Goal: Task Accomplishment & Management: Manage account settings

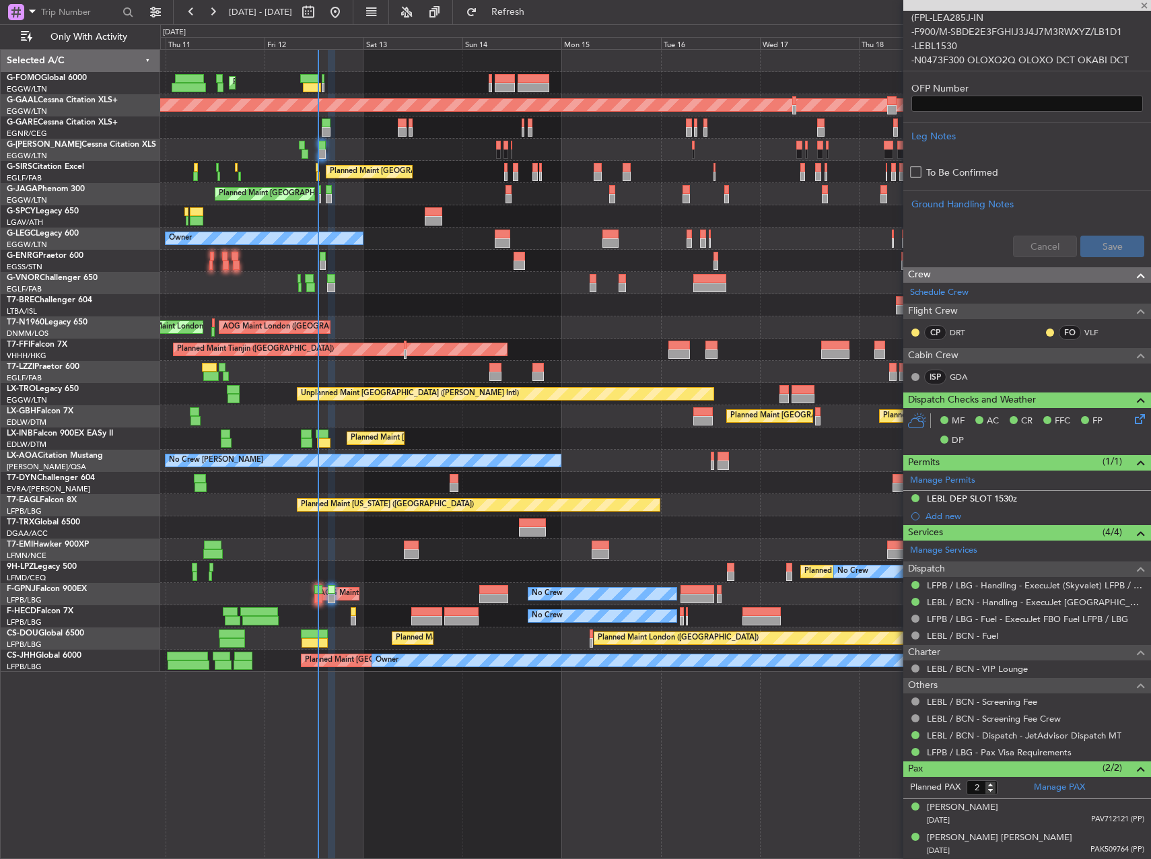
type input "0"
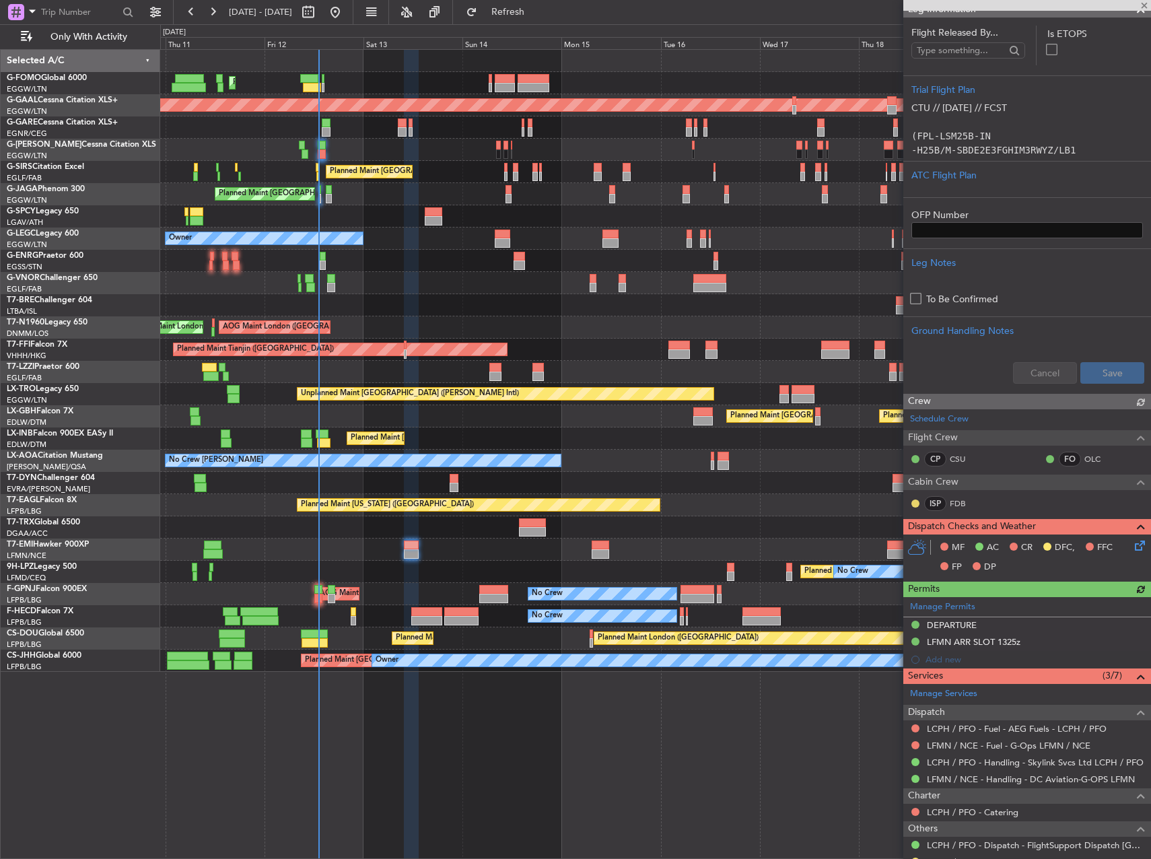
scroll to position [262, 0]
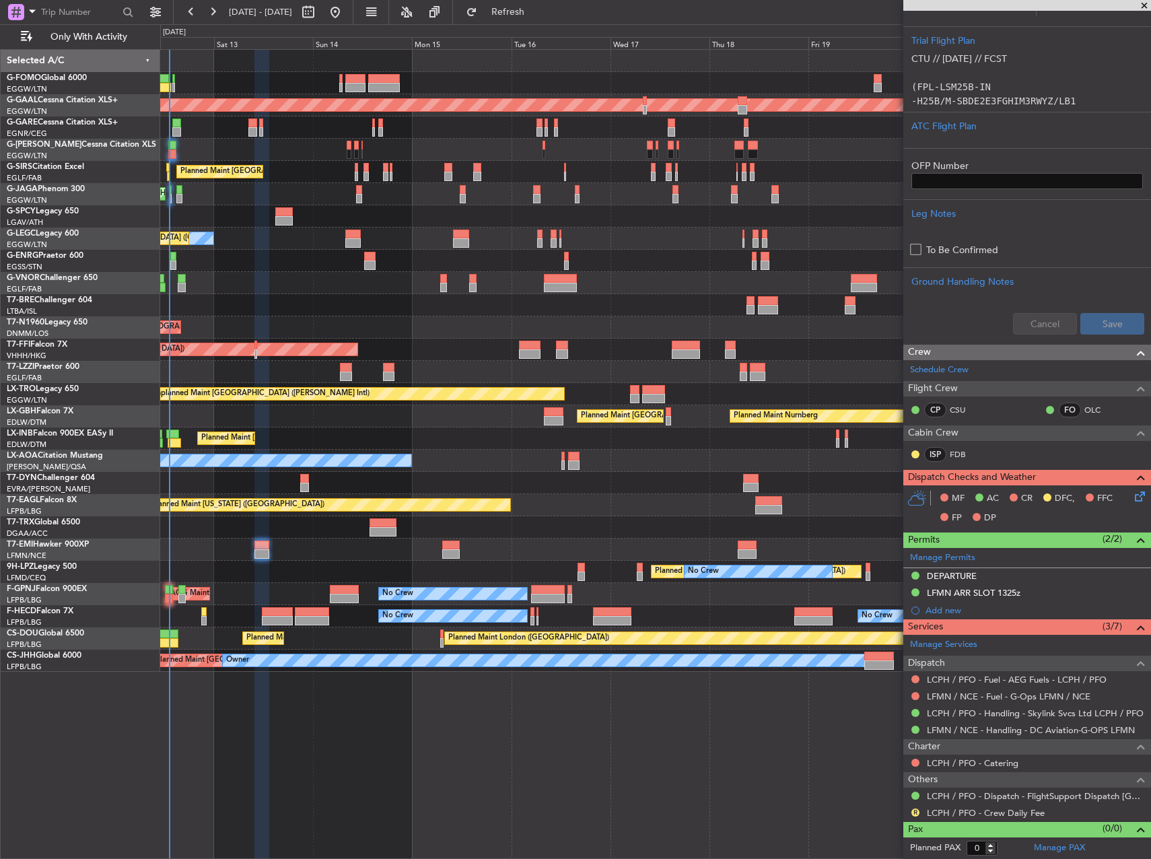
click at [516, 301] on div "Planned Maint [GEOGRAPHIC_DATA] ([GEOGRAPHIC_DATA]) Planned [GEOGRAPHIC_DATA] P…" at bounding box center [655, 361] width 990 height 622
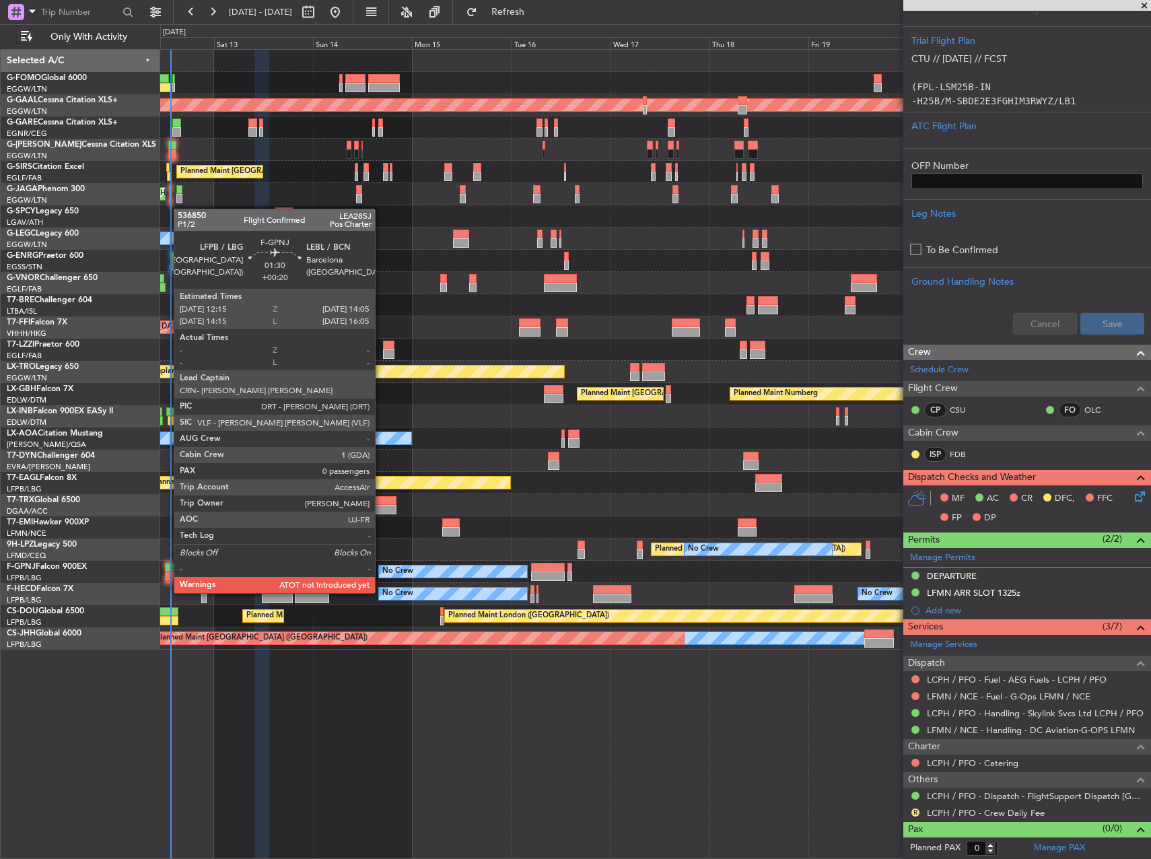
click at [167, 579] on div at bounding box center [169, 575] width 8 height 9
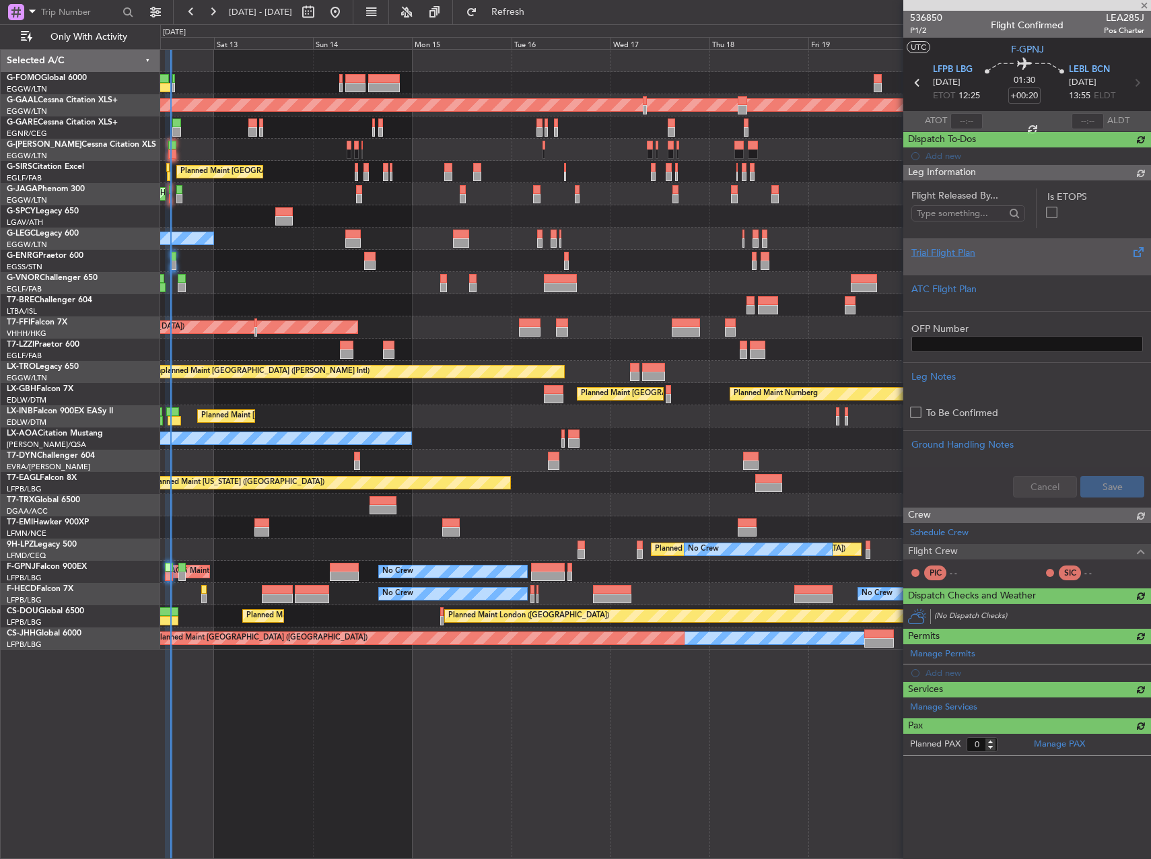
scroll to position [0, 0]
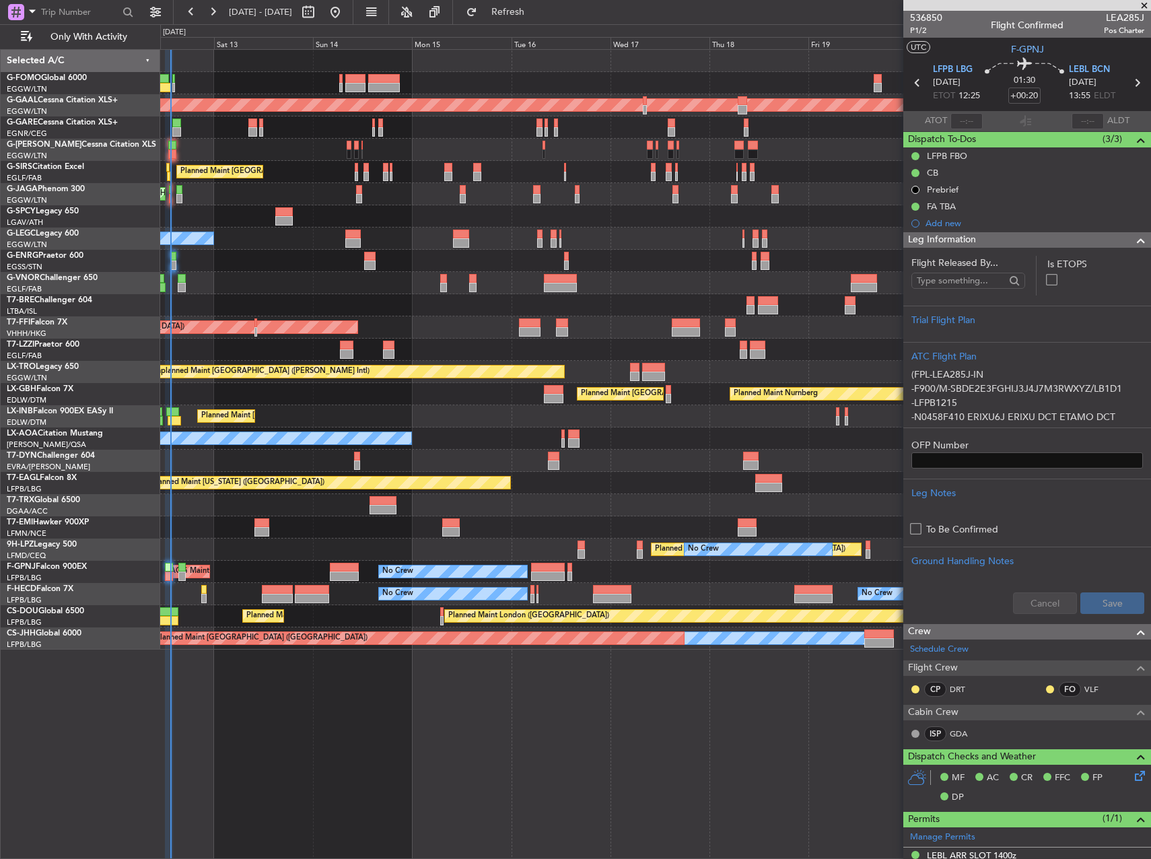
click at [264, 197] on div "Planned Maint [GEOGRAPHIC_DATA] ([GEOGRAPHIC_DATA])" at bounding box center [655, 194] width 990 height 22
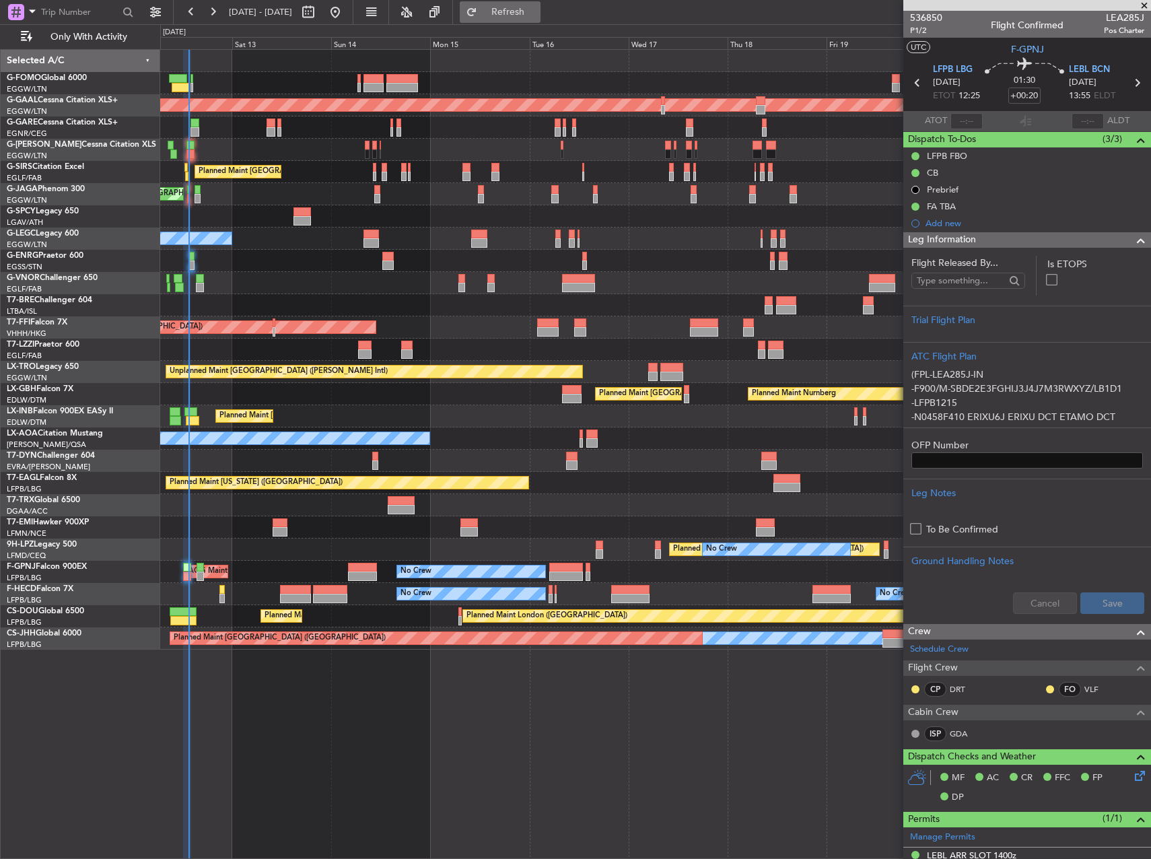
click at [517, 7] on button "Refresh" at bounding box center [500, 12] width 81 height 22
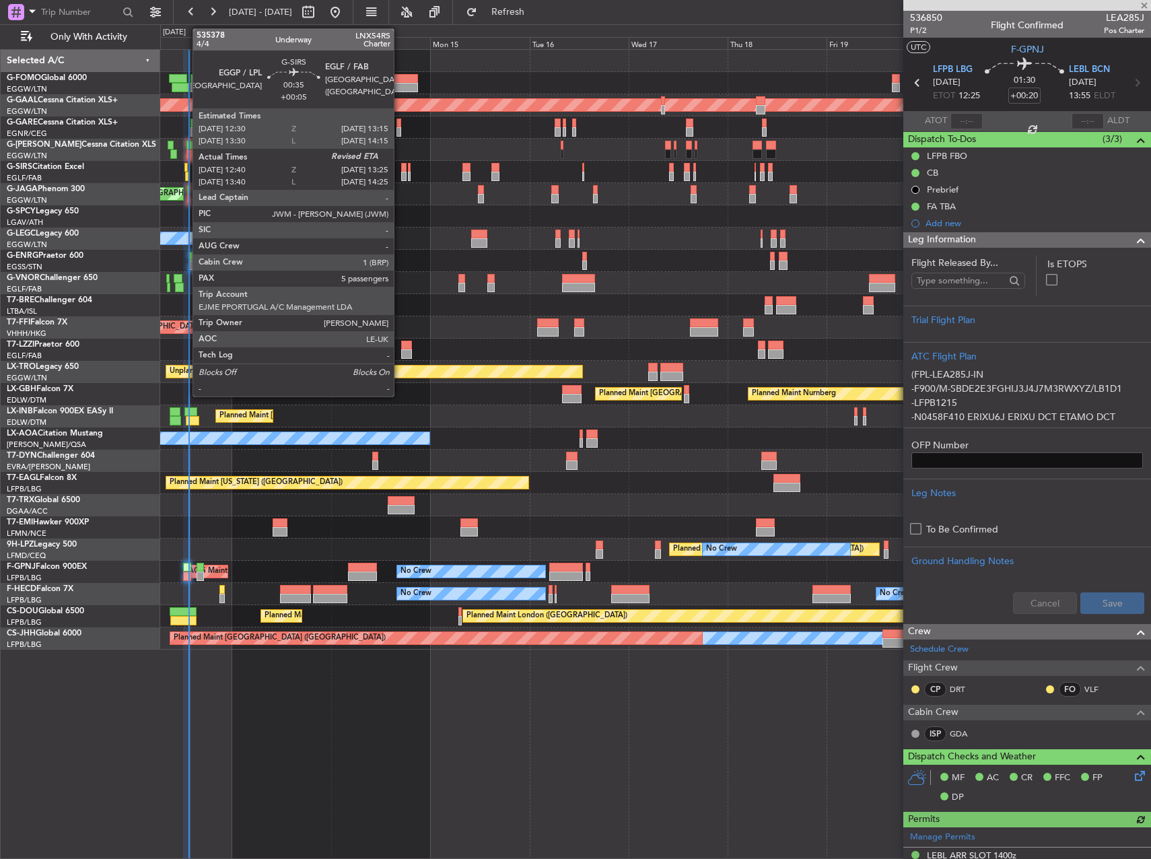
click at [186, 172] on div at bounding box center [186, 176] width 3 height 9
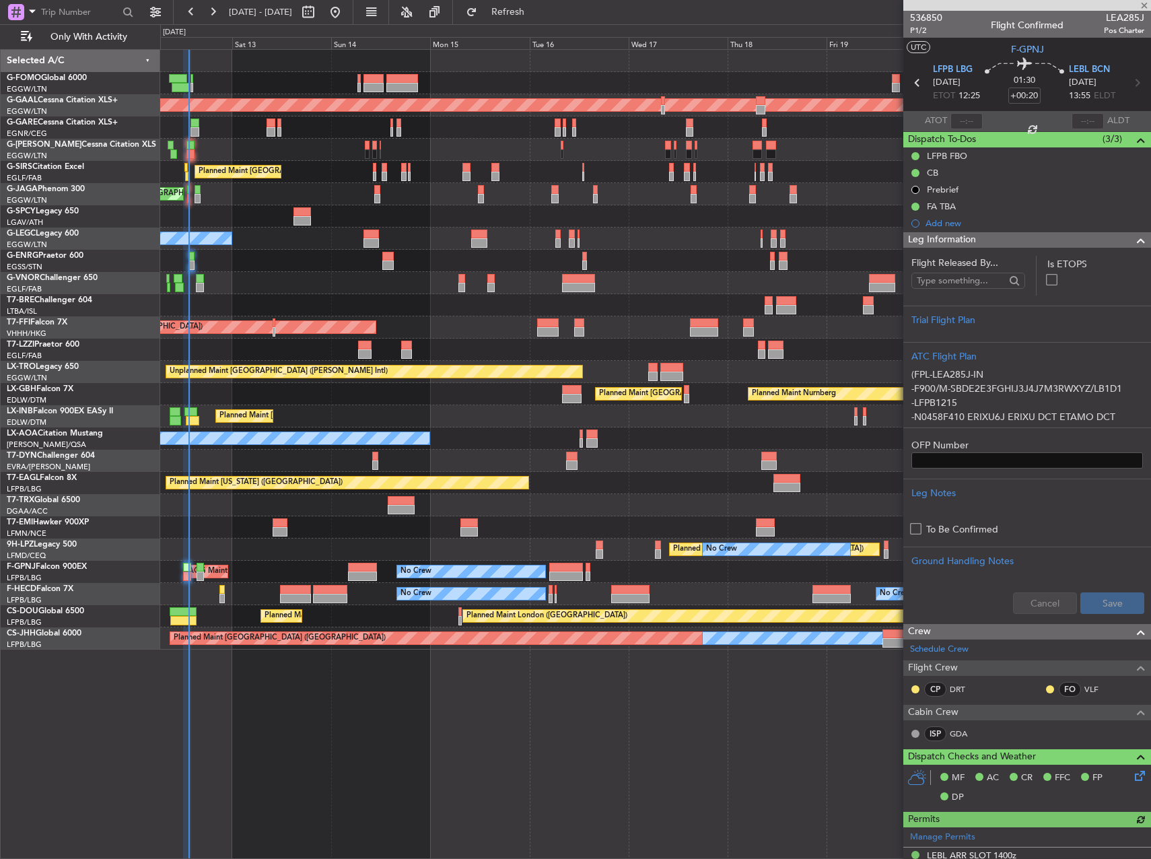
type input "+00:05"
type input "12:40"
type input "5"
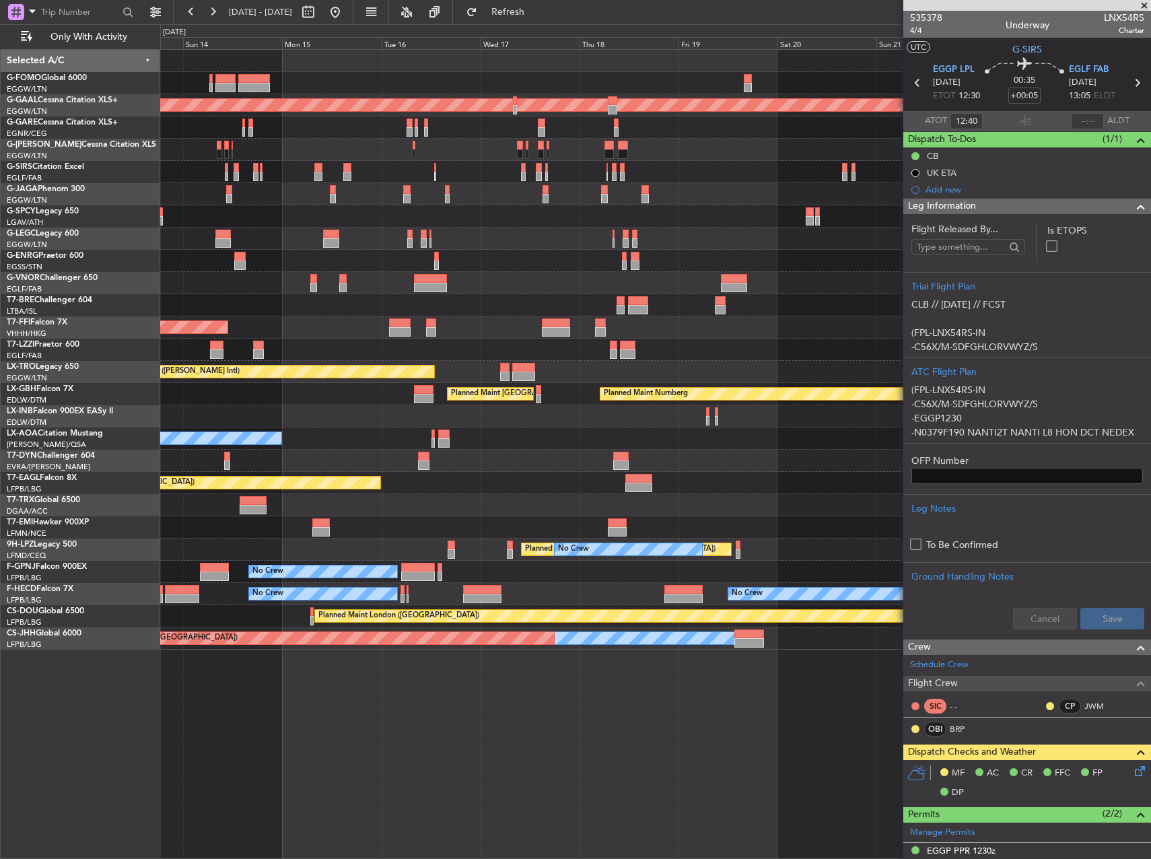
click at [608, 351] on div "Planned Maint [GEOGRAPHIC_DATA] ([GEOGRAPHIC_DATA]) Planned [GEOGRAPHIC_DATA] P…" at bounding box center [655, 349] width 990 height 599
click at [685, 340] on div at bounding box center [655, 349] width 990 height 22
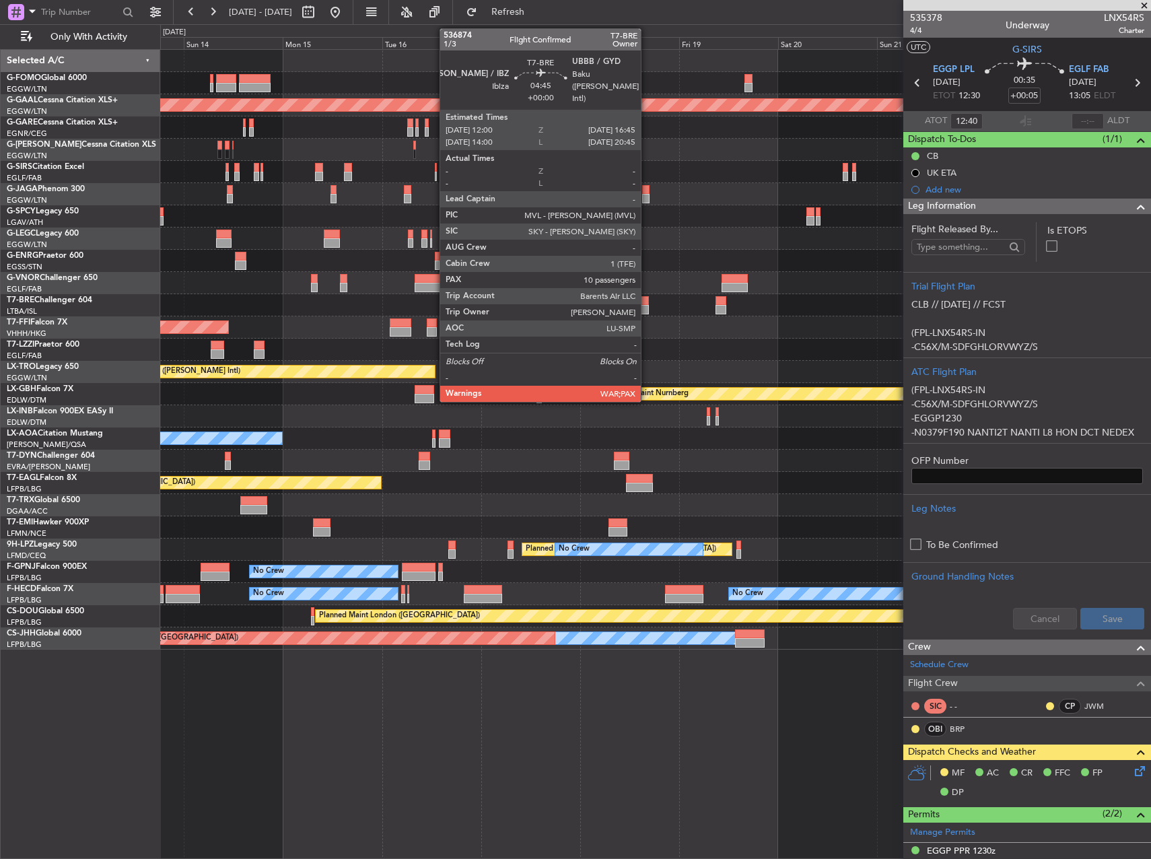
click at [647, 312] on div at bounding box center [638, 309] width 20 height 9
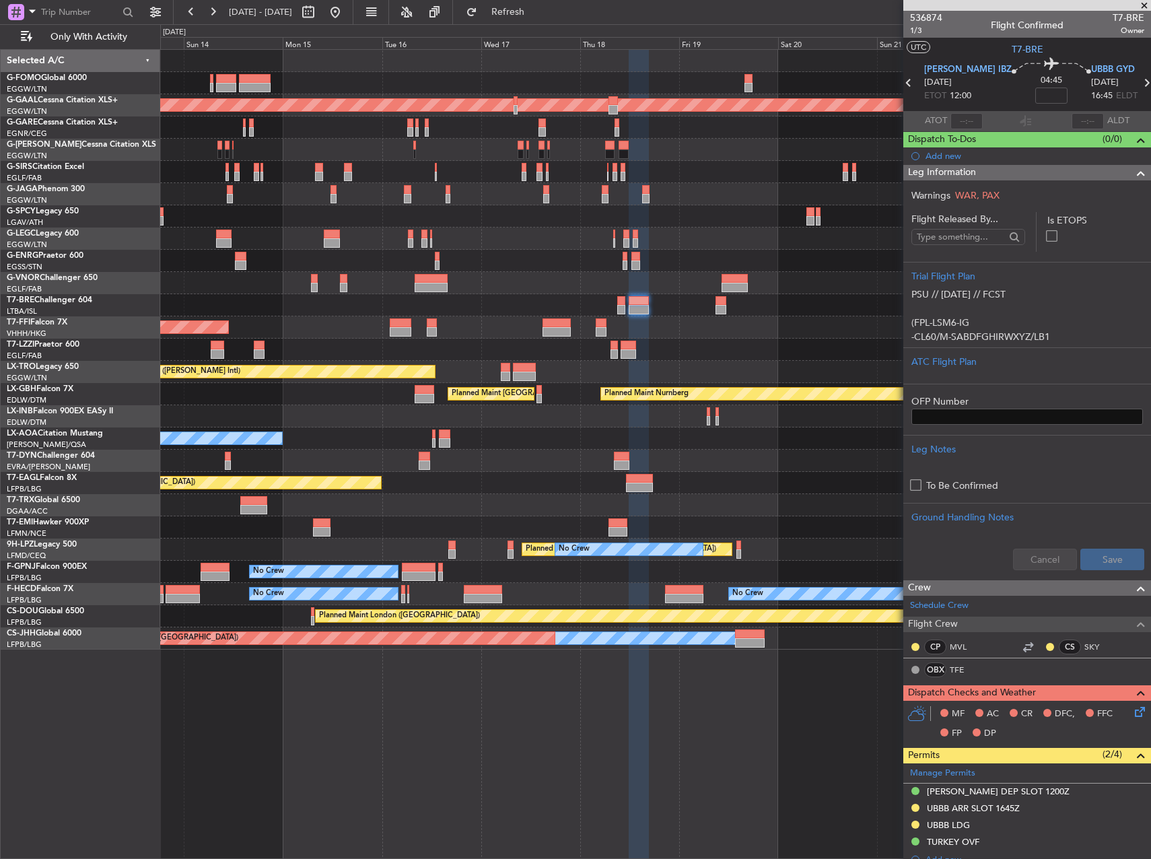
click at [789, 494] on div at bounding box center [655, 505] width 990 height 22
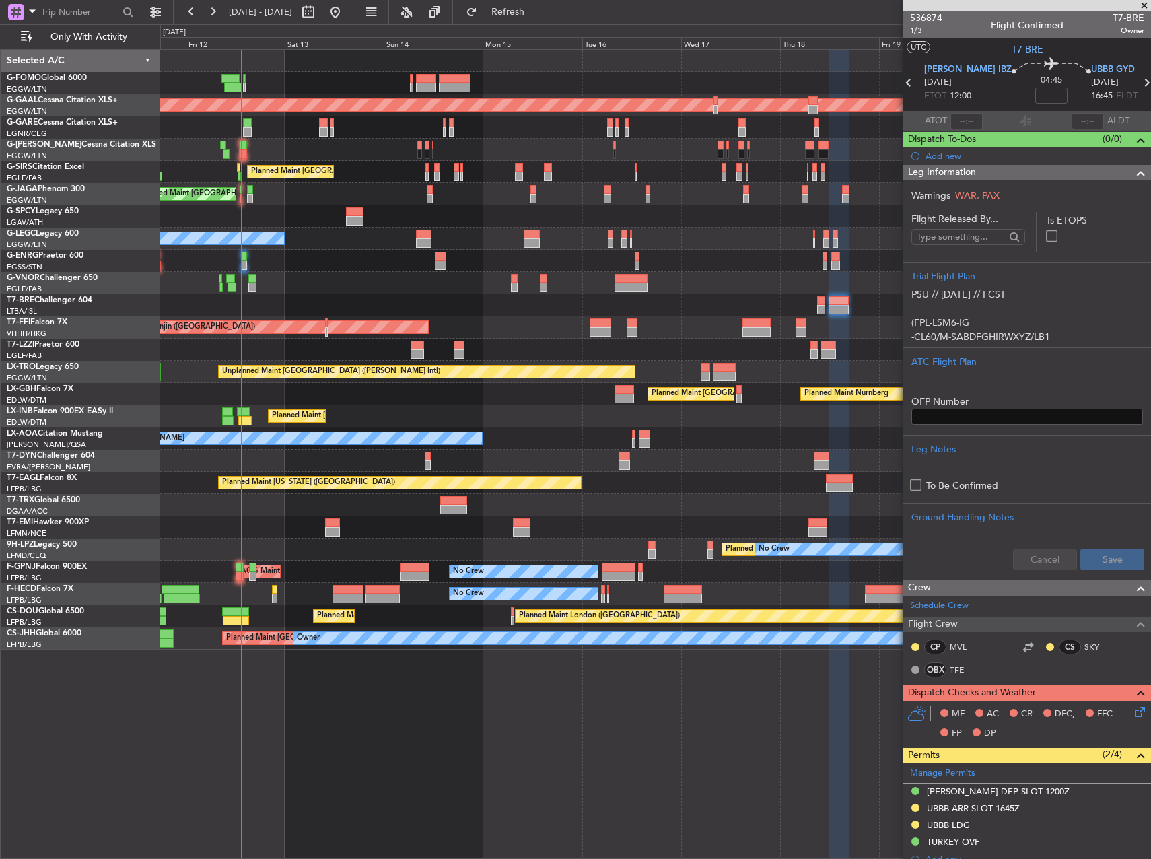
click at [780, 390] on div "Planned Maint [GEOGRAPHIC_DATA] ([GEOGRAPHIC_DATA]) Planned [GEOGRAPHIC_DATA] P…" at bounding box center [655, 349] width 990 height 599
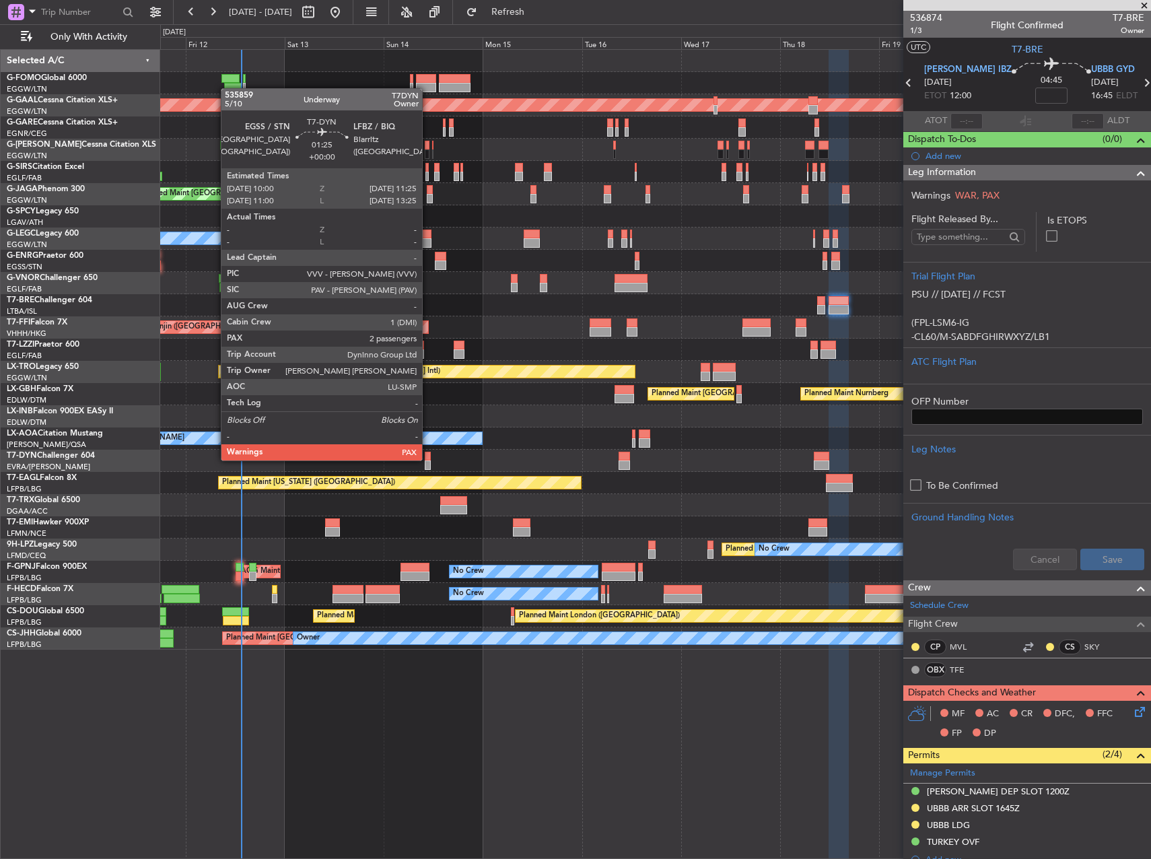
click at [428, 459] on div at bounding box center [428, 455] width 6 height 9
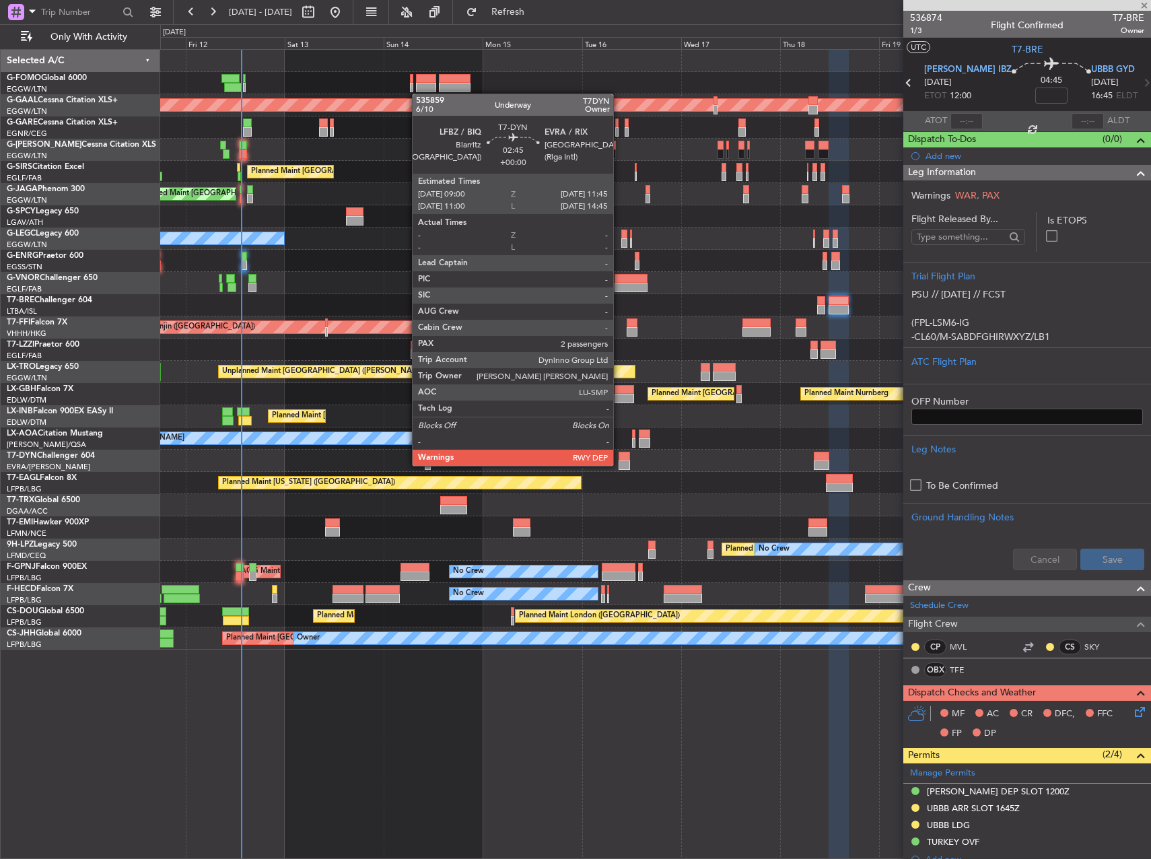
type input "2"
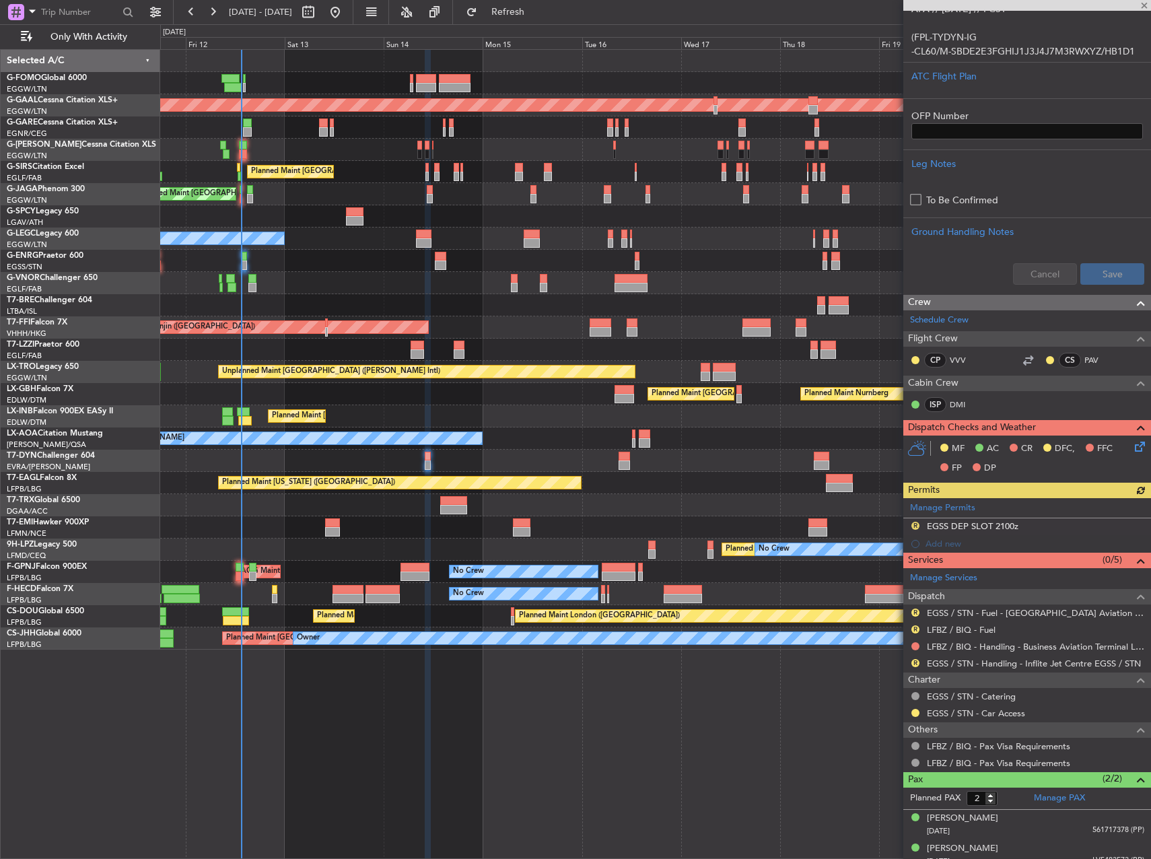
scroll to position [431, 0]
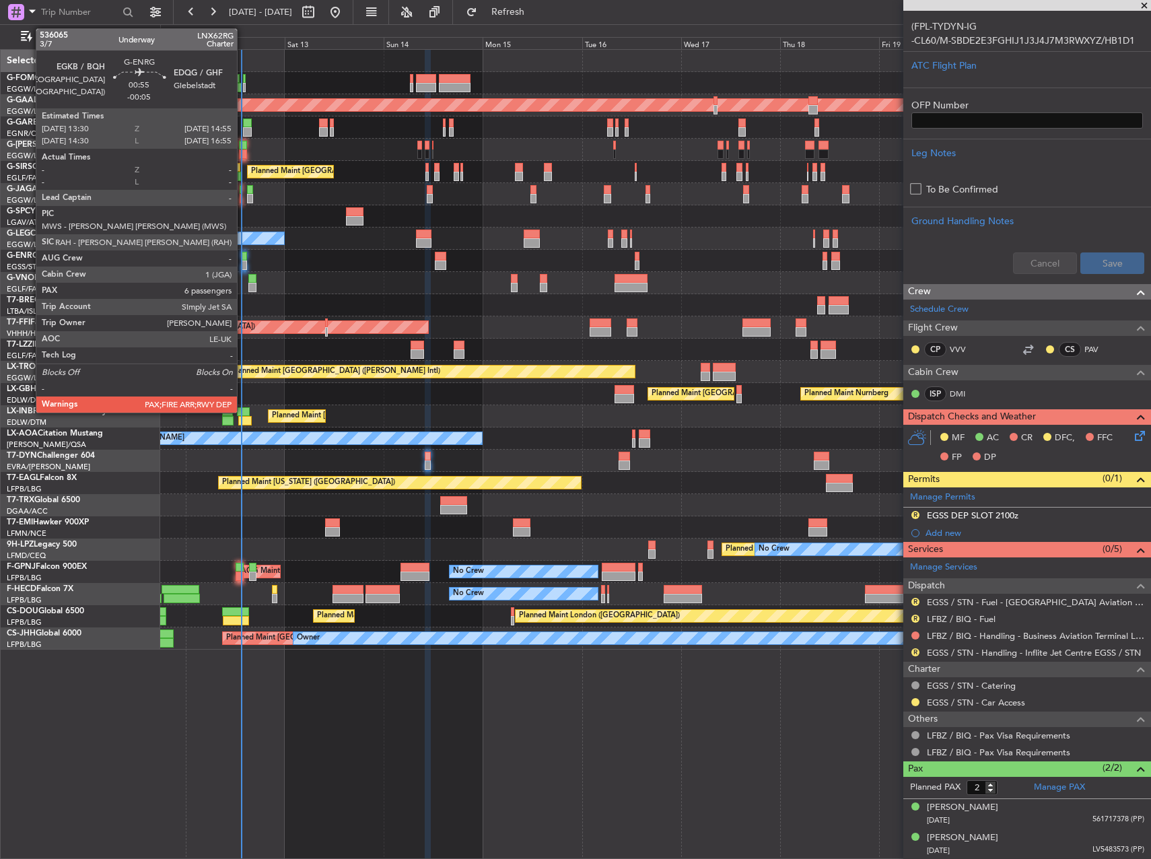
click at [243, 258] on div at bounding box center [244, 256] width 6 height 9
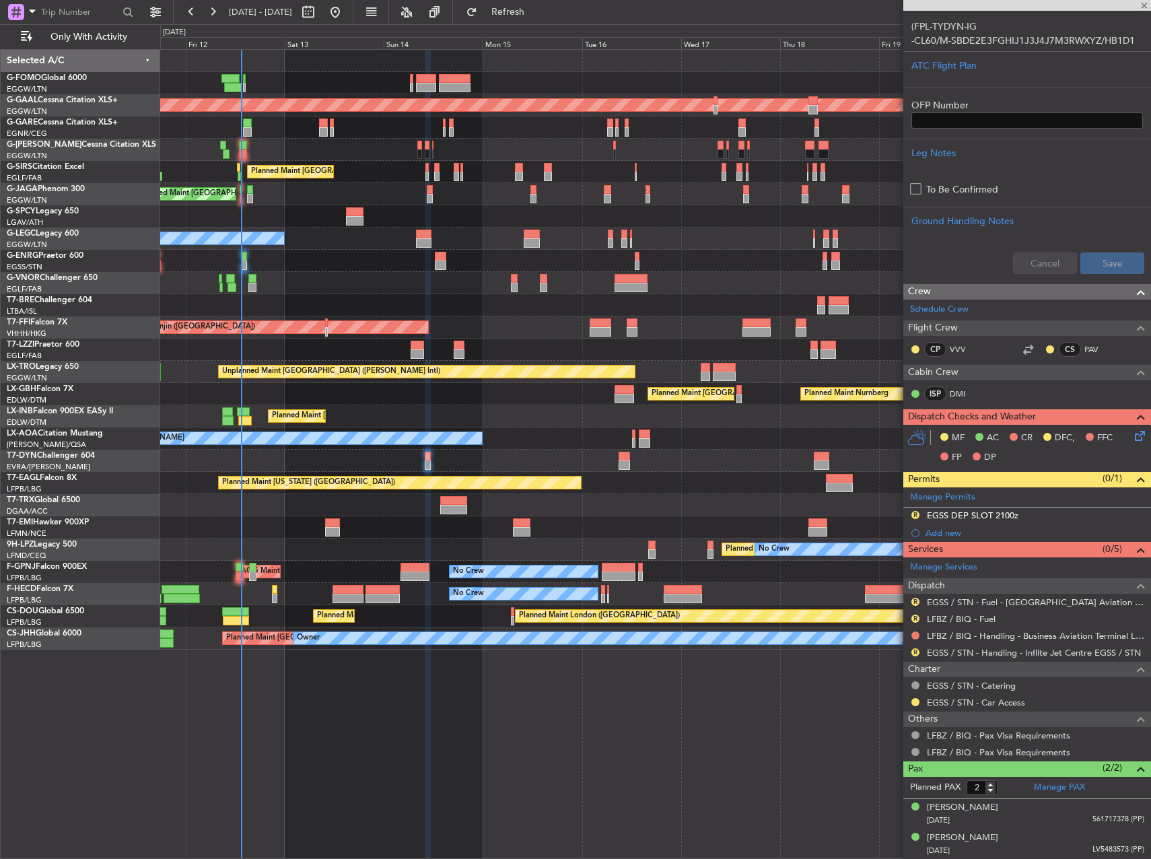
type input "-00:05"
type input "6"
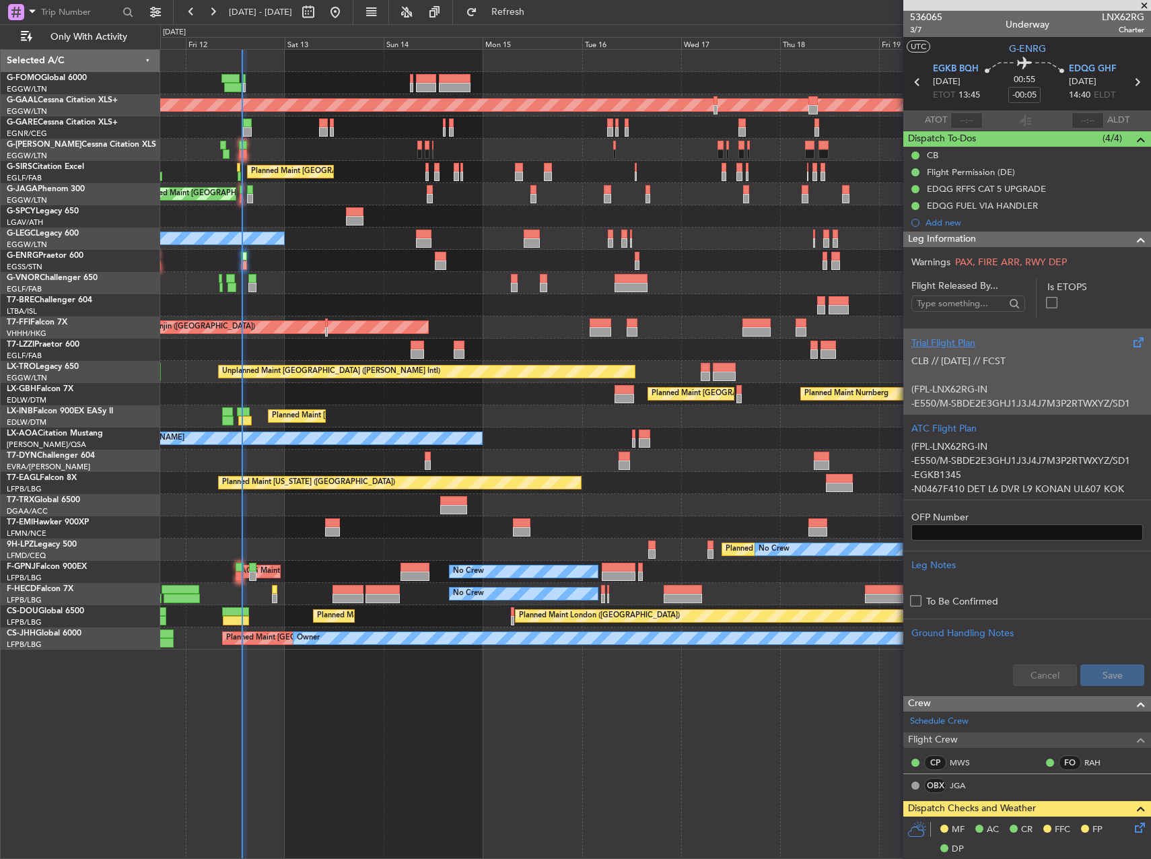
scroll to position [0, 0]
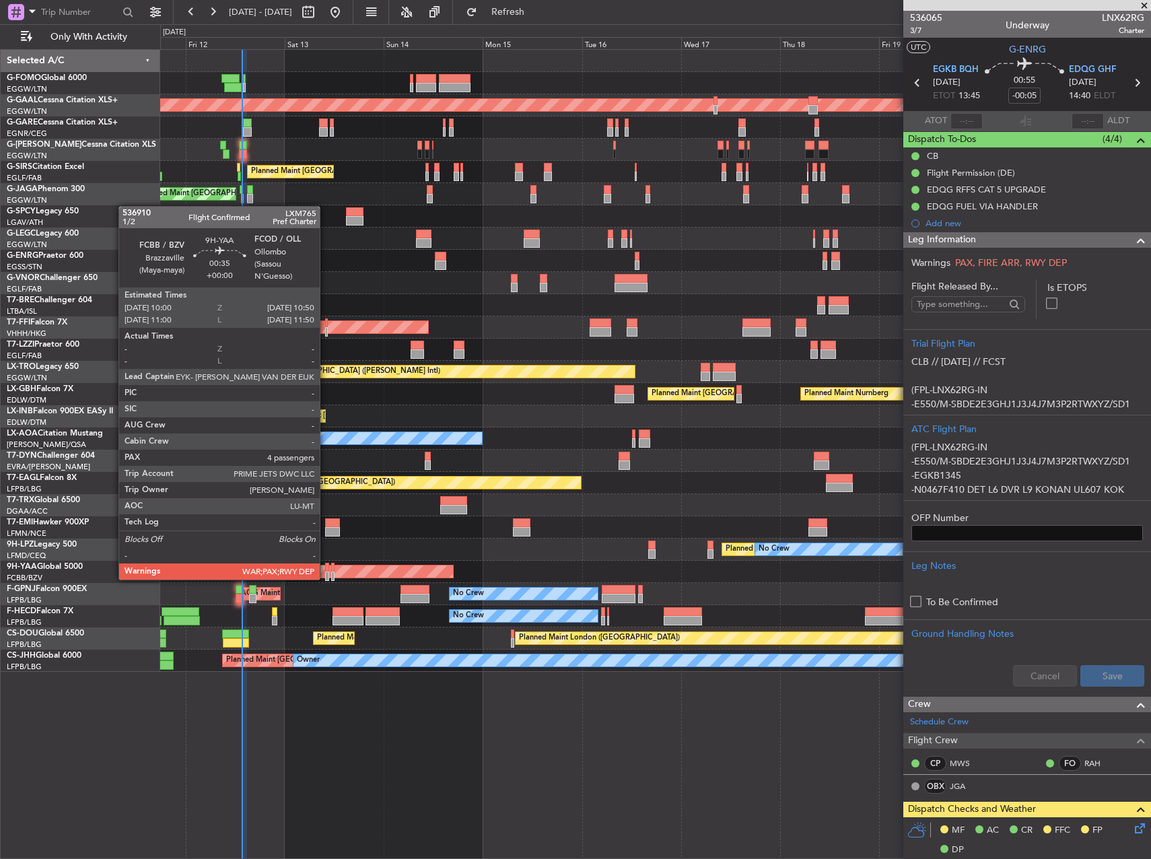
click at [326, 578] on div at bounding box center [327, 575] width 4 height 9
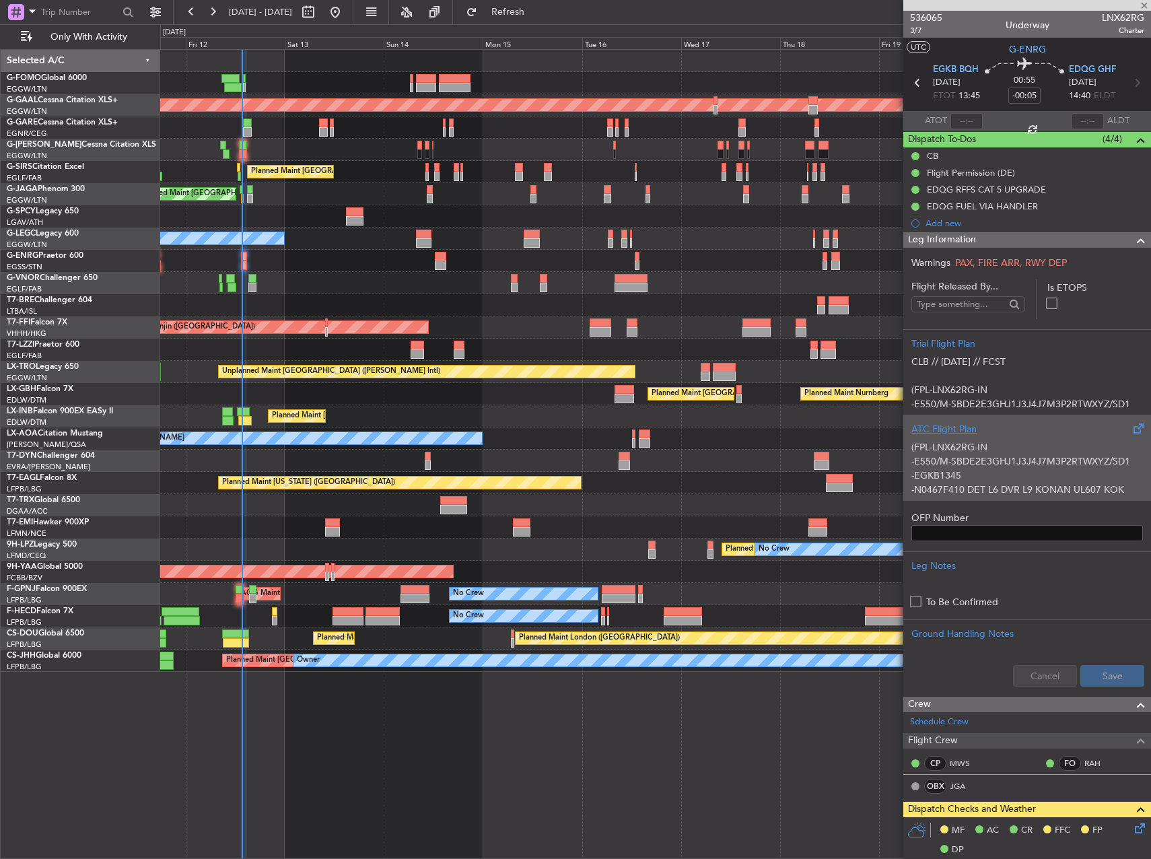
type input "4"
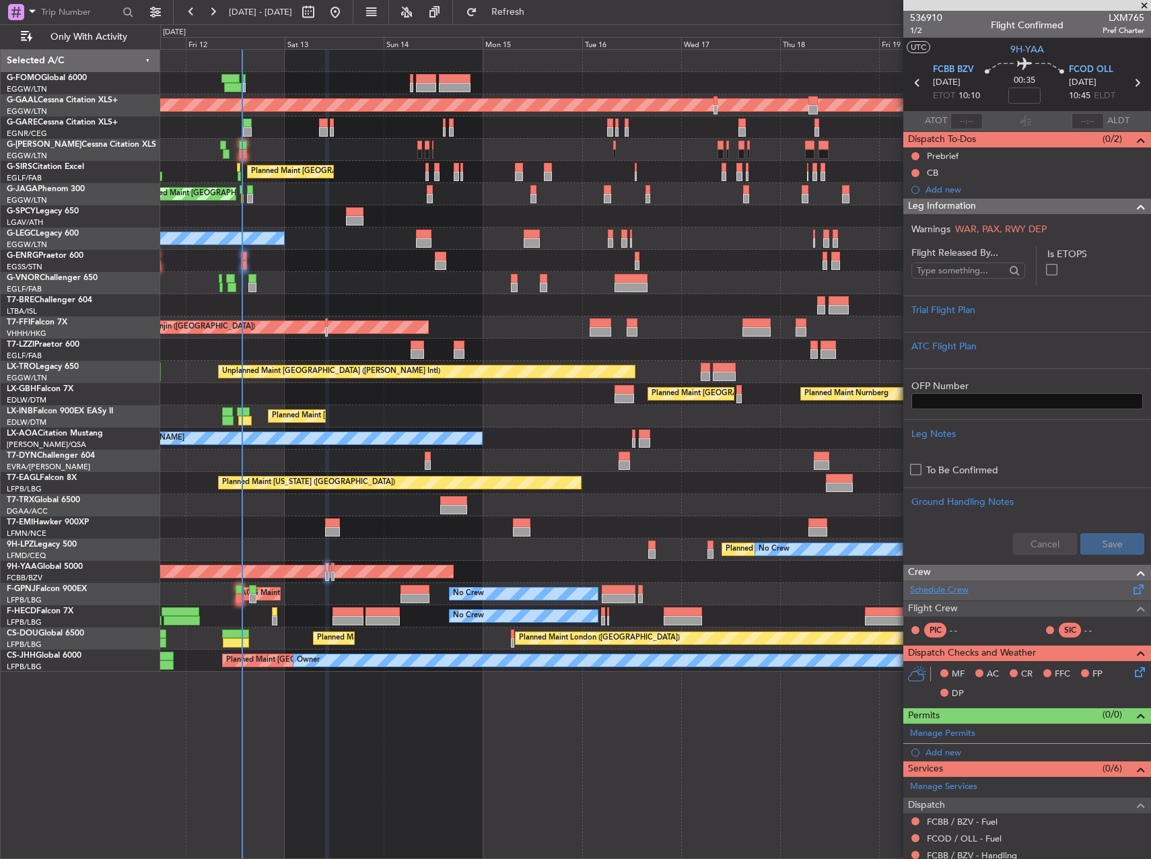
click at [955, 590] on link "Schedule Crew" at bounding box center [939, 589] width 59 height 13
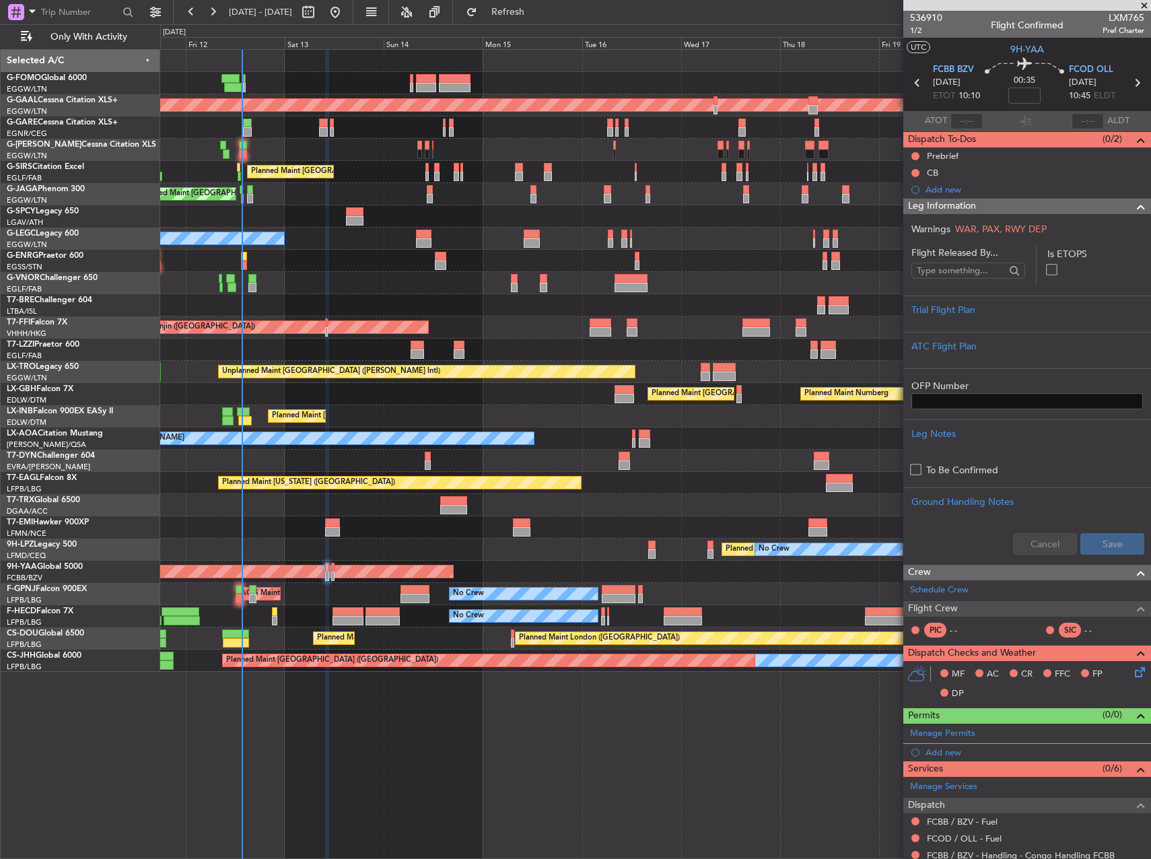
scroll to position [126, 0]
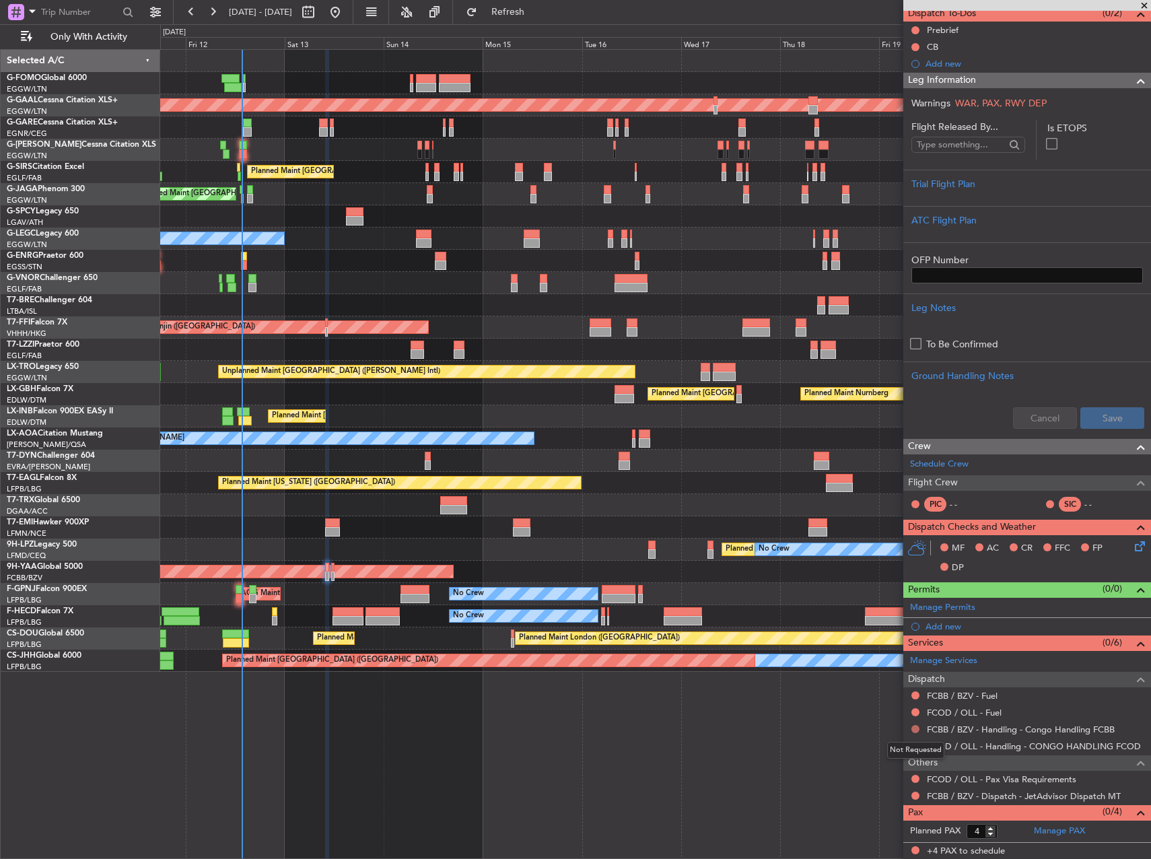
click at [916, 726] on button at bounding box center [915, 729] width 8 height 8
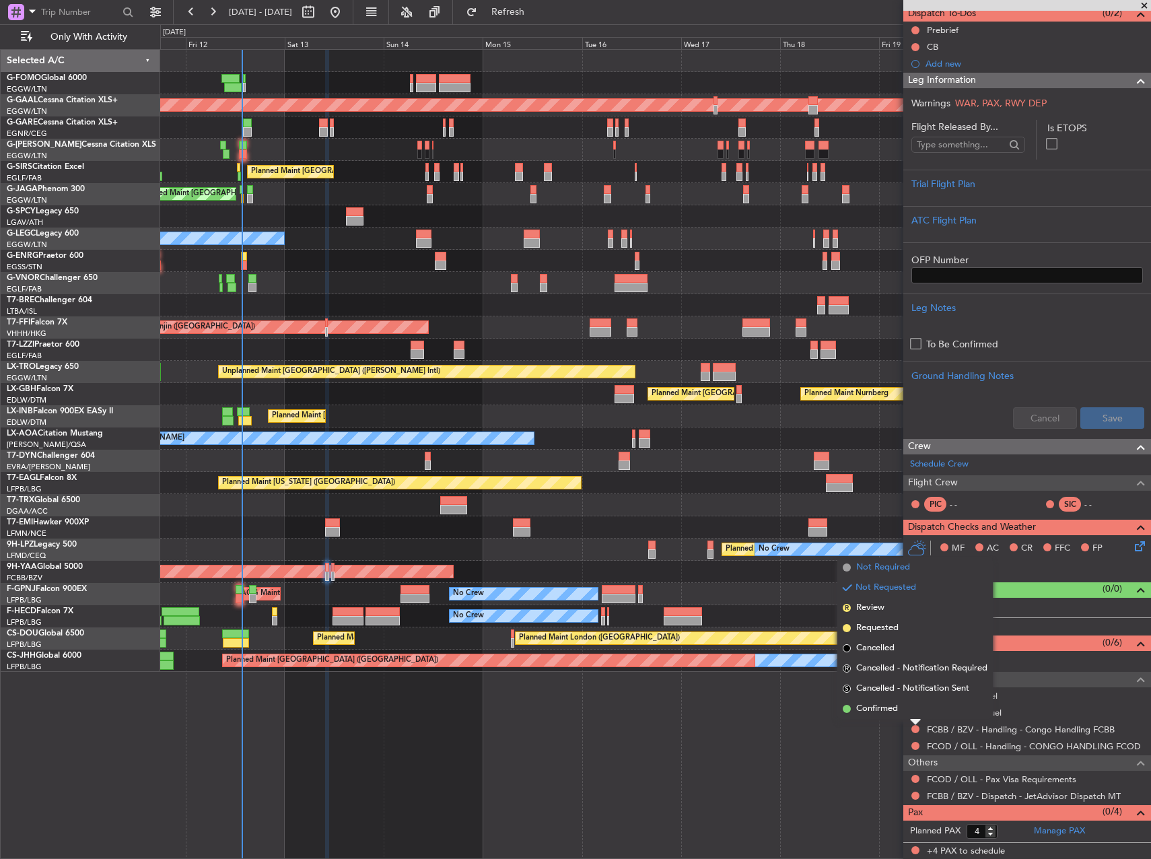
click at [873, 569] on span "Not Required" at bounding box center [883, 566] width 54 height 13
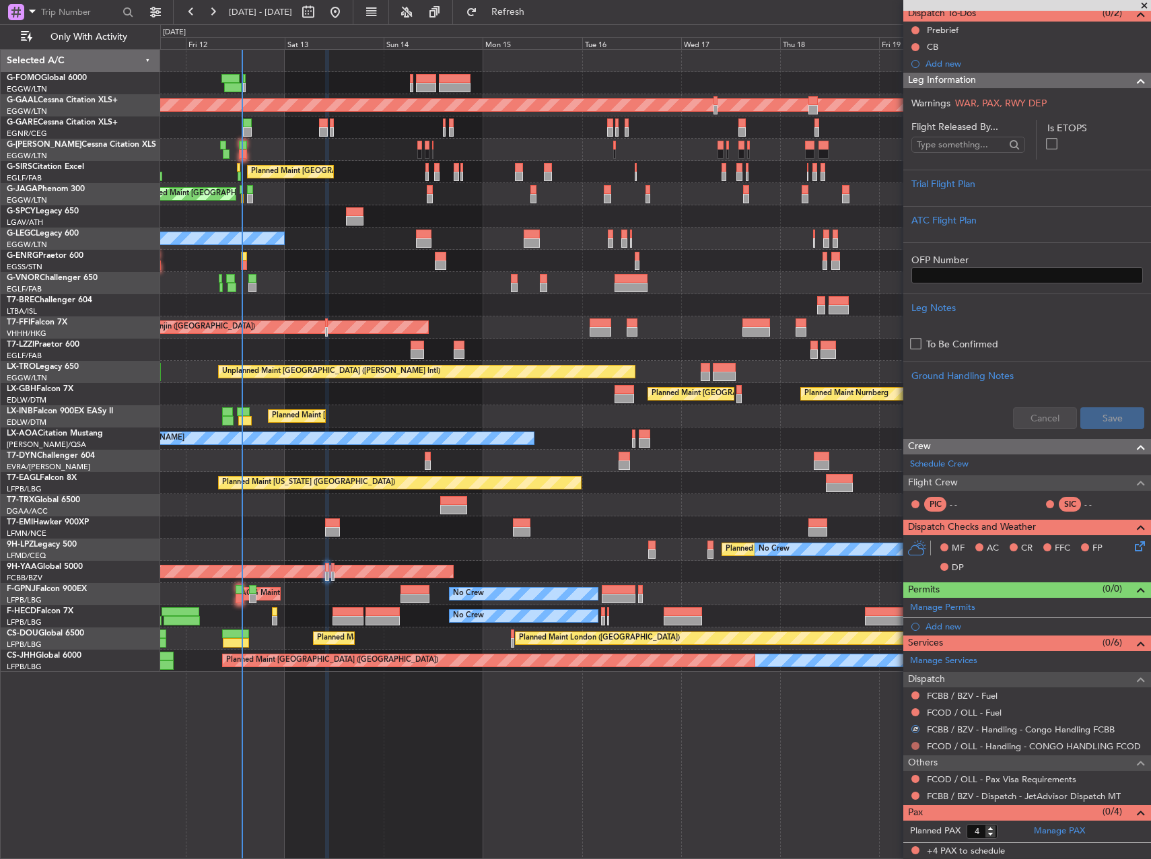
click at [914, 745] on button at bounding box center [915, 745] width 8 height 8
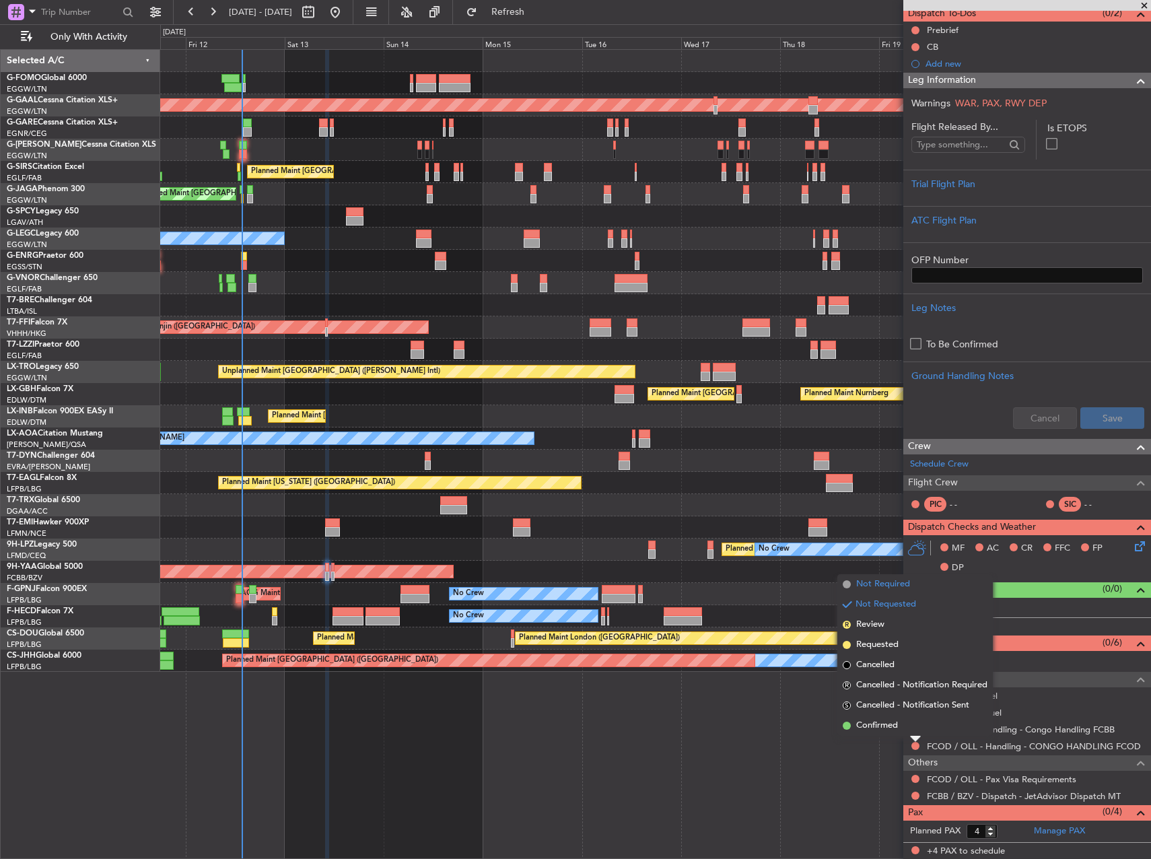
click at [868, 584] on span "Not Required" at bounding box center [883, 583] width 54 height 13
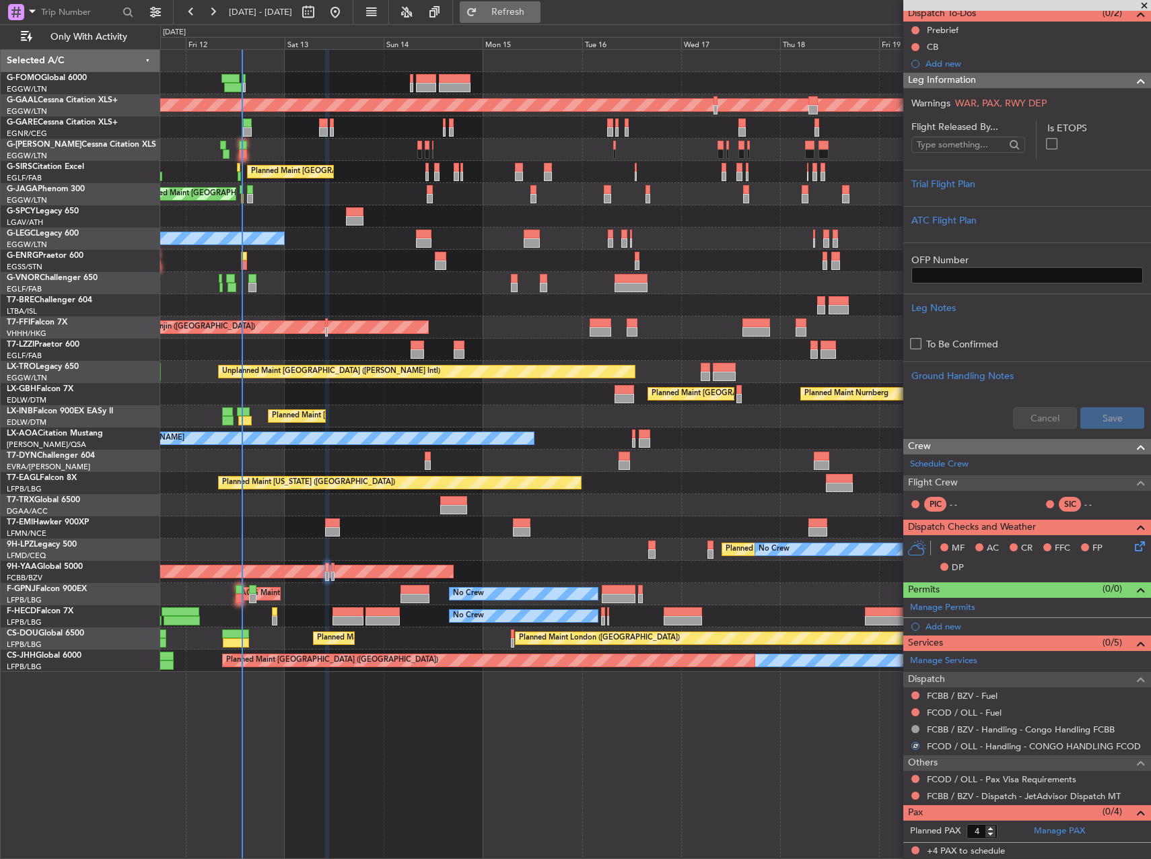
click at [536, 13] on span "Refresh" at bounding box center [508, 11] width 57 height 9
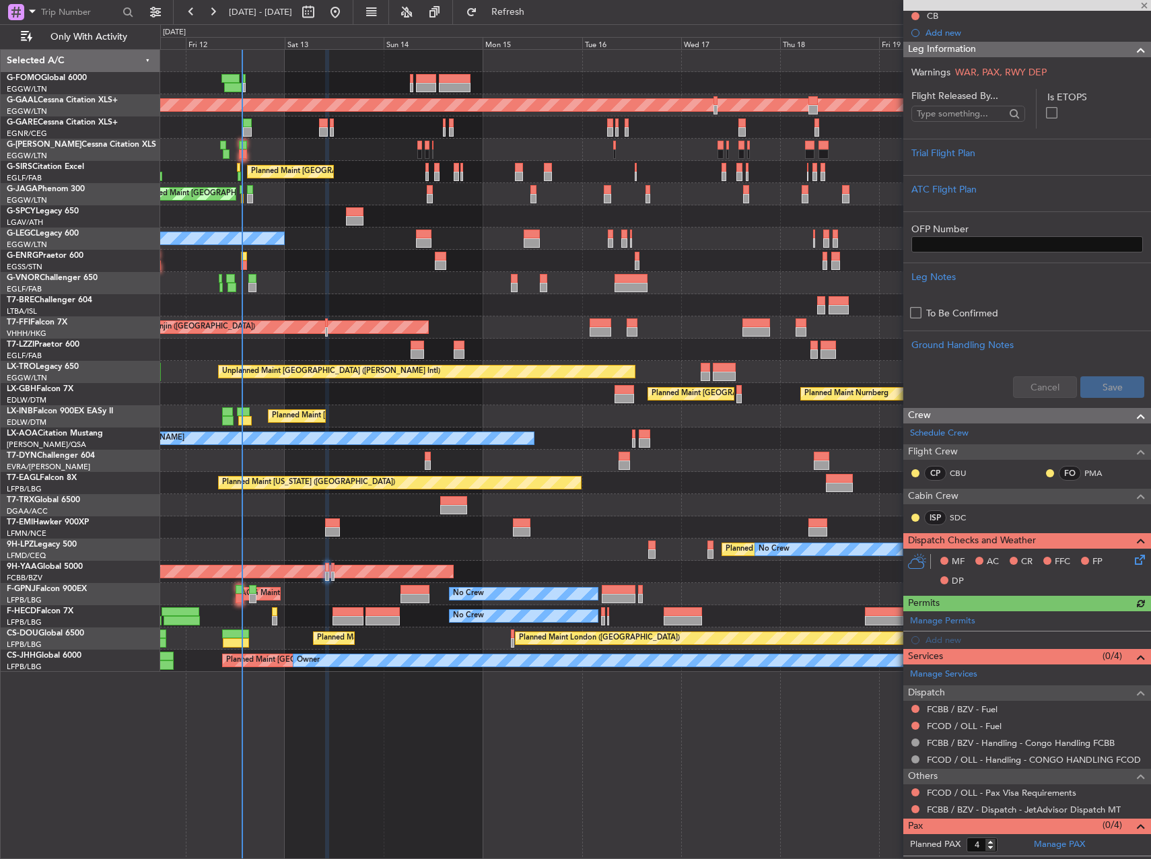
scroll to position [170, 0]
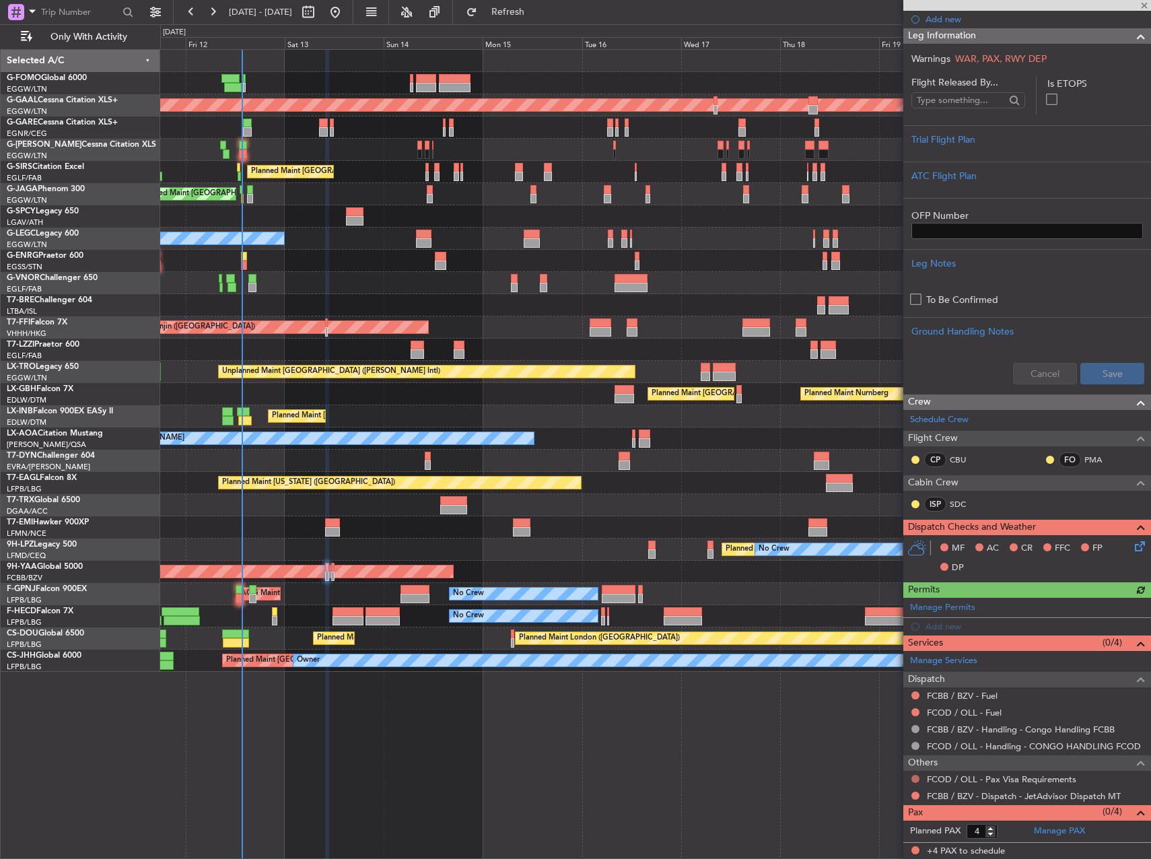
click at [912, 780] on button at bounding box center [915, 778] width 8 height 8
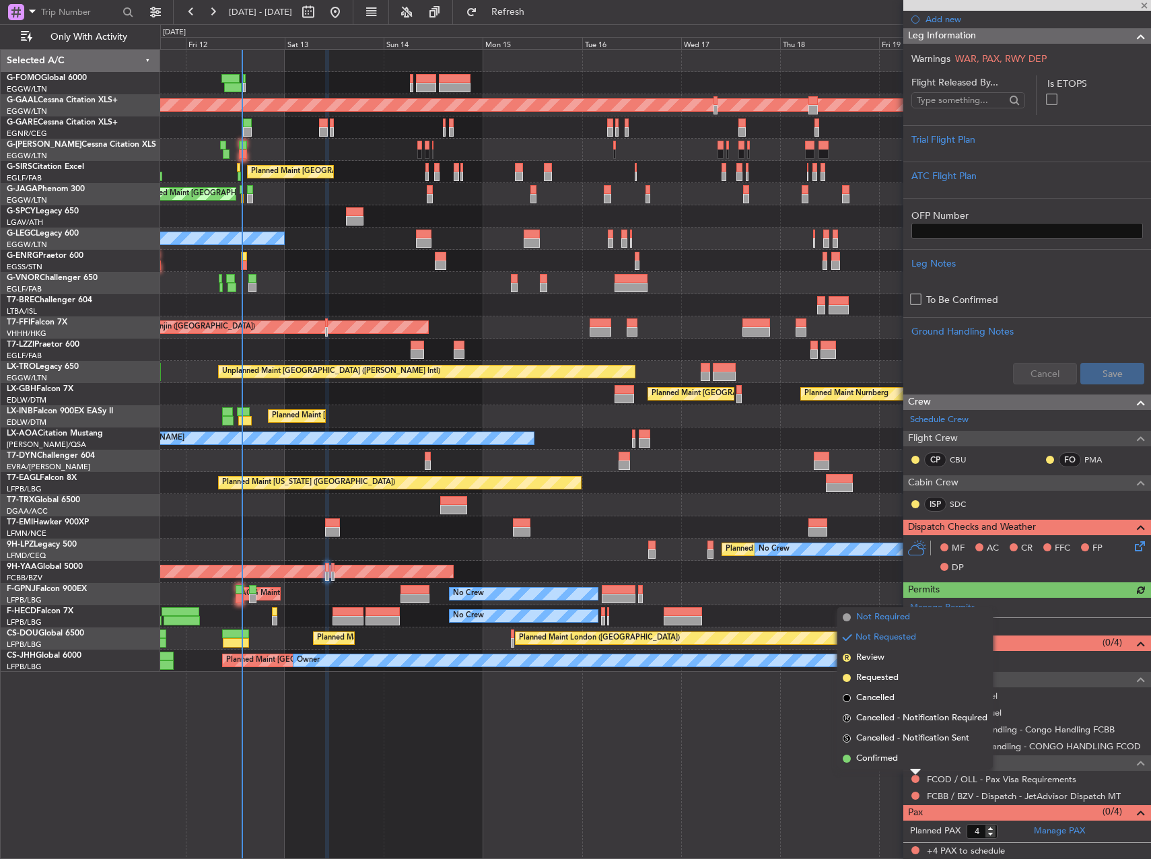
click at [878, 613] on span "Not Required" at bounding box center [883, 616] width 54 height 13
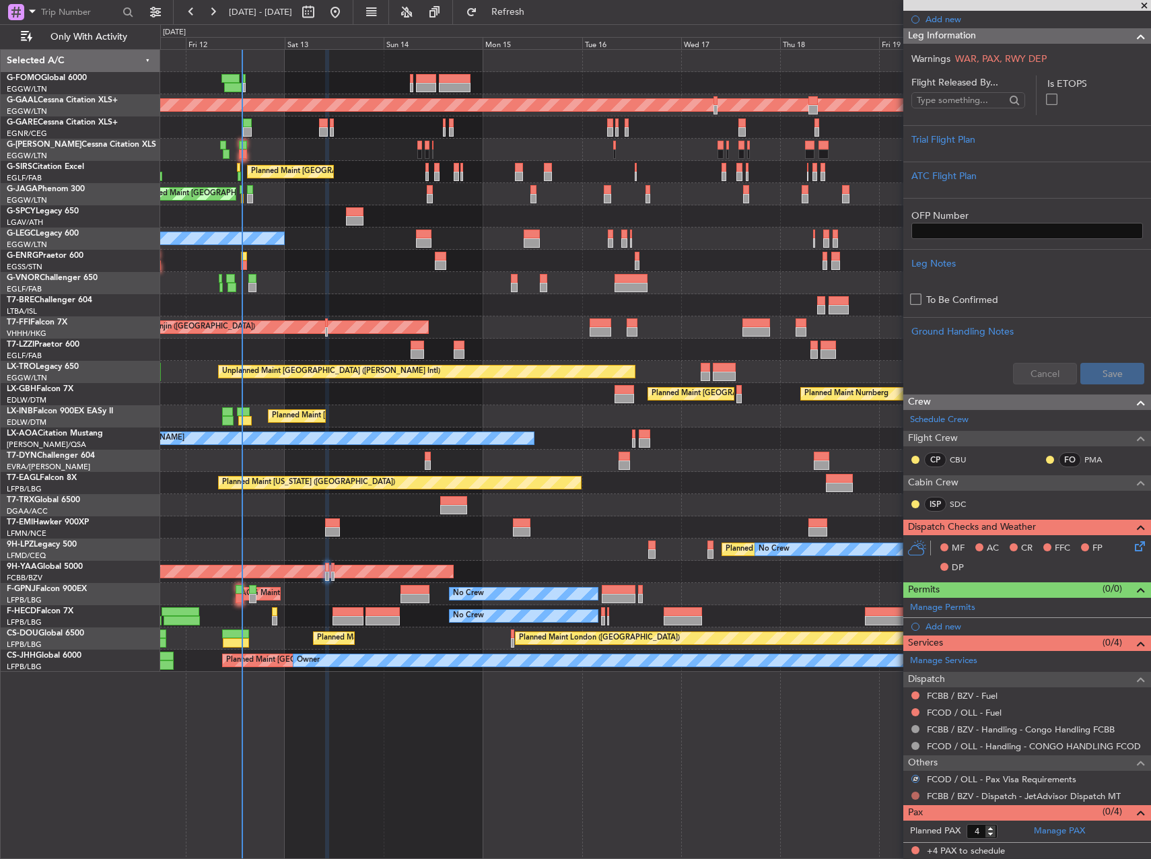
click at [914, 796] on button at bounding box center [915, 795] width 8 height 8
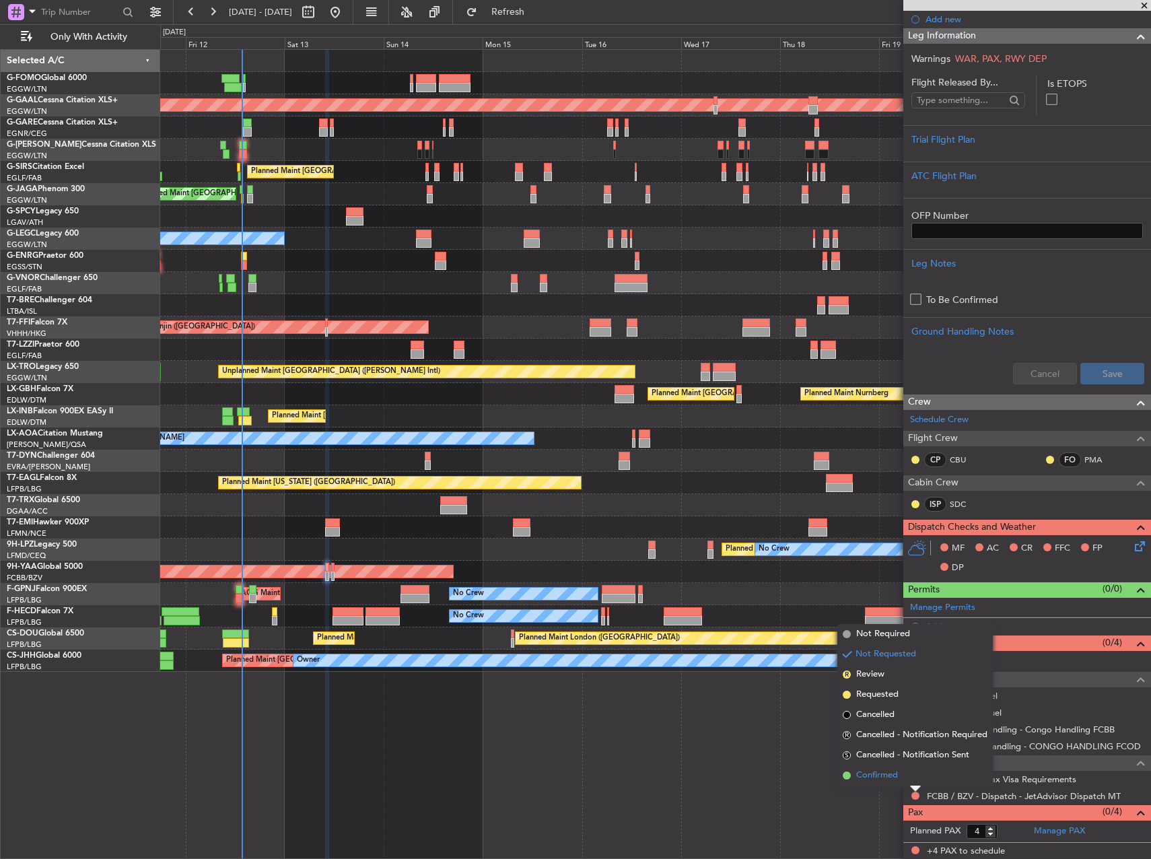
click at [902, 768] on li "Confirmed" at bounding box center [914, 775] width 155 height 20
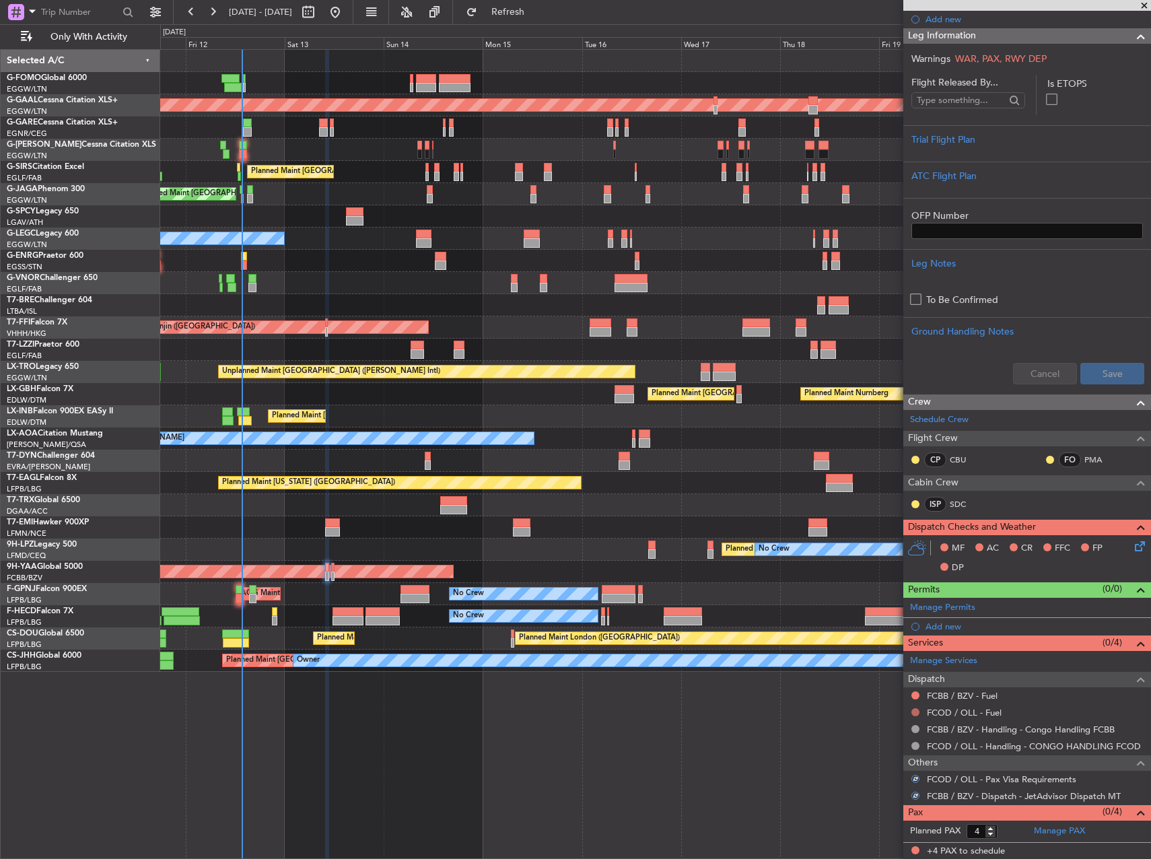
click at [916, 710] on button at bounding box center [915, 712] width 8 height 8
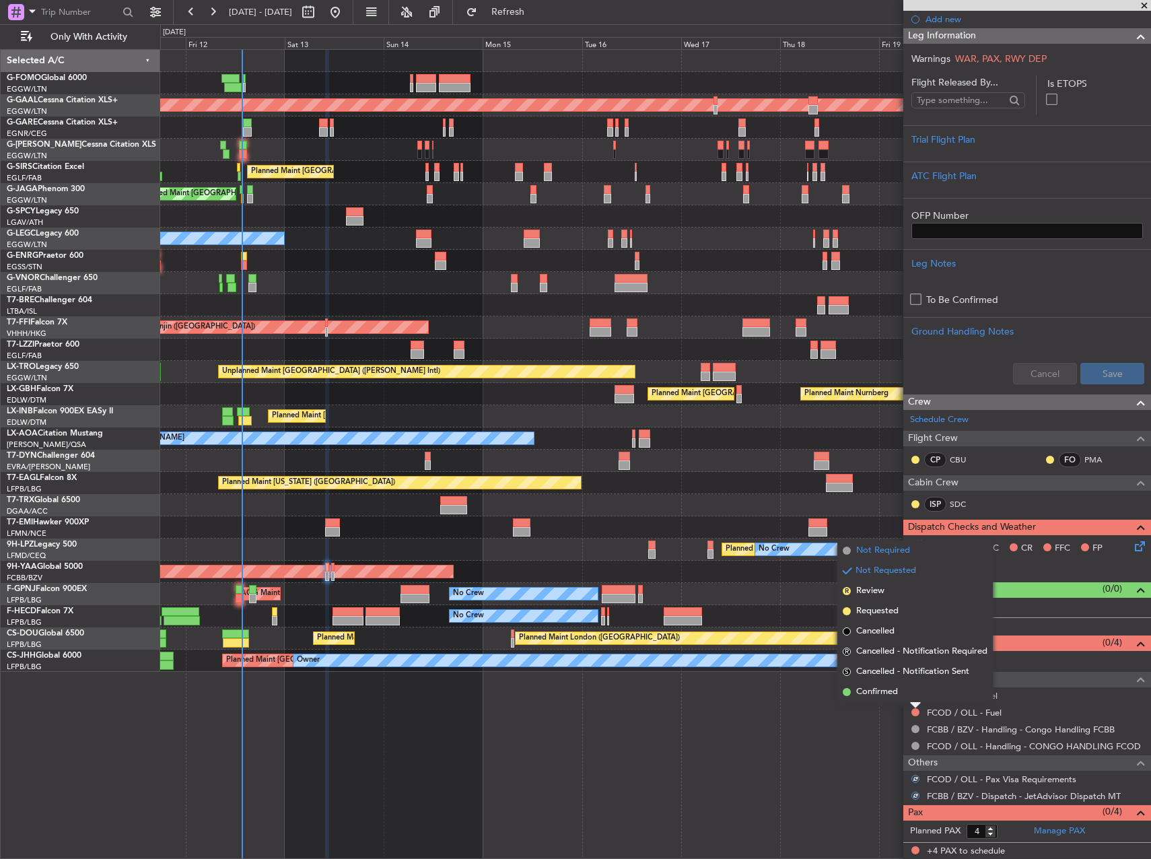
click at [880, 546] on span "Not Required" at bounding box center [883, 550] width 54 height 13
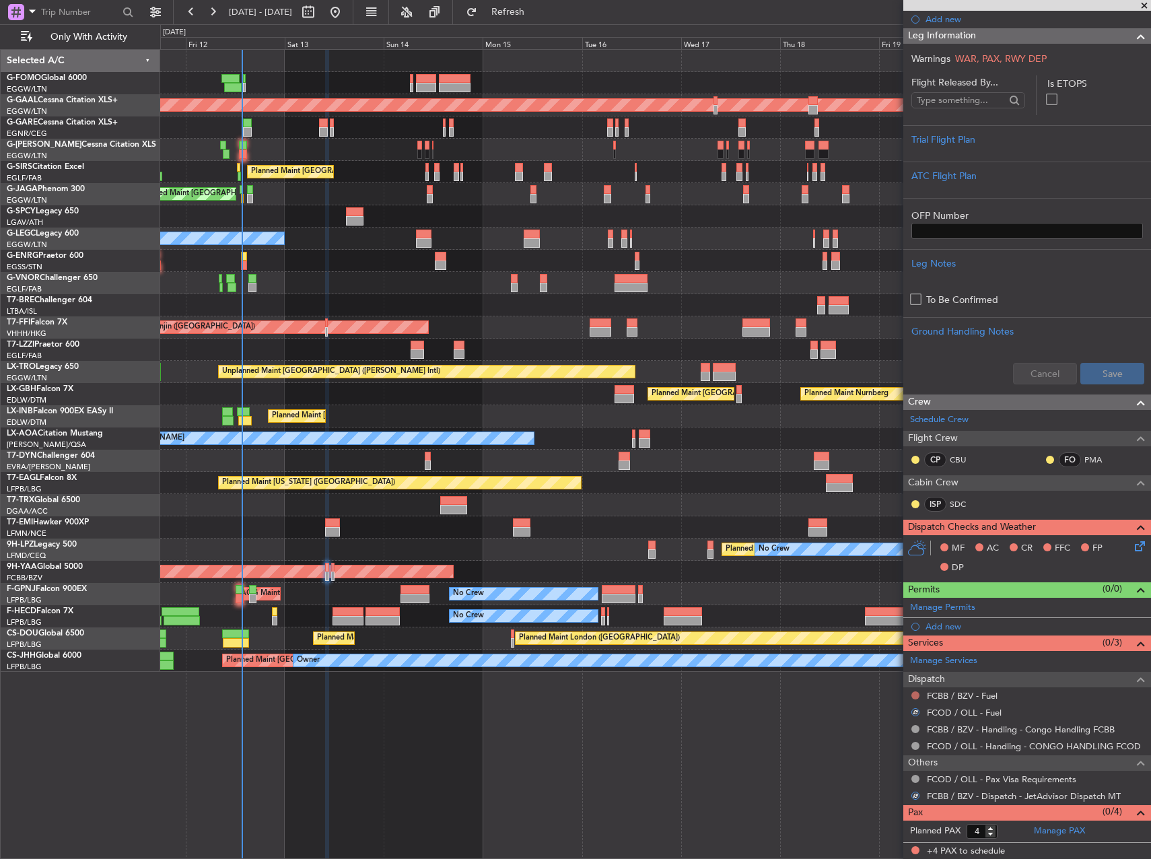
click at [914, 691] on button at bounding box center [915, 695] width 8 height 8
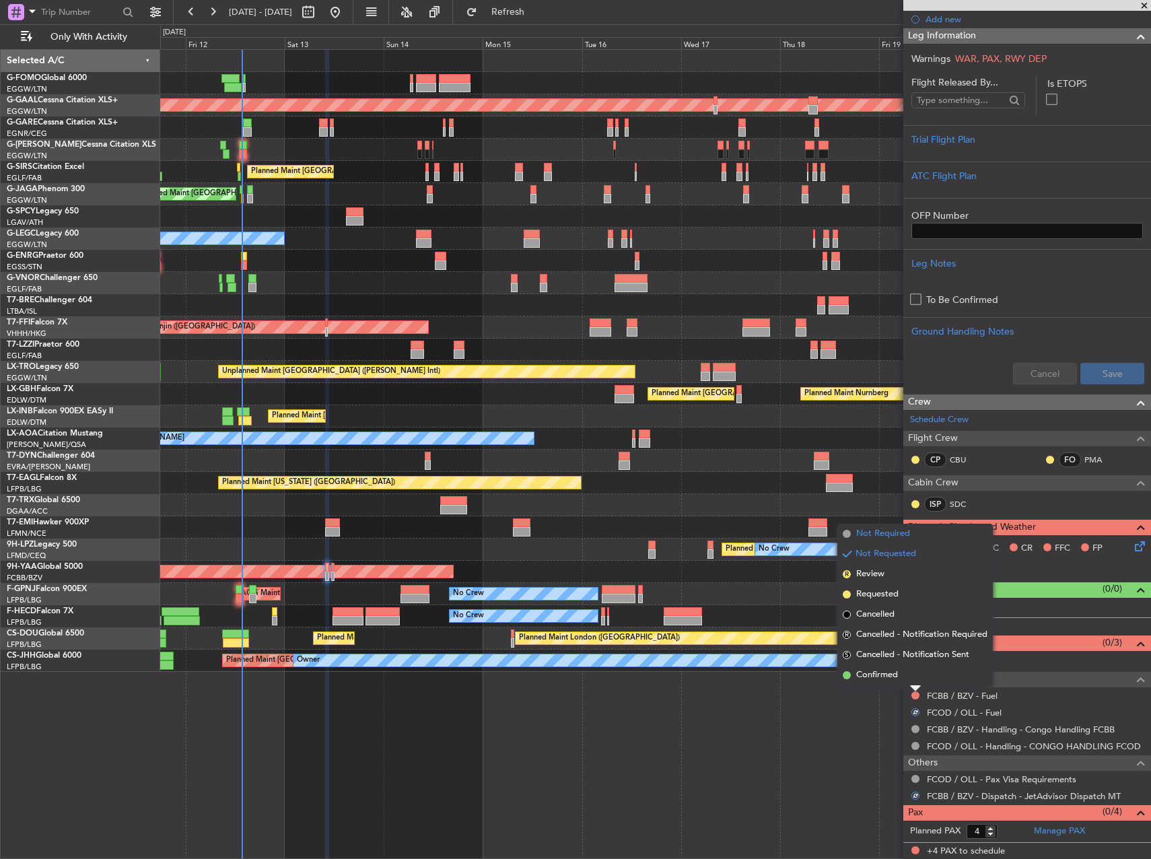
click at [873, 532] on span "Not Required" at bounding box center [883, 533] width 54 height 13
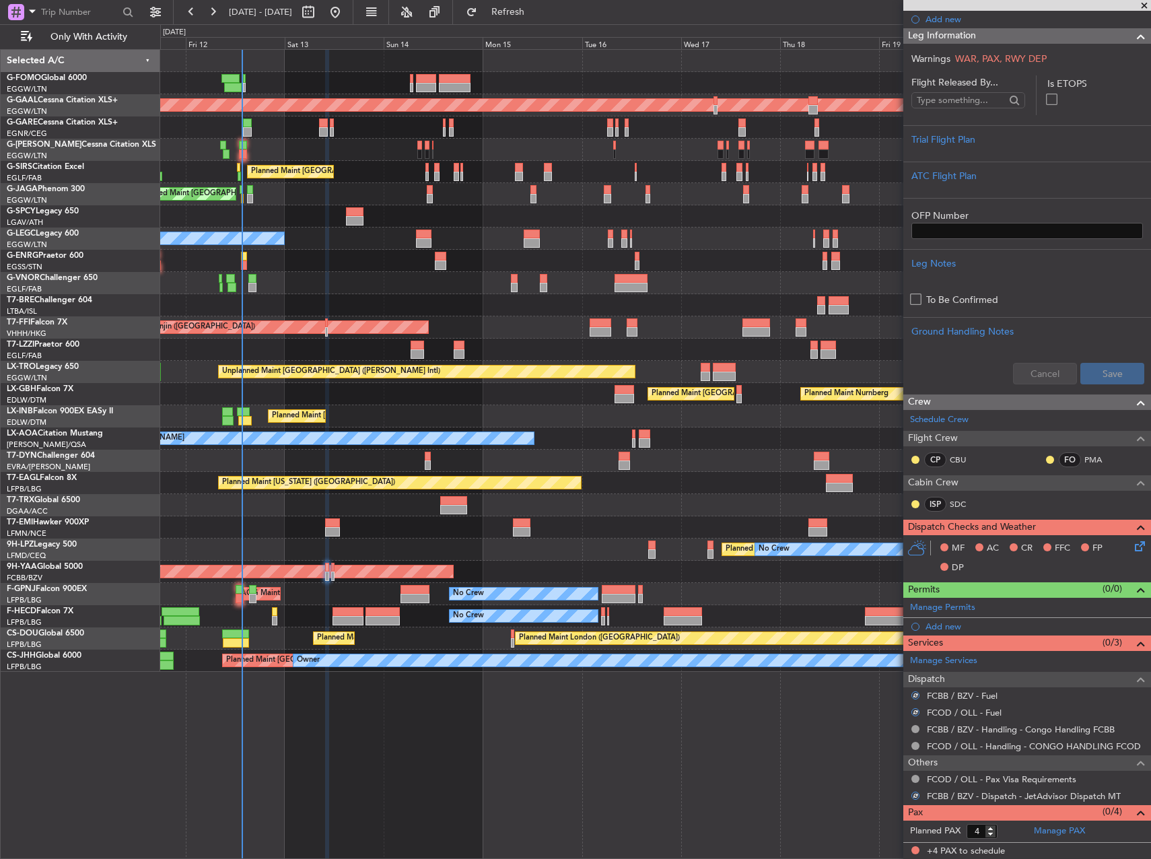
click at [836, 684] on div "Planned Maint [GEOGRAPHIC_DATA] ([GEOGRAPHIC_DATA]) Planned [GEOGRAPHIC_DATA] P…" at bounding box center [655, 453] width 990 height 809
click at [1132, 544] on icon at bounding box center [1137, 543] width 11 height 11
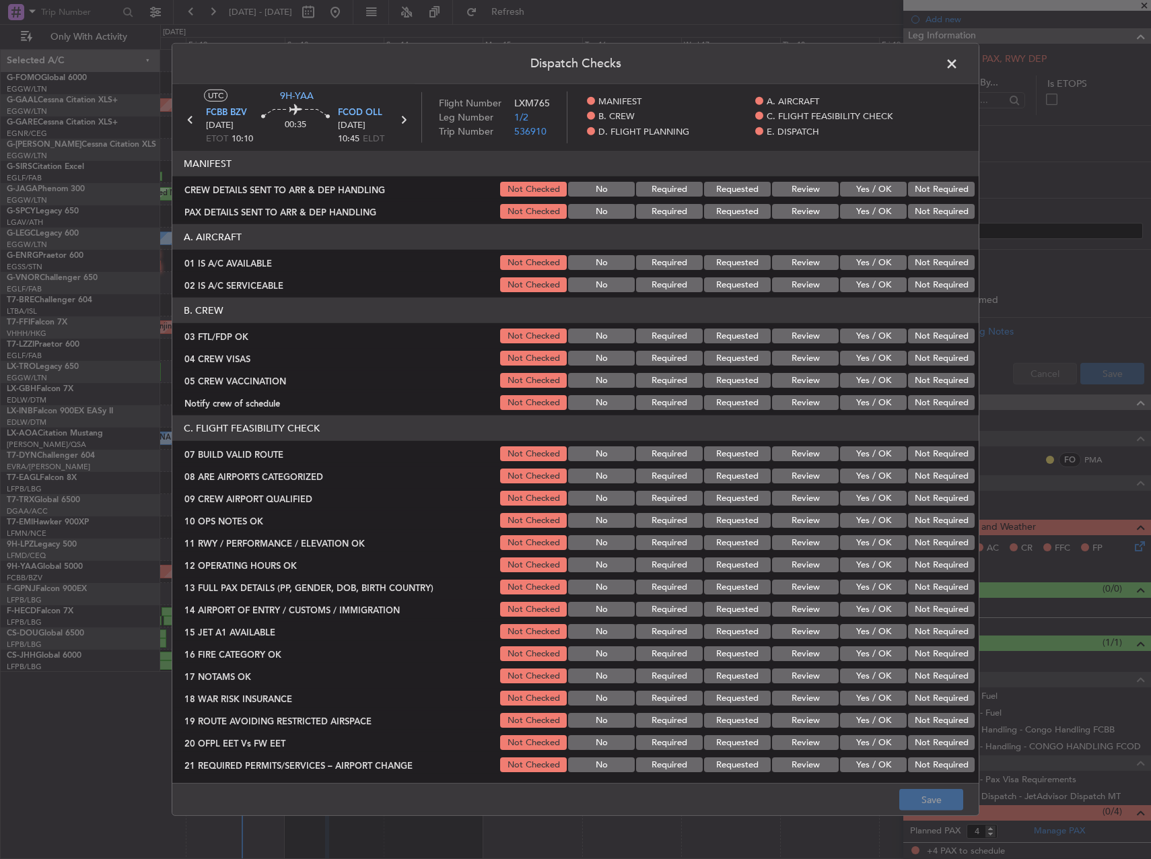
click at [866, 269] on button "Yes / OK" at bounding box center [873, 262] width 67 height 15
click at [865, 281] on button "Yes / OK" at bounding box center [873, 284] width 67 height 15
drag, startPoint x: 866, startPoint y: 332, endPoint x: 899, endPoint y: 354, distance: 39.7
click at [866, 332] on button "Yes / OK" at bounding box center [873, 335] width 67 height 15
click at [908, 354] on button "Not Required" at bounding box center [941, 358] width 67 height 15
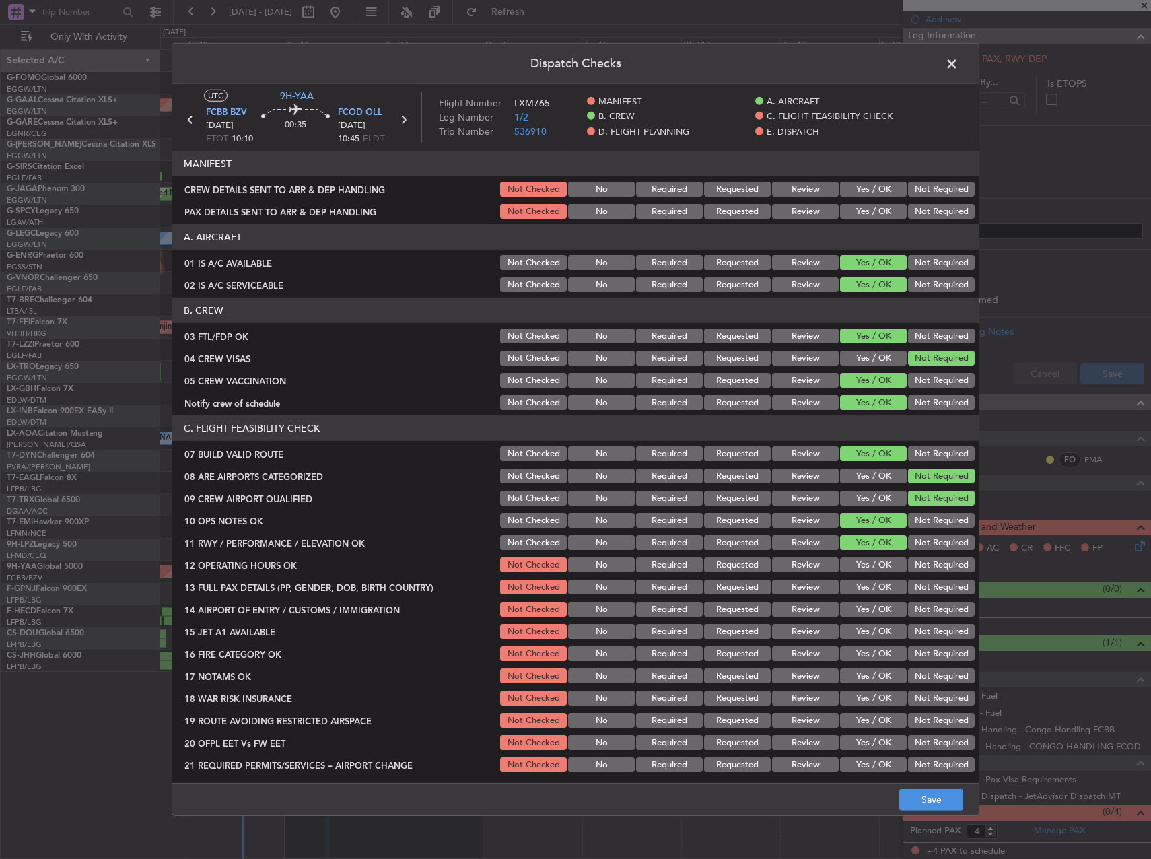
drag, startPoint x: 873, startPoint y: 561, endPoint x: 875, endPoint y: 568, distance: 7.0
click at [873, 564] on button "Yes / OK" at bounding box center [873, 564] width 67 height 15
click at [872, 588] on button "Yes / OK" at bounding box center [873, 586] width 67 height 15
click at [875, 615] on button "Yes / OK" at bounding box center [873, 608] width 67 height 15
click at [874, 632] on button "Yes / OK" at bounding box center [873, 631] width 67 height 15
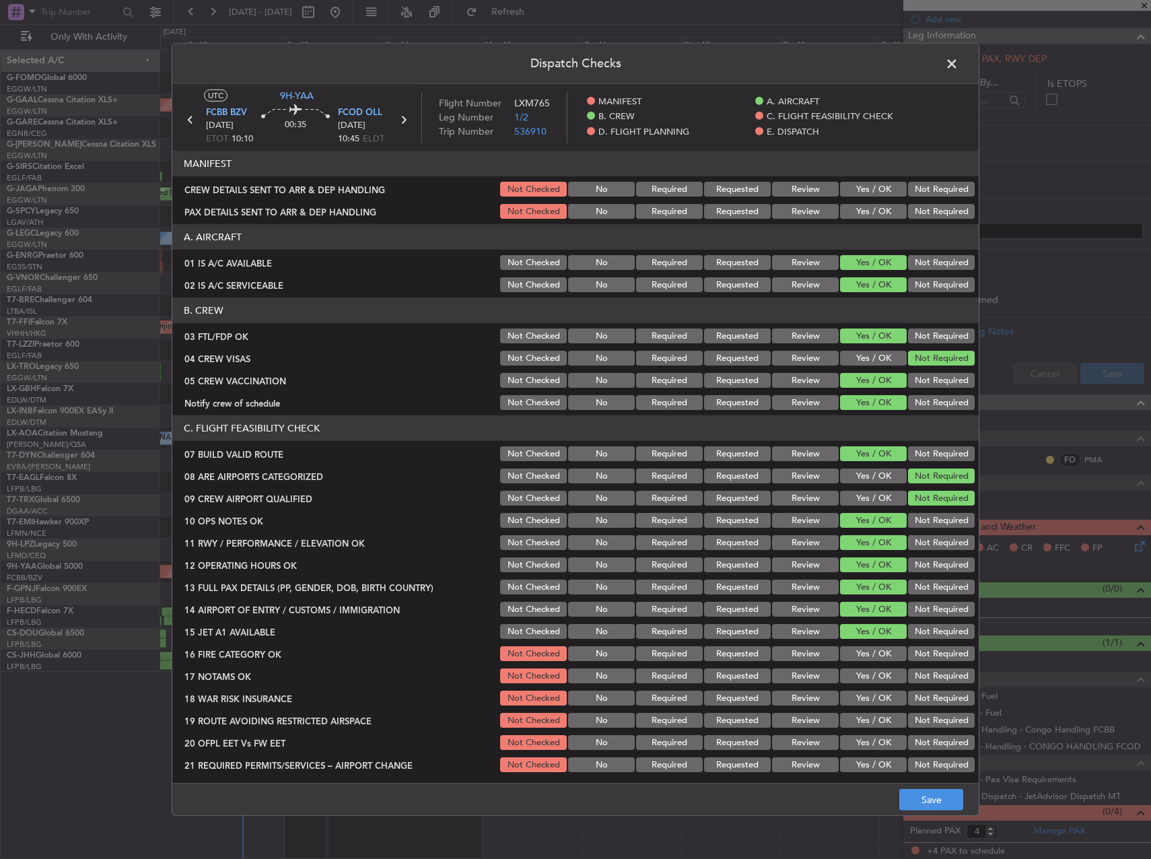
click at [874, 649] on button "Yes / OK" at bounding box center [873, 653] width 67 height 15
click at [871, 671] on button "Yes / OK" at bounding box center [873, 675] width 67 height 15
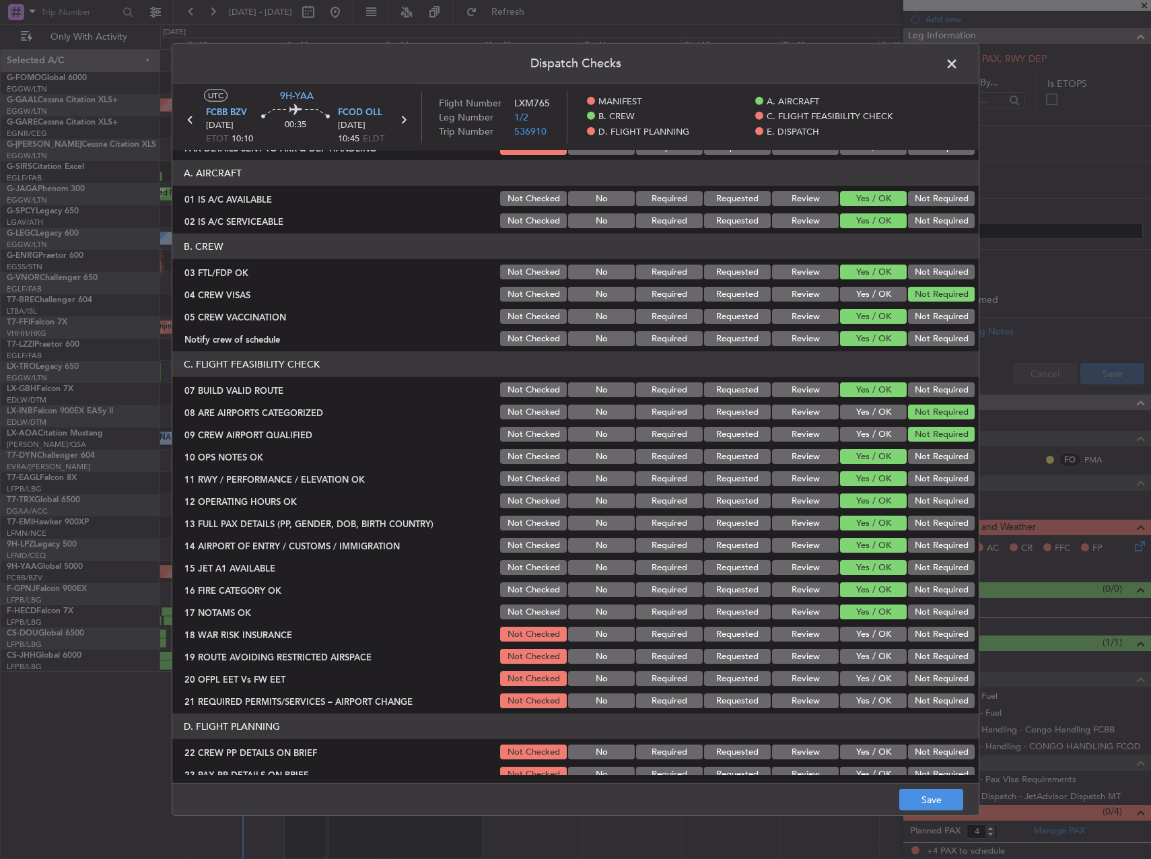
scroll to position [135, 0]
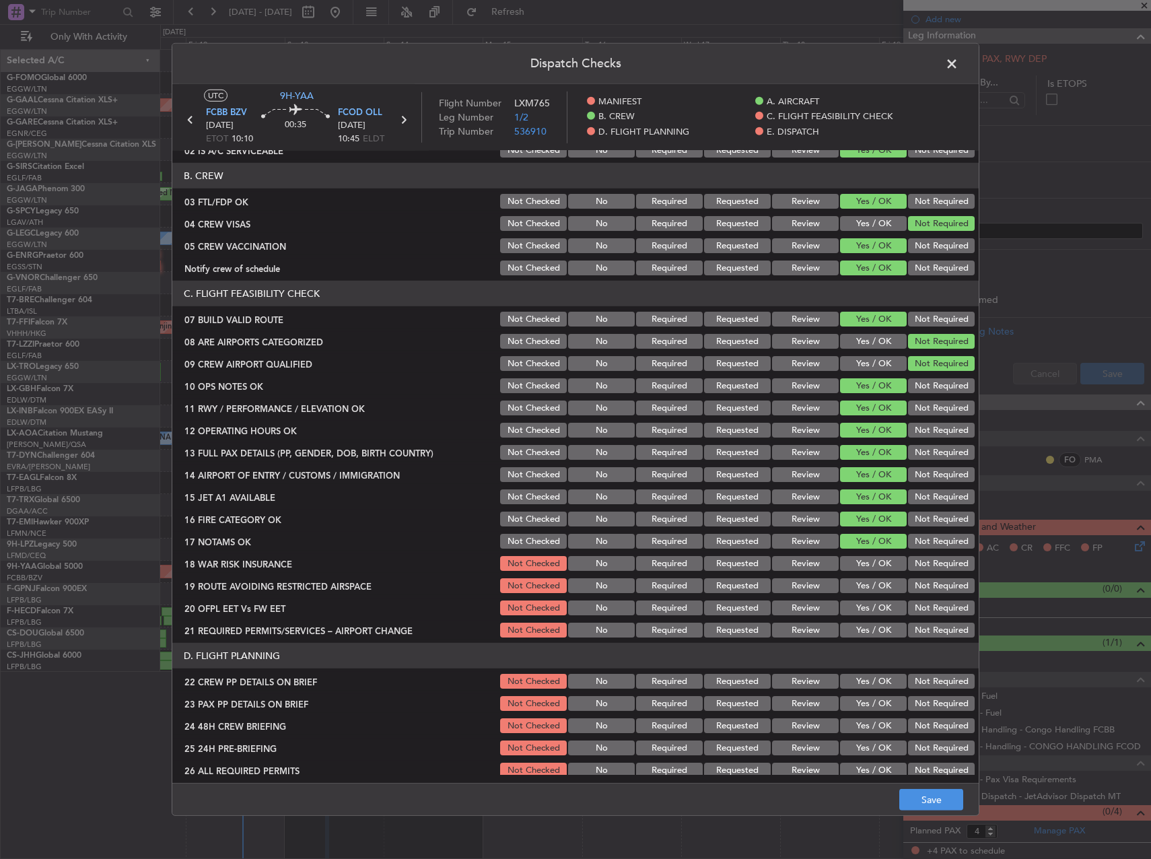
click at [873, 551] on section "C. FLIGHT FEASIBILITY CHECK 07 BUILD VALID ROUTE Not Checked No Required Reques…" at bounding box center [575, 460] width 806 height 359
click at [879, 579] on button "Yes / OK" at bounding box center [873, 585] width 67 height 15
click at [877, 597] on section "C. FLIGHT FEASIBILITY CHECK 07 BUILD VALID ROUTE Not Checked No Required Reques…" at bounding box center [575, 460] width 806 height 359
click at [878, 606] on button "Yes / OK" at bounding box center [873, 607] width 67 height 15
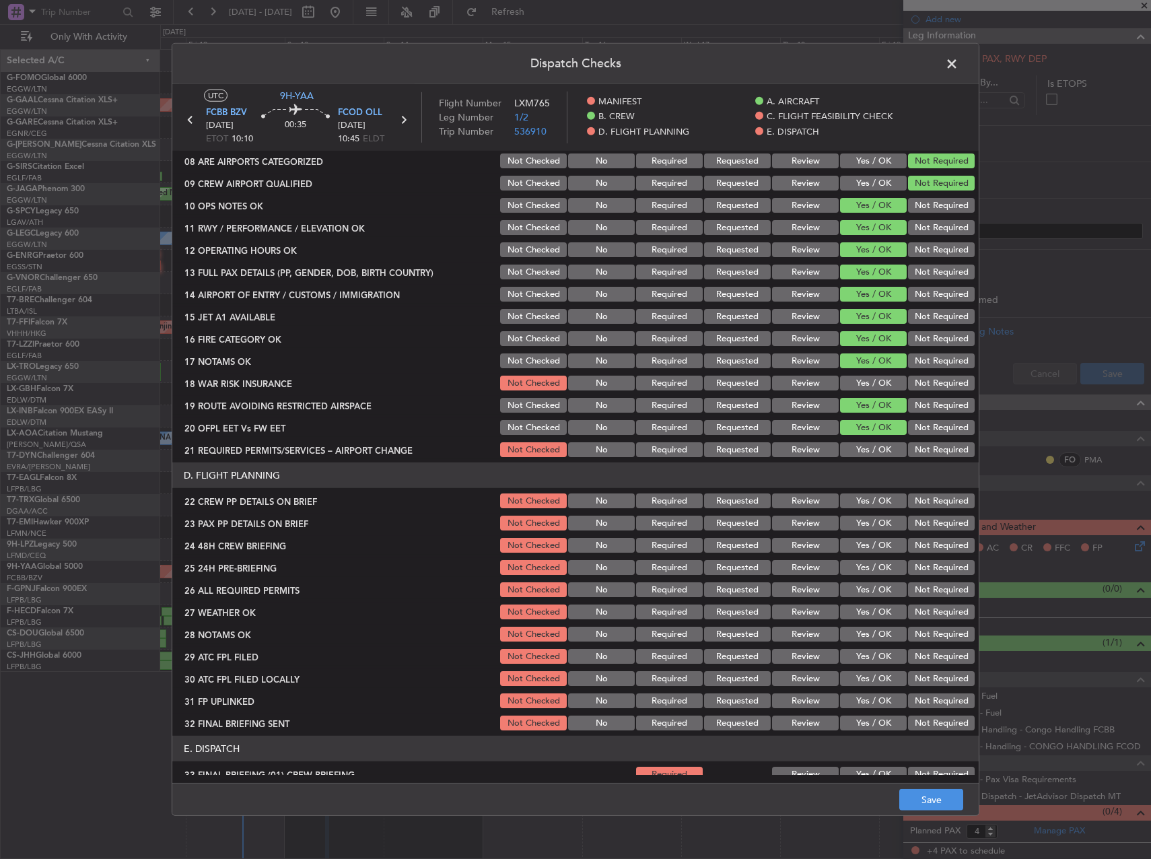
scroll to position [336, 0]
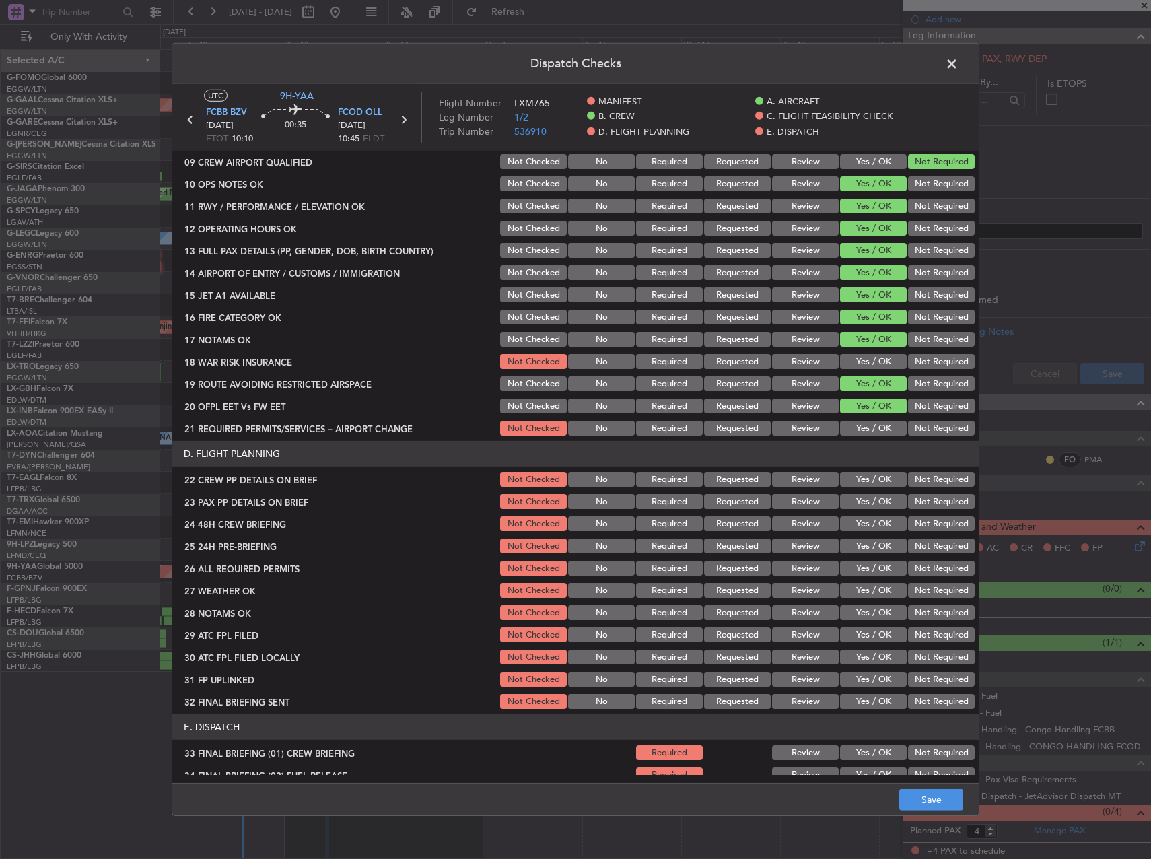
click at [857, 360] on button "Yes / OK" at bounding box center [873, 361] width 67 height 15
click at [922, 359] on button "Not Required" at bounding box center [941, 361] width 67 height 15
drag, startPoint x: 879, startPoint y: 430, endPoint x: 886, endPoint y: 475, distance: 45.6
click at [879, 431] on button "Yes / OK" at bounding box center [873, 428] width 67 height 15
click at [885, 477] on button "Yes / OK" at bounding box center [873, 479] width 67 height 15
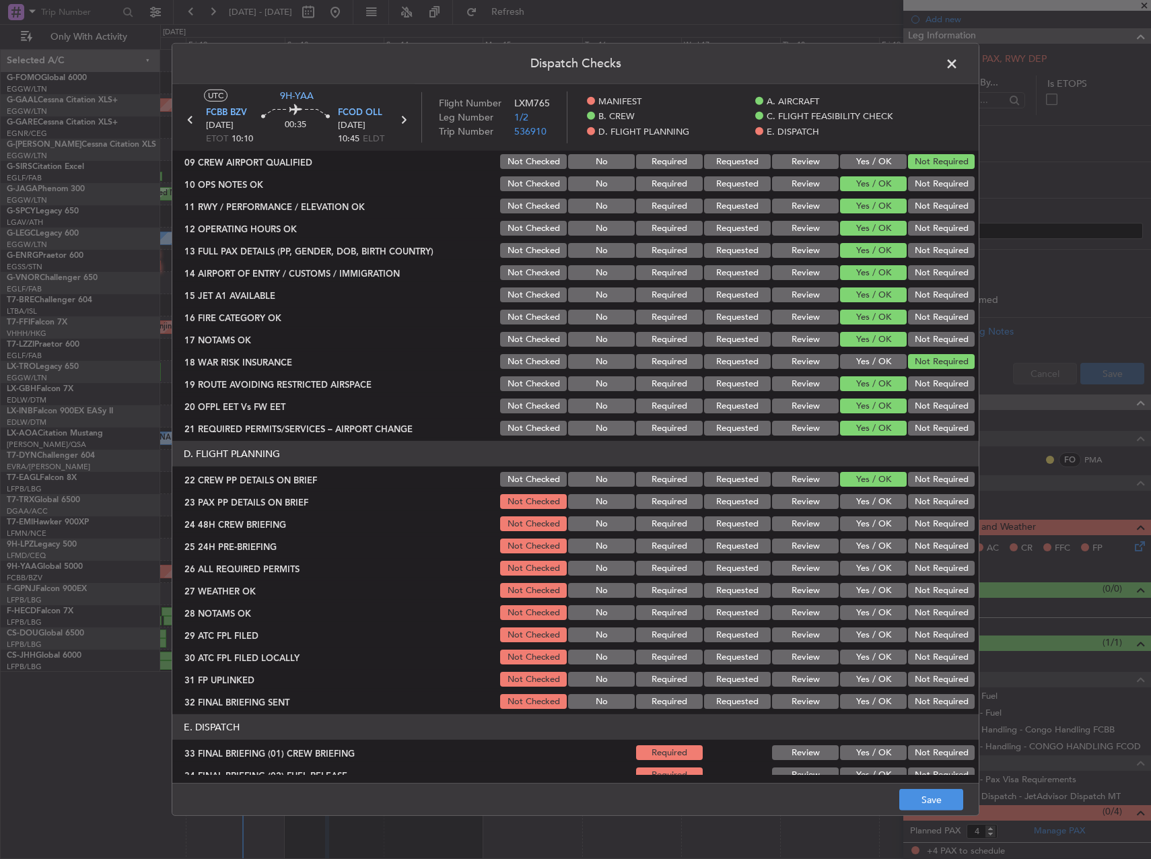
click at [877, 492] on div "Yes / OK" at bounding box center [872, 501] width 68 height 19
click at [879, 515] on div "Yes / OK" at bounding box center [872, 523] width 68 height 19
click at [870, 502] on button "Yes / OK" at bounding box center [873, 501] width 67 height 15
drag, startPoint x: 871, startPoint y: 522, endPoint x: 910, endPoint y: 530, distance: 39.7
click at [871, 523] on button "Yes / OK" at bounding box center [873, 523] width 67 height 15
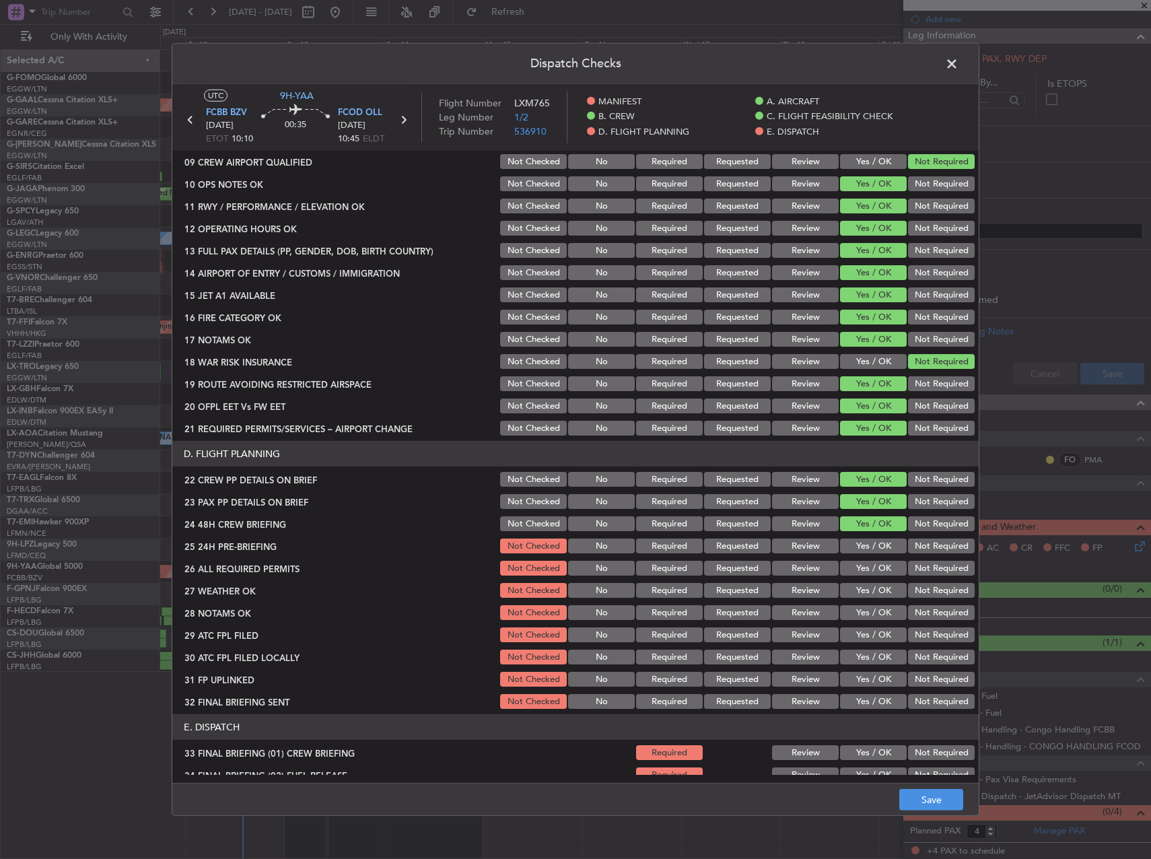
click at [912, 530] on button "Not Required" at bounding box center [941, 523] width 67 height 15
click at [920, 544] on button "Not Required" at bounding box center [941, 545] width 67 height 15
click at [884, 530] on div "Yes / OK" at bounding box center [872, 523] width 68 height 19
click at [875, 521] on button "Yes / OK" at bounding box center [873, 523] width 67 height 15
click at [937, 811] on footer "Save" at bounding box center [575, 798] width 806 height 32
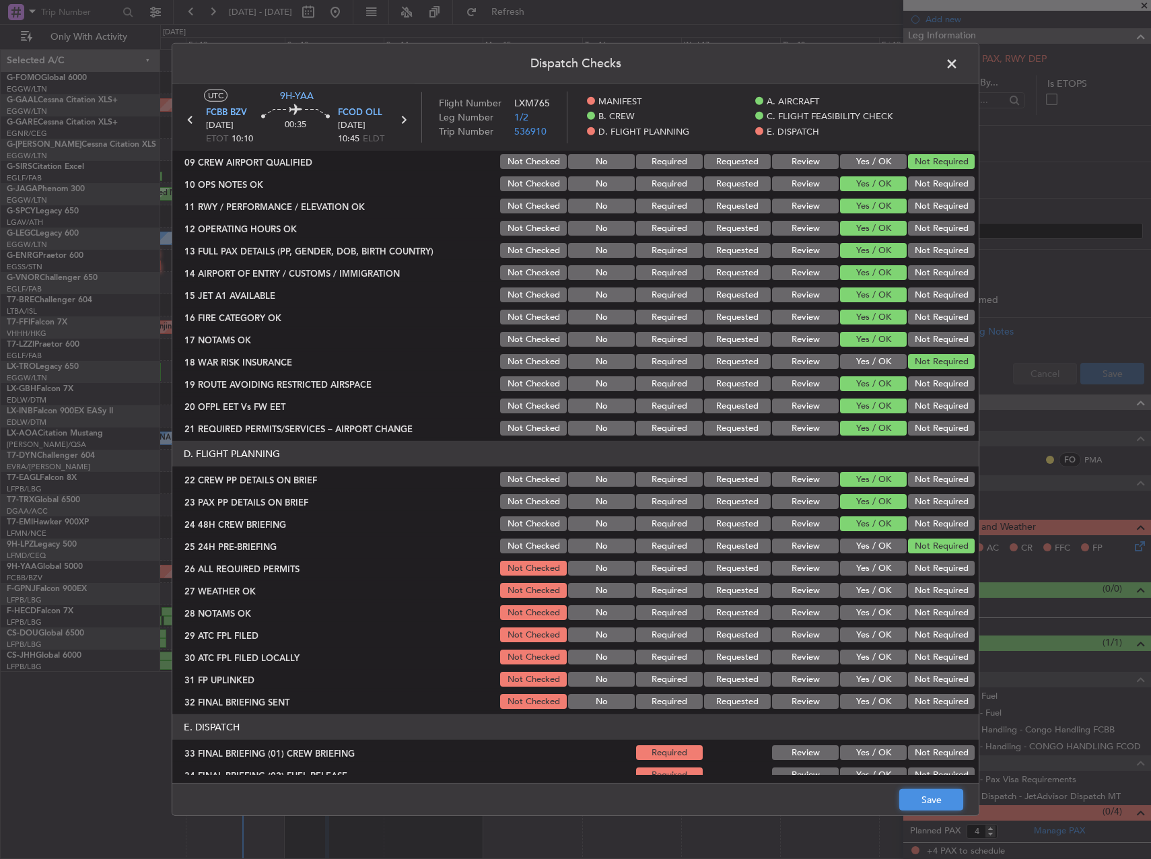
drag, startPoint x: 929, startPoint y: 795, endPoint x: 931, endPoint y: 789, distance: 7.0
click at [928, 794] on button "Save" at bounding box center [931, 800] width 64 height 22
click at [958, 57] on span at bounding box center [958, 67] width 0 height 27
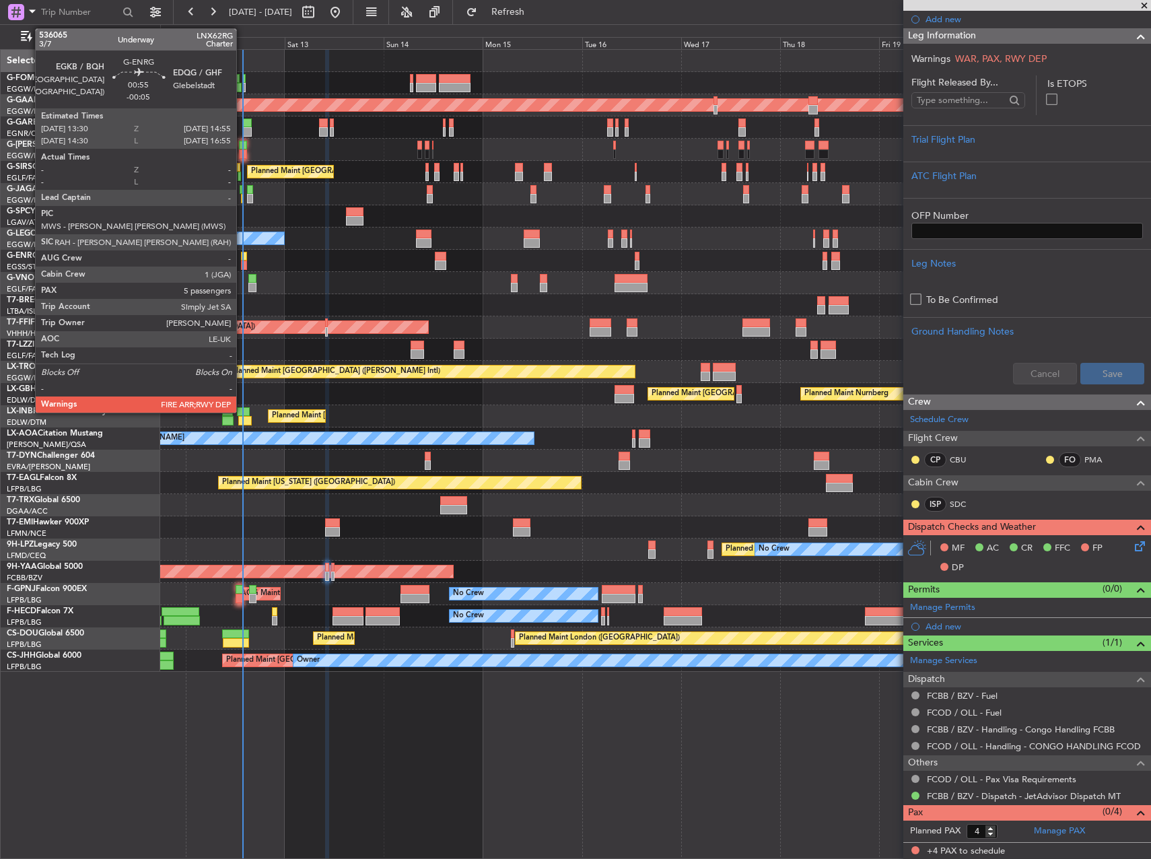
click at [242, 262] on div at bounding box center [244, 264] width 6 height 9
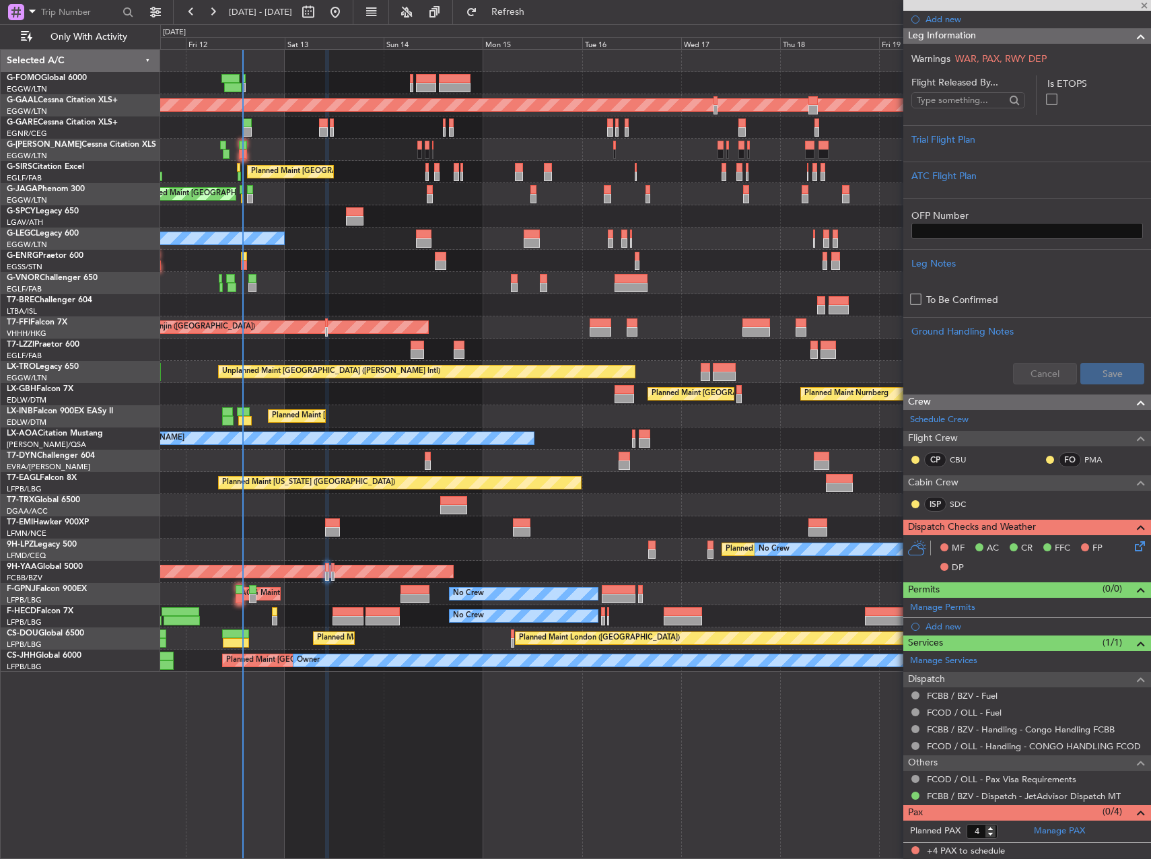
type input "-00:05"
type input "5"
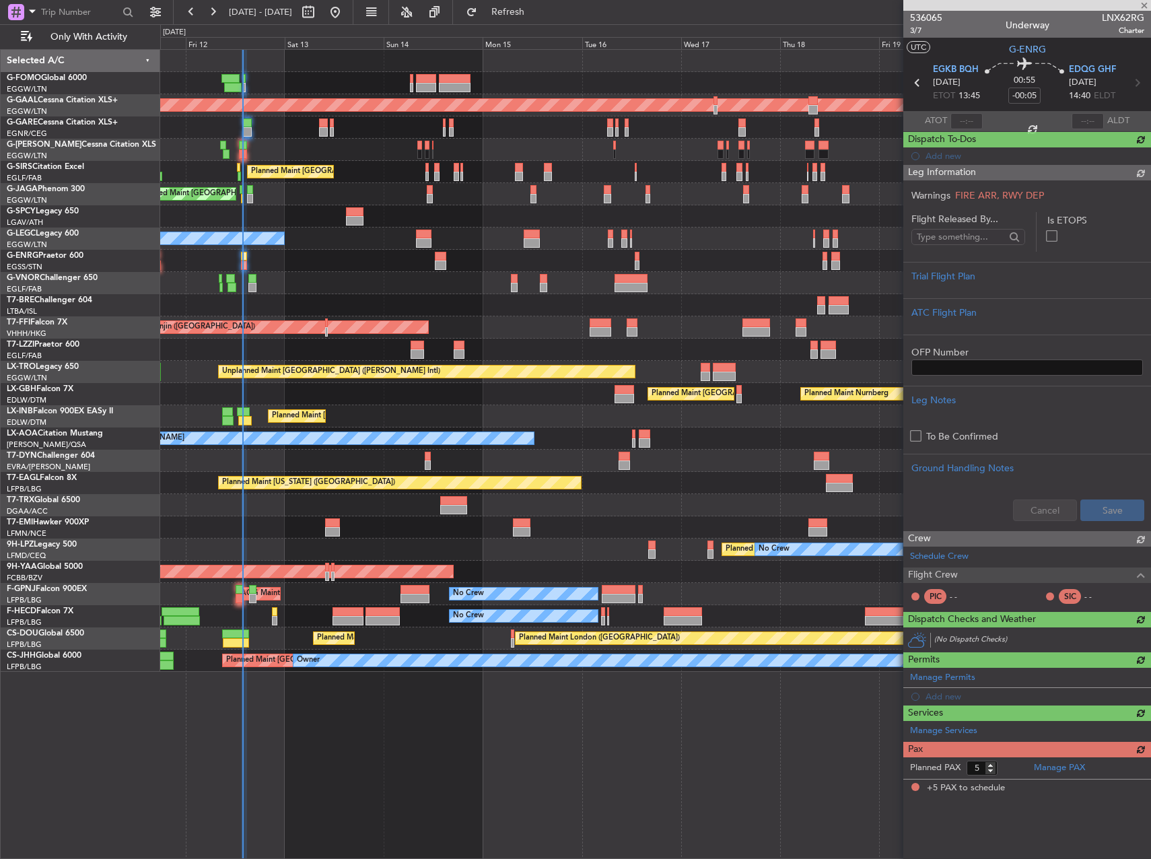
scroll to position [0, 0]
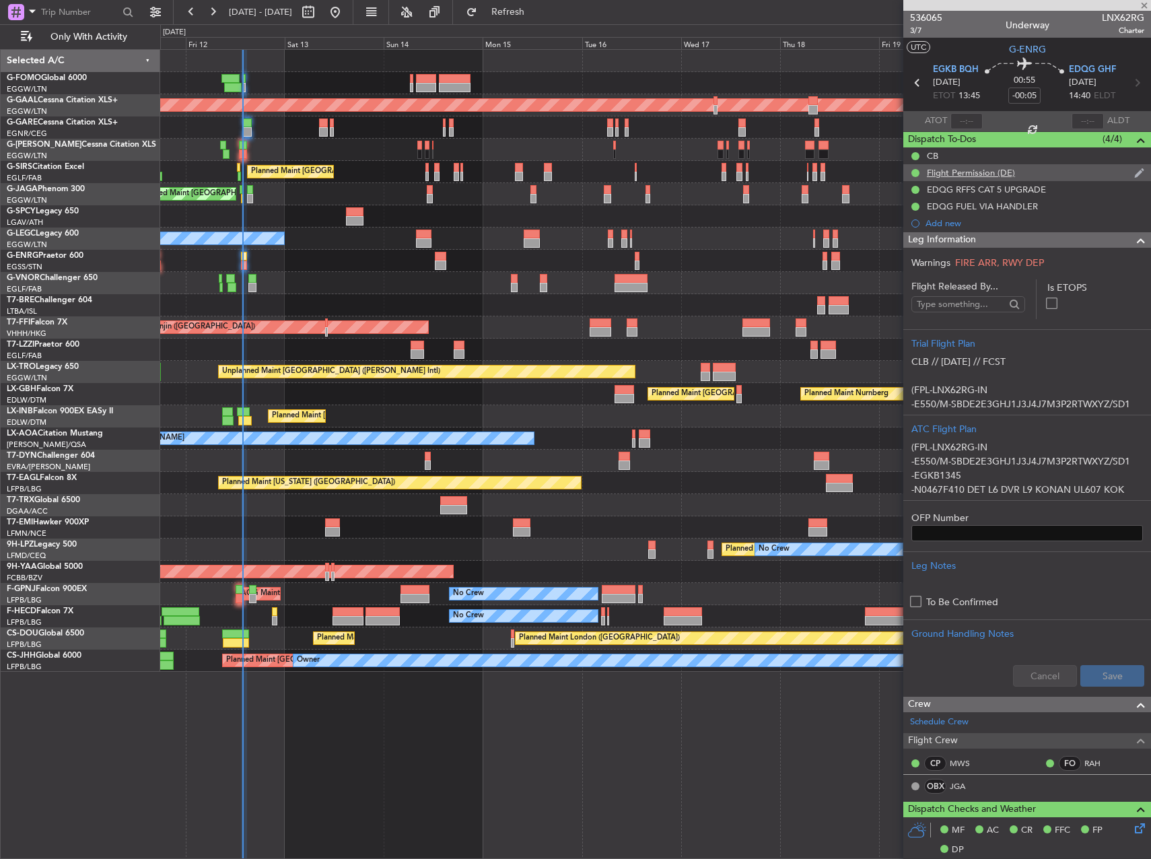
click at [1007, 168] on div "Flight Permission (DE)" at bounding box center [970, 172] width 88 height 11
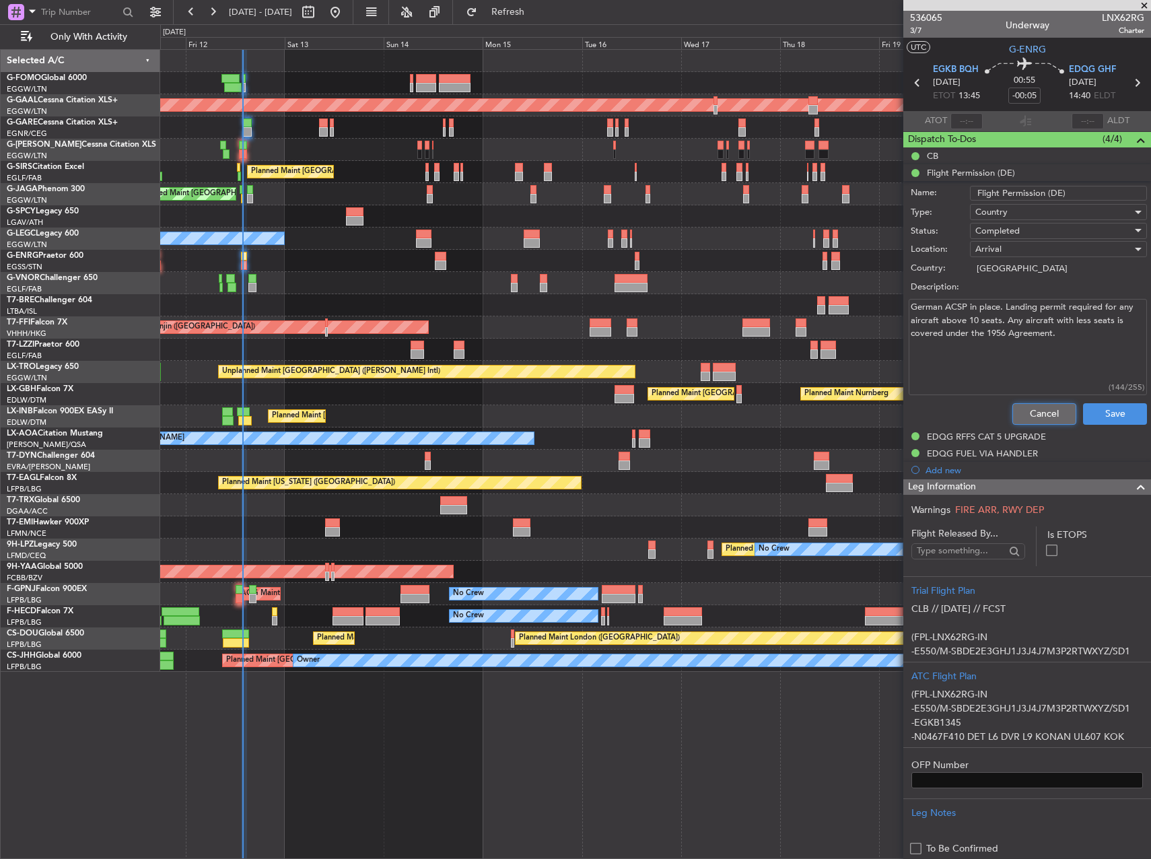
click at [1029, 414] on button "Cancel" at bounding box center [1044, 414] width 64 height 22
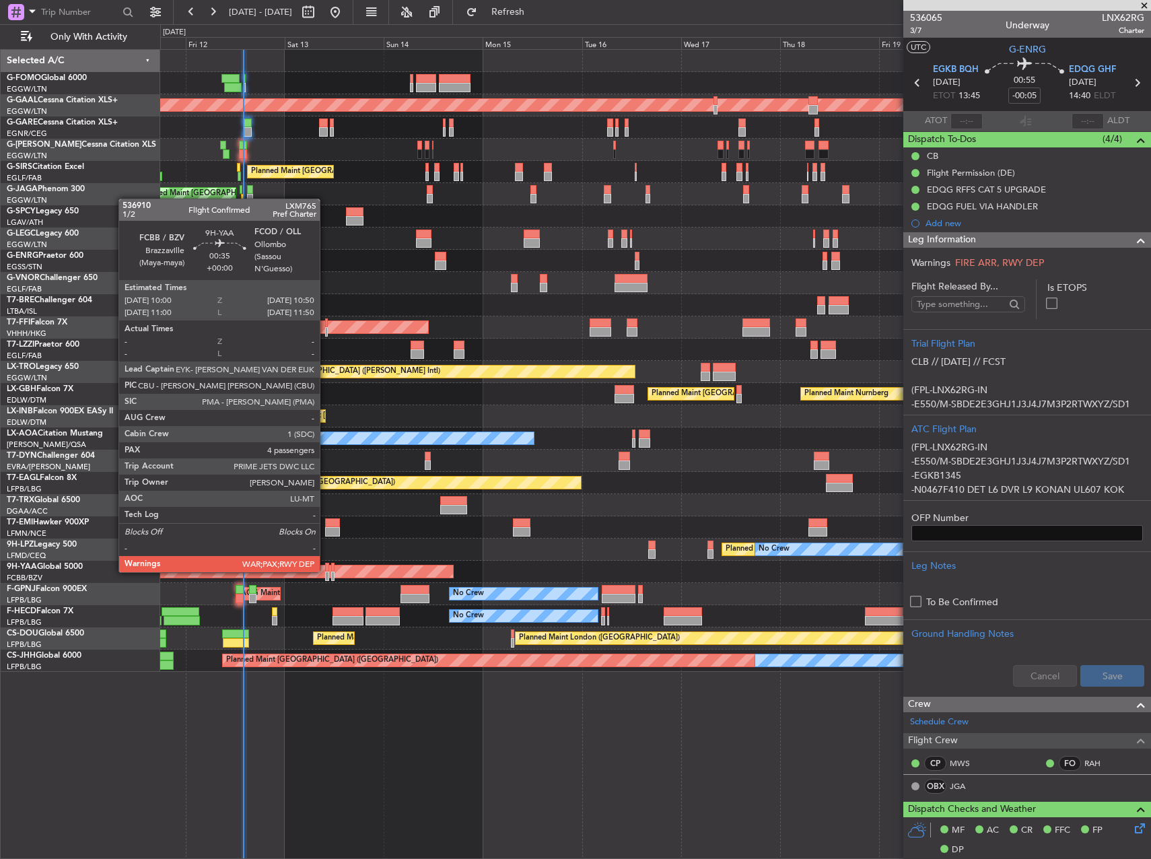
click at [326, 571] on div at bounding box center [327, 566] width 4 height 9
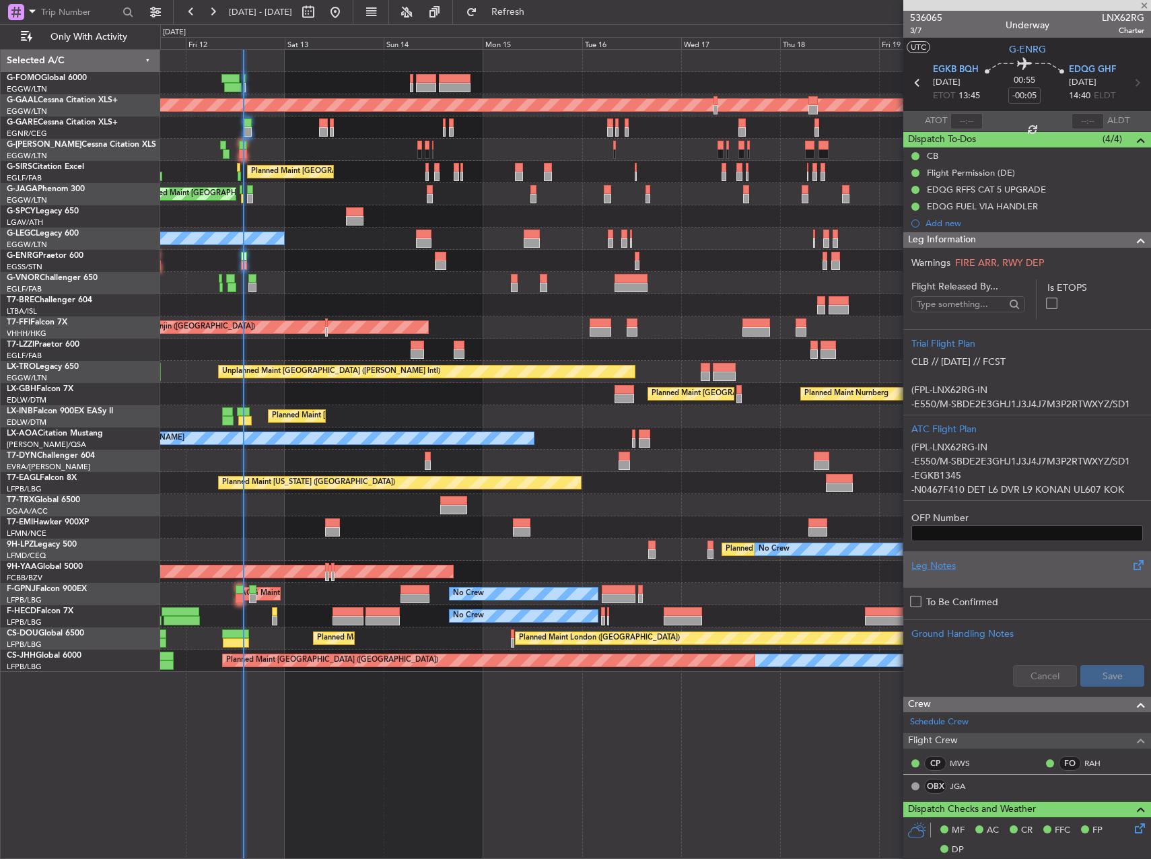
type input "4"
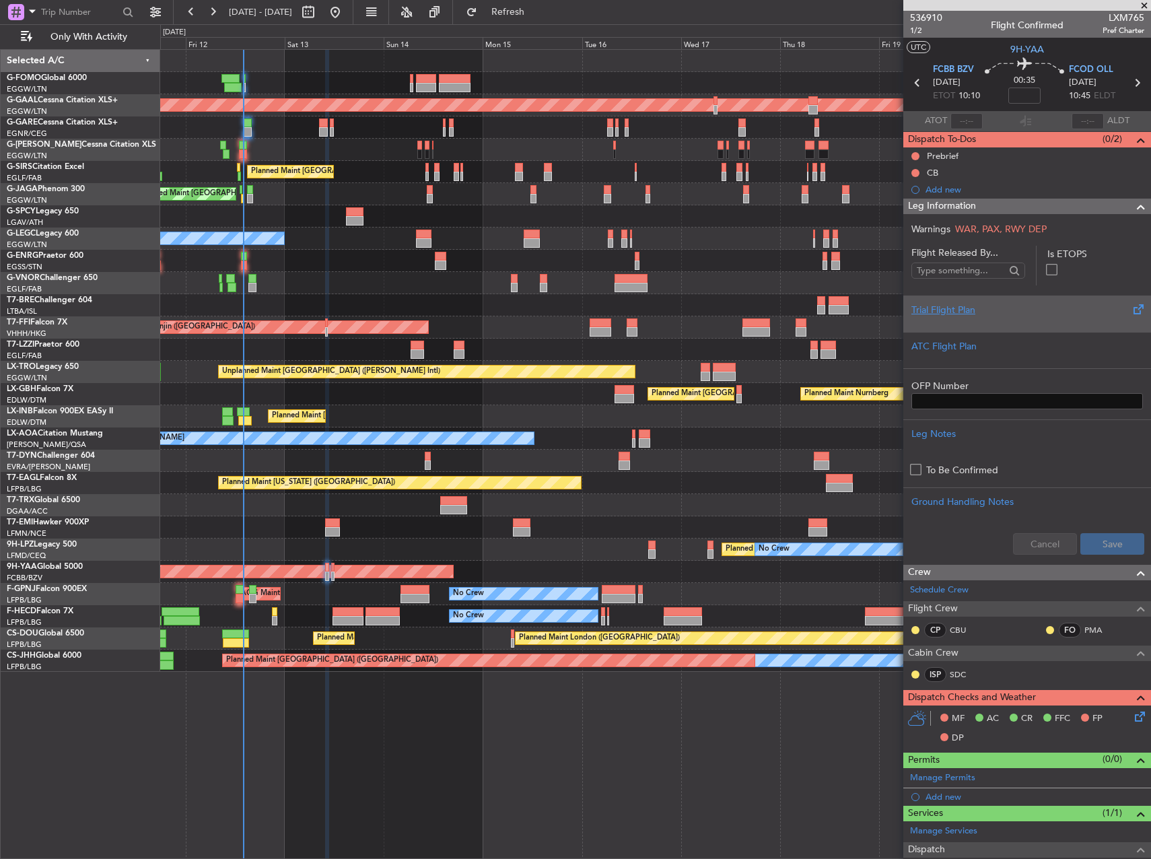
click at [988, 317] on div at bounding box center [1026, 321] width 231 height 8
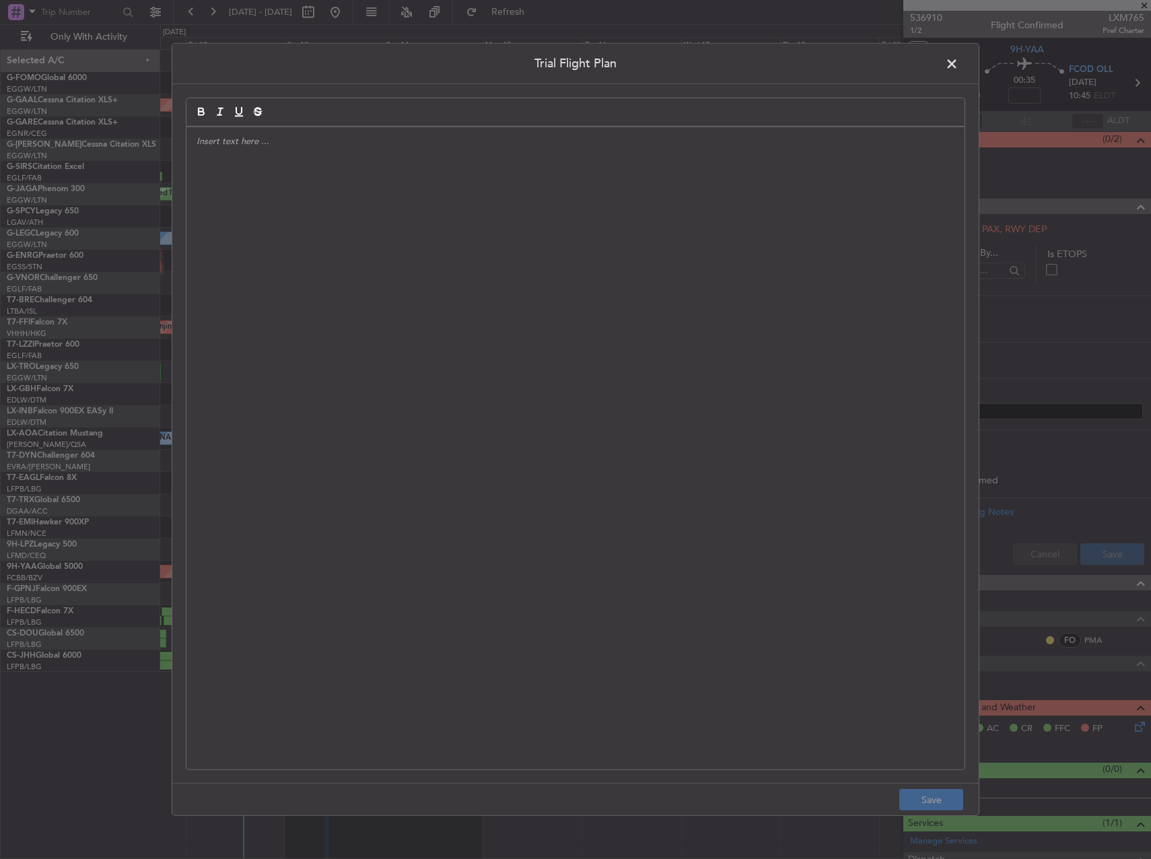
click at [542, 287] on div at bounding box center [575, 448] width 778 height 642
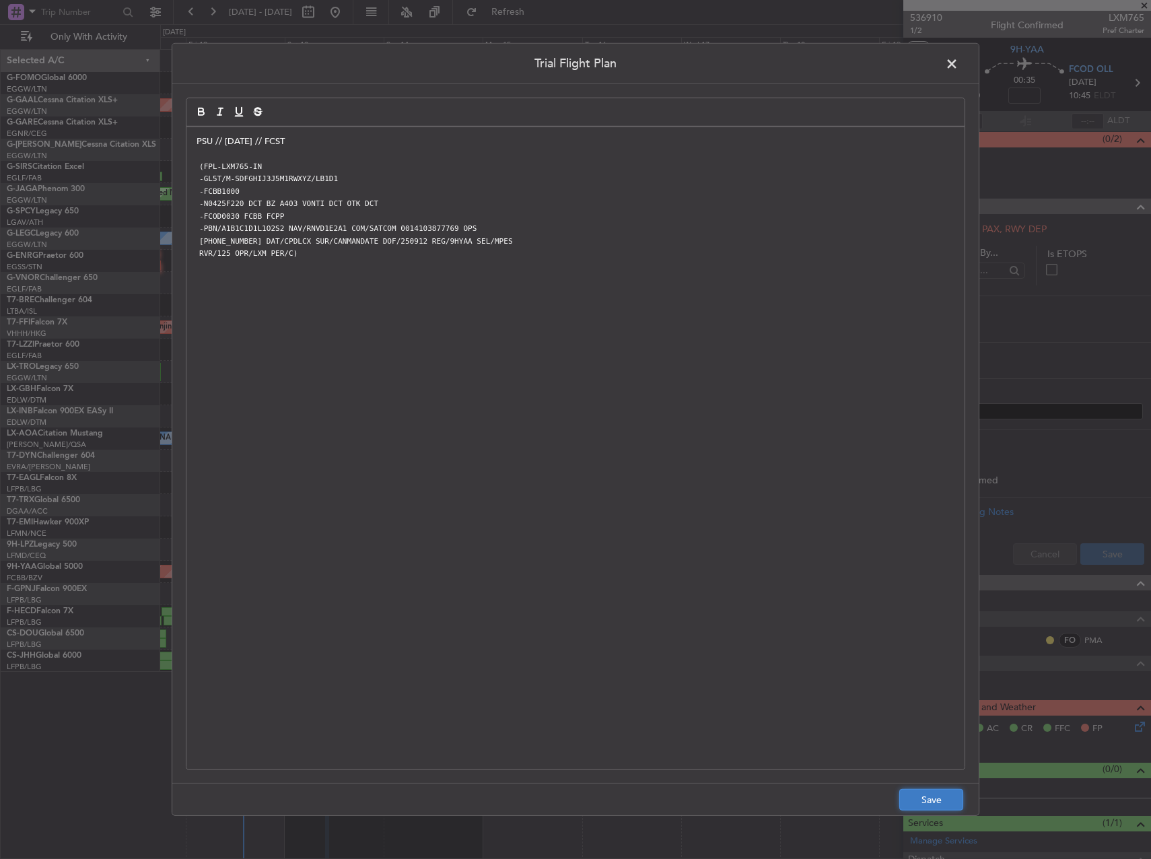
click at [935, 807] on button "Save" at bounding box center [931, 800] width 64 height 22
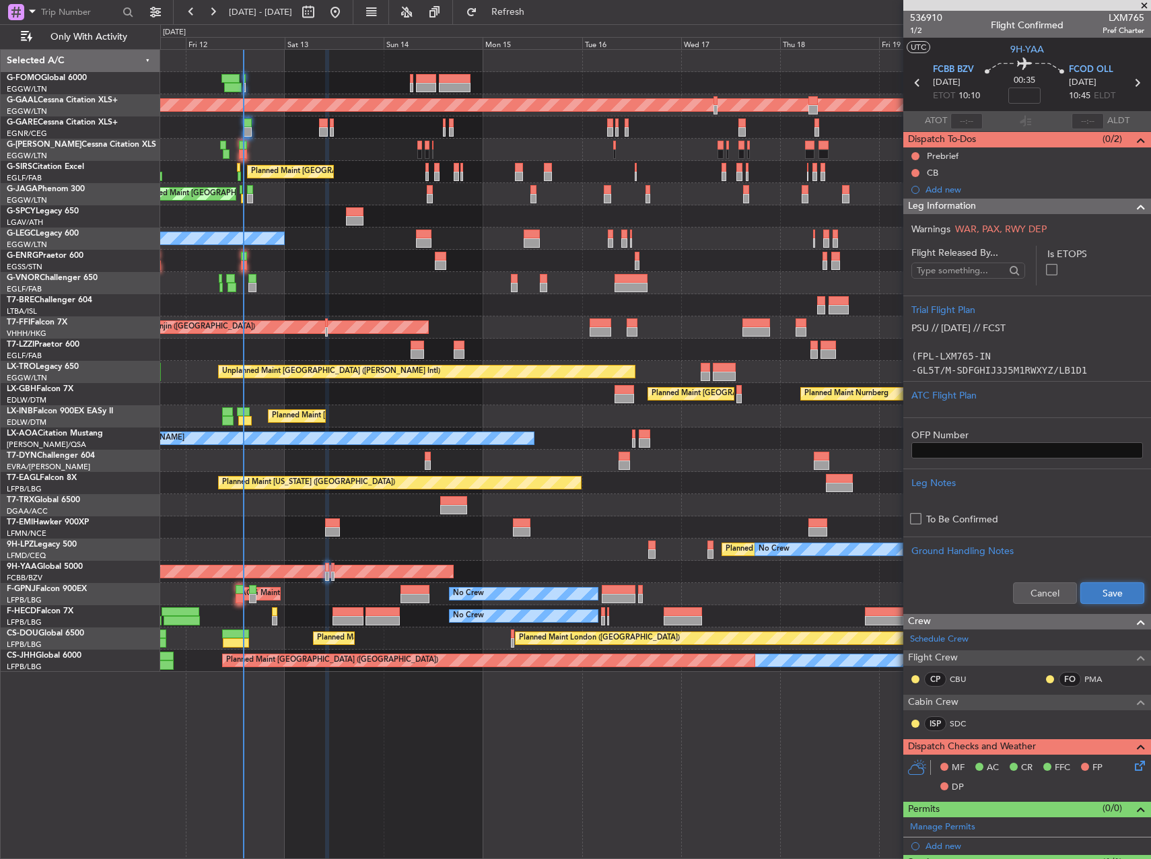
click at [1114, 591] on button "Save" at bounding box center [1112, 593] width 64 height 22
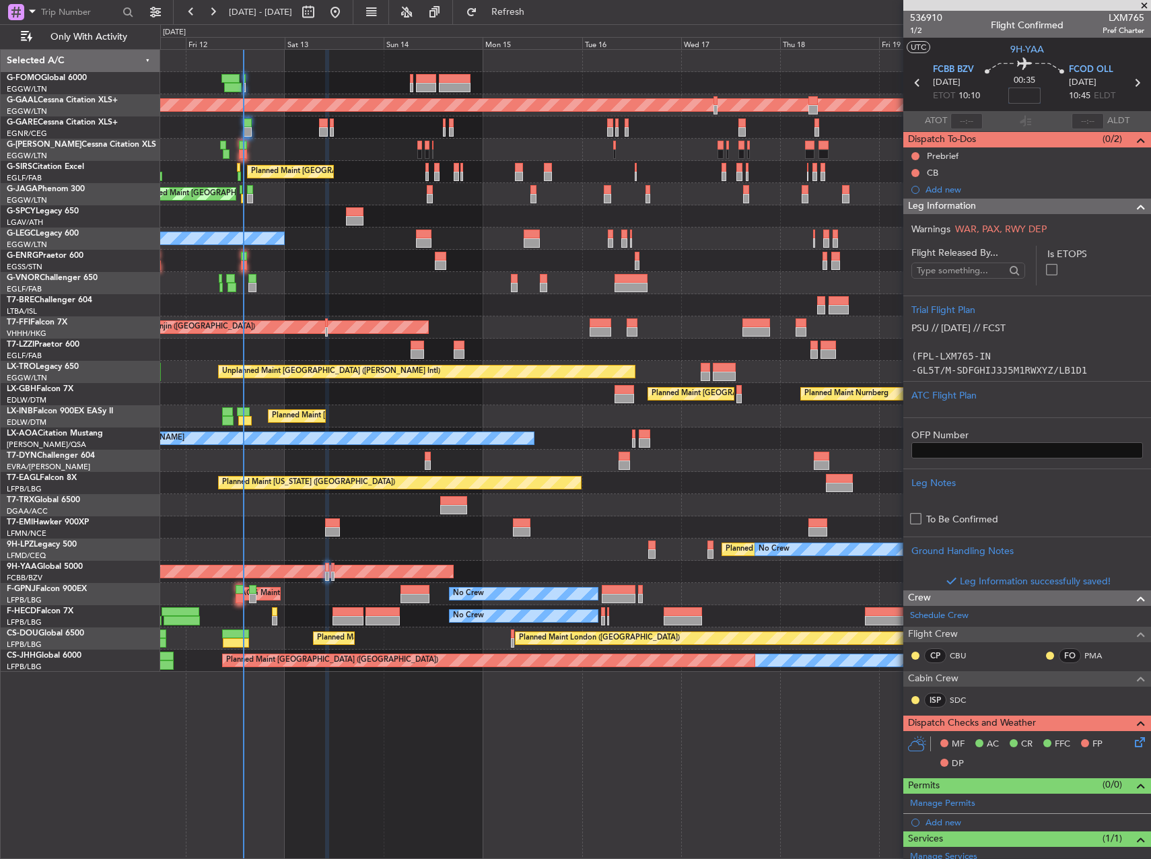
click at [1017, 94] on input at bounding box center [1024, 95] width 32 height 16
type input "-"
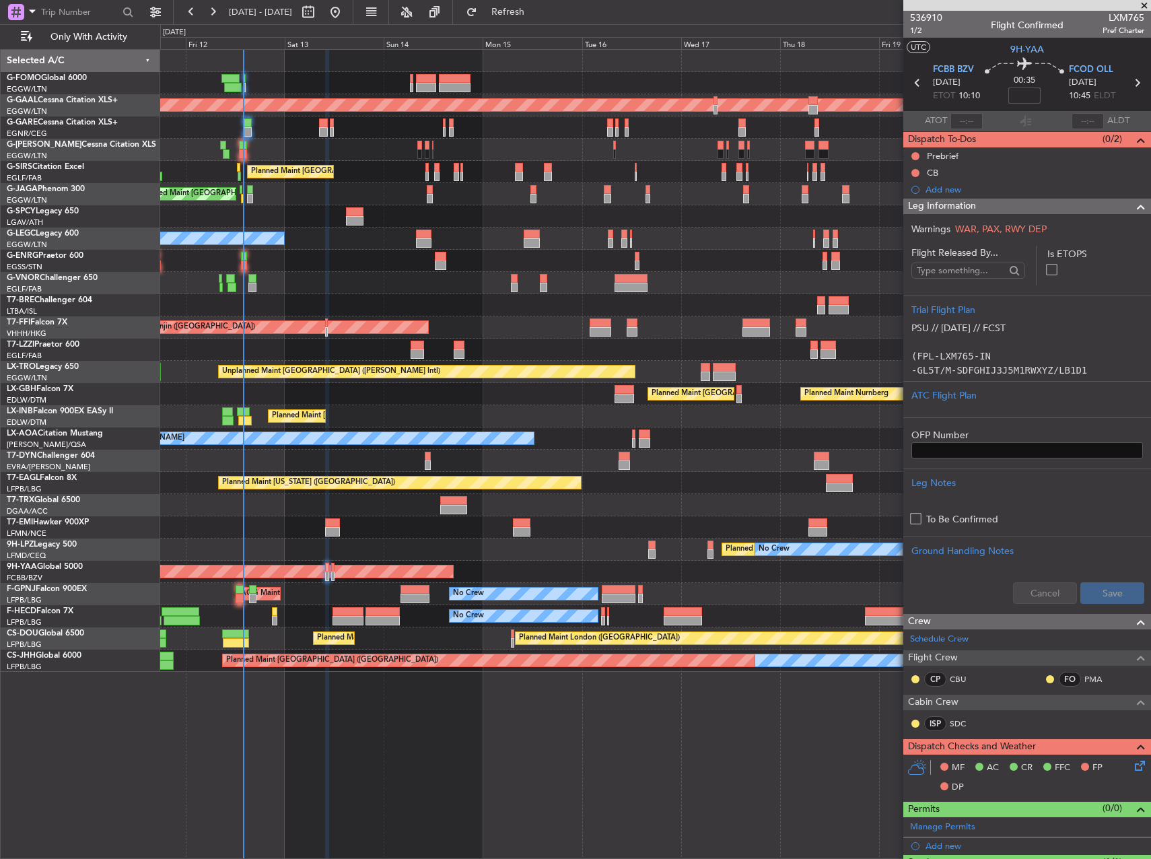
click at [736, 268] on div "Planned Maint London (Stansted) No Crew" at bounding box center [655, 261] width 990 height 22
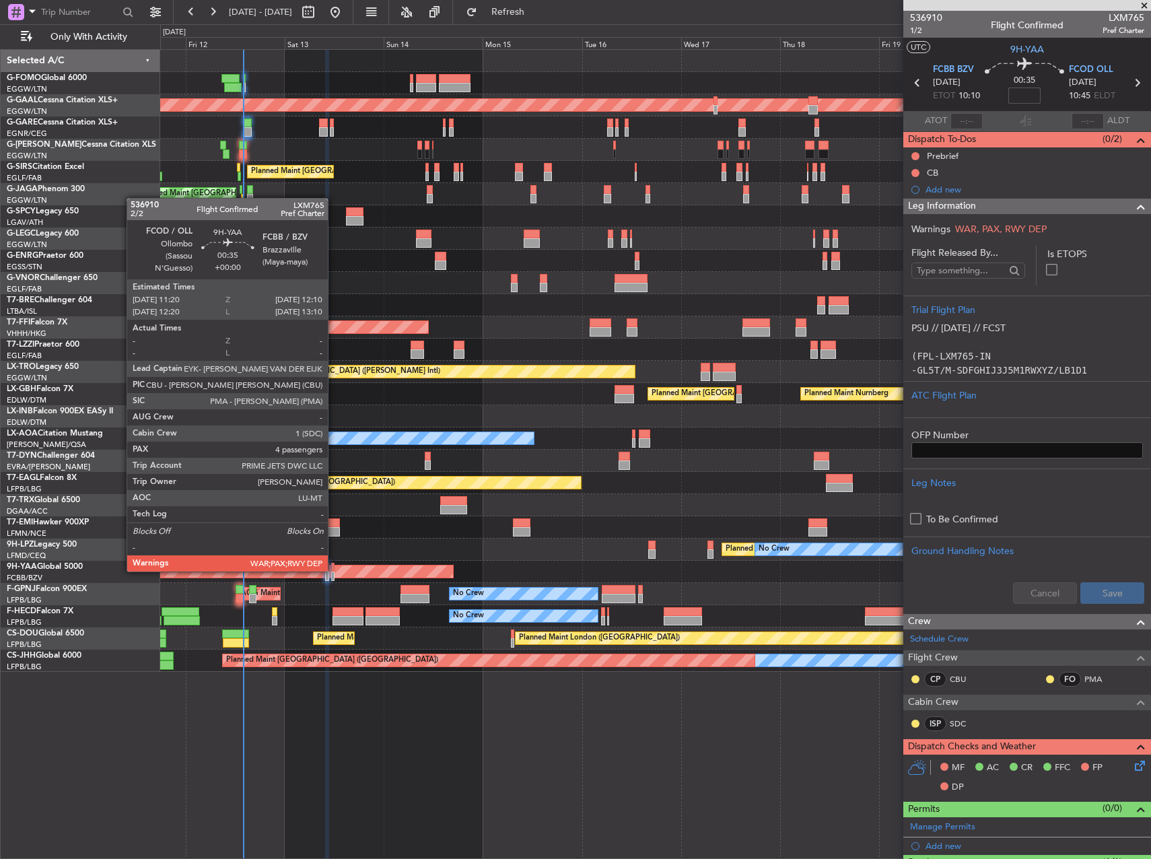
click at [334, 570] on div at bounding box center [333, 566] width 4 height 9
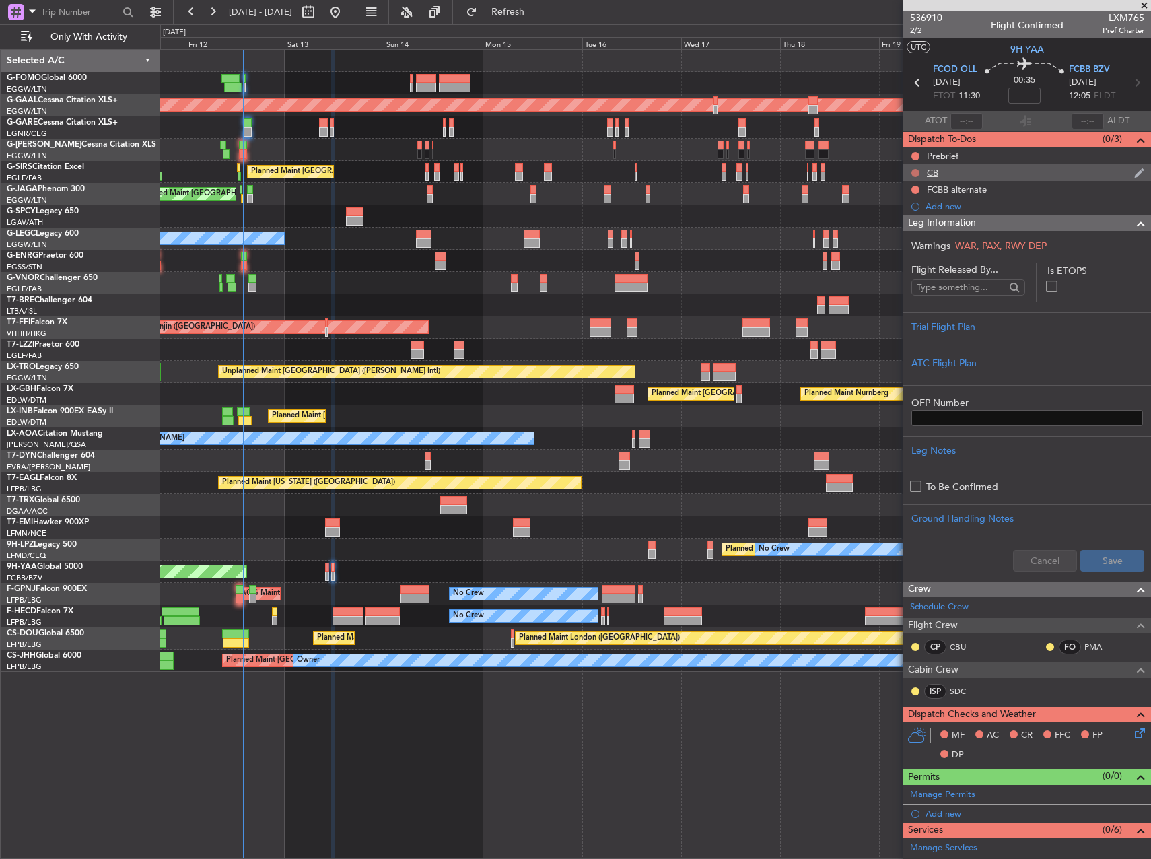
click at [912, 172] on button at bounding box center [915, 173] width 8 height 8
click at [914, 229] on span "Completed" at bounding box center [921, 231] width 44 height 13
click at [914, 153] on button at bounding box center [915, 156] width 8 height 8
click at [911, 196] on span "In Progress" at bounding box center [922, 194] width 46 height 13
click at [918, 190] on button at bounding box center [915, 190] width 8 height 8
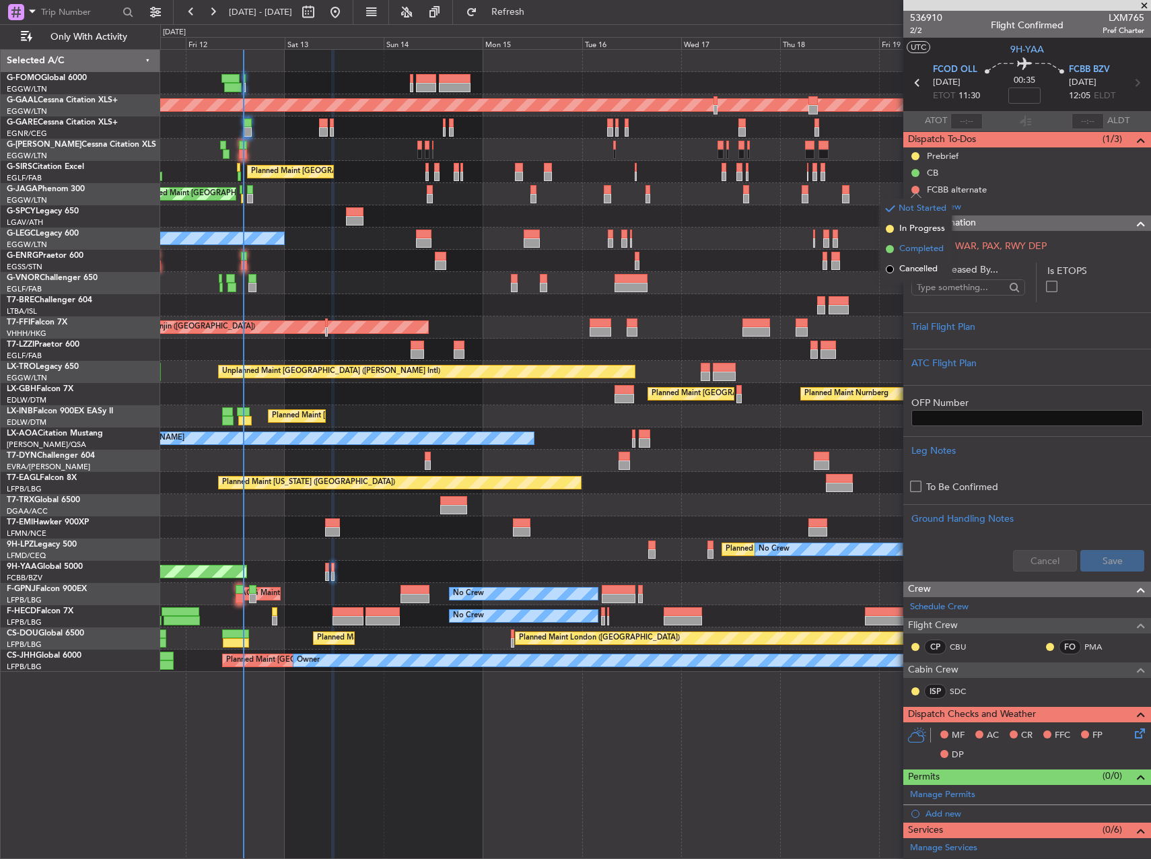
click at [921, 246] on span "Completed" at bounding box center [921, 248] width 44 height 13
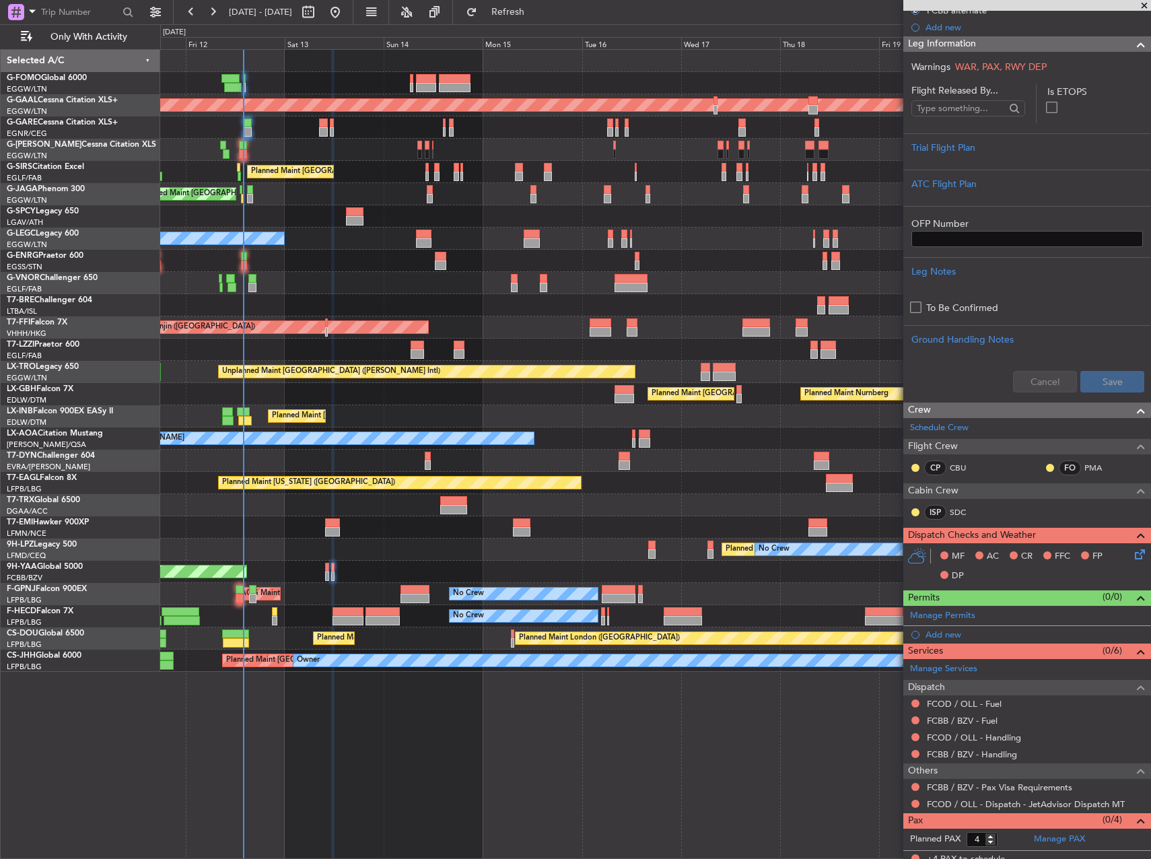
scroll to position [187, 0]
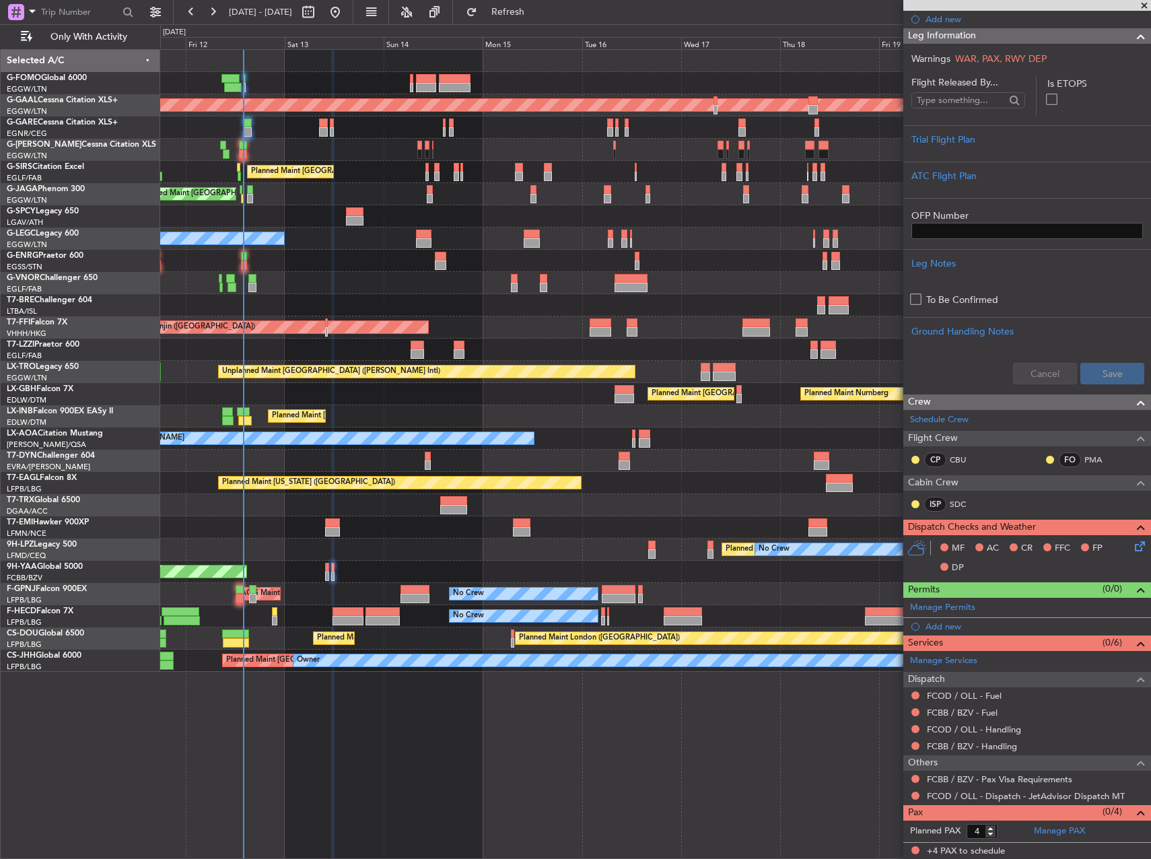
click at [675, 676] on div "Planned Maint [GEOGRAPHIC_DATA] ([GEOGRAPHIC_DATA]) Planned [GEOGRAPHIC_DATA] P…" at bounding box center [655, 453] width 990 height 809
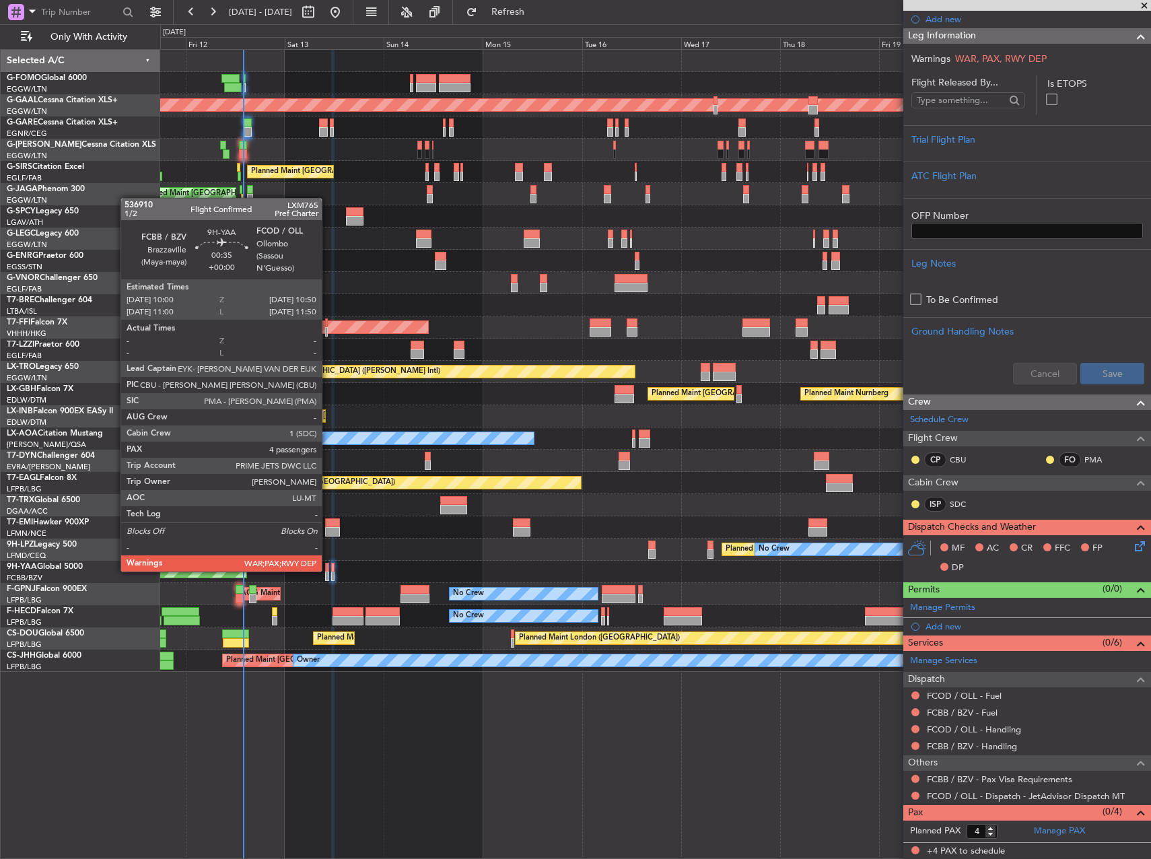
click at [328, 570] on div at bounding box center [327, 566] width 4 height 9
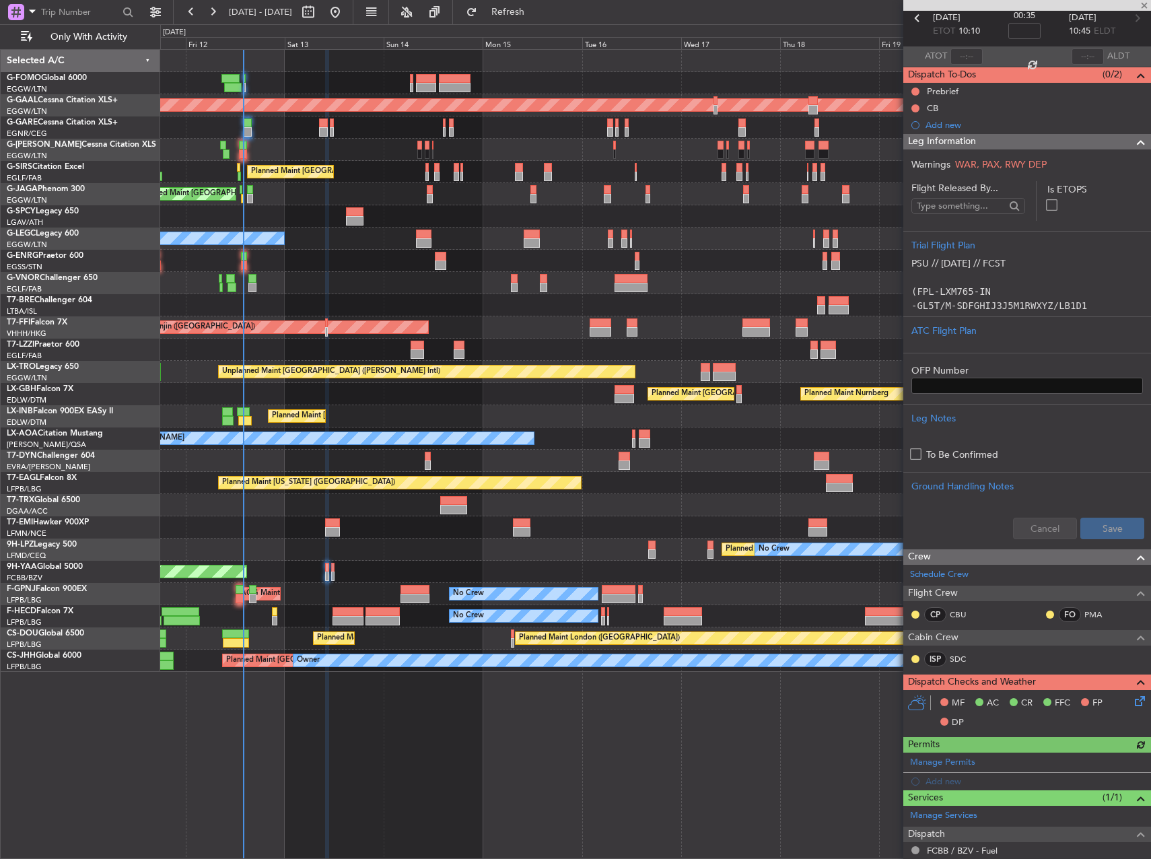
scroll to position [219, 0]
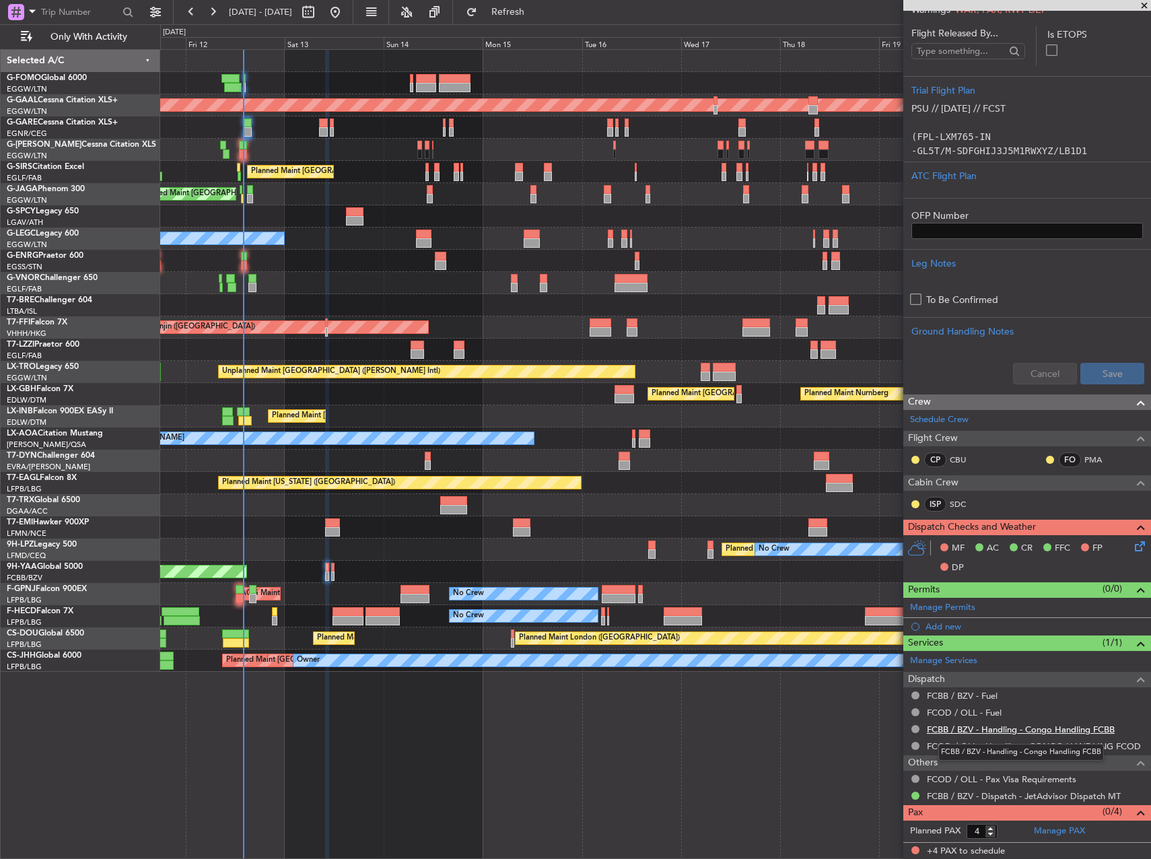
click at [1035, 731] on link "FCBB / BZV - Handling - Congo Handling FCBB" at bounding box center [1020, 728] width 188 height 11
click at [1040, 749] on link "FCOD / OLL - Handling - CONGO HANDLING FCOD" at bounding box center [1033, 745] width 214 height 11
click at [515, 5] on button "Refresh" at bounding box center [500, 12] width 81 height 22
click at [916, 728] on button at bounding box center [915, 729] width 8 height 8
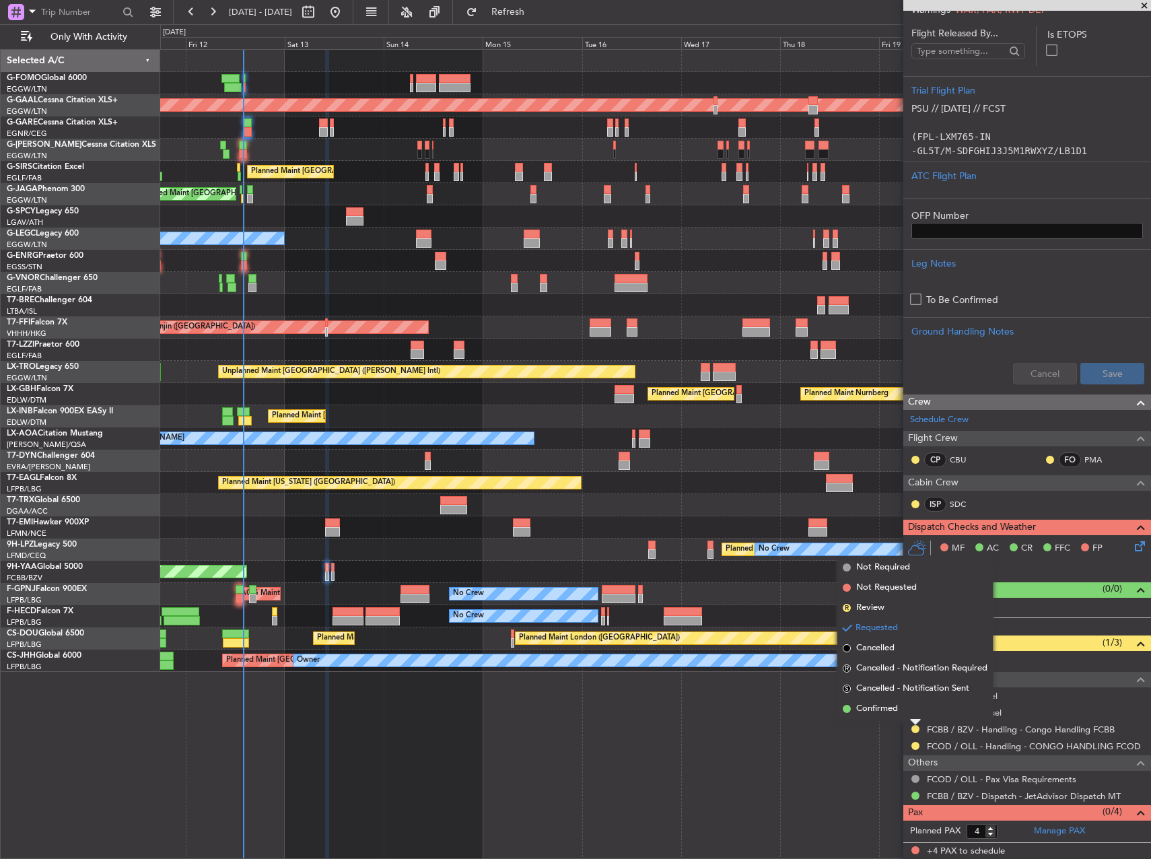
drag, startPoint x: 866, startPoint y: 563, endPoint x: 910, endPoint y: 673, distance: 118.7
click at [866, 564] on span "Not Required" at bounding box center [883, 566] width 54 height 13
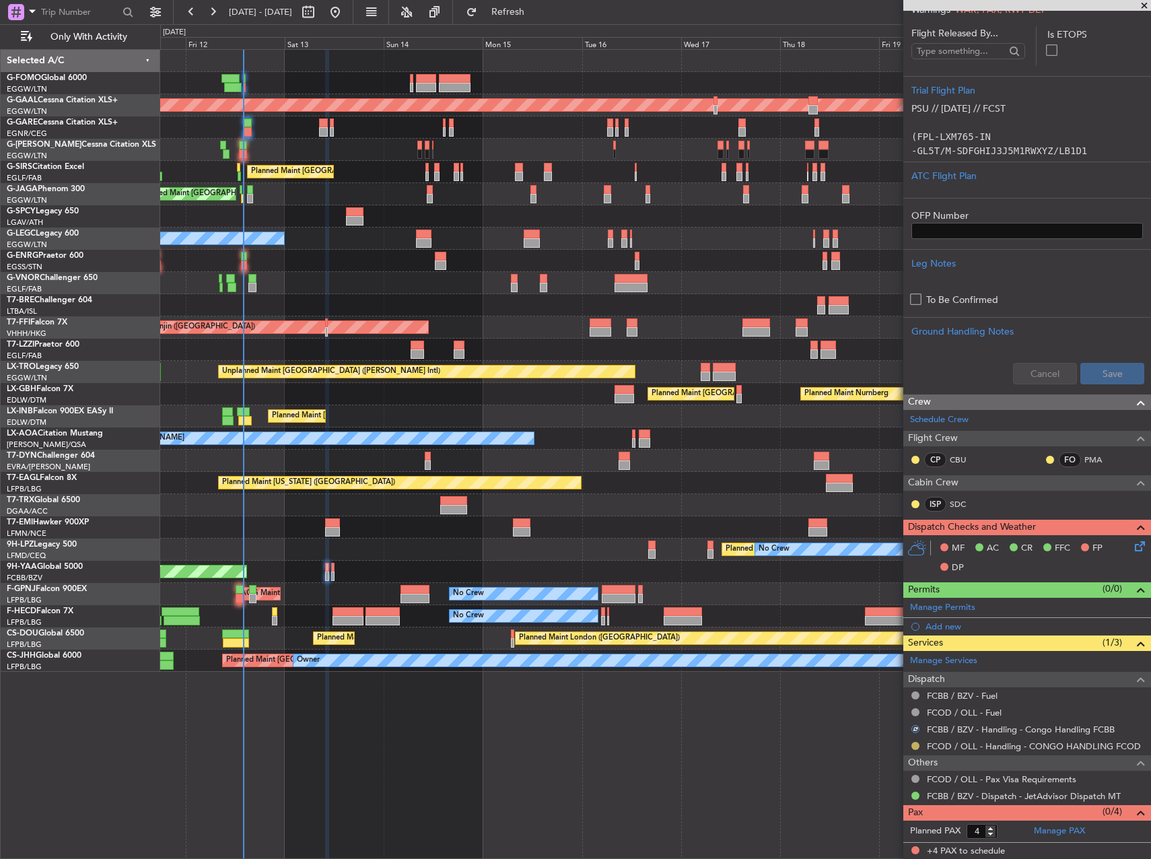
click at [912, 743] on button at bounding box center [915, 745] width 8 height 8
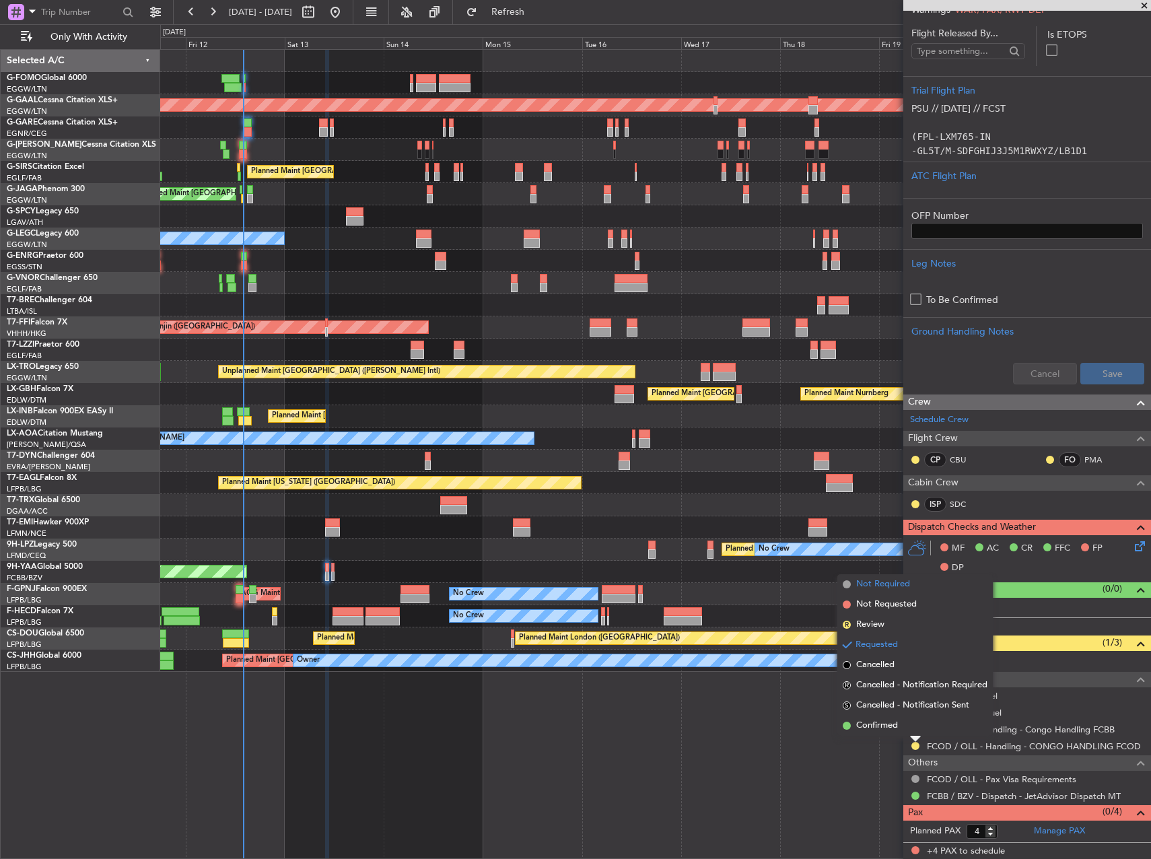
click at [869, 582] on span "Not Required" at bounding box center [883, 583] width 54 height 13
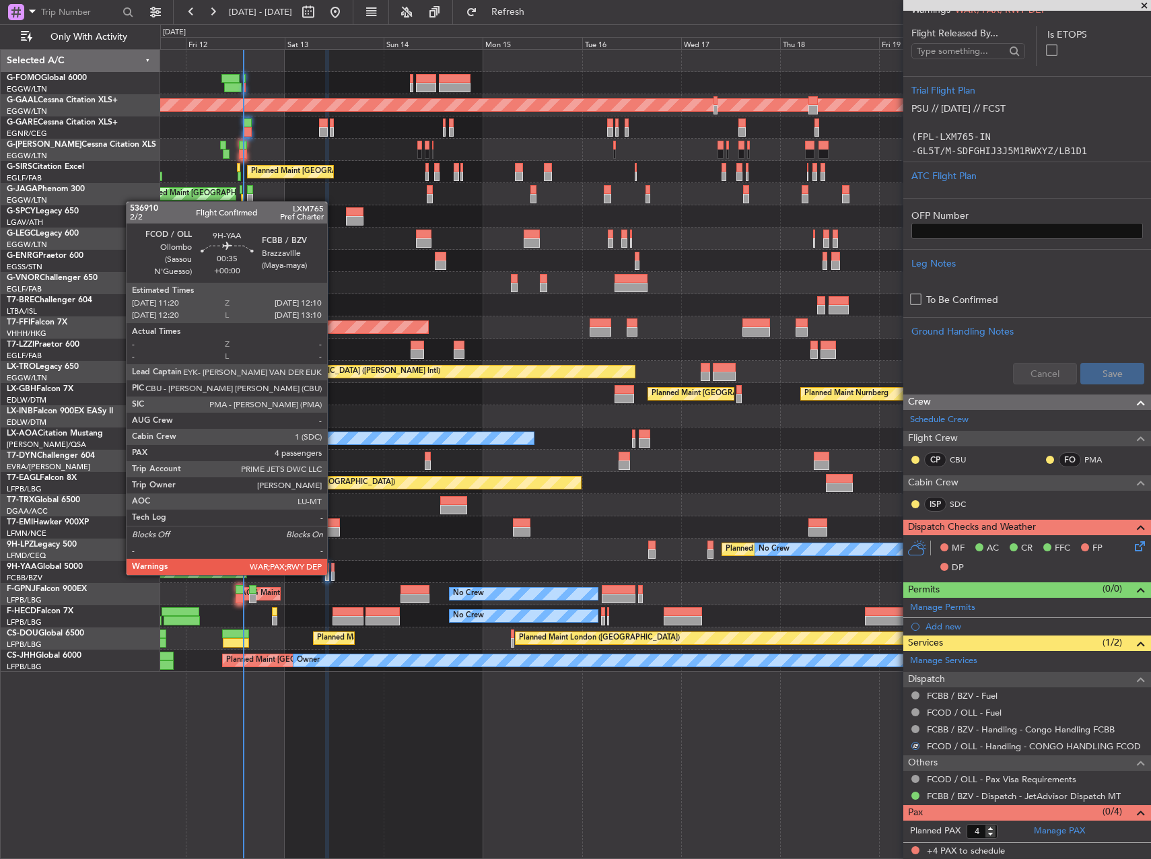
click at [333, 573] on div at bounding box center [333, 575] width 4 height 9
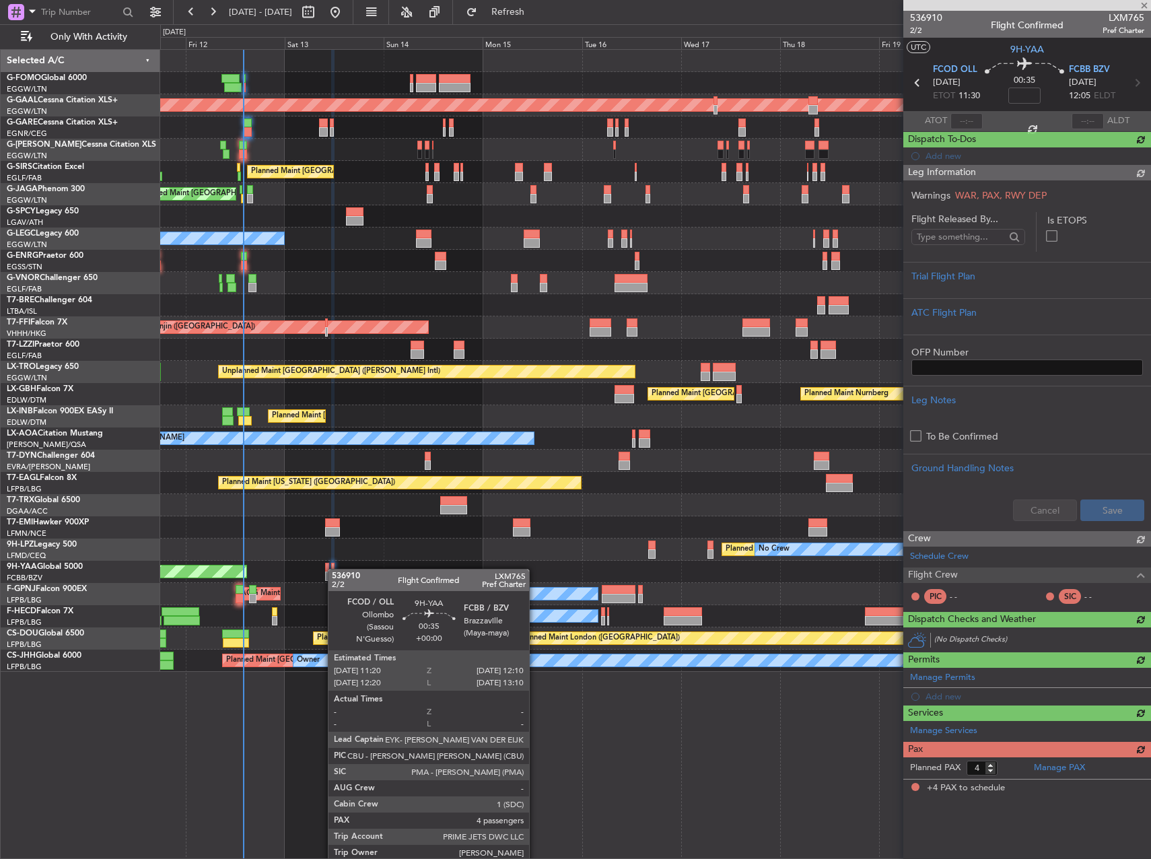
scroll to position [0, 0]
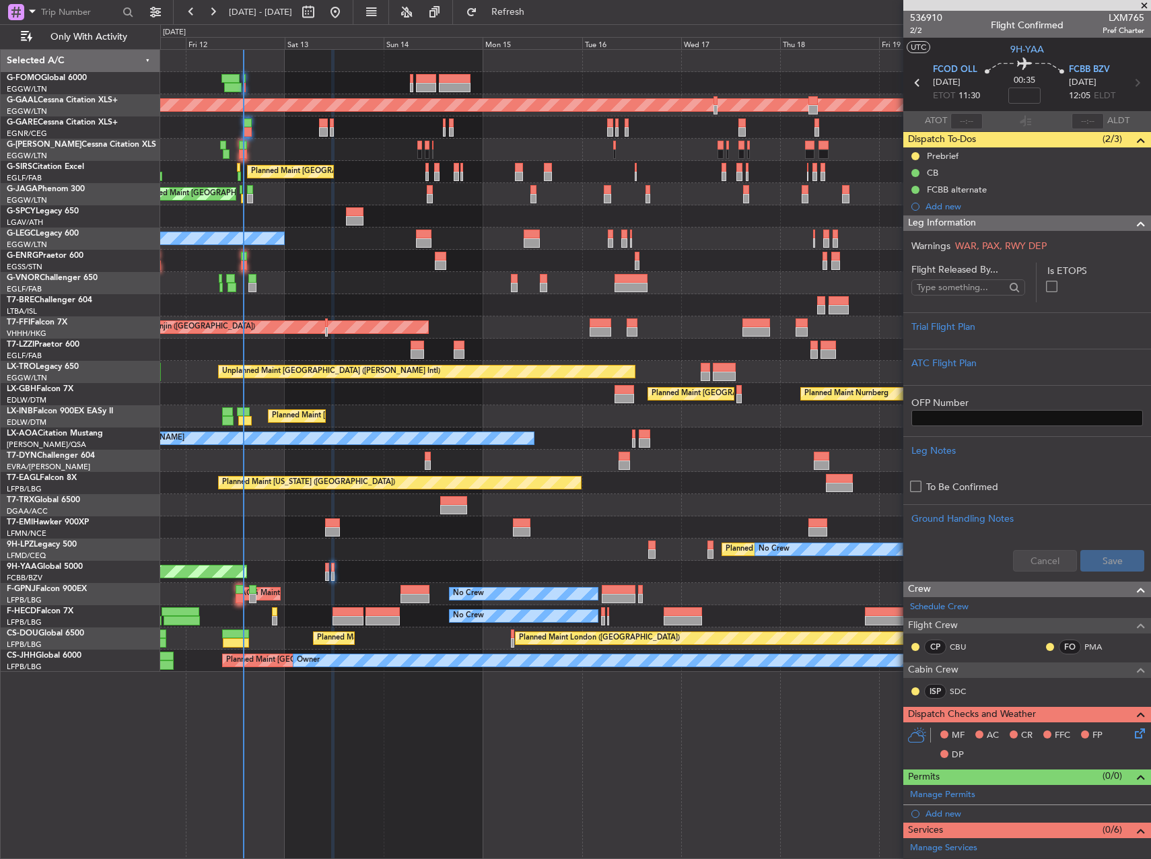
click at [1132, 733] on icon at bounding box center [1137, 730] width 11 height 11
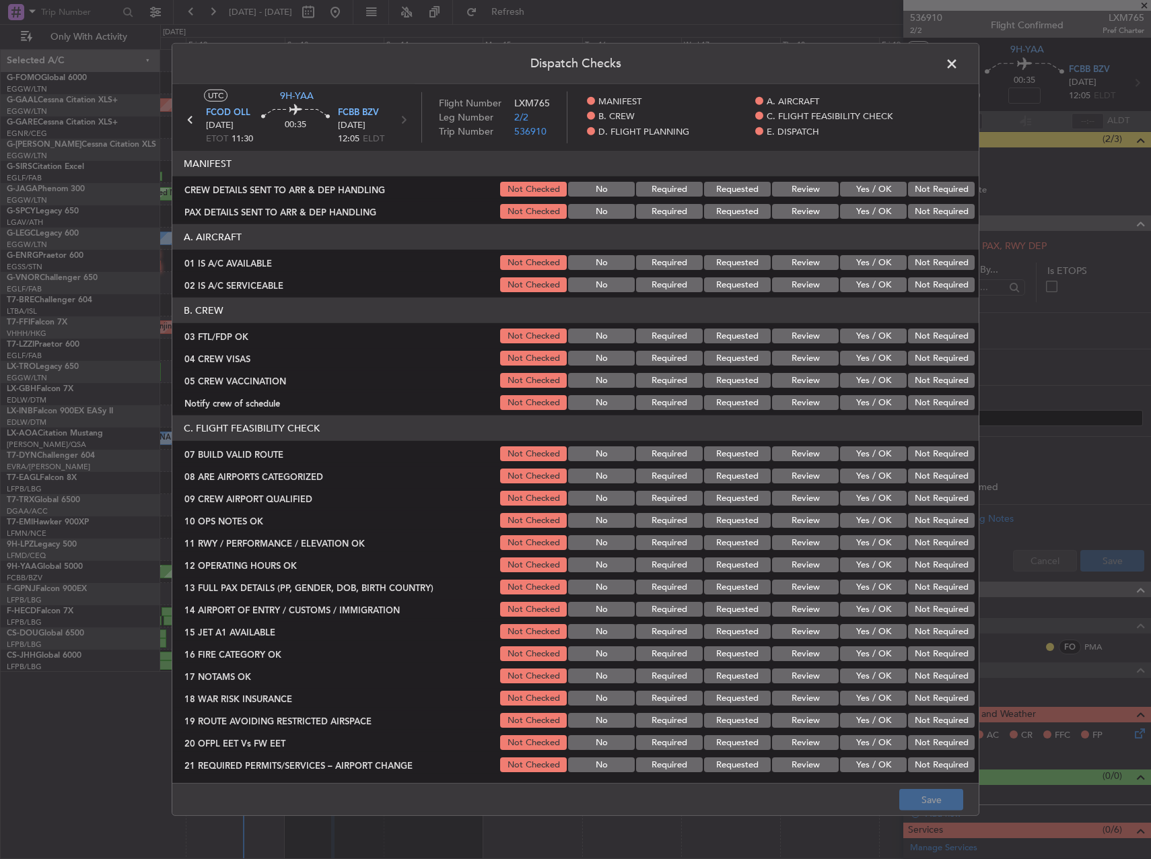
click at [870, 257] on button "Yes / OK" at bounding box center [873, 262] width 67 height 15
click at [870, 283] on button "Yes / OK" at bounding box center [873, 284] width 67 height 15
click at [852, 338] on button "Yes / OK" at bounding box center [873, 335] width 67 height 15
drag, startPoint x: 852, startPoint y: 355, endPoint x: 873, endPoint y: 365, distance: 22.9
click at [853, 355] on button "Yes / OK" at bounding box center [873, 358] width 67 height 15
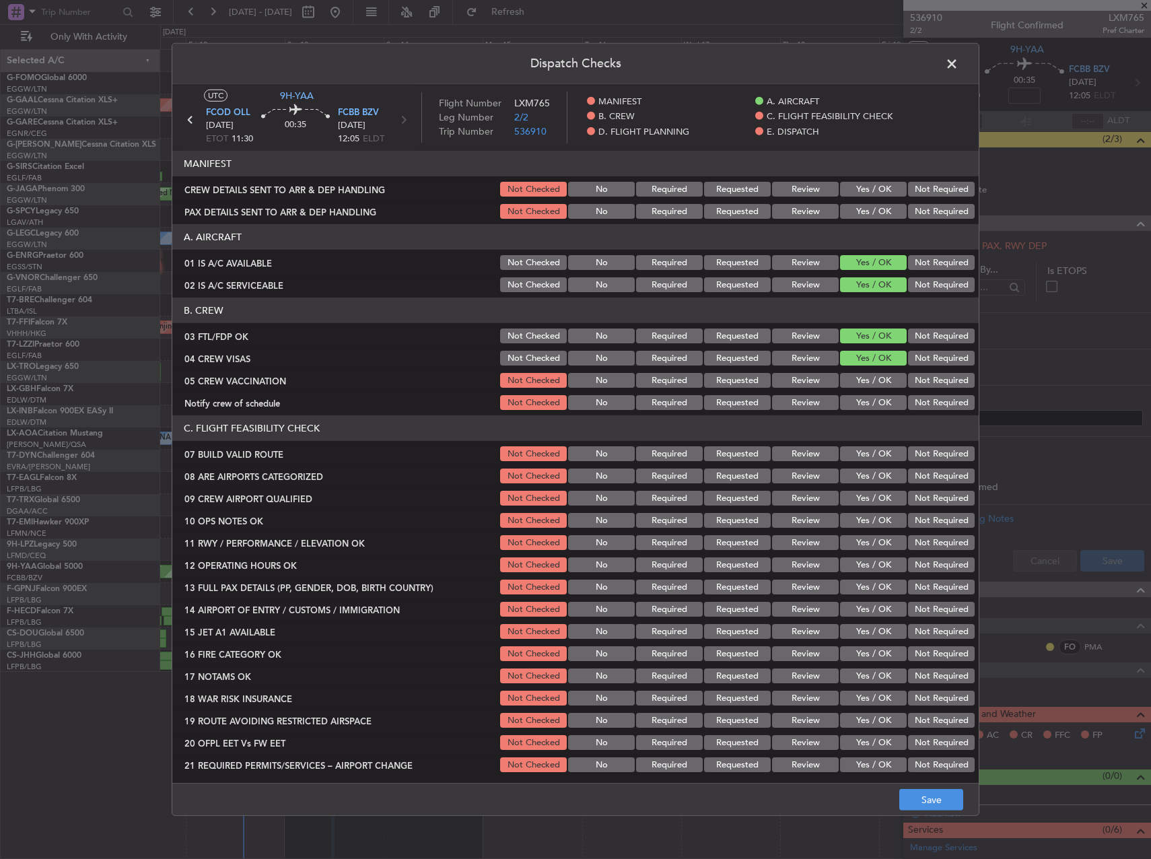
click at [906, 367] on div "Not Required" at bounding box center [940, 358] width 68 height 19
click at [908, 357] on button "Not Required" at bounding box center [941, 358] width 67 height 15
click at [881, 369] on section "B. CREW 03 FTL/FDP OK Not Checked No Required Requested Review Yes / OK Not Req…" at bounding box center [575, 354] width 806 height 114
click at [880, 374] on button "Yes / OK" at bounding box center [873, 380] width 67 height 15
click at [908, 398] on button "Not Required" at bounding box center [941, 402] width 67 height 15
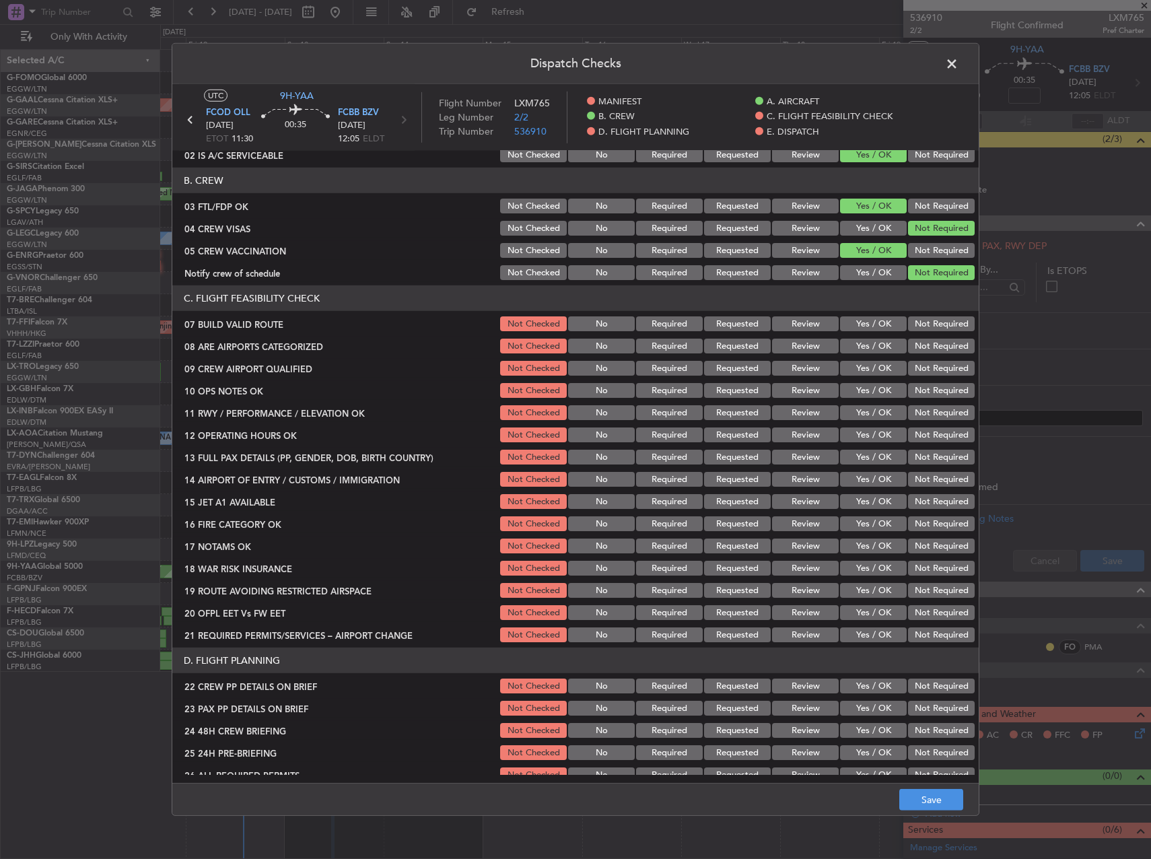
scroll to position [135, 0]
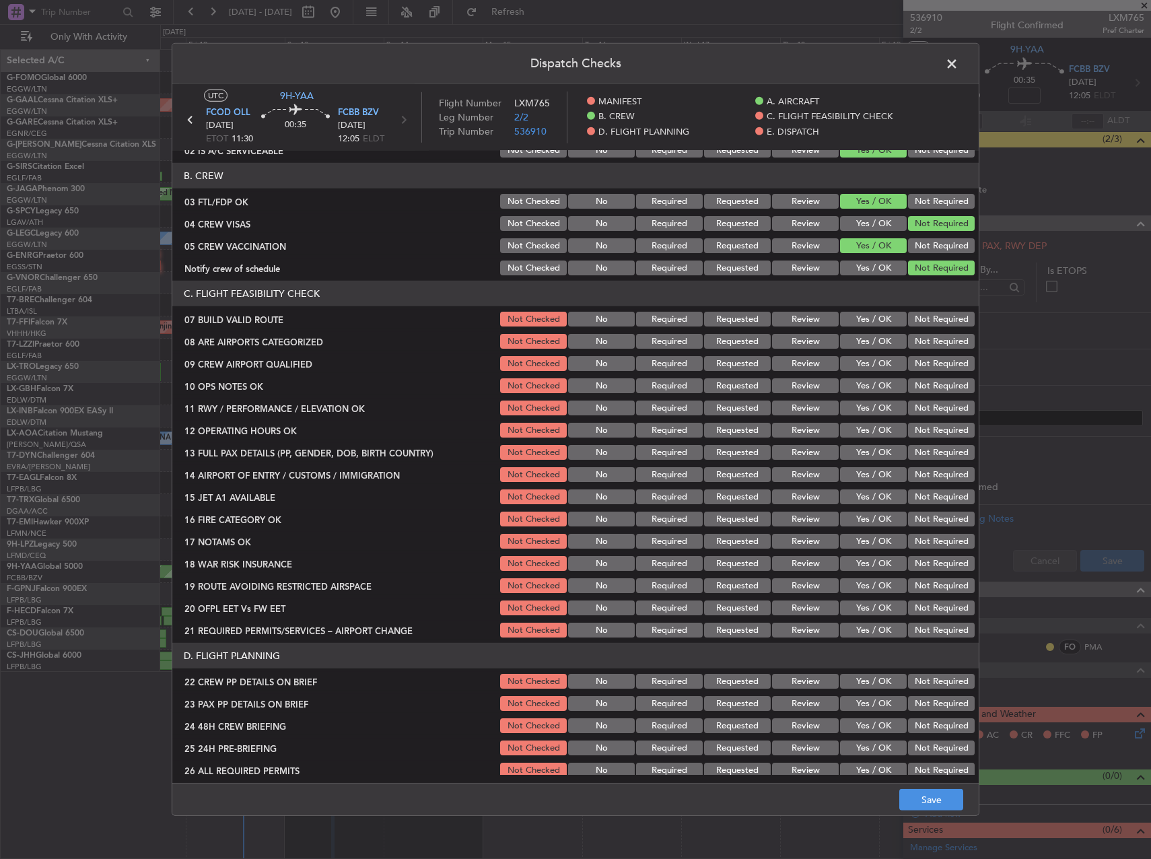
click at [878, 318] on button "Yes / OK" at bounding box center [873, 319] width 67 height 15
click at [876, 340] on button "Yes / OK" at bounding box center [873, 341] width 67 height 15
click at [920, 368] on button "Not Required" at bounding box center [941, 363] width 67 height 15
click at [922, 382] on button "Not Required" at bounding box center [941, 385] width 67 height 15
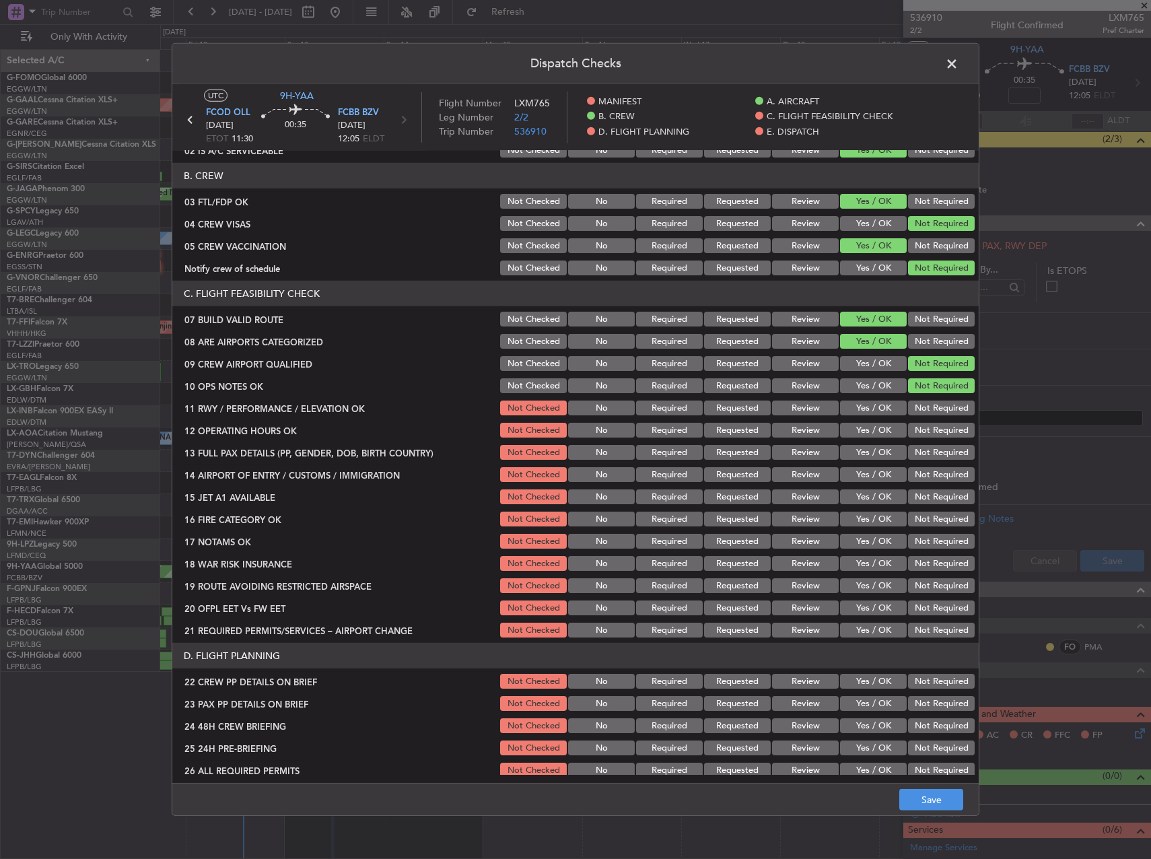
click at [922, 405] on button "Not Required" at bounding box center [941, 407] width 67 height 15
drag, startPoint x: 919, startPoint y: 434, endPoint x: 911, endPoint y: 444, distance: 12.9
click at [918, 434] on button "Not Required" at bounding box center [941, 430] width 67 height 15
click at [865, 429] on button "Yes / OK" at bounding box center [873, 430] width 67 height 15
click at [865, 447] on button "Yes / OK" at bounding box center [873, 452] width 67 height 15
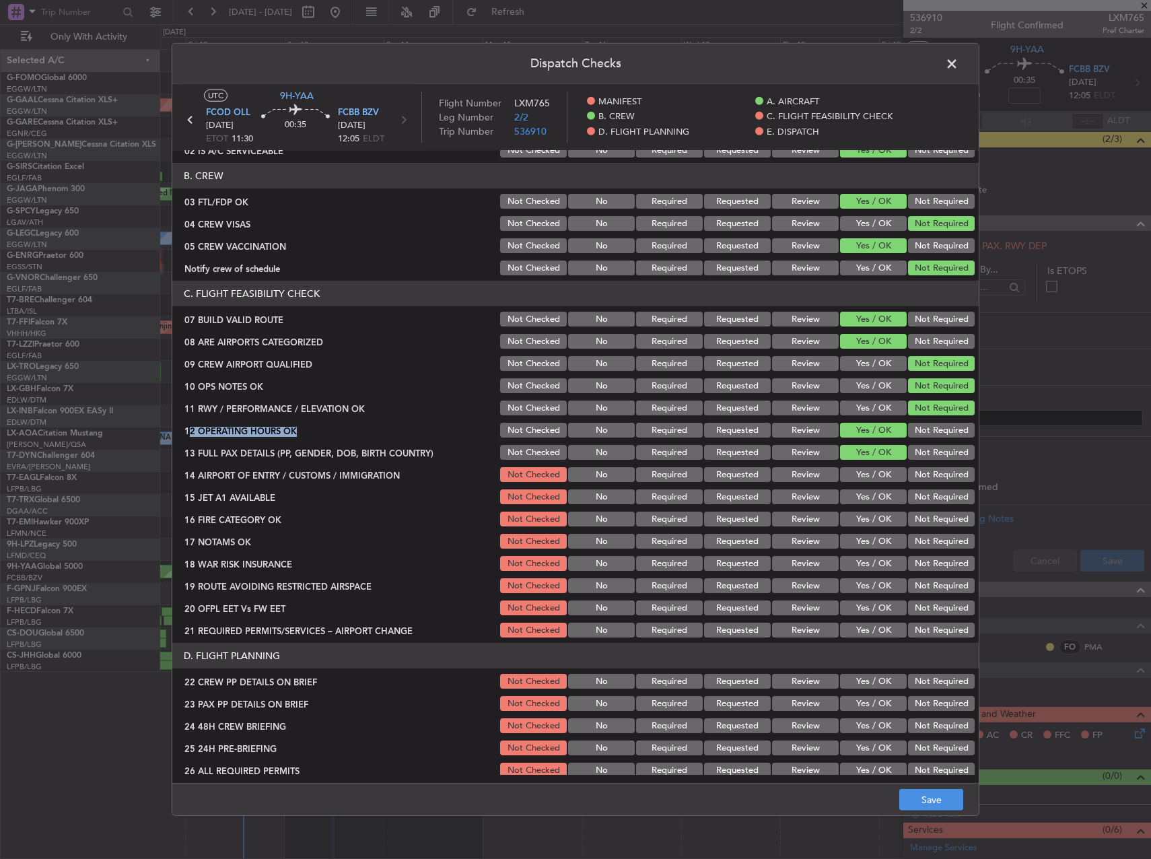
click at [867, 416] on section "C. FLIGHT FEASIBILITY CHECK 07 BUILD VALID ROUTE Not Checked No Required Reques…" at bounding box center [575, 460] width 806 height 359
drag, startPoint x: 867, startPoint y: 416, endPoint x: 863, endPoint y: 403, distance: 13.2
click at [863, 403] on button "Yes / OK" at bounding box center [873, 407] width 67 height 15
click at [926, 339] on button "Not Required" at bounding box center [941, 341] width 67 height 15
click at [867, 381] on button "Yes / OK" at bounding box center [873, 385] width 67 height 15
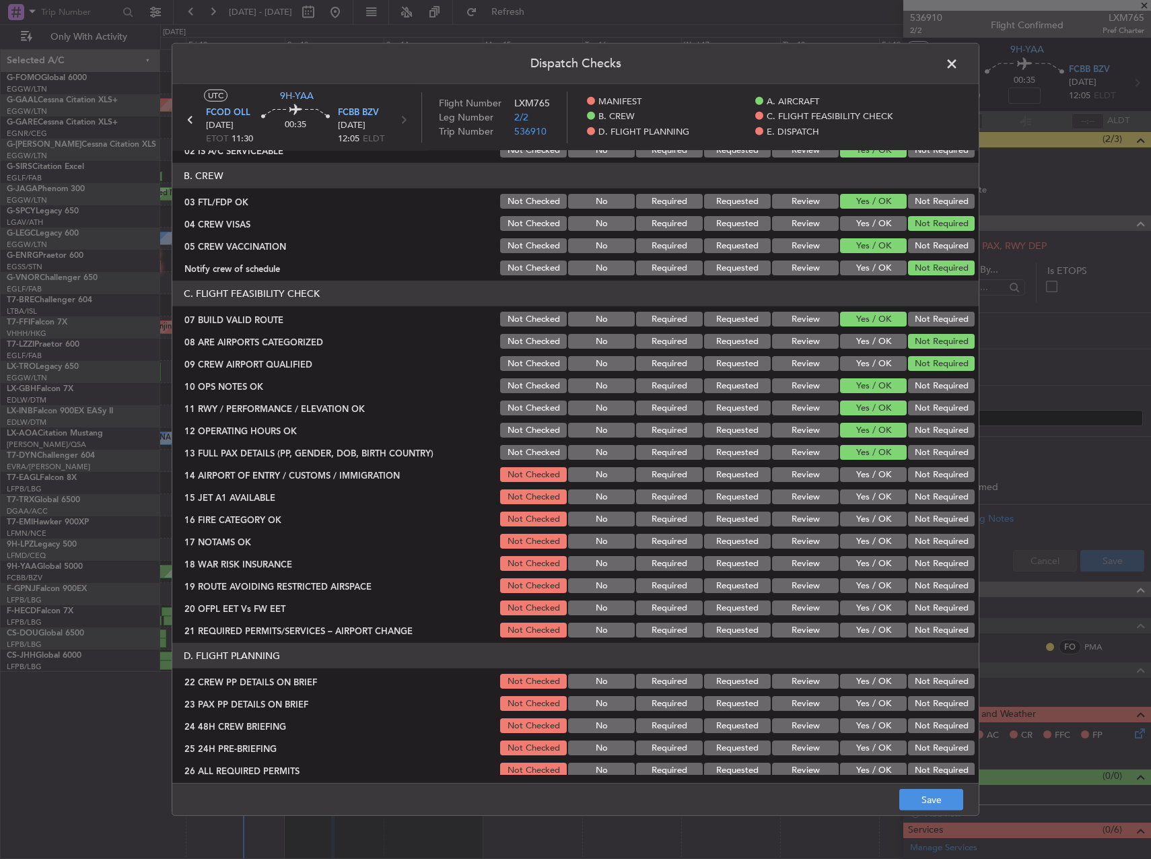
click at [868, 465] on div "Yes / OK" at bounding box center [872, 474] width 68 height 19
click at [868, 480] on button "Yes / OK" at bounding box center [873, 474] width 67 height 15
click at [869, 497] on button "Yes / OK" at bounding box center [873, 496] width 67 height 15
click at [870, 523] on button "Yes / OK" at bounding box center [873, 518] width 67 height 15
click at [873, 536] on button "Yes / OK" at bounding box center [873, 541] width 67 height 15
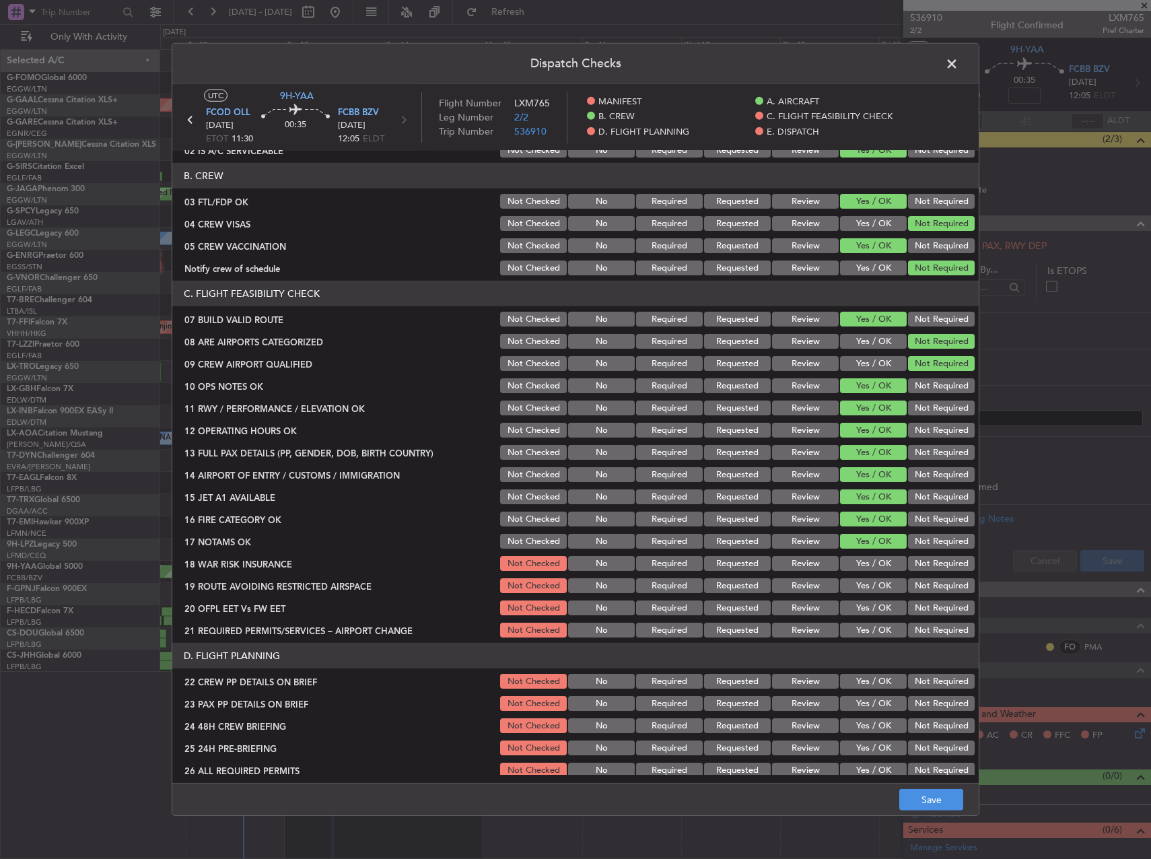
click at [880, 554] on div "Yes / OK" at bounding box center [872, 563] width 68 height 19
click at [880, 564] on button "Yes / OK" at bounding box center [873, 563] width 67 height 15
click at [880, 587] on button "Yes / OK" at bounding box center [873, 585] width 67 height 15
click at [878, 613] on button "Yes / OK" at bounding box center [873, 607] width 67 height 15
click at [878, 630] on button "Yes / OK" at bounding box center [873, 629] width 67 height 15
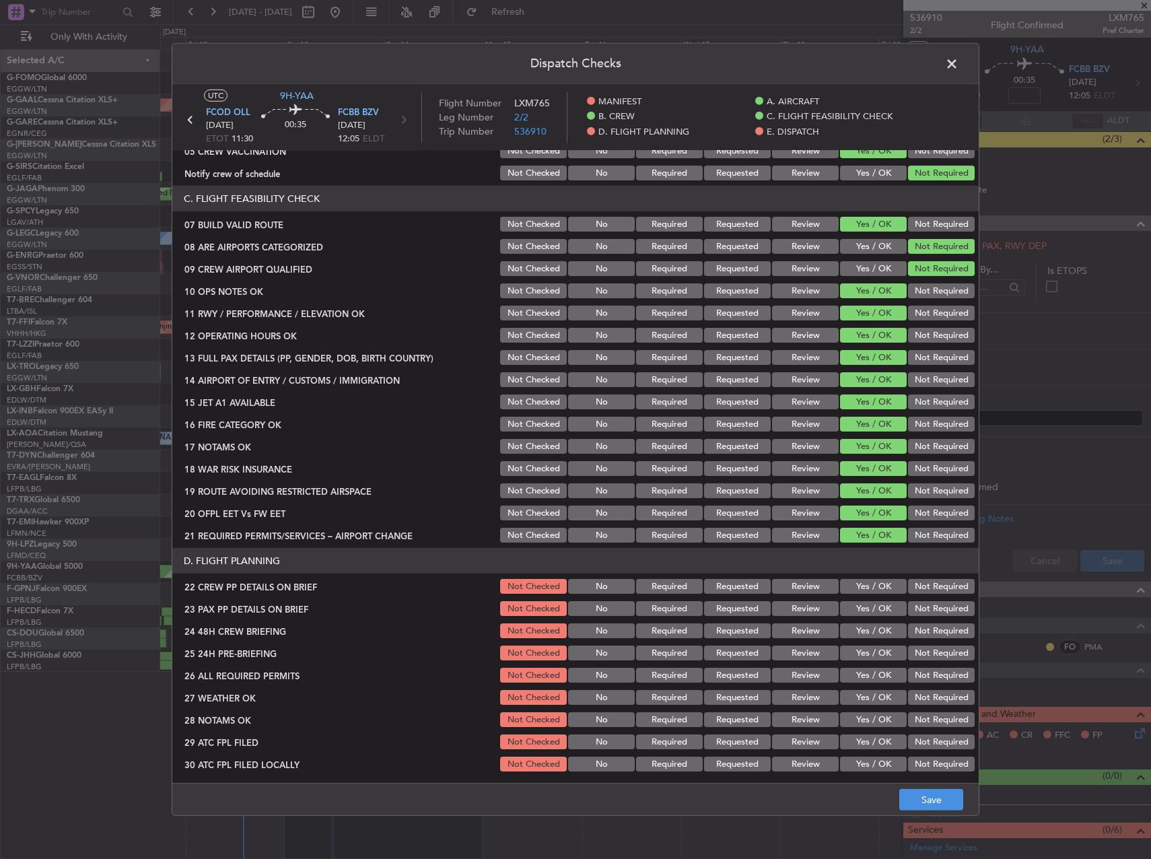
scroll to position [336, 0]
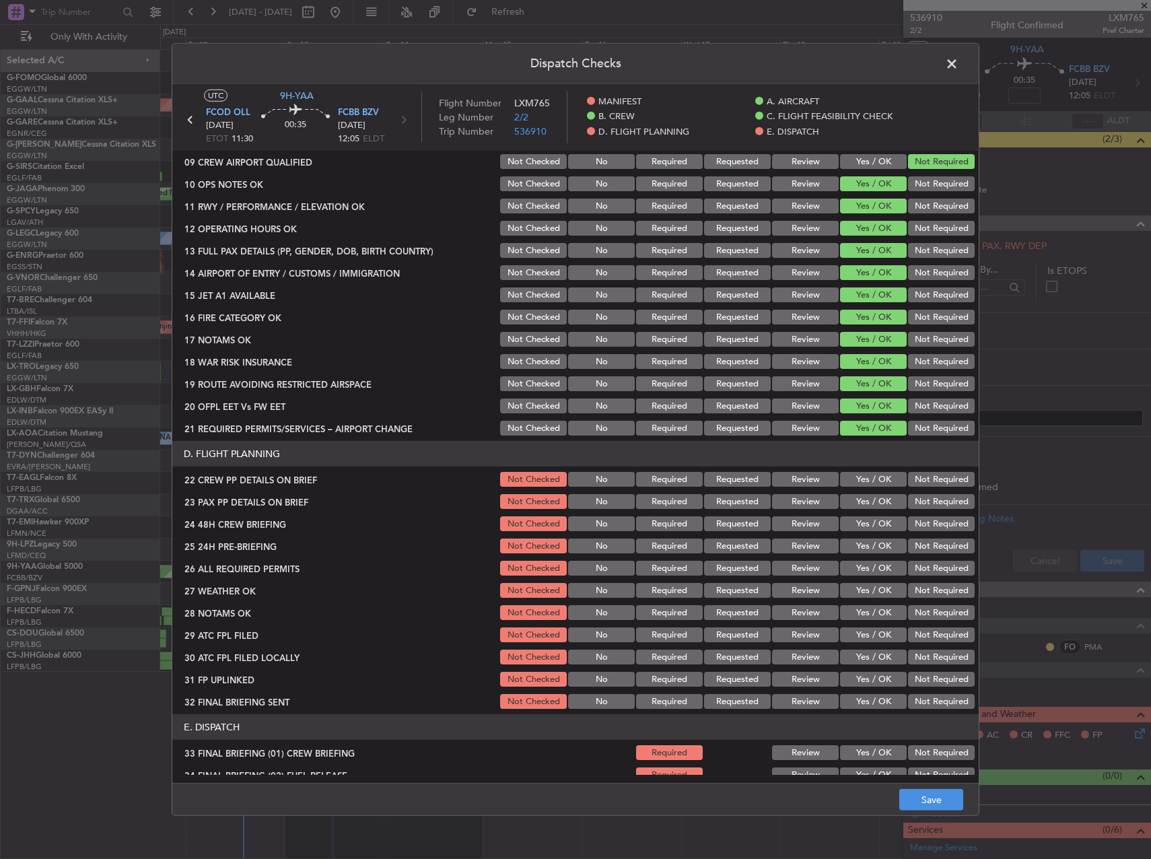
click at [854, 475] on button "Yes / OK" at bounding box center [873, 479] width 67 height 15
click at [856, 492] on section "D. FLIGHT PLANNING 22 CREW PP DETAILS ON BRIEF Not Checked No Required Requeste…" at bounding box center [575, 576] width 806 height 270
click at [856, 498] on button "Yes / OK" at bounding box center [873, 501] width 67 height 15
drag, startPoint x: 864, startPoint y: 519, endPoint x: 868, endPoint y: 526, distance: 7.8
click at [864, 520] on button "Yes / OK" at bounding box center [873, 523] width 67 height 15
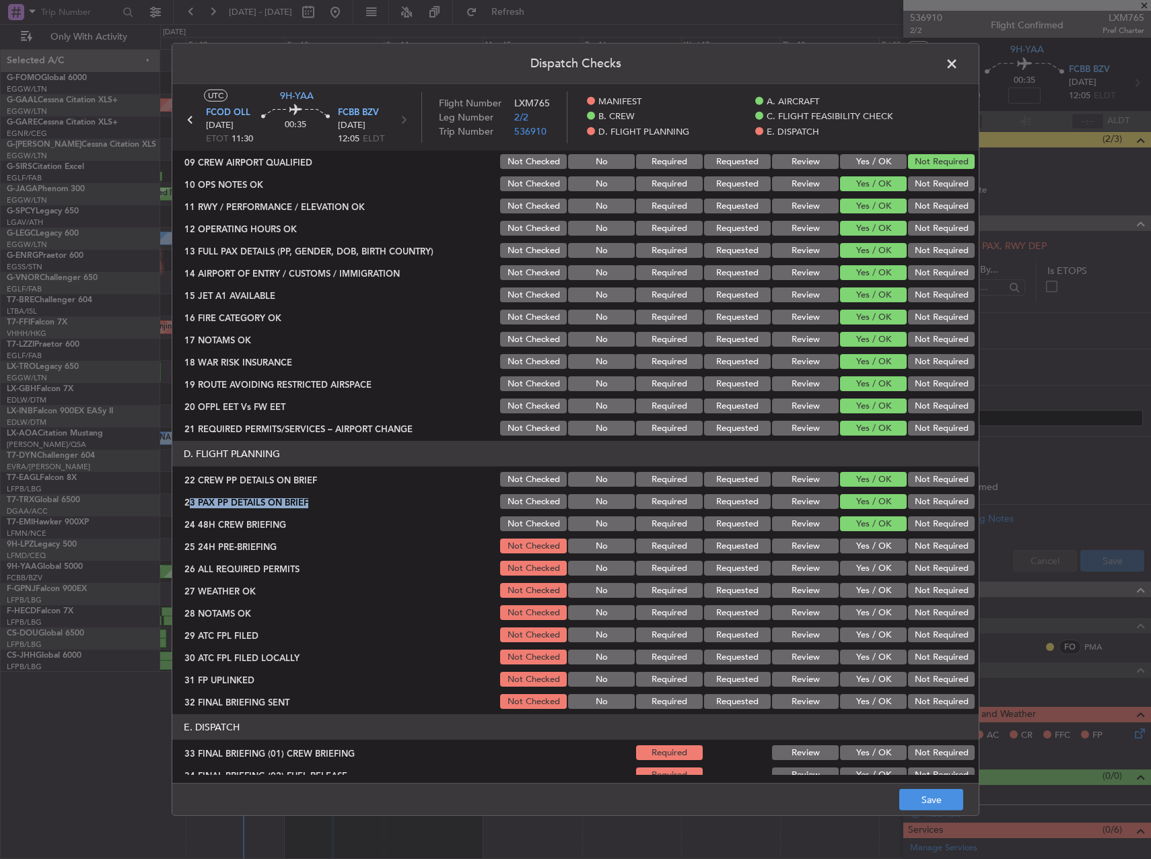
click at [909, 550] on button "Not Required" at bounding box center [941, 545] width 67 height 15
click at [922, 787] on footer "Save" at bounding box center [575, 798] width 806 height 32
click at [925, 795] on button "Save" at bounding box center [931, 800] width 64 height 22
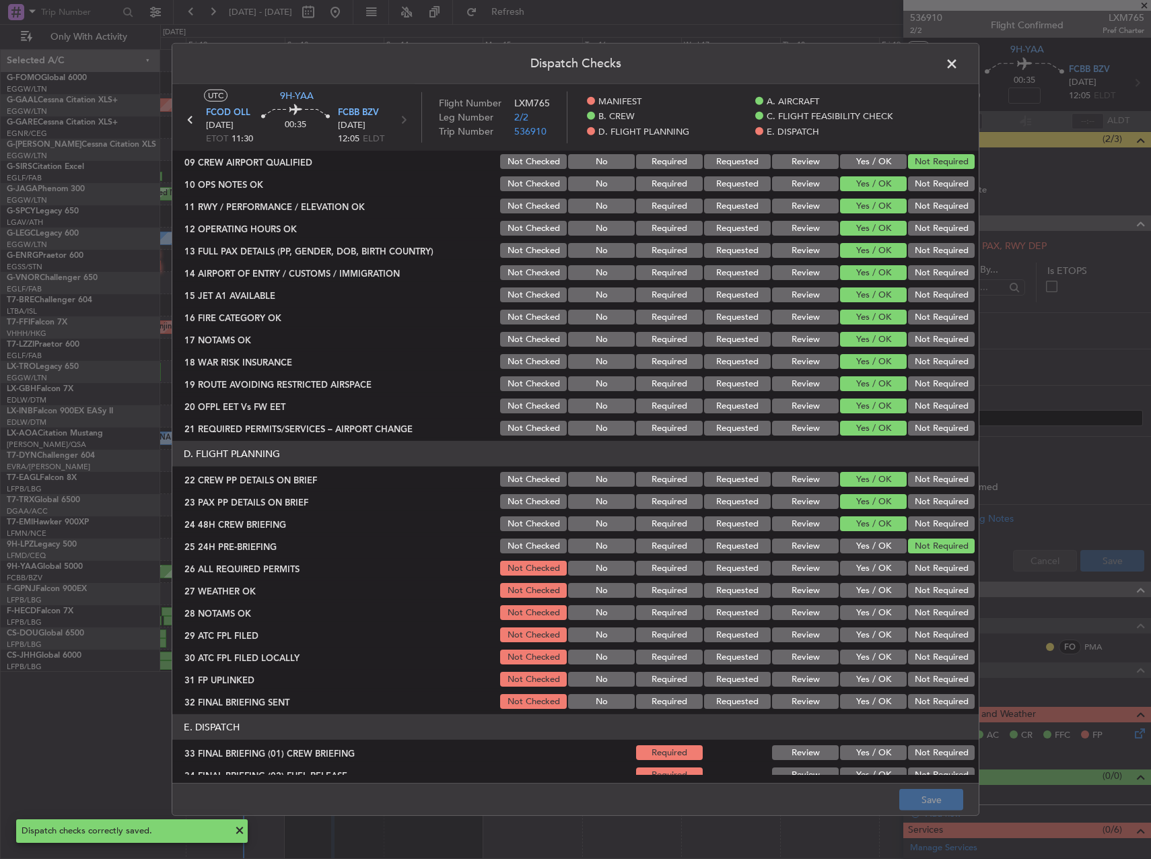
click at [958, 65] on span at bounding box center [958, 67] width 0 height 27
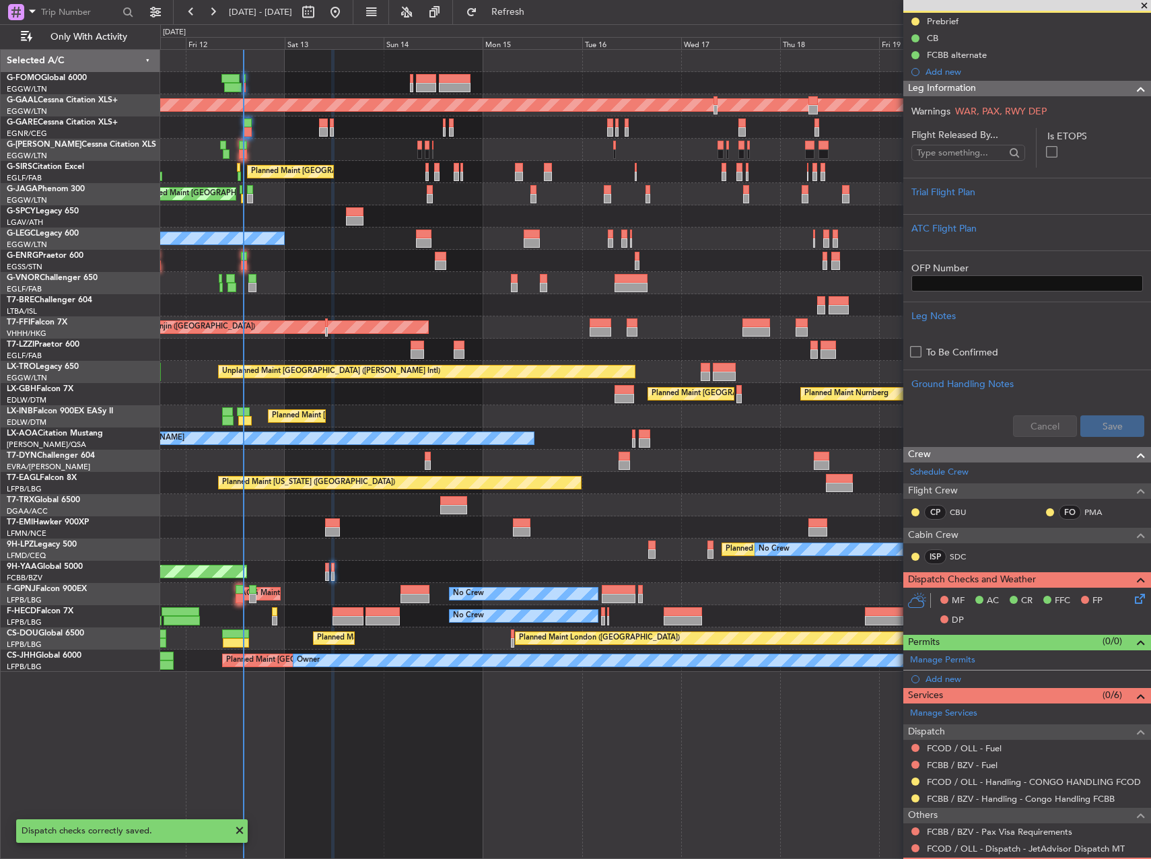
scroll to position [187, 0]
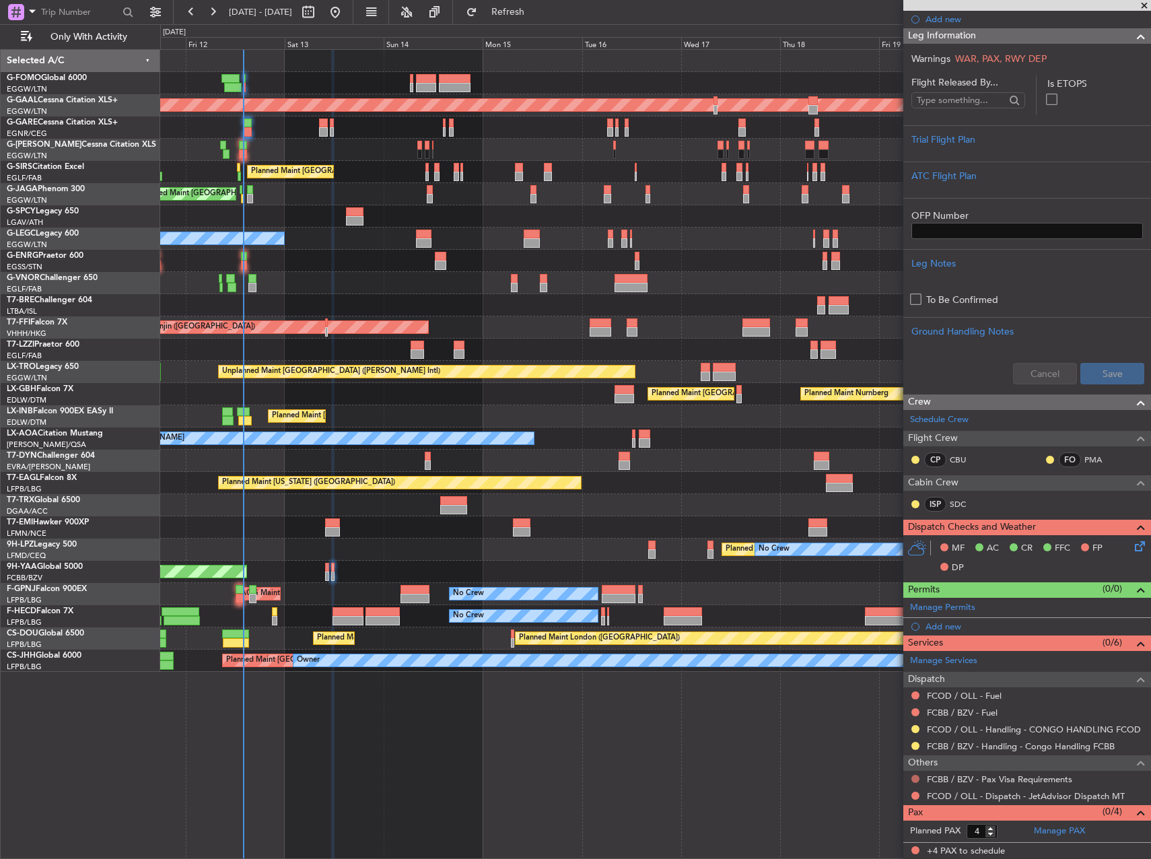
click at [916, 774] on button at bounding box center [915, 778] width 8 height 8
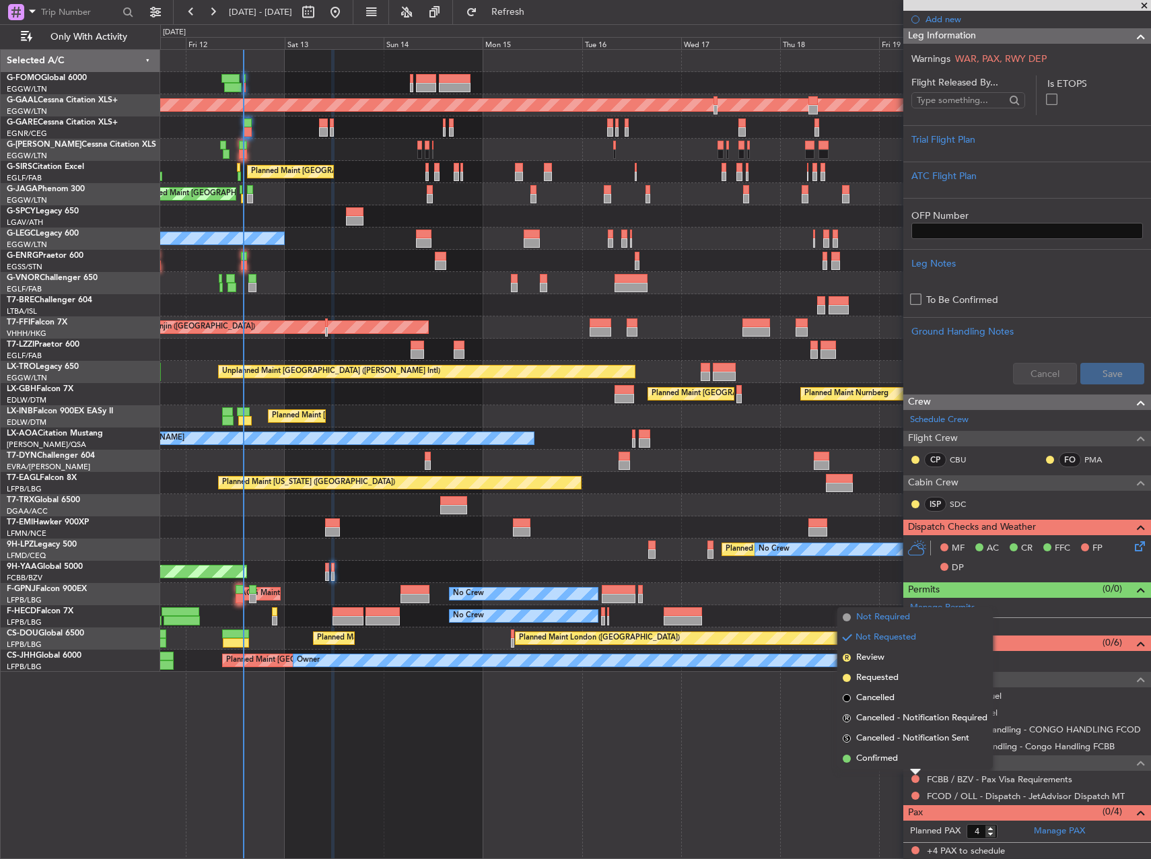
click at [874, 616] on span "Not Required" at bounding box center [883, 616] width 54 height 13
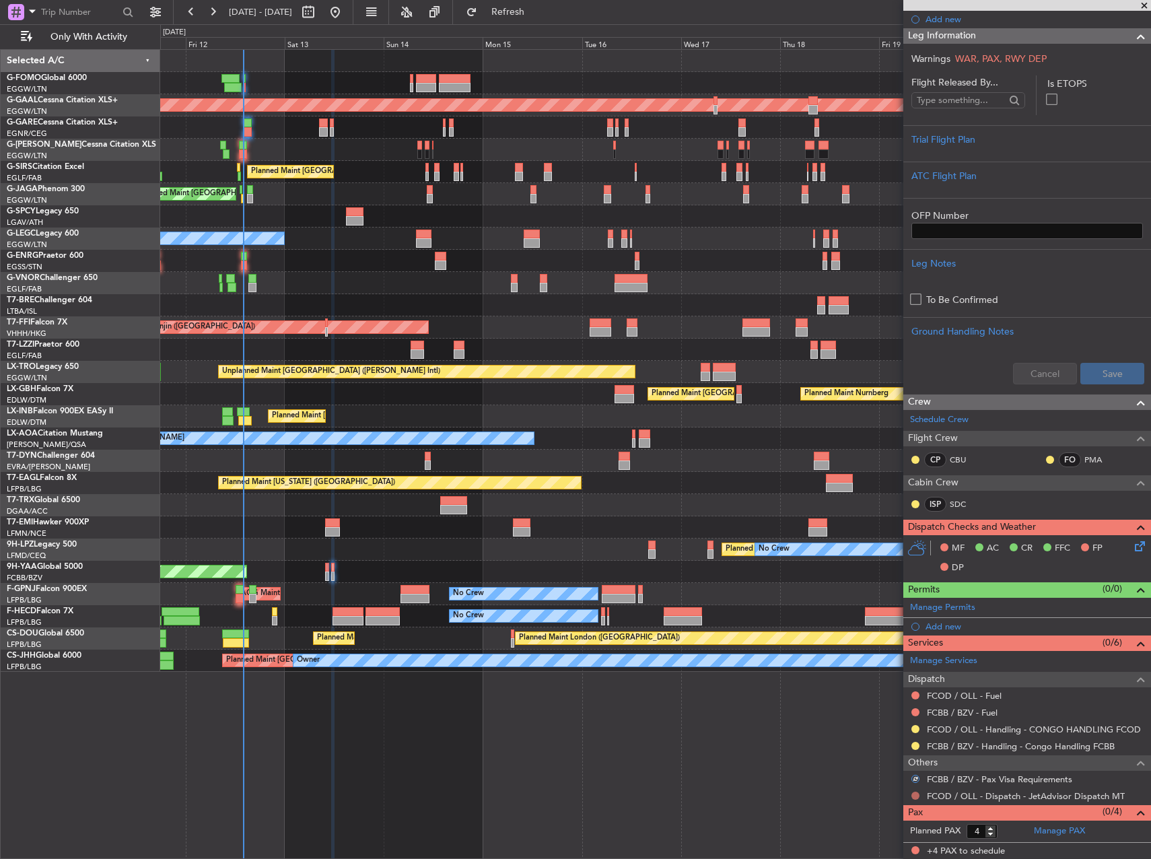
click at [913, 795] on button at bounding box center [915, 795] width 8 height 8
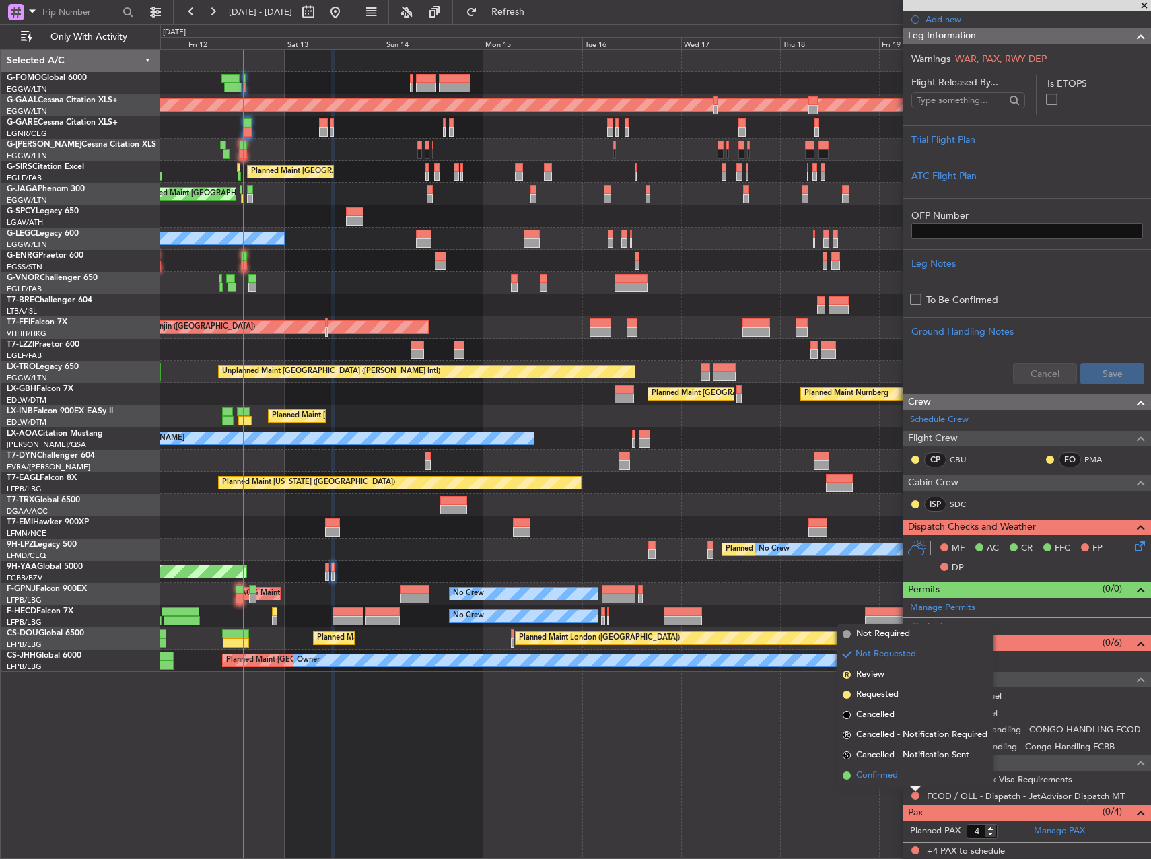
click at [886, 770] on span "Confirmed" at bounding box center [877, 774] width 42 height 13
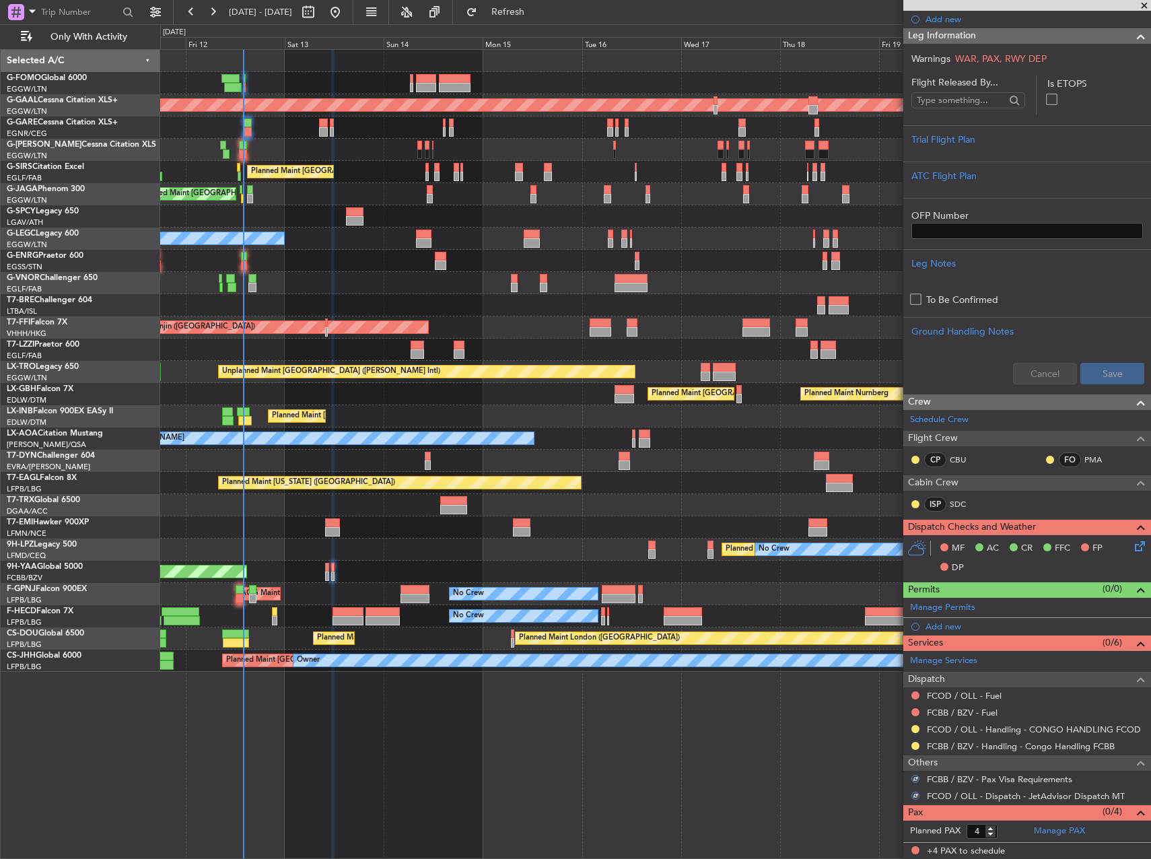
click at [915, 706] on div at bounding box center [915, 711] width 11 height 11
click at [916, 710] on button at bounding box center [915, 712] width 8 height 8
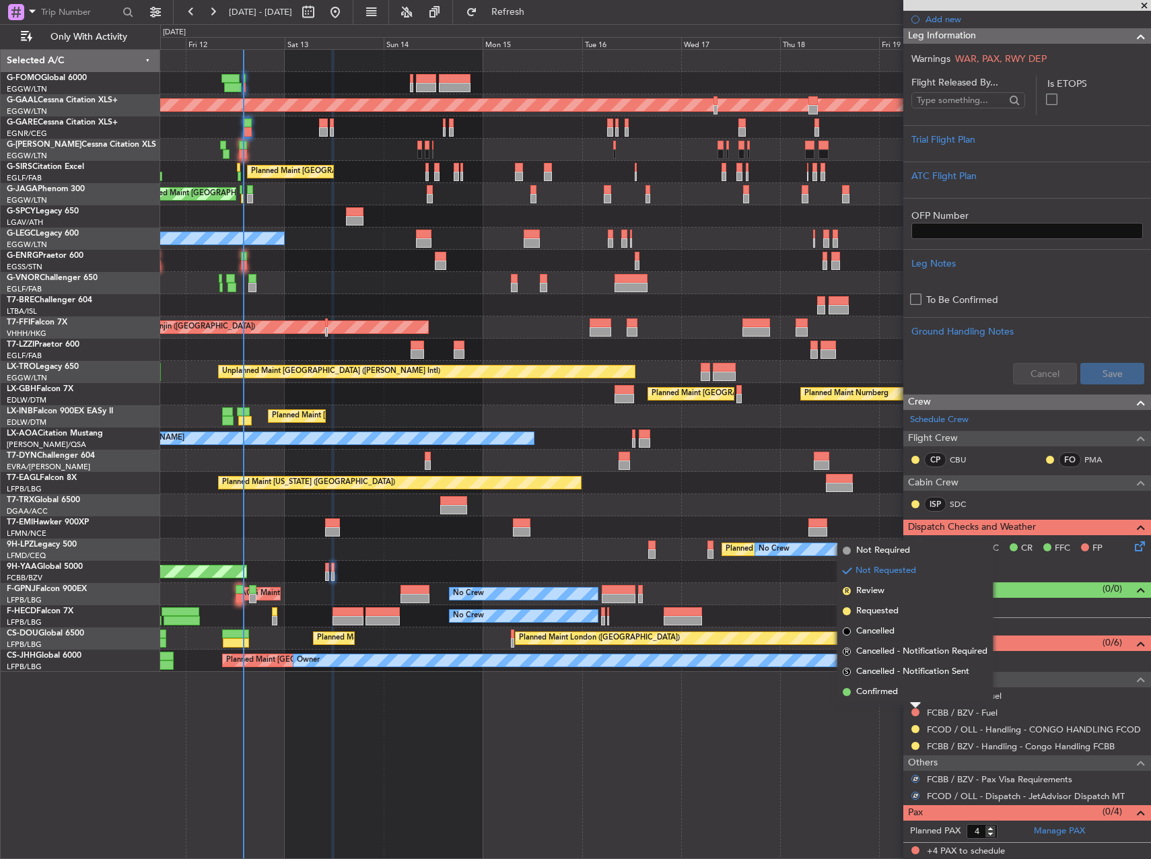
click at [889, 551] on span "Not Required" at bounding box center [883, 550] width 54 height 13
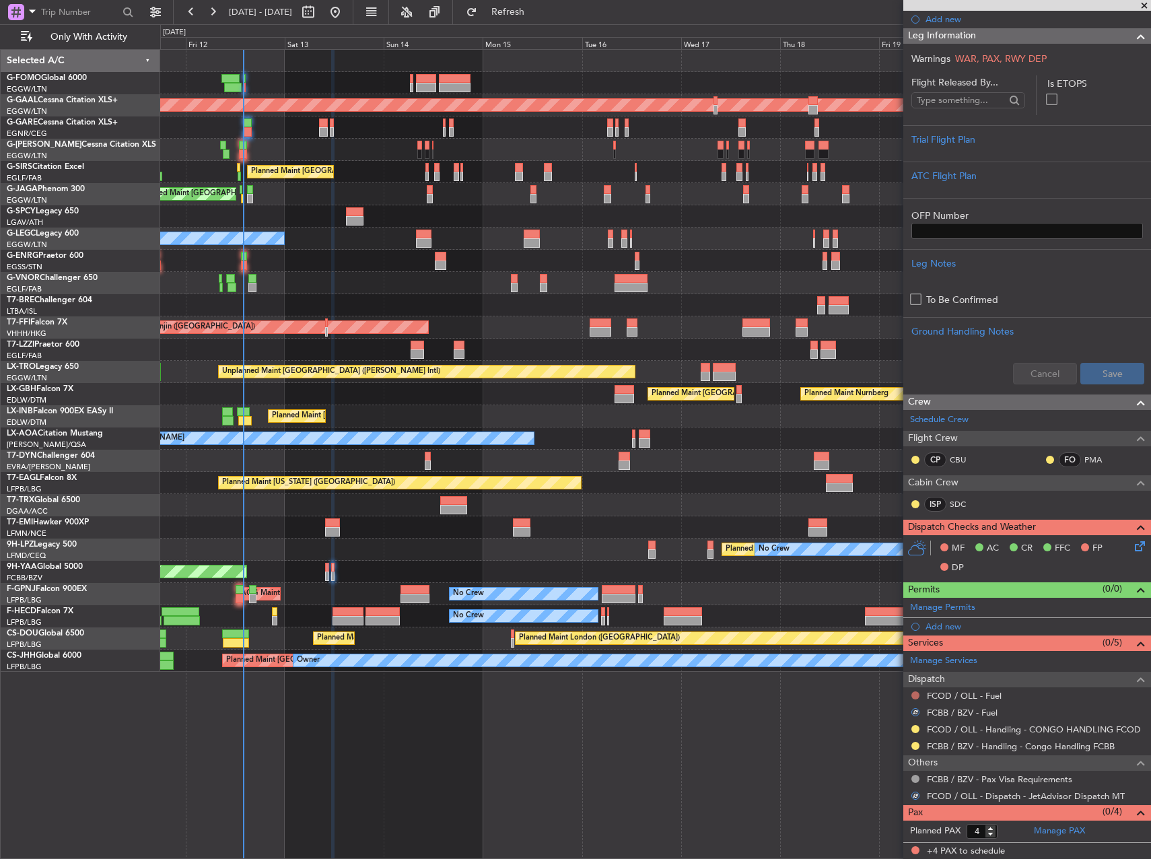
click at [915, 694] on button at bounding box center [915, 695] width 8 height 8
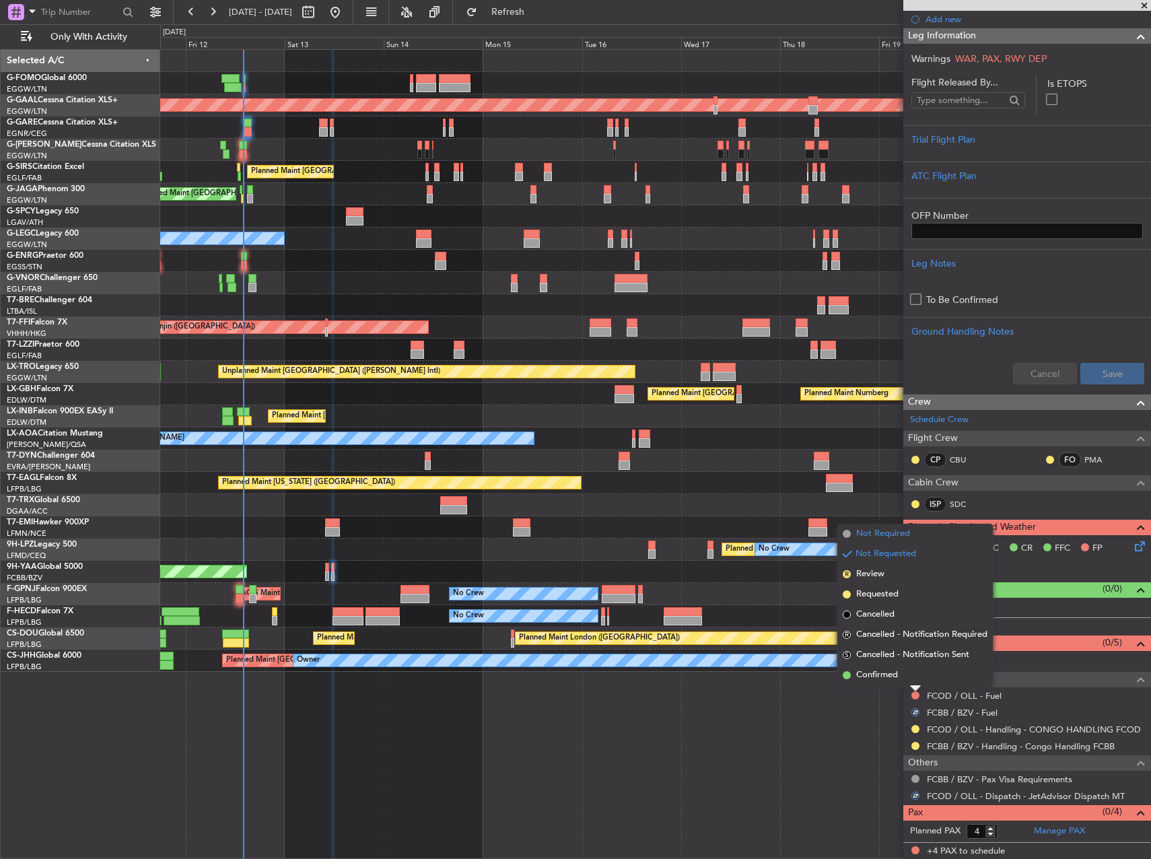
click at [877, 528] on span "Not Required" at bounding box center [883, 533] width 54 height 13
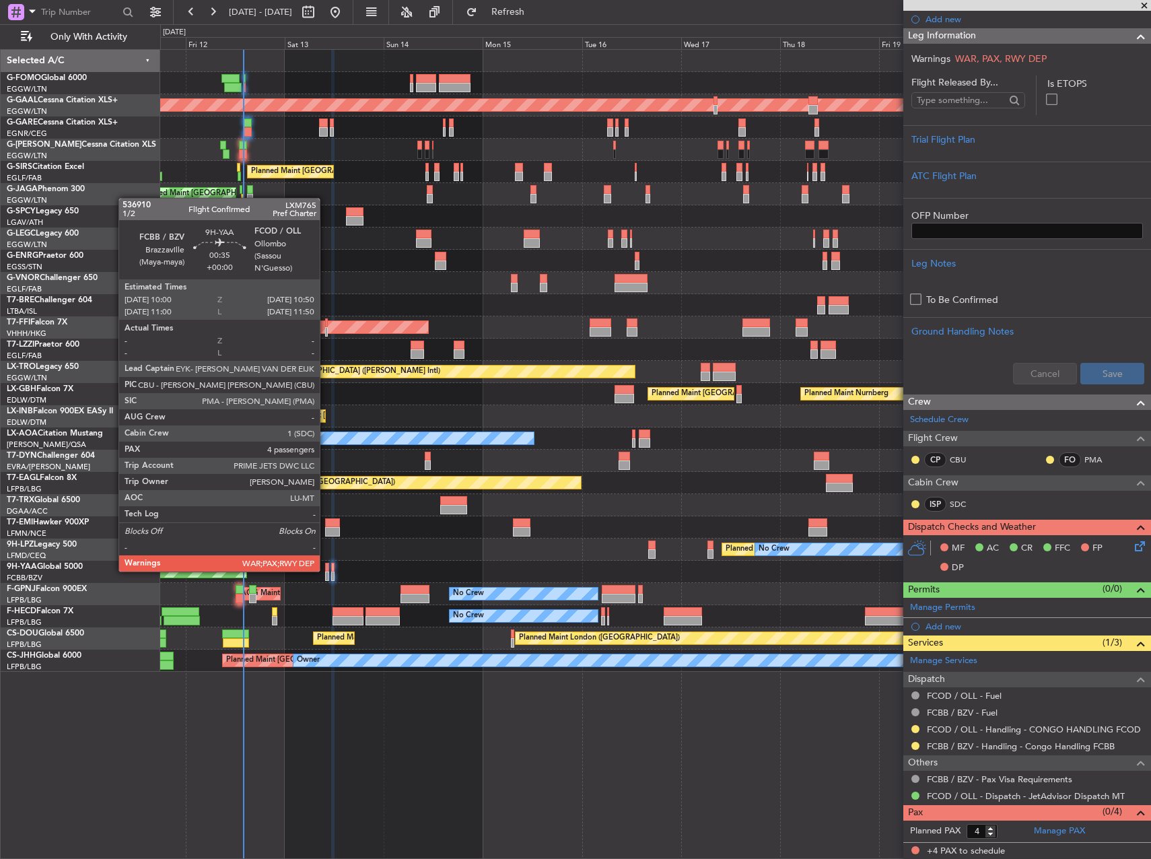
click at [326, 570] on div at bounding box center [327, 566] width 4 height 9
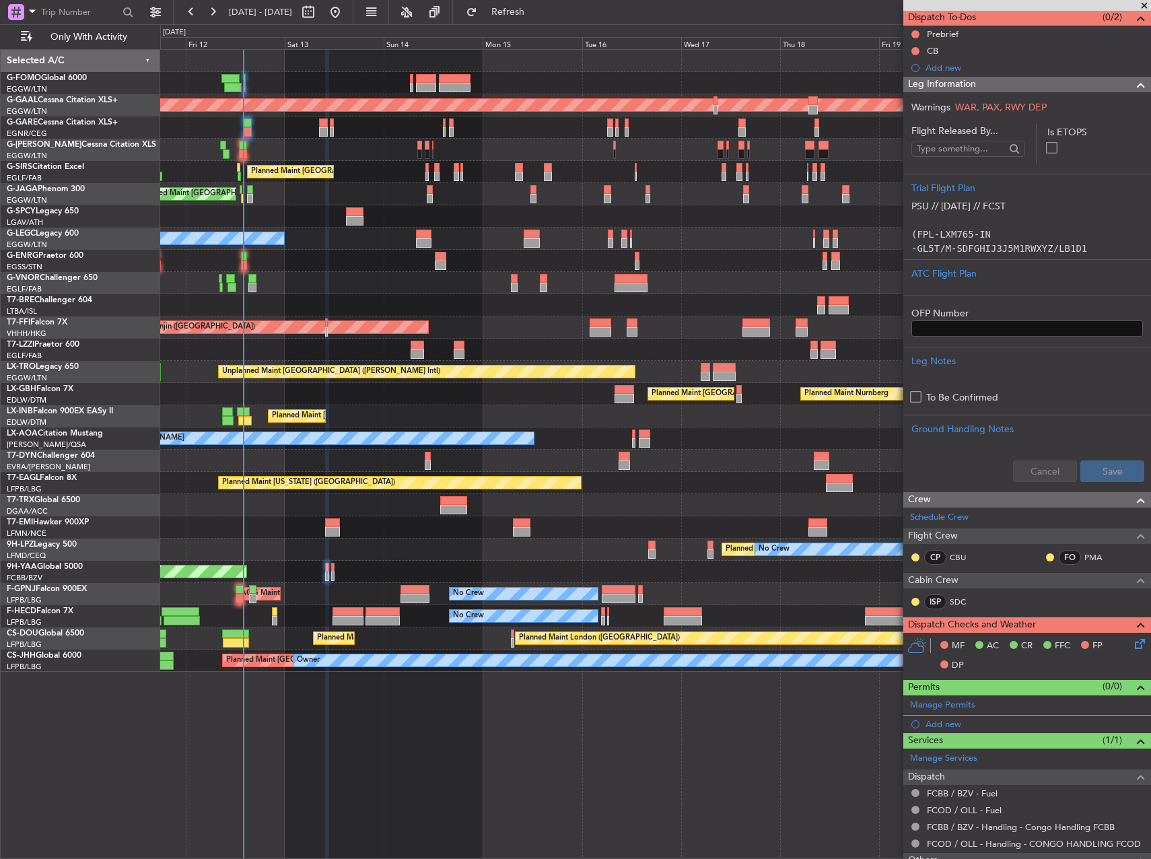
scroll to position [0, 0]
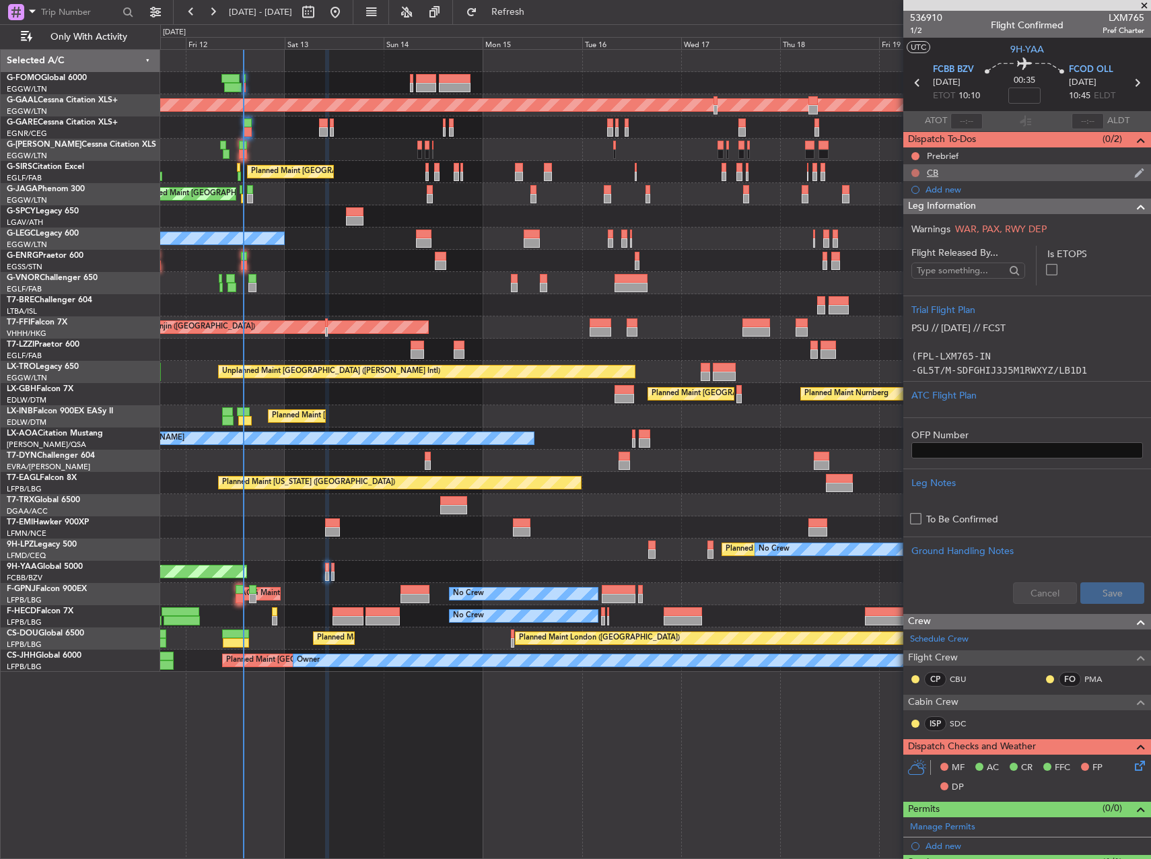
click at [914, 172] on button at bounding box center [915, 173] width 8 height 8
click at [915, 233] on span "Completed" at bounding box center [921, 231] width 44 height 13
click at [916, 155] on button at bounding box center [915, 156] width 8 height 8
click at [912, 192] on span "In Progress" at bounding box center [922, 194] width 46 height 13
click at [718, 214] on div "Unplanned Maint [GEOGRAPHIC_DATA] ([PERSON_NAME] Intl)" at bounding box center [655, 216] width 990 height 22
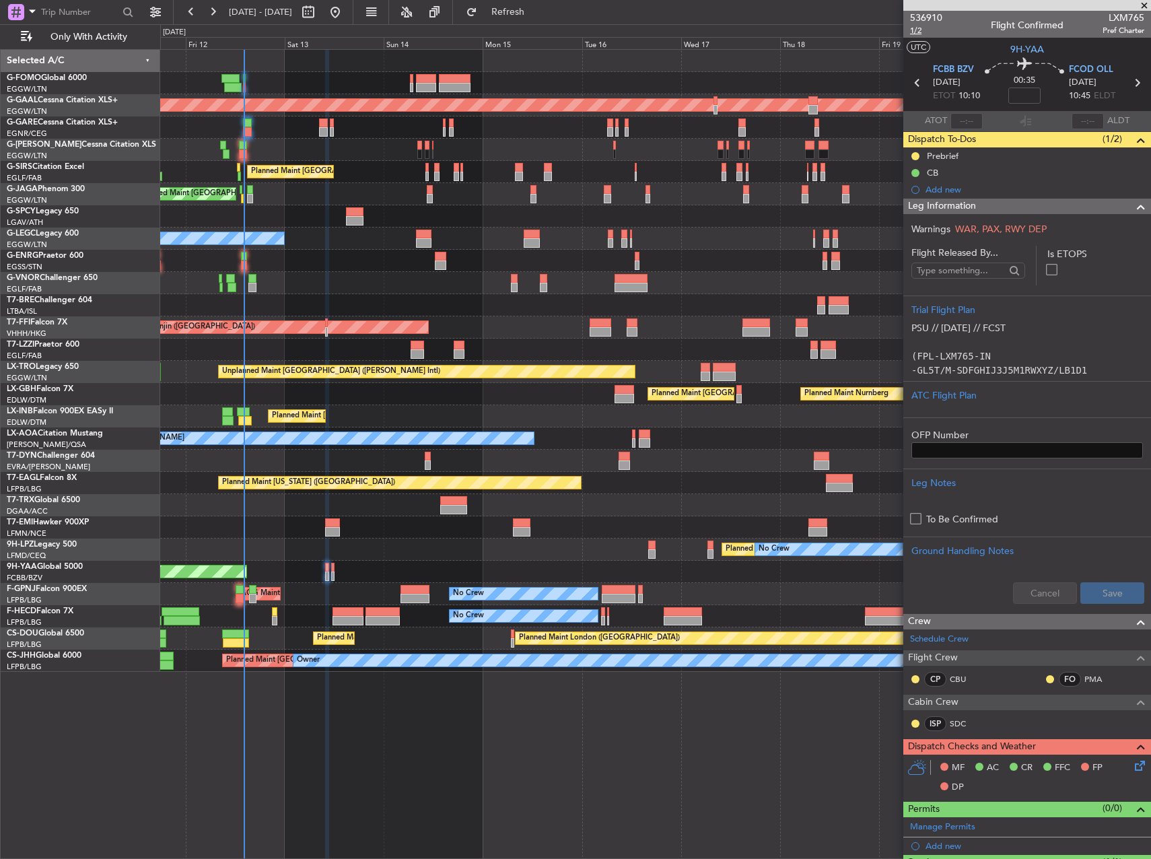
click at [916, 33] on span "1/2" at bounding box center [926, 30] width 32 height 11
click at [525, 16] on span "Refresh" at bounding box center [508, 11] width 57 height 9
click at [395, 132] on div at bounding box center [655, 127] width 990 height 22
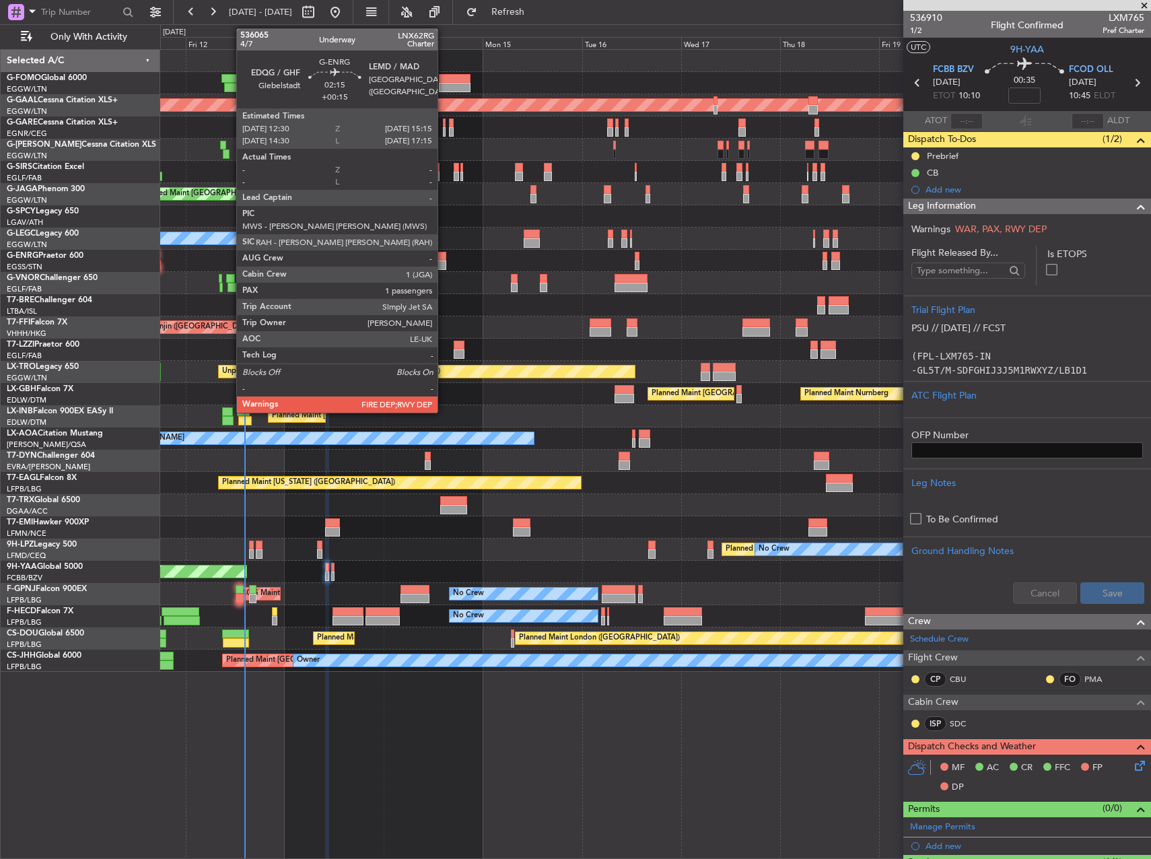
click at [443, 264] on div at bounding box center [440, 264] width 11 height 9
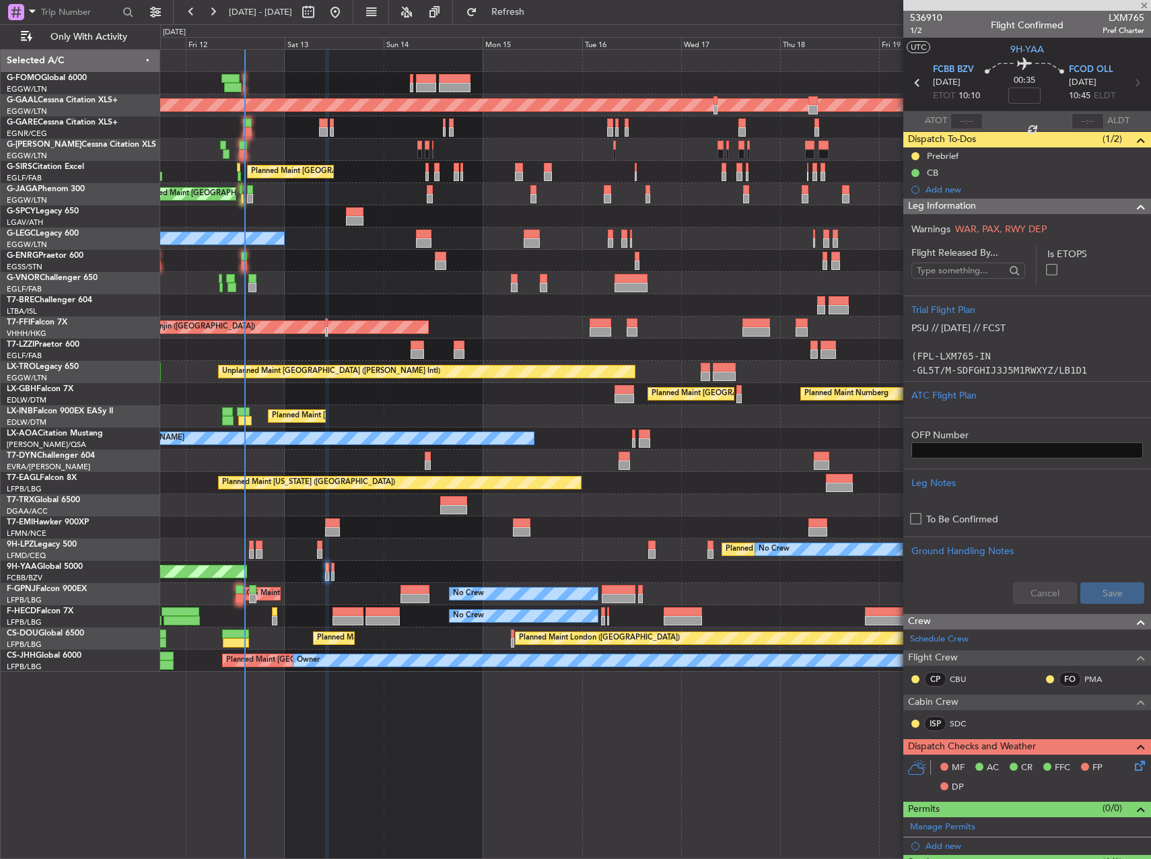
type input "+00:15"
type input "1"
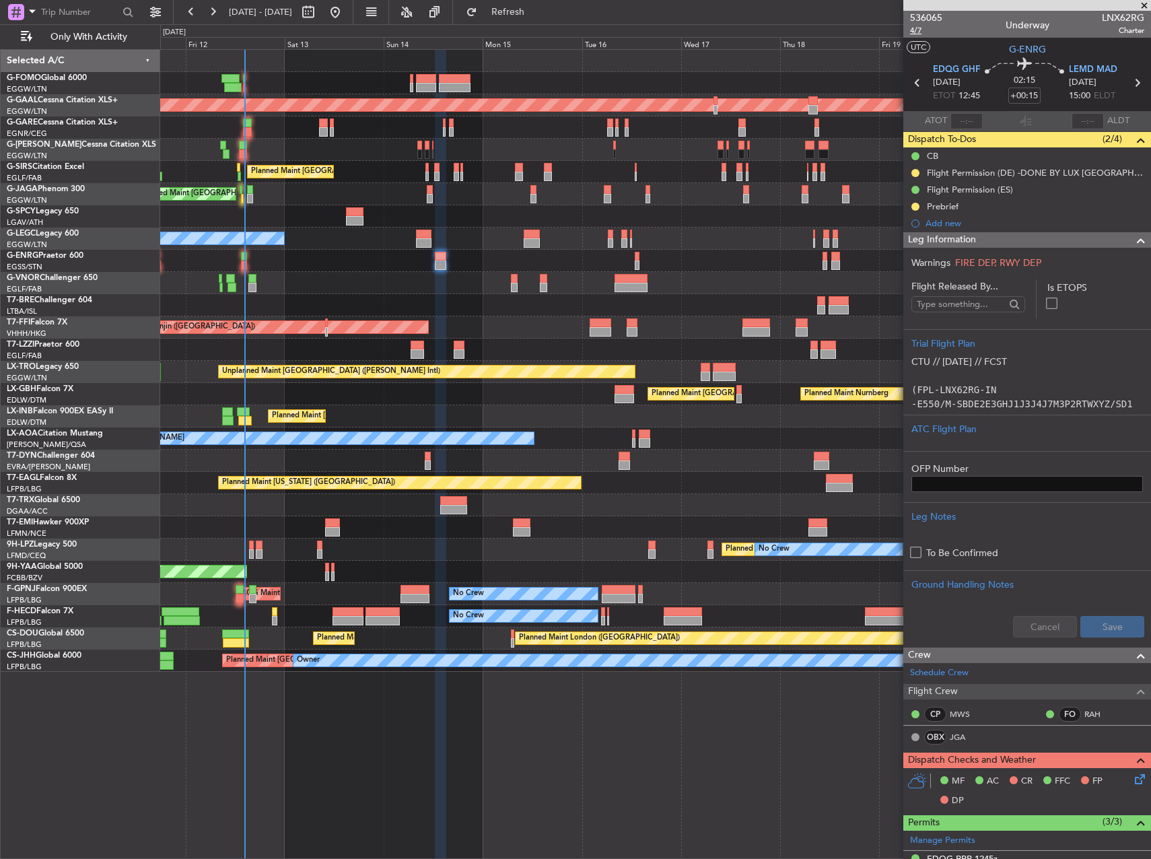
click at [910, 29] on span "4/7" at bounding box center [926, 30] width 32 height 11
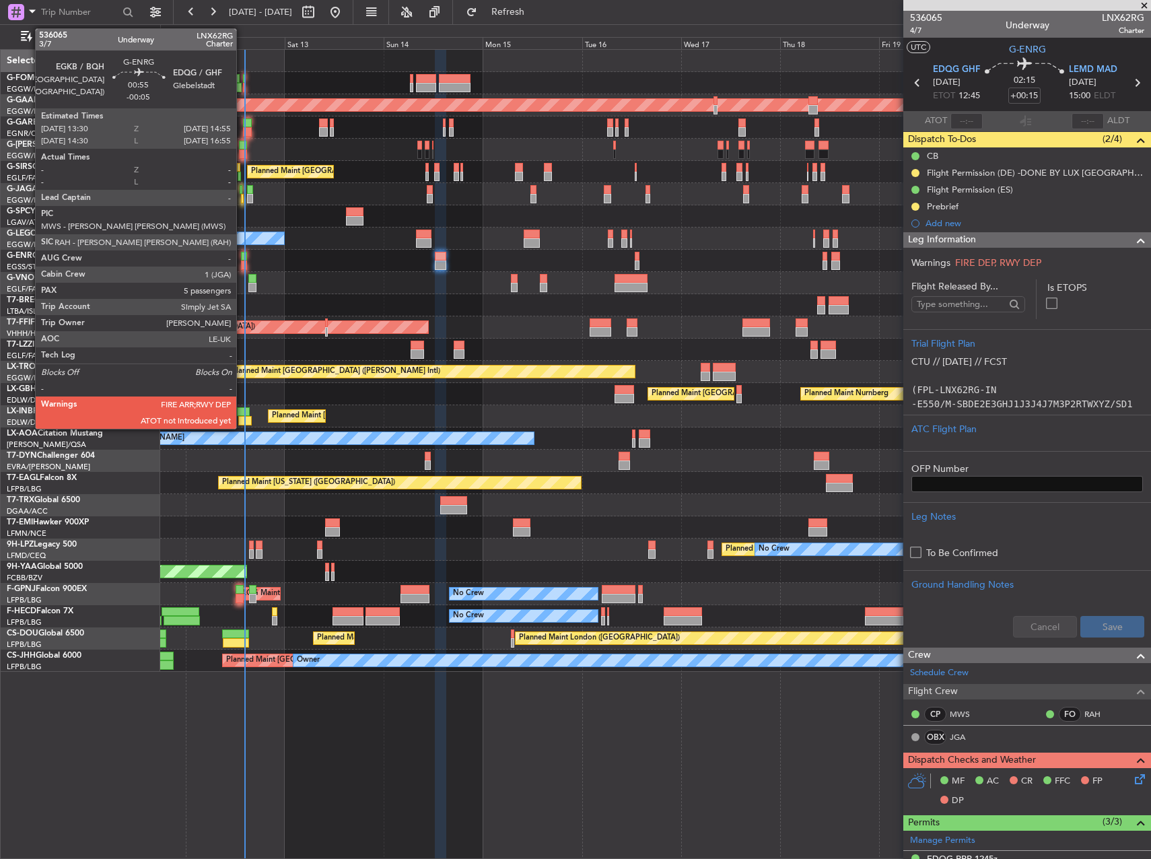
click at [242, 257] on div at bounding box center [244, 256] width 6 height 9
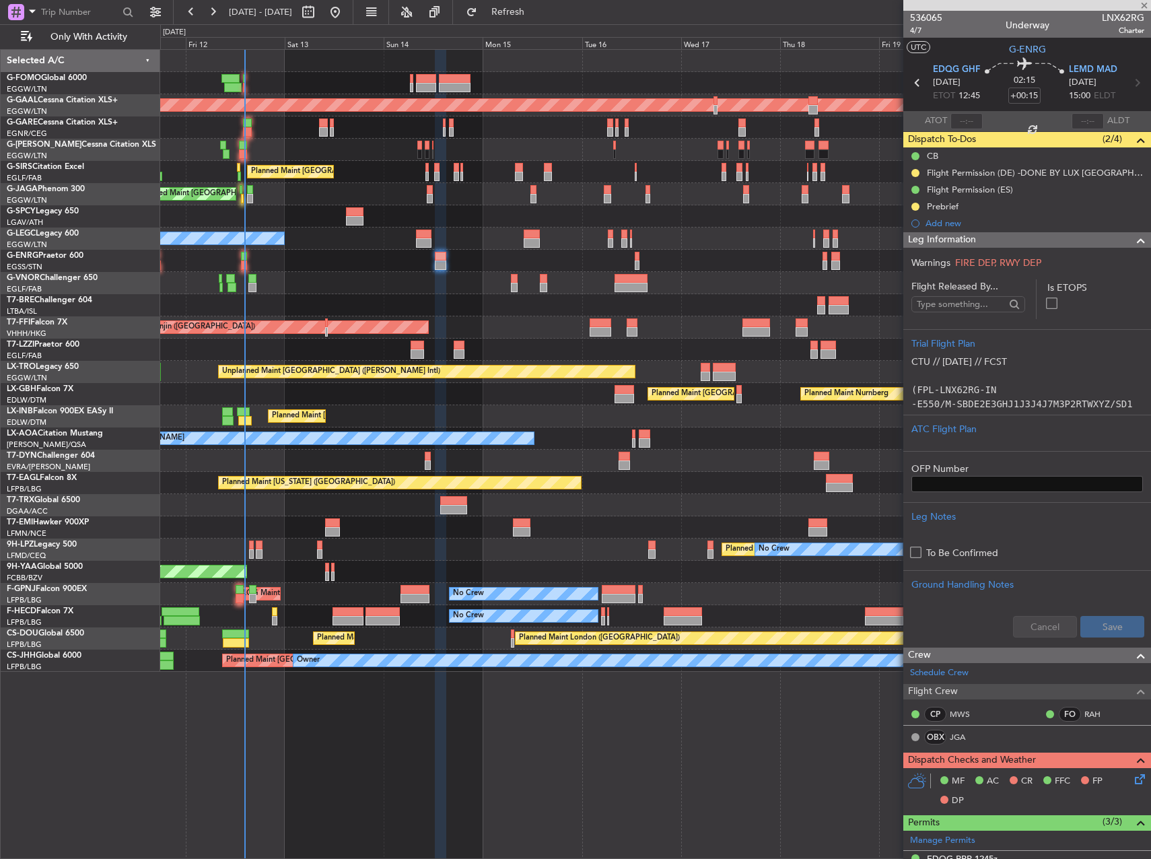
type input "-00:05"
type input "5"
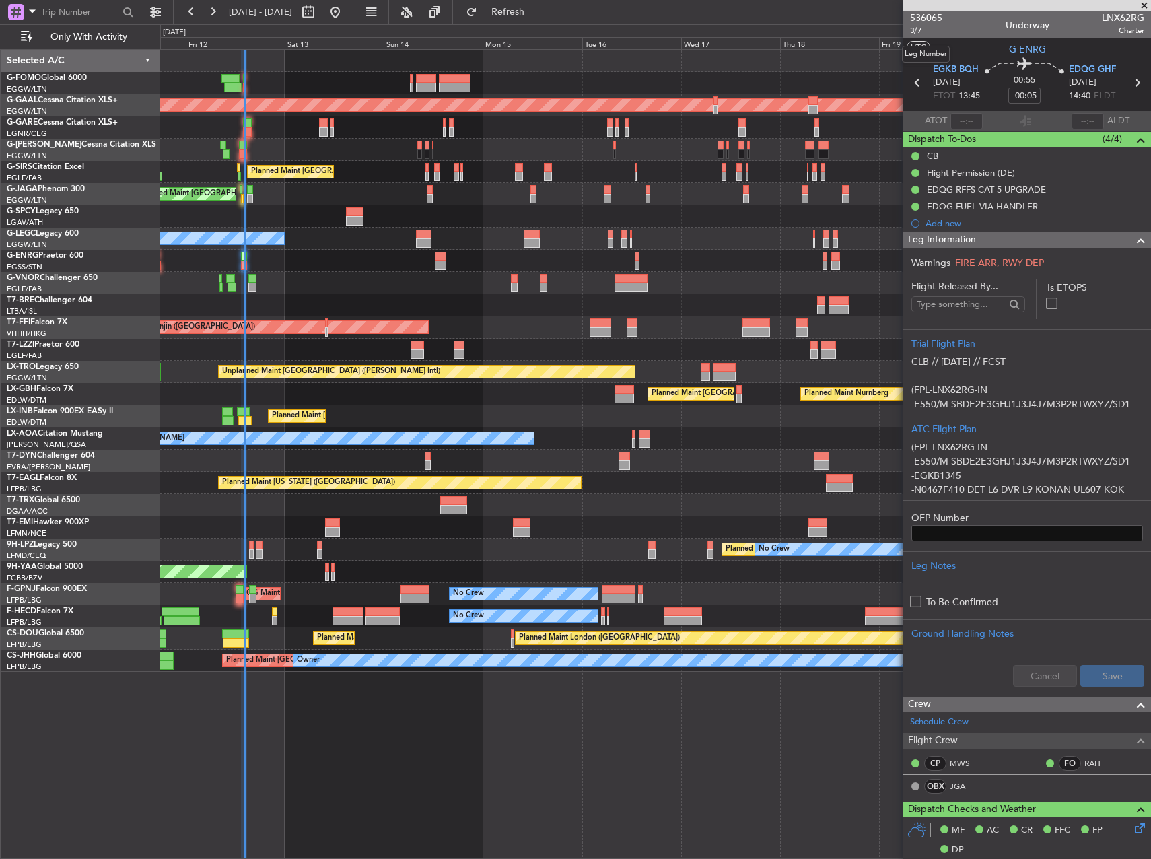
click at [918, 30] on span "3/7" at bounding box center [926, 30] width 32 height 11
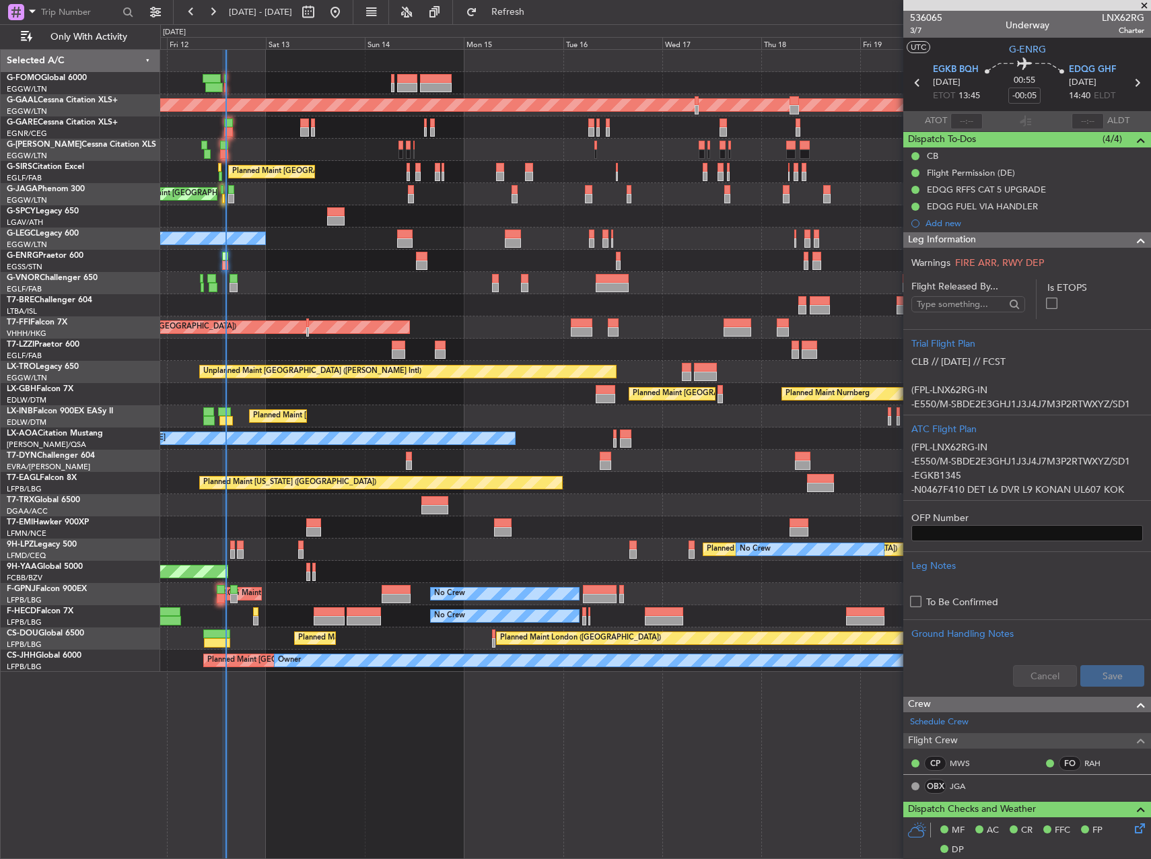
click at [746, 444] on div "No Crew Chester" at bounding box center [655, 438] width 990 height 22
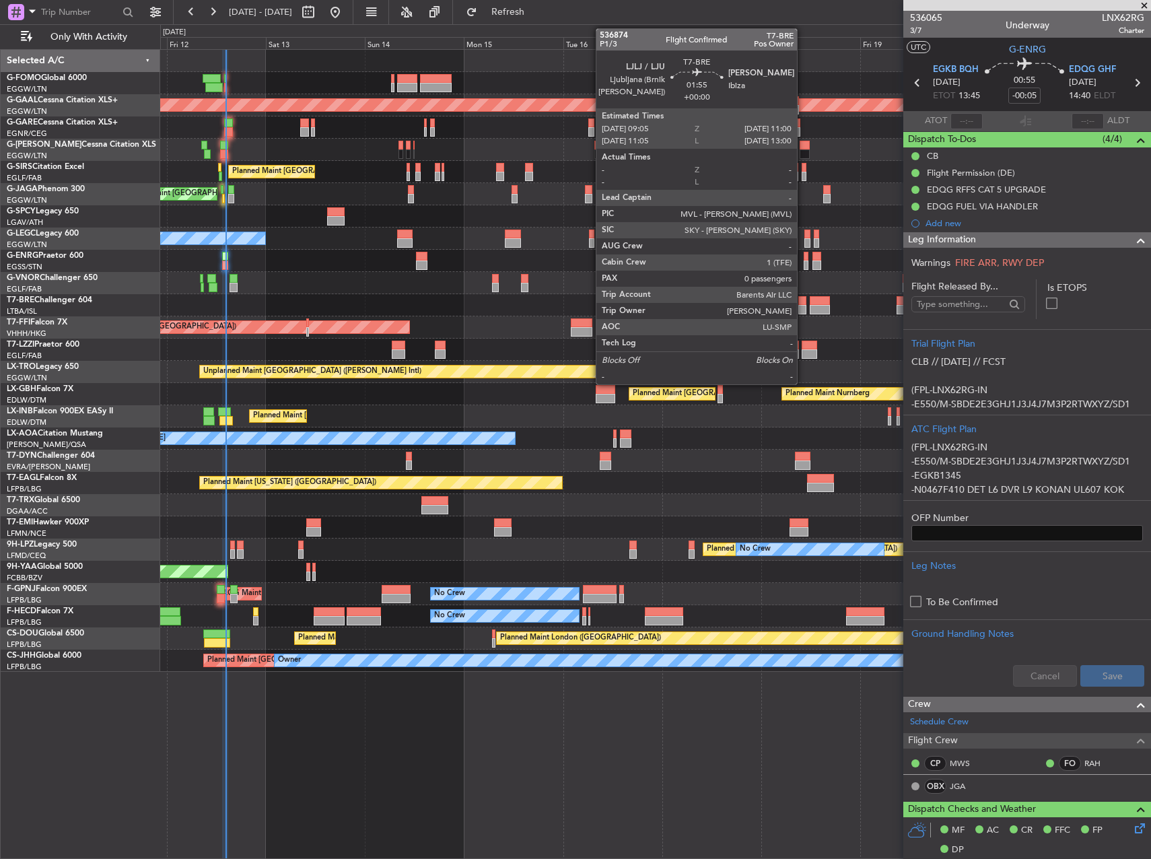
click at [803, 304] on div at bounding box center [802, 300] width 8 height 9
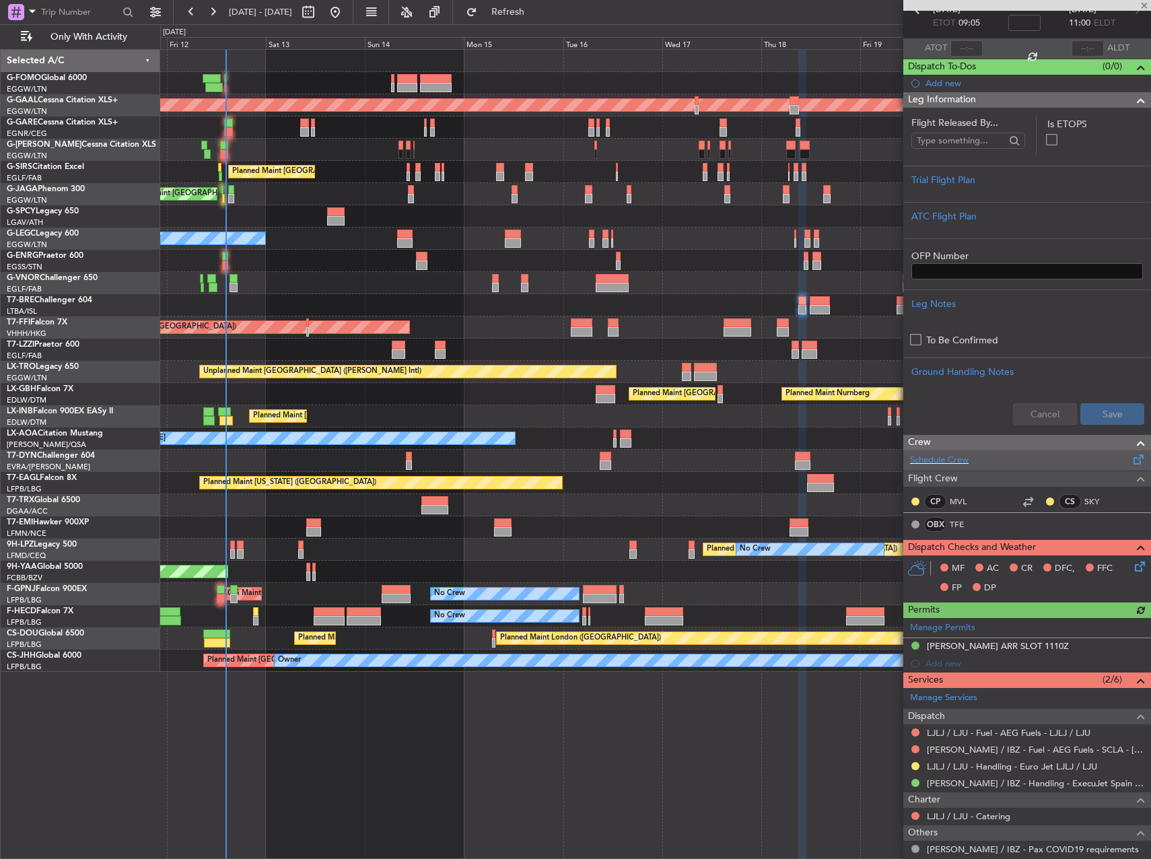
scroll to position [143, 0]
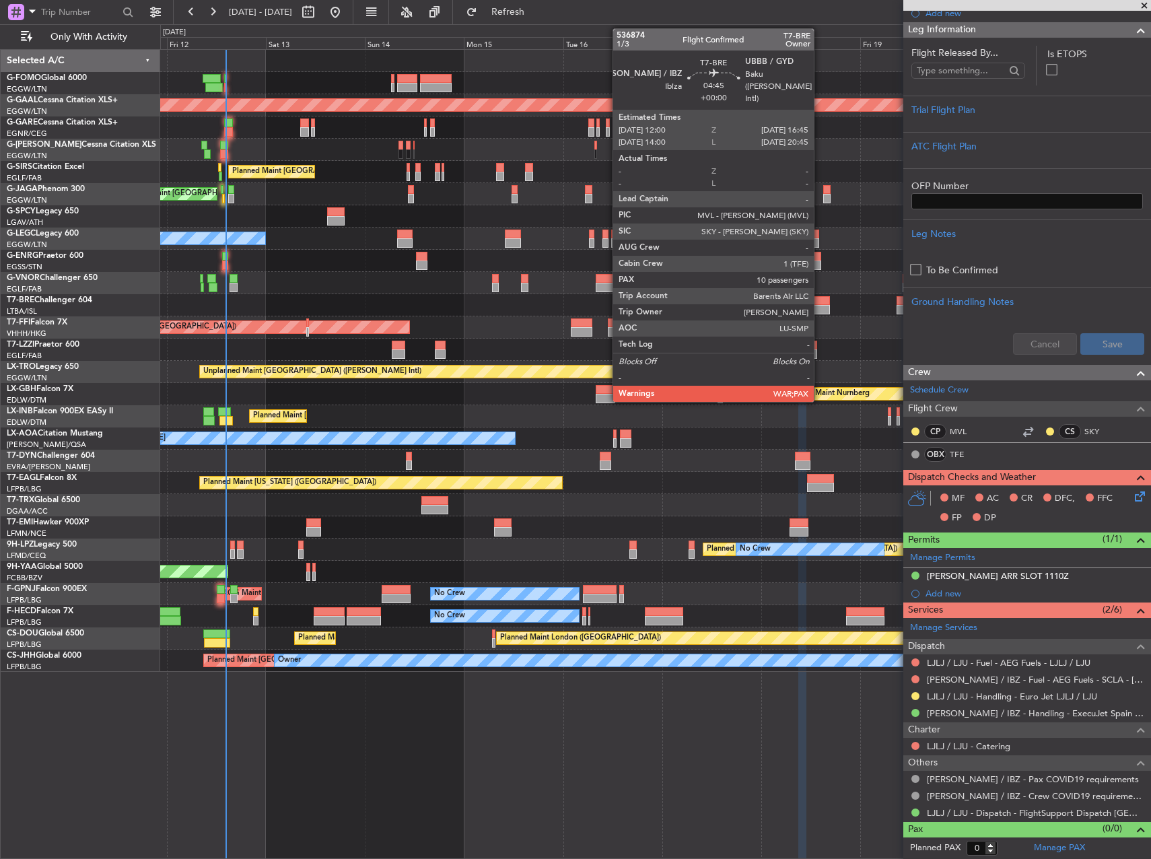
click at [819, 305] on div at bounding box center [819, 309] width 20 height 9
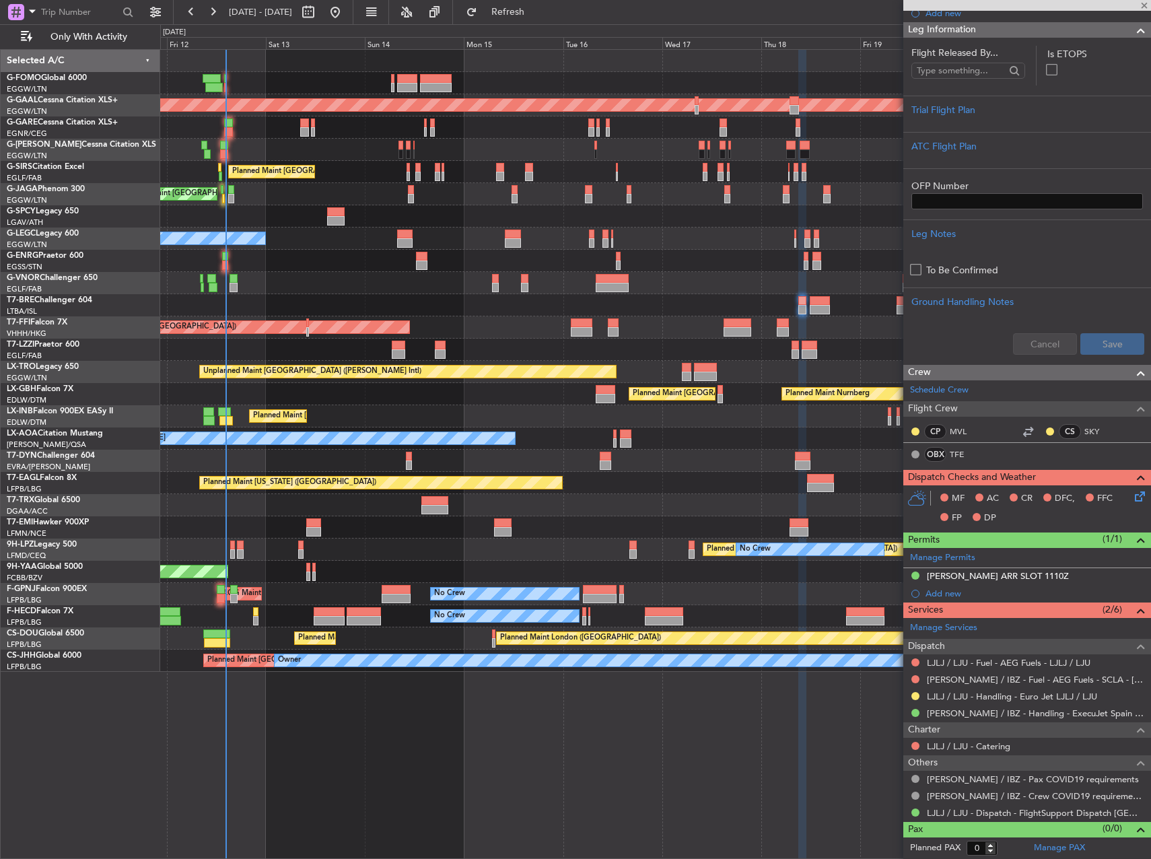
type input "10"
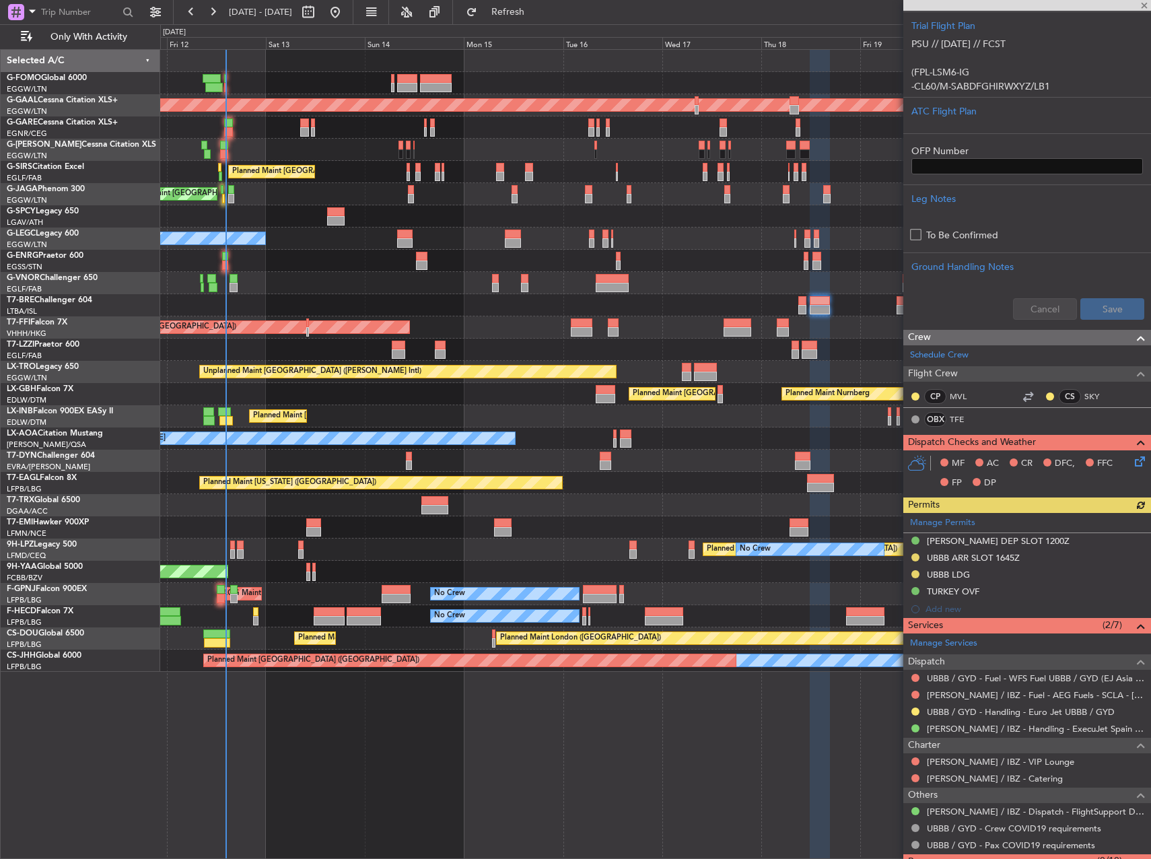
scroll to position [299, 0]
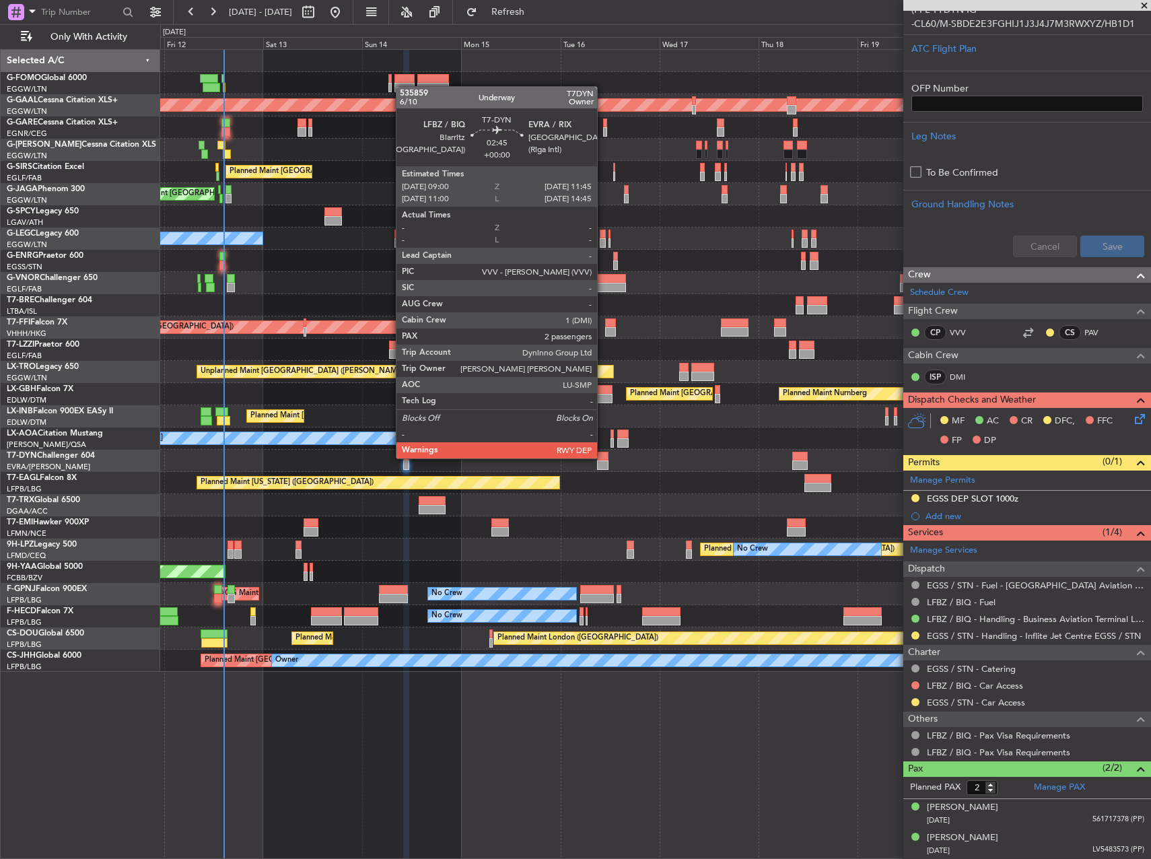
click at [603, 457] on div at bounding box center [602, 455] width 11 height 9
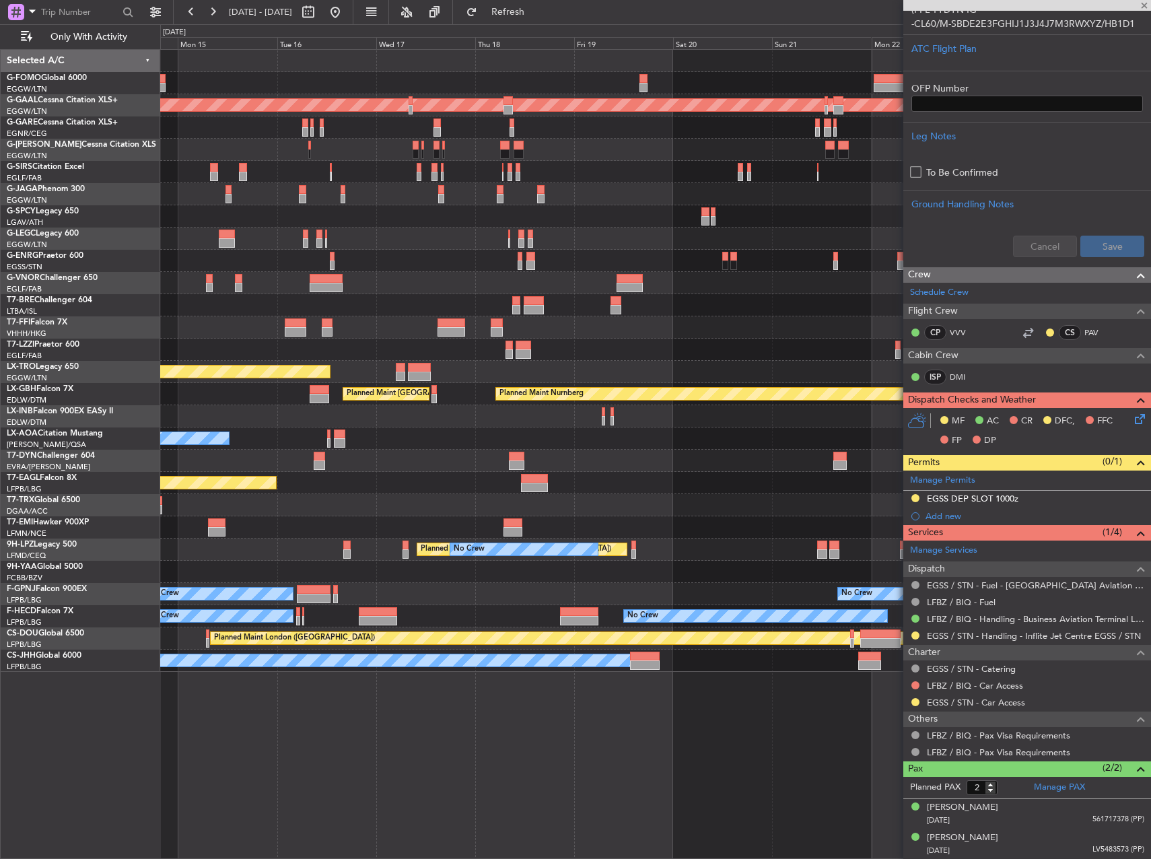
click at [379, 444] on div "Planned Maint Dusseldorf Planned Maint London (Farnborough) Planned Maint Londo…" at bounding box center [655, 361] width 990 height 622
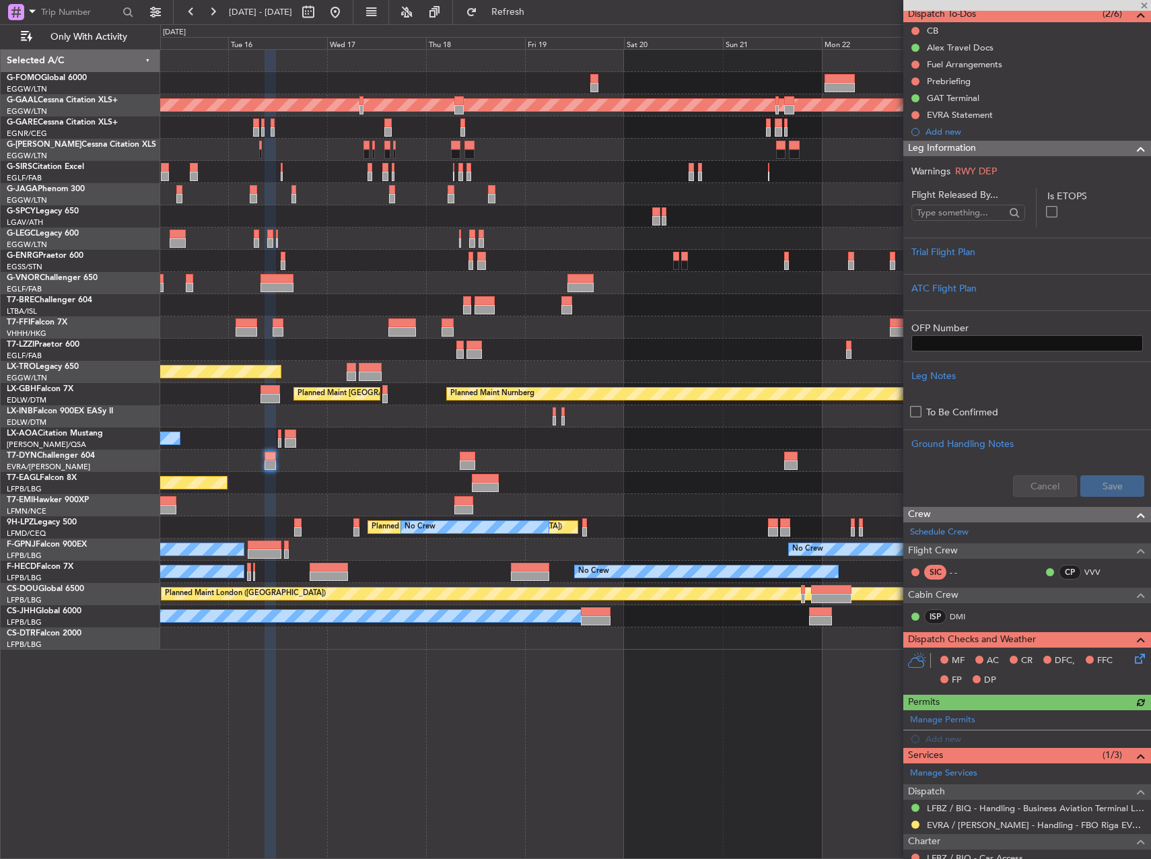
scroll to position [231, 0]
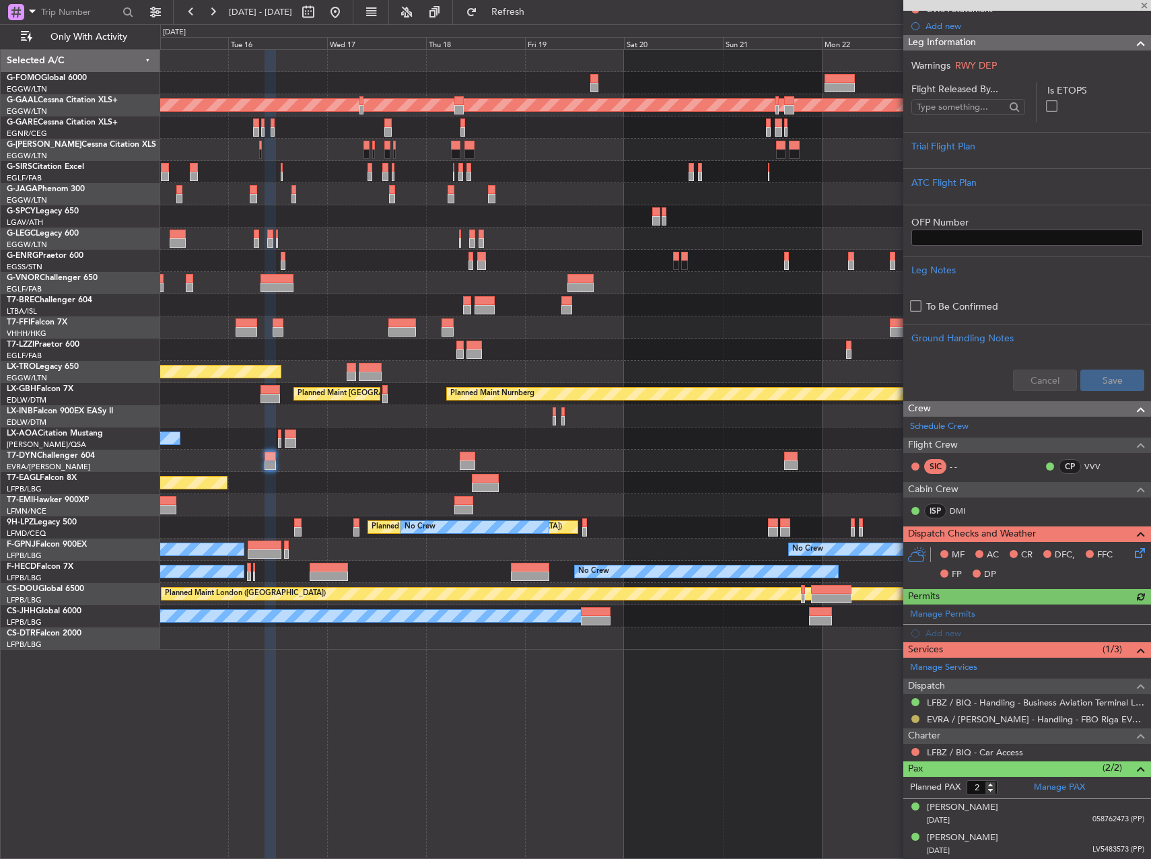
click at [915, 717] on button at bounding box center [915, 719] width 8 height 8
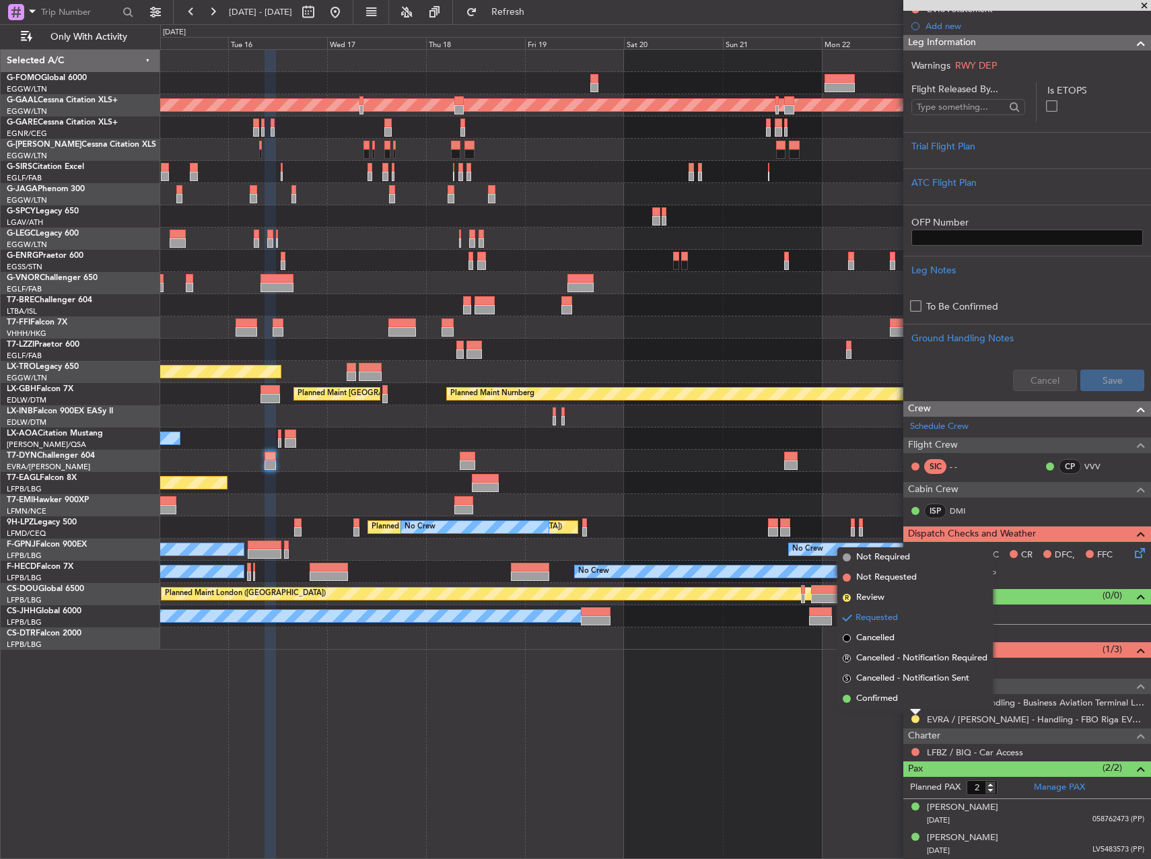
drag, startPoint x: 881, startPoint y: 696, endPoint x: 807, endPoint y: 655, distance: 85.2
click at [881, 695] on span "Confirmed" at bounding box center [877, 698] width 42 height 13
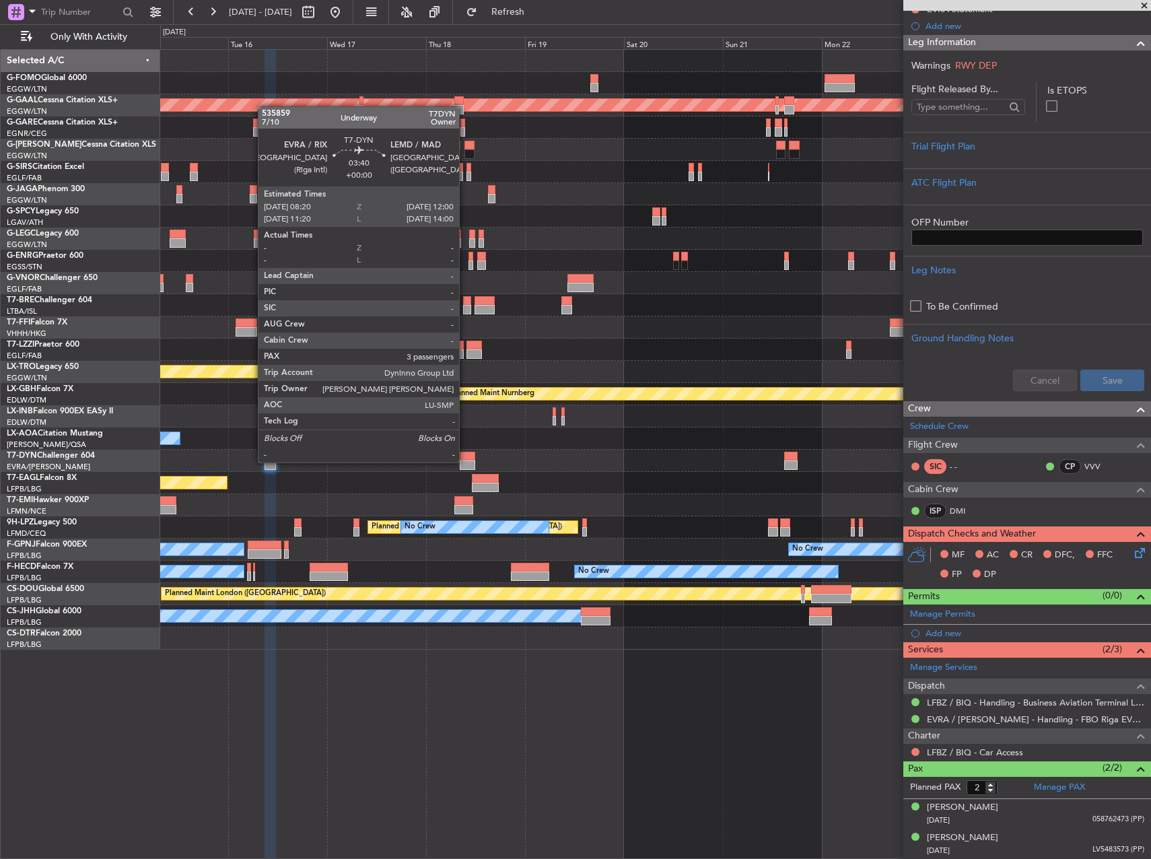
click at [465, 461] on div at bounding box center [467, 464] width 15 height 9
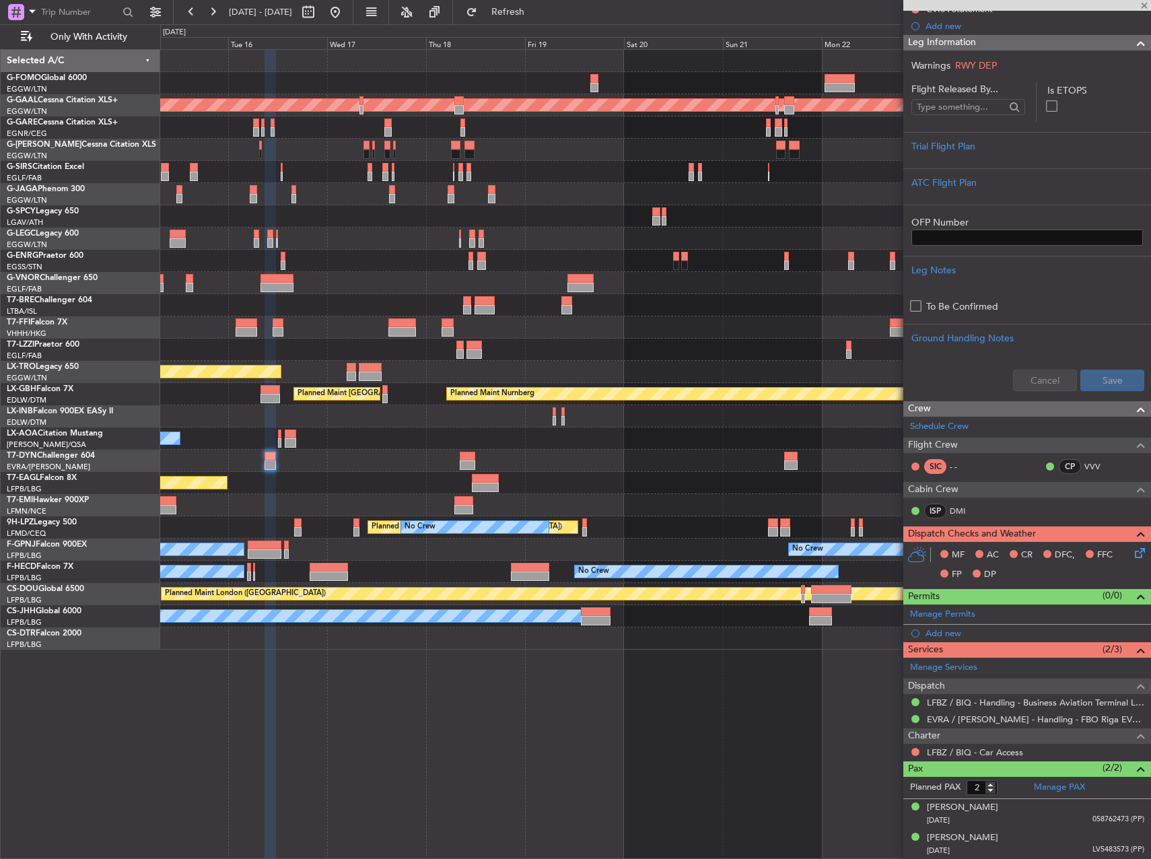
type input "3"
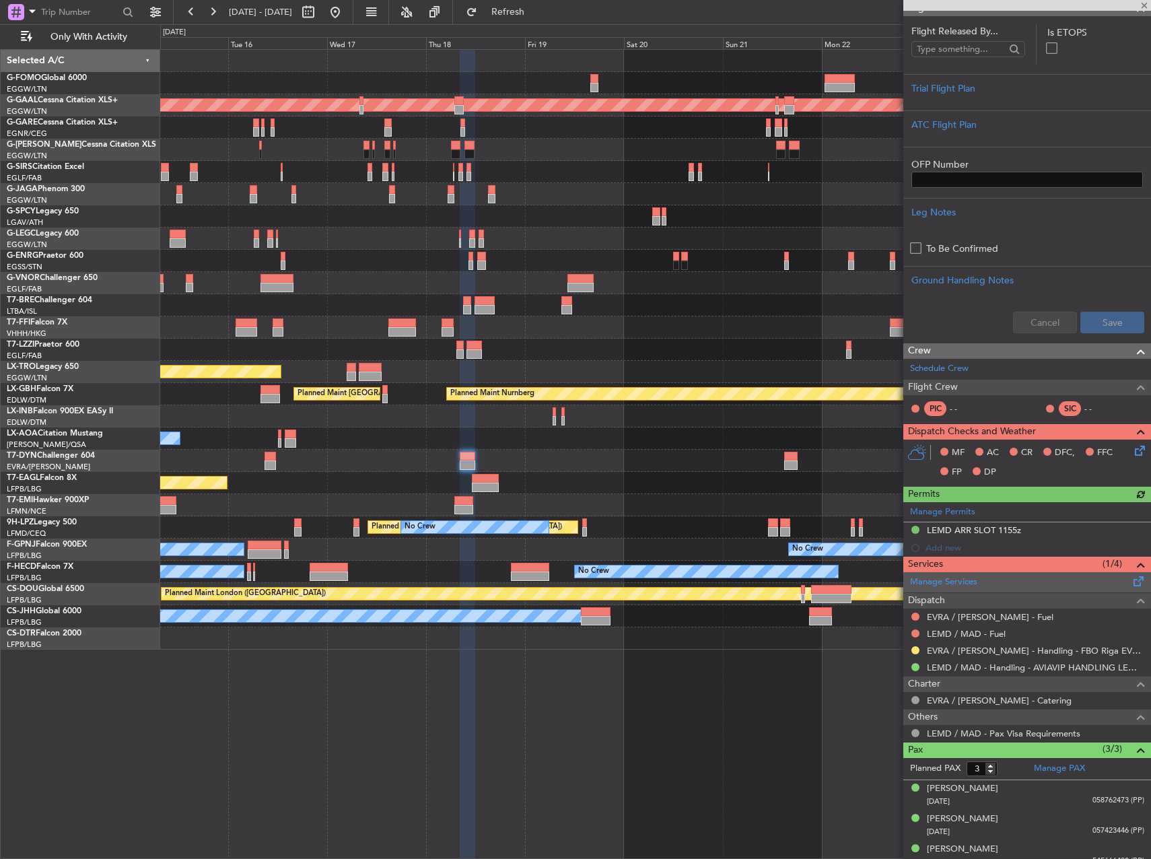
scroll to position [310, 0]
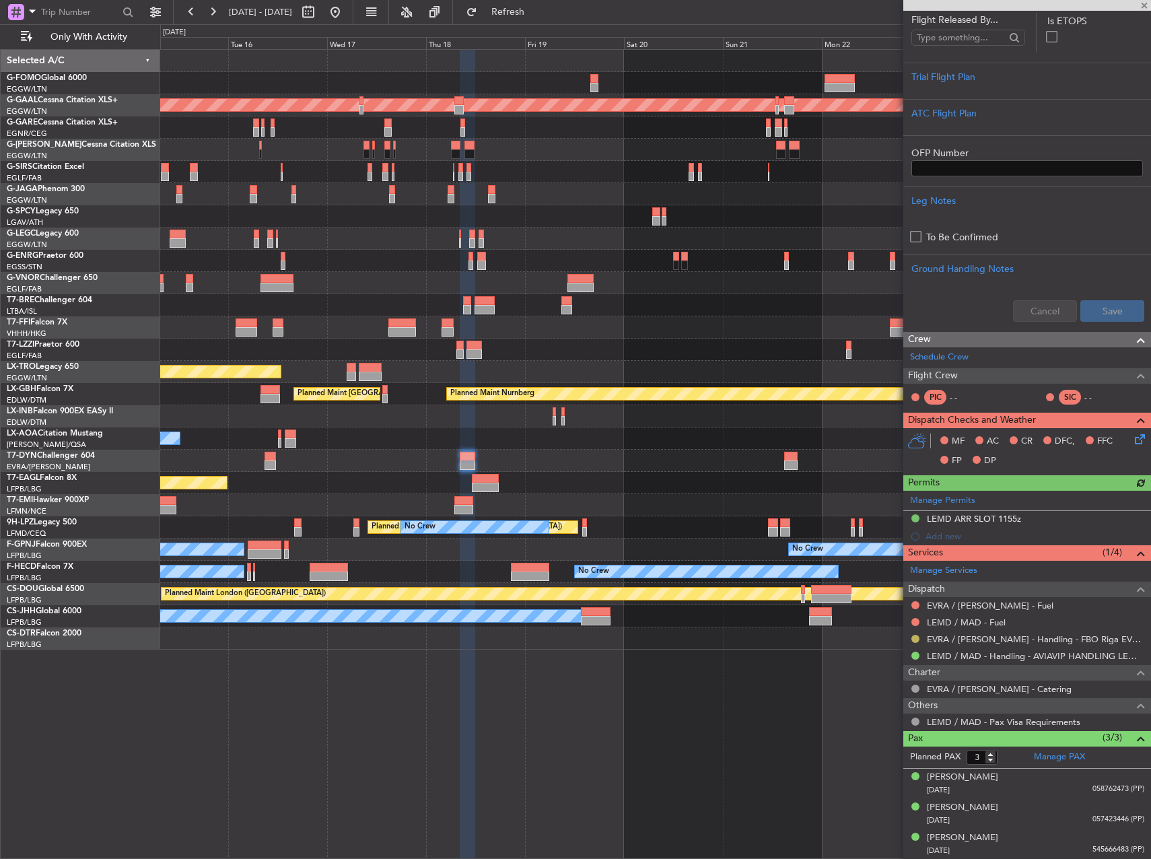
click at [914, 639] on button at bounding box center [915, 638] width 8 height 8
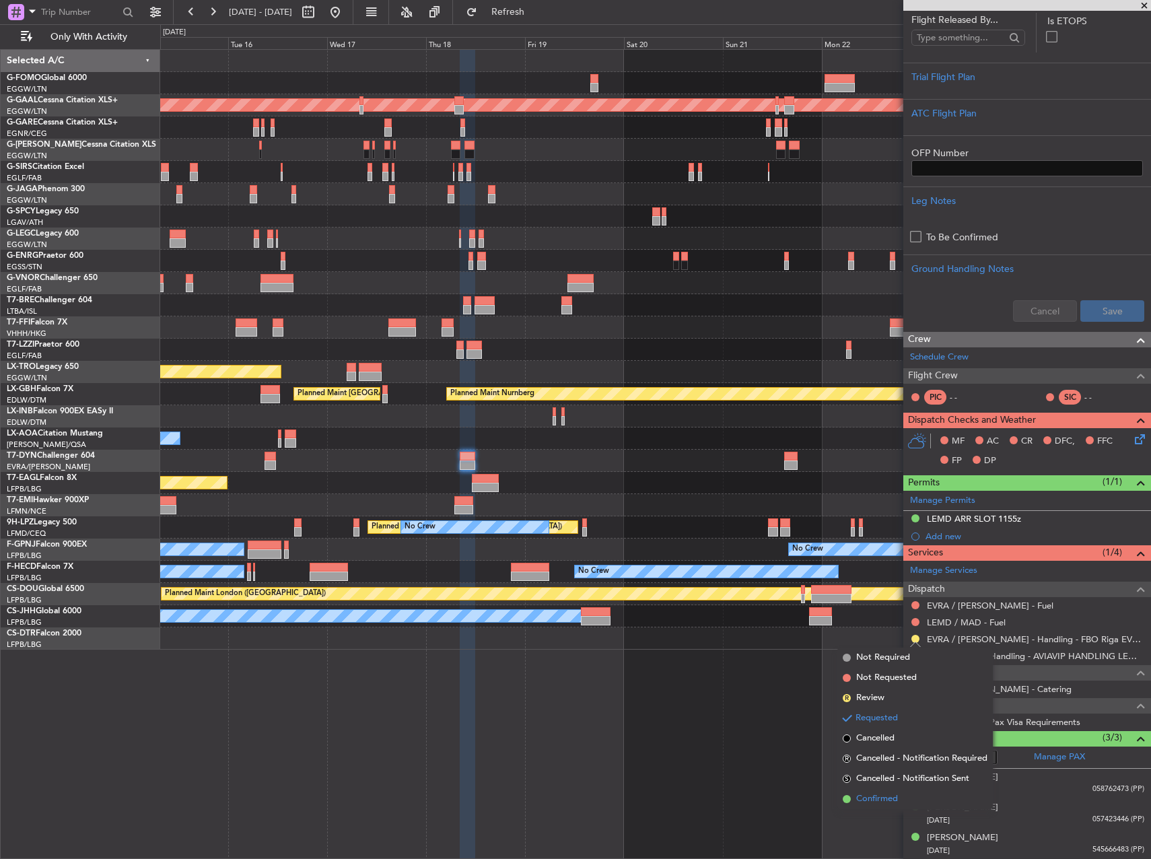
click at [873, 797] on span "Confirmed" at bounding box center [877, 798] width 42 height 13
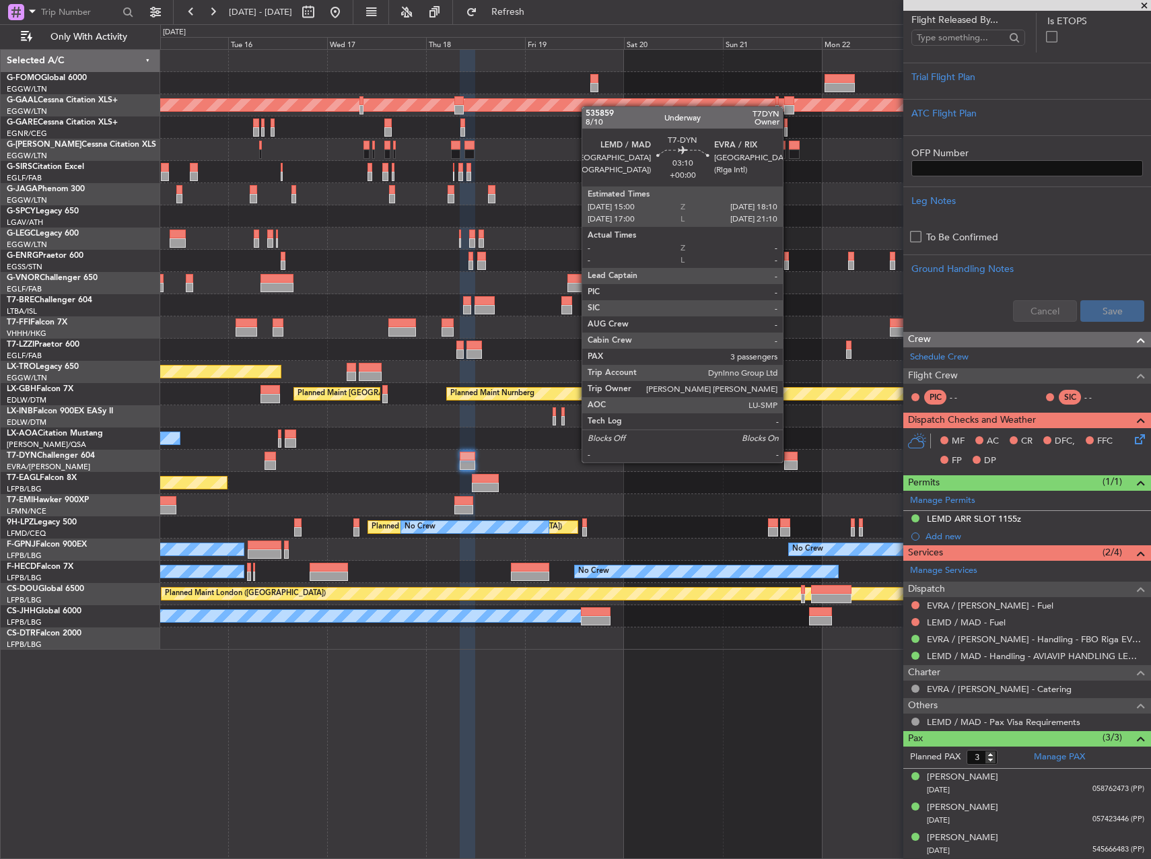
click at [789, 461] on div at bounding box center [790, 464] width 13 height 9
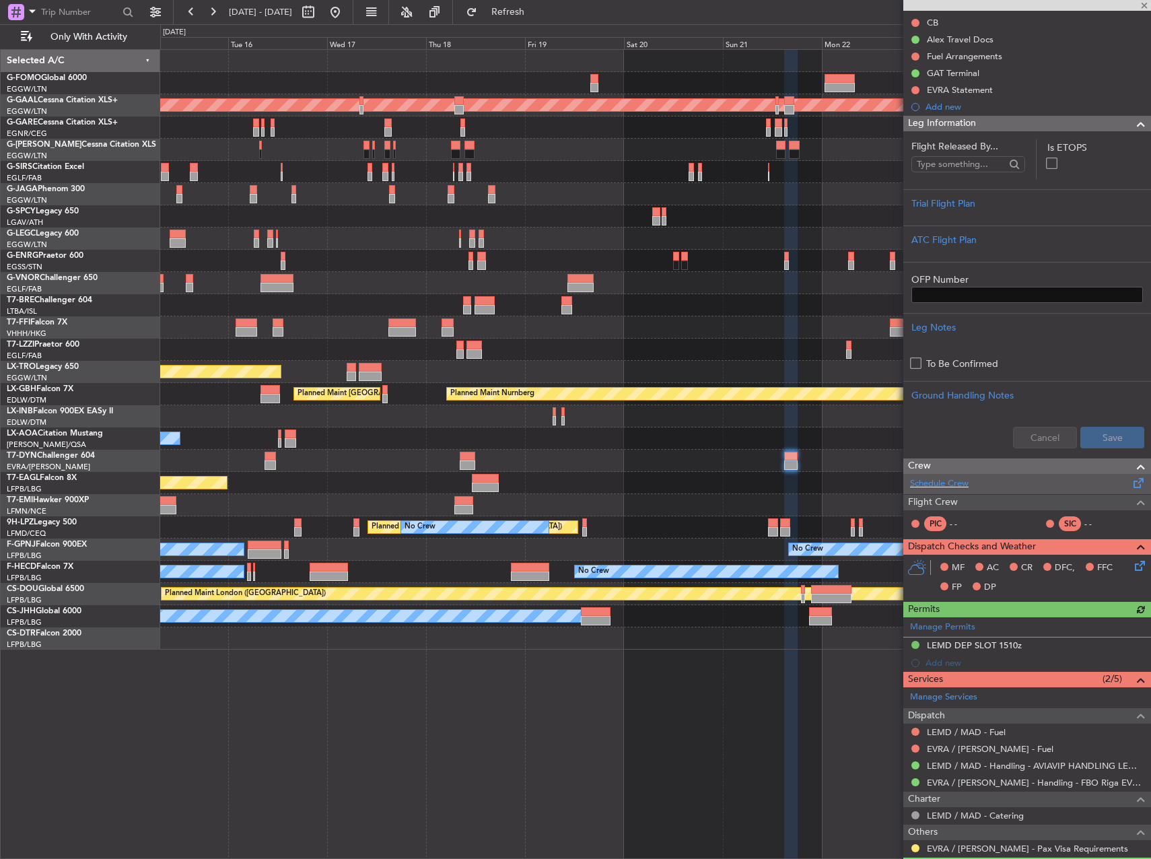
scroll to position [277, 0]
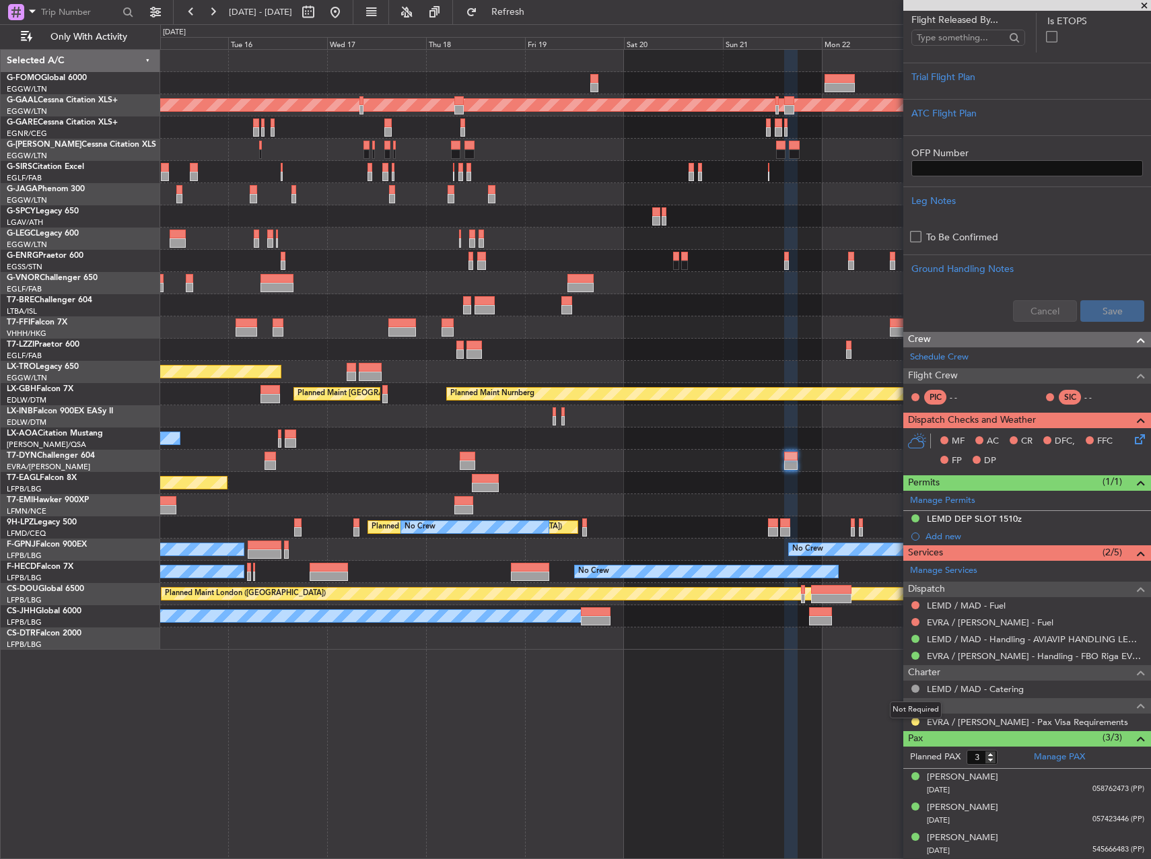
click at [914, 721] on mat-tooltip-component "Not Required" at bounding box center [915, 710] width 71 height 36
click at [625, 476] on div "Planned Maint Dusseldorf Planned Maint London (Farnborough) A/C Unavailable Lon…" at bounding box center [655, 349] width 990 height 599
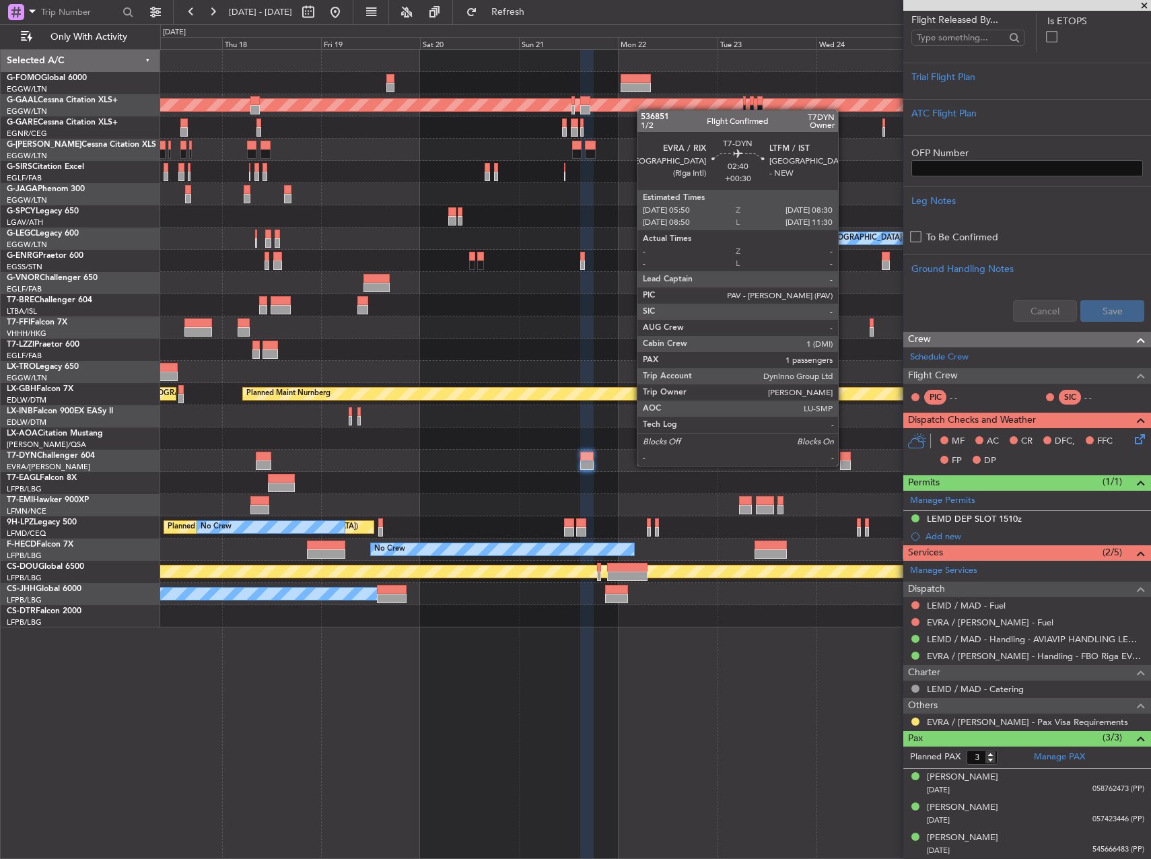
click at [840, 462] on div at bounding box center [845, 464] width 11 height 9
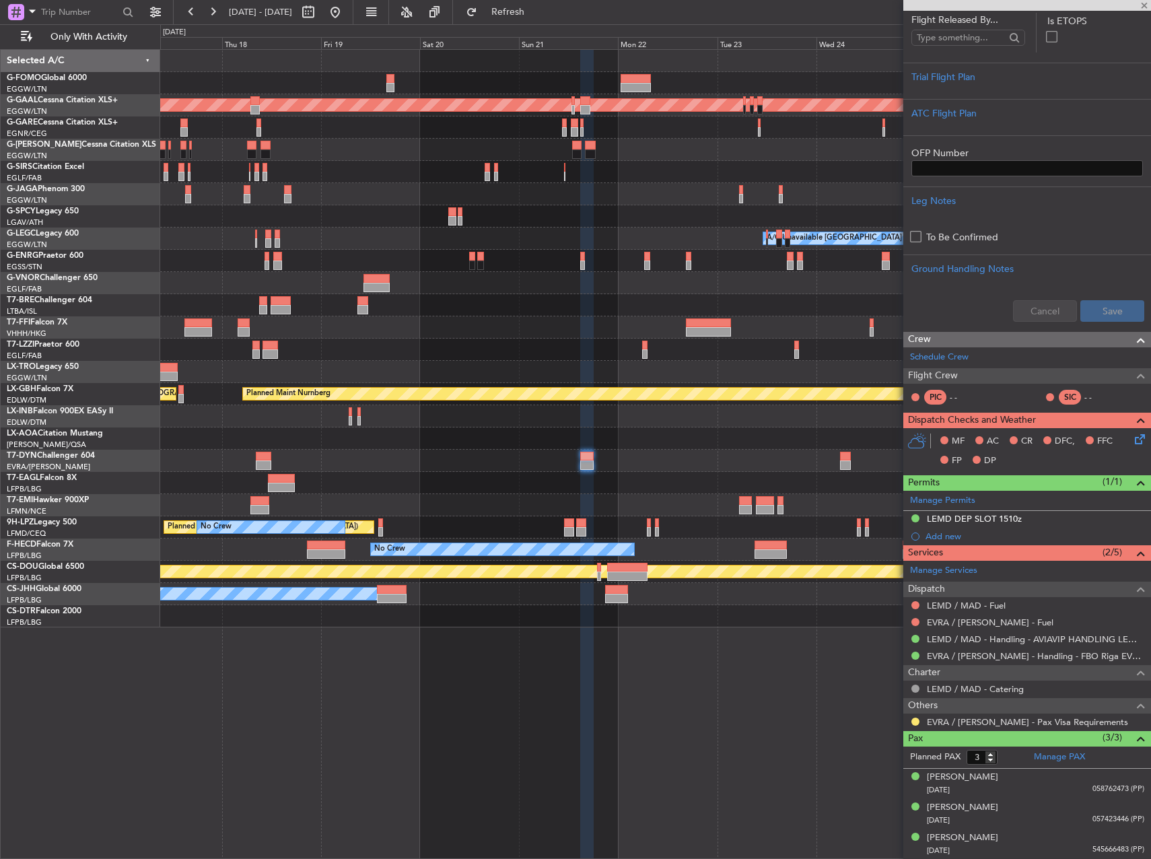
type input "+00:30"
type input "1"
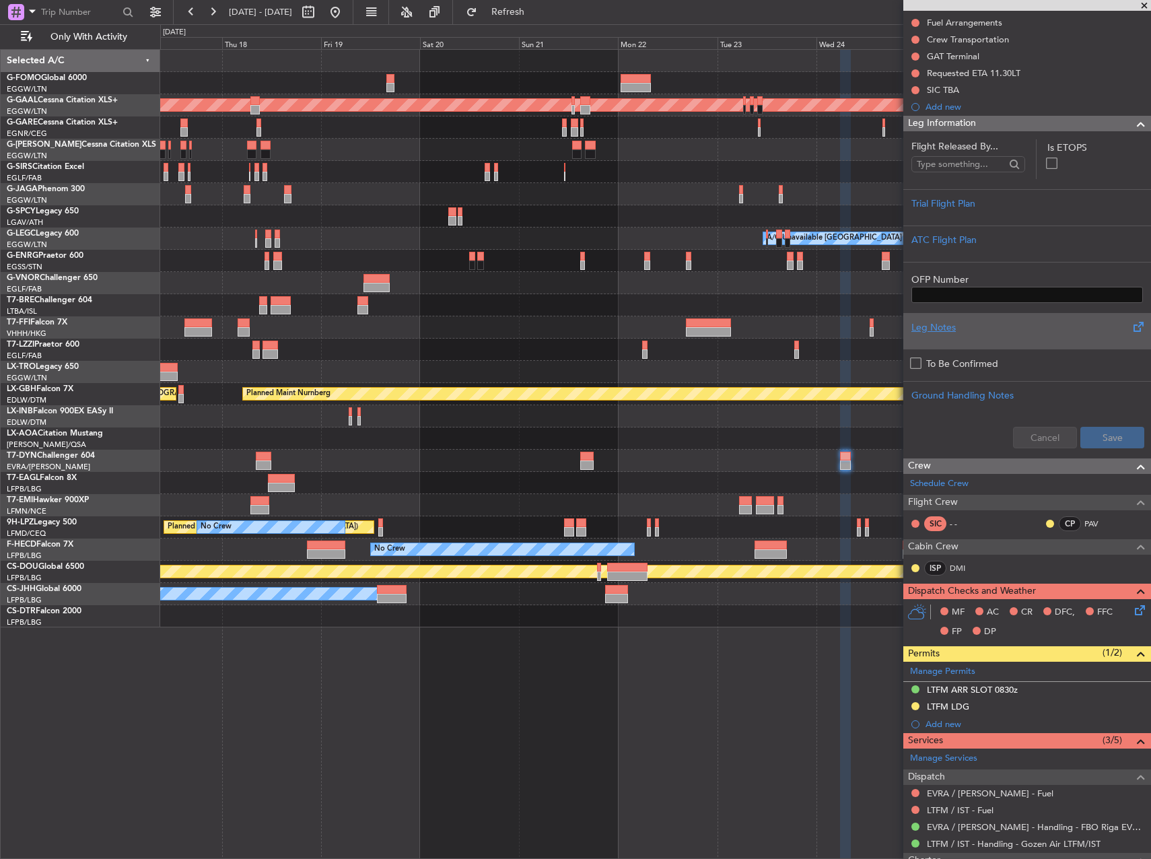
scroll to position [328, 0]
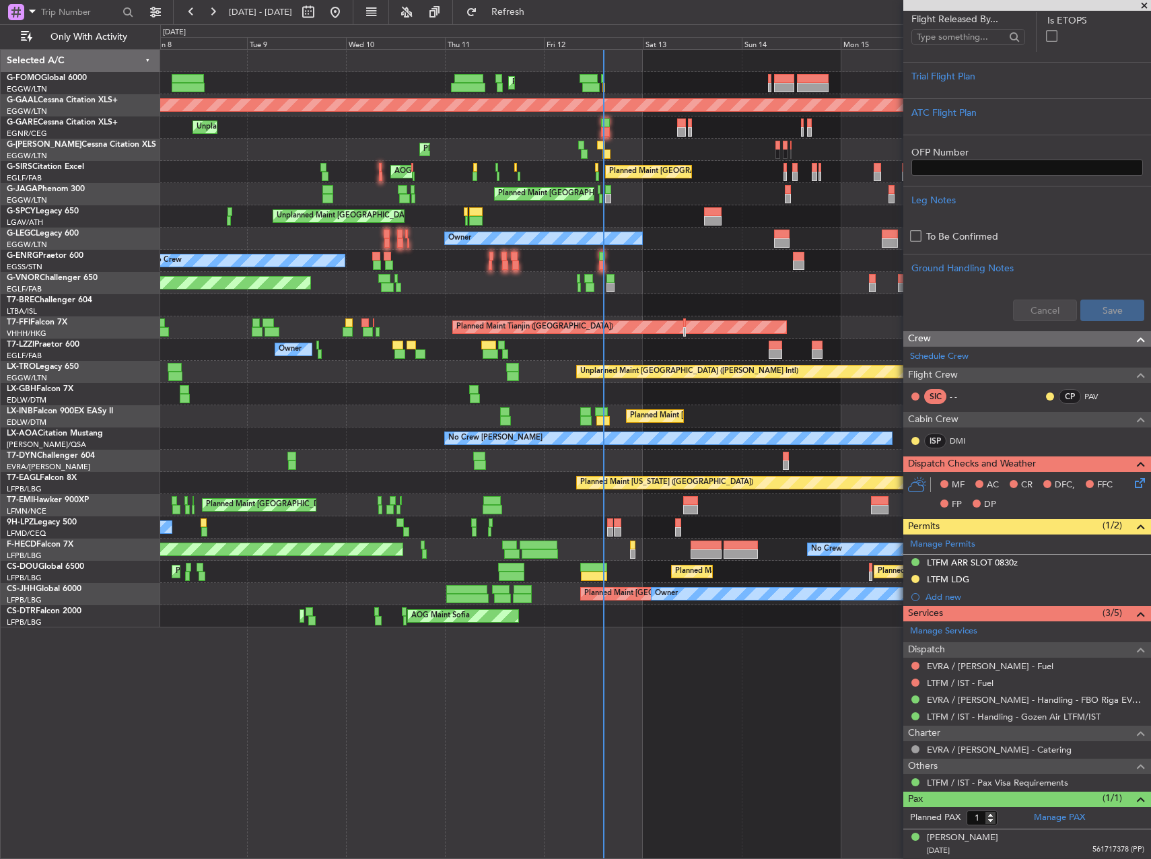
click at [1150, 593] on html "17 Sep 2025 - 27 Sep 2025 Refresh Quick Links Only With Activity Planned Maint …" at bounding box center [575, 429] width 1151 height 859
click at [455, 476] on div "Planned Maint London (Luton) Planned Maint London (Luton) Planned Maint Dusseld…" at bounding box center [655, 338] width 990 height 577
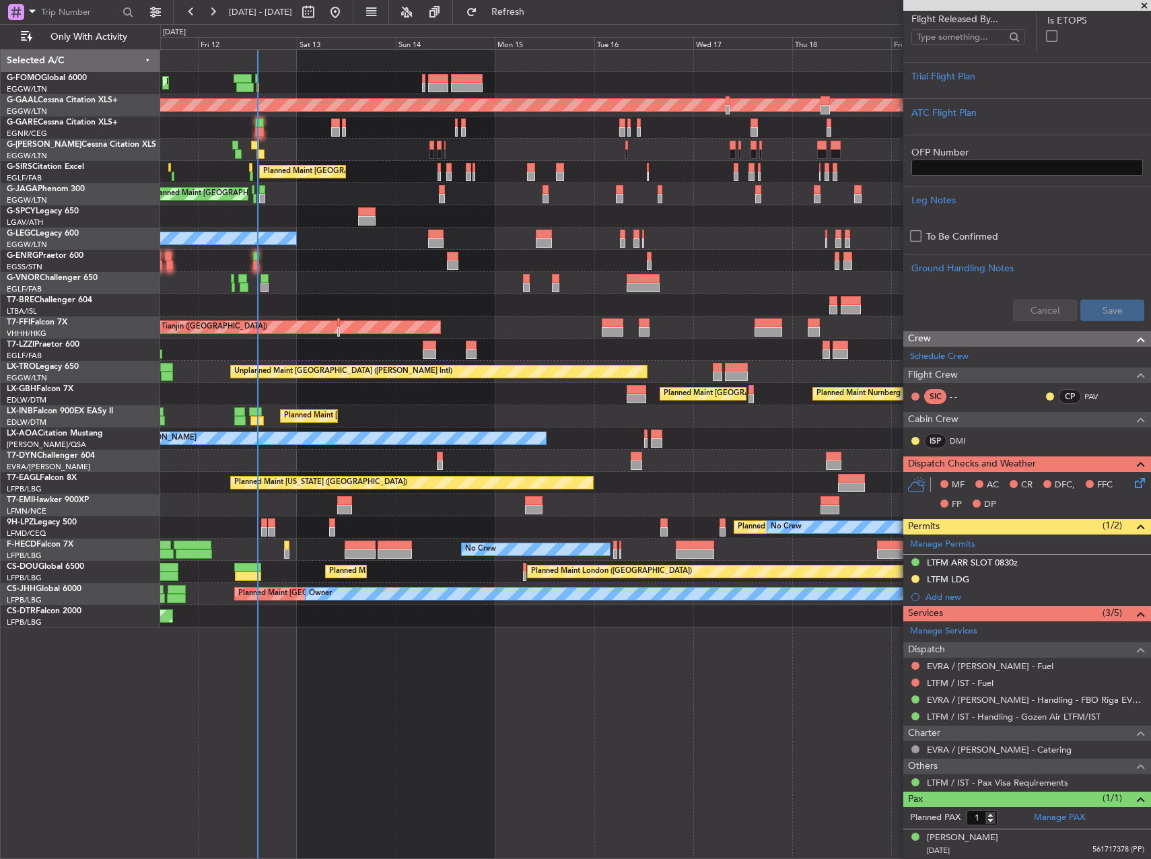
click at [443, 423] on div "Planned Maint London (Luton) Planned Maint Dusseldorf Planned Maint London (Lut…" at bounding box center [655, 338] width 990 height 577
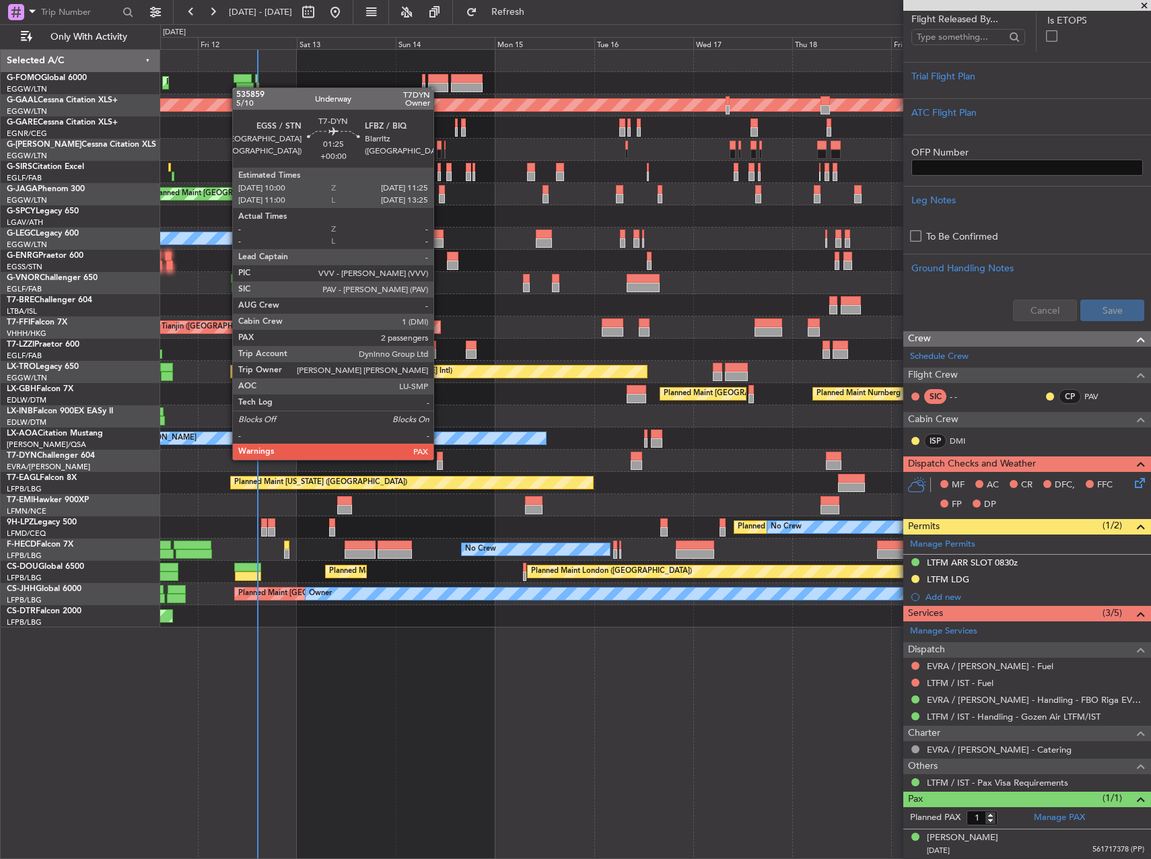
click at [439, 458] on div at bounding box center [440, 455] width 6 height 9
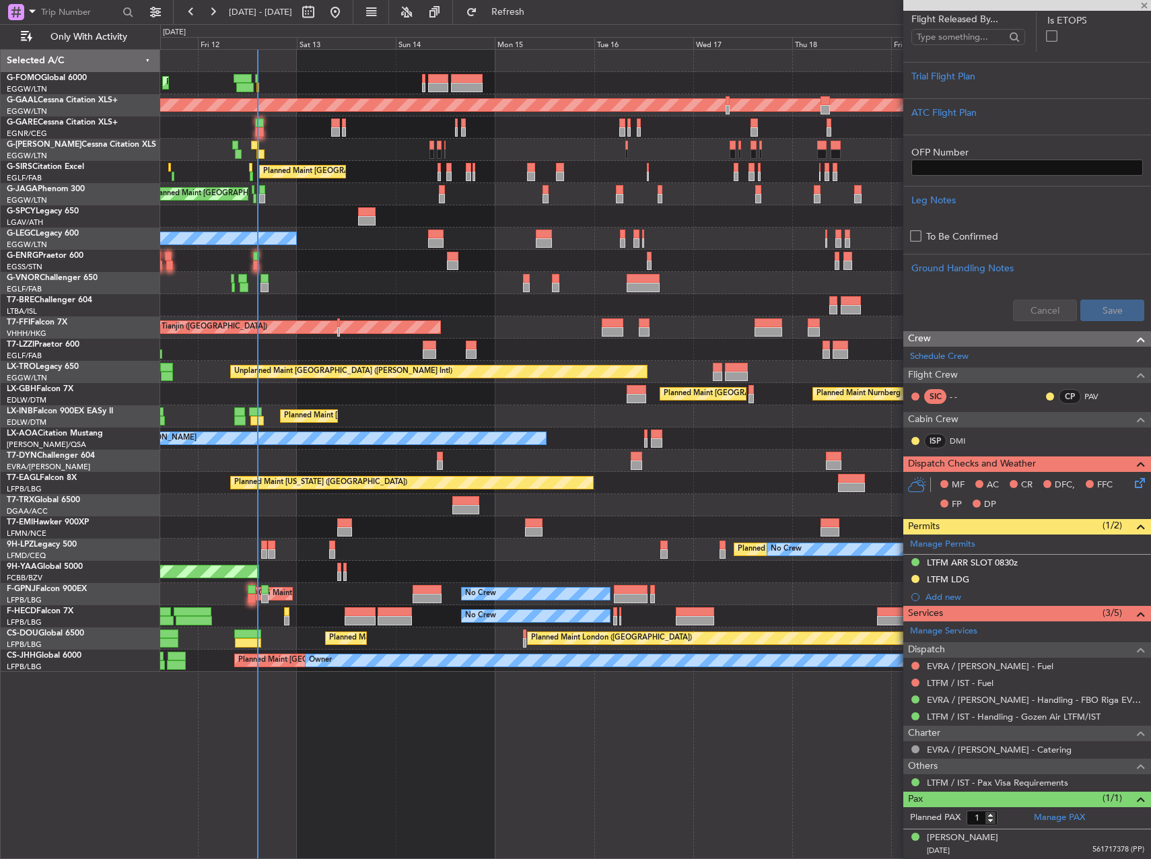
type input "2"
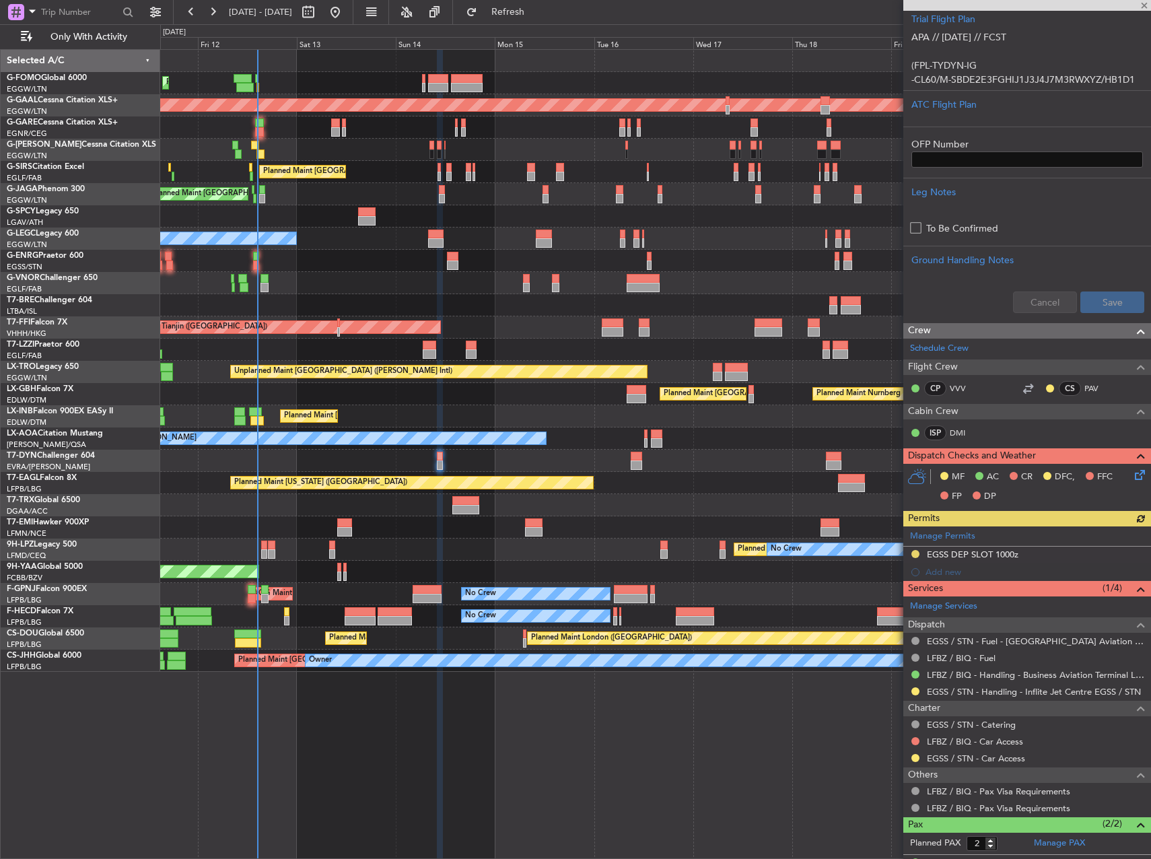
scroll to position [447, 0]
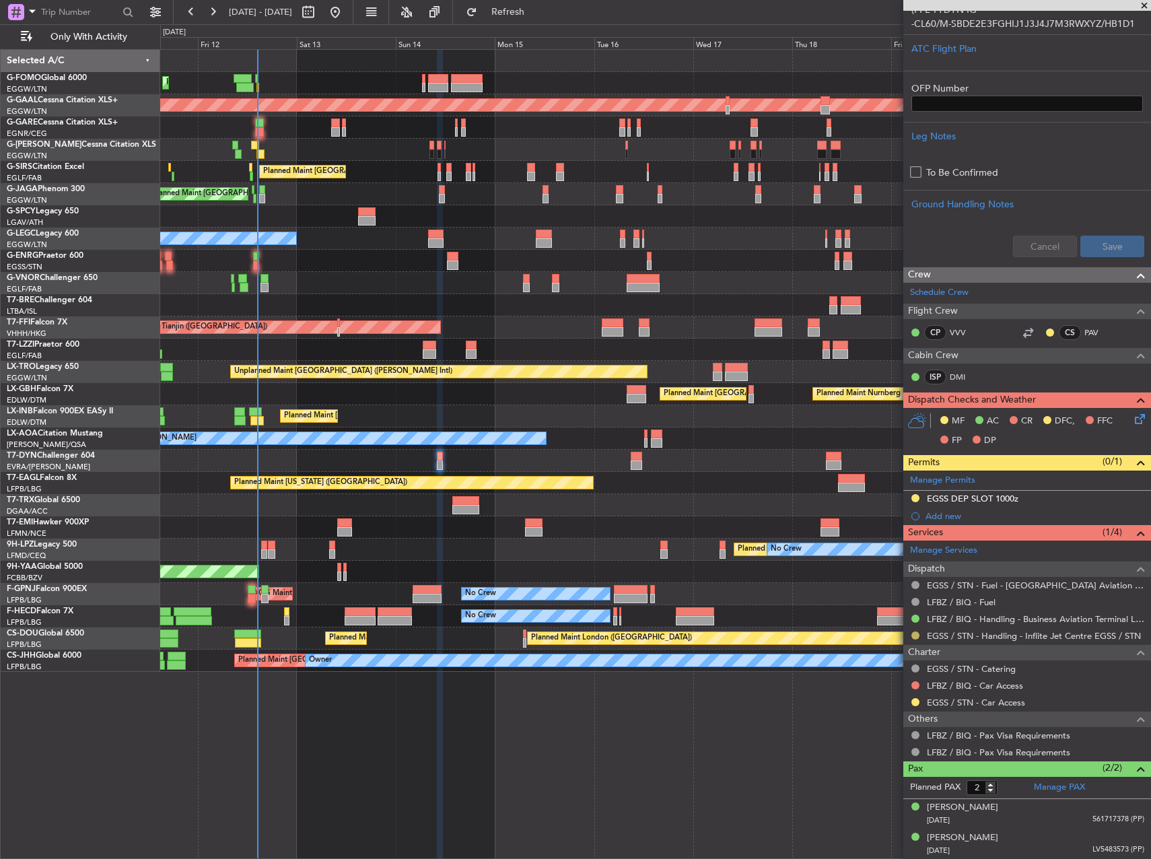
click at [915, 633] on button at bounding box center [915, 635] width 8 height 8
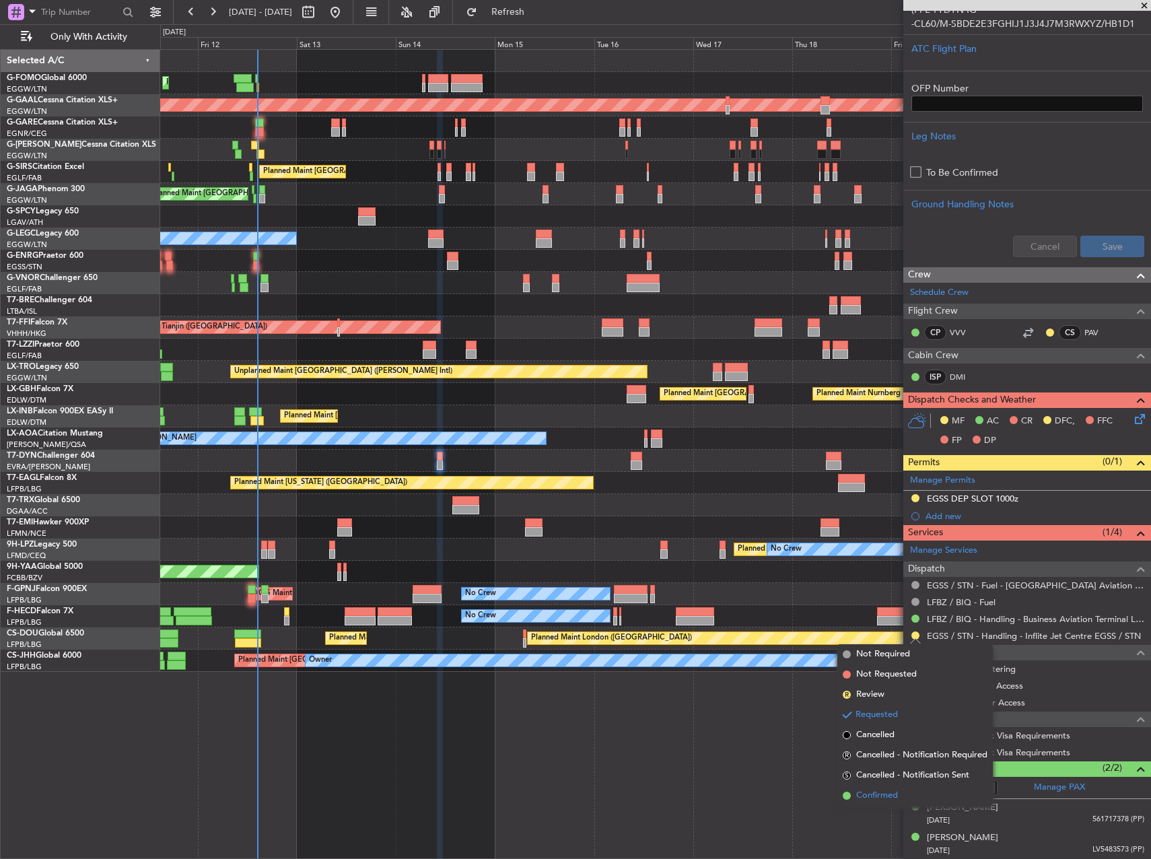
click at [890, 799] on span "Confirmed" at bounding box center [877, 795] width 42 height 13
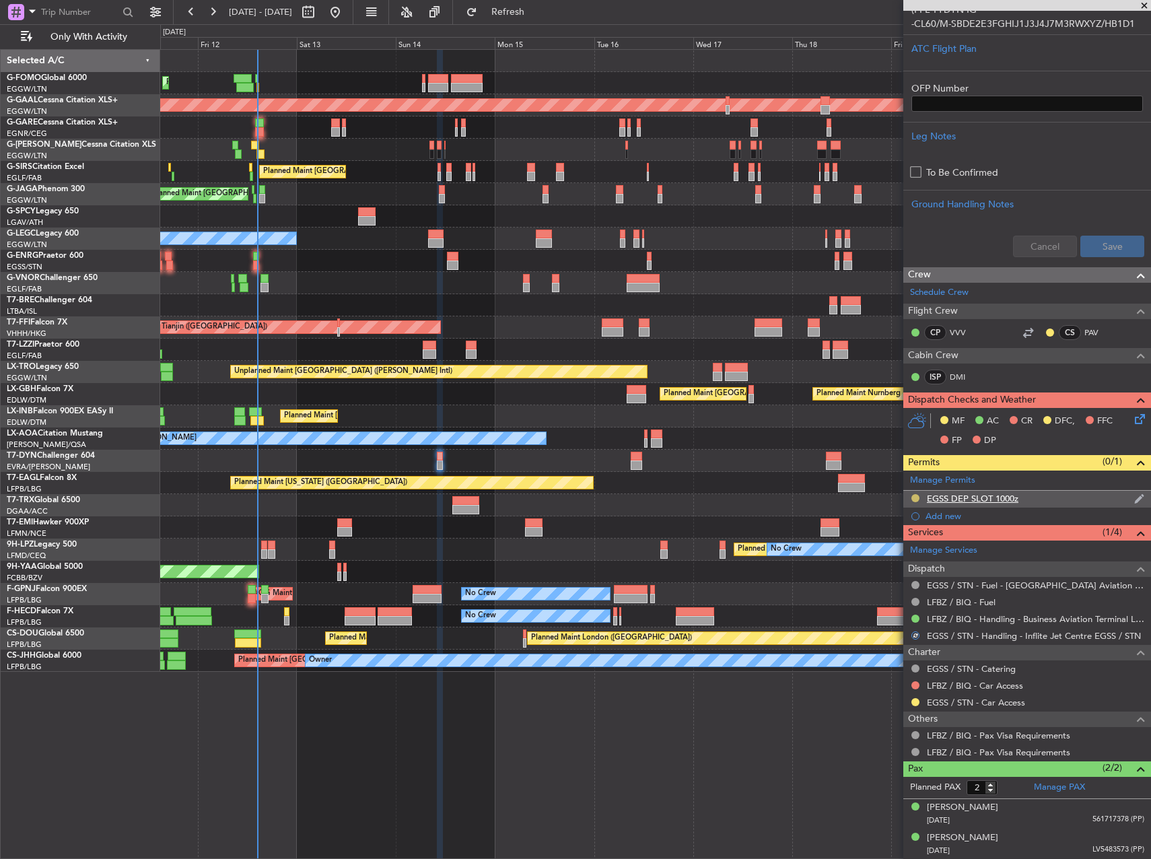
click at [916, 499] on button at bounding box center [915, 498] width 8 height 8
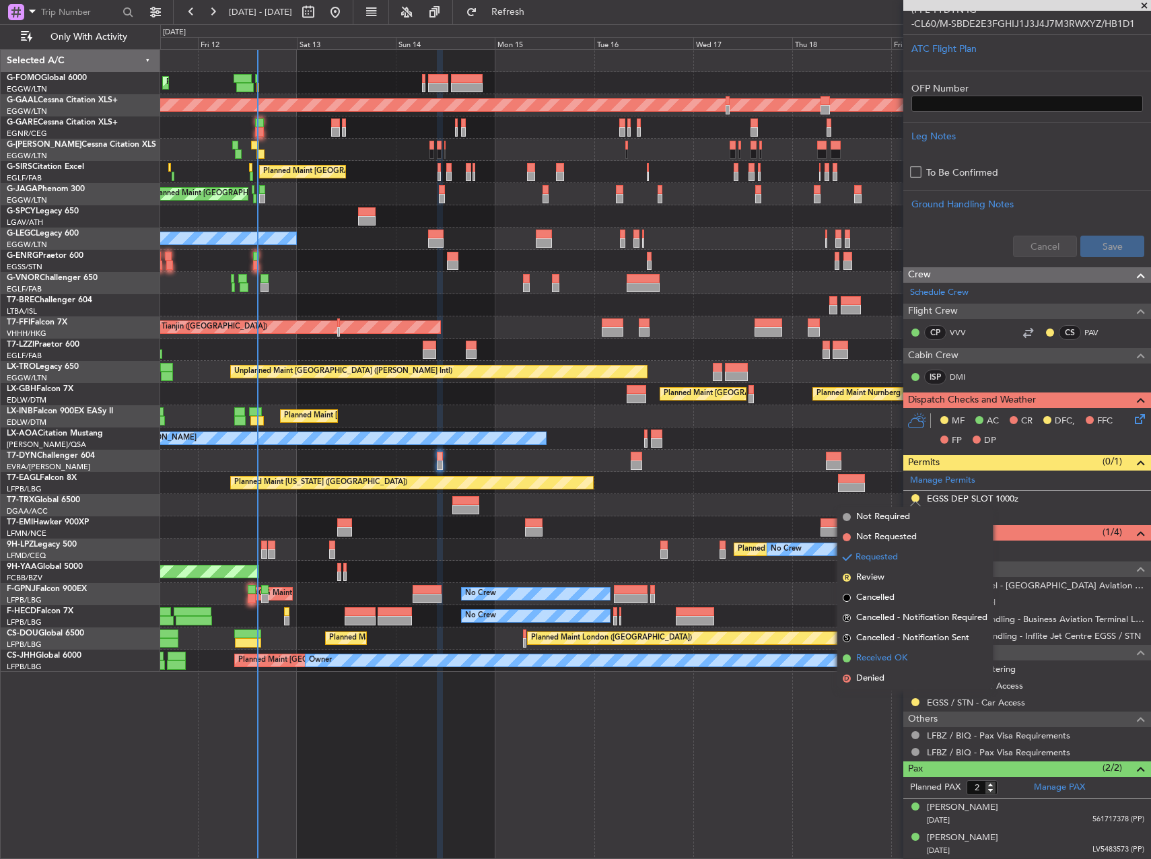
click at [906, 660] on span "Received OK" at bounding box center [881, 657] width 51 height 13
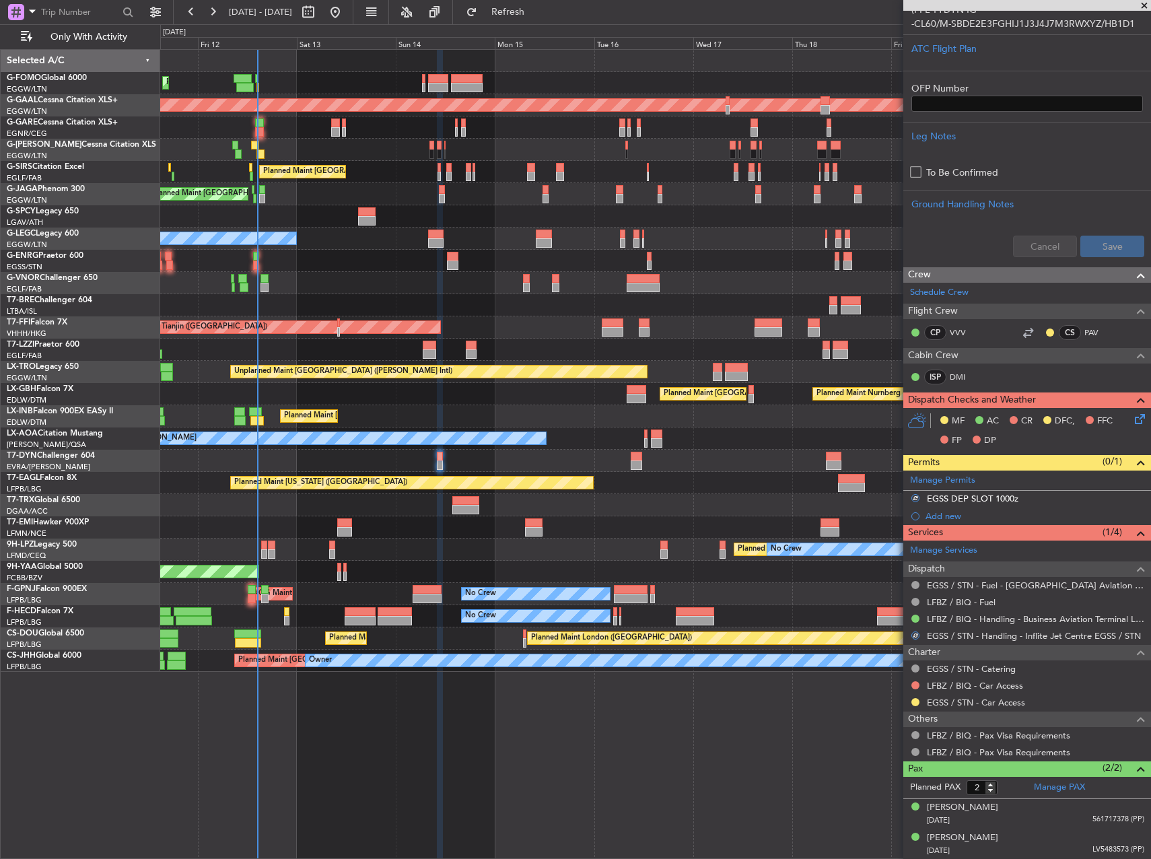
click at [774, 724] on div "Planned Maint London (Luton) Planned Maint Dusseldorf Planned Maint London (Lut…" at bounding box center [655, 453] width 990 height 809
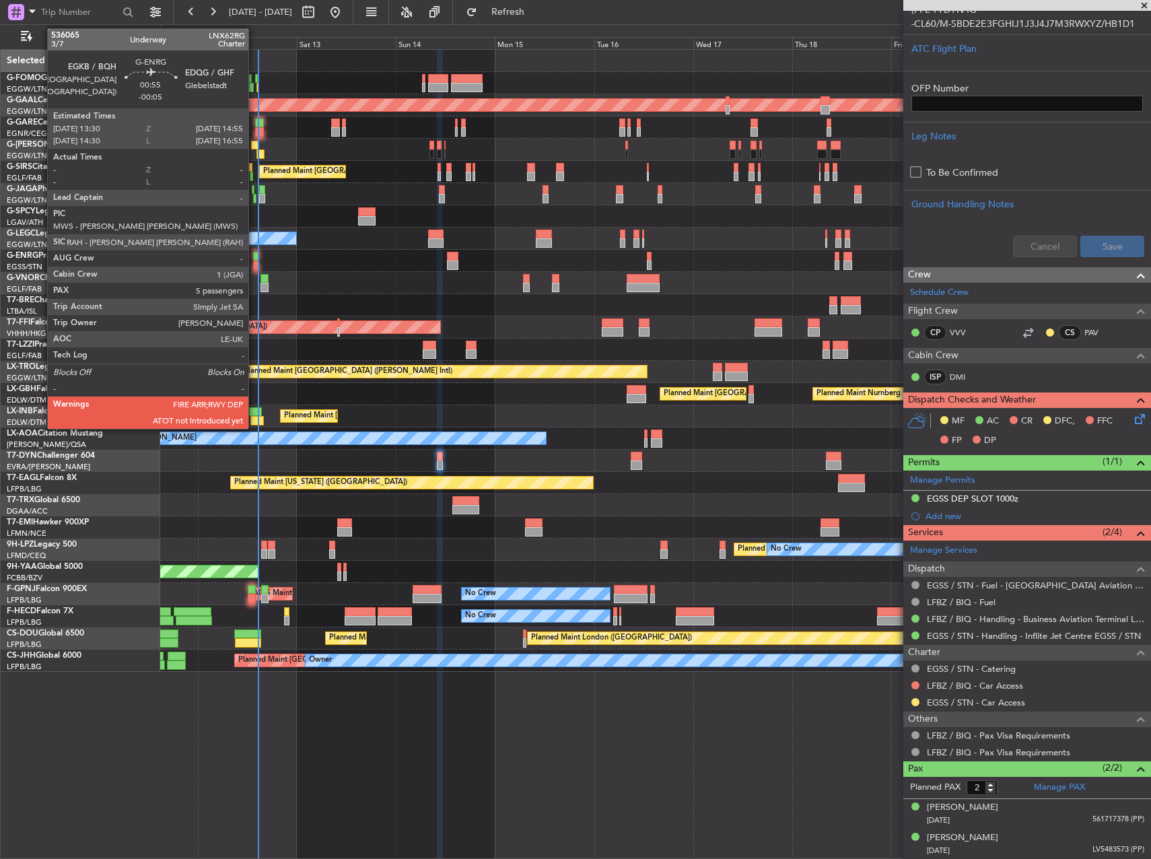
click at [254, 259] on div at bounding box center [256, 256] width 6 height 9
click at [256, 260] on div at bounding box center [256, 256] width 6 height 9
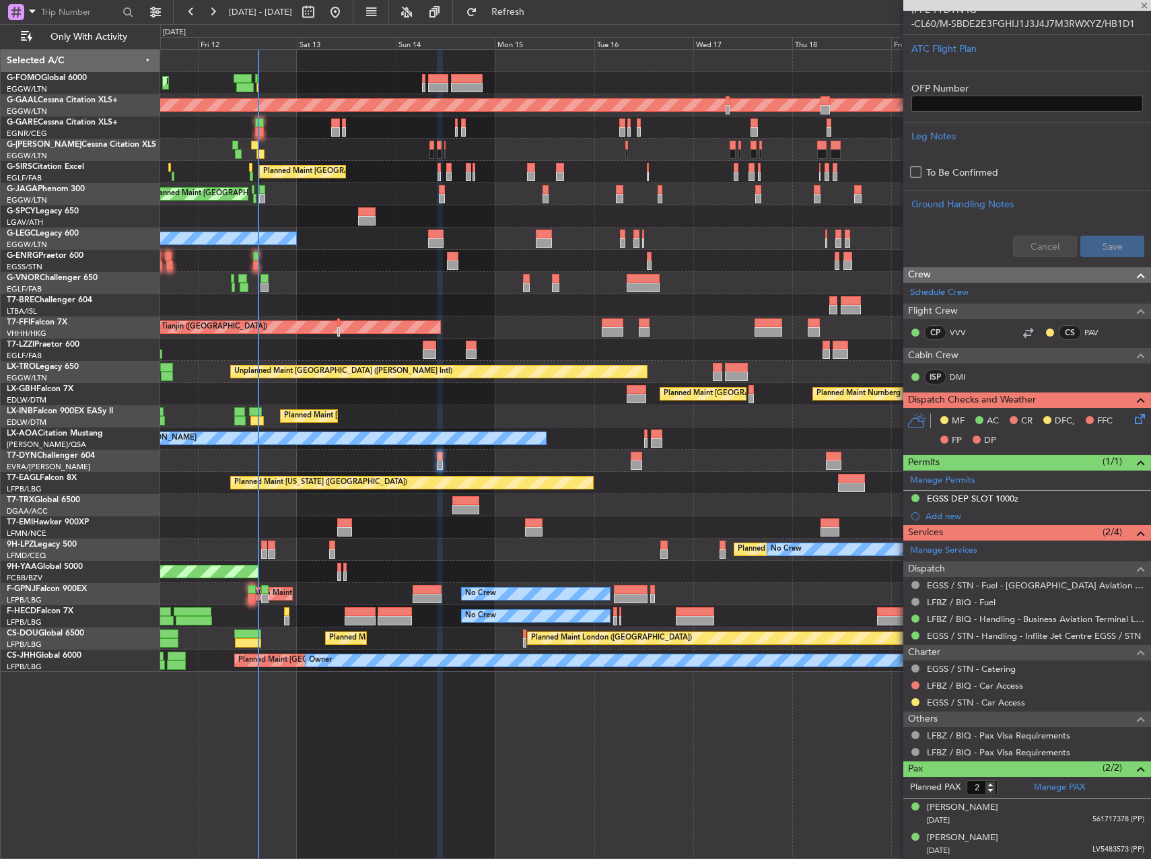
type input "-00:05"
type input "5"
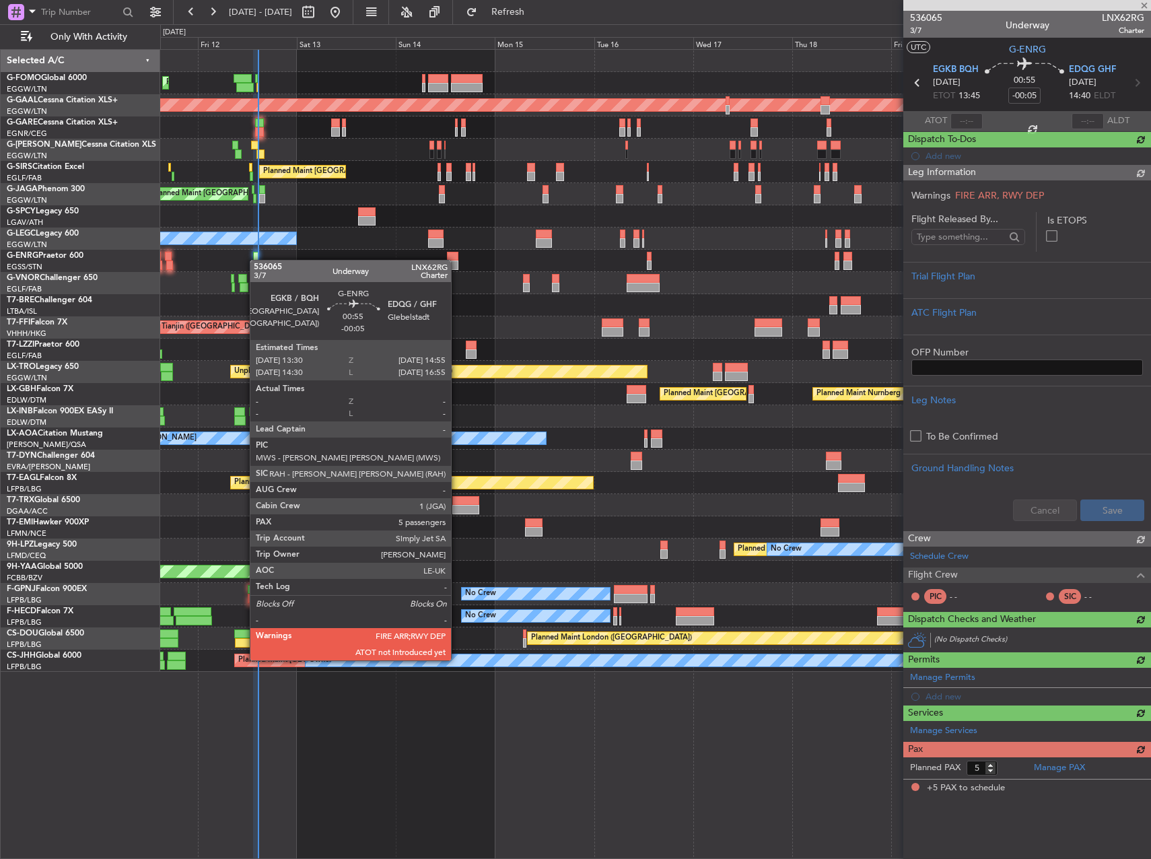
scroll to position [0, 0]
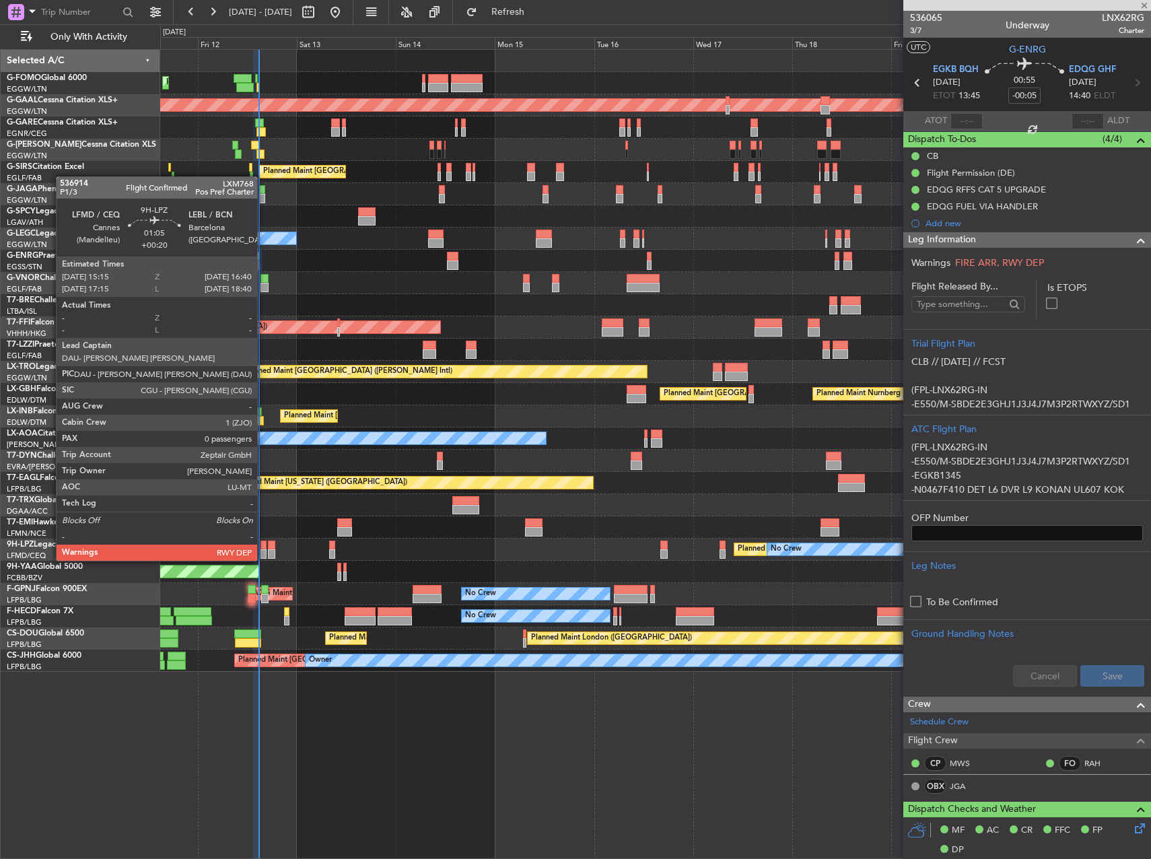
click at [263, 547] on div at bounding box center [263, 544] width 6 height 9
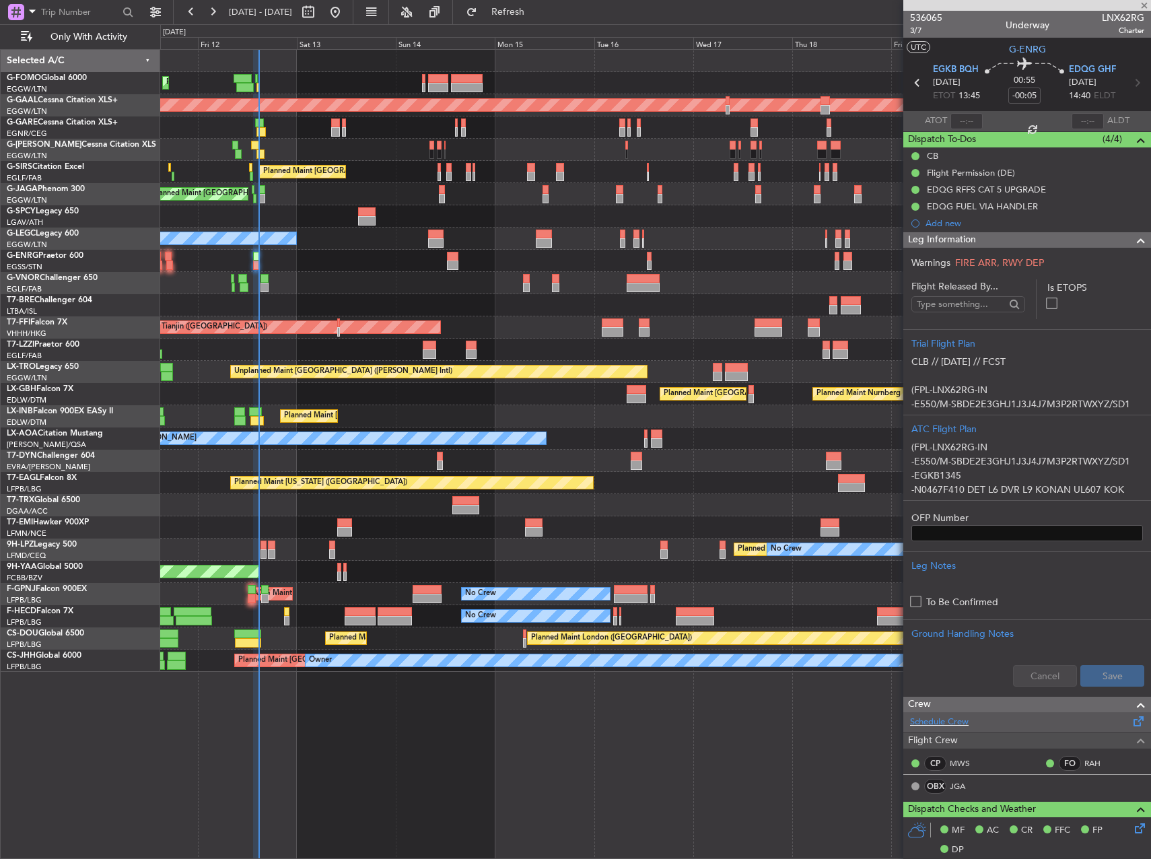
type input "+00:20"
type input "0"
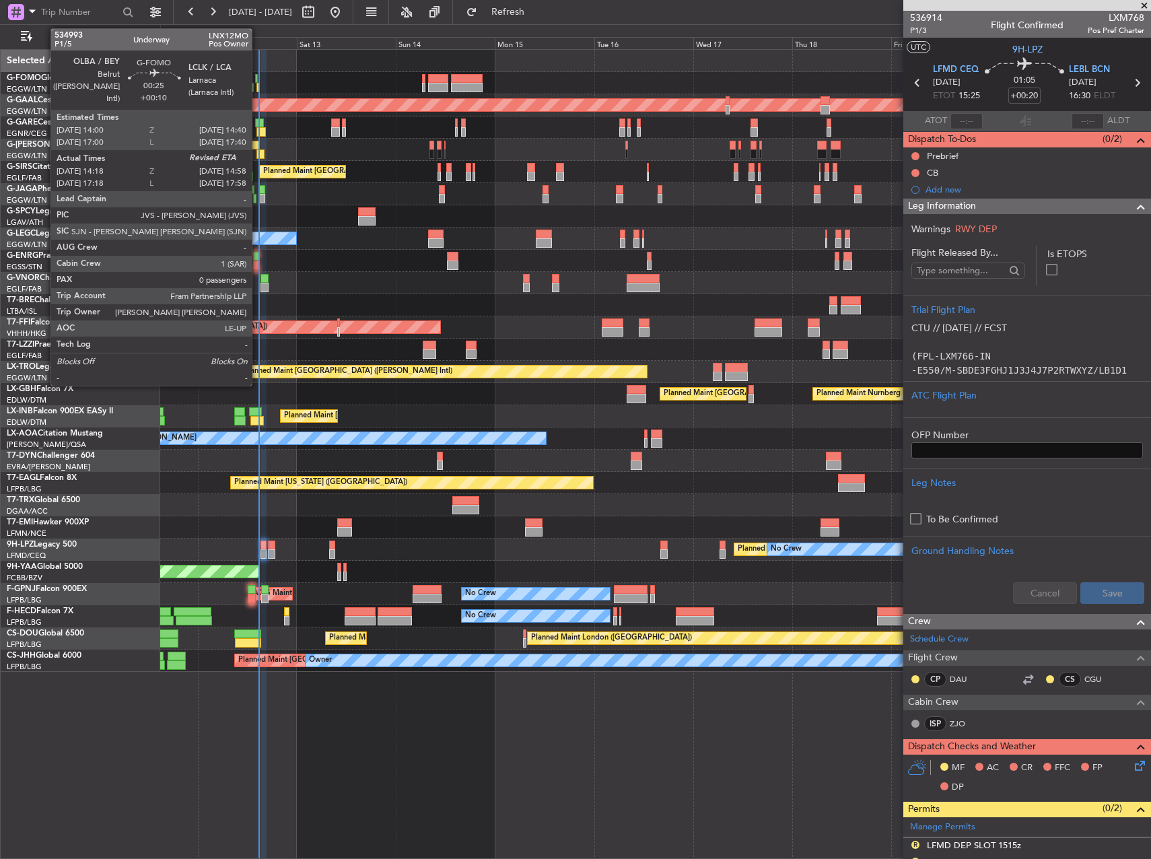
click at [258, 89] on div at bounding box center [257, 87] width 3 height 9
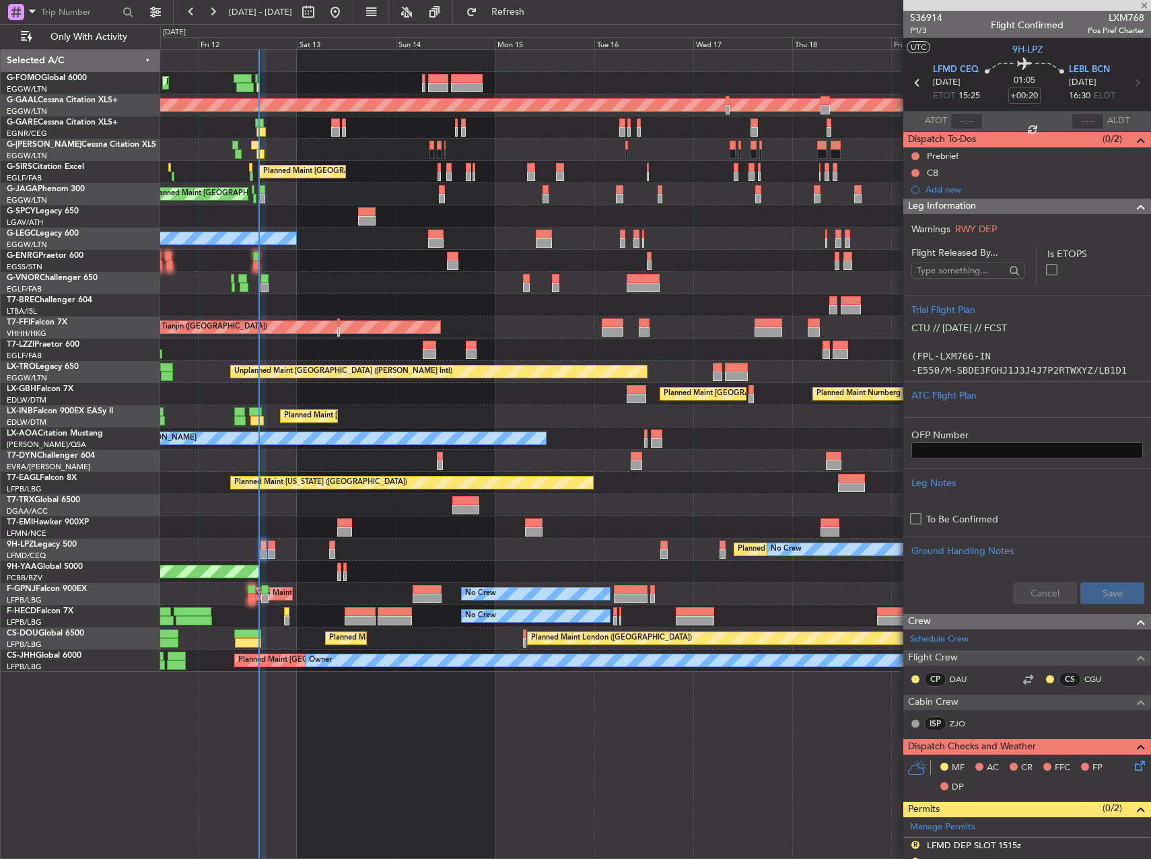
type input "+00:10"
type input "14:18"
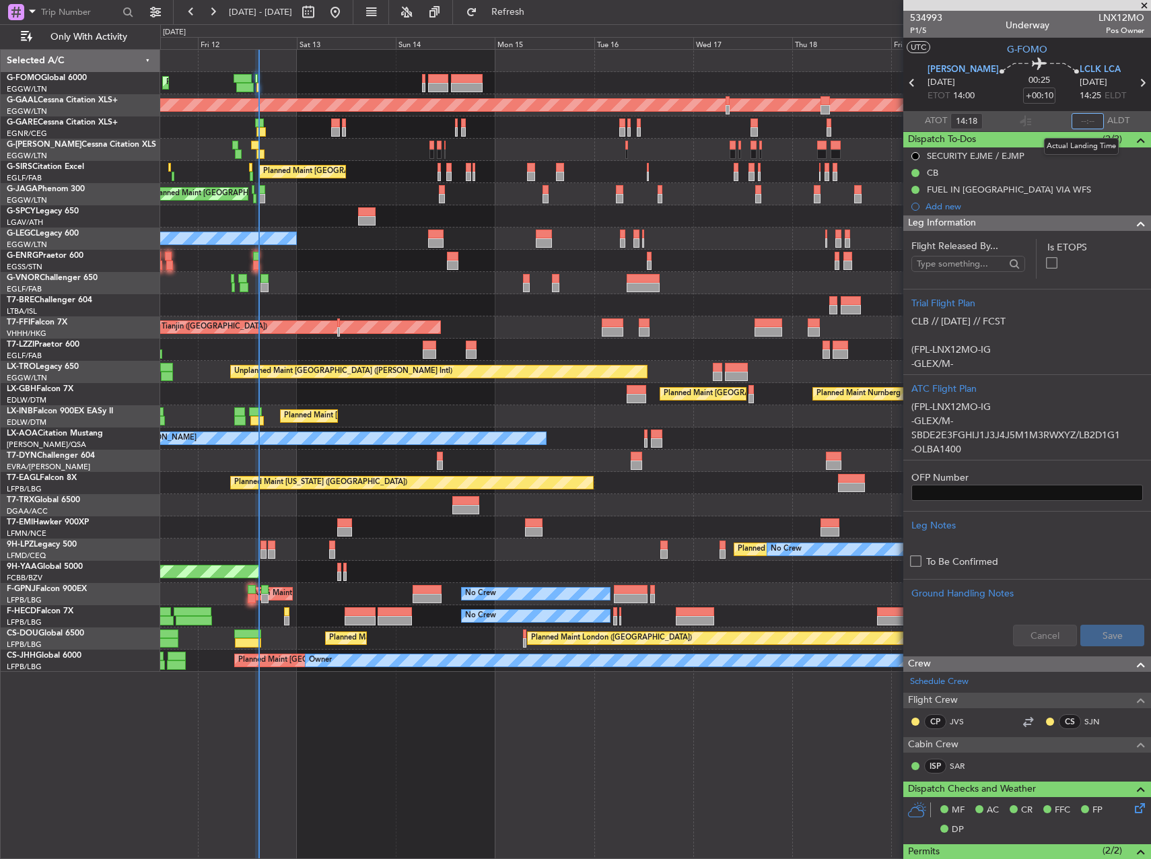
click at [1079, 121] on input "text" at bounding box center [1087, 121] width 32 height 16
click at [544, 133] on div at bounding box center [655, 127] width 990 height 22
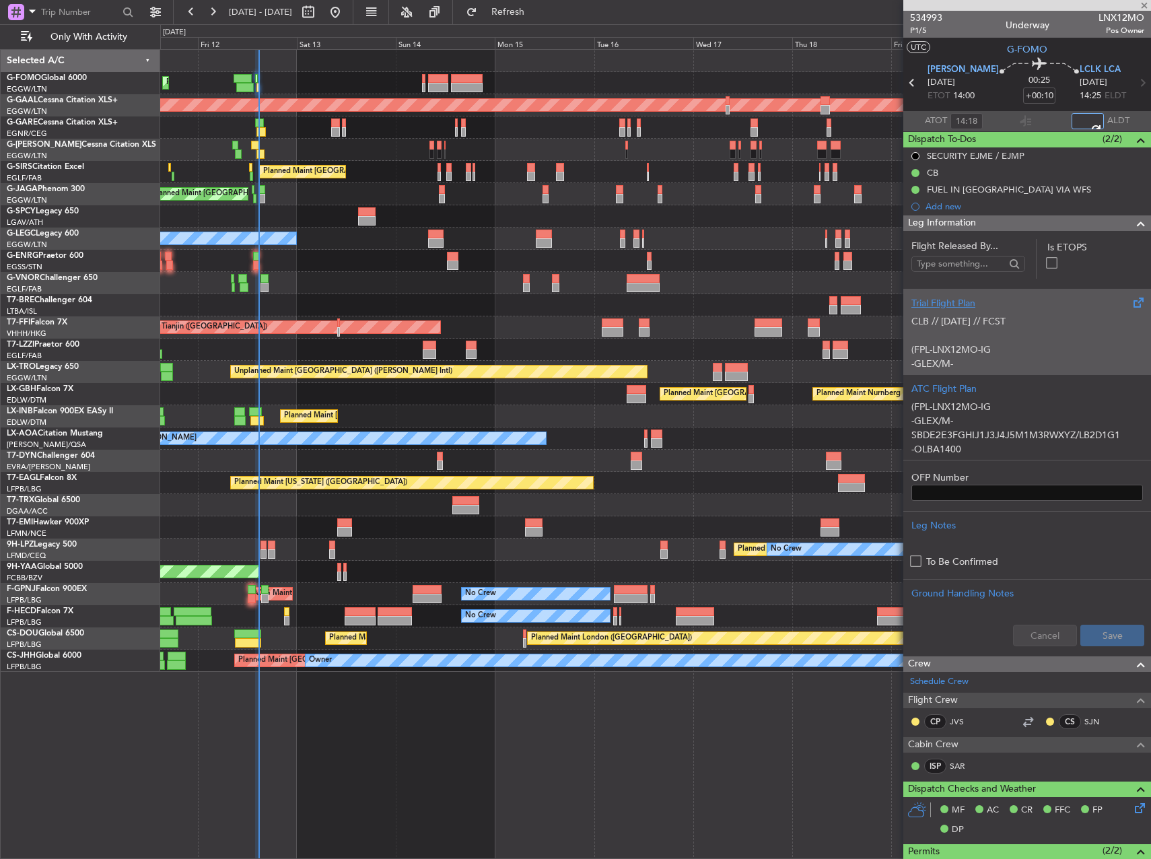
type input "14:43"
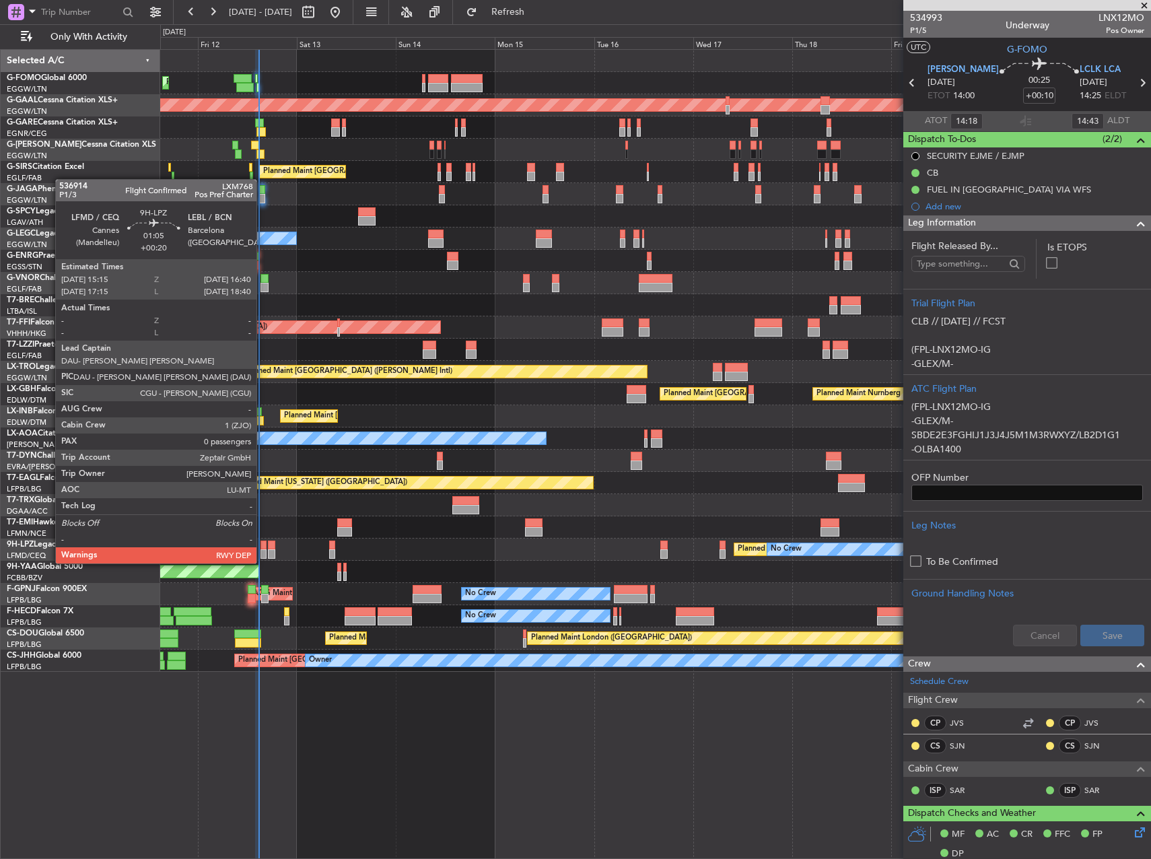
click at [262, 550] on div at bounding box center [263, 553] width 6 height 9
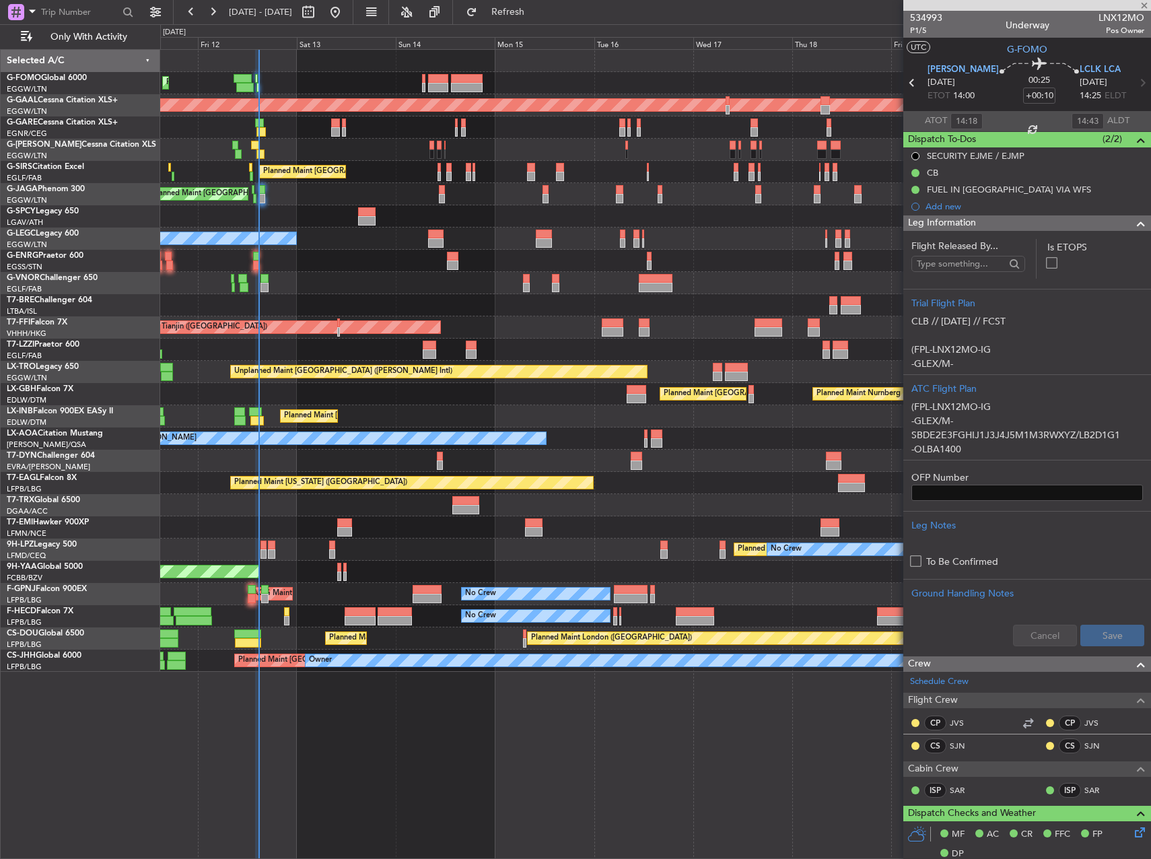
type input "+00:20"
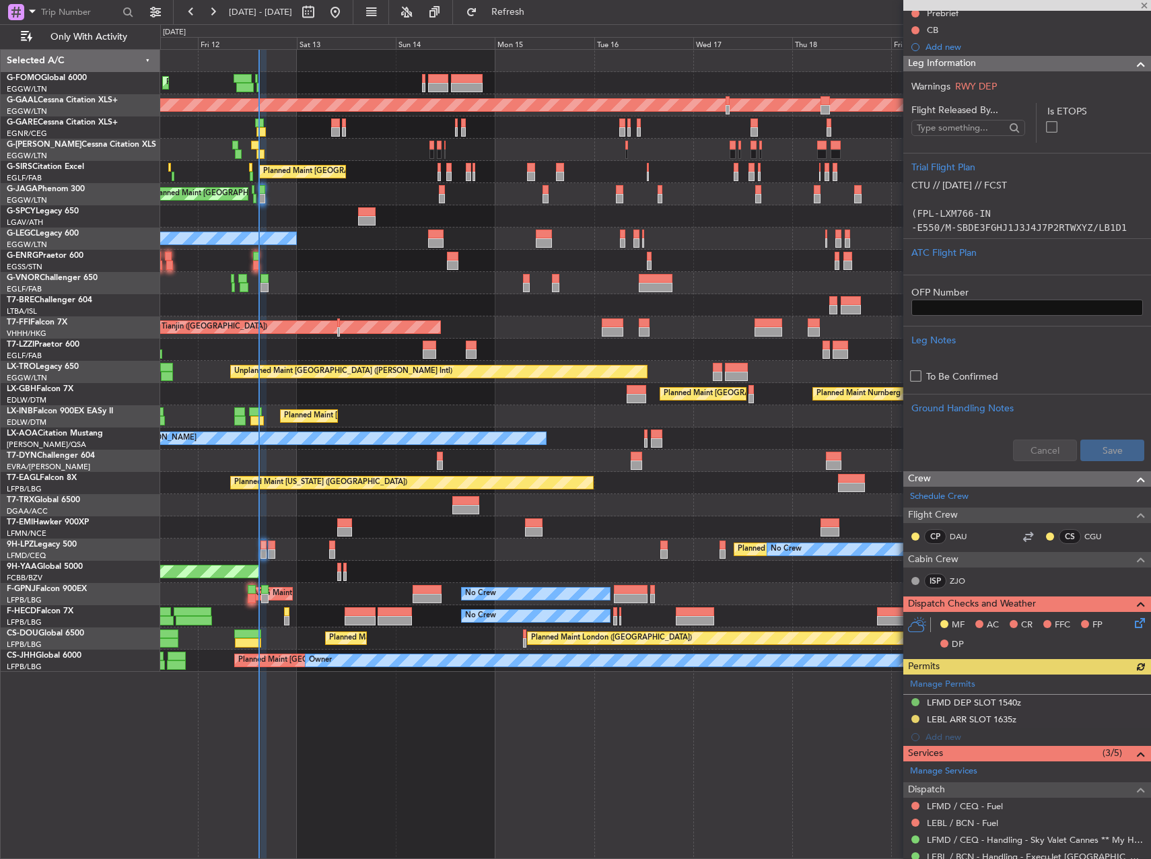
scroll to position [236, 0]
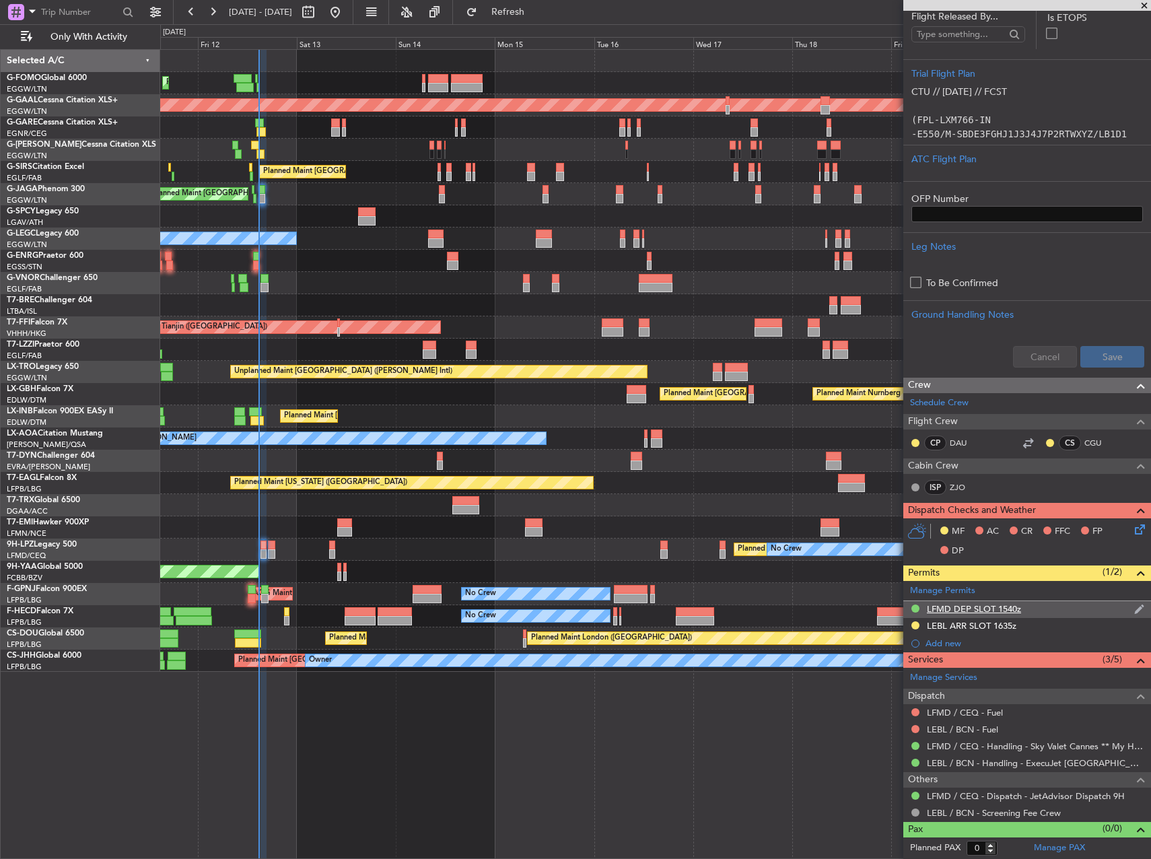
click at [963, 610] on div "LFMD DEP SLOT 1540z" at bounding box center [973, 608] width 94 height 11
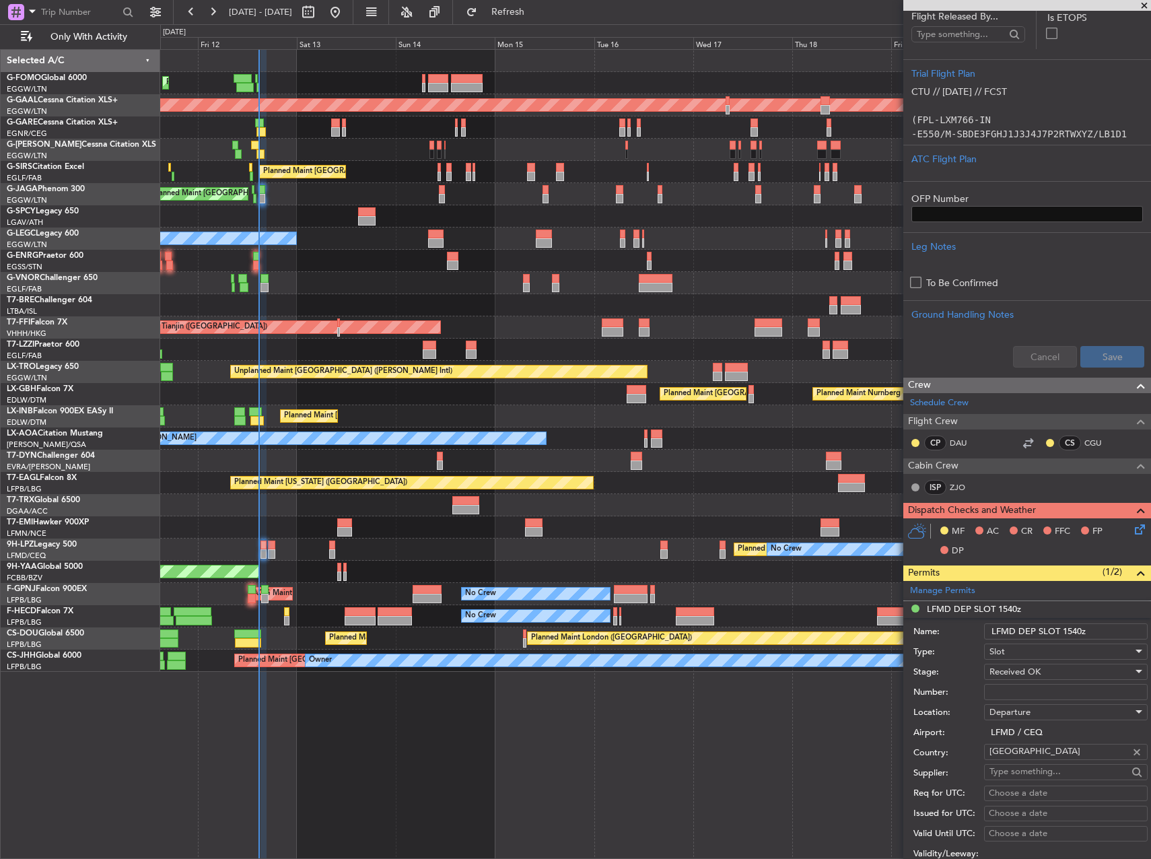
click at [383, 704] on div "Planned Maint London (Luton) Planned Maint Dusseldorf Planned Maint London (Lut…" at bounding box center [655, 453] width 990 height 809
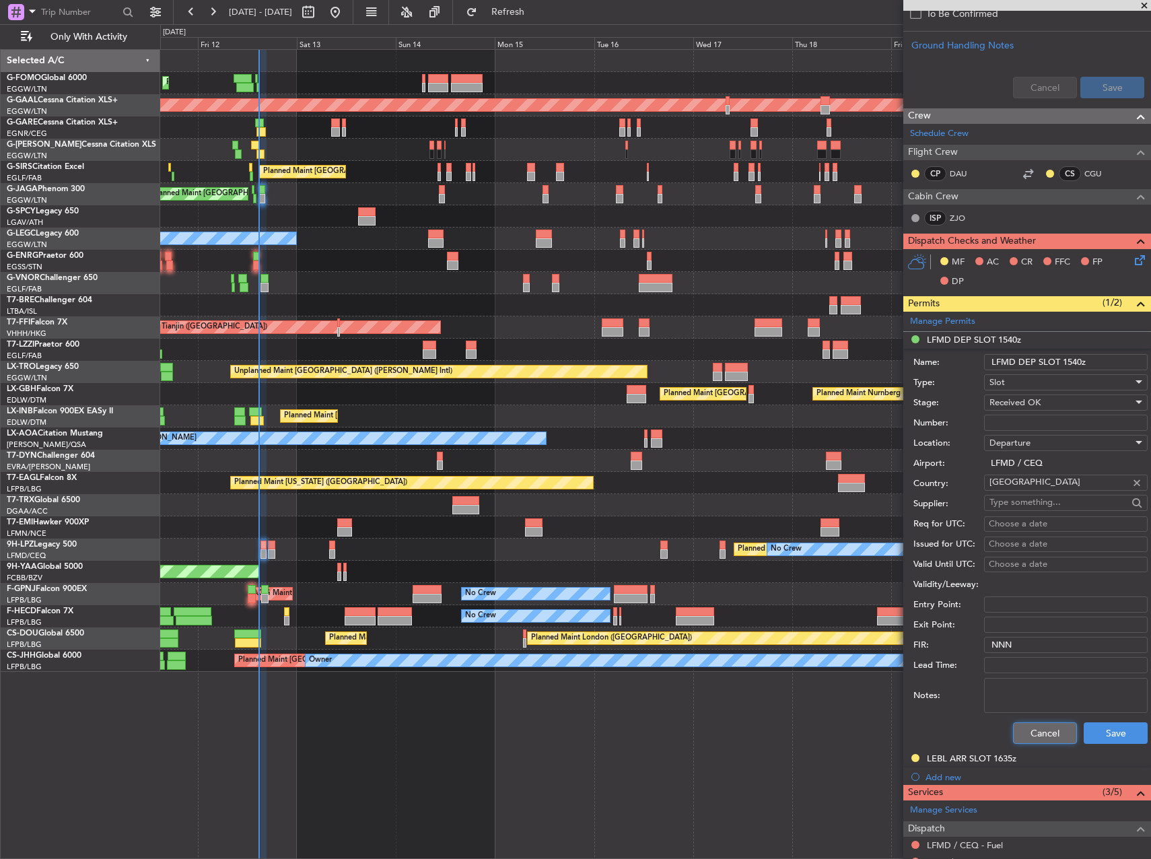
click at [1031, 732] on button "Cancel" at bounding box center [1045, 733] width 64 height 22
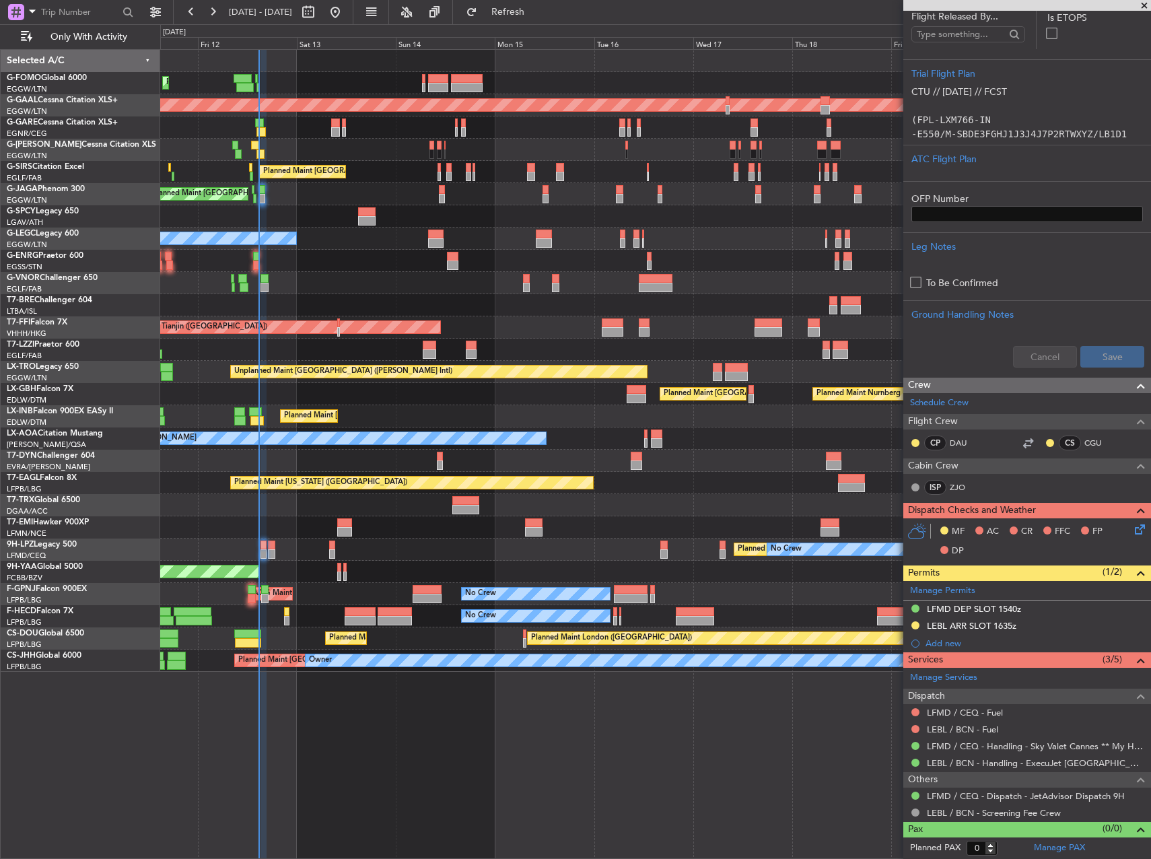
click at [639, 725] on div "Planned Maint London (Luton) Planned Maint Dusseldorf Planned Maint London (Lut…" at bounding box center [655, 453] width 990 height 809
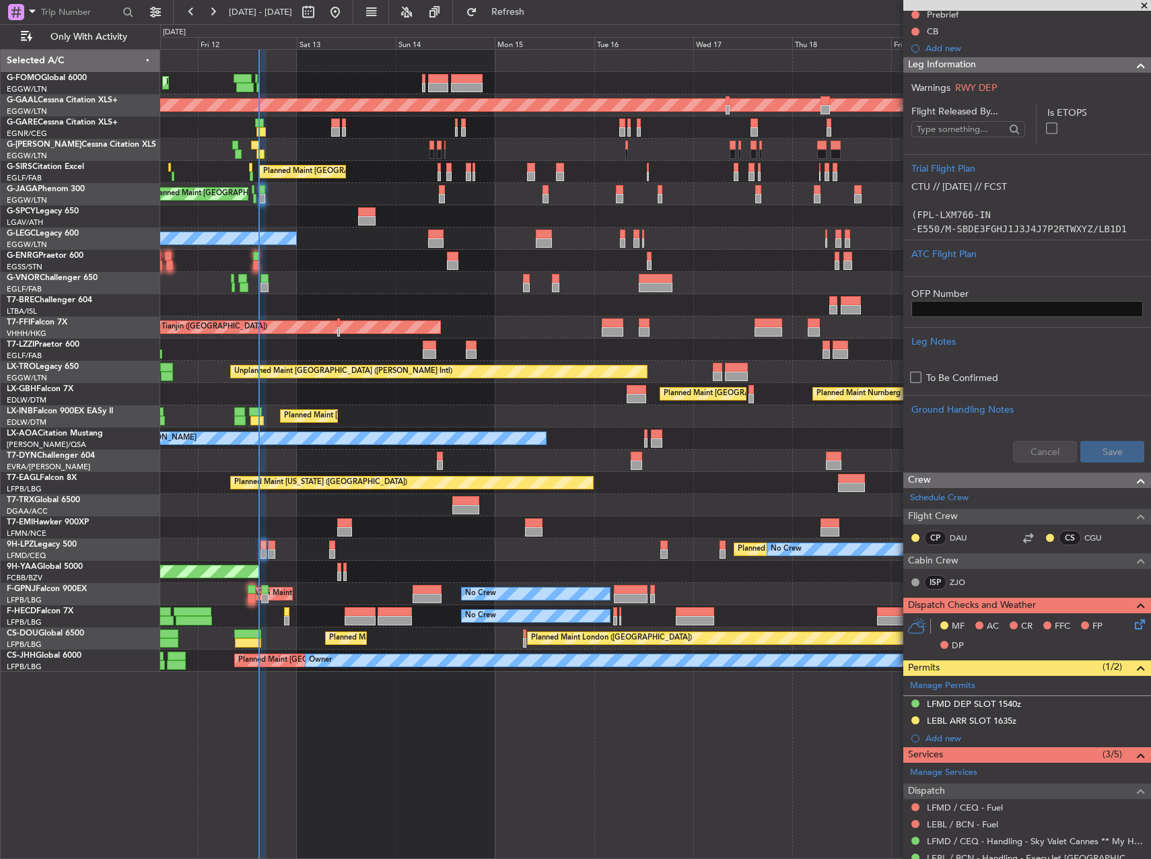
scroll to position [0, 0]
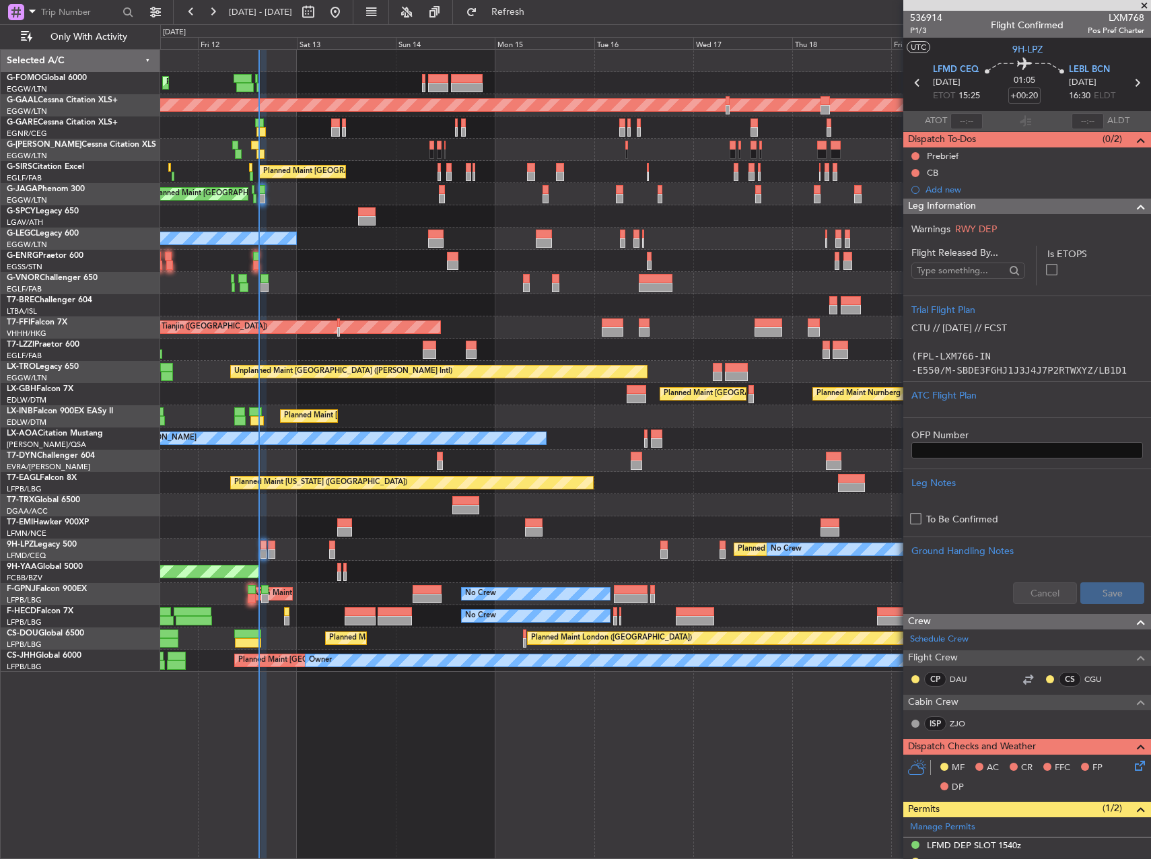
click at [581, 780] on div "Planned Maint London (Luton) Planned Maint Dusseldorf Planned Maint London (Lut…" at bounding box center [655, 453] width 990 height 809
click at [1000, 401] on div "ATC Flight Plan" at bounding box center [1026, 395] width 231 height 14
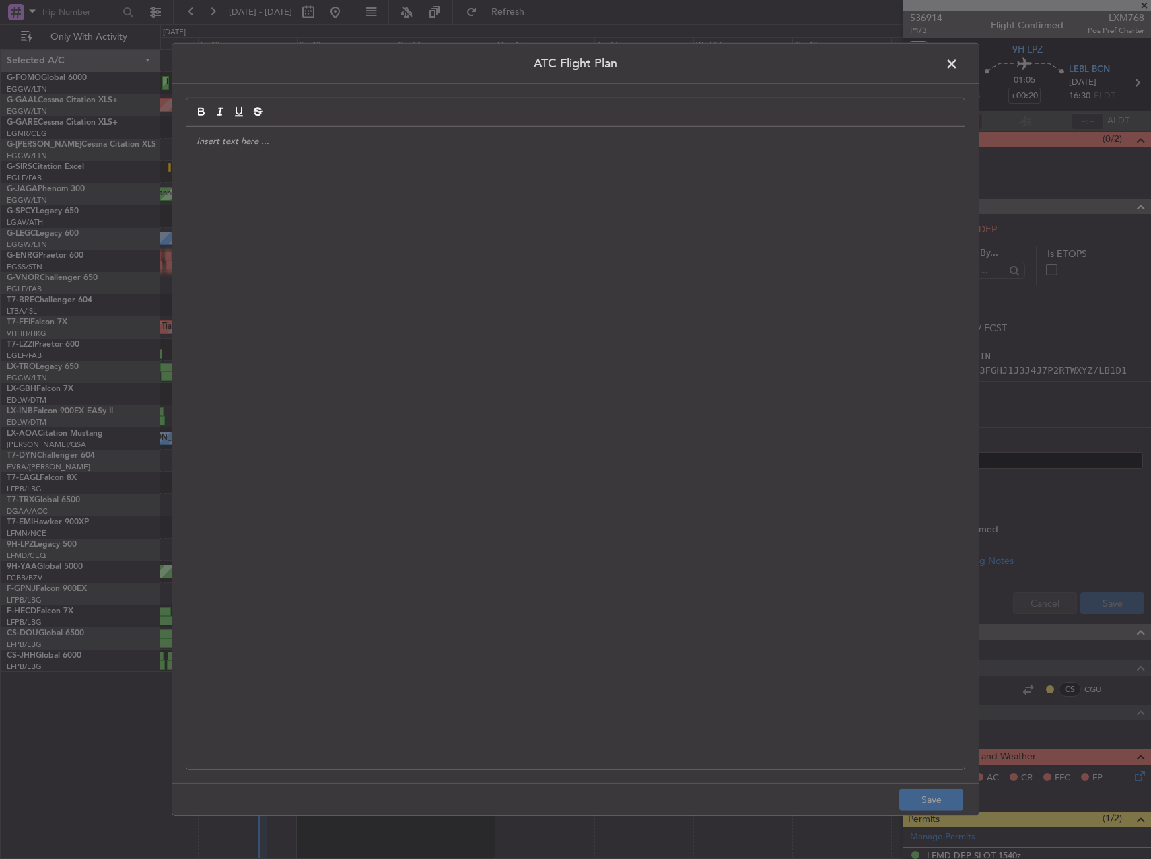
click at [254, 351] on div at bounding box center [575, 448] width 778 height 642
click at [241, 154] on div at bounding box center [575, 448] width 778 height 642
click at [245, 165] on div at bounding box center [575, 448] width 778 height 642
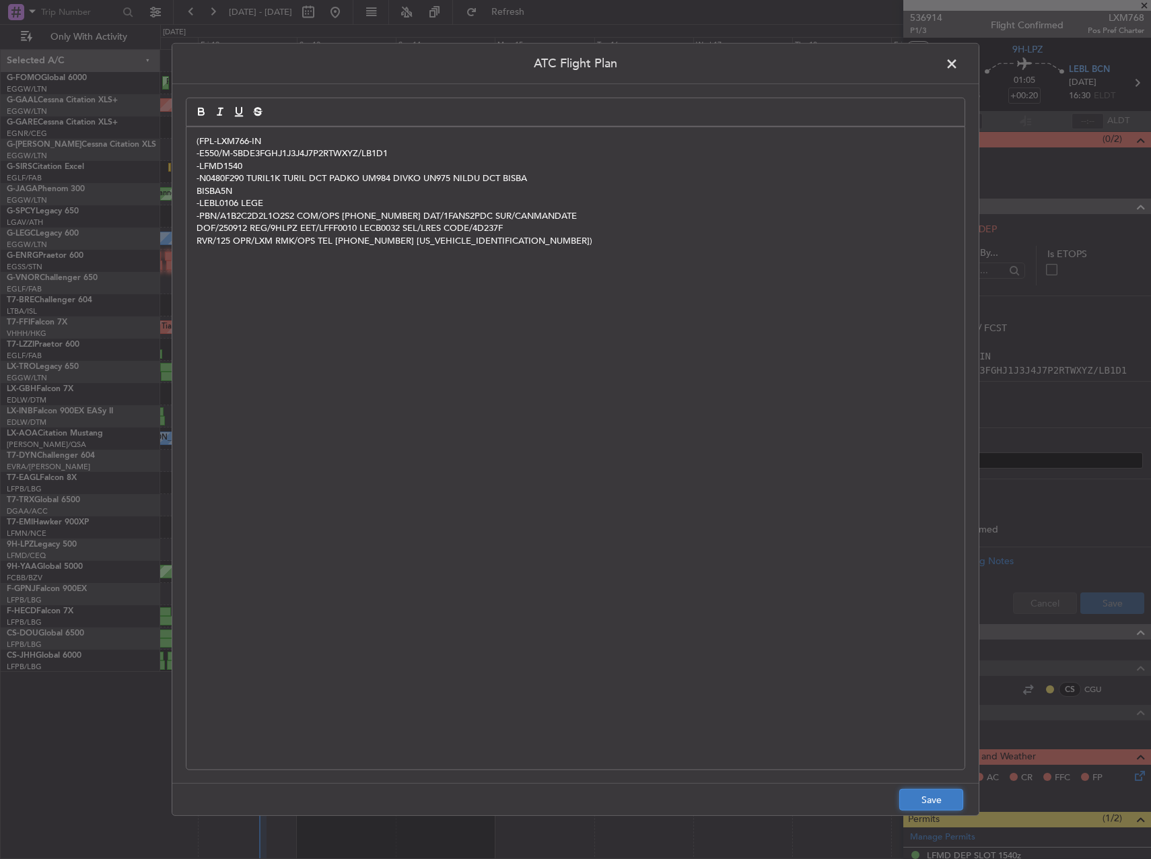
click at [939, 799] on button "Save" at bounding box center [931, 800] width 64 height 22
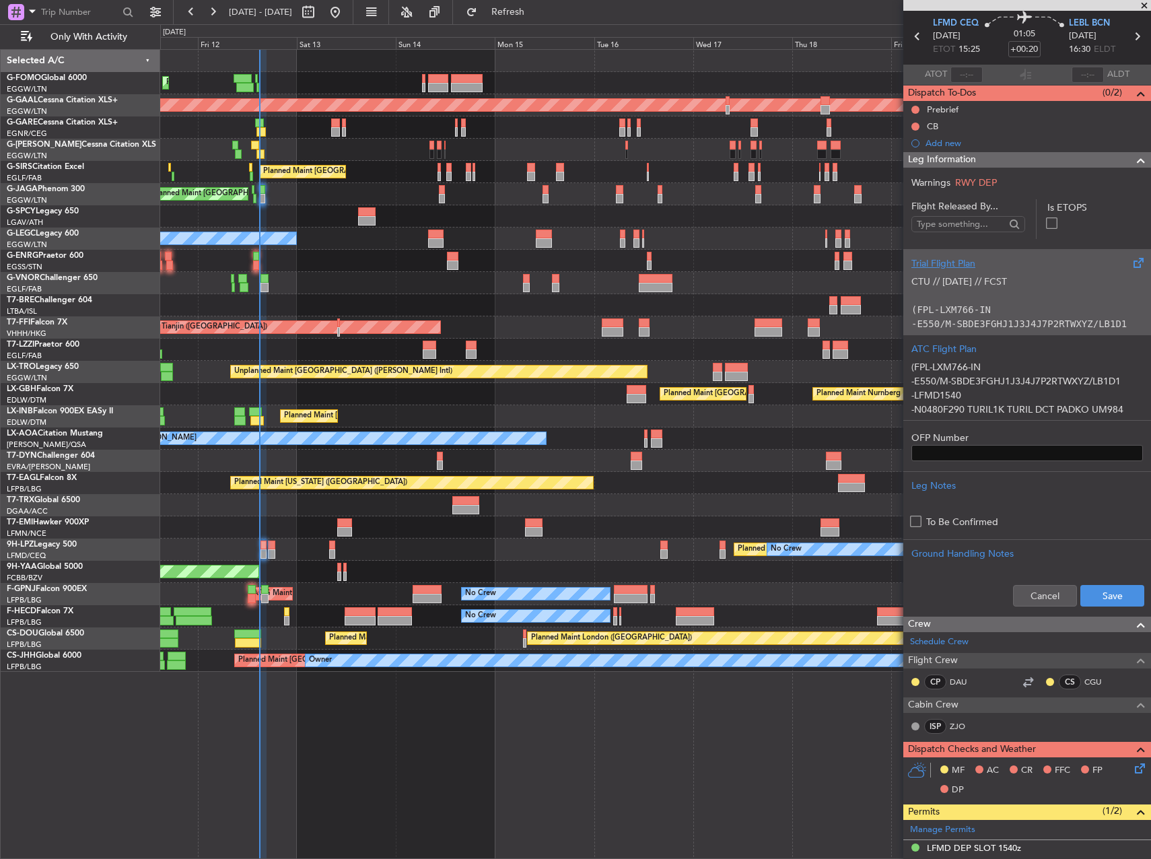
scroll to position [67, 0]
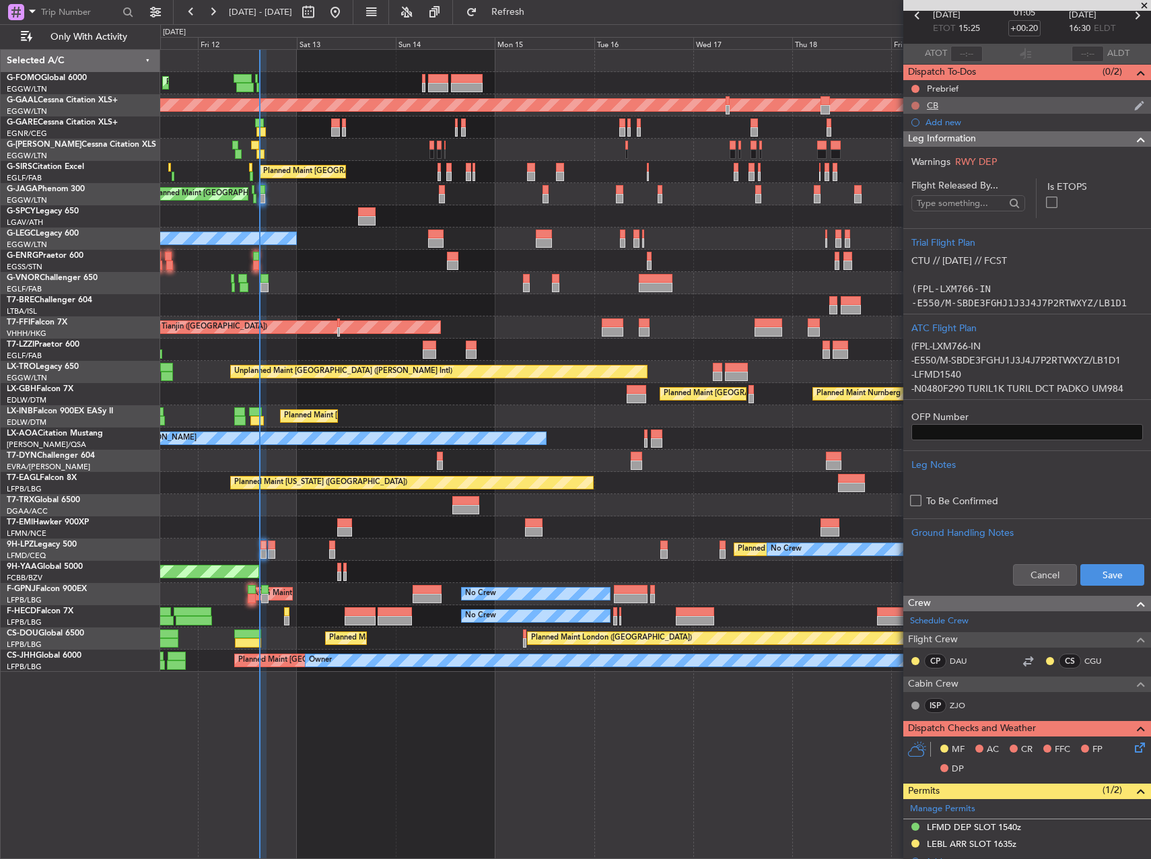
click at [917, 102] on button at bounding box center [915, 106] width 8 height 8
click at [911, 168] on span "Completed" at bounding box center [921, 164] width 44 height 13
click at [914, 88] on button at bounding box center [915, 89] width 8 height 8
click at [920, 147] on span "Completed" at bounding box center [921, 147] width 44 height 13
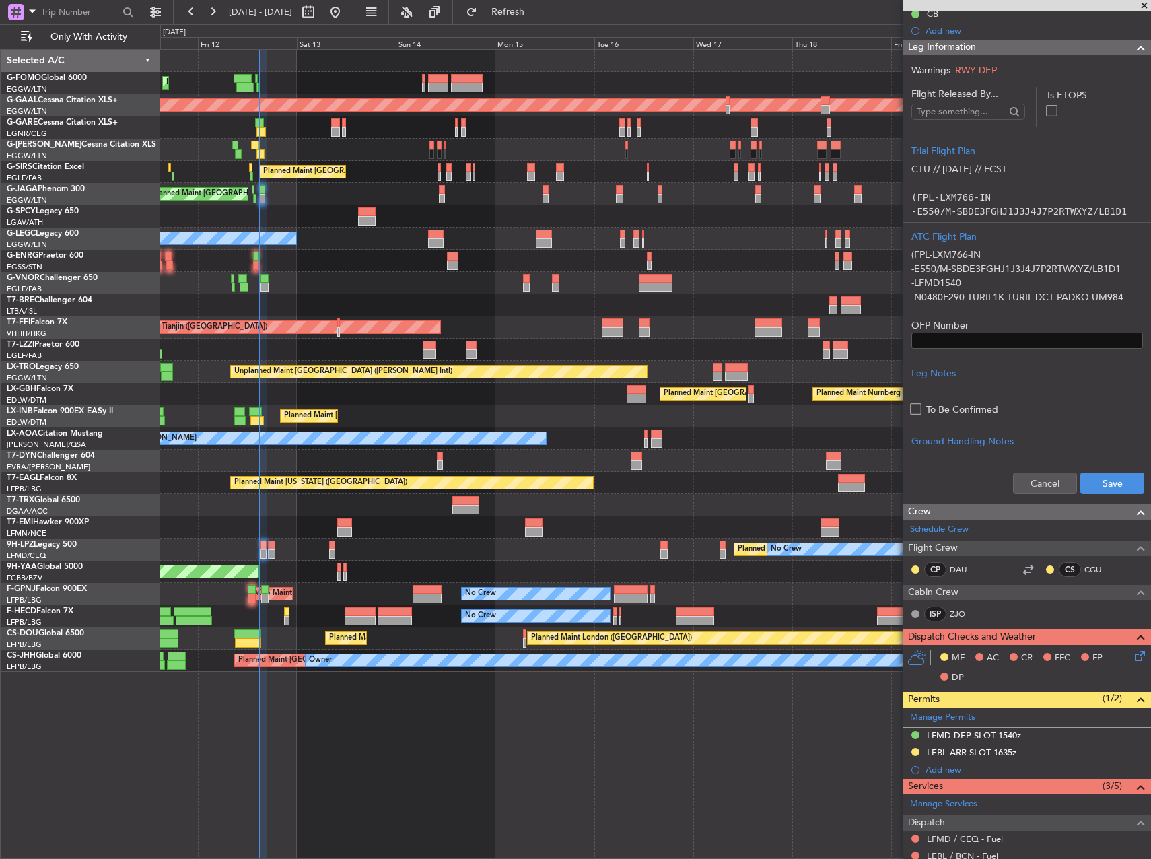
scroll to position [202, 0]
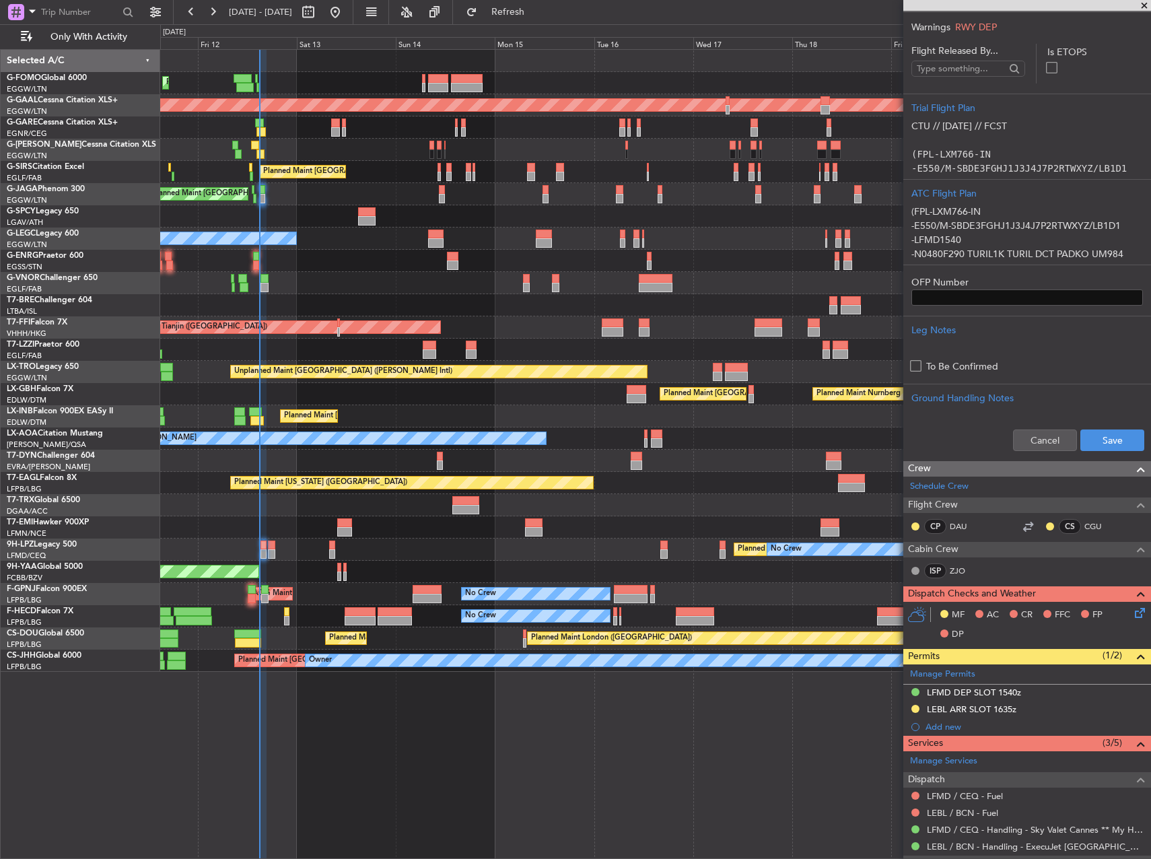
click at [1132, 614] on icon at bounding box center [1137, 610] width 11 height 11
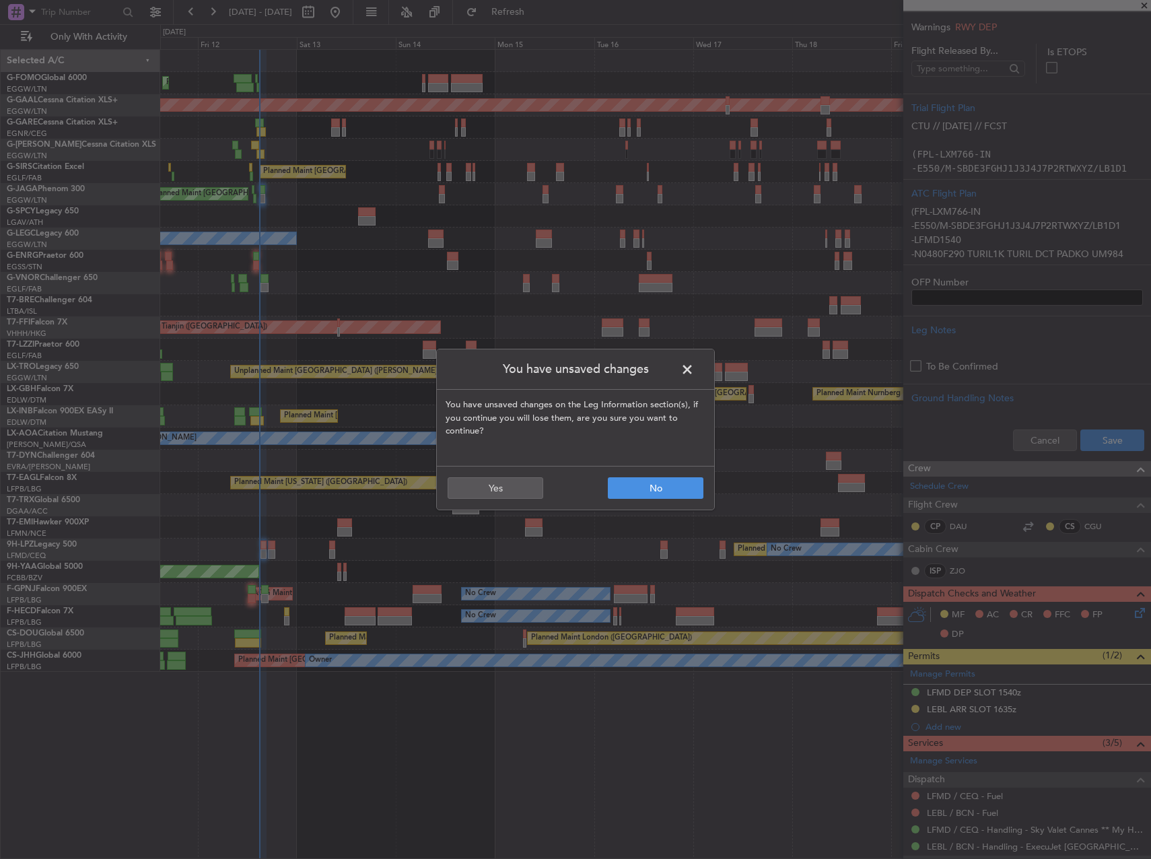
click at [694, 366] on span at bounding box center [694, 372] width 0 height 27
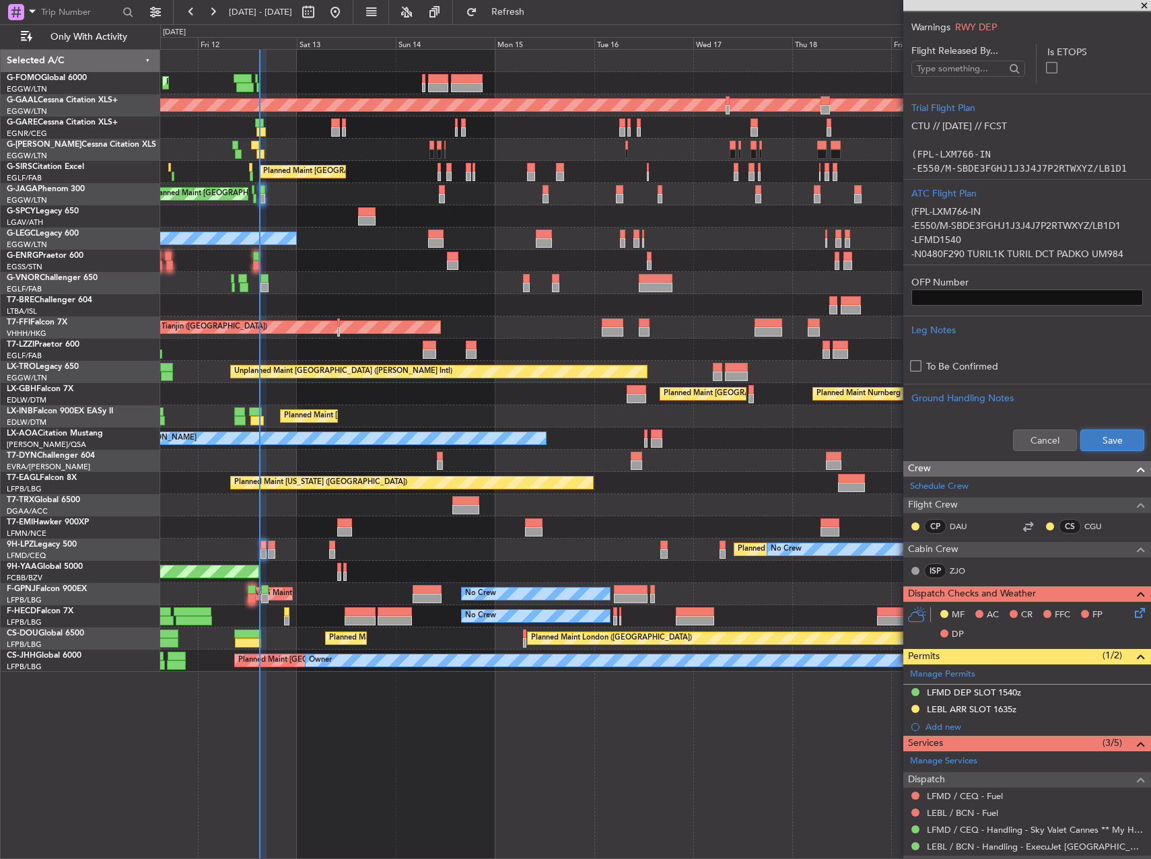
click at [1101, 438] on button "Save" at bounding box center [1112, 440] width 64 height 22
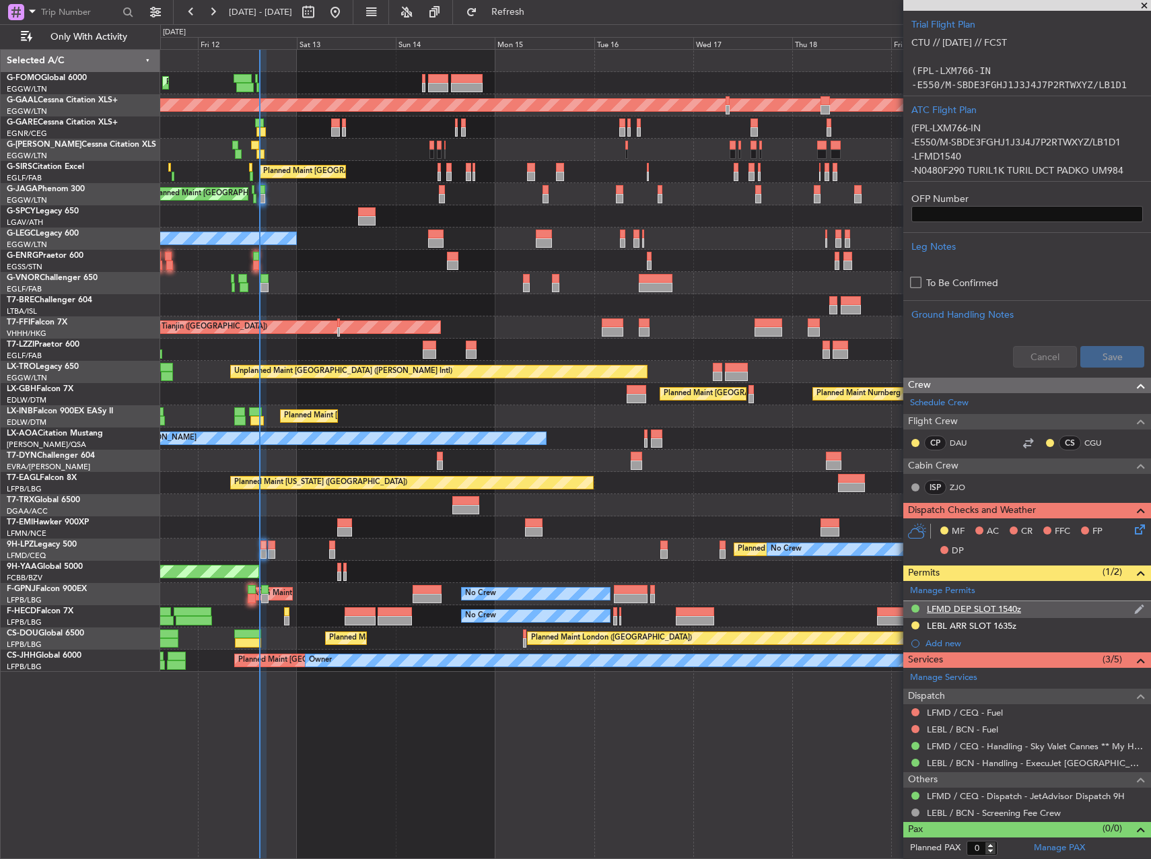
scroll to position [262, 0]
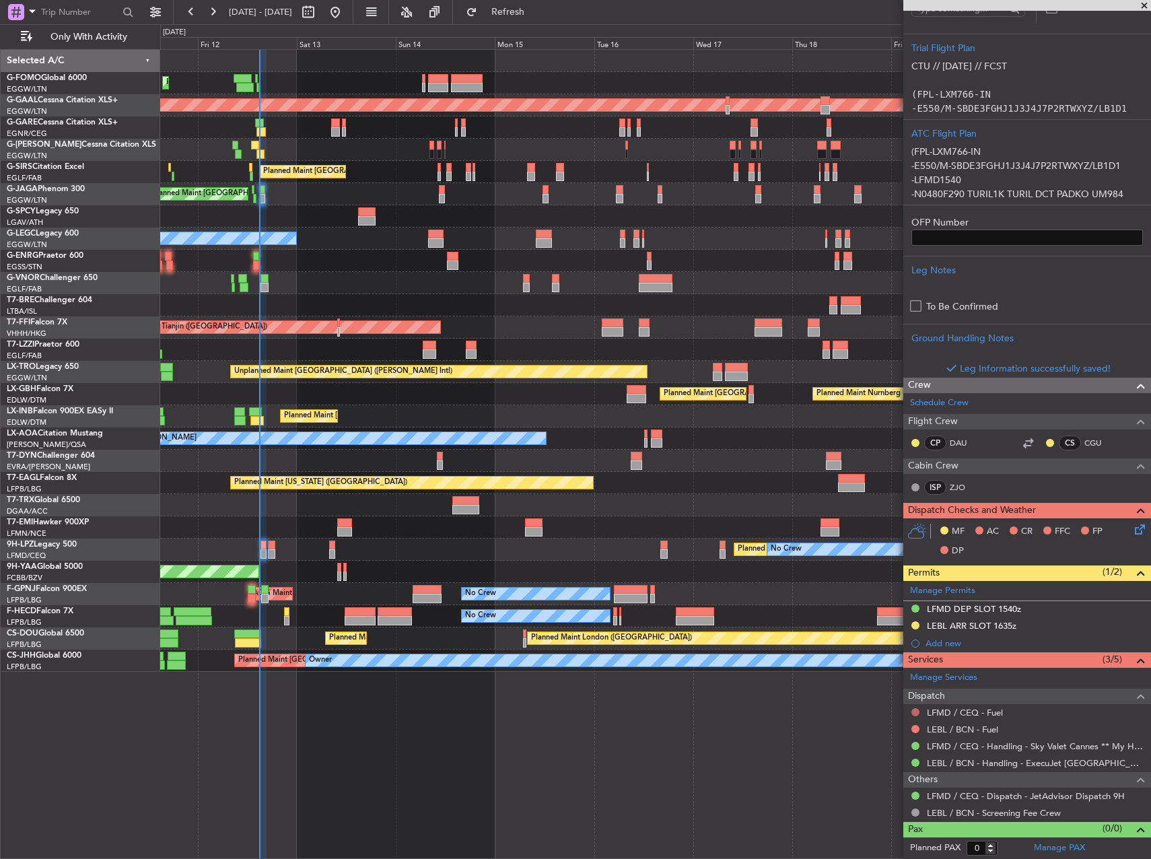
click at [918, 712] on button at bounding box center [915, 712] width 8 height 8
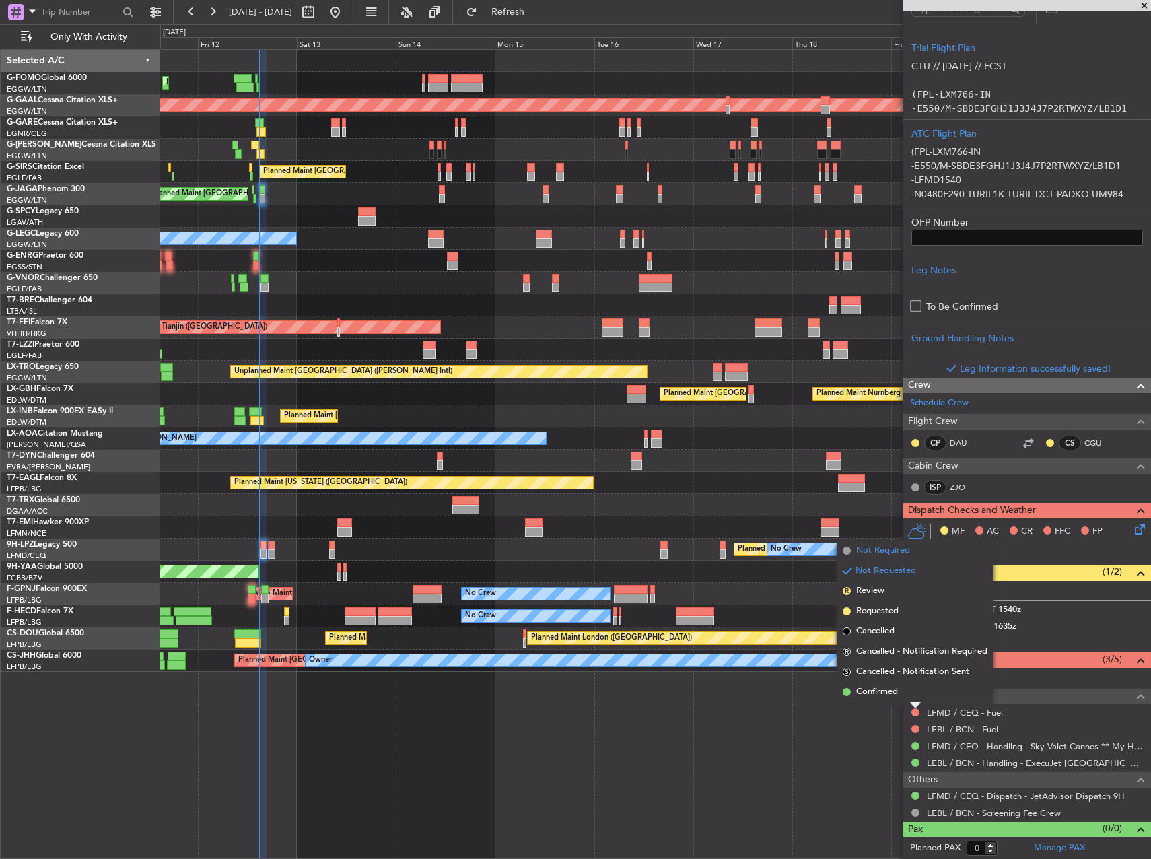
click at [865, 550] on span "Not Required" at bounding box center [883, 550] width 54 height 13
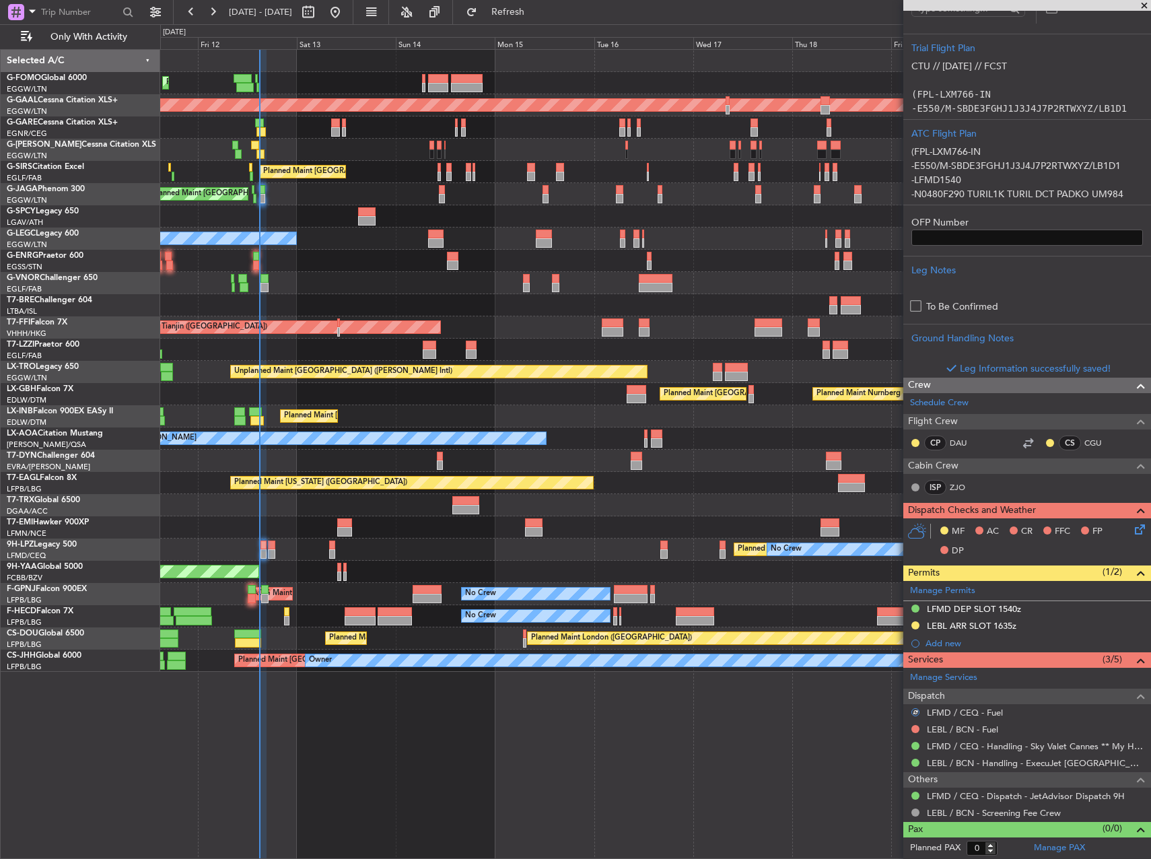
click at [915, 721] on div "LFMD / CEQ - Fuel" at bounding box center [1027, 712] width 248 height 17
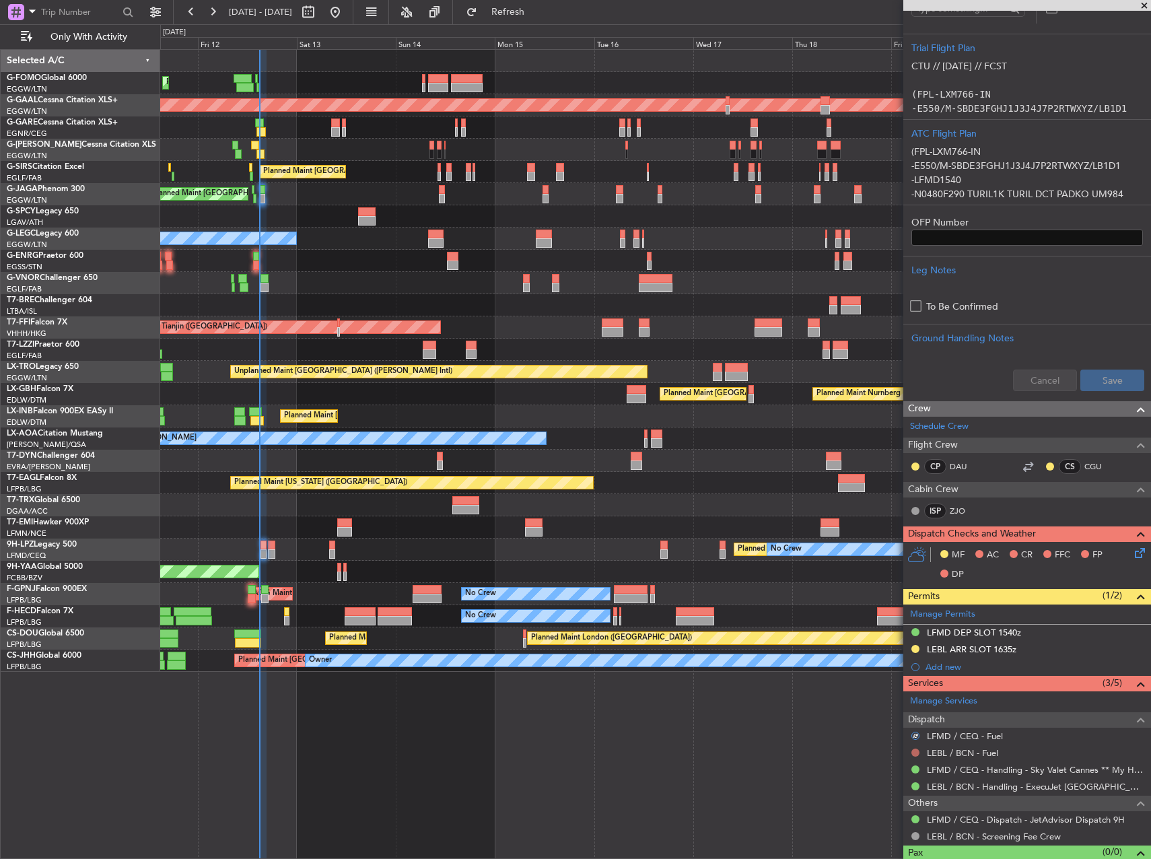
click at [913, 753] on button at bounding box center [915, 752] width 8 height 8
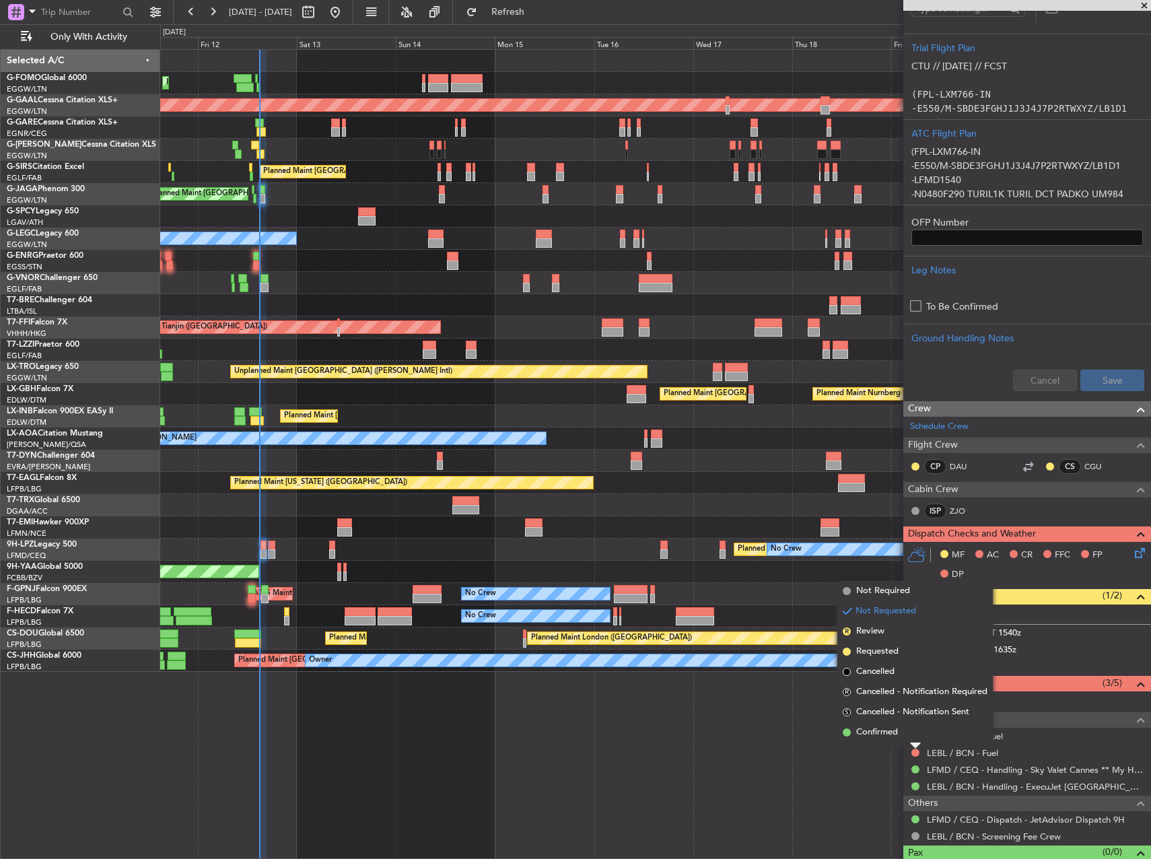
click at [856, 590] on li "Not Required" at bounding box center [914, 591] width 155 height 20
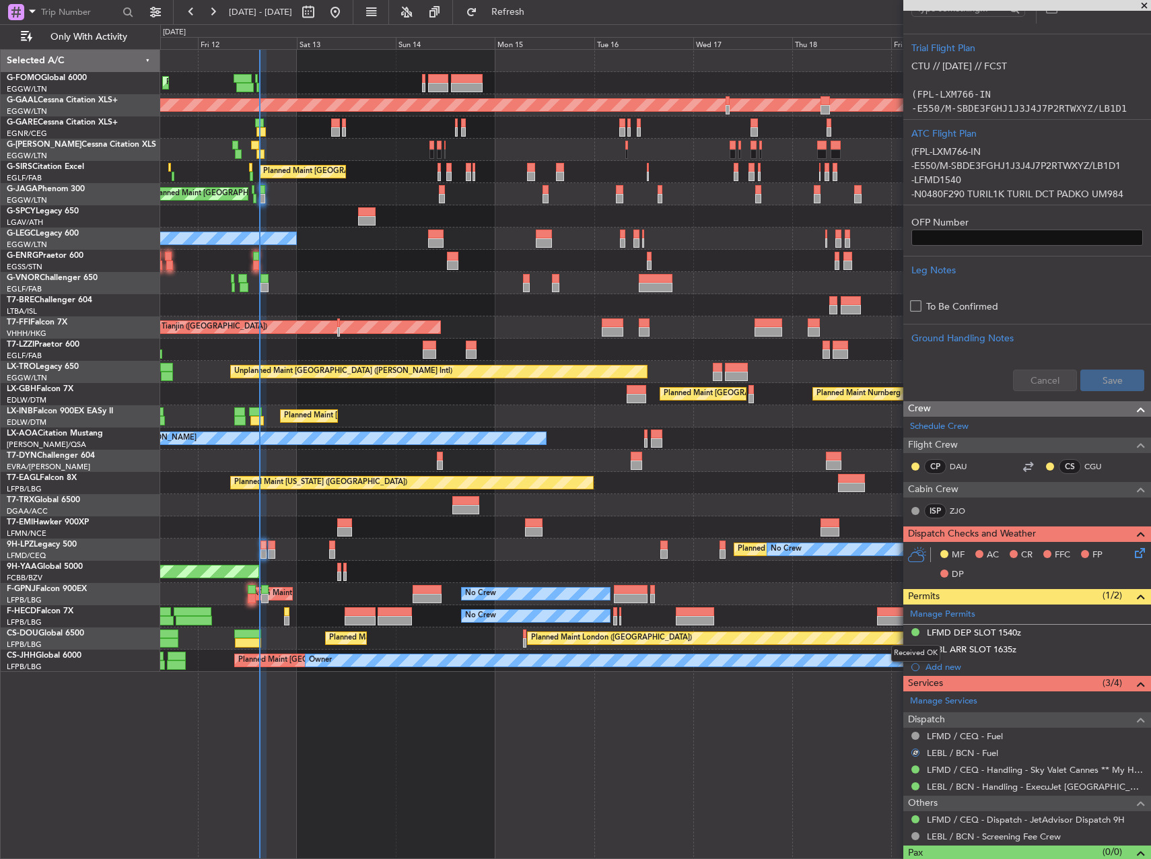
click at [915, 651] on div "Received OK" at bounding box center [915, 653] width 49 height 17
click at [912, 649] on button at bounding box center [915, 649] width 8 height 8
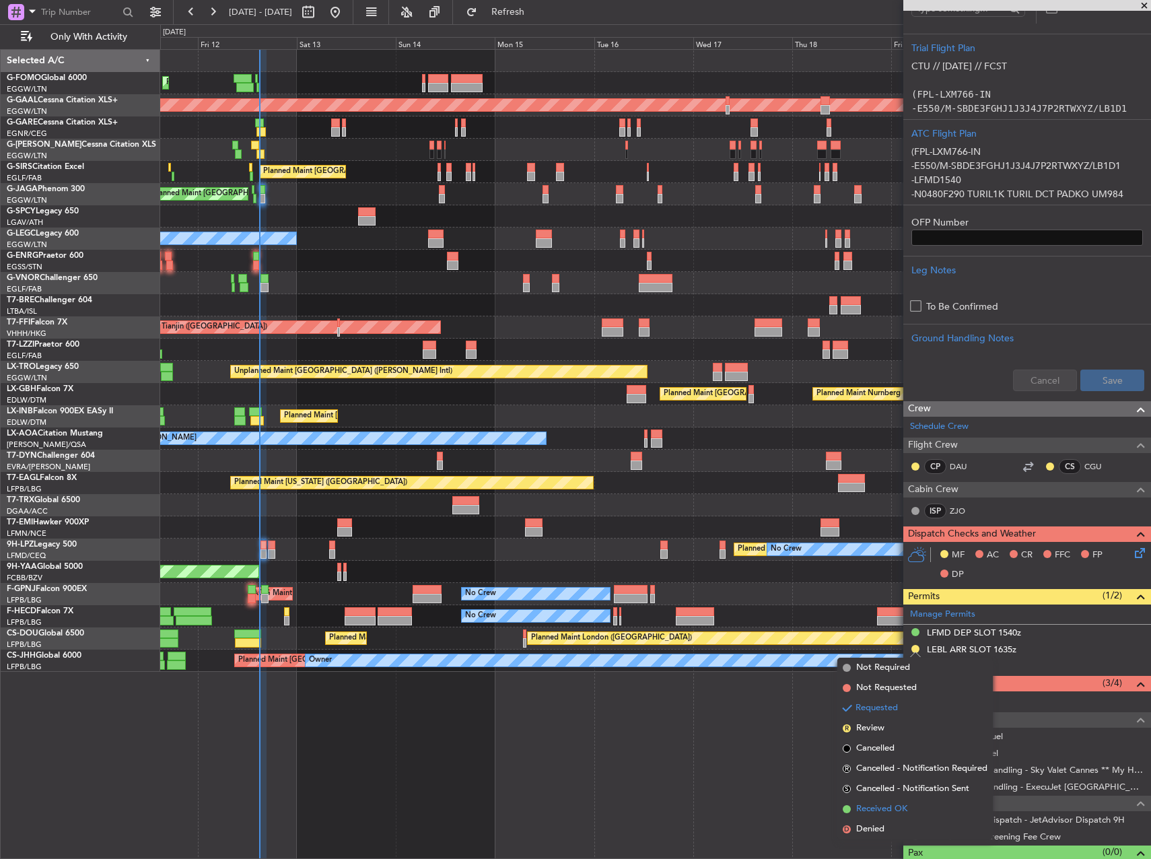
click at [889, 805] on span "Received OK" at bounding box center [881, 808] width 51 height 13
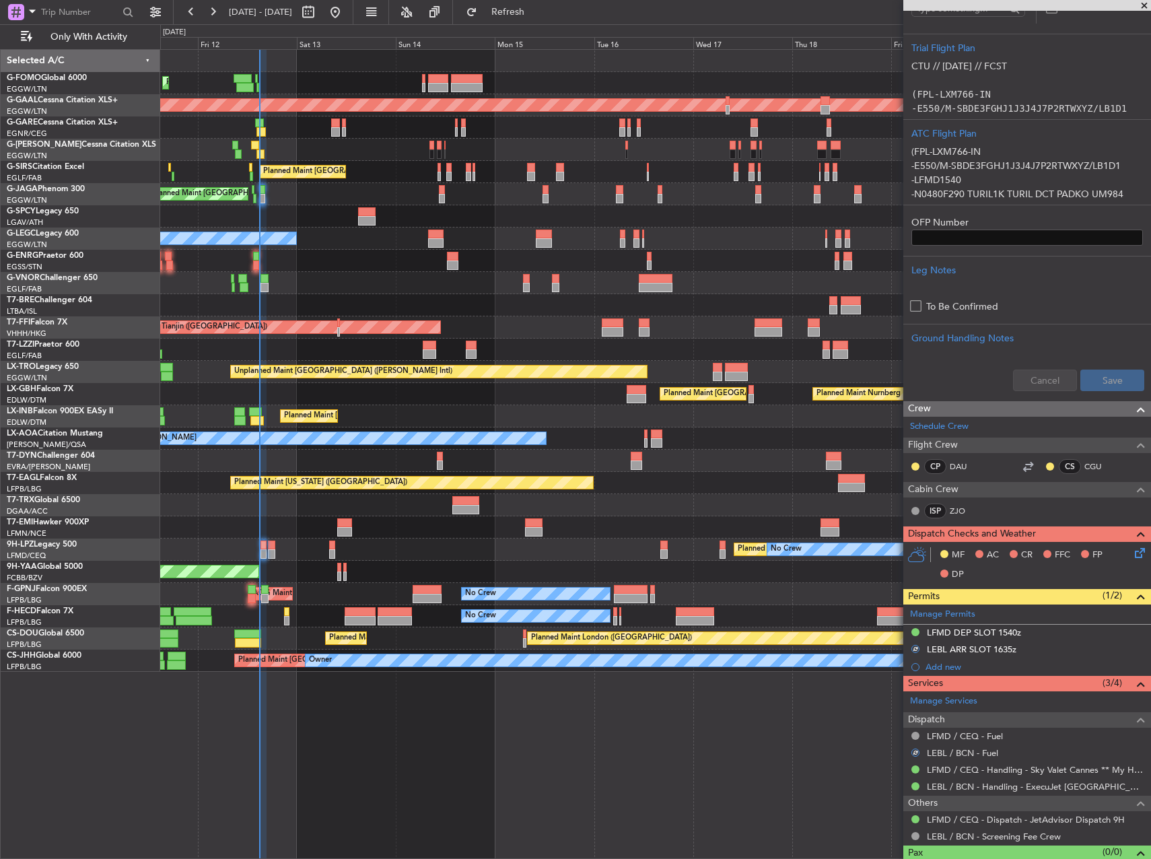
click at [780, 728] on div "Planned Maint London (Luton) Planned Maint Dusseldorf Planned Maint London (Lut…" at bounding box center [655, 453] width 990 height 809
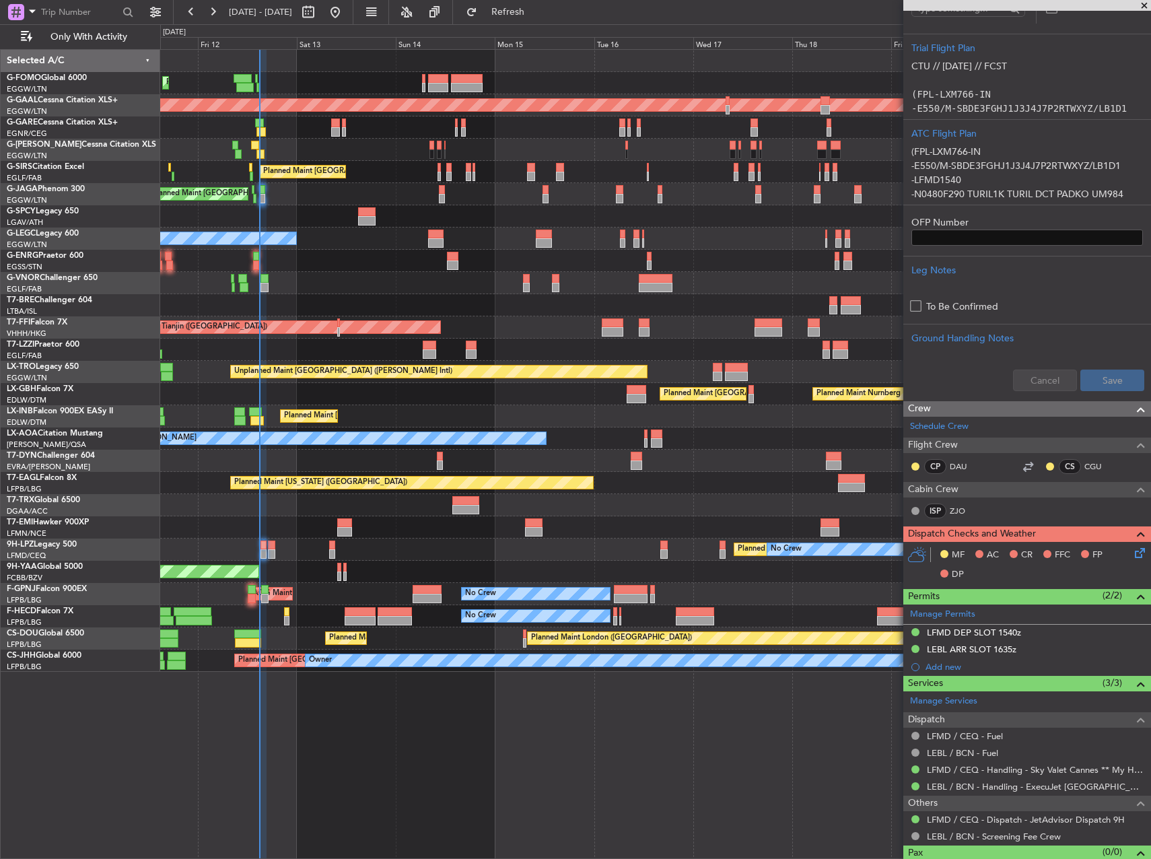
click at [1132, 554] on icon at bounding box center [1137, 550] width 11 height 11
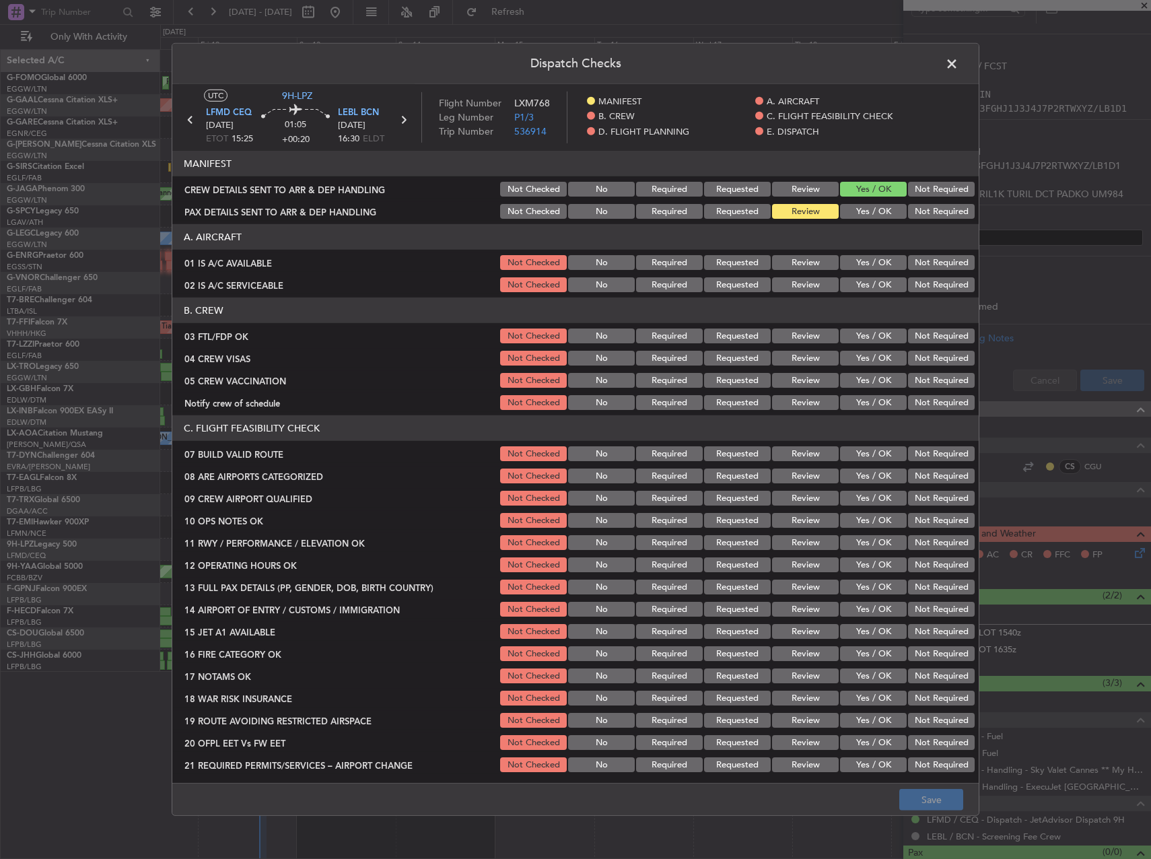
click at [861, 259] on button "Yes / OK" at bounding box center [873, 262] width 67 height 15
click at [864, 289] on button "Yes / OK" at bounding box center [873, 284] width 67 height 15
click at [867, 336] on button "Yes / OK" at bounding box center [873, 335] width 67 height 15
click at [921, 360] on button "Not Required" at bounding box center [941, 358] width 67 height 15
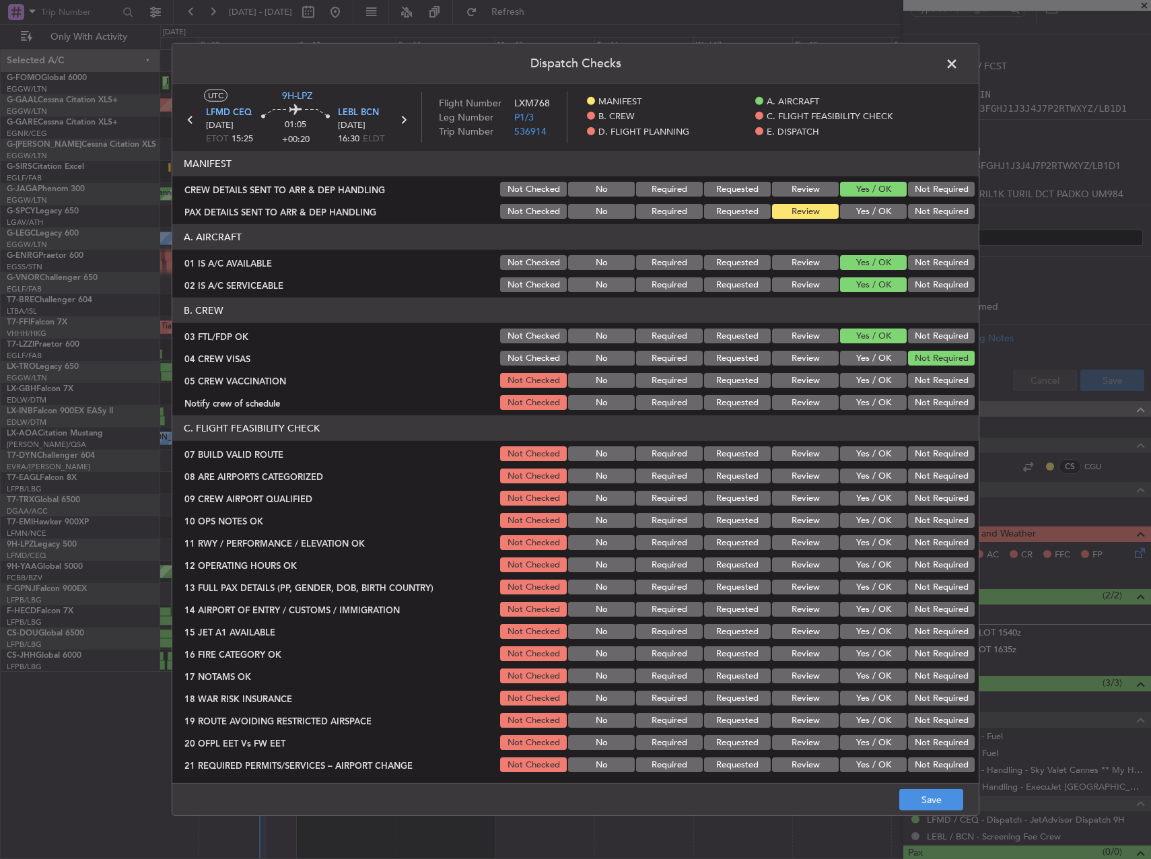
click at [908, 391] on section "B. CREW 03 FTL/FDP OK Not Checked No Required Requested Review Yes / OK Not Req…" at bounding box center [575, 354] width 806 height 114
click at [910, 381] on button "Not Required" at bounding box center [941, 380] width 67 height 15
click at [886, 406] on button "Yes / OK" at bounding box center [873, 402] width 67 height 15
click at [864, 447] on button "Yes / OK" at bounding box center [873, 453] width 67 height 15
click at [864, 471] on button "Yes / OK" at bounding box center [873, 475] width 67 height 15
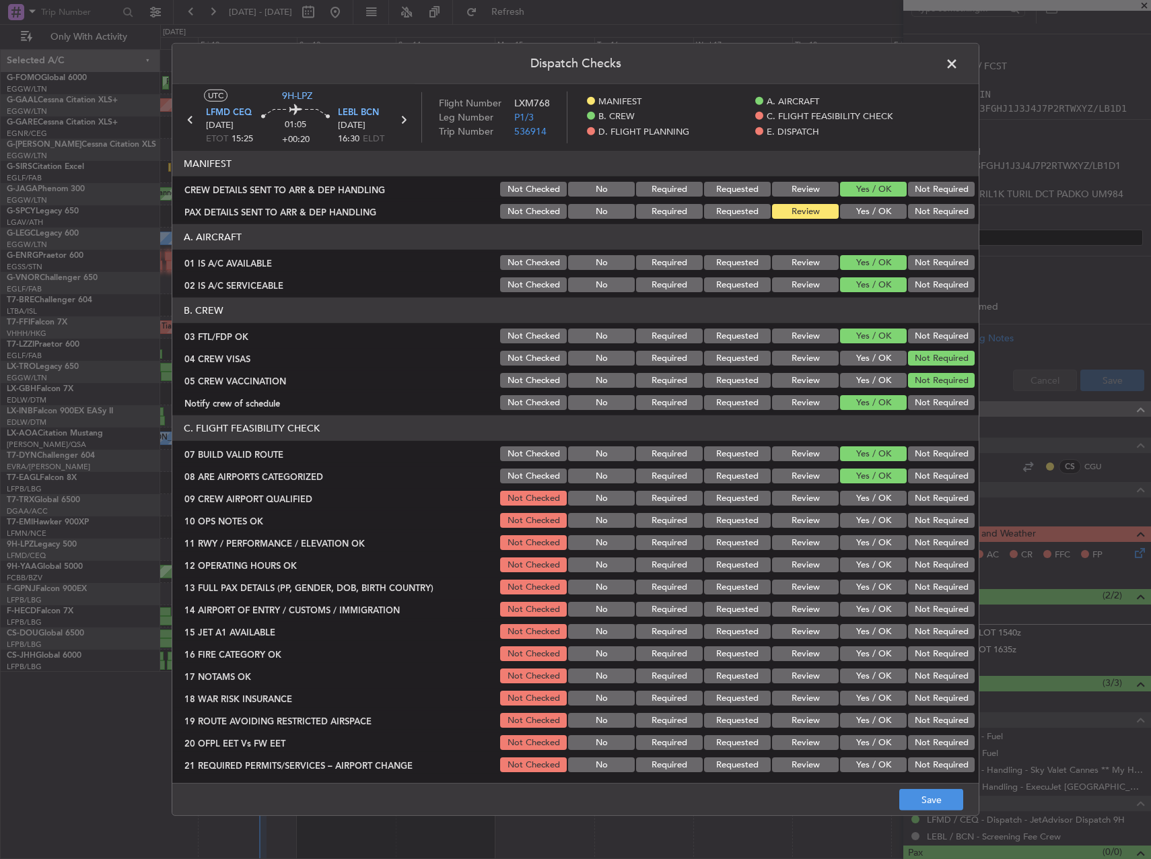
click at [864, 505] on button "Yes / OK" at bounding box center [873, 497] width 67 height 15
click at [917, 480] on button "Not Required" at bounding box center [941, 475] width 67 height 15
click at [908, 501] on button "Not Required" at bounding box center [941, 497] width 67 height 15
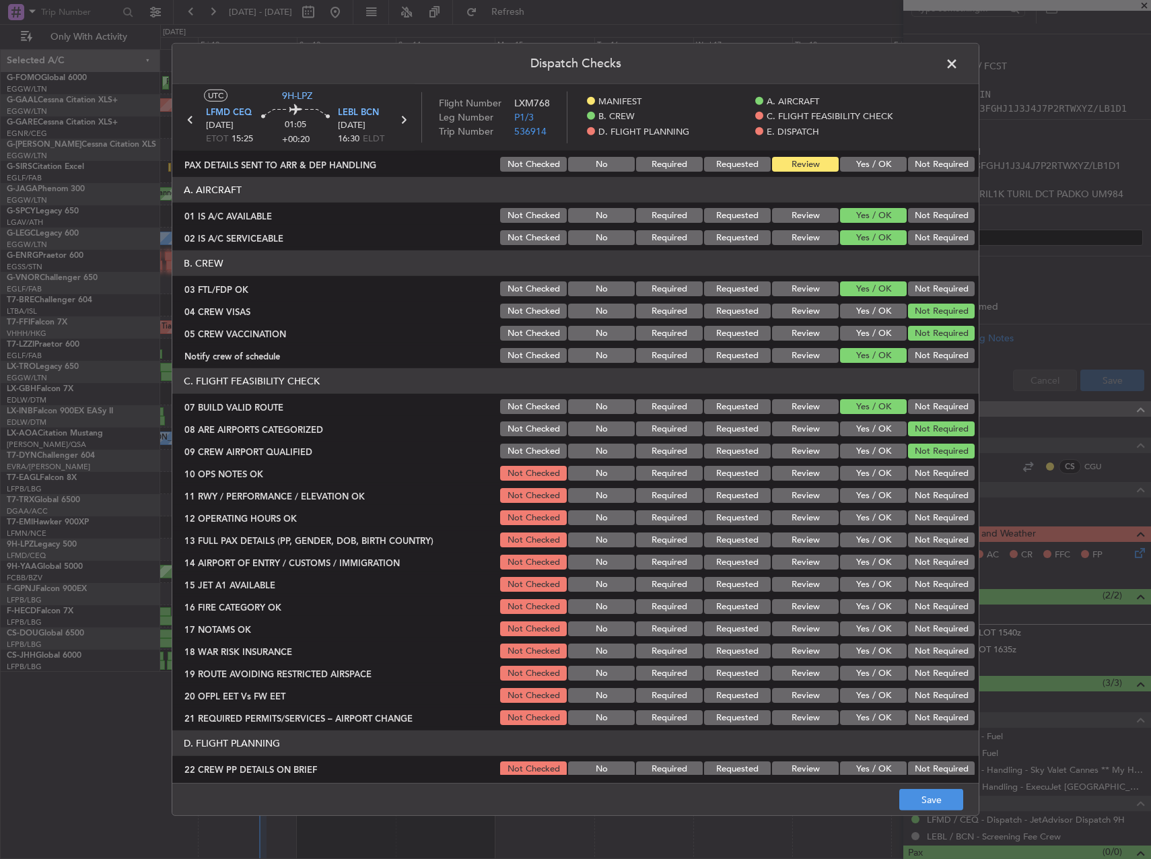
scroll to position [67, 0]
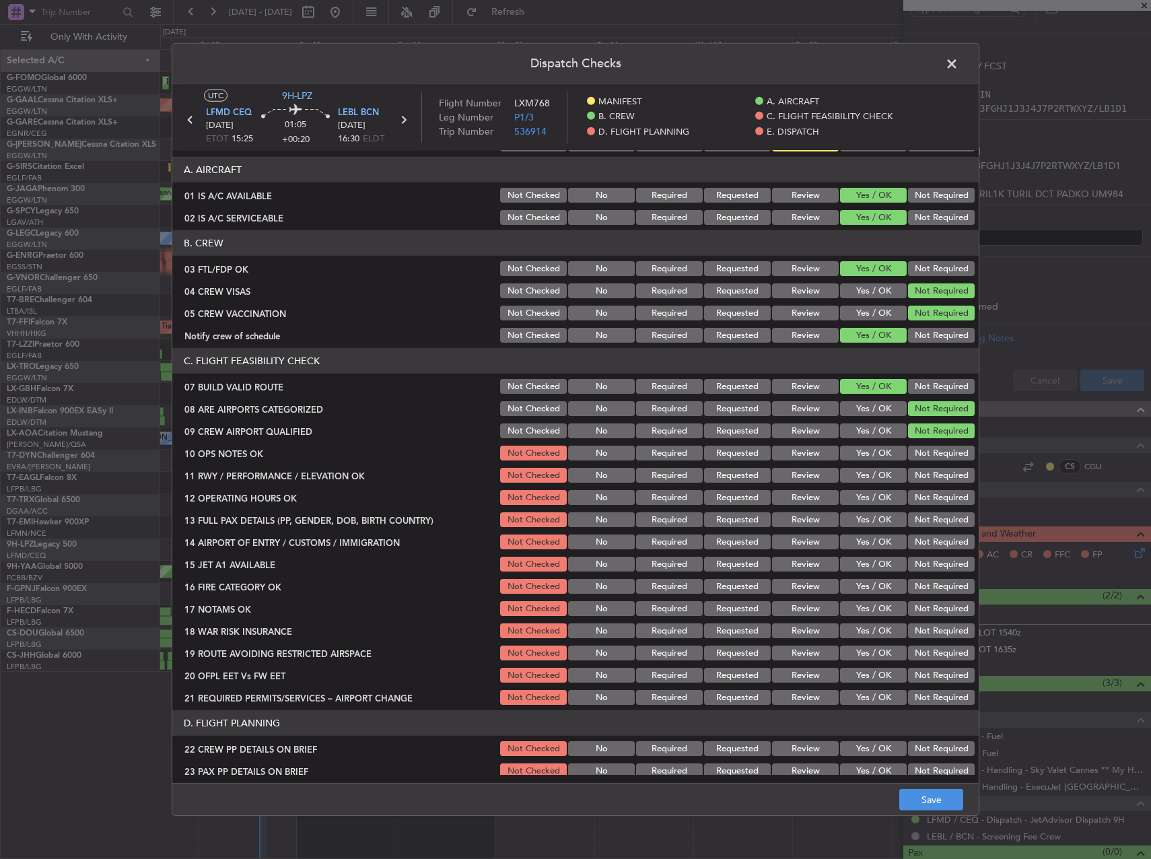
click at [863, 452] on button "Yes / OK" at bounding box center [873, 452] width 67 height 15
click at [863, 479] on button "Yes / OK" at bounding box center [873, 475] width 67 height 15
click at [860, 497] on button "Yes / OK" at bounding box center [873, 497] width 67 height 15
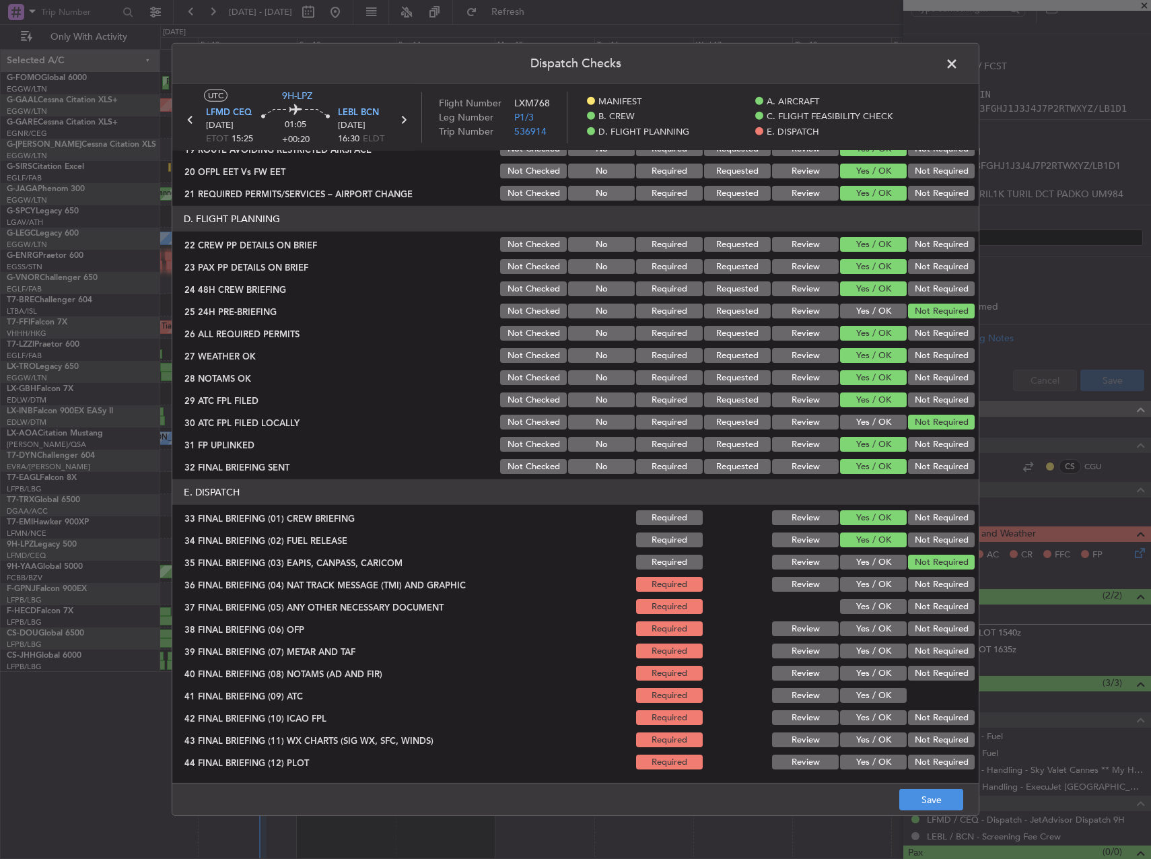
click at [928, 584] on button "Not Required" at bounding box center [941, 584] width 67 height 15
click at [921, 603] on button "Not Required" at bounding box center [941, 606] width 67 height 15
click at [869, 627] on button "Yes / OK" at bounding box center [873, 628] width 67 height 15
click at [863, 651] on button "Yes / OK" at bounding box center [873, 650] width 67 height 15
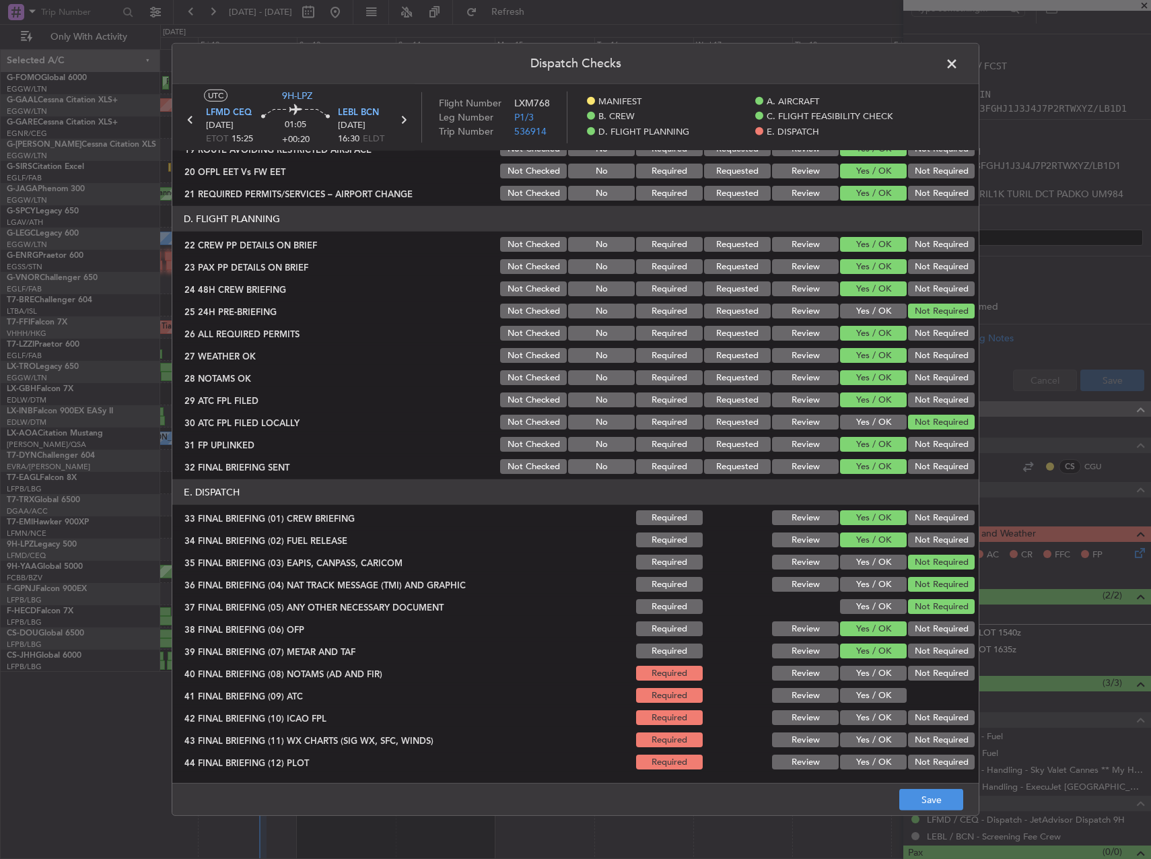
click at [863, 669] on button "Yes / OK" at bounding box center [873, 672] width 67 height 15
click at [865, 688] on button "Yes / OK" at bounding box center [873, 695] width 67 height 15
click at [911, 715] on button "Not Required" at bounding box center [941, 717] width 67 height 15
click at [882, 733] on button "Yes / OK" at bounding box center [873, 739] width 67 height 15
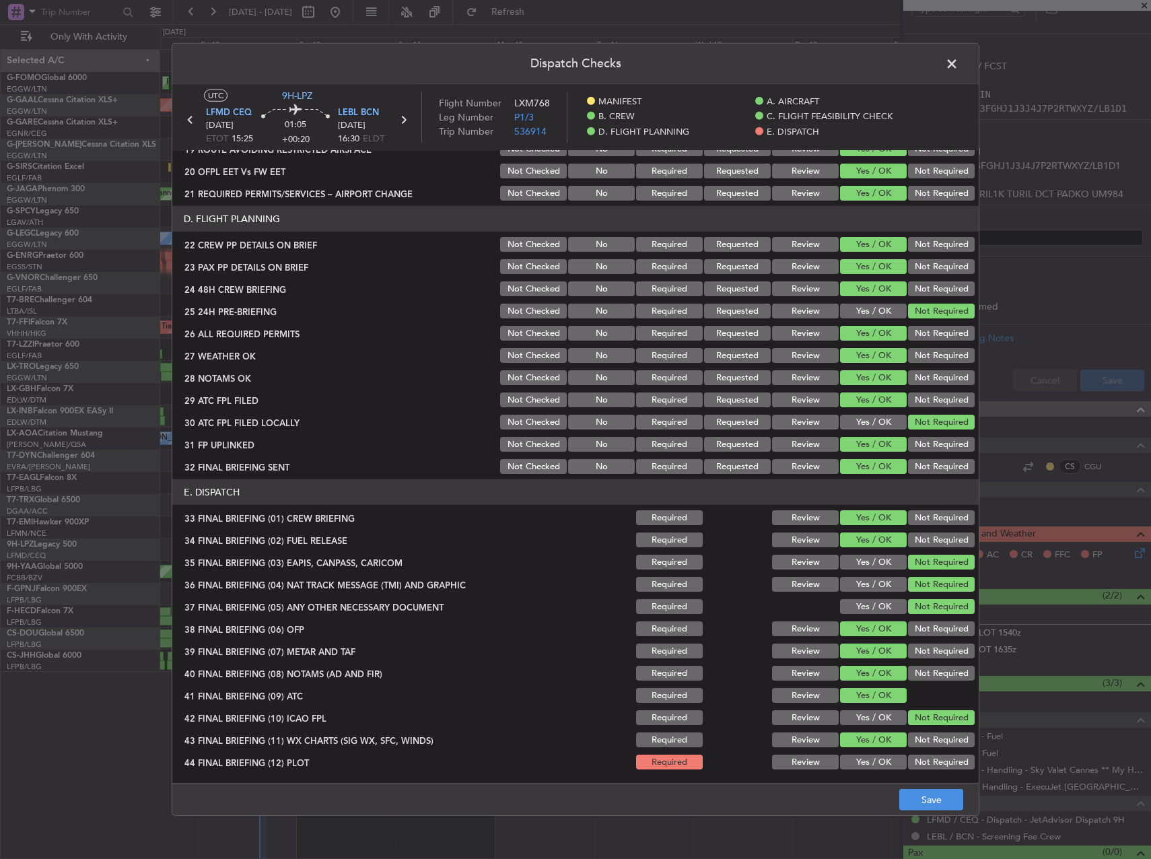
click at [883, 752] on section "E. DISPATCH 33 FINAL BRIEFING (01) CREW BRIEFING Required Review Yes / OK Not R…" at bounding box center [575, 625] width 806 height 292
click at [883, 758] on button "Yes / OK" at bounding box center [873, 761] width 67 height 15
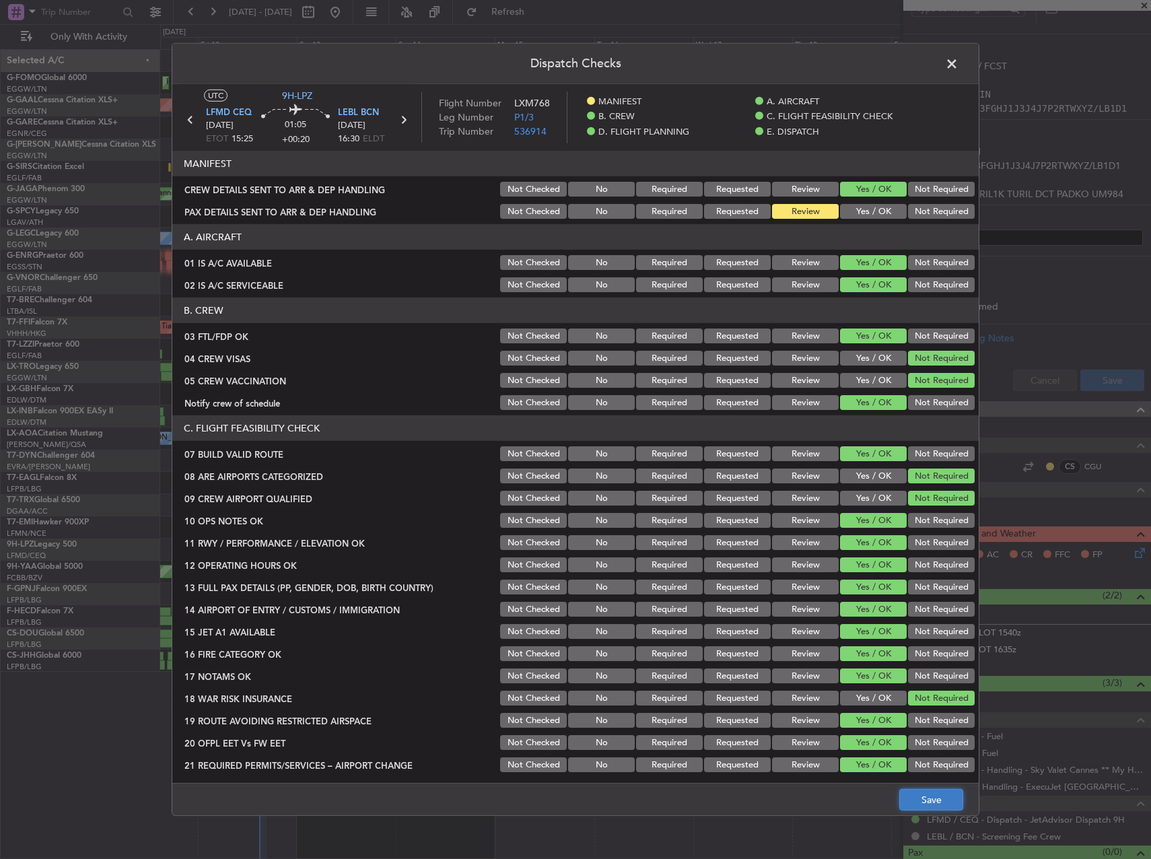
click at [941, 797] on button "Save" at bounding box center [931, 800] width 64 height 22
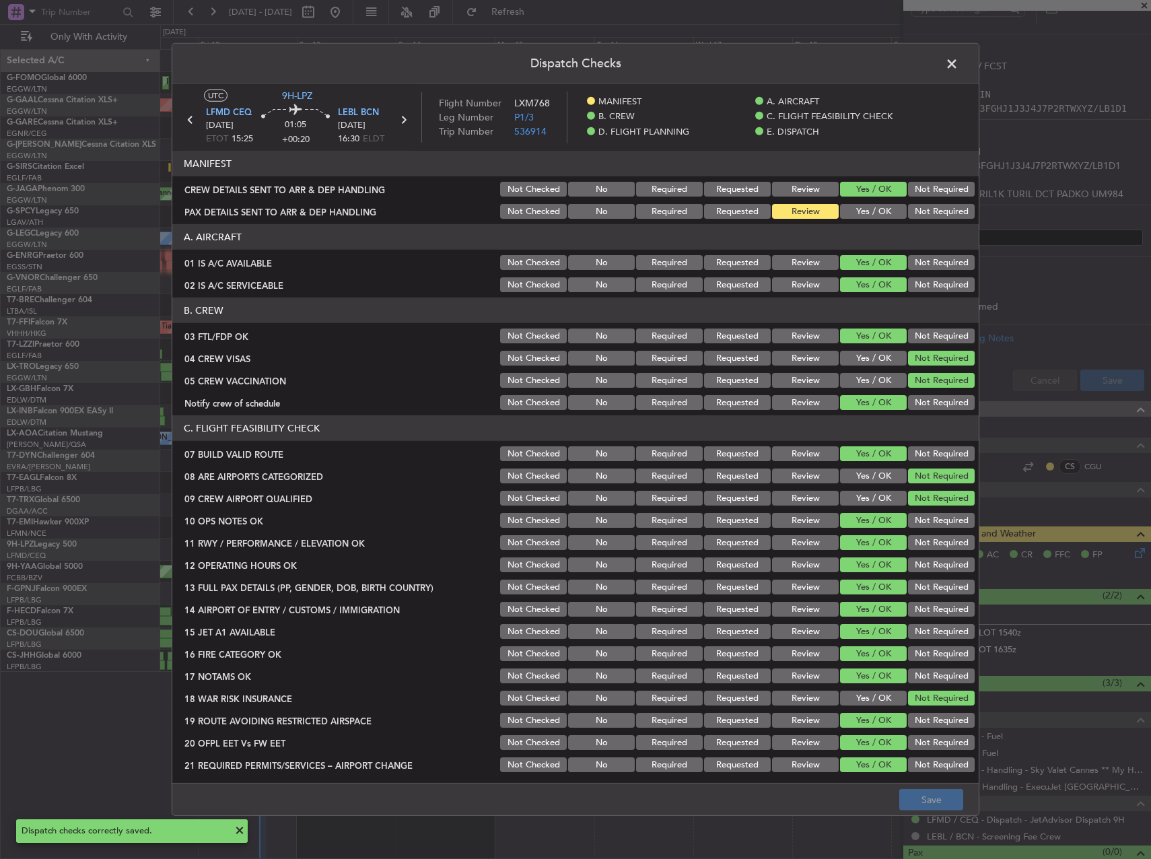
click at [958, 58] on span at bounding box center [958, 67] width 0 height 27
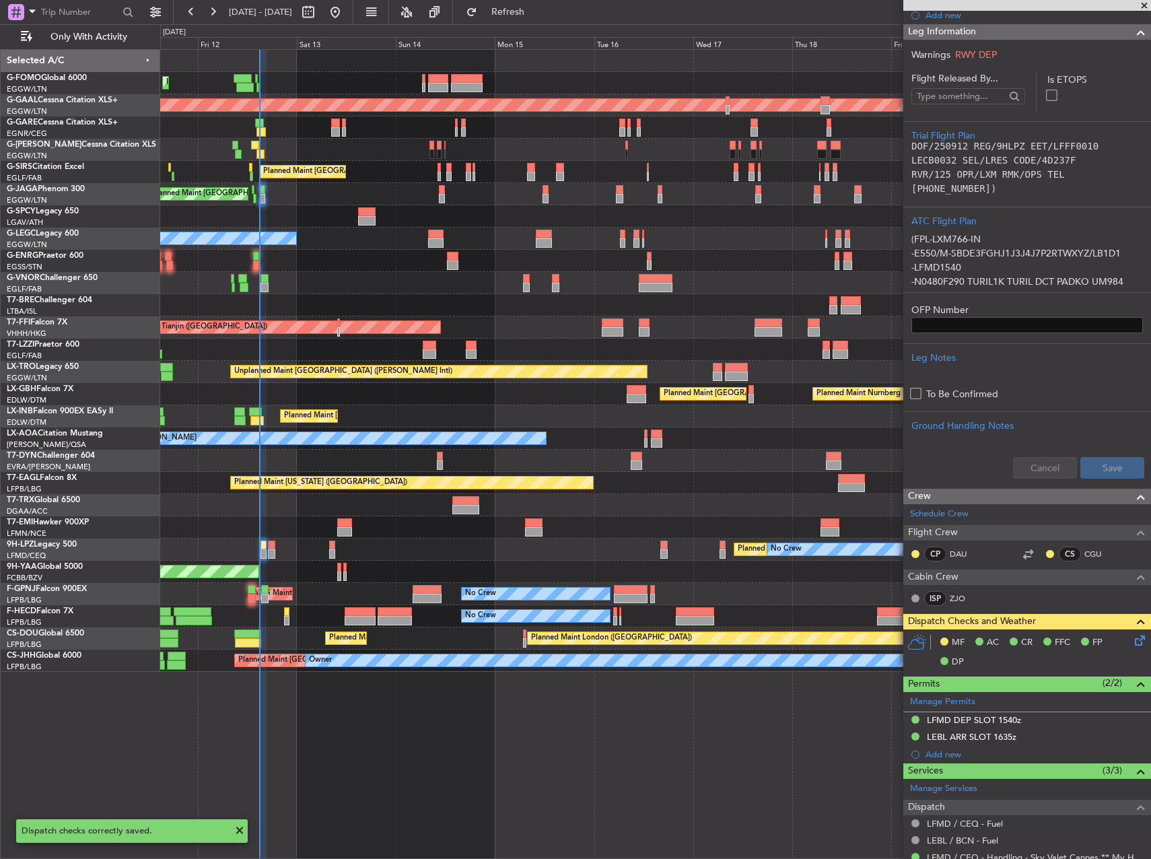
scroll to position [285, 0]
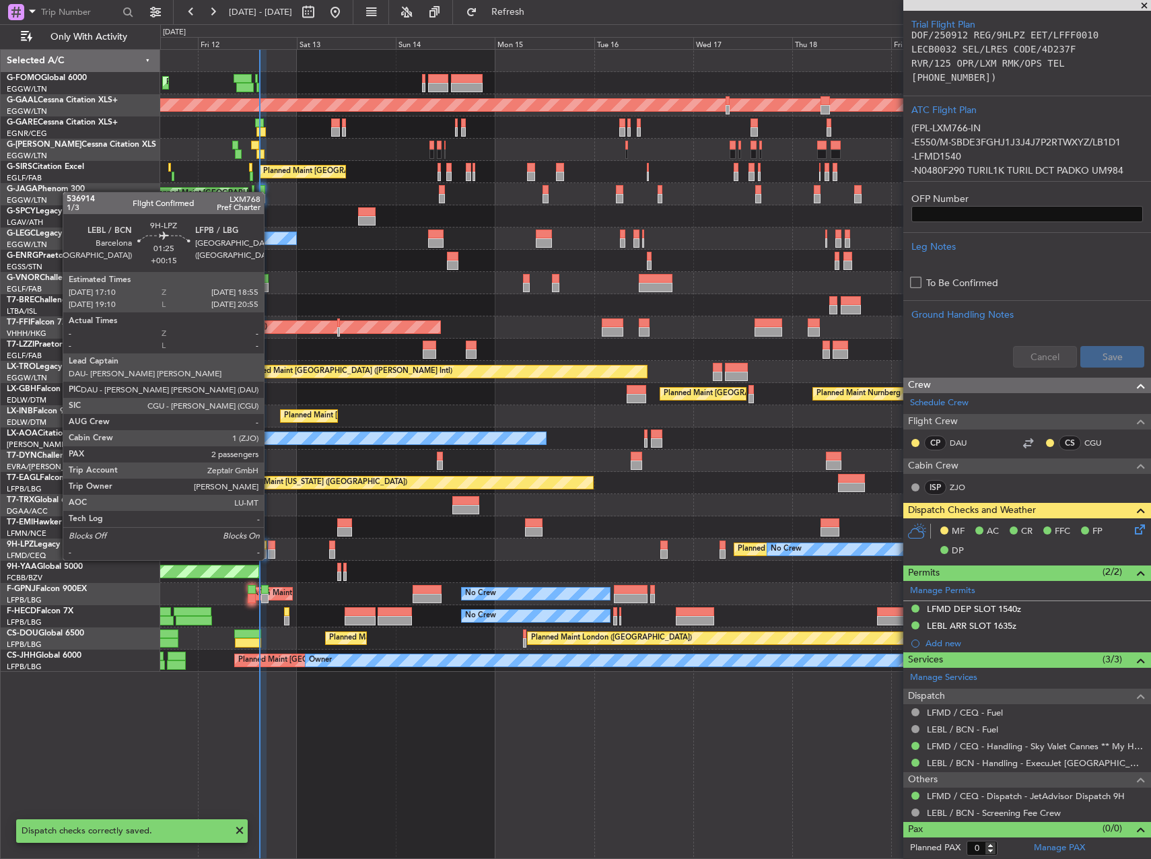
click at [270, 546] on div at bounding box center [271, 544] width 7 height 9
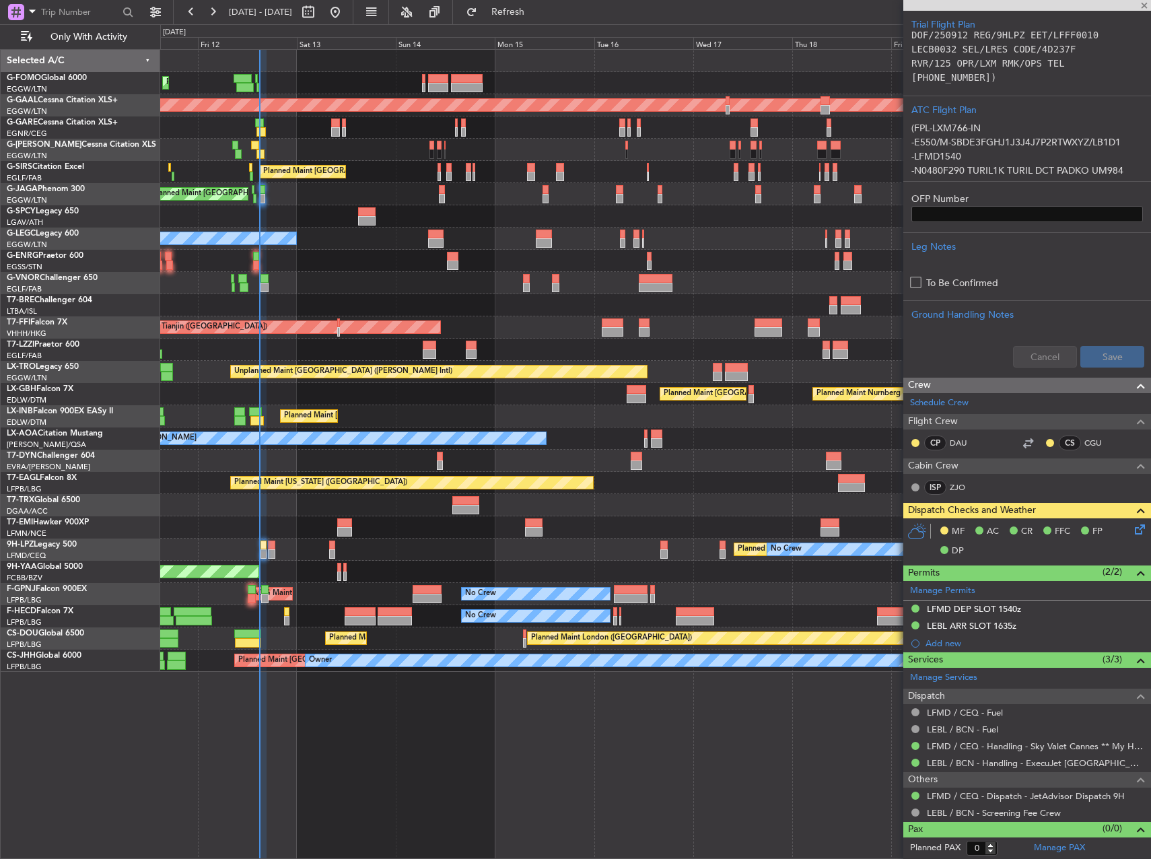
type input "+00:15"
type input "2"
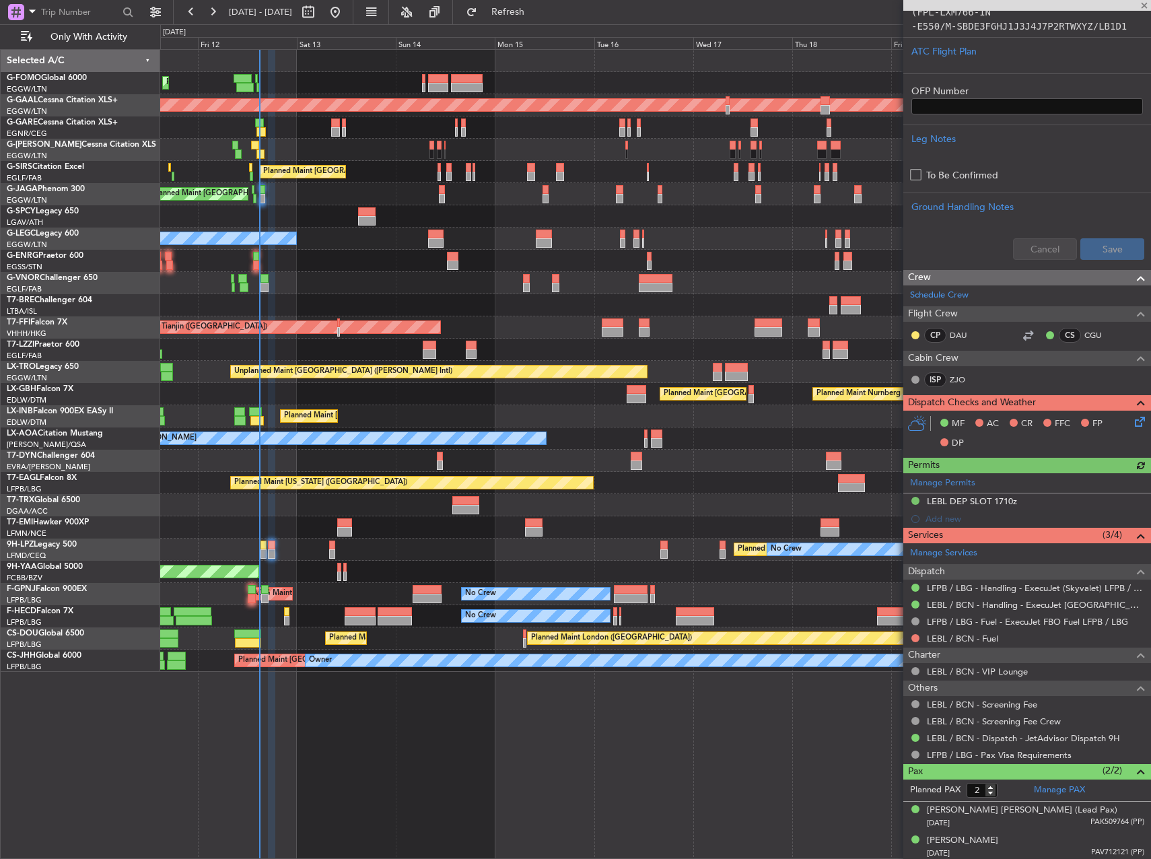
scroll to position [340, 0]
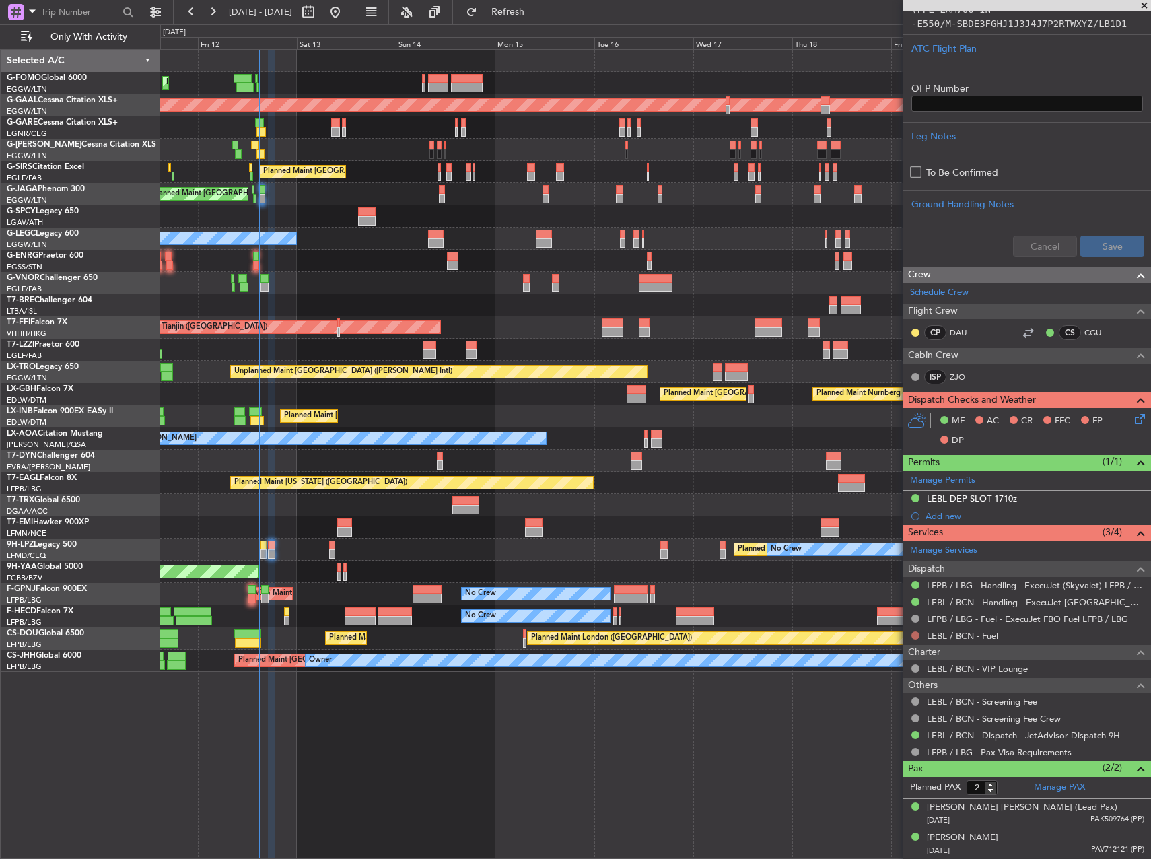
click at [918, 639] on div "LEBL / BCN - Fuel" at bounding box center [1027, 635] width 248 height 17
click at [916, 638] on button at bounding box center [915, 635] width 8 height 8
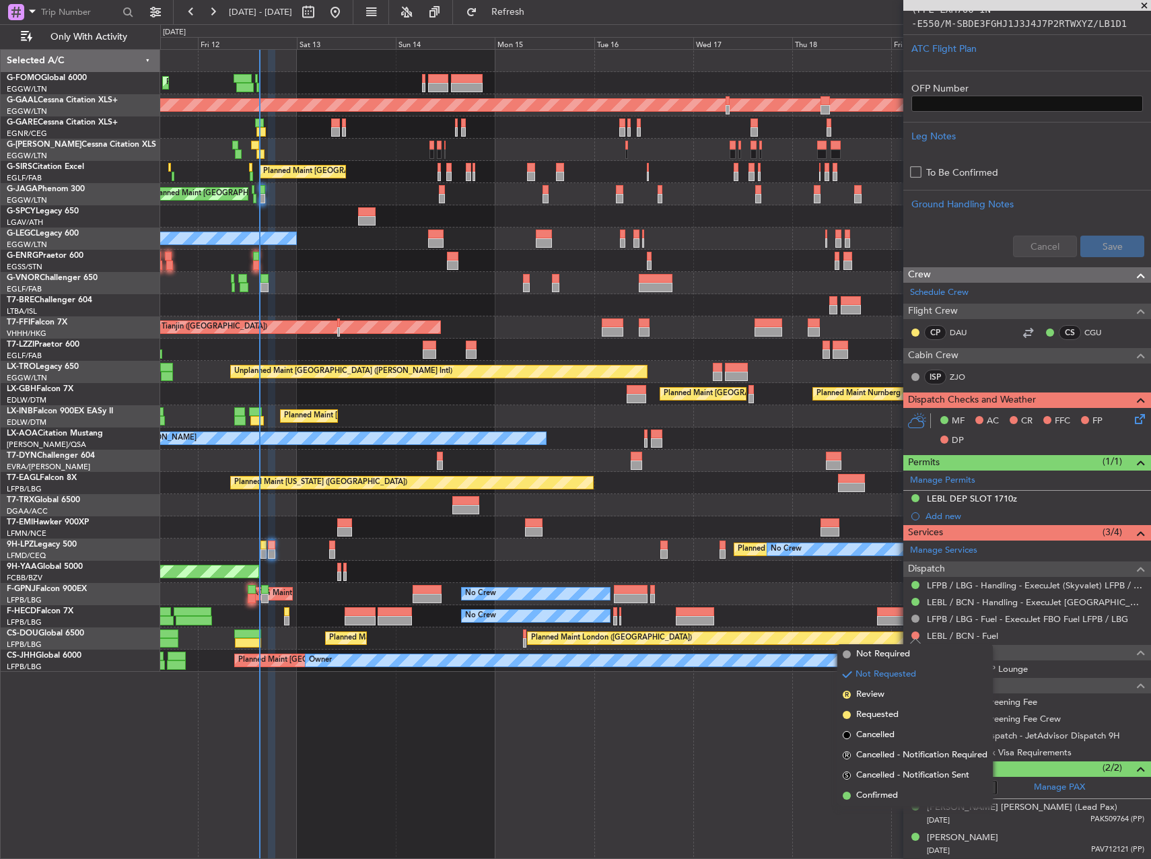
click at [896, 658] on mat-tooltip-component "Not Requested" at bounding box center [915, 657] width 76 height 36
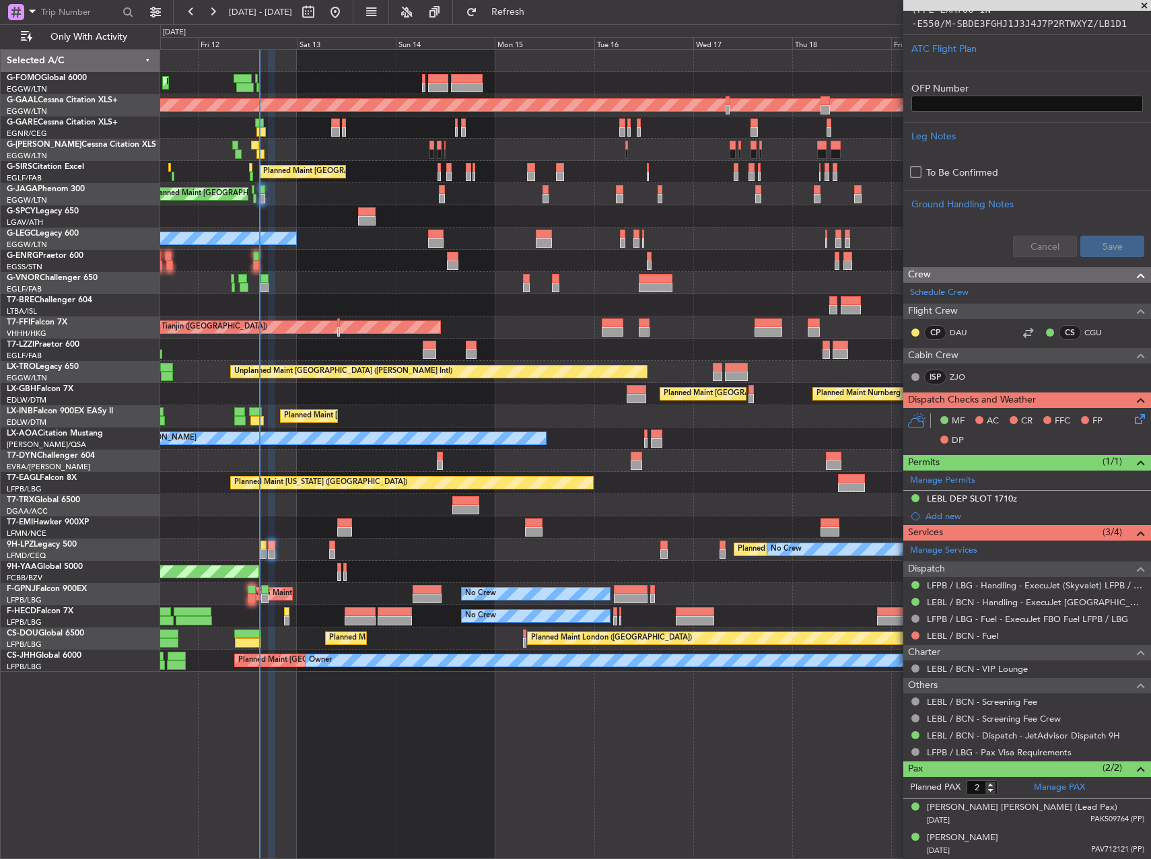
click at [921, 632] on div "LEBL / BCN - Fuel" at bounding box center [1027, 635] width 248 height 17
click at [918, 632] on button at bounding box center [915, 635] width 8 height 8
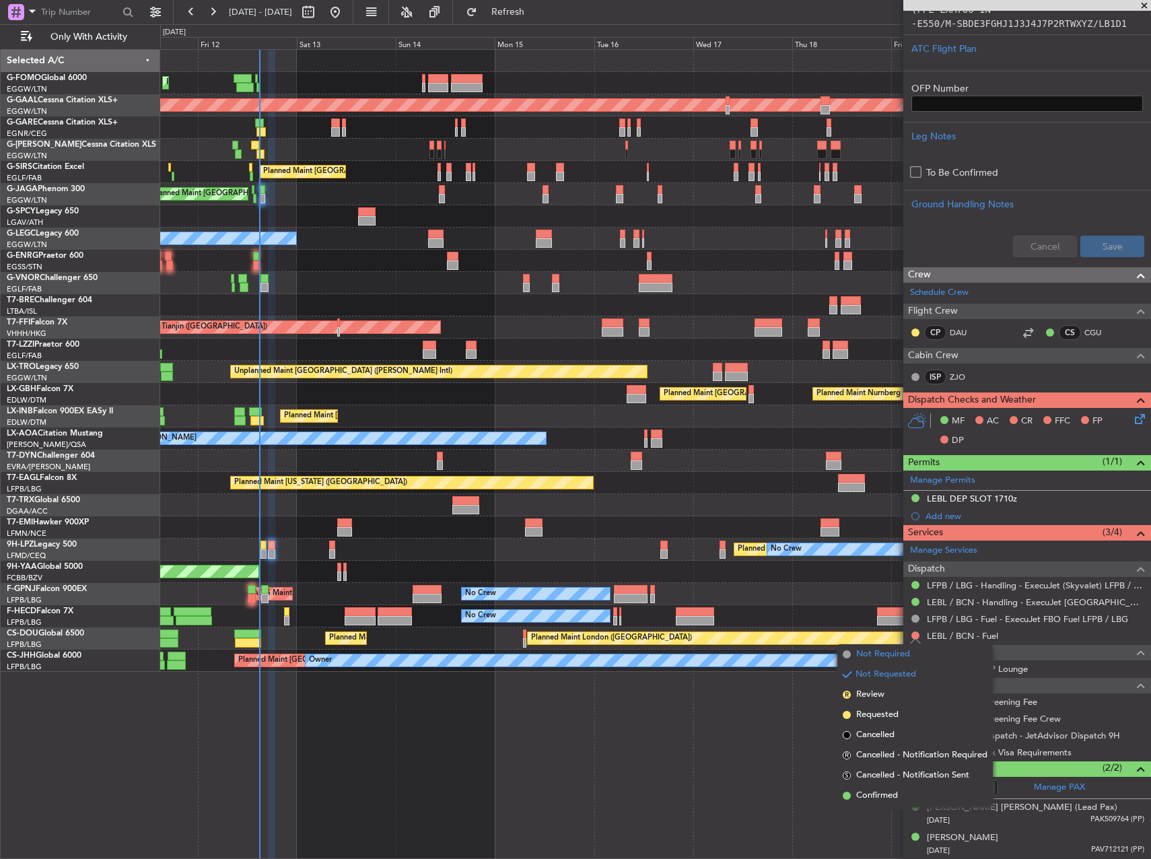
click at [858, 655] on span "Not Required" at bounding box center [883, 653] width 54 height 13
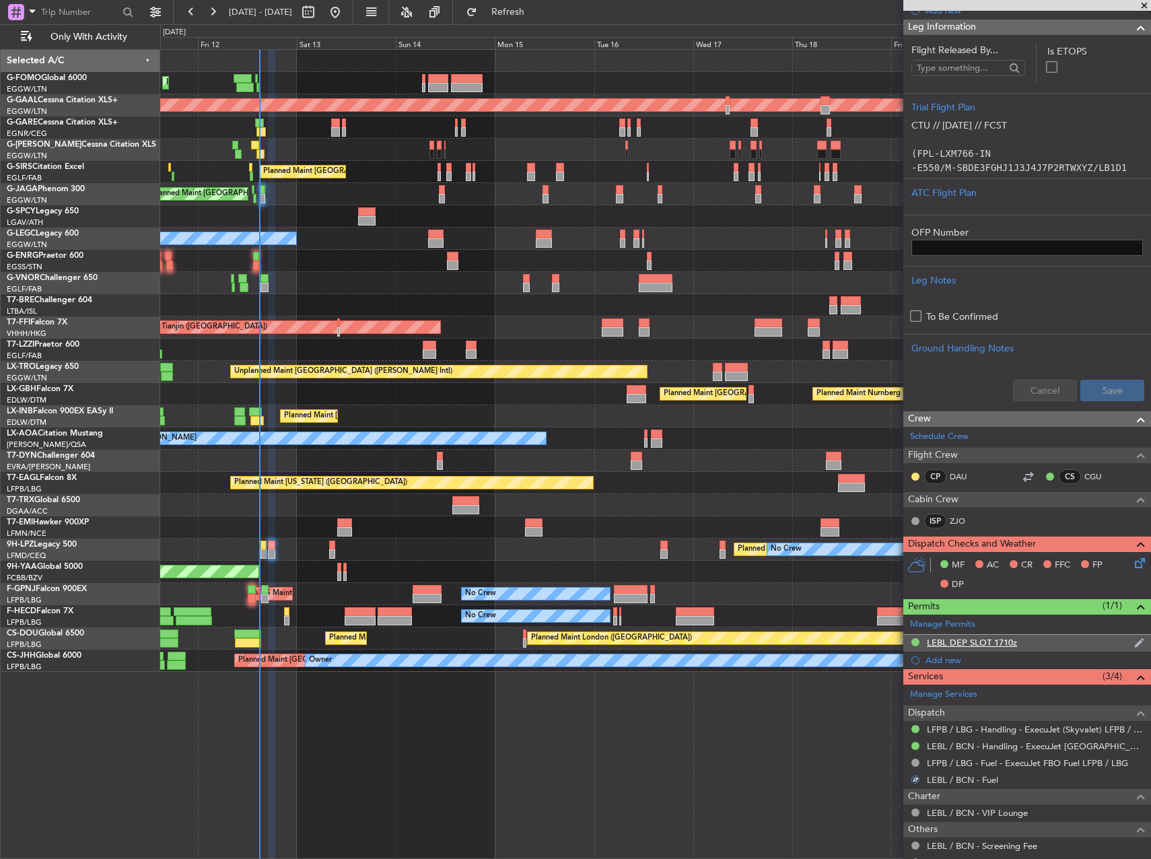
scroll to position [0, 0]
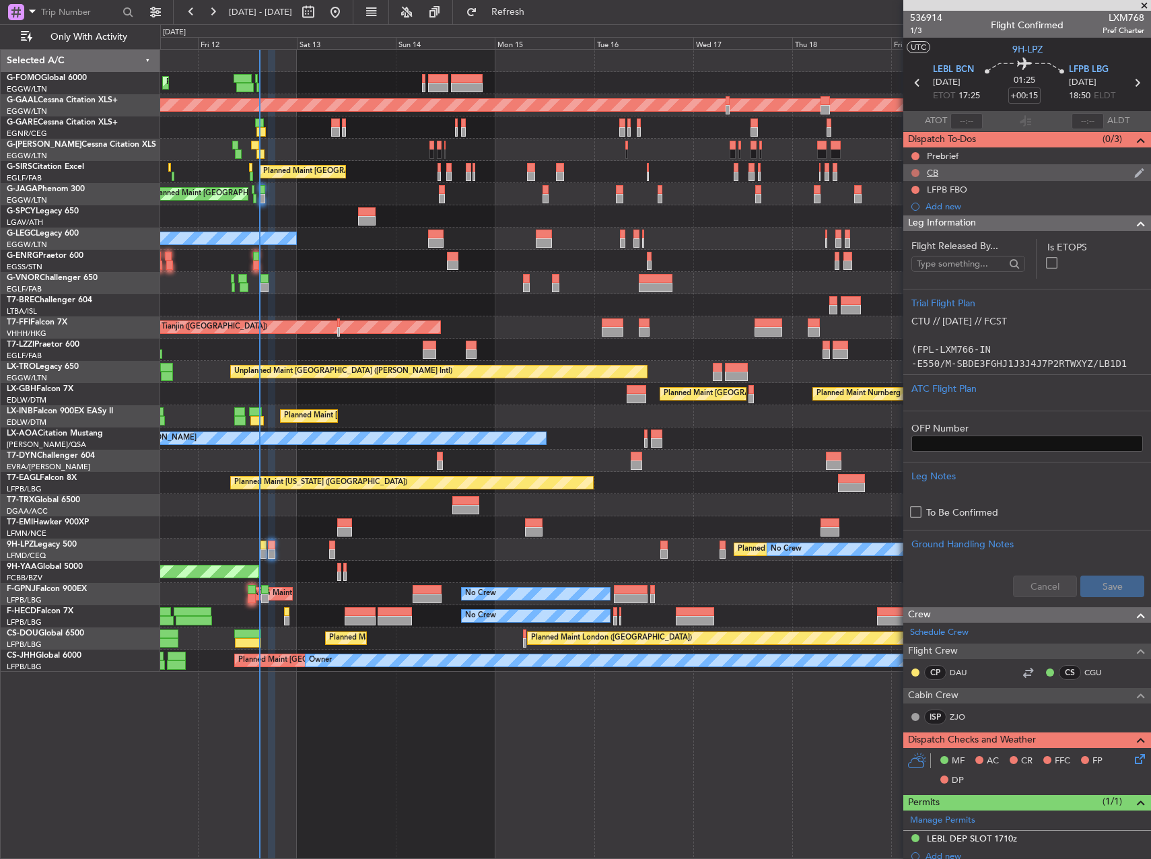
click at [915, 172] on button at bounding box center [915, 173] width 8 height 8
click at [919, 233] on span "Completed" at bounding box center [921, 231] width 44 height 13
click at [912, 153] on button at bounding box center [915, 156] width 8 height 8
click at [913, 194] on span "In Progress" at bounding box center [922, 194] width 46 height 13
click at [914, 192] on button at bounding box center [915, 190] width 8 height 8
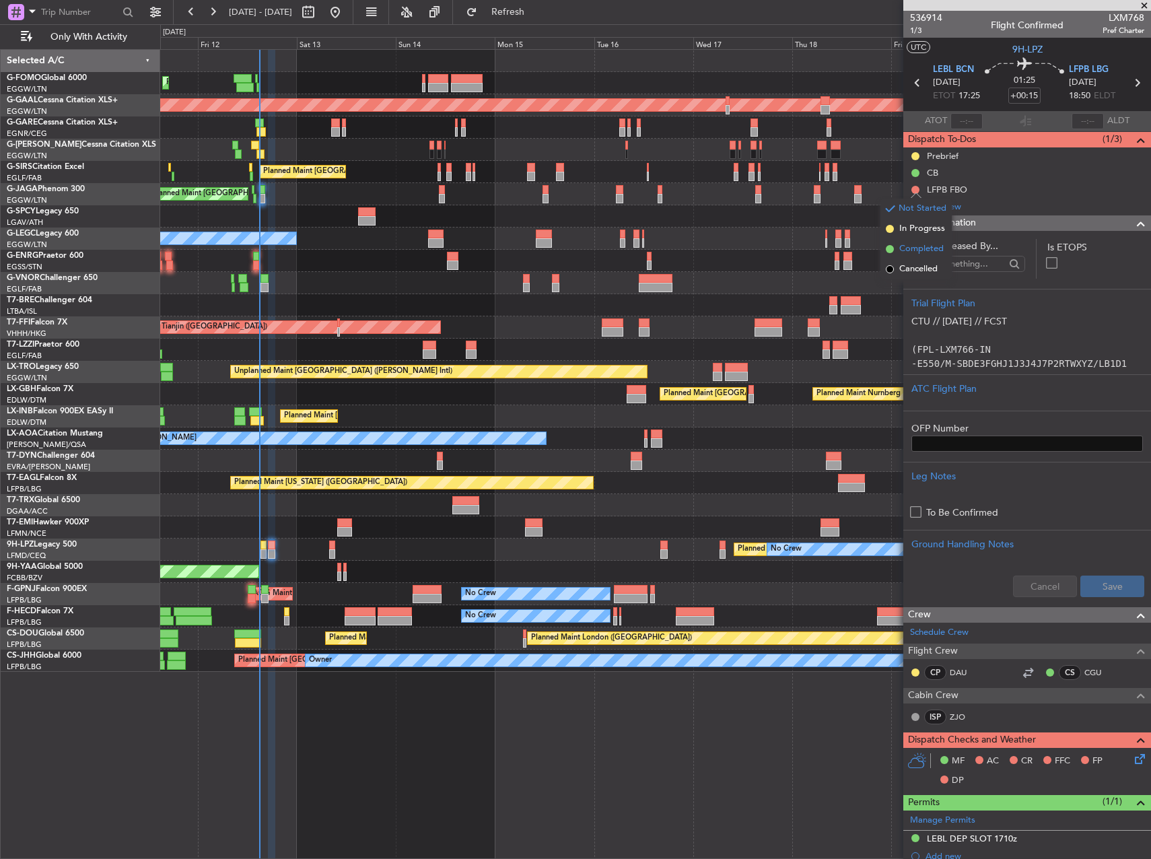
click at [915, 249] on span "Completed" at bounding box center [921, 248] width 44 height 13
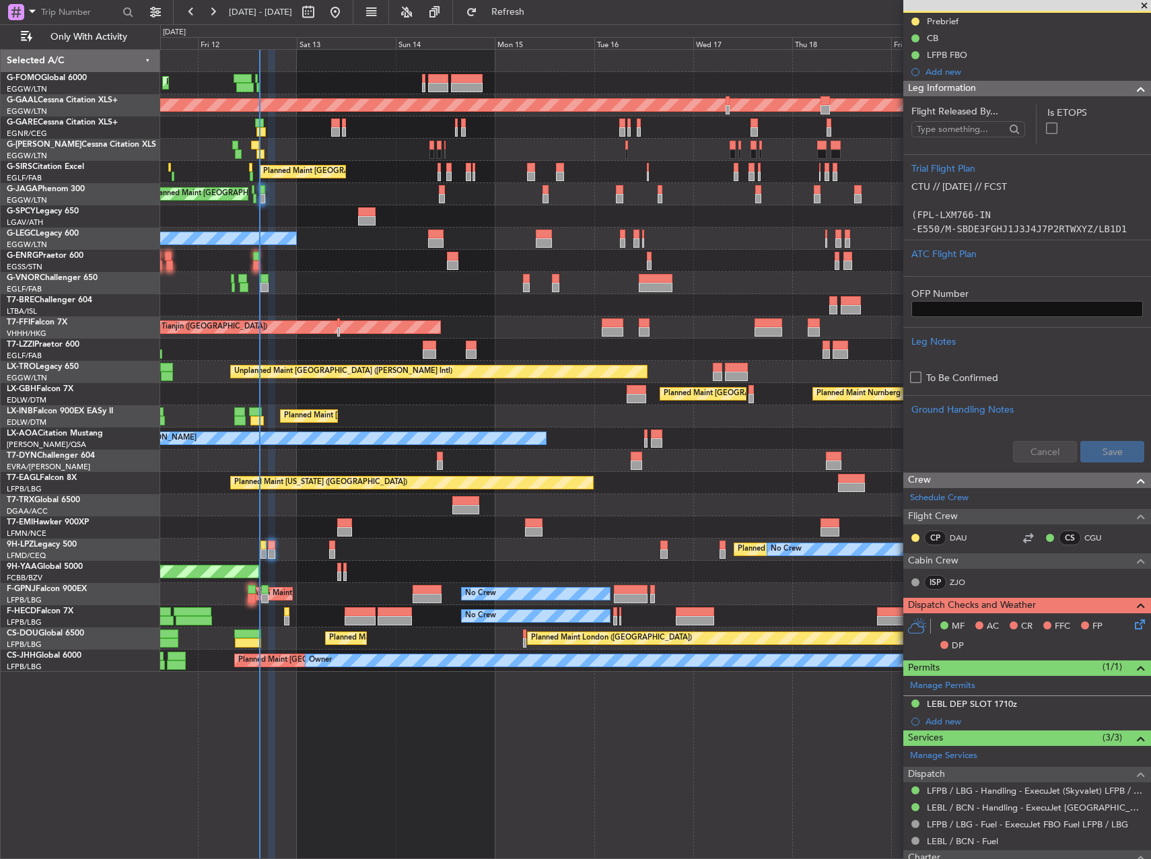
click at [1132, 625] on icon at bounding box center [1137, 621] width 11 height 11
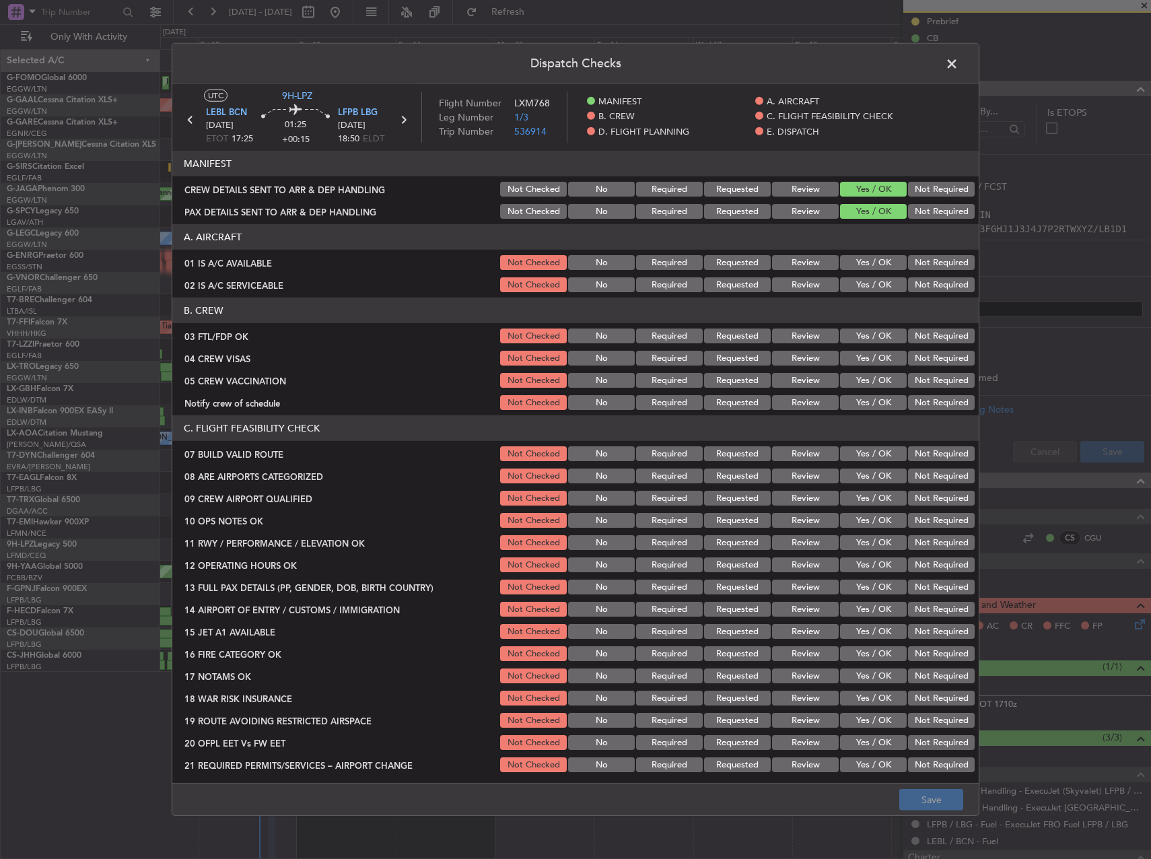
drag, startPoint x: 862, startPoint y: 258, endPoint x: 861, endPoint y: 275, distance: 16.9
click at [861, 258] on button "Yes / OK" at bounding box center [873, 262] width 67 height 15
click at [860, 276] on div "Yes / OK" at bounding box center [872, 284] width 68 height 19
click at [856, 282] on button "Yes / OK" at bounding box center [873, 284] width 67 height 15
drag, startPoint x: 866, startPoint y: 326, endPoint x: 868, endPoint y: 334, distance: 7.7
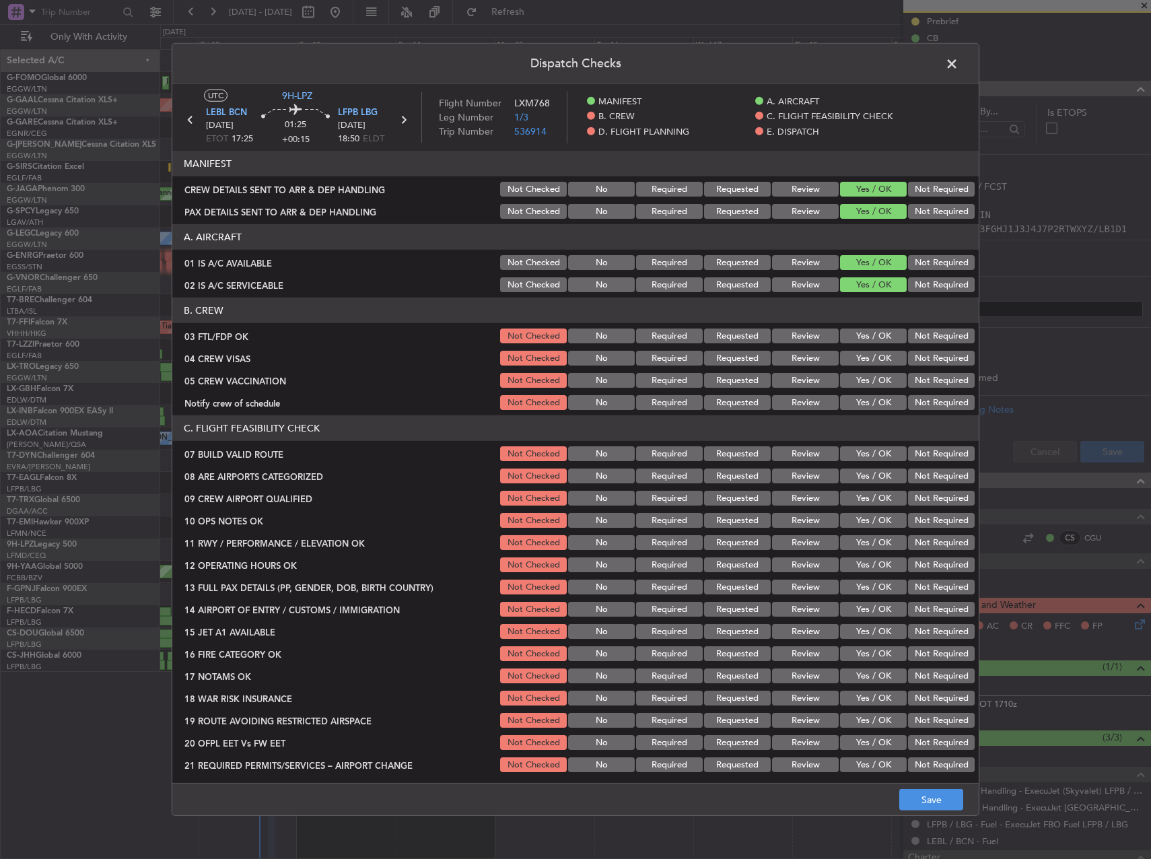
click at [866, 327] on div "Yes / OK" at bounding box center [872, 335] width 68 height 19
click at [868, 334] on button "Yes / OK" at bounding box center [873, 335] width 67 height 15
click at [912, 361] on button "Not Required" at bounding box center [941, 358] width 67 height 15
click at [873, 379] on button "Yes / OK" at bounding box center [873, 380] width 67 height 15
click at [906, 378] on div "Not Required" at bounding box center [940, 380] width 68 height 19
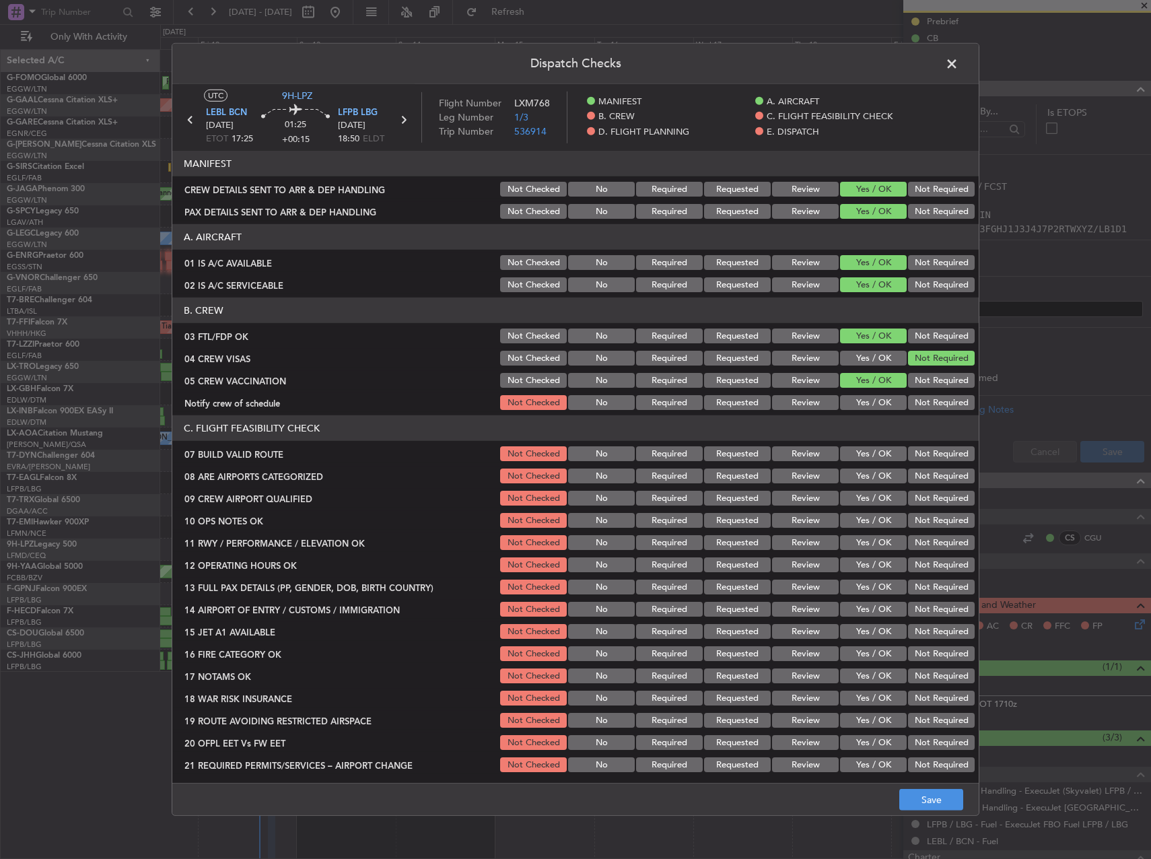
click at [909, 381] on button "Not Required" at bounding box center [941, 380] width 67 height 15
click at [879, 403] on button "Yes / OK" at bounding box center [873, 402] width 67 height 15
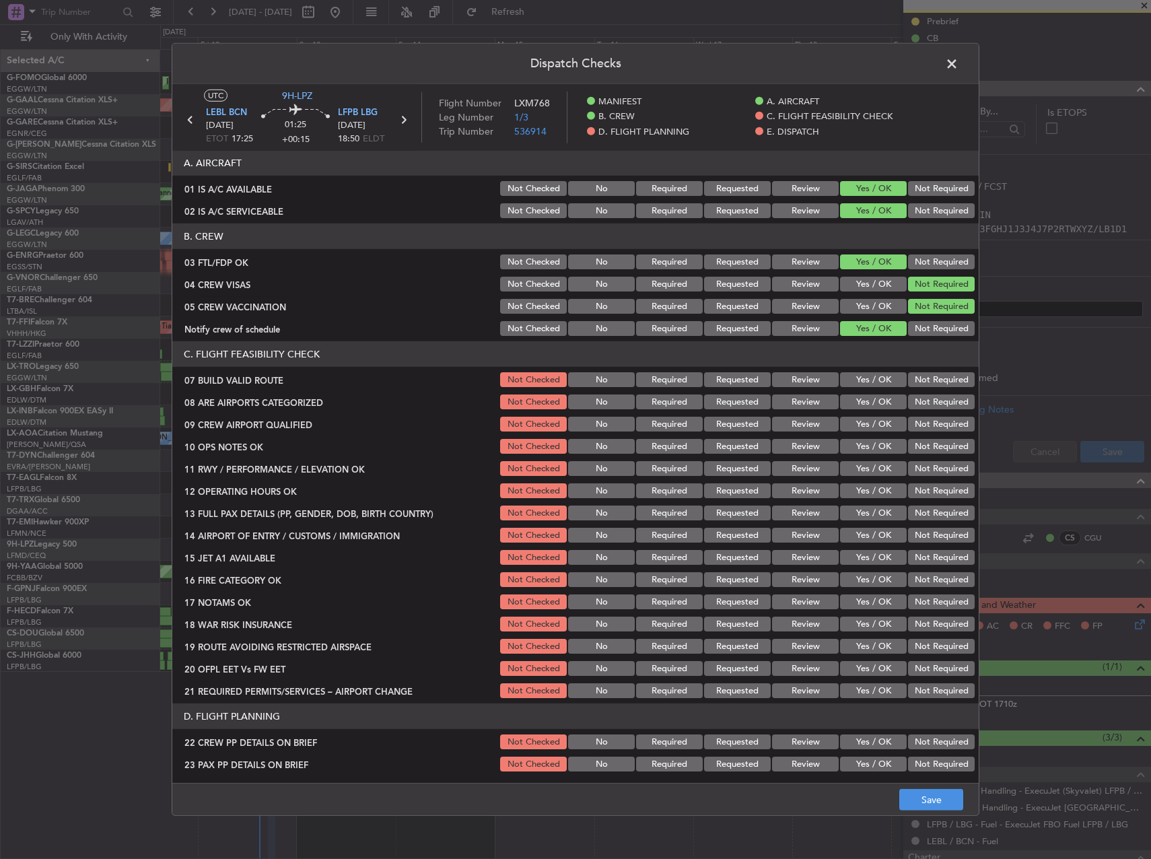
scroll to position [202, 0]
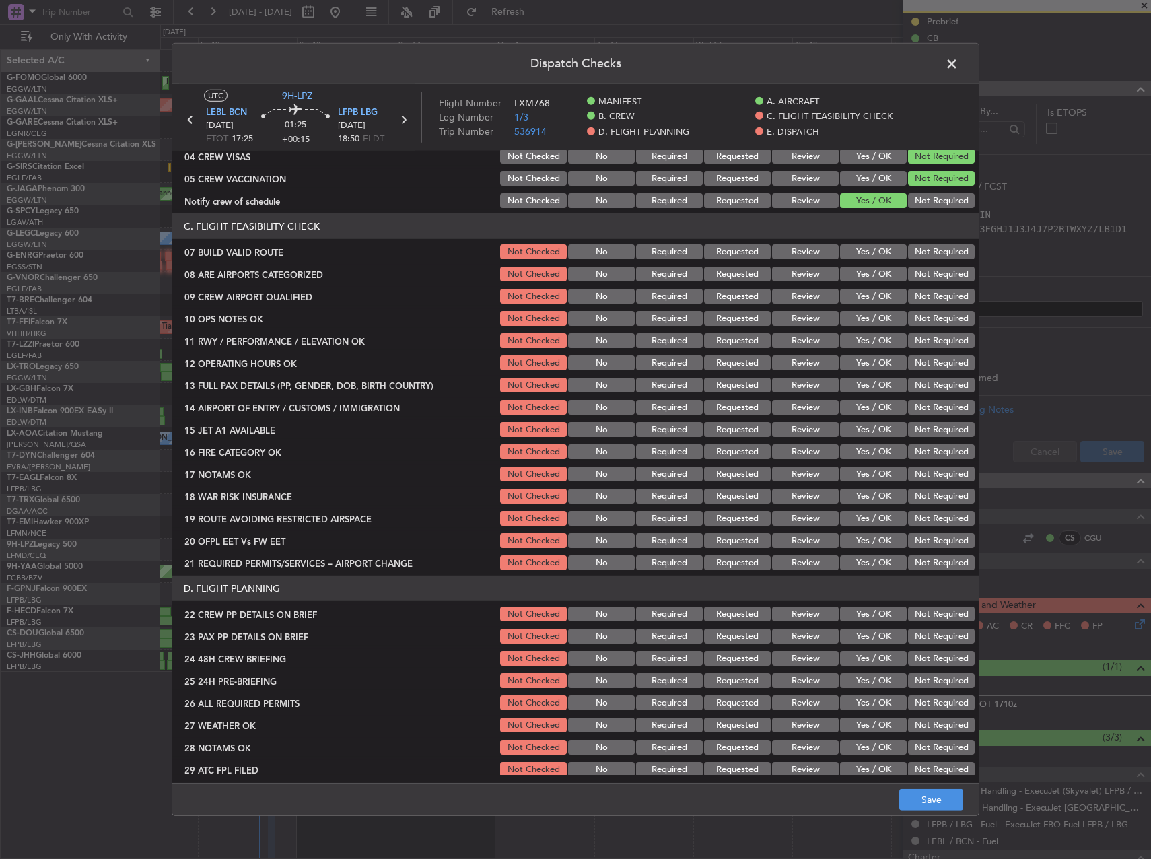
click at [853, 249] on button "Yes / OK" at bounding box center [873, 251] width 67 height 15
click at [856, 277] on button "Yes / OK" at bounding box center [873, 273] width 67 height 15
click at [918, 298] on button "Not Required" at bounding box center [941, 296] width 67 height 15
click at [914, 277] on button "Not Required" at bounding box center [941, 273] width 67 height 15
click at [885, 324] on button "Yes / OK" at bounding box center [873, 318] width 67 height 15
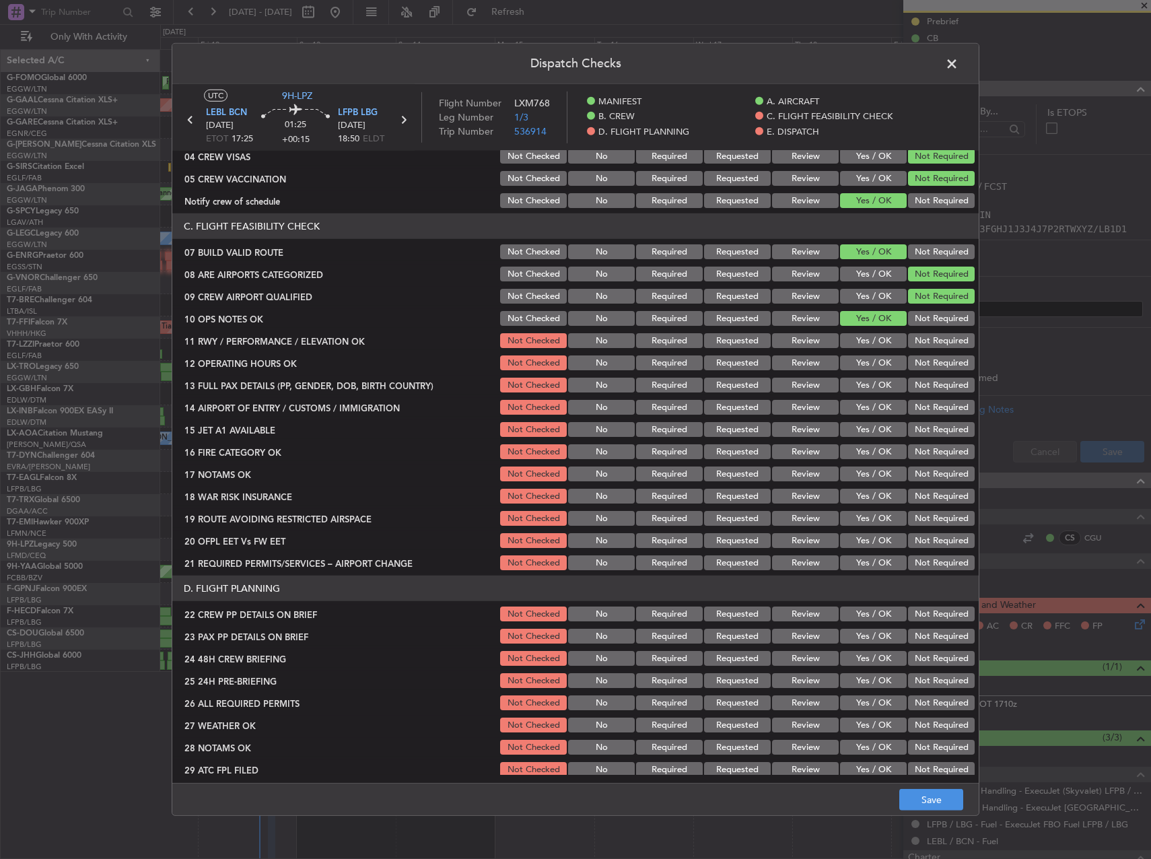
click at [878, 334] on button "Yes / OK" at bounding box center [873, 340] width 67 height 15
click at [875, 362] on button "Yes / OK" at bounding box center [873, 362] width 67 height 15
click at [876, 388] on button "Yes / OK" at bounding box center [873, 384] width 67 height 15
click at [873, 408] on button "Yes / OK" at bounding box center [873, 407] width 67 height 15
drag, startPoint x: 872, startPoint y: 425, endPoint x: 872, endPoint y: 433, distance: 8.7
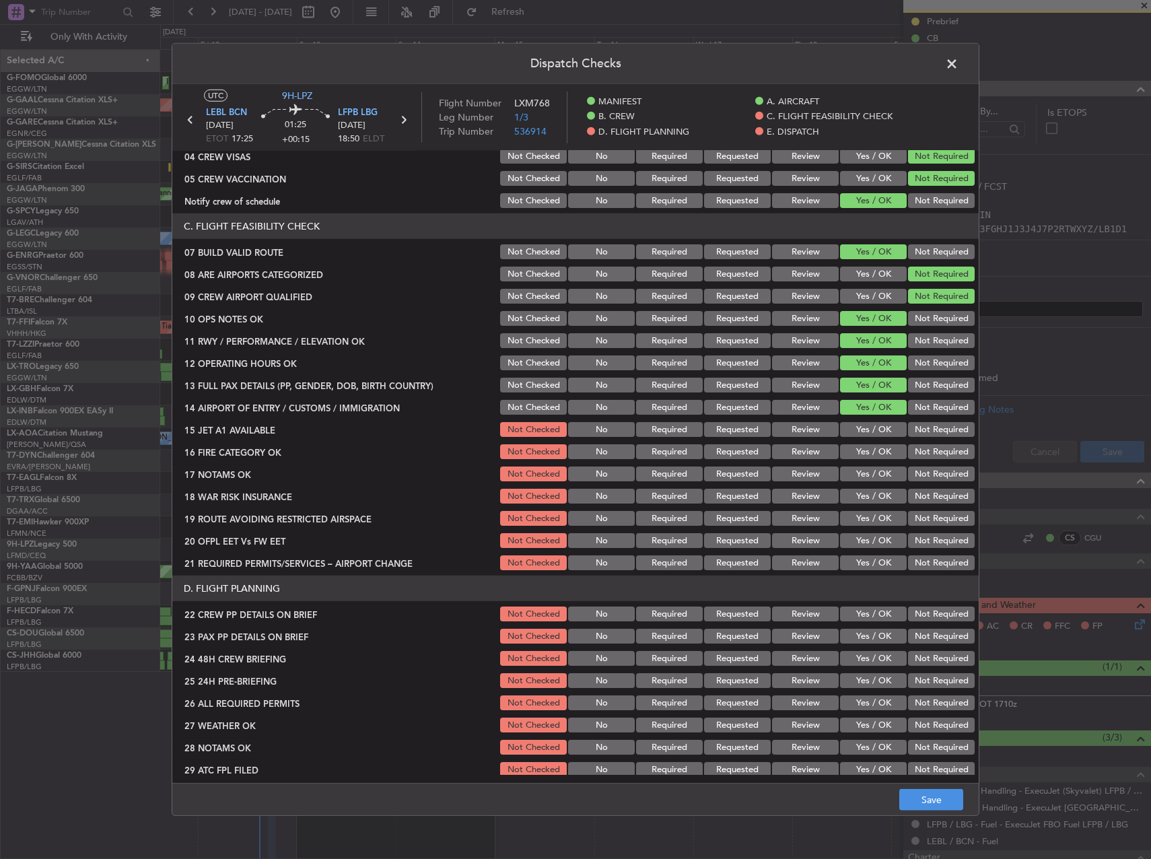
click at [872, 426] on button "Yes / OK" at bounding box center [873, 429] width 67 height 15
click at [872, 439] on div "Yes / OK" at bounding box center [872, 429] width 68 height 19
click at [873, 452] on button "Yes / OK" at bounding box center [873, 451] width 67 height 15
click at [872, 472] on button "Yes / OK" at bounding box center [873, 473] width 67 height 15
click at [877, 503] on button "Yes / OK" at bounding box center [873, 495] width 67 height 15
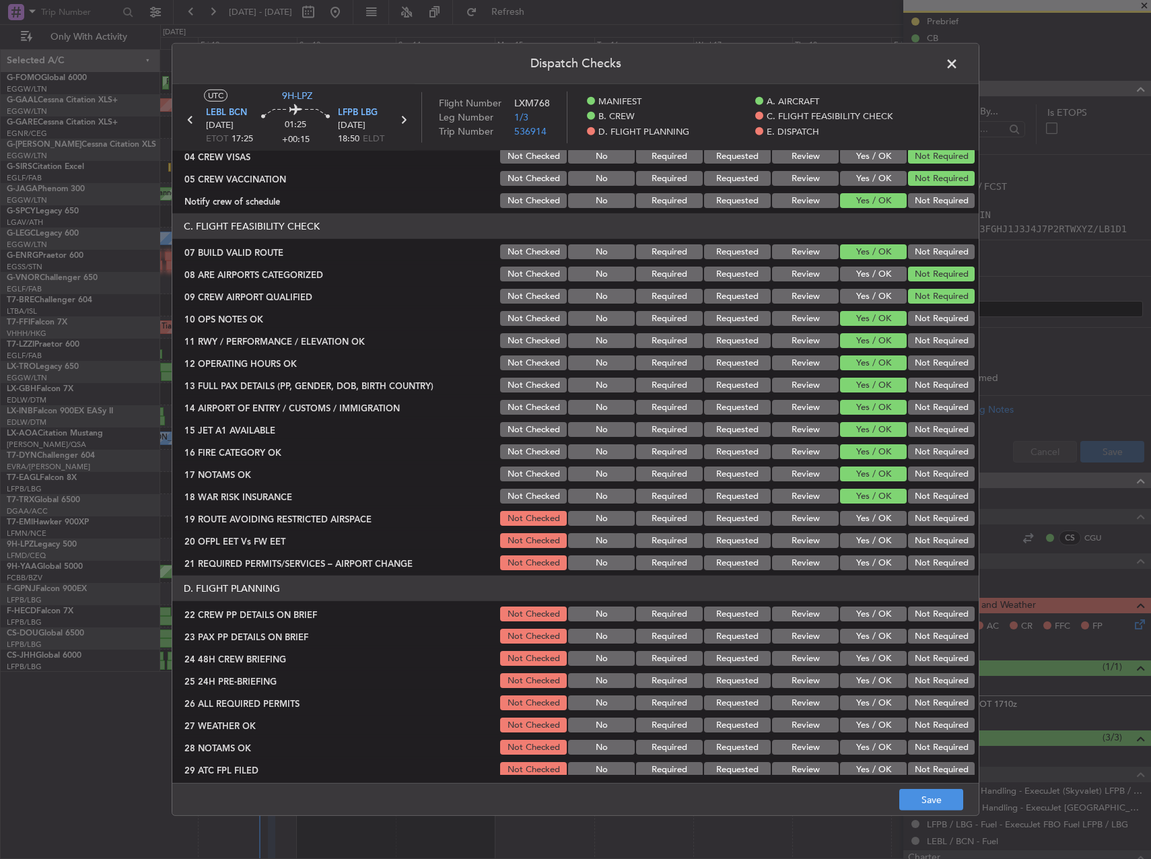
click at [918, 508] on section "C. FLIGHT FEASIBILITY CHECK 07 BUILD VALID ROUTE Not Checked No Required Reques…" at bounding box center [575, 392] width 806 height 359
drag, startPoint x: 919, startPoint y: 500, endPoint x: 877, endPoint y: 517, distance: 45.0
click at [918, 500] on button "Not Required" at bounding box center [941, 495] width 67 height 15
click at [862, 523] on button "Yes / OK" at bounding box center [873, 518] width 67 height 15
click at [867, 540] on button "Yes / OK" at bounding box center [873, 540] width 67 height 15
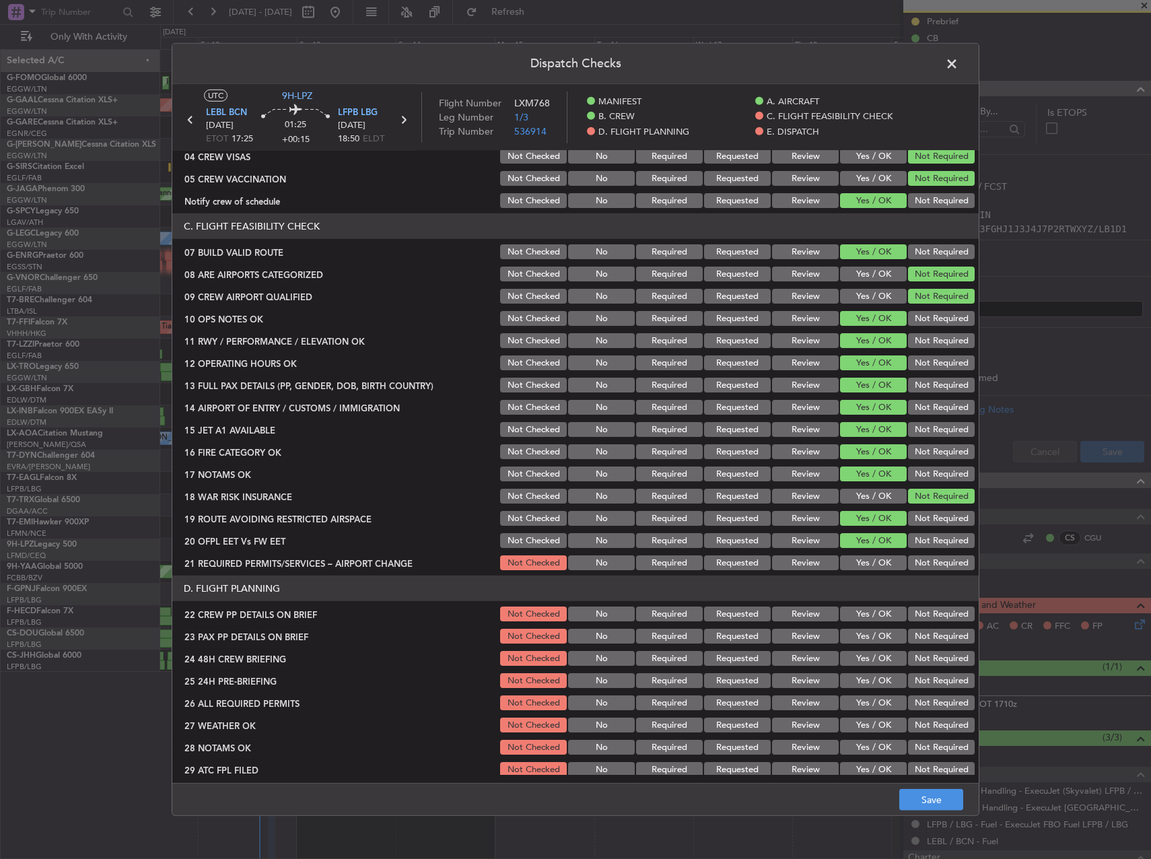
click at [927, 567] on button "Not Required" at bounding box center [941, 562] width 67 height 15
click at [864, 564] on button "Yes / OK" at bounding box center [873, 562] width 67 height 15
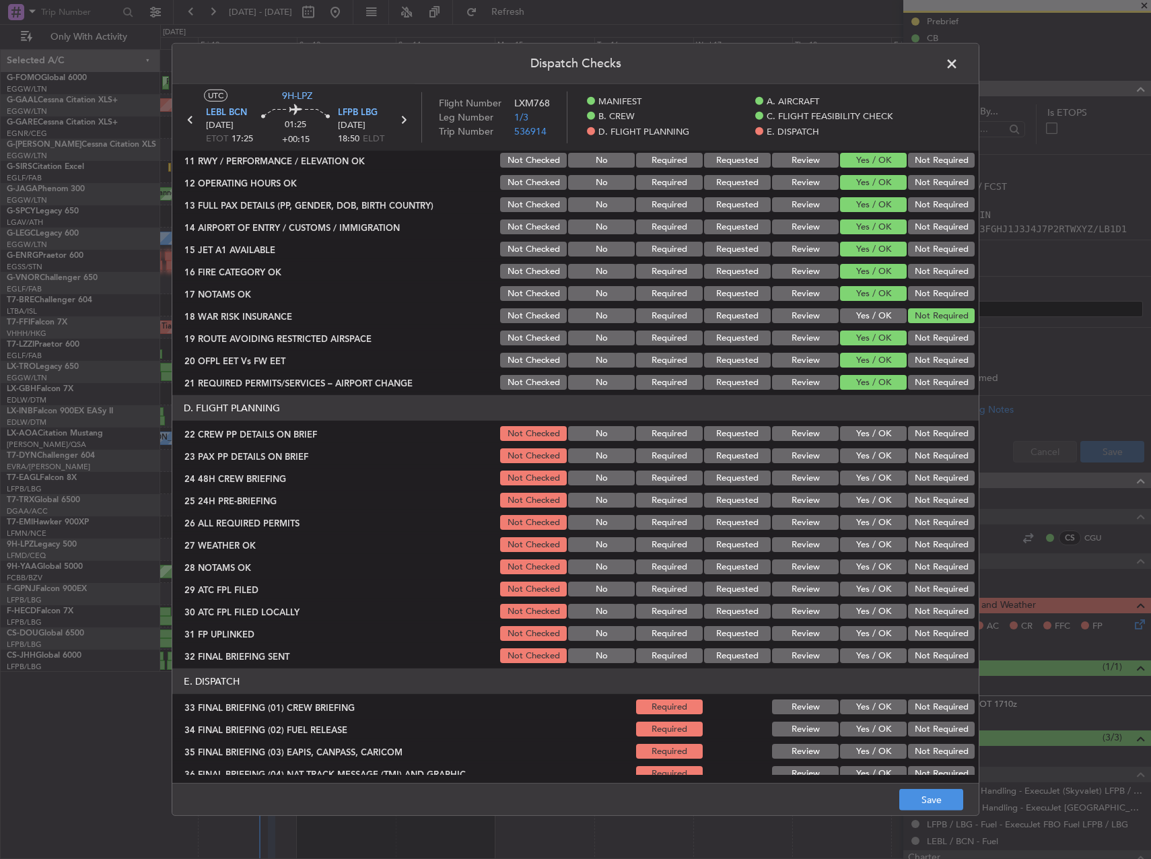
scroll to position [404, 0]
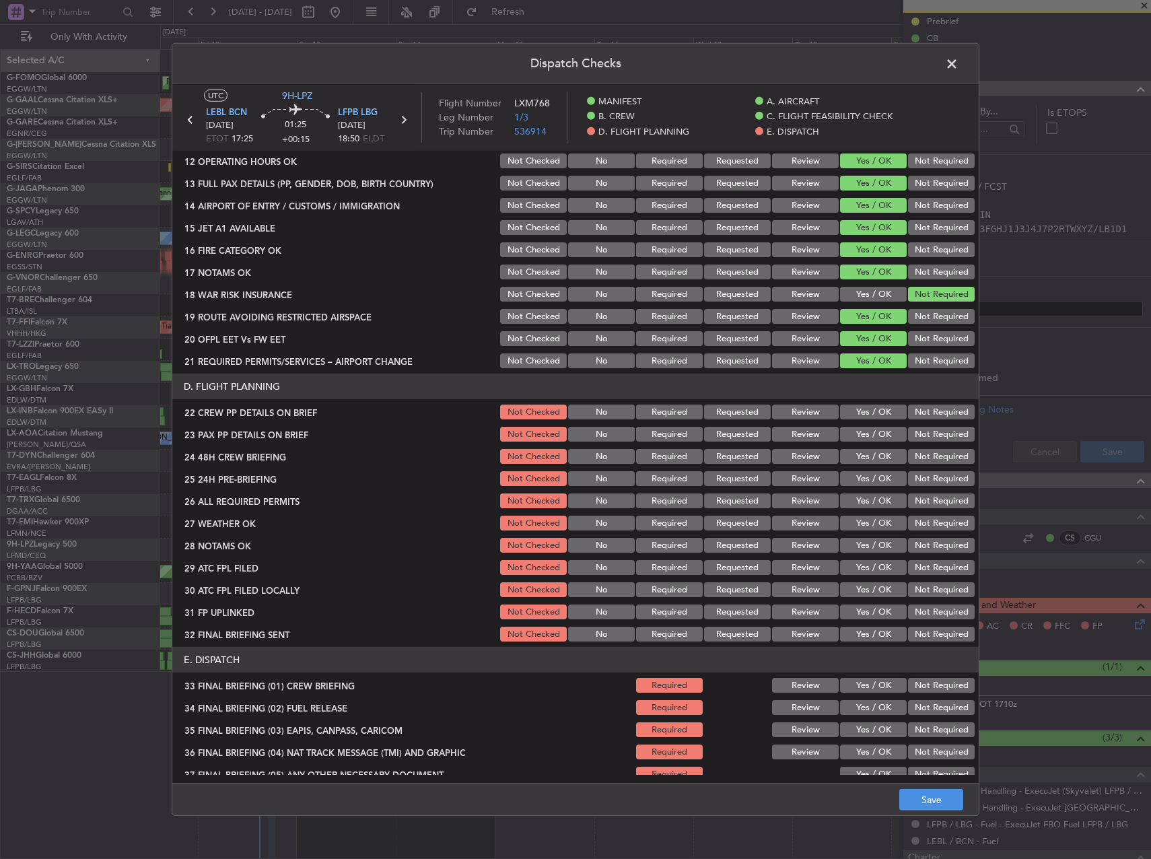
drag, startPoint x: 863, startPoint y: 398, endPoint x: 863, endPoint y: 408, distance: 9.4
click at [862, 398] on header "D. FLIGHT PLANNING" at bounding box center [575, 386] width 806 height 26
click at [863, 412] on button "Yes / OK" at bounding box center [873, 411] width 67 height 15
click at [862, 441] on div "Yes / OK" at bounding box center [872, 434] width 68 height 19
click at [868, 466] on section "D. FLIGHT PLANNING 22 CREW PP DETAILS ON BRIEF Not Checked No Required Requeste…" at bounding box center [575, 508] width 806 height 270
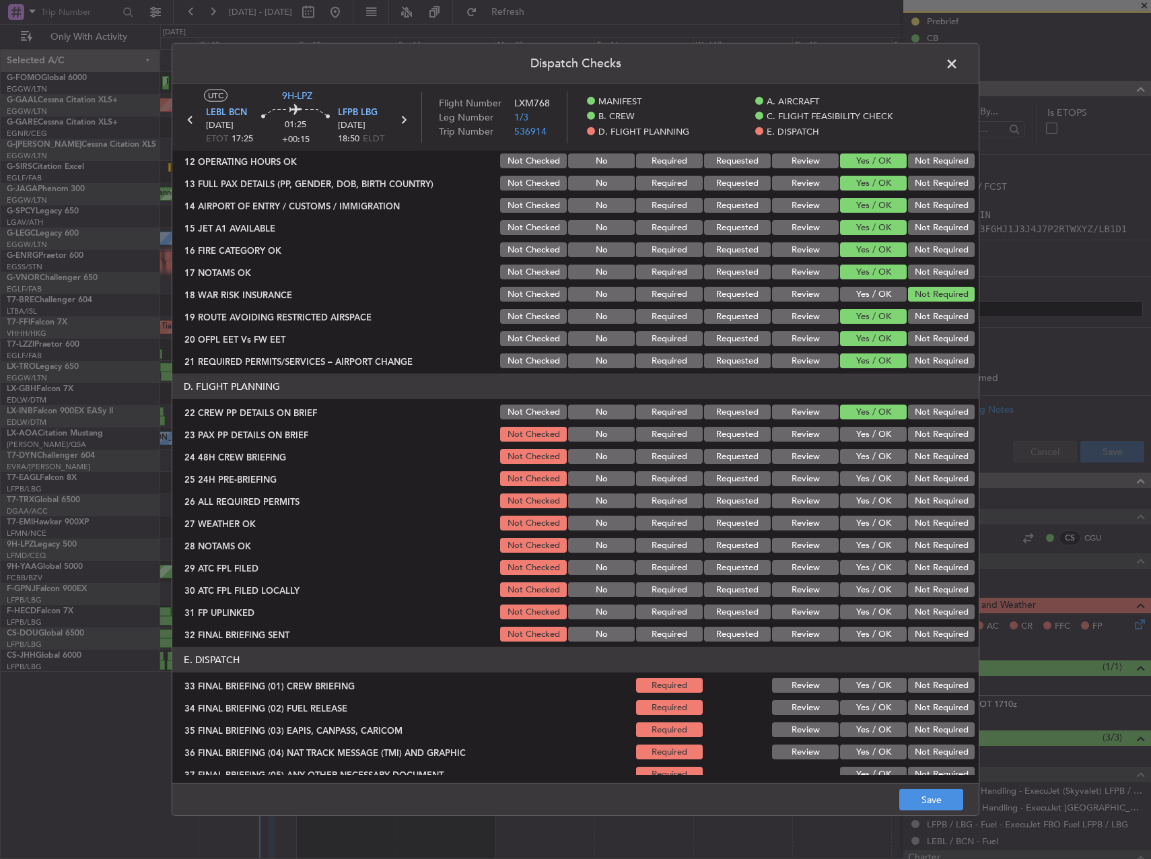
drag, startPoint x: 868, startPoint y: 466, endPoint x: 858, endPoint y: 437, distance: 30.6
click at [861, 446] on section "D. FLIGHT PLANNING 22 CREW PP DETAILS ON BRIEF Not Checked No Required Requeste…" at bounding box center [575, 508] width 806 height 270
drag, startPoint x: 856, startPoint y: 433, endPoint x: 850, endPoint y: 458, distance: 25.0
click at [855, 433] on button "Yes / OK" at bounding box center [873, 434] width 67 height 15
drag, startPoint x: 850, startPoint y: 458, endPoint x: 853, endPoint y: 481, distance: 23.8
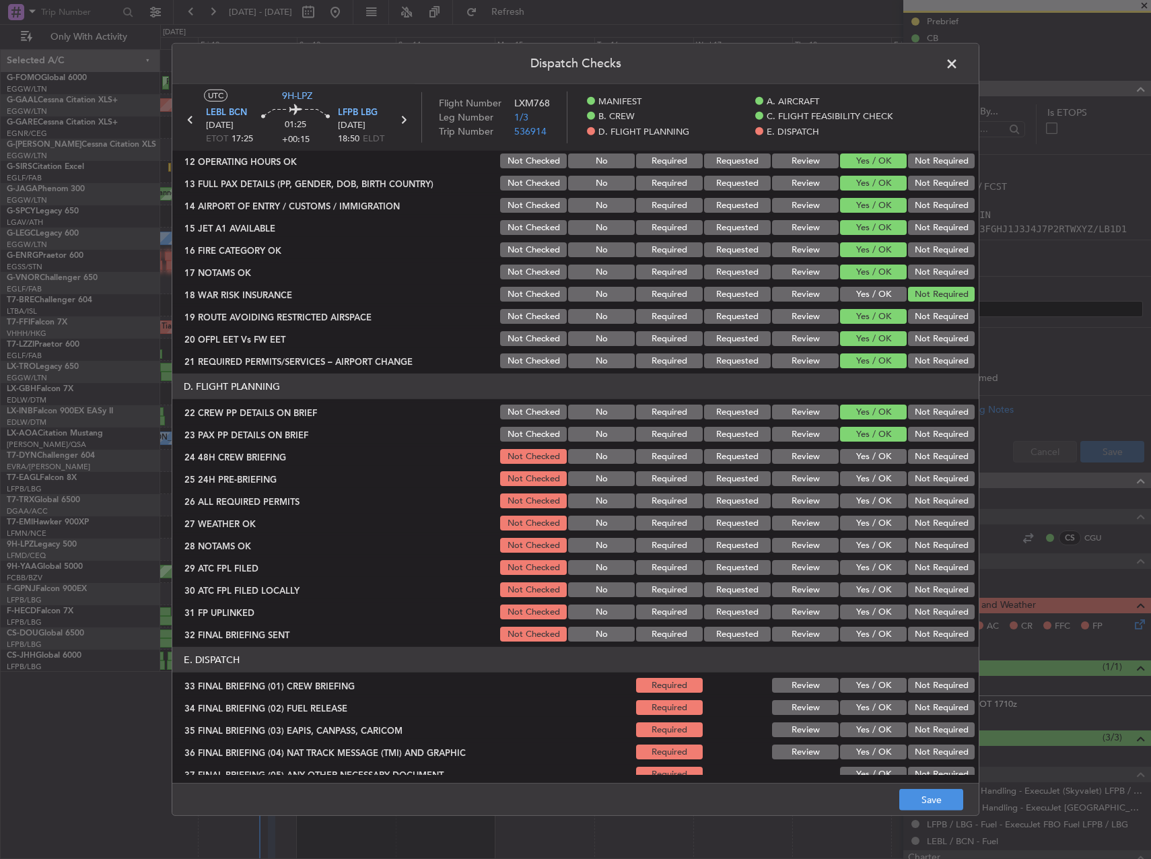
click at [850, 458] on button "Yes / OK" at bounding box center [873, 456] width 67 height 15
click at [853, 481] on button "Yes / OK" at bounding box center [873, 478] width 67 height 15
click at [906, 447] on div "Not Required" at bounding box center [940, 456] width 68 height 19
click at [914, 470] on div "Not Required" at bounding box center [940, 478] width 68 height 19
drag, startPoint x: 913, startPoint y: 477, endPoint x: 886, endPoint y: 490, distance: 29.8
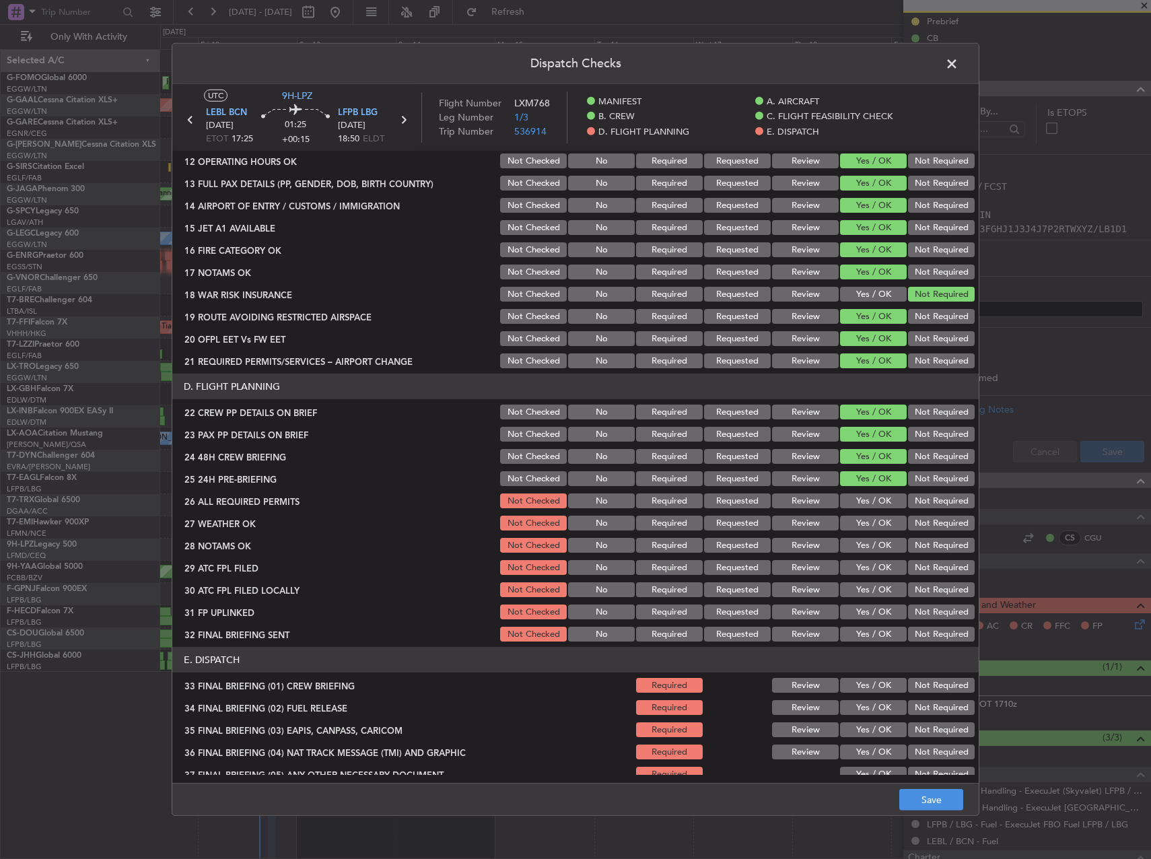
click at [912, 478] on button "Not Required" at bounding box center [941, 478] width 67 height 15
click at [876, 496] on button "Yes / OK" at bounding box center [873, 500] width 67 height 15
click at [870, 520] on button "Yes / OK" at bounding box center [873, 522] width 67 height 15
click at [875, 538] on button "Yes / OK" at bounding box center [873, 545] width 67 height 15
click at [920, 561] on button "Not Required" at bounding box center [941, 567] width 67 height 15
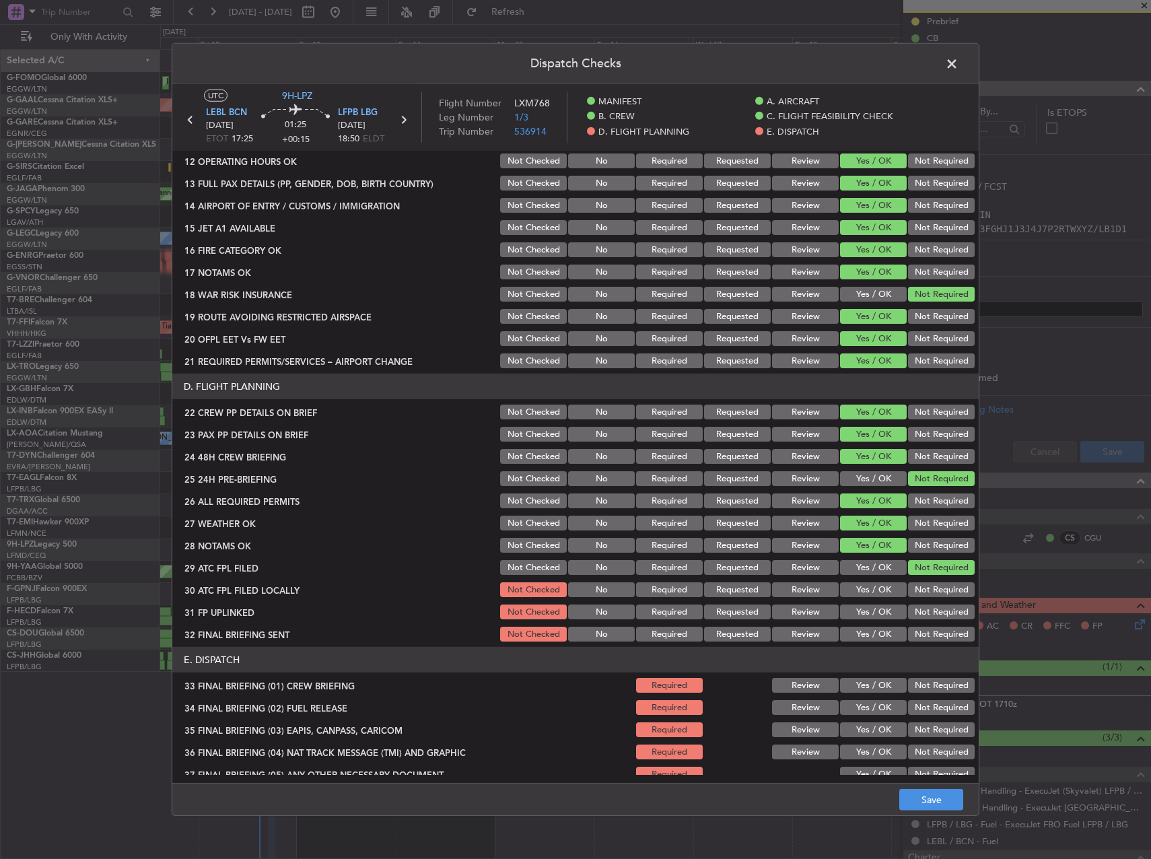
click at [870, 566] on button "Yes / OK" at bounding box center [873, 567] width 67 height 15
click at [920, 581] on div "Not Required" at bounding box center [940, 589] width 68 height 19
click at [910, 589] on button "Not Required" at bounding box center [941, 589] width 67 height 15
click at [872, 601] on section "D. FLIGHT PLANNING 22 CREW PP DETAILS ON BRIEF Not Checked No Required Requeste…" at bounding box center [575, 508] width 806 height 270
click at [876, 623] on section "D. FLIGHT PLANNING 22 CREW PP DETAILS ON BRIEF Not Checked No Required Requeste…" at bounding box center [575, 508] width 806 height 270
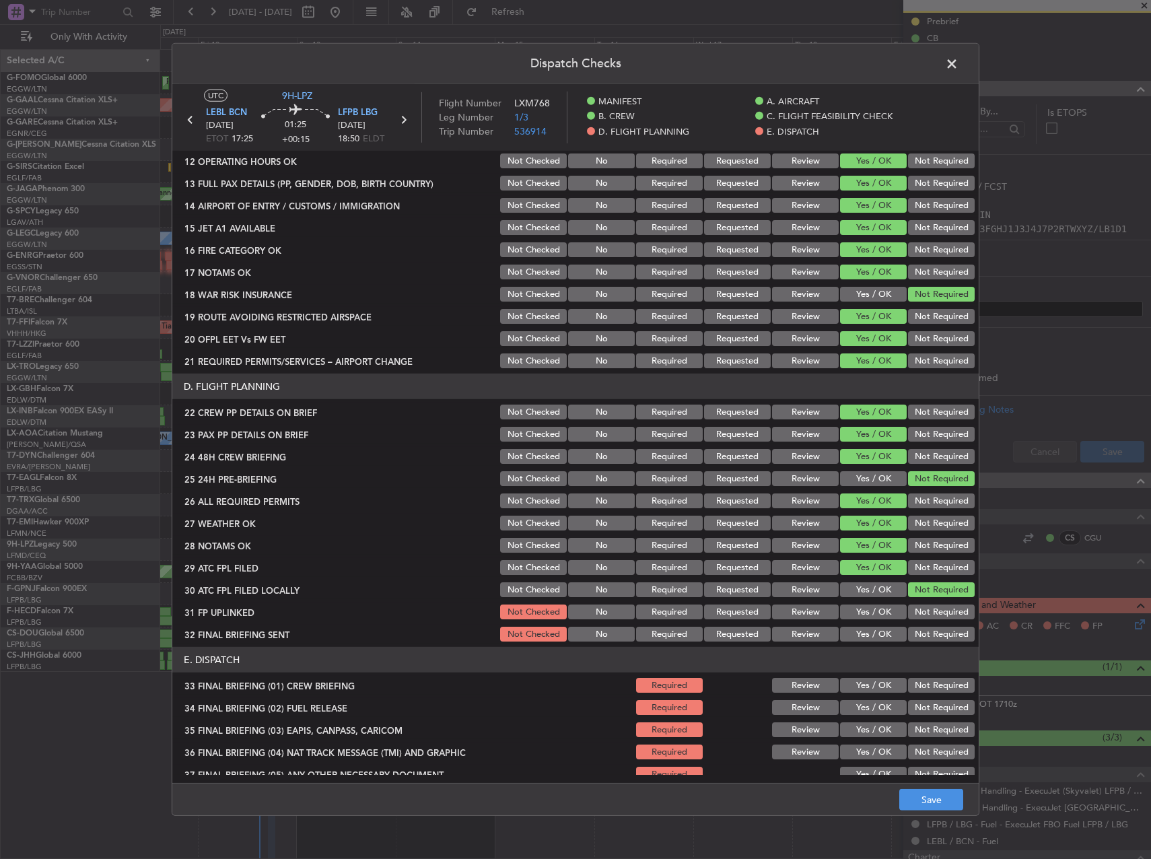
click at [875, 620] on div "Yes / OK" at bounding box center [872, 611] width 68 height 19
click at [875, 635] on button "Yes / OK" at bounding box center [873, 633] width 67 height 15
click at [935, 634] on button "Not Required" at bounding box center [941, 633] width 67 height 15
click at [841, 606] on button "Yes / OK" at bounding box center [873, 611] width 67 height 15
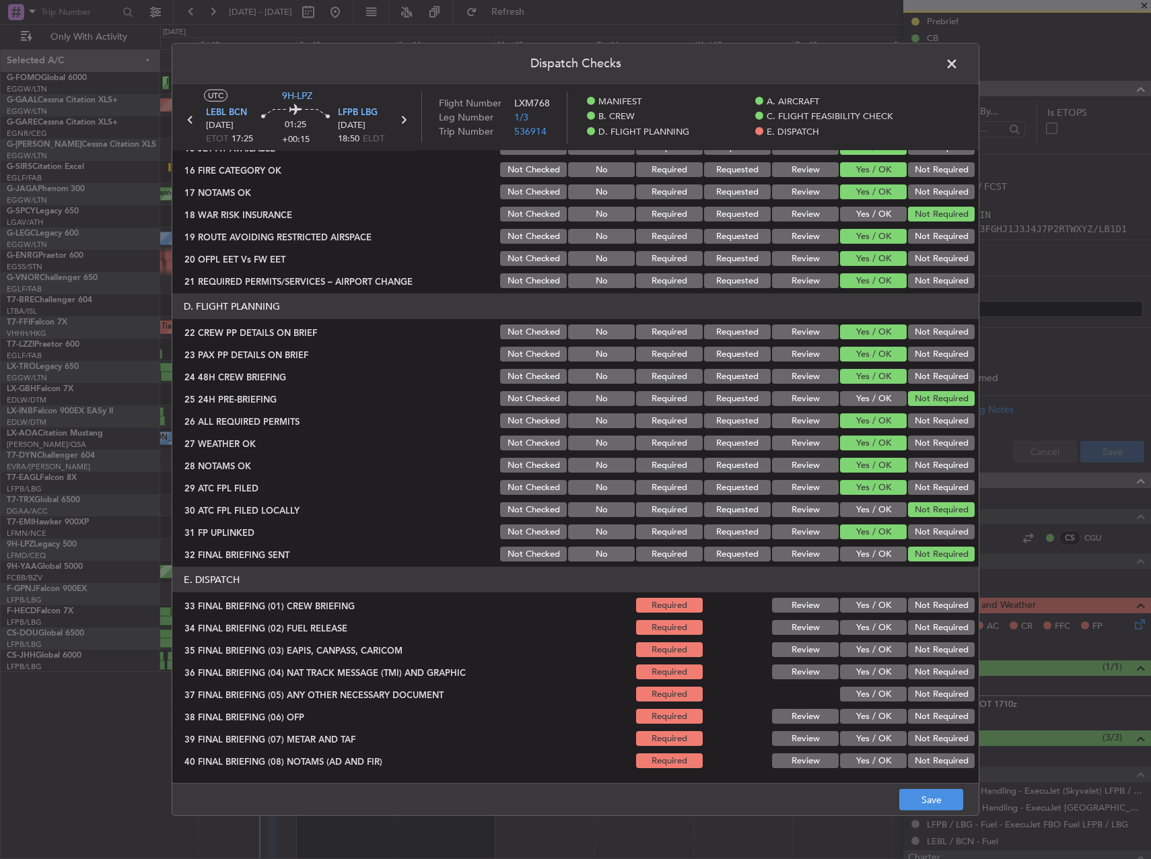
scroll to position [571, 0]
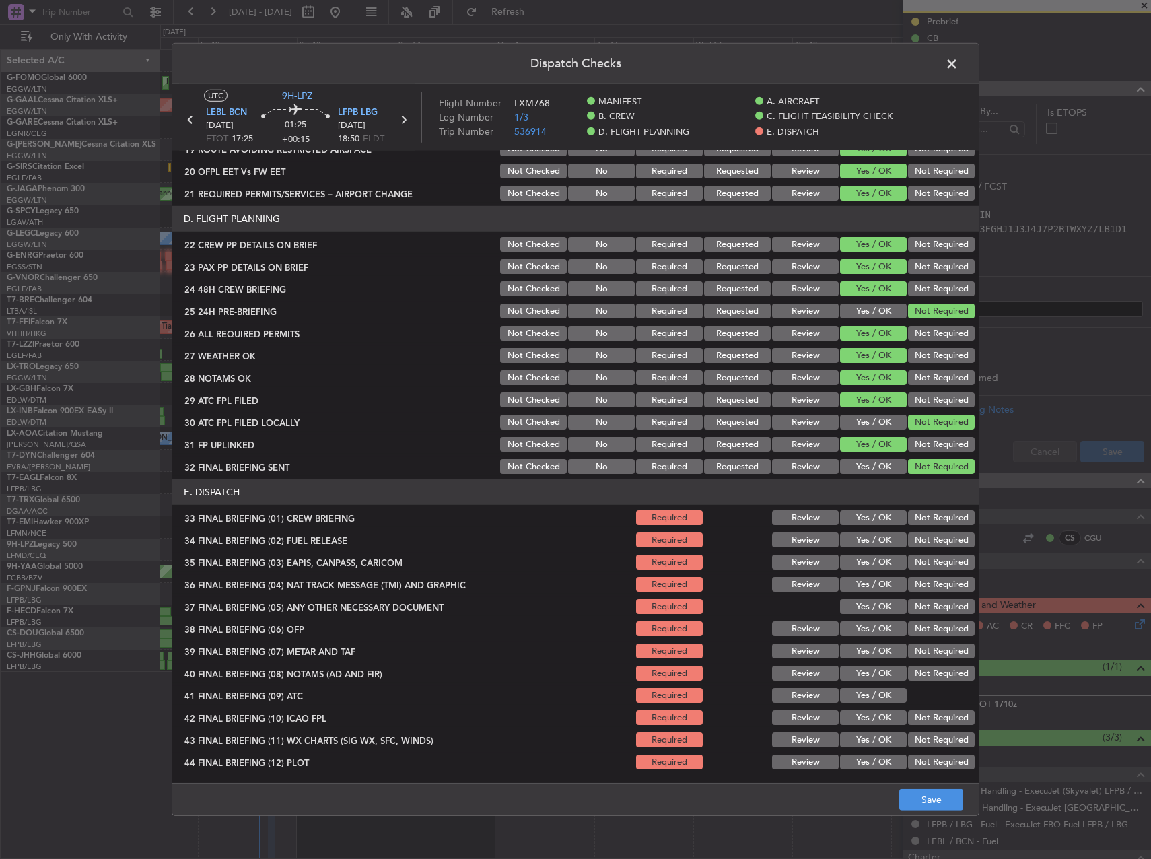
click at [875, 521] on button "Yes / OK" at bounding box center [873, 517] width 67 height 15
click at [871, 541] on button "Yes / OK" at bounding box center [873, 539] width 67 height 15
click at [908, 562] on button "Not Required" at bounding box center [941, 561] width 67 height 15
drag, startPoint x: 907, startPoint y: 572, endPoint x: 910, endPoint y: 582, distance: 10.4
click at [907, 573] on section "E. DISPATCH 33 FINAL BRIEFING (01) CREW BRIEFING Required Review Yes / OK Not R…" at bounding box center [575, 625] width 806 height 292
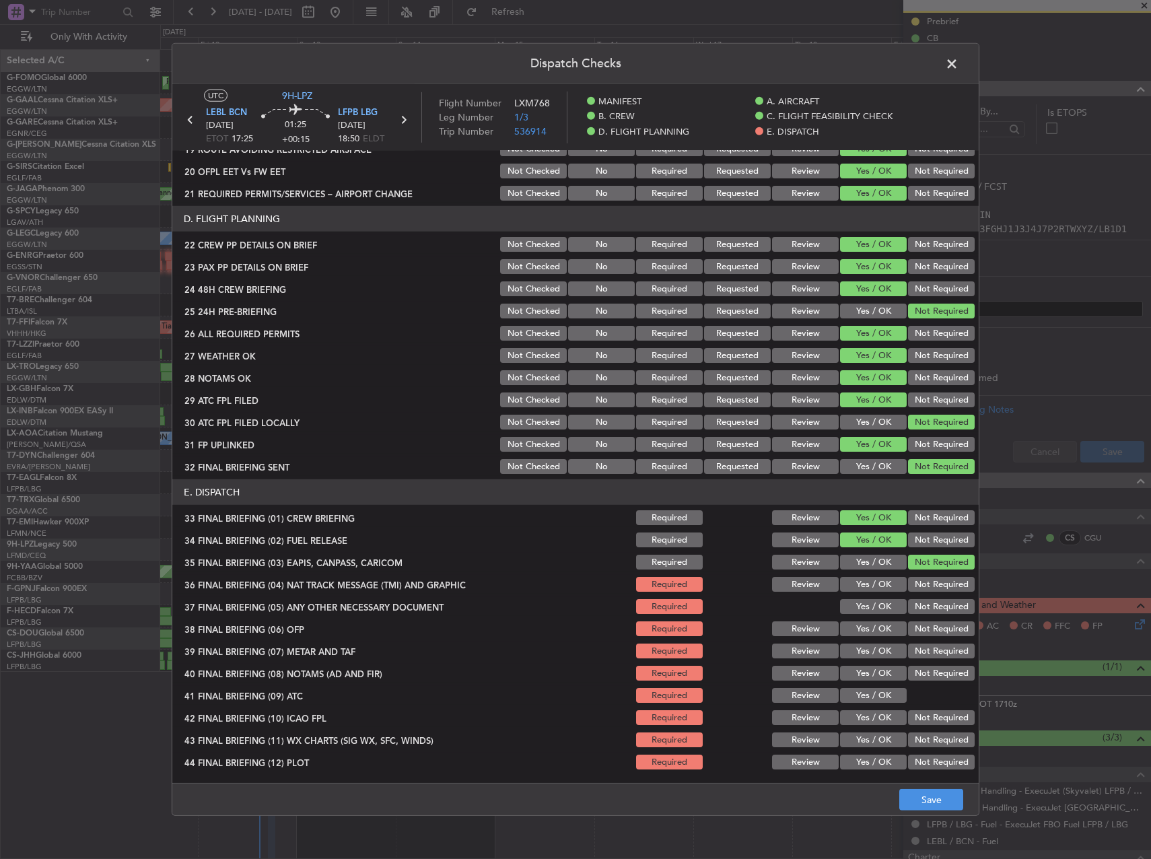
click at [910, 583] on button "Not Required" at bounding box center [941, 584] width 67 height 15
drag, startPoint x: 904, startPoint y: 603, endPoint x: 897, endPoint y: 614, distance: 13.1
click at [908, 604] on button "Not Required" at bounding box center [941, 606] width 67 height 15
click at [874, 630] on button "Yes / OK" at bounding box center [873, 628] width 67 height 15
click at [868, 649] on button "Yes / OK" at bounding box center [873, 650] width 67 height 15
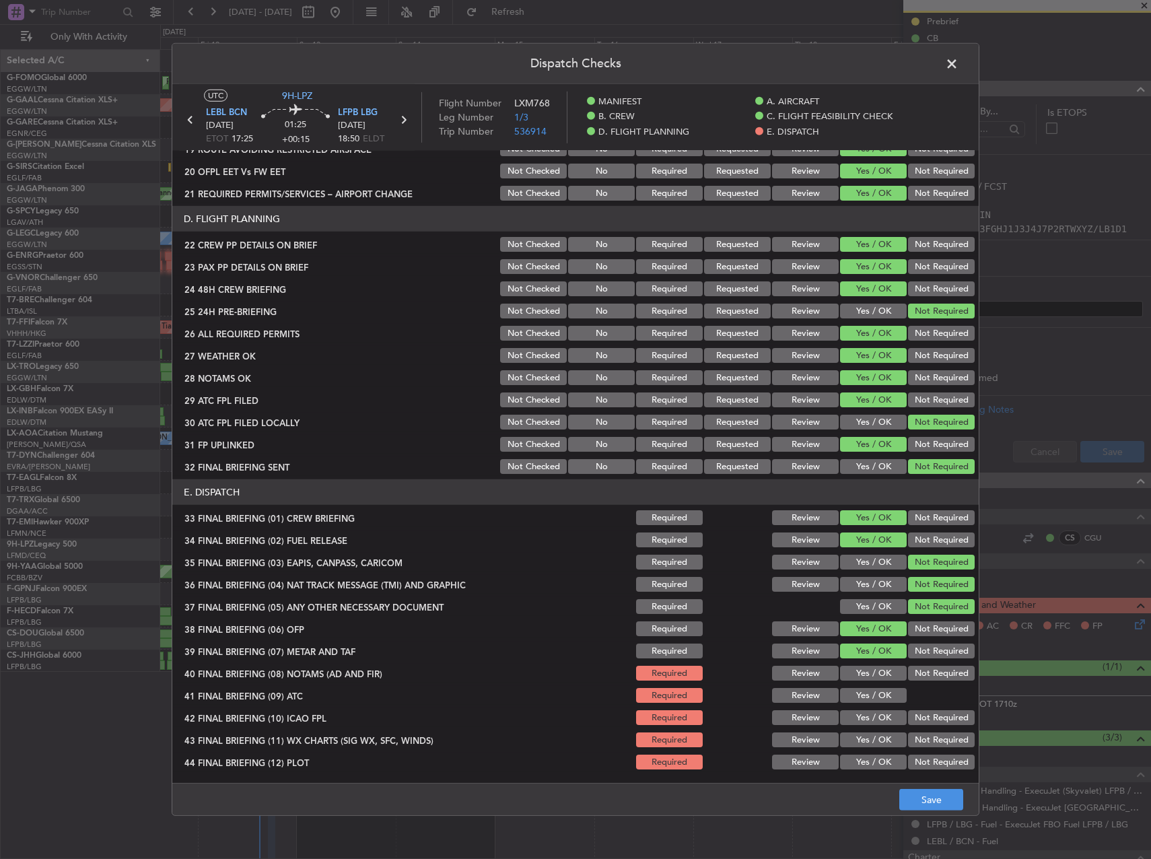
click at [867, 676] on button "Yes / OK" at bounding box center [873, 672] width 67 height 15
click at [869, 697] on button "Yes / OK" at bounding box center [873, 695] width 67 height 15
click at [874, 717] on button "Yes / OK" at bounding box center [873, 717] width 67 height 15
click at [917, 724] on button "Not Required" at bounding box center [941, 717] width 67 height 15
click at [867, 743] on button "Yes / OK" at bounding box center [873, 739] width 67 height 15
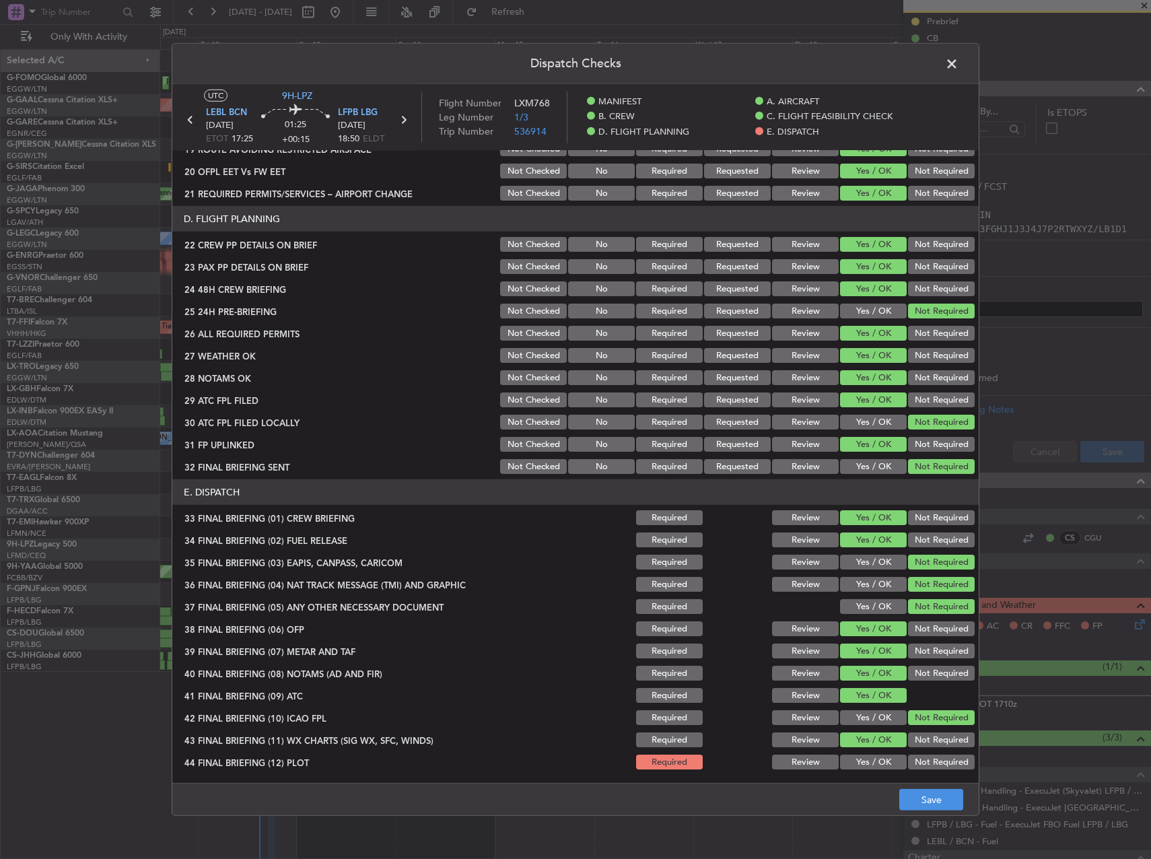
drag, startPoint x: 870, startPoint y: 760, endPoint x: 903, endPoint y: 771, distance: 34.7
click at [871, 762] on button "Yes / OK" at bounding box center [873, 761] width 67 height 15
click at [929, 797] on button "Save" at bounding box center [931, 800] width 64 height 22
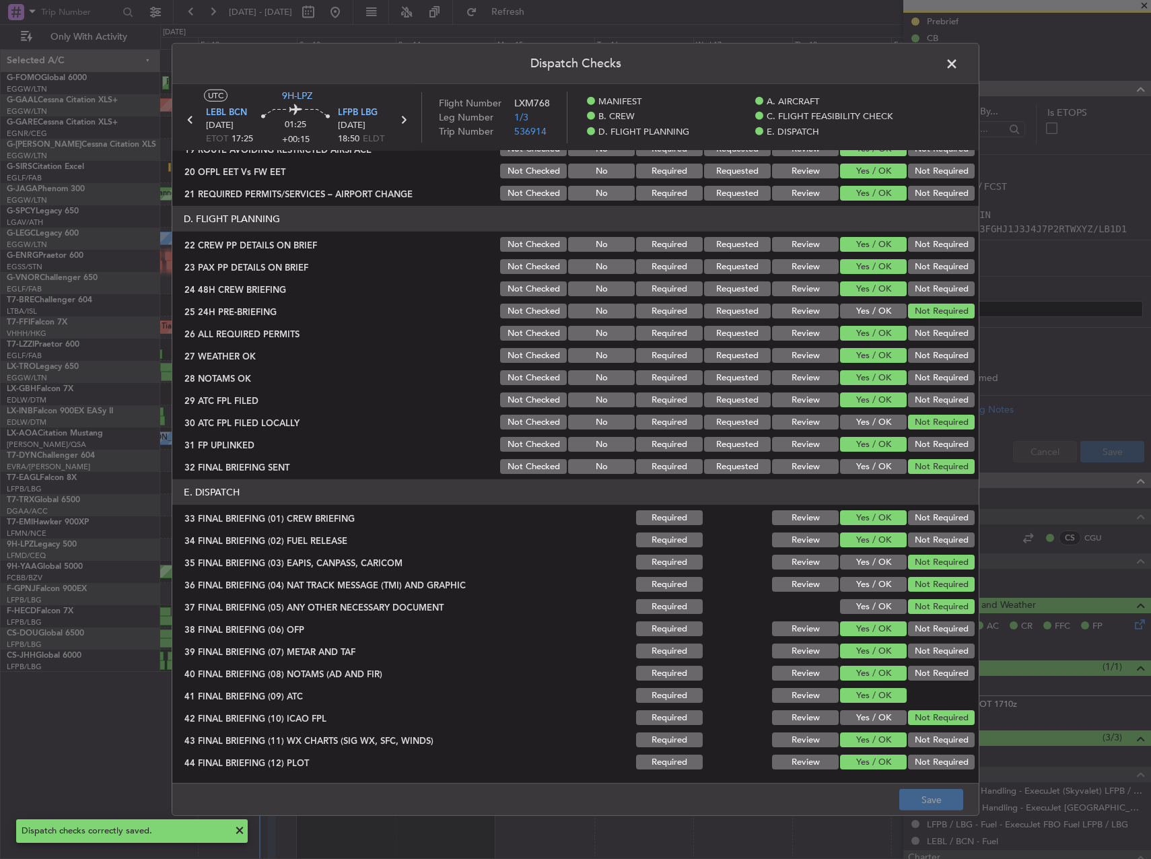
click at [958, 61] on span at bounding box center [958, 67] width 0 height 27
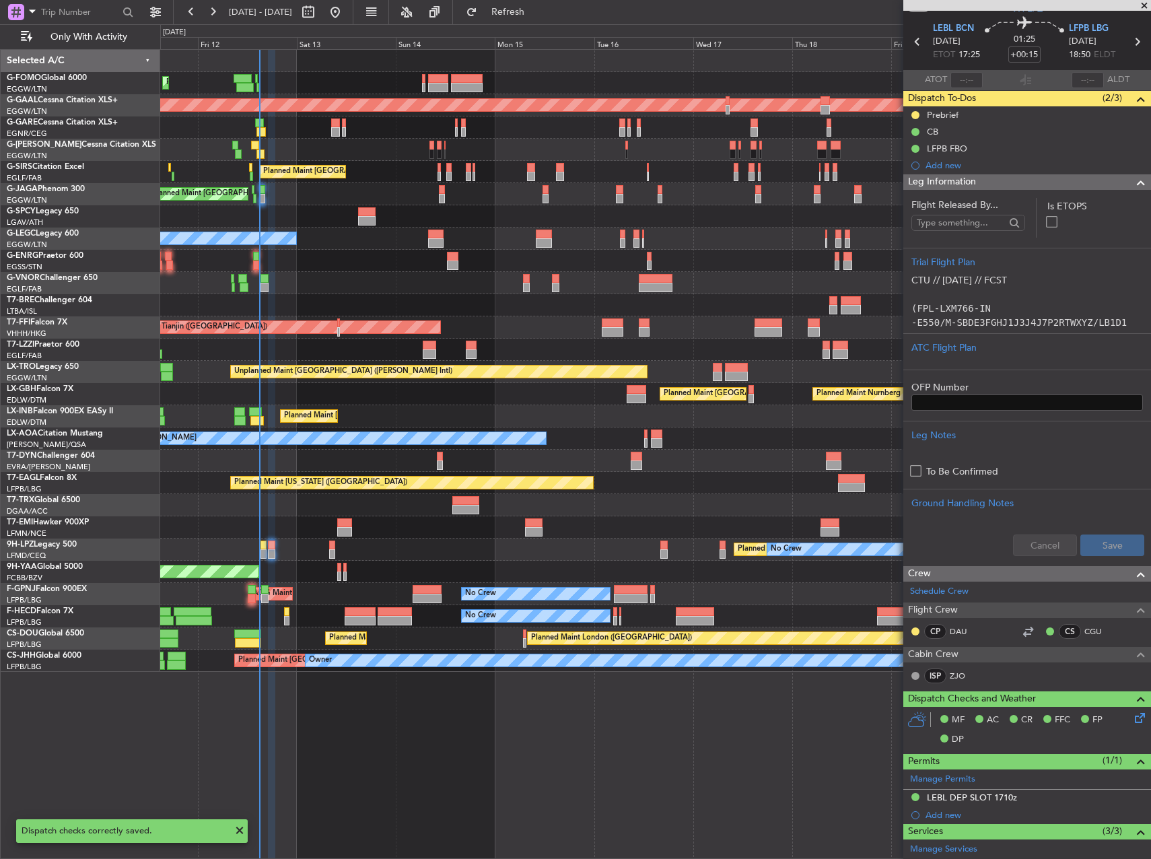
scroll to position [0, 0]
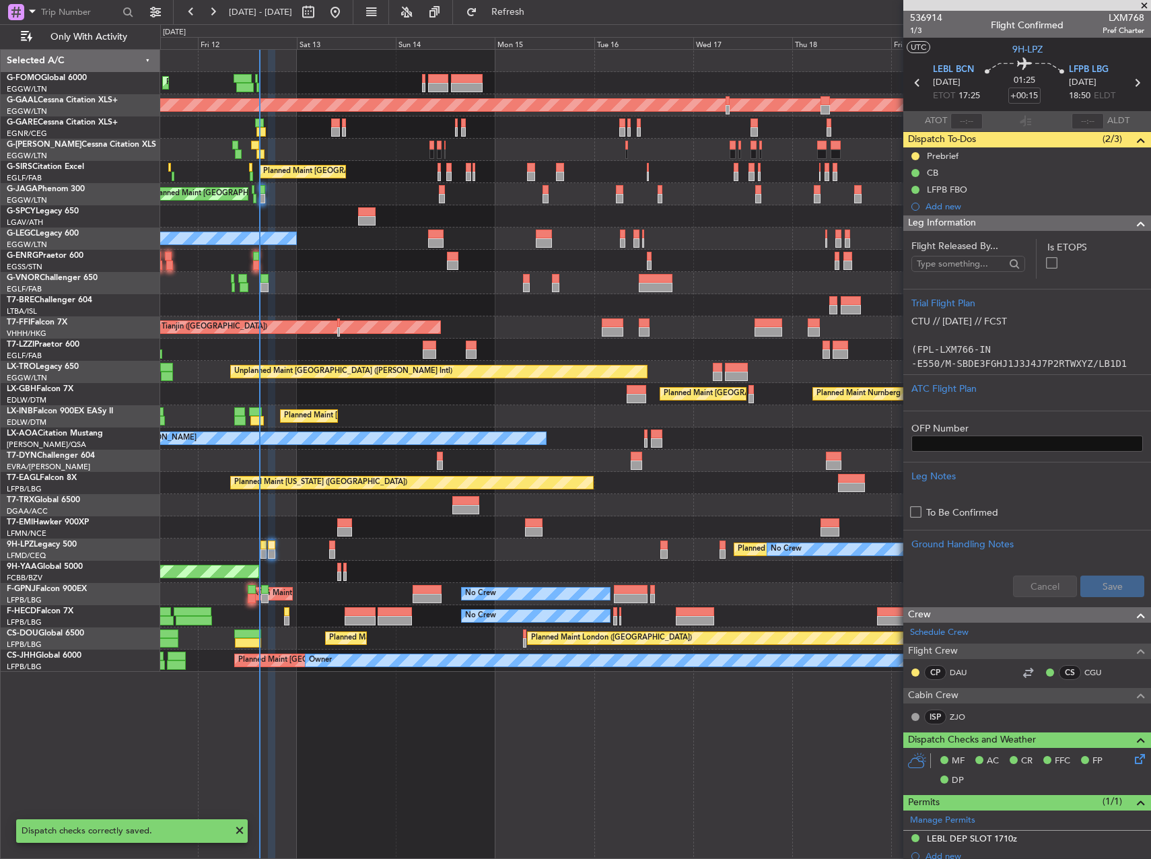
drag, startPoint x: 916, startPoint y: 154, endPoint x: 914, endPoint y: 173, distance: 18.9
click at [915, 154] on button at bounding box center [915, 156] width 8 height 8
click at [912, 215] on span "Completed" at bounding box center [920, 215] width 44 height 13
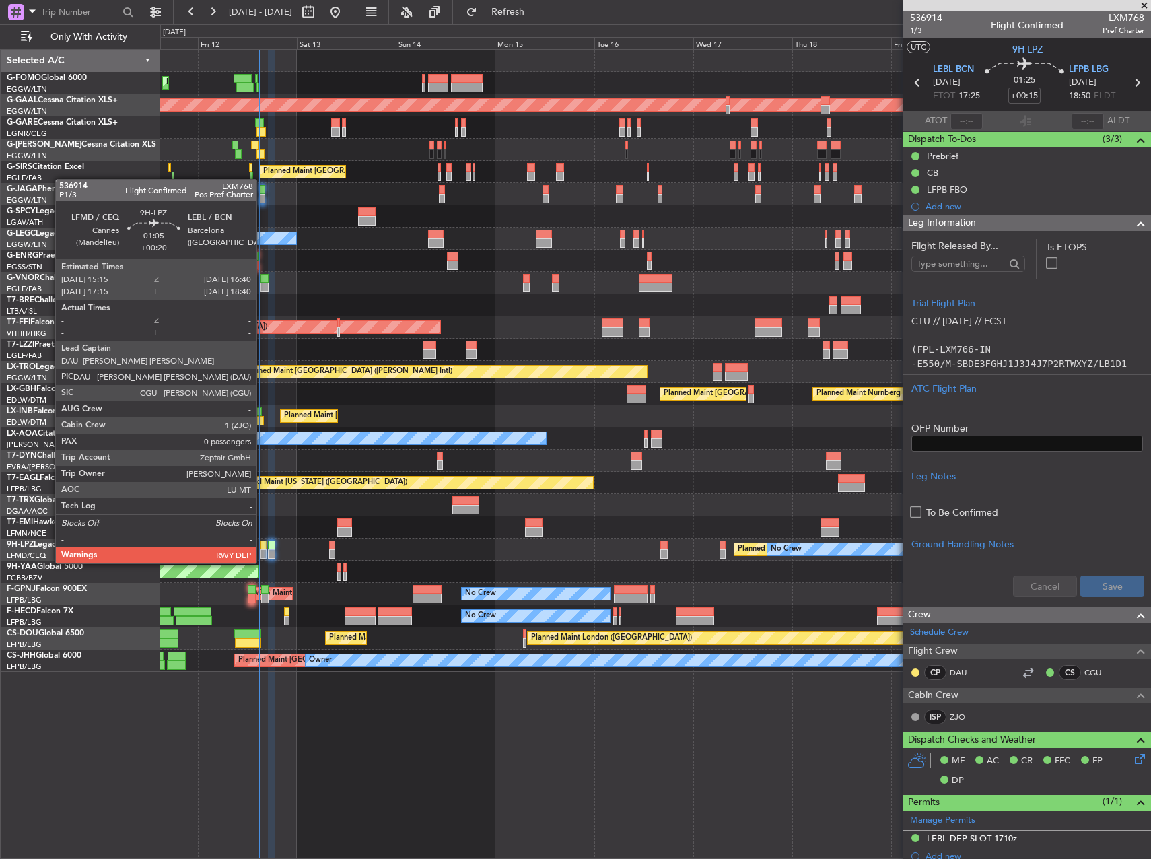
click at [262, 550] on div at bounding box center [263, 553] width 6 height 9
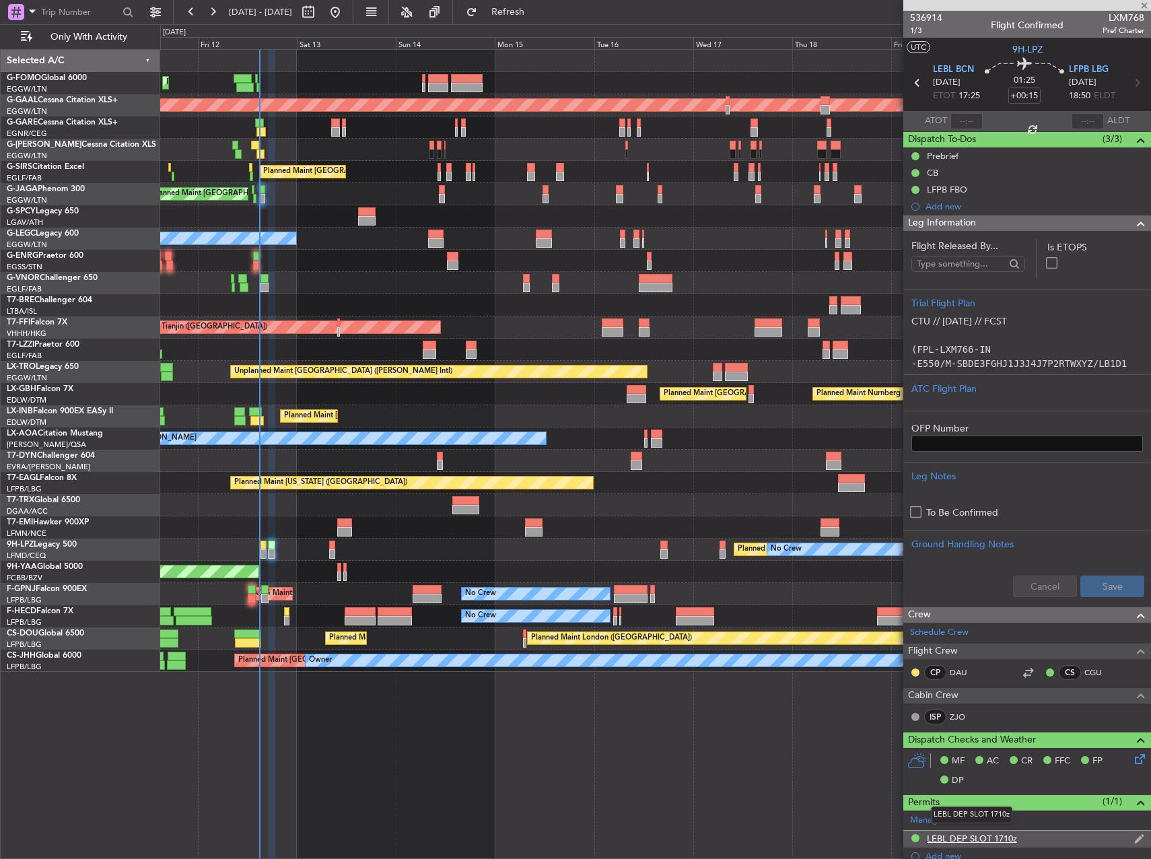
type input "+00:20"
type input "0"
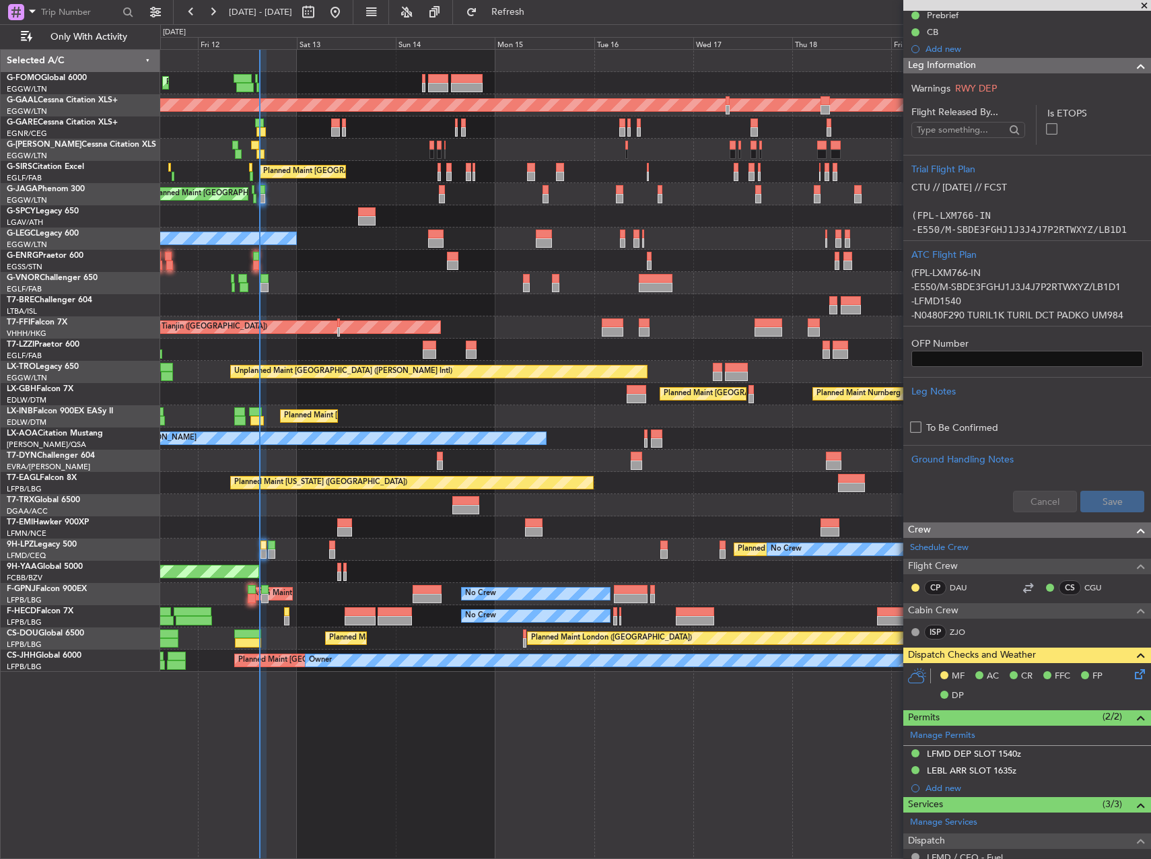
scroll to position [269, 0]
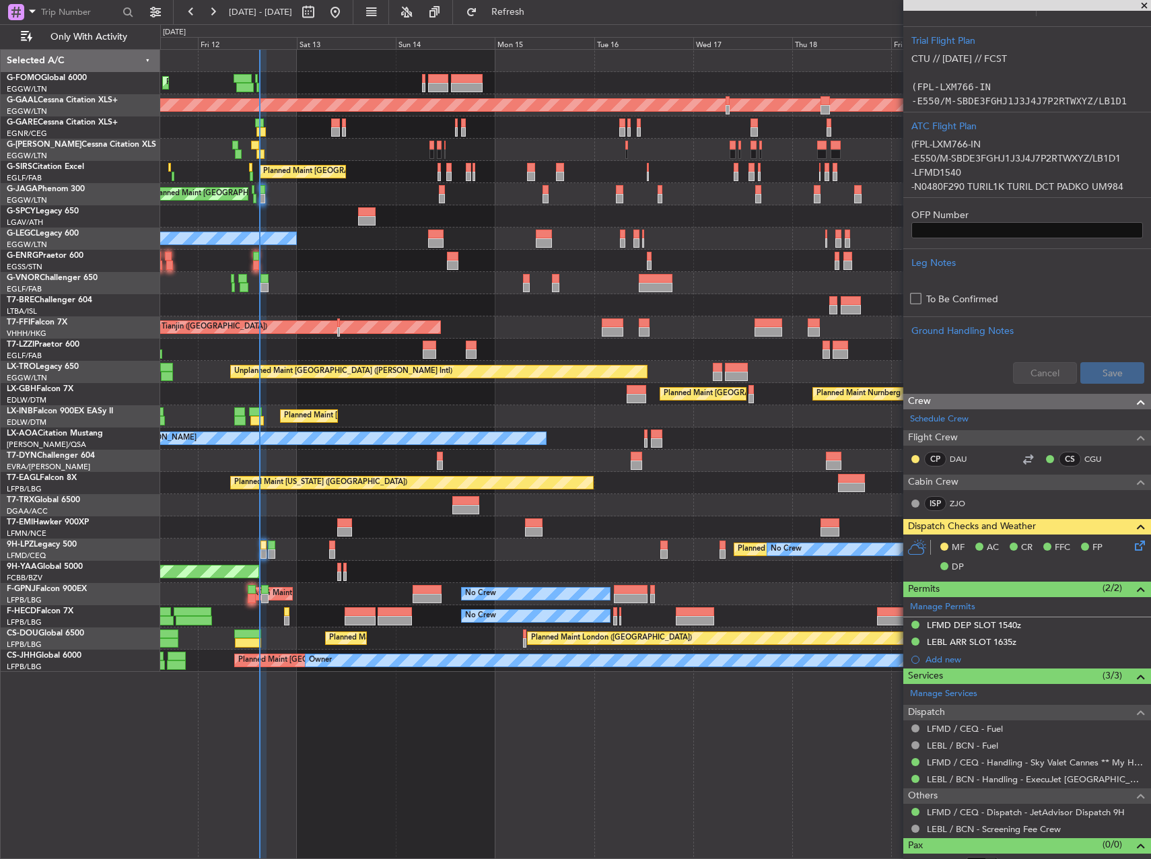
click at [578, 739] on div "Planned Maint London (Luton) Planned Maint Dusseldorf Planned Maint London (Lut…" at bounding box center [655, 453] width 990 height 809
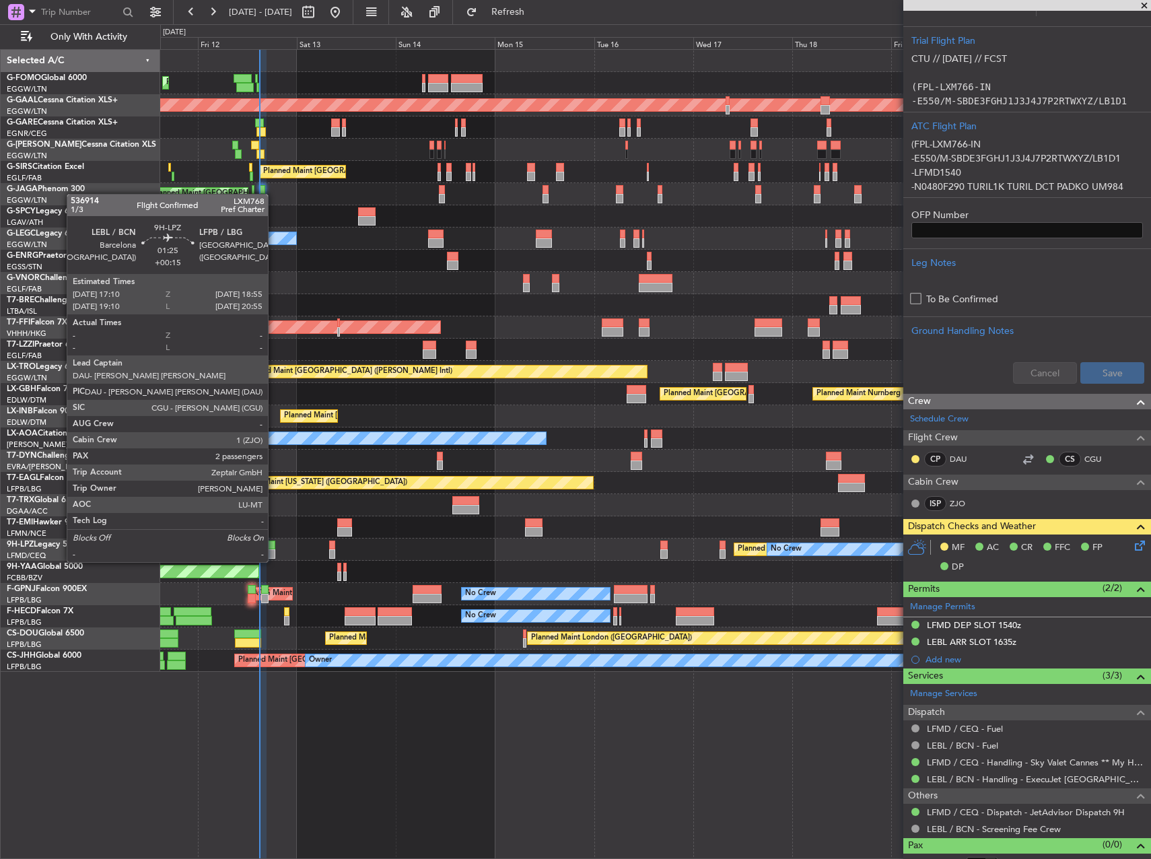
click at [274, 548] on div at bounding box center [271, 544] width 7 height 9
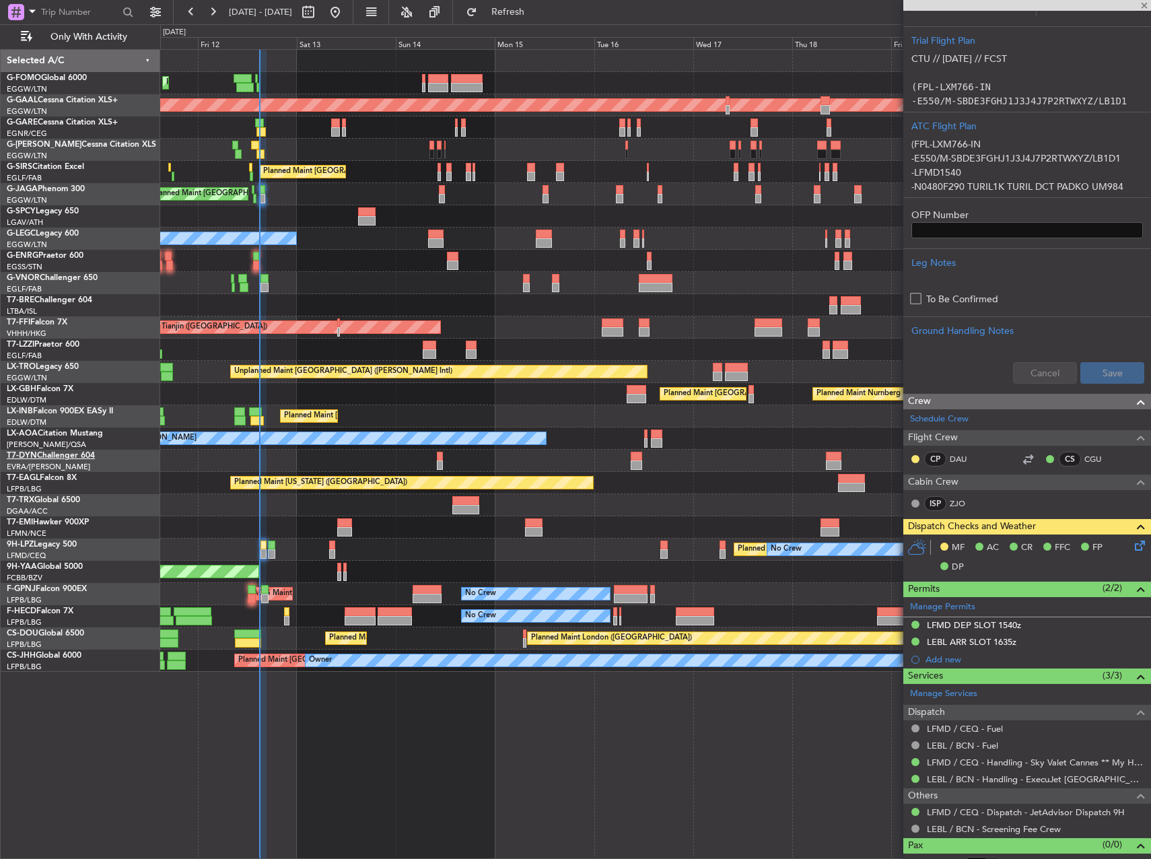
type input "+00:15"
type input "2"
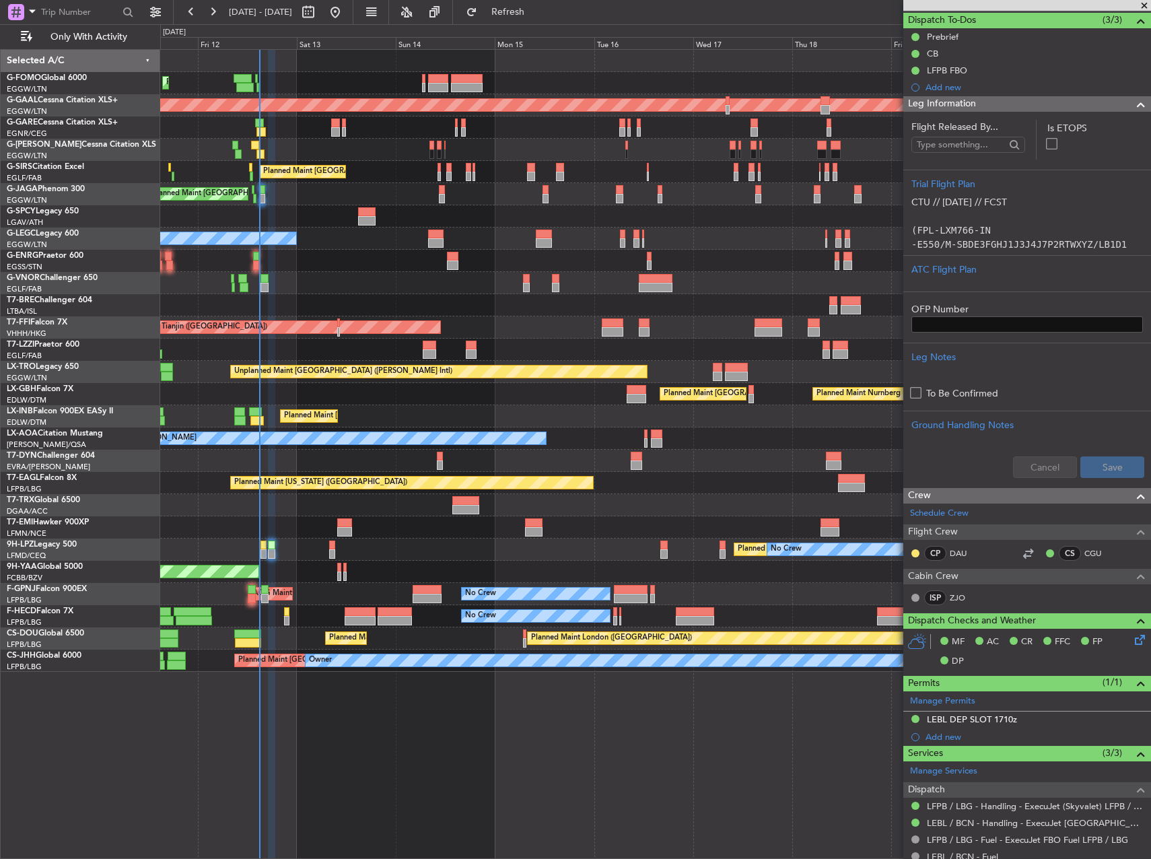
scroll to position [0, 0]
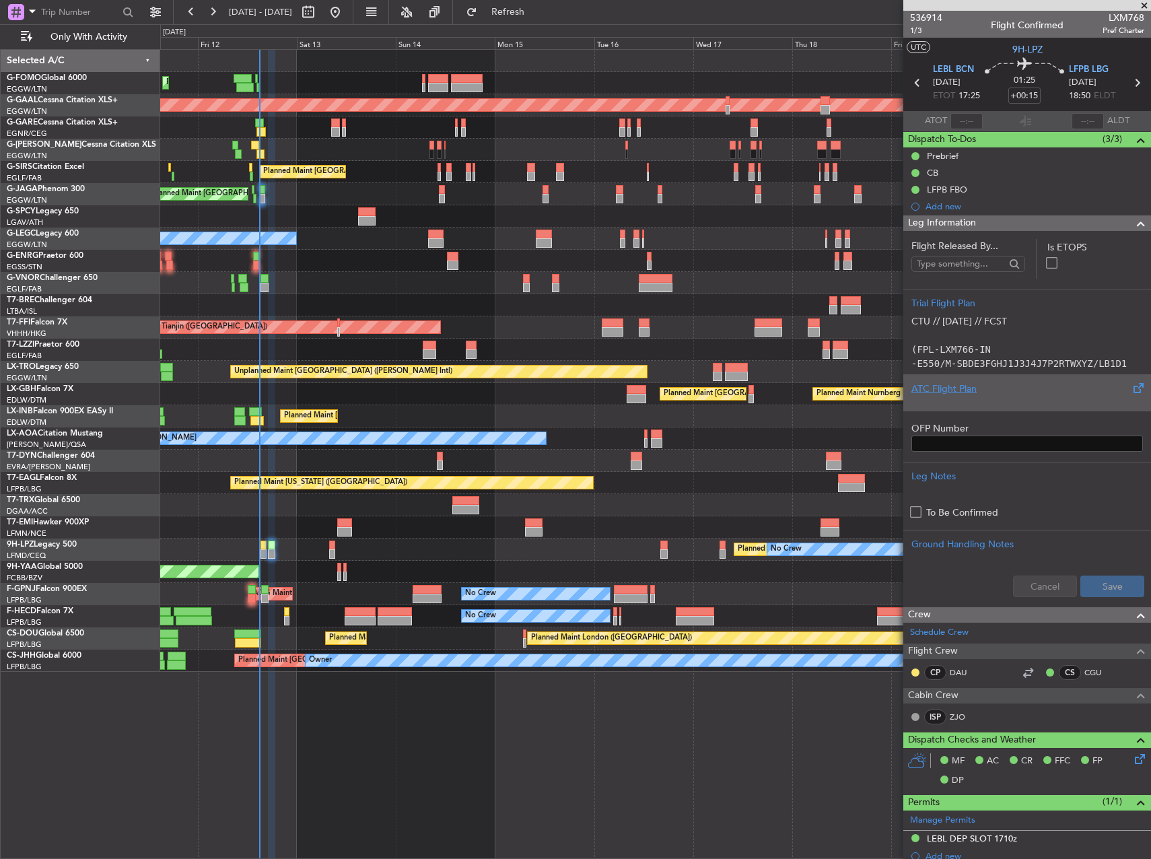
click at [1011, 396] on div at bounding box center [1026, 400] width 231 height 8
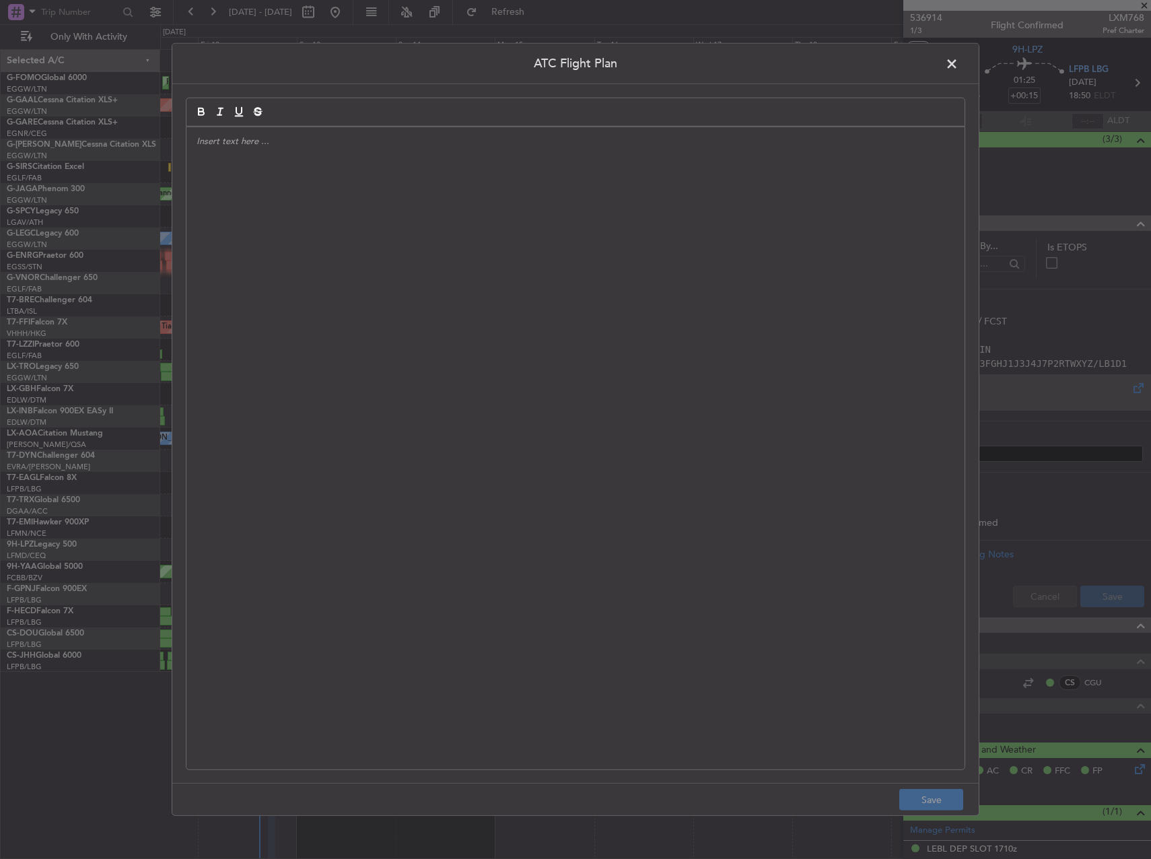
click at [338, 288] on div at bounding box center [575, 448] width 778 height 642
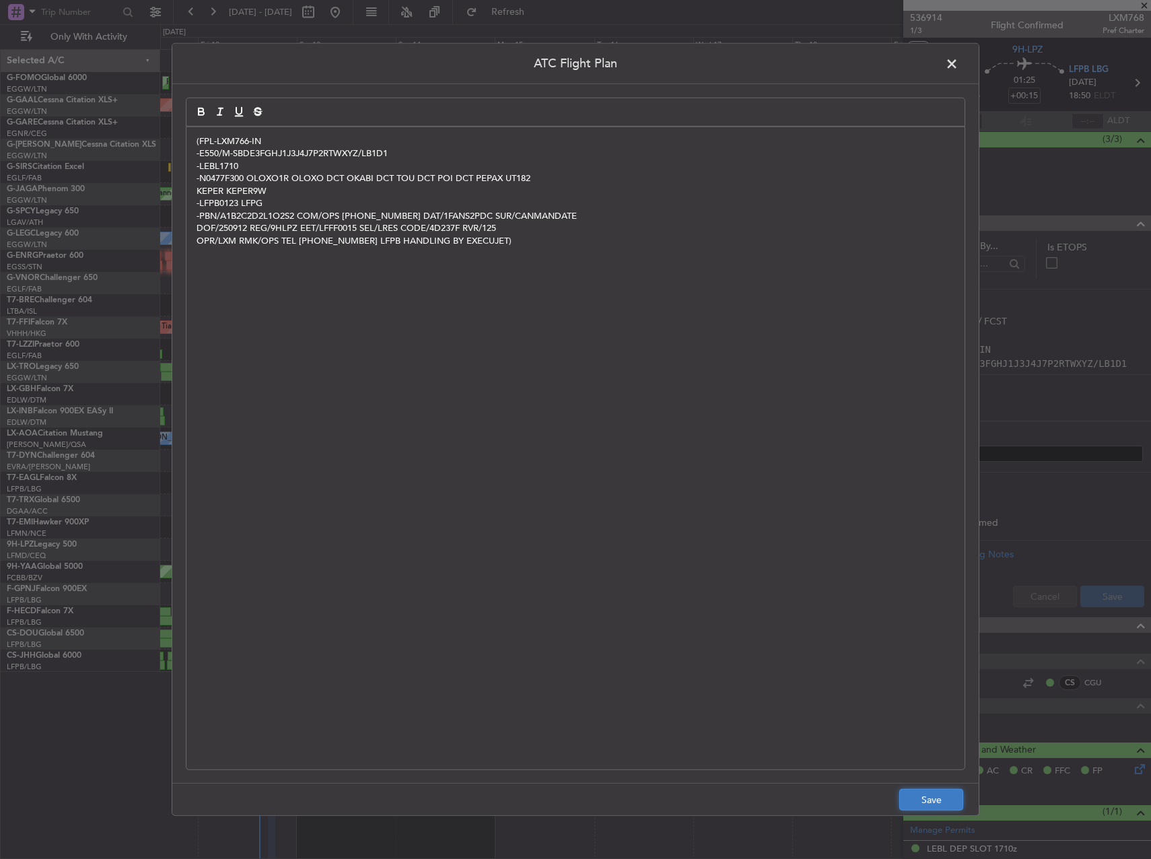
click at [953, 805] on button "Save" at bounding box center [931, 800] width 64 height 22
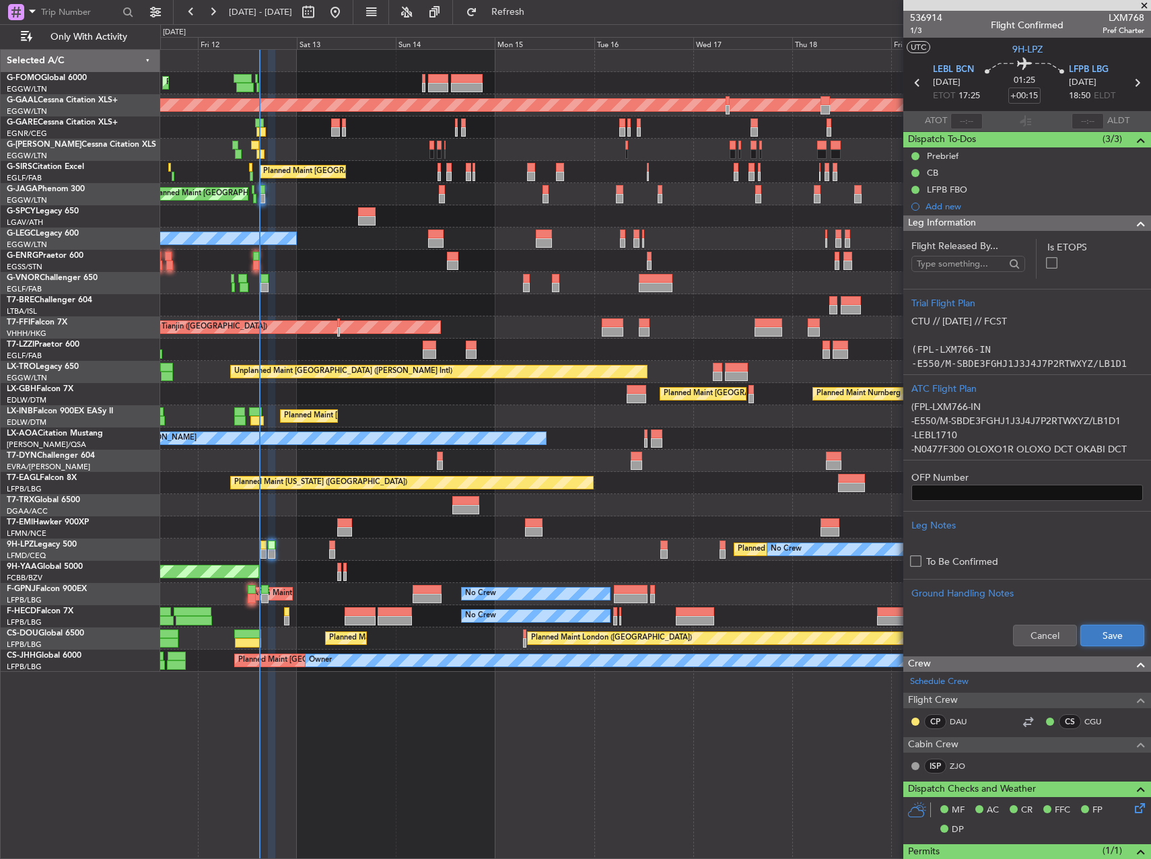
click at [1104, 628] on button "Save" at bounding box center [1112, 635] width 64 height 22
click at [920, 34] on mat-tooltip-component "Trip Number" at bounding box center [925, 43] width 67 height 36
click at [918, 29] on span "1/3" at bounding box center [926, 30] width 32 height 11
click at [262, 552] on div at bounding box center [263, 553] width 6 height 9
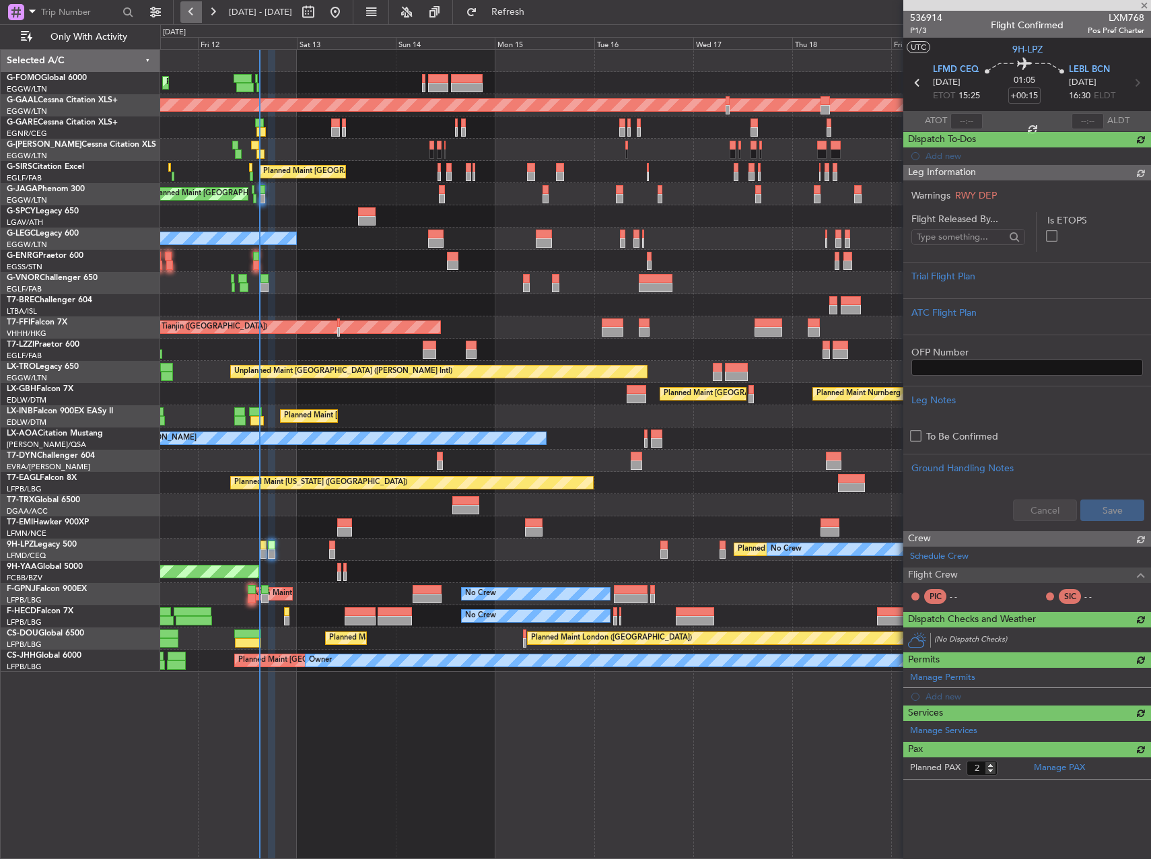
type input "+00:20"
type input "0"
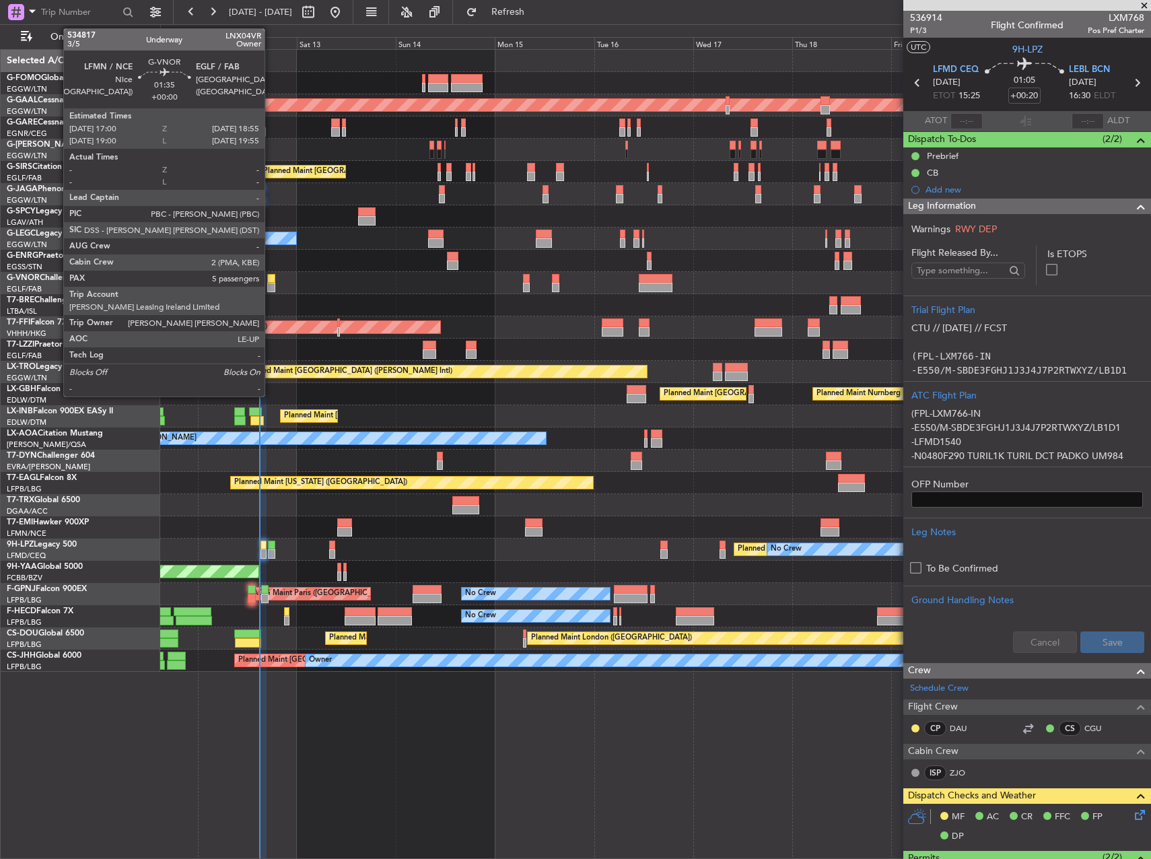
click at [270, 276] on div at bounding box center [271, 278] width 8 height 9
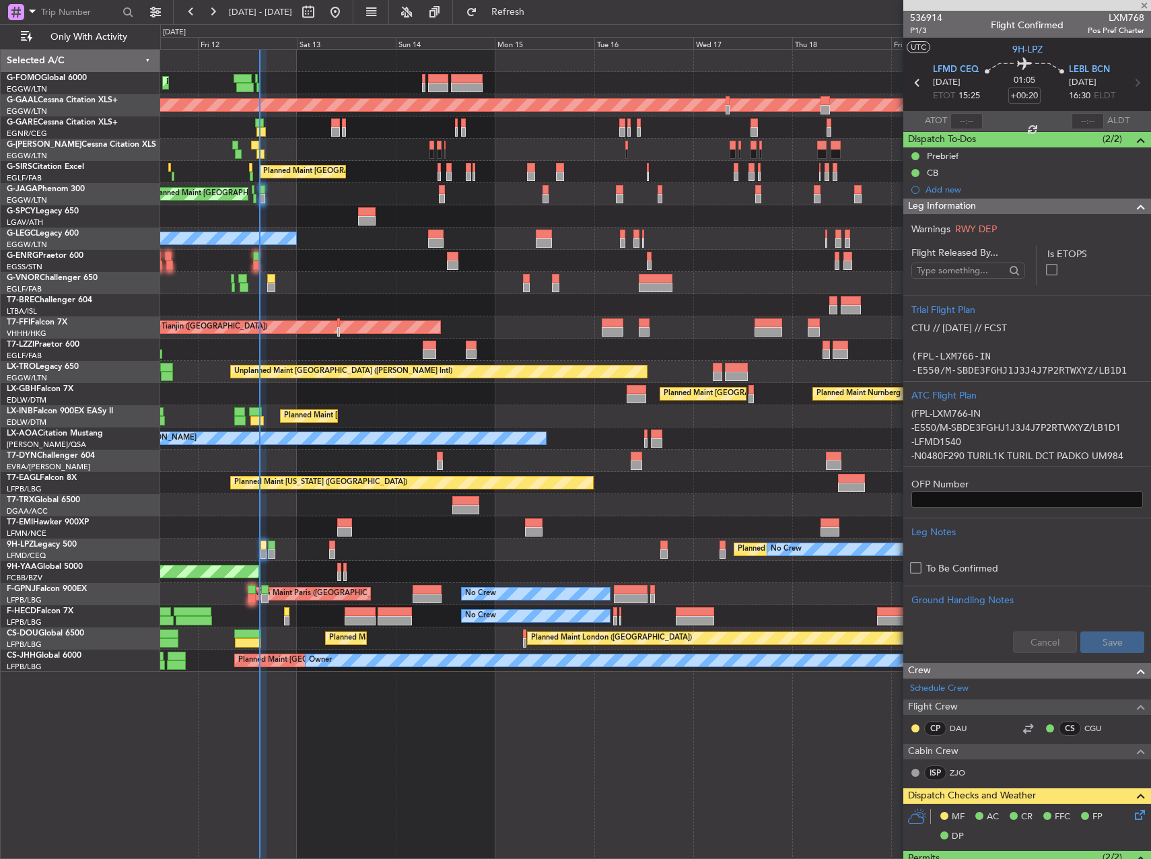
type input "5"
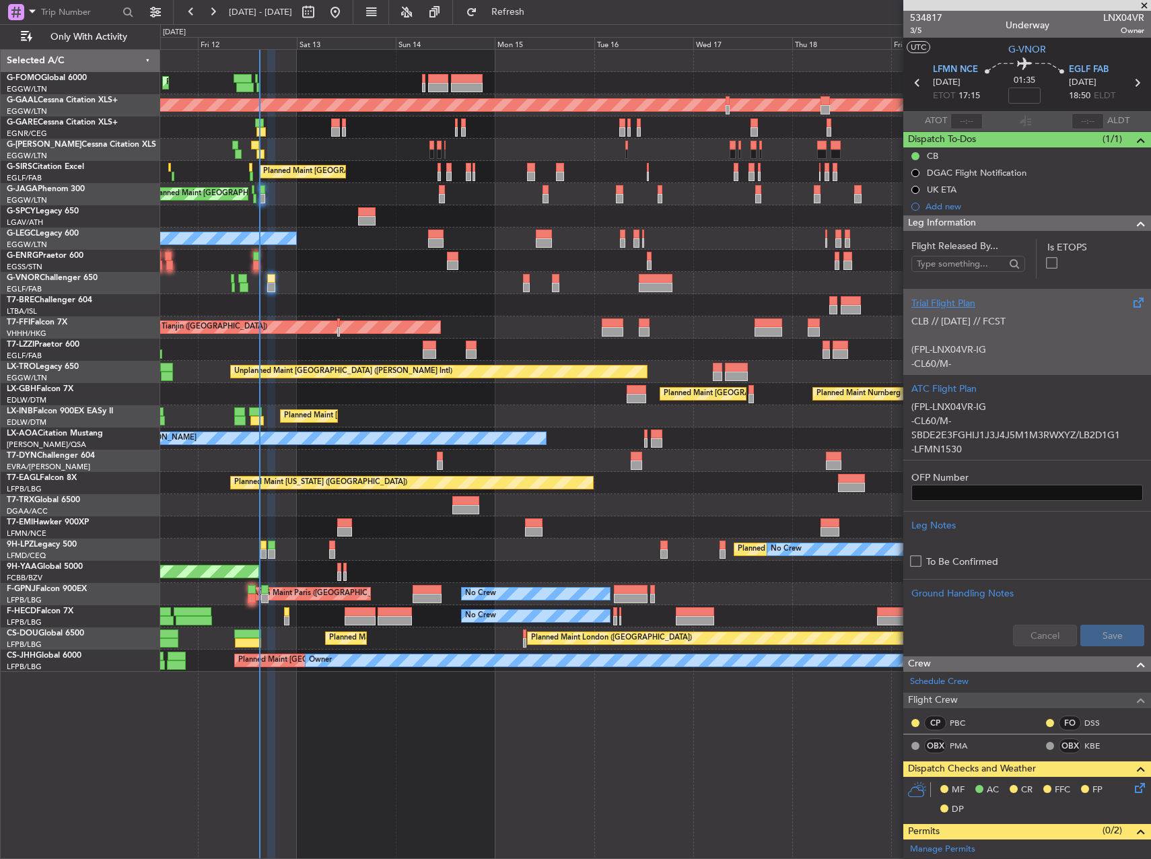
scroll to position [202, 0]
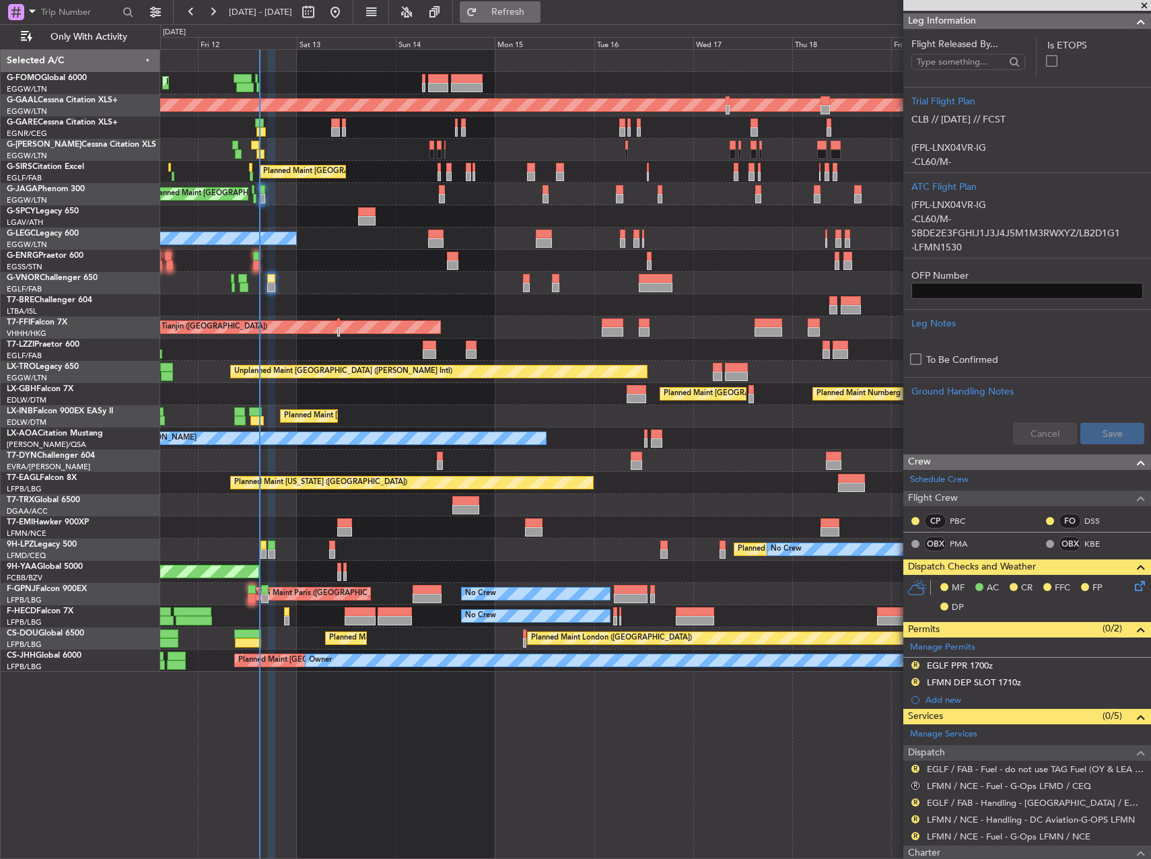
click at [536, 9] on span "Refresh" at bounding box center [508, 11] width 57 height 9
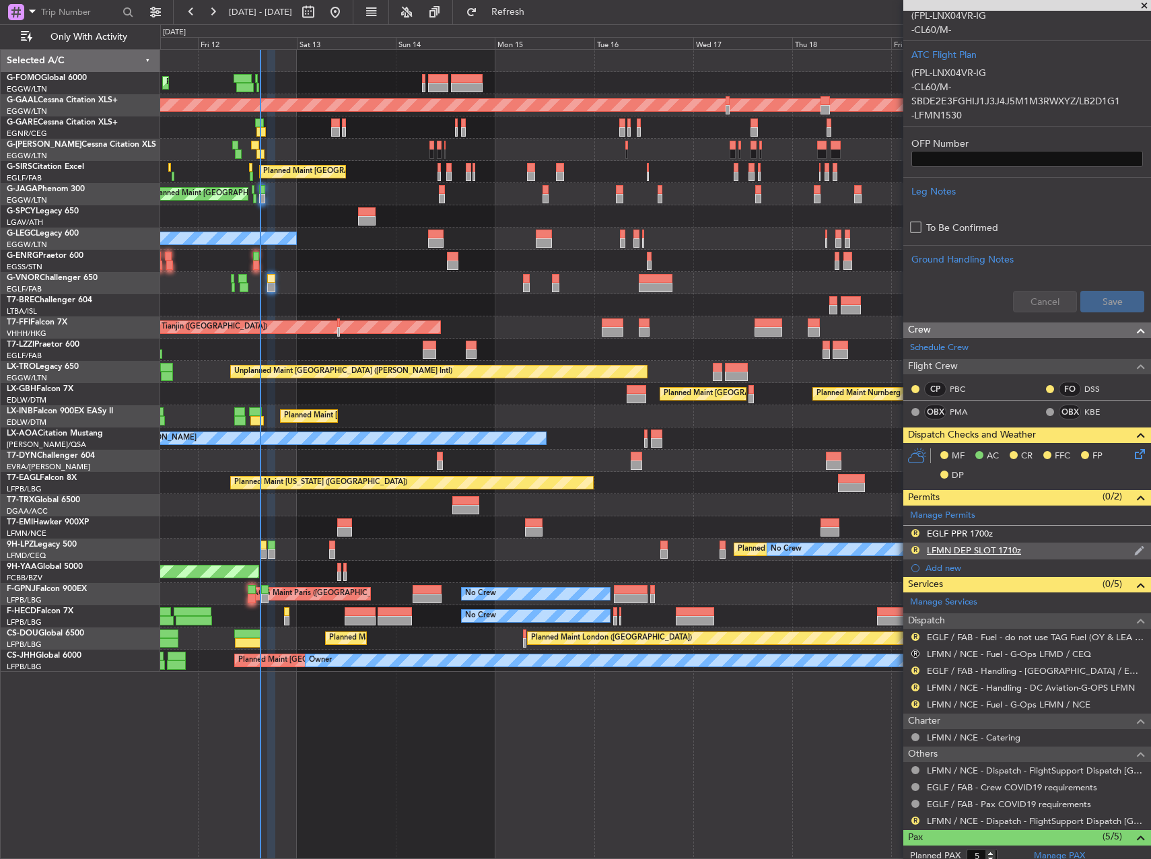
scroll to position [336, 0]
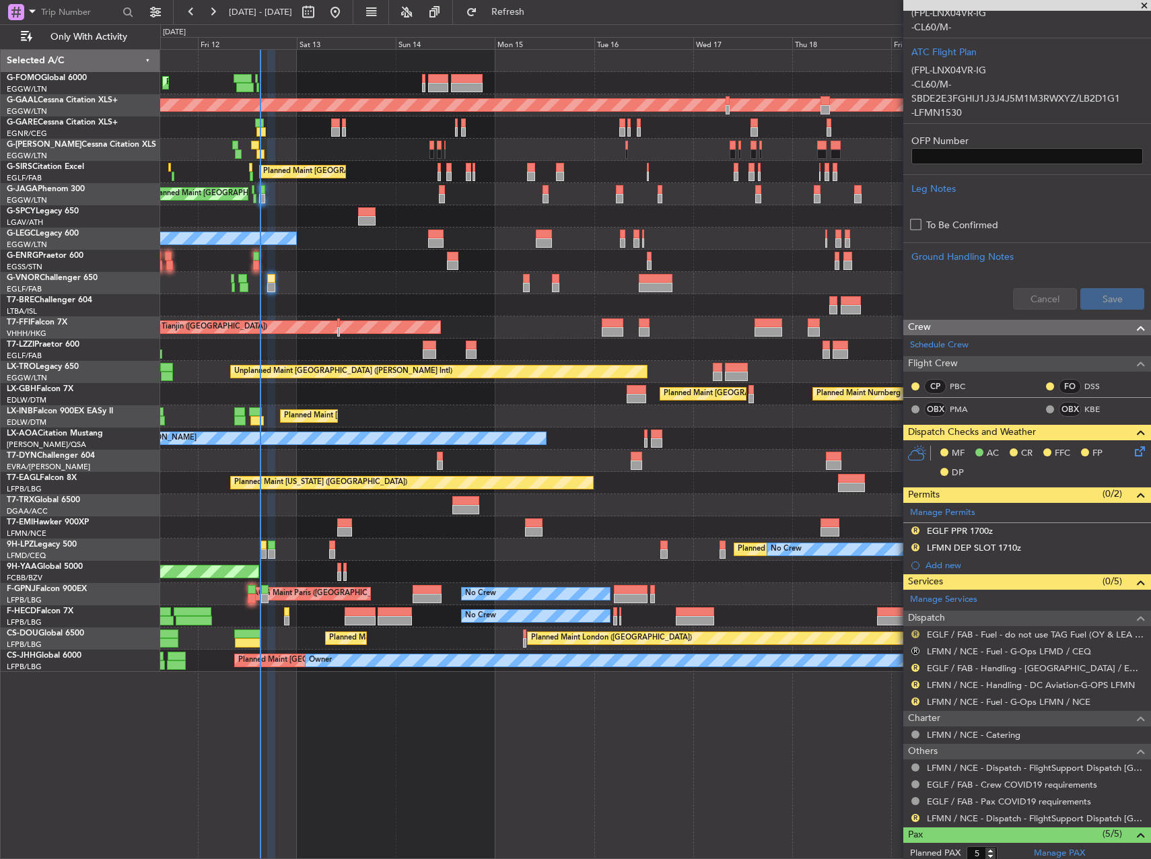
click at [916, 630] on button "R" at bounding box center [915, 634] width 8 height 8
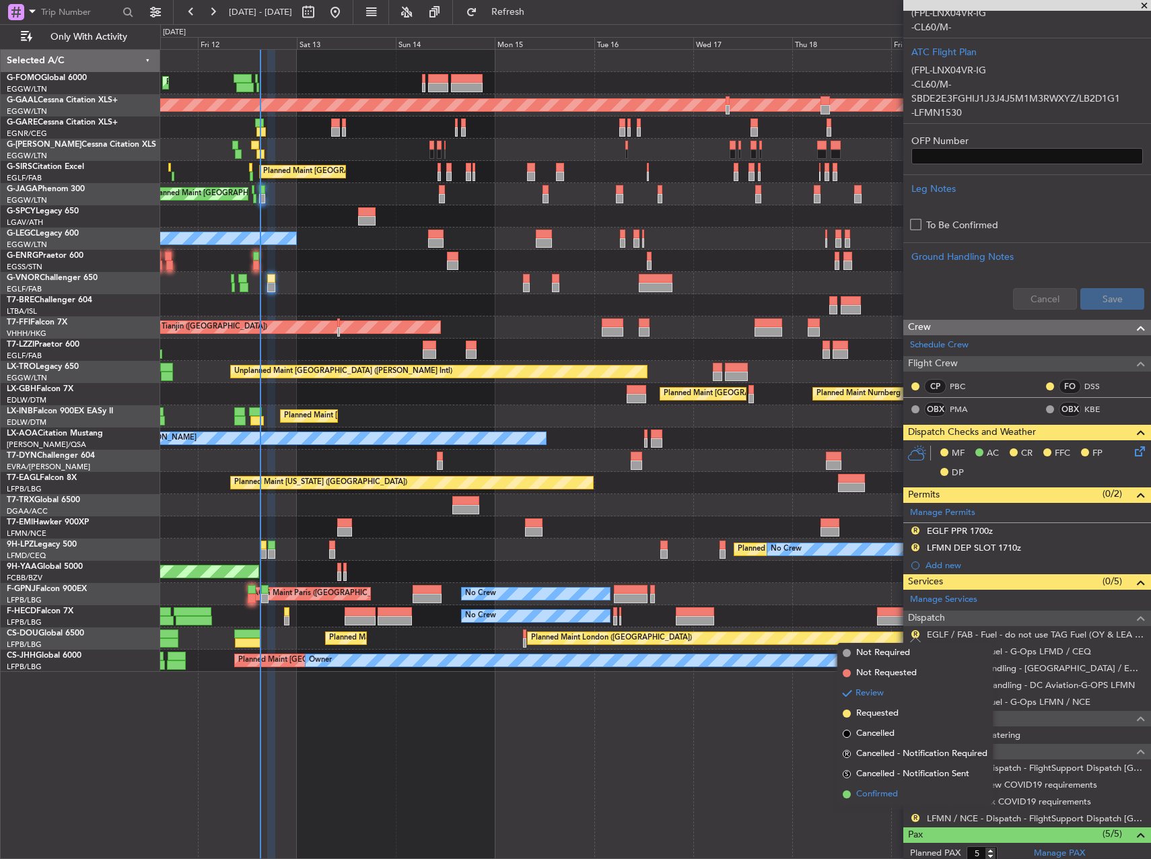
click at [881, 794] on span "Confirmed" at bounding box center [877, 793] width 42 height 13
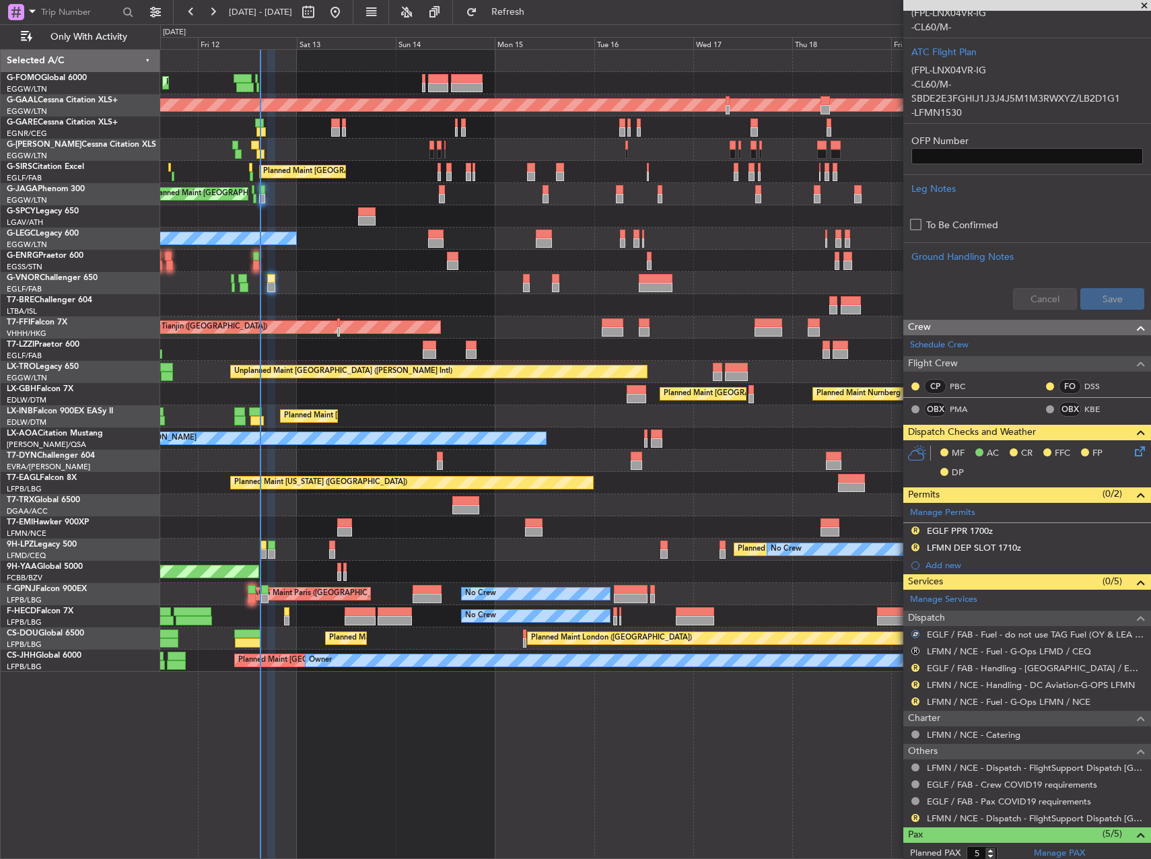
click at [910, 698] on div "R" at bounding box center [915, 701] width 11 height 11
click at [914, 698] on button "R" at bounding box center [915, 701] width 8 height 8
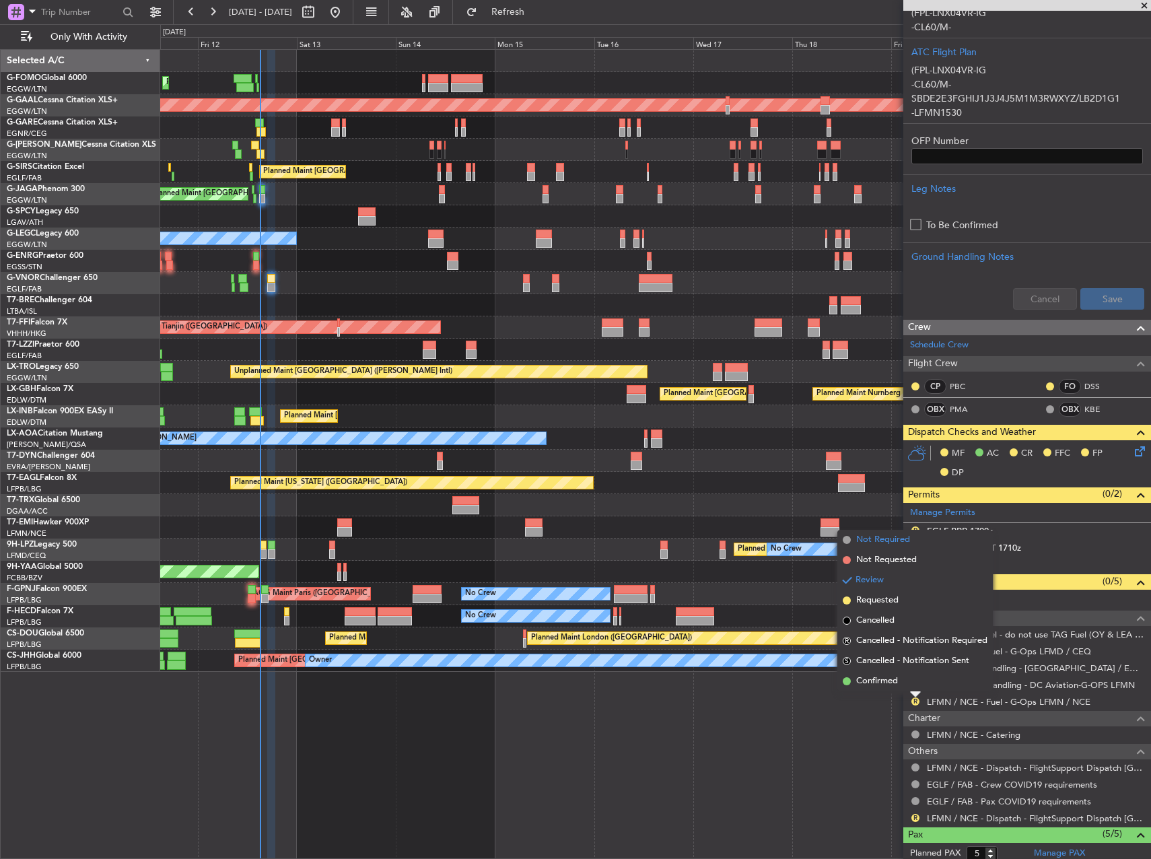
click at [881, 534] on span "Not Required" at bounding box center [883, 539] width 54 height 13
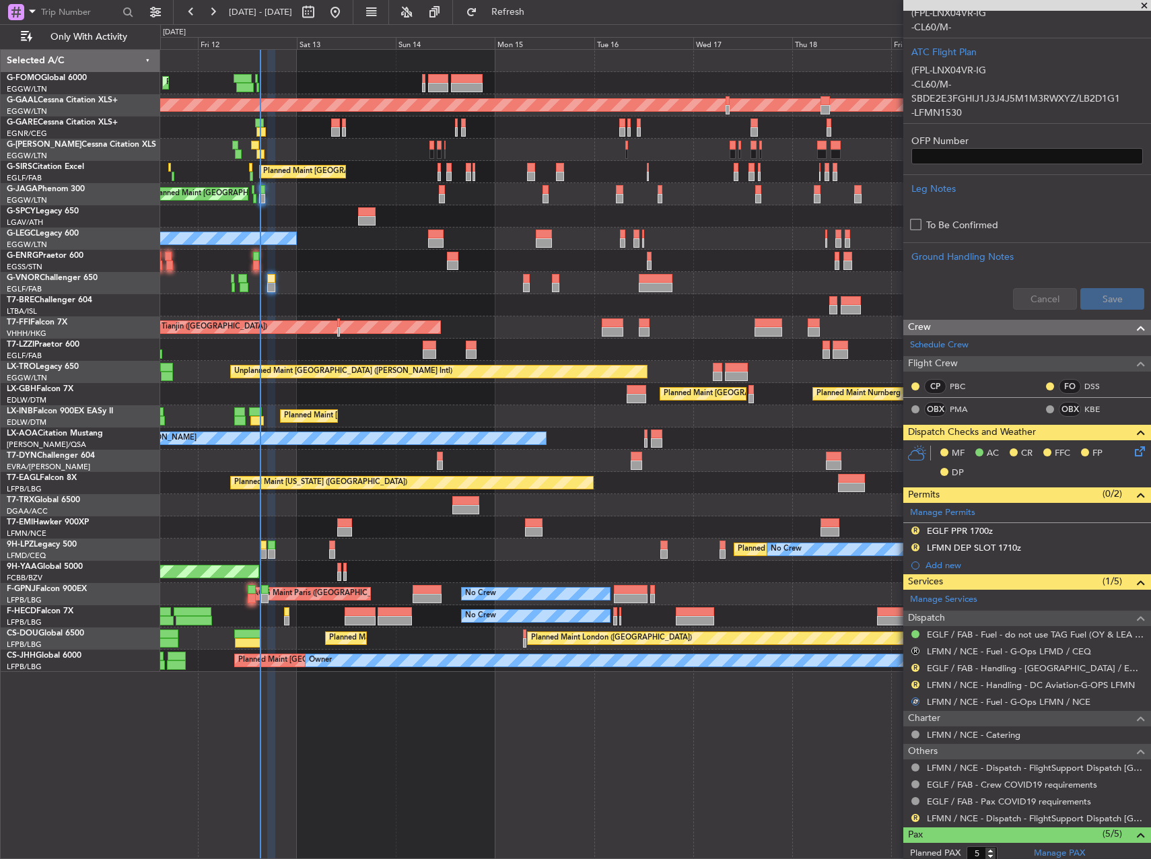
click at [912, 814] on mat-tooltip-component "Not Required" at bounding box center [915, 805] width 71 height 36
click at [916, 818] on mat-tooltip-component "Not Required" at bounding box center [915, 805] width 71 height 36
click at [917, 817] on button "R" at bounding box center [915, 817] width 8 height 8
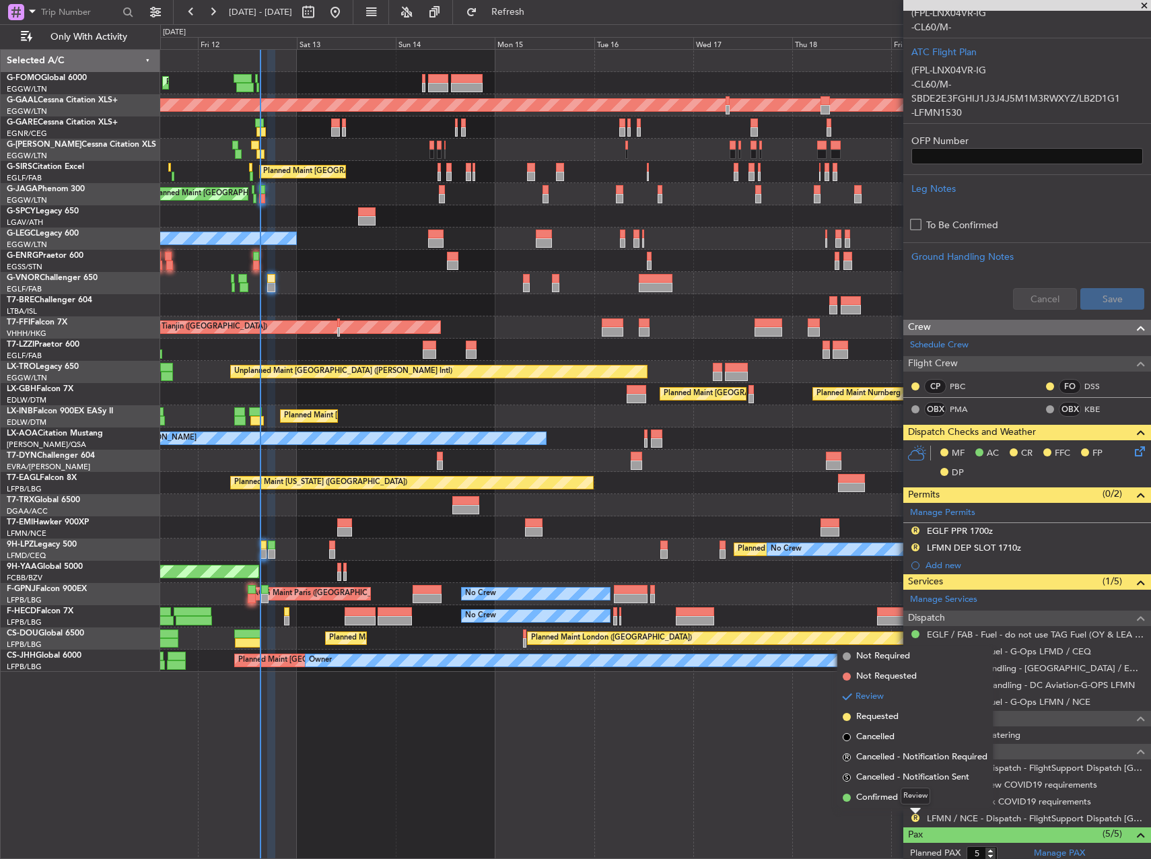
click at [904, 798] on div "Review" at bounding box center [915, 795] width 30 height 17
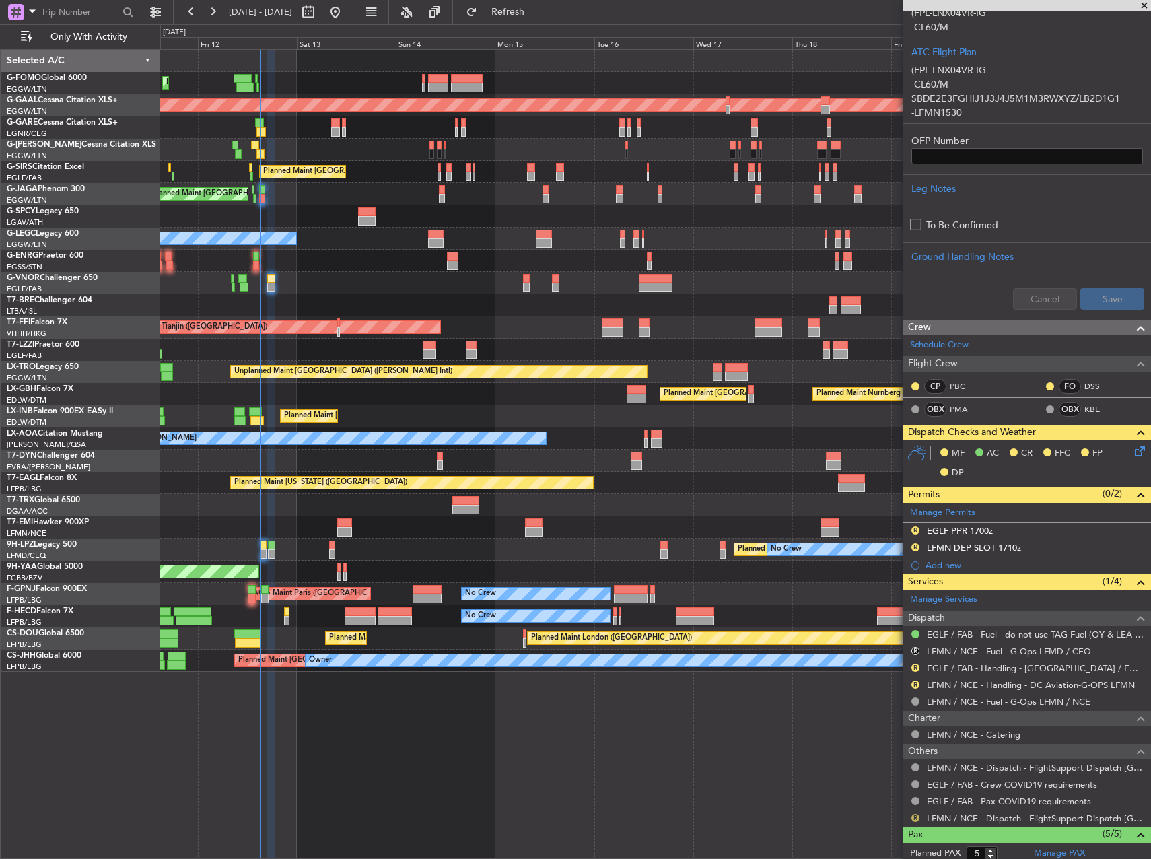
click at [917, 817] on button "R" at bounding box center [915, 817] width 8 height 8
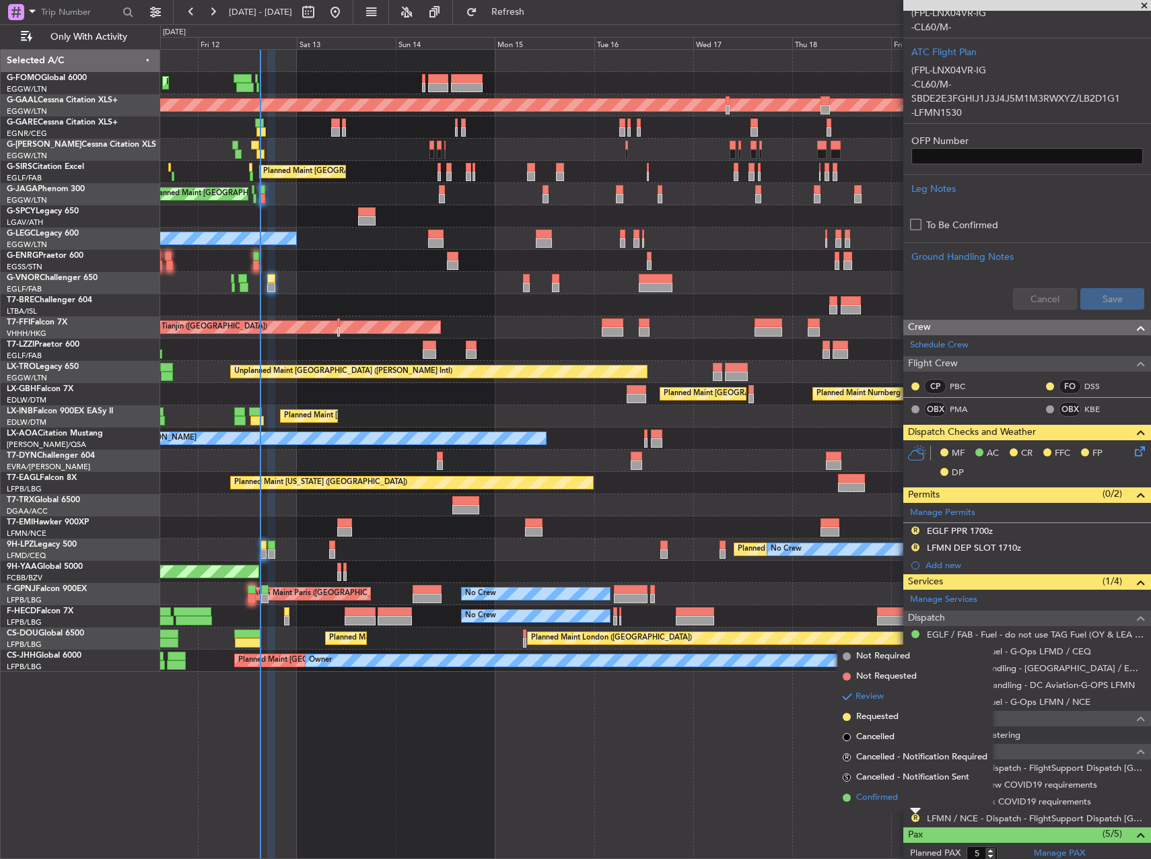
click at [867, 795] on span "Confirmed" at bounding box center [877, 797] width 42 height 13
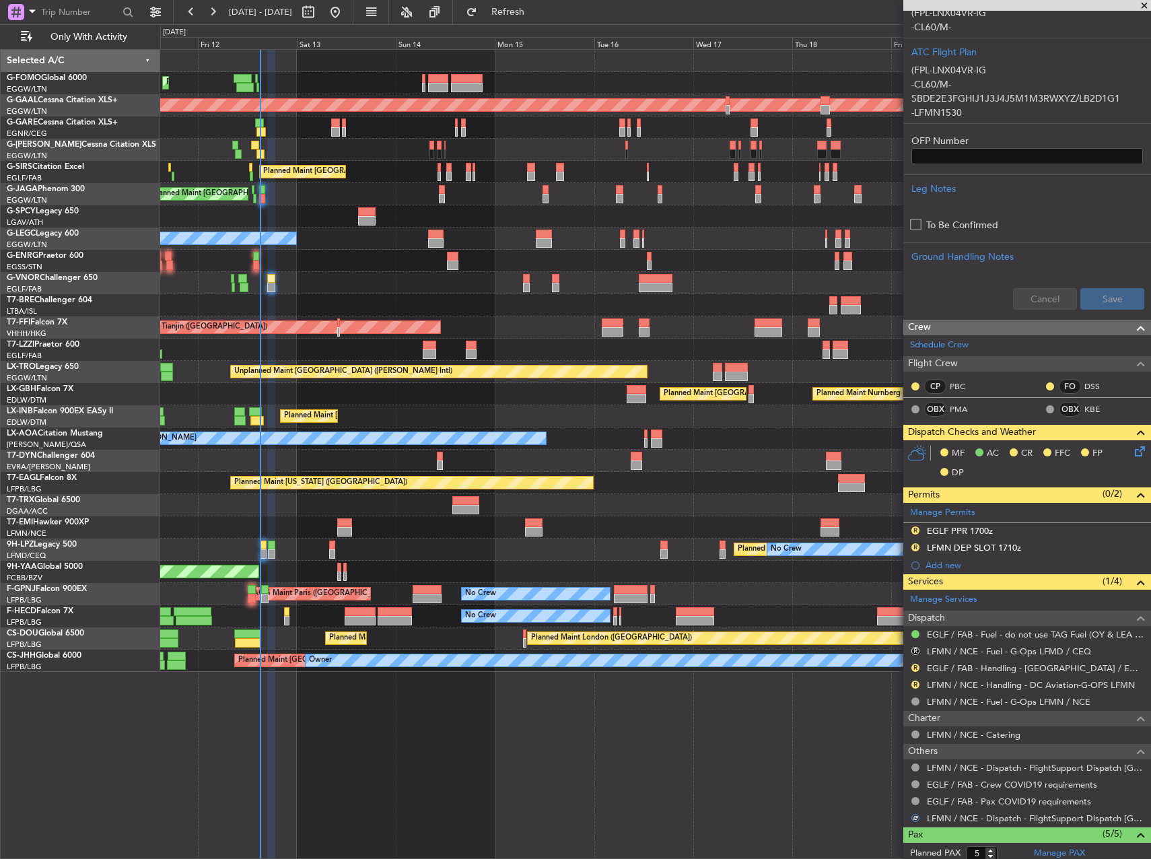
click at [796, 797] on div "Planned Maint London (Luton) Planned Maint Dusseldorf Planned Maint London (Lut…" at bounding box center [655, 453] width 990 height 809
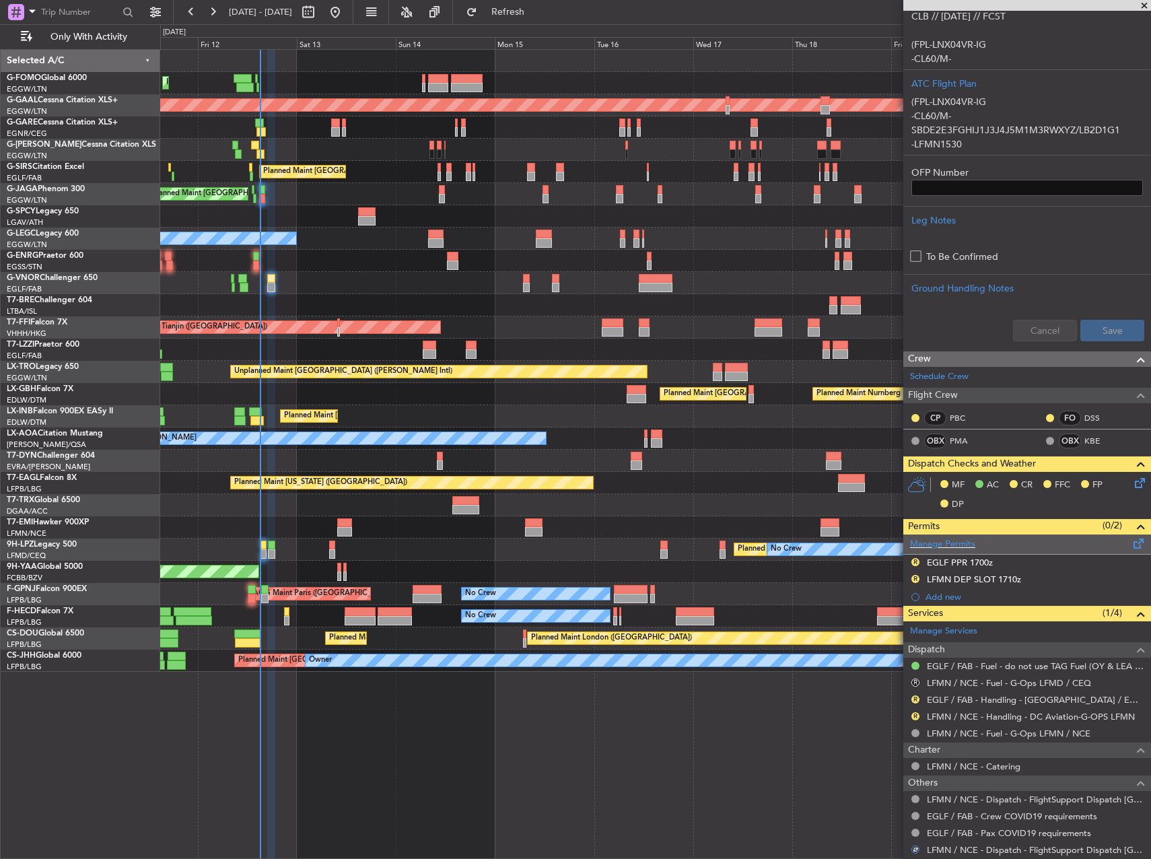
scroll to position [493, 0]
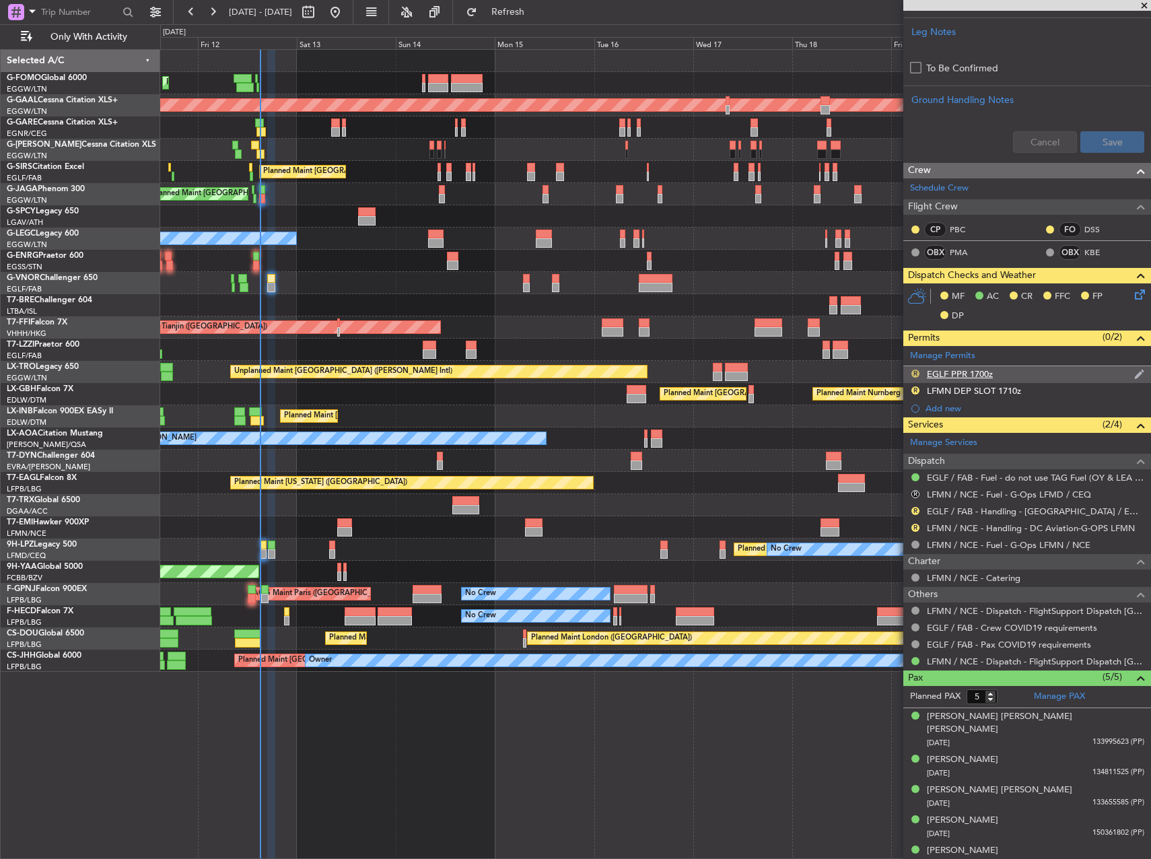
click at [914, 371] on button "R" at bounding box center [915, 373] width 8 height 8
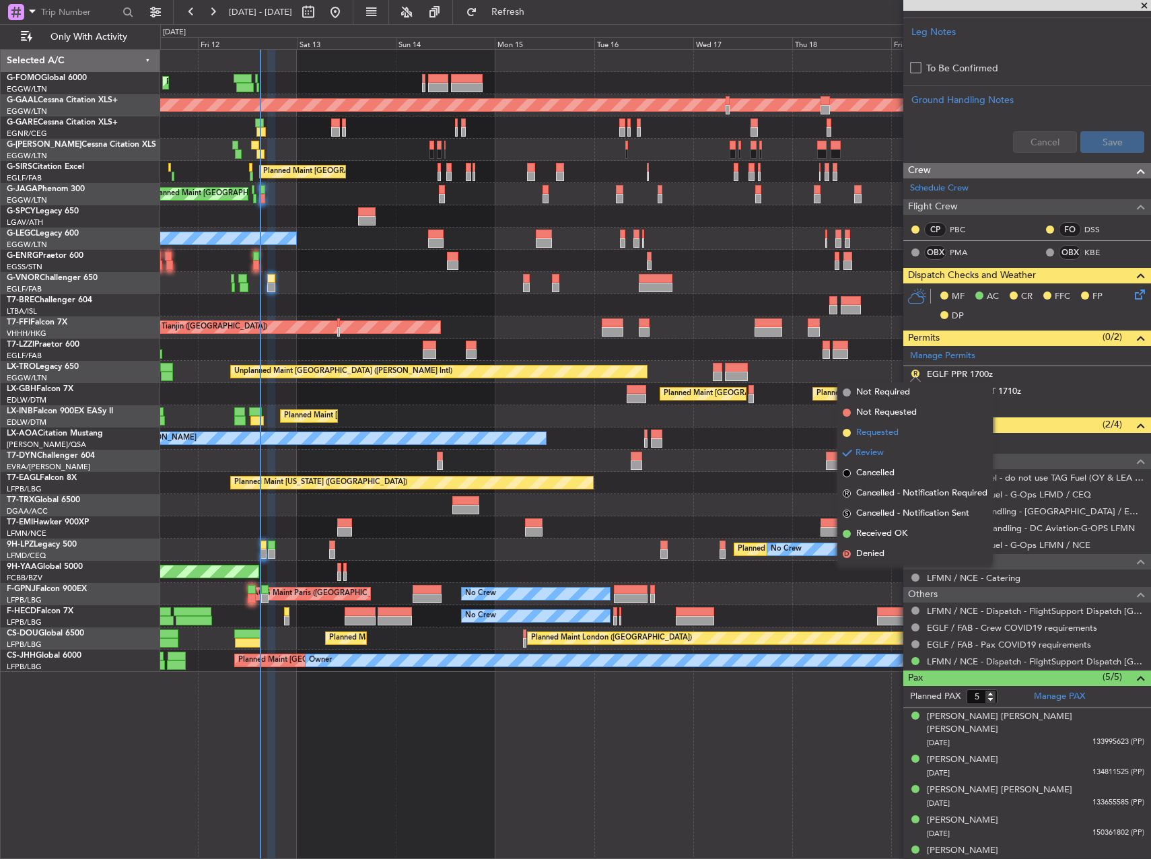
click at [881, 435] on span "Requested" at bounding box center [877, 432] width 42 height 13
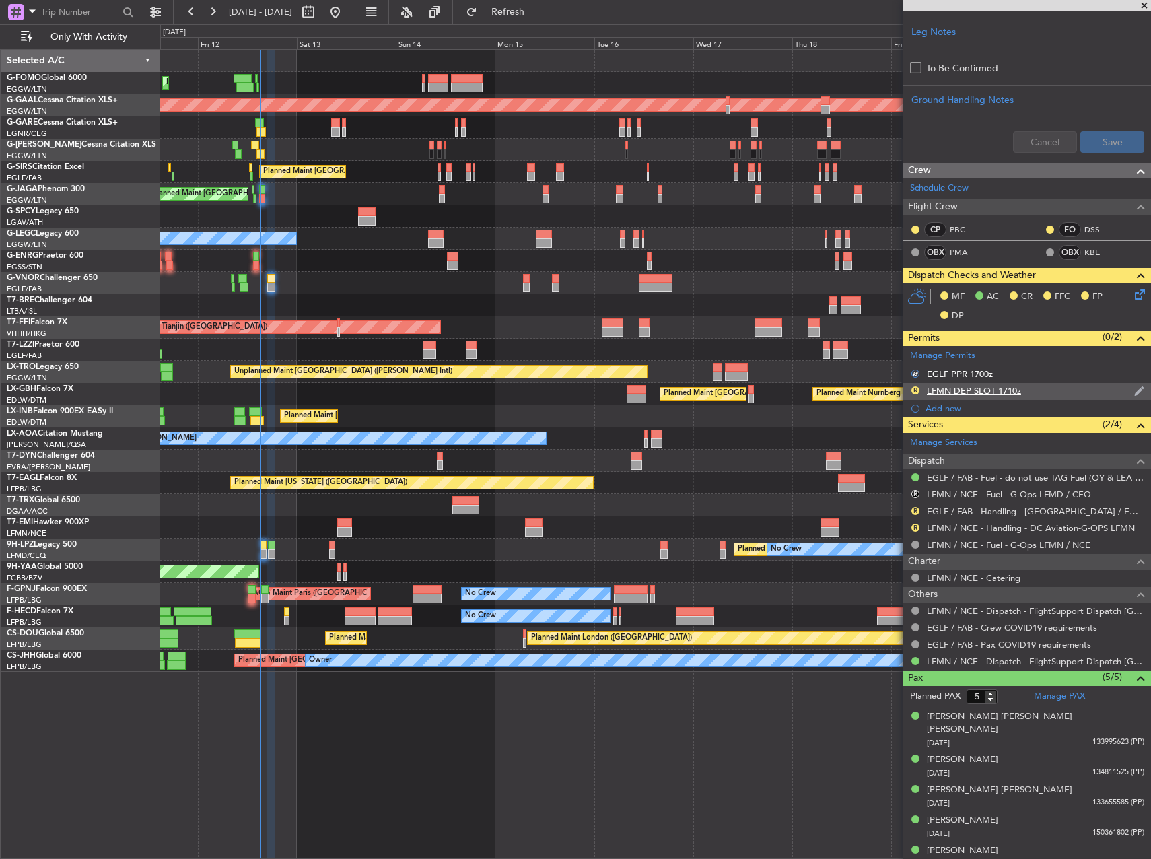
click at [919, 392] on div "R" at bounding box center [915, 390] width 11 height 11
click at [917, 392] on button "R" at bounding box center [915, 390] width 8 height 8
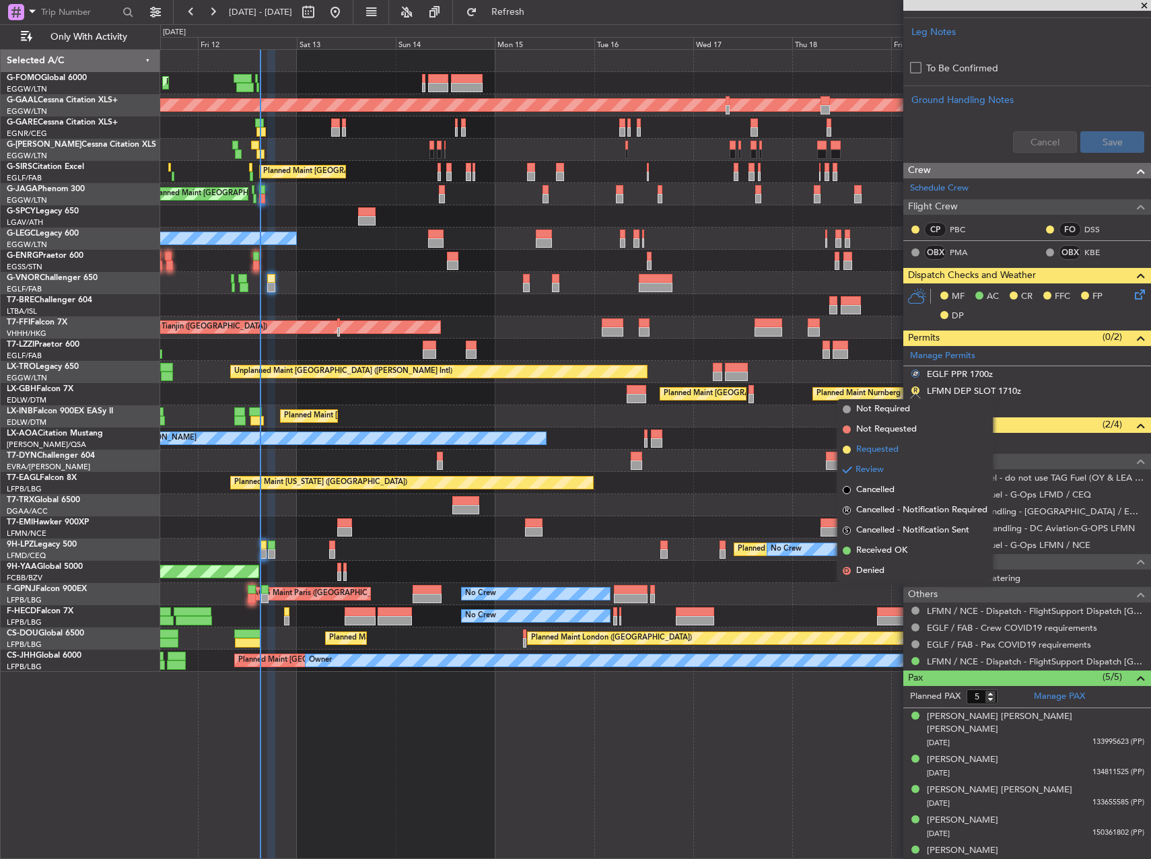
click at [902, 447] on li "Requested" at bounding box center [914, 449] width 155 height 20
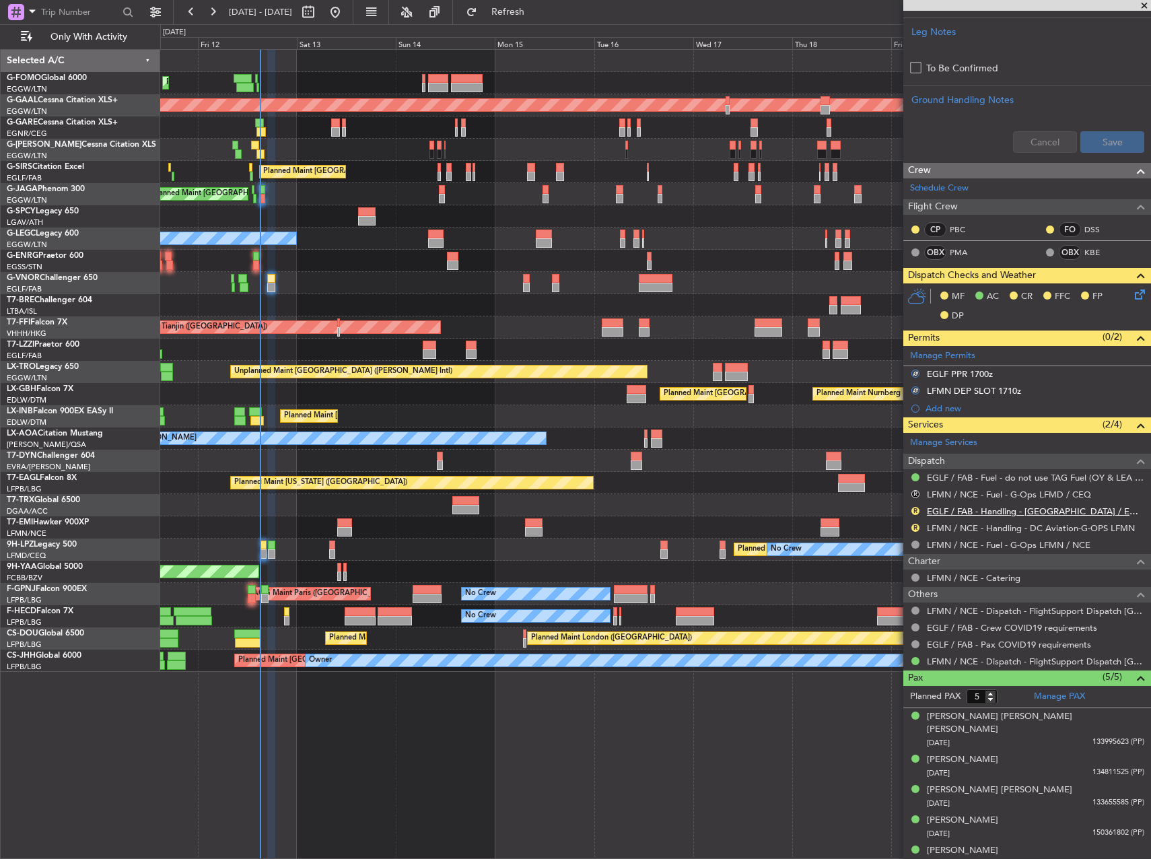
click at [965, 514] on link "EGLF / FAB - Handling - [GEOGRAPHIC_DATA] / EGLF / FAB" at bounding box center [1034, 510] width 217 height 11
click at [985, 530] on link "LFMN / NCE - Handling - DC Aviation-G-OPS LFMN" at bounding box center [1030, 527] width 208 height 11
click at [1132, 297] on icon at bounding box center [1137, 292] width 11 height 11
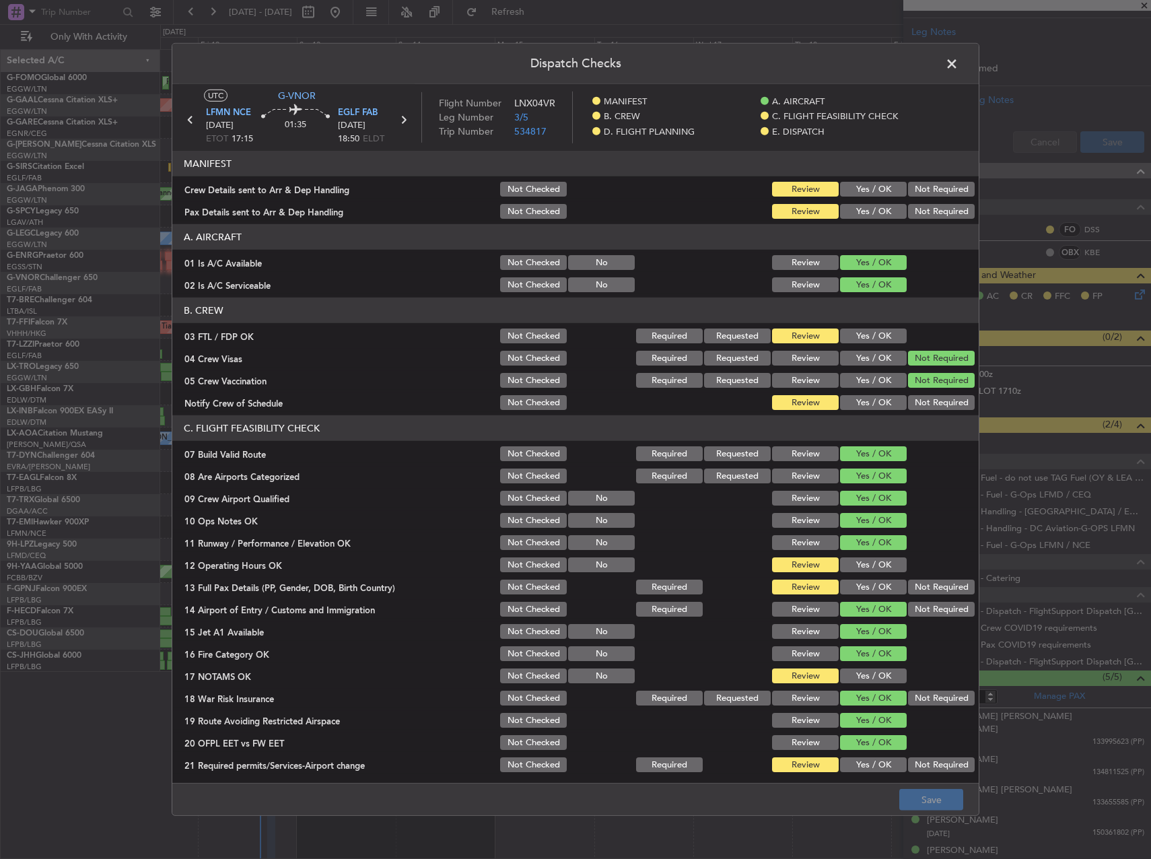
click at [859, 188] on button "Yes / OK" at bounding box center [873, 189] width 67 height 15
click at [857, 211] on button "Yes / OK" at bounding box center [873, 211] width 67 height 15
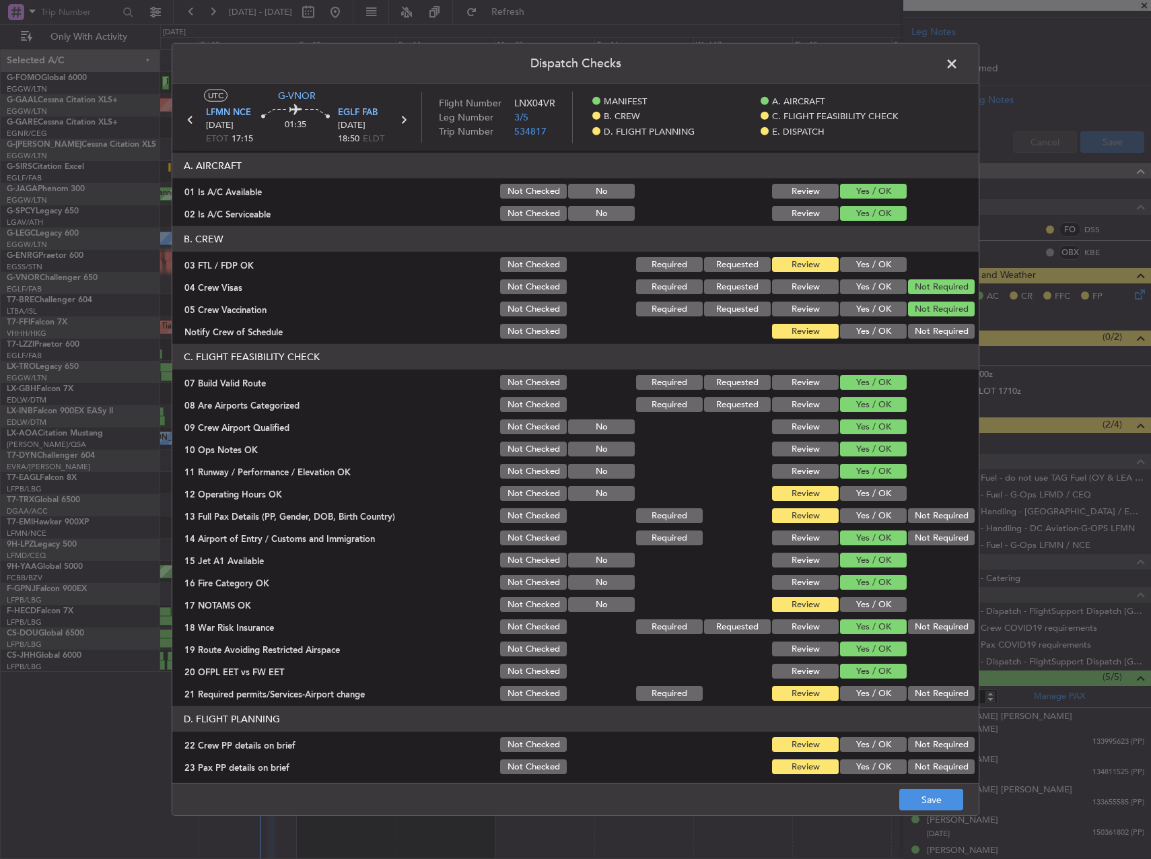
scroll to position [135, 0]
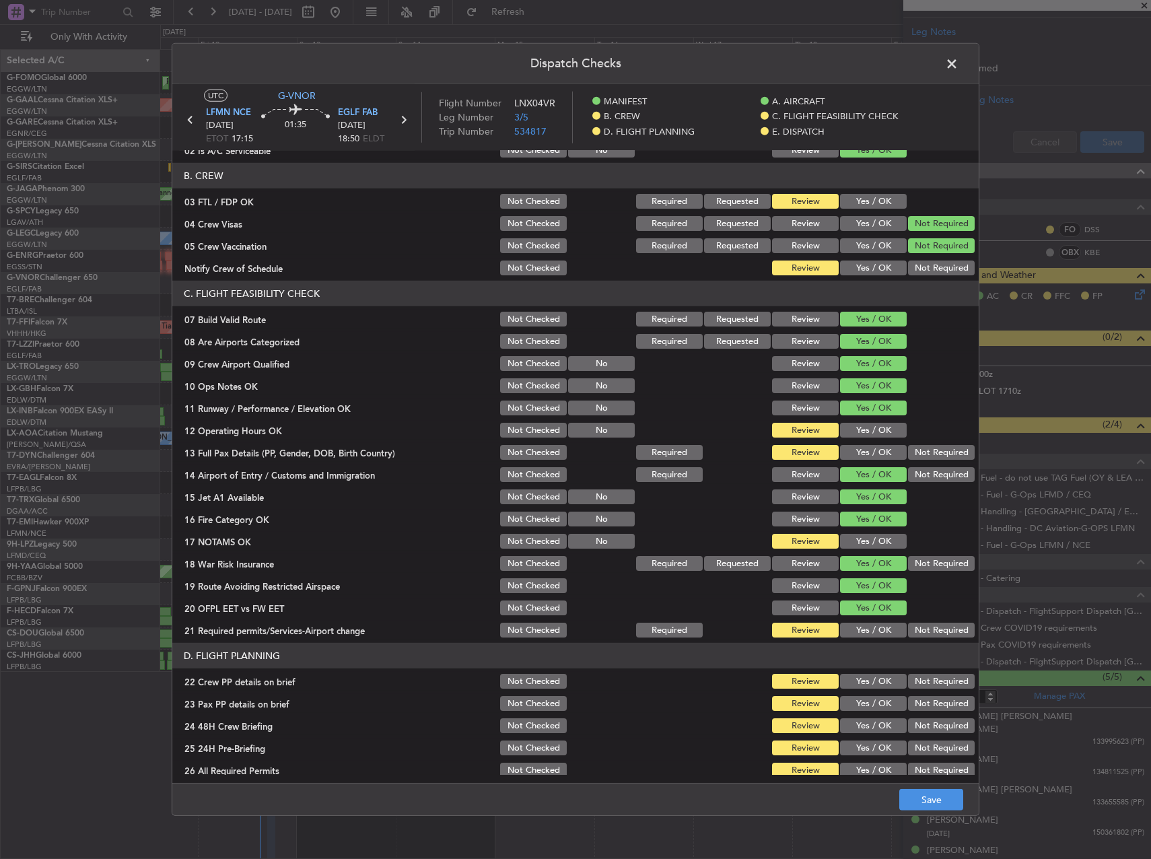
drag, startPoint x: 875, startPoint y: 428, endPoint x: 870, endPoint y: 457, distance: 29.4
click at [873, 429] on button "Yes / OK" at bounding box center [873, 430] width 67 height 15
click at [870, 457] on button "Yes / OK" at bounding box center [873, 452] width 67 height 15
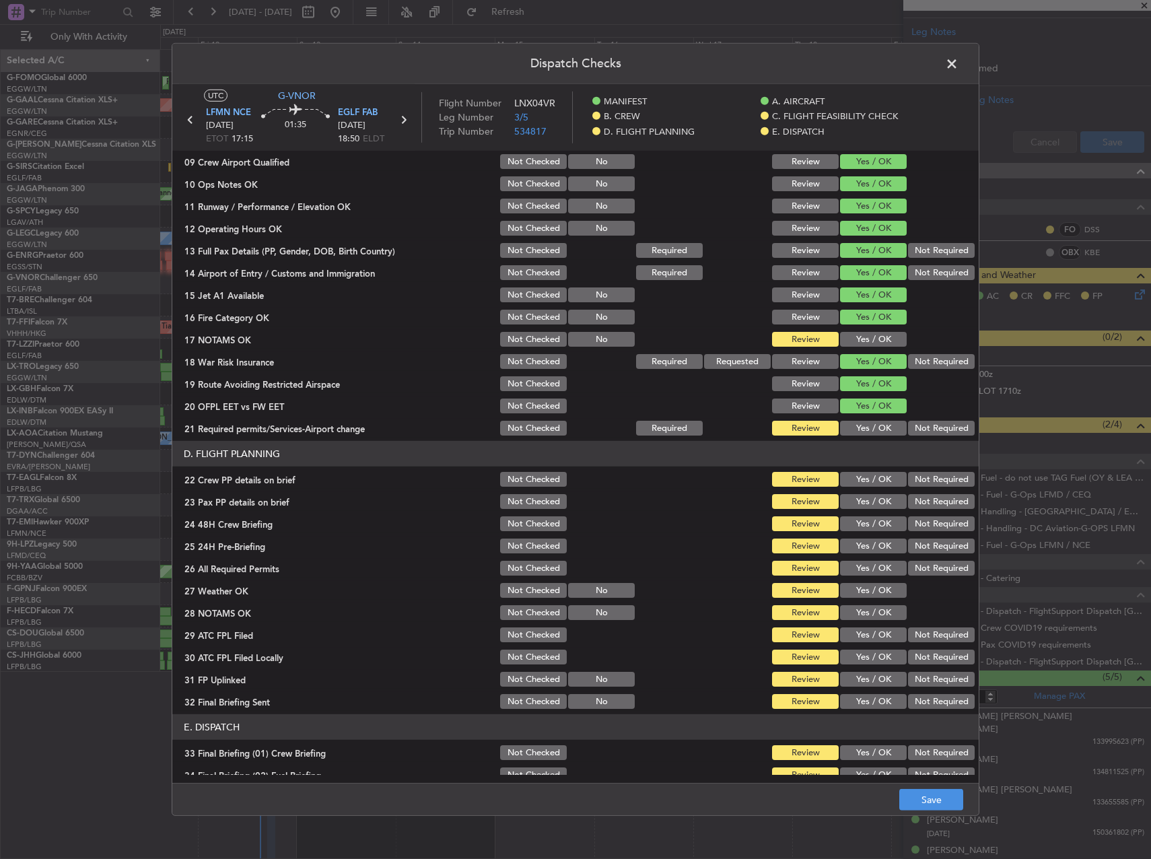
click at [852, 343] on button "Yes / OK" at bounding box center [873, 339] width 67 height 15
click at [859, 427] on button "Yes / OK" at bounding box center [873, 428] width 67 height 15
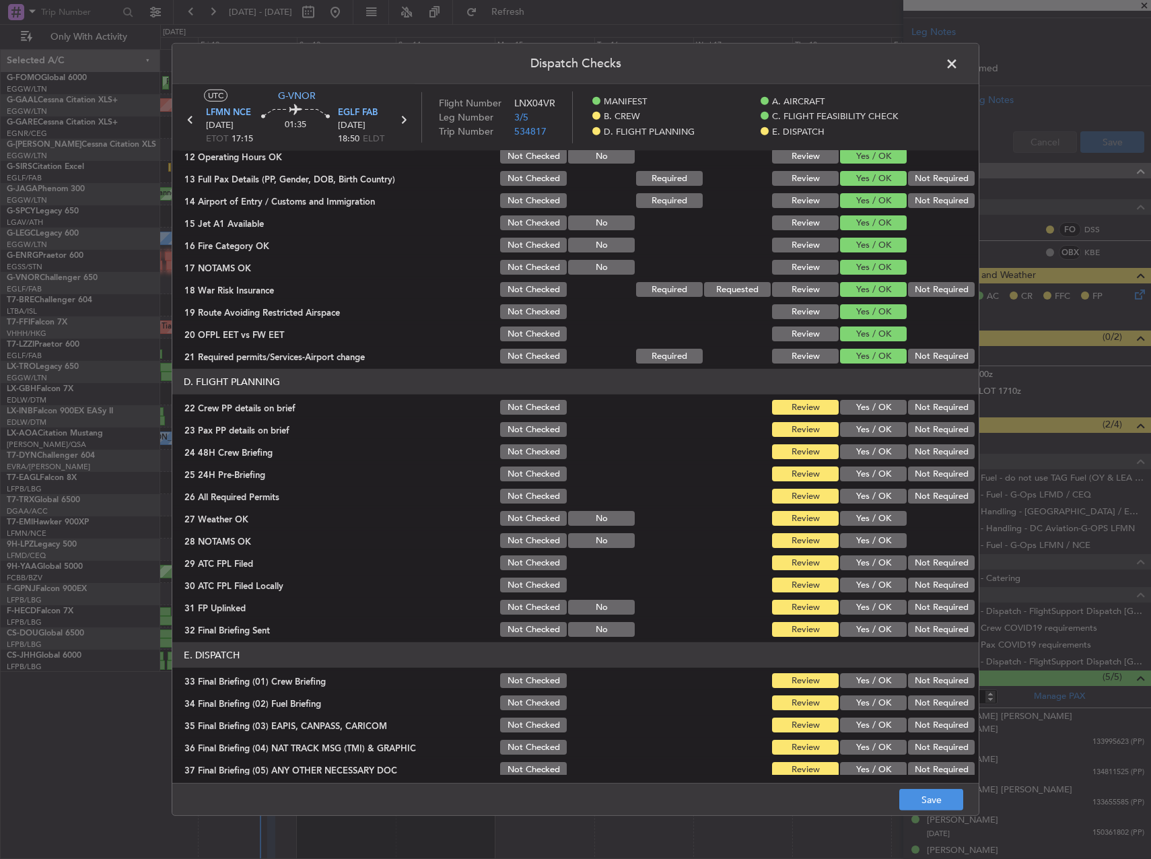
scroll to position [471, 0]
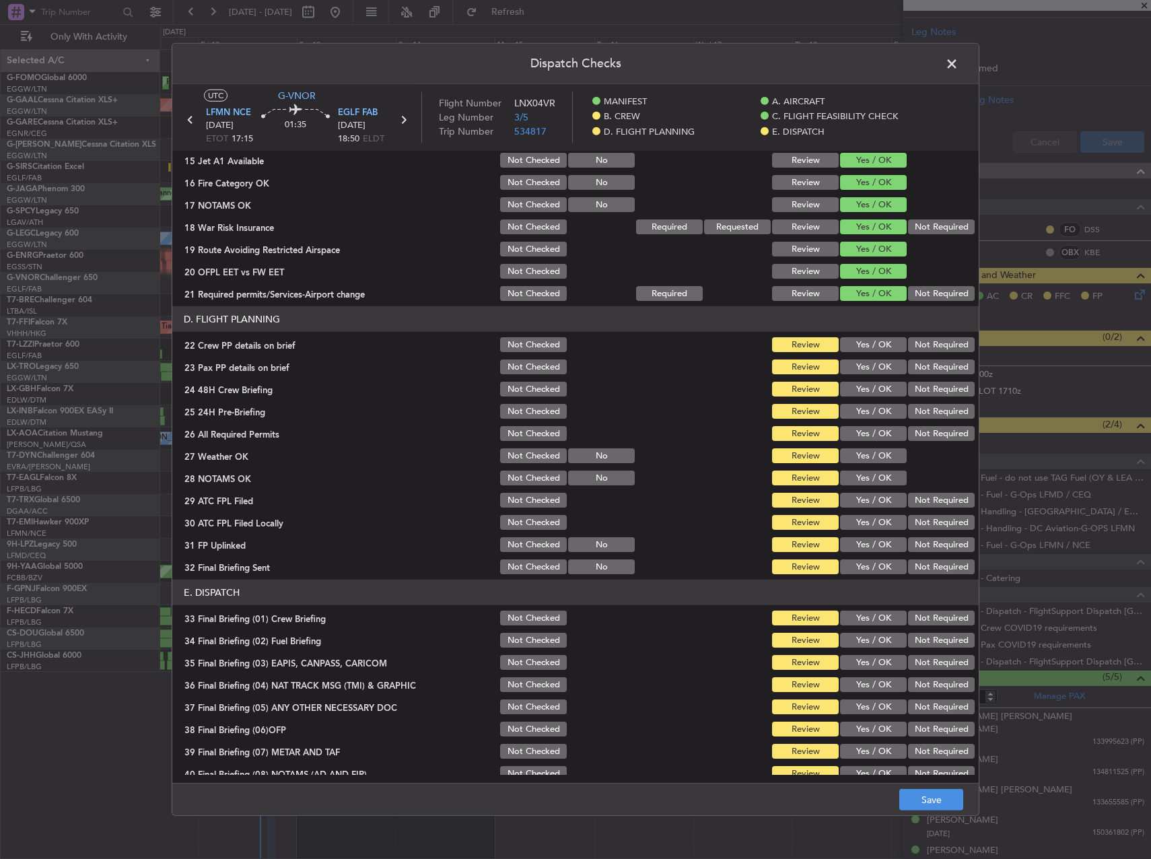
click at [865, 351] on button "Yes / OK" at bounding box center [873, 344] width 67 height 15
drag, startPoint x: 873, startPoint y: 381, endPoint x: 876, endPoint y: 393, distance: 12.6
click at [873, 381] on div "Yes / OK" at bounding box center [872, 388] width 68 height 19
drag, startPoint x: 871, startPoint y: 366, endPoint x: 869, endPoint y: 381, distance: 15.7
click at [871, 366] on button "Yes / OK" at bounding box center [873, 366] width 67 height 15
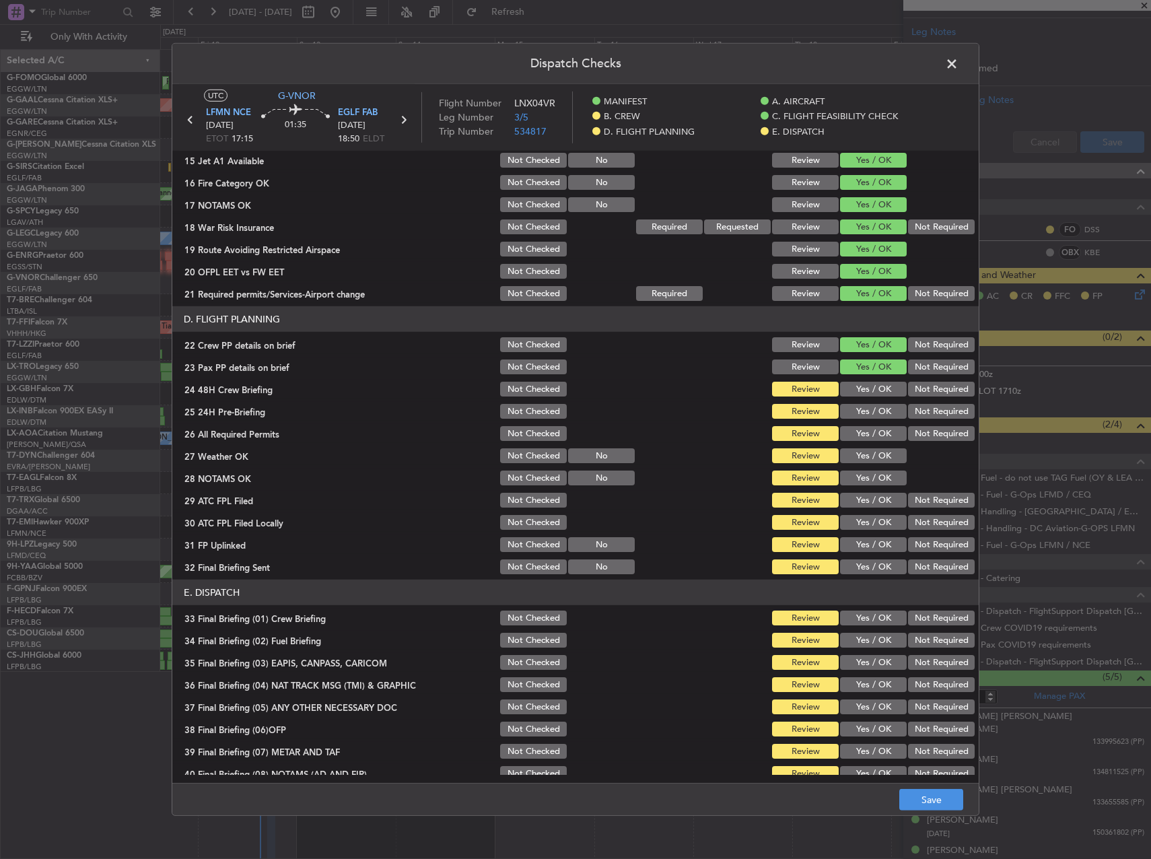
drag, startPoint x: 868, startPoint y: 382, endPoint x: 876, endPoint y: 392, distance: 12.9
click at [868, 383] on button "Yes / OK" at bounding box center [873, 388] width 67 height 15
click at [908, 406] on button "Not Required" at bounding box center [941, 411] width 67 height 15
click at [880, 437] on button "Yes / OK" at bounding box center [873, 433] width 67 height 15
click at [874, 451] on button "Yes / OK" at bounding box center [873, 455] width 67 height 15
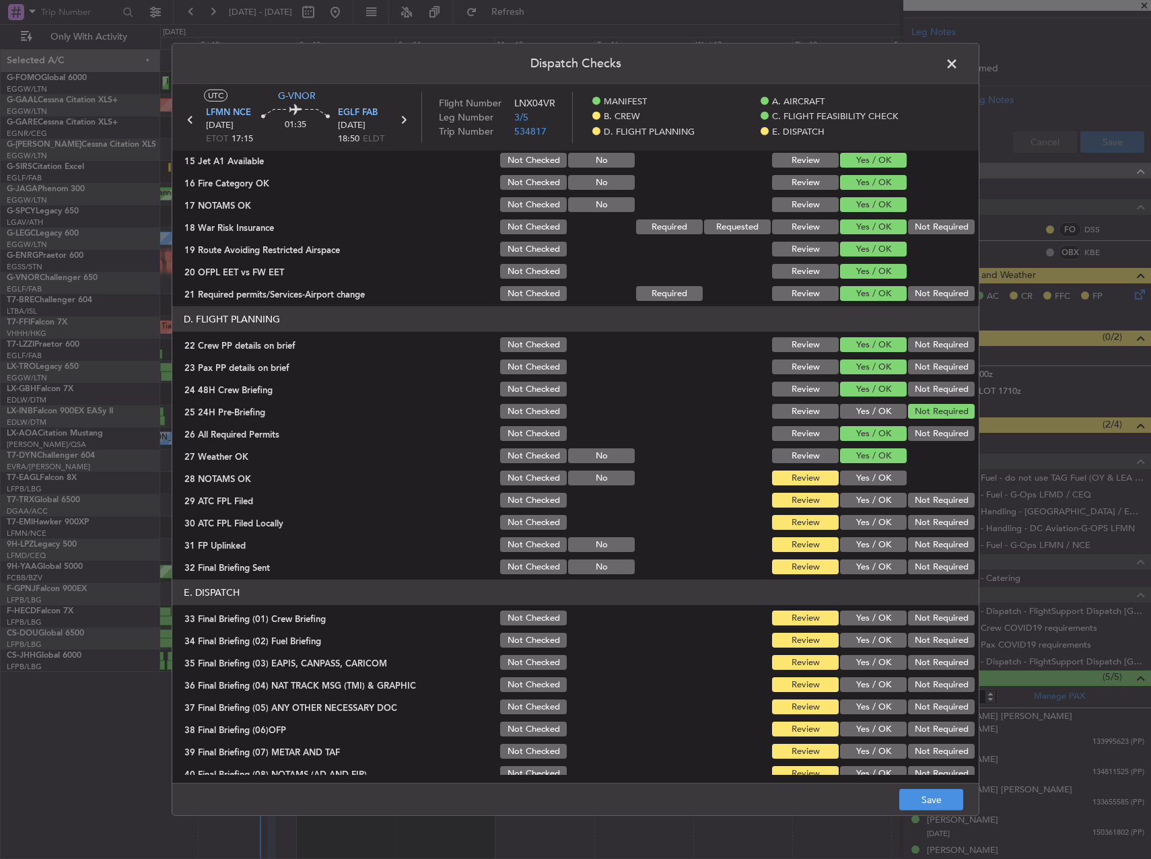
click at [873, 466] on section "D. FLIGHT PLANNING 22 Crew PP details on brief Not Checked Review Yes / OK Not …" at bounding box center [575, 441] width 806 height 270
click at [873, 476] on button "Yes / OK" at bounding box center [873, 477] width 67 height 15
click at [875, 495] on button "Yes / OK" at bounding box center [873, 499] width 67 height 15
click at [918, 522] on button "Not Required" at bounding box center [941, 522] width 67 height 15
click at [881, 539] on button "Yes / OK" at bounding box center [873, 544] width 67 height 15
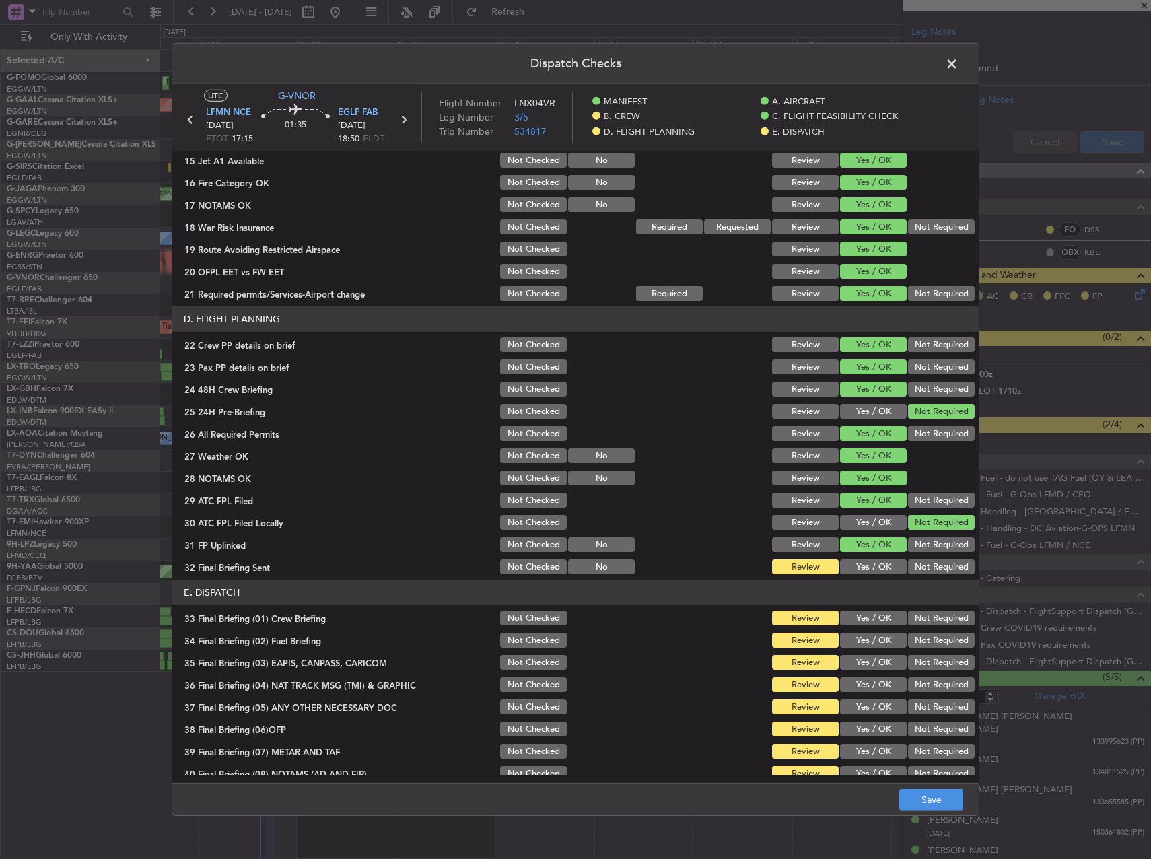
drag, startPoint x: 879, startPoint y: 542, endPoint x: 918, endPoint y: 564, distance: 44.0
click at [880, 544] on button "Yes / OK" at bounding box center [873, 544] width 67 height 15
click at [918, 564] on button "Not Required" at bounding box center [941, 566] width 67 height 15
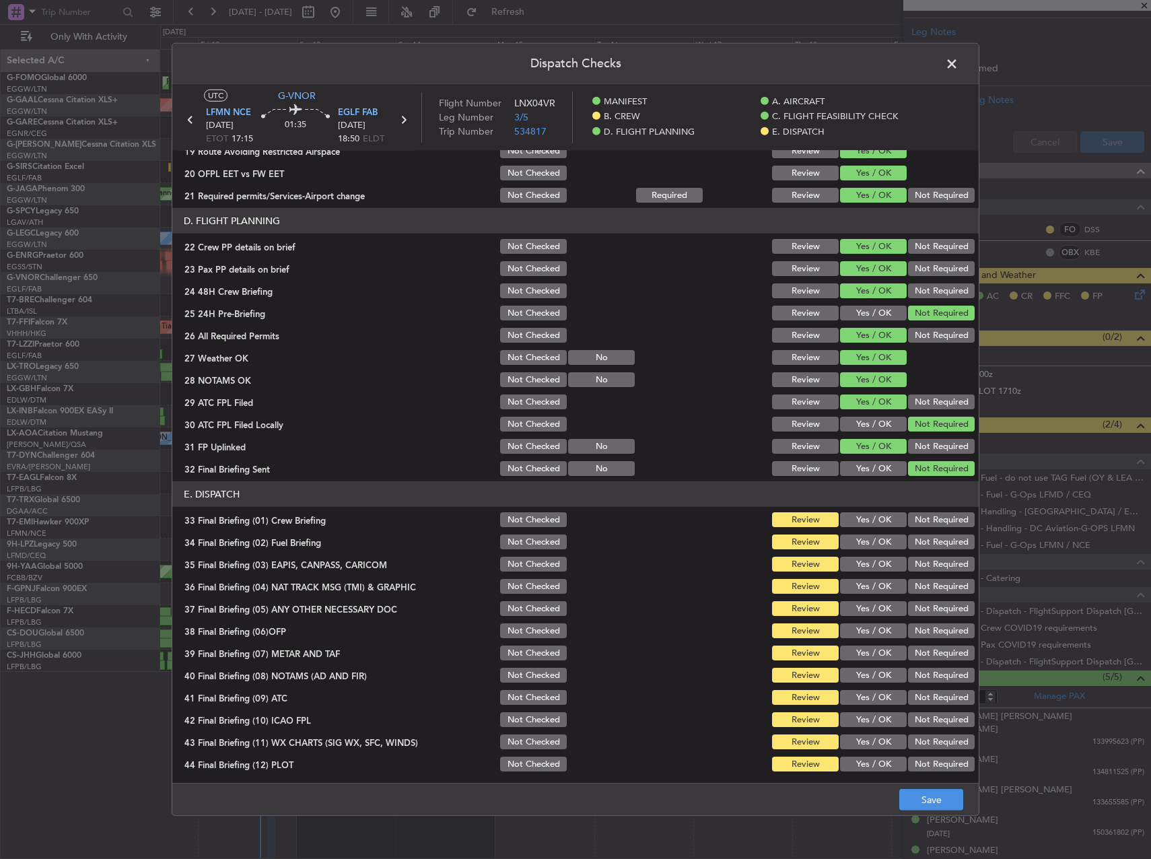
scroll to position [571, 0]
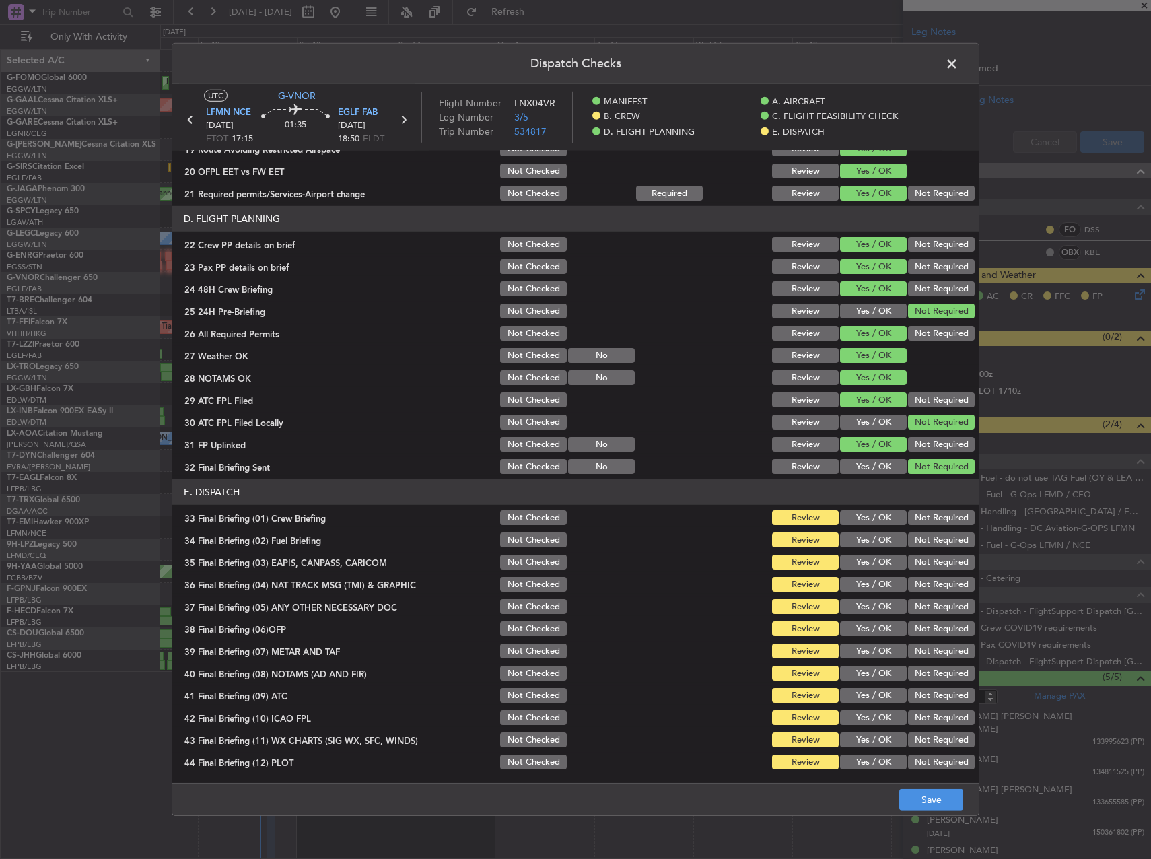
click at [883, 530] on section "E. DISPATCH 33 Final Briefing (01) Crew Briefing Not Checked Review Yes / OK No…" at bounding box center [575, 625] width 806 height 292
drag, startPoint x: 875, startPoint y: 519, endPoint x: 873, endPoint y: 535, distance: 16.2
click at [873, 519] on button "Yes / OK" at bounding box center [873, 517] width 67 height 15
click at [871, 546] on button "Yes / OK" at bounding box center [873, 539] width 67 height 15
click at [908, 567] on button "Not Required" at bounding box center [941, 561] width 67 height 15
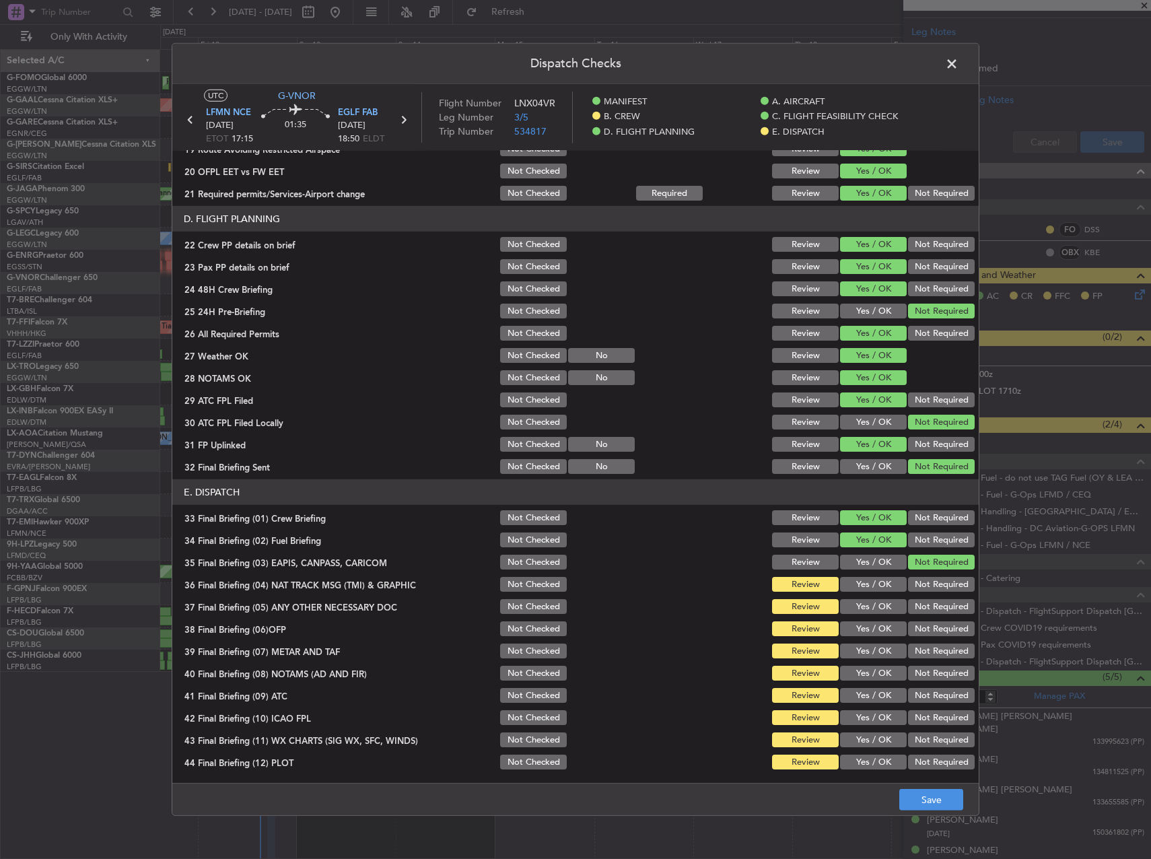
drag, startPoint x: 905, startPoint y: 587, endPoint x: 910, endPoint y: 606, distance: 19.6
click at [908, 588] on button "Not Required" at bounding box center [941, 584] width 67 height 15
click at [911, 609] on button "Not Required" at bounding box center [941, 606] width 67 height 15
drag, startPoint x: 895, startPoint y: 627, endPoint x: 889, endPoint y: 649, distance: 22.8
click at [894, 628] on button "Yes / OK" at bounding box center [873, 628] width 67 height 15
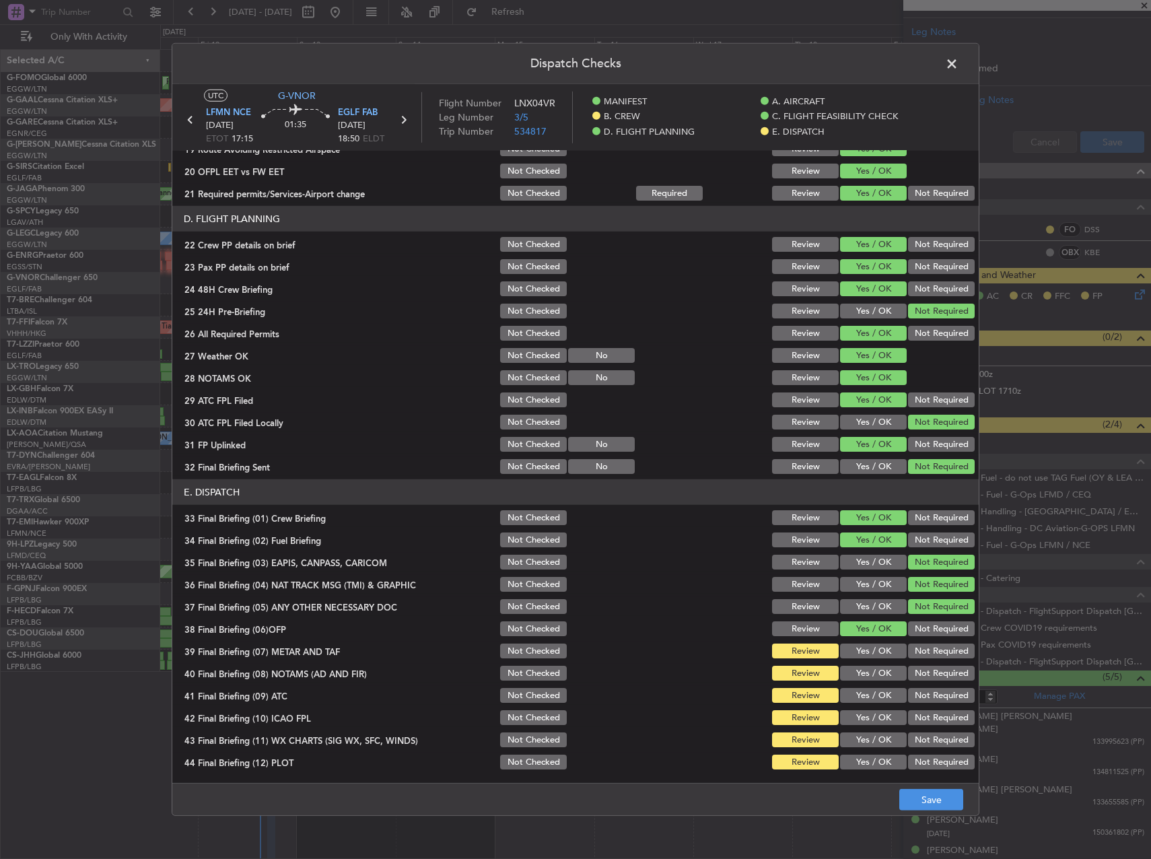
drag, startPoint x: 889, startPoint y: 649, endPoint x: 888, endPoint y: 662, distance: 12.9
click at [889, 650] on button "Yes / OK" at bounding box center [873, 650] width 67 height 15
click at [886, 673] on button "Yes / OK" at bounding box center [873, 672] width 67 height 15
click at [881, 692] on button "Yes / OK" at bounding box center [873, 695] width 67 height 15
click at [914, 726] on div "Not Required" at bounding box center [940, 717] width 68 height 19
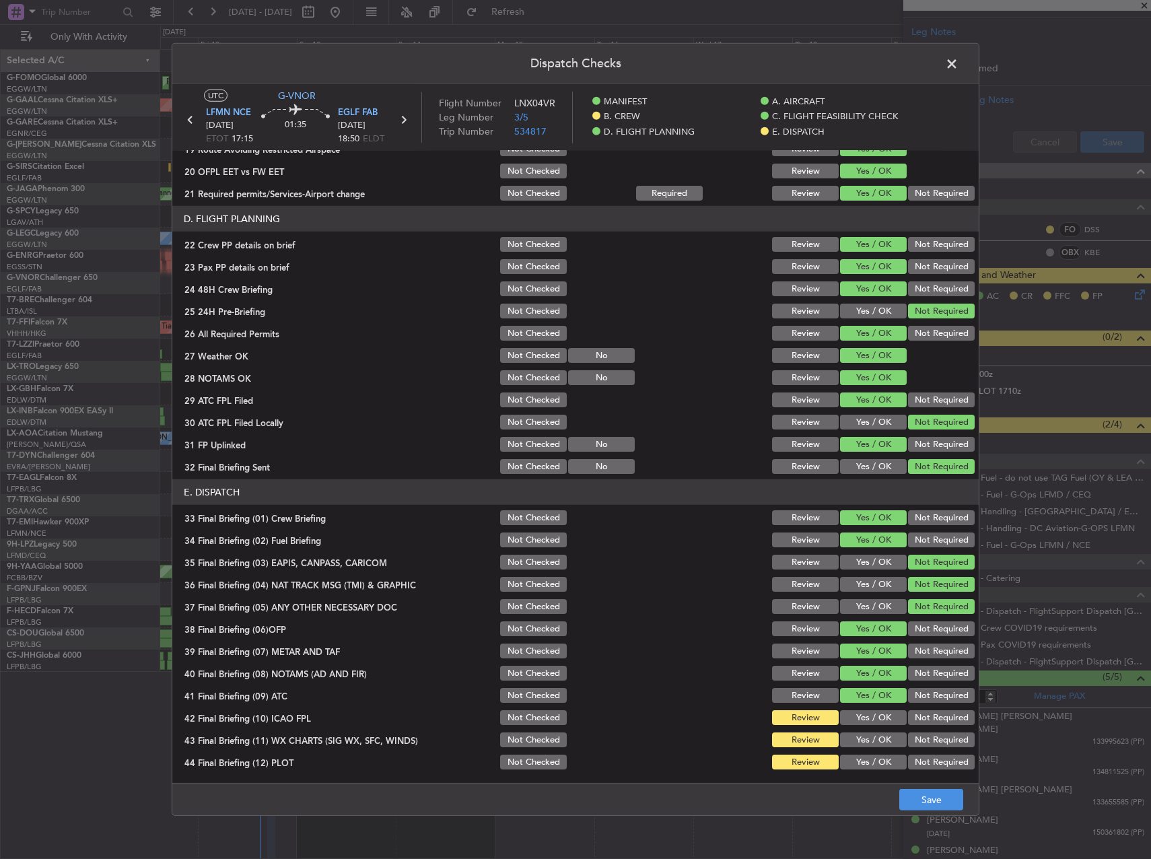
click at [887, 744] on button "Yes / OK" at bounding box center [873, 739] width 67 height 15
click at [915, 729] on section "E. DISPATCH 33 Final Briefing (01) Crew Briefing Not Checked Review Yes / OK No…" at bounding box center [575, 625] width 806 height 292
click at [852, 753] on div "Yes / OK" at bounding box center [872, 761] width 68 height 19
click at [899, 728] on section "E. DISPATCH 33 Final Briefing (01) Crew Briefing Not Checked Review Yes / OK No…" at bounding box center [575, 625] width 806 height 292
drag, startPoint x: 904, startPoint y: 717, endPoint x: 878, endPoint y: 743, distance: 37.1
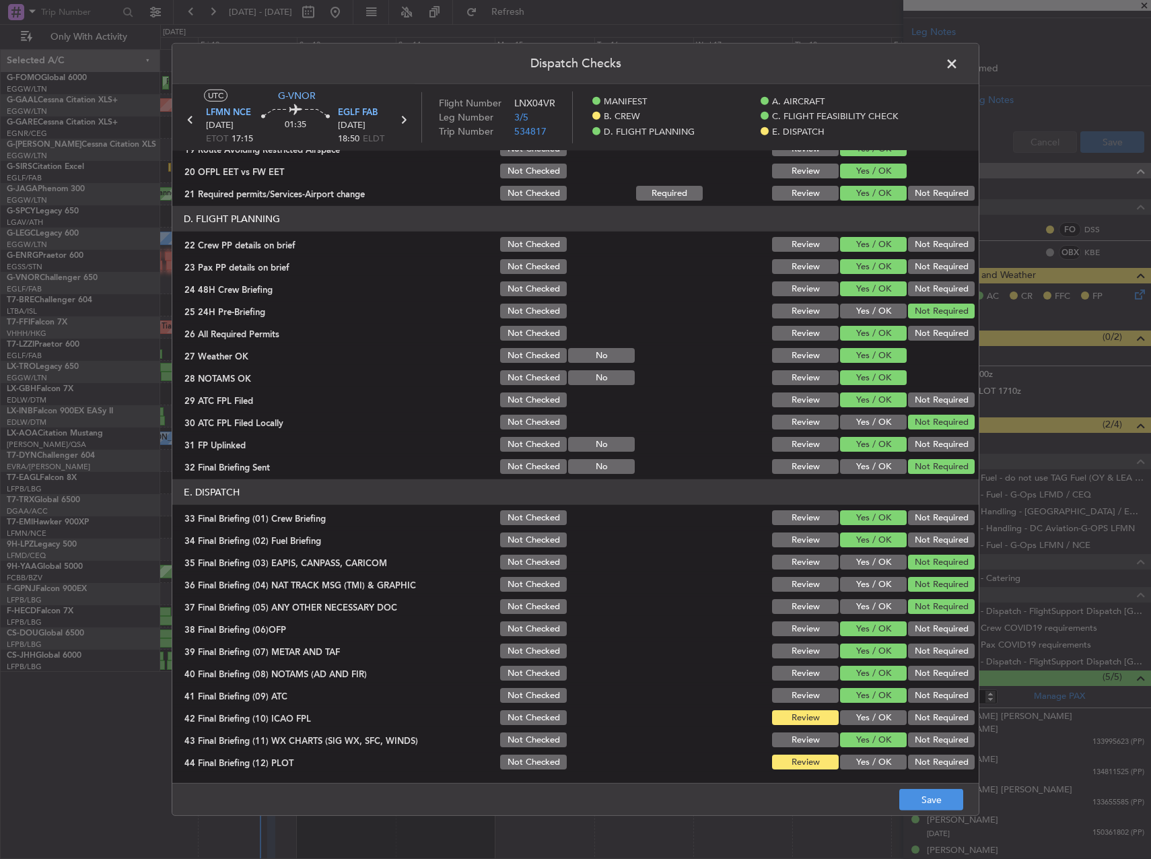
click at [908, 717] on button "Not Required" at bounding box center [941, 717] width 67 height 15
click at [877, 750] on section "E. DISPATCH 33 Final Briefing (01) Crew Briefing Not Checked Review Yes / OK No…" at bounding box center [575, 625] width 806 height 292
click at [877, 758] on button "Yes / OK" at bounding box center [873, 761] width 67 height 15
drag, startPoint x: 908, startPoint y: 786, endPoint x: 922, endPoint y: 805, distance: 24.0
click at [908, 787] on footer "Save" at bounding box center [575, 798] width 806 height 32
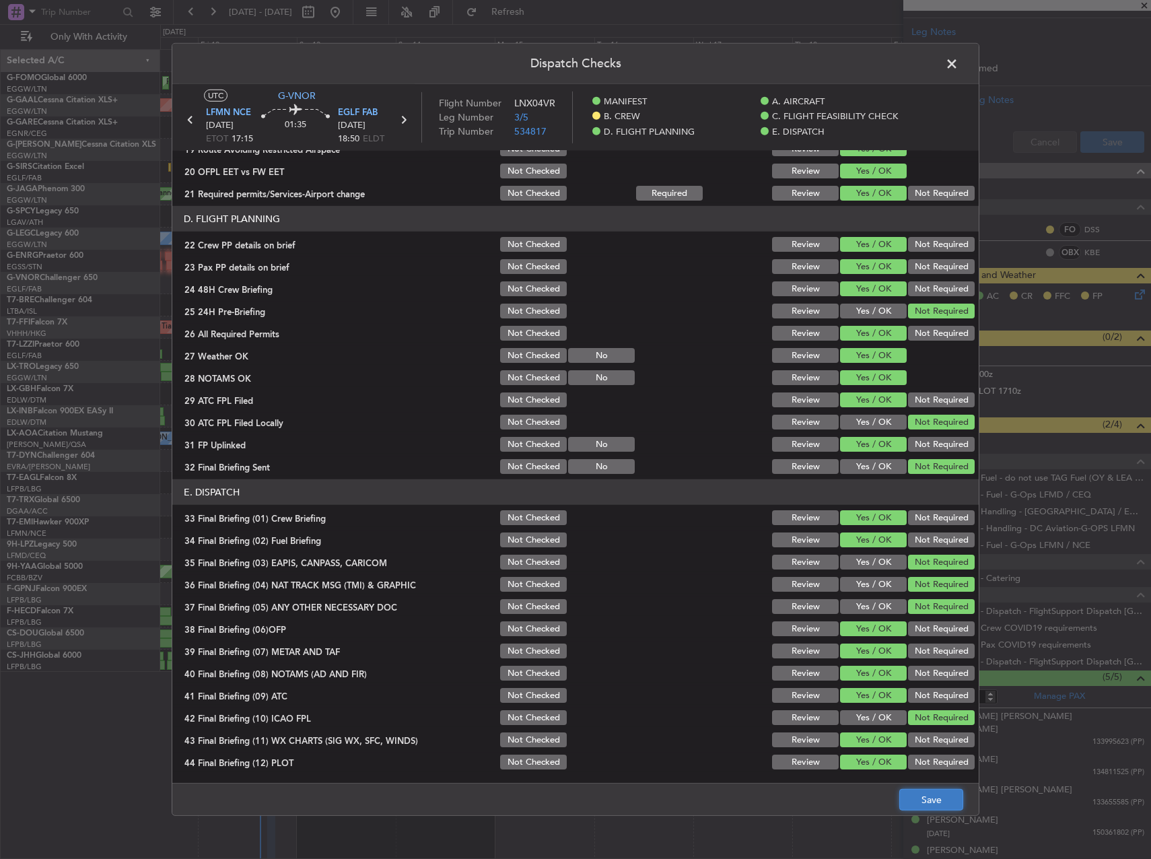
click at [924, 806] on button "Save" at bounding box center [931, 800] width 64 height 22
click at [958, 70] on span at bounding box center [958, 67] width 0 height 27
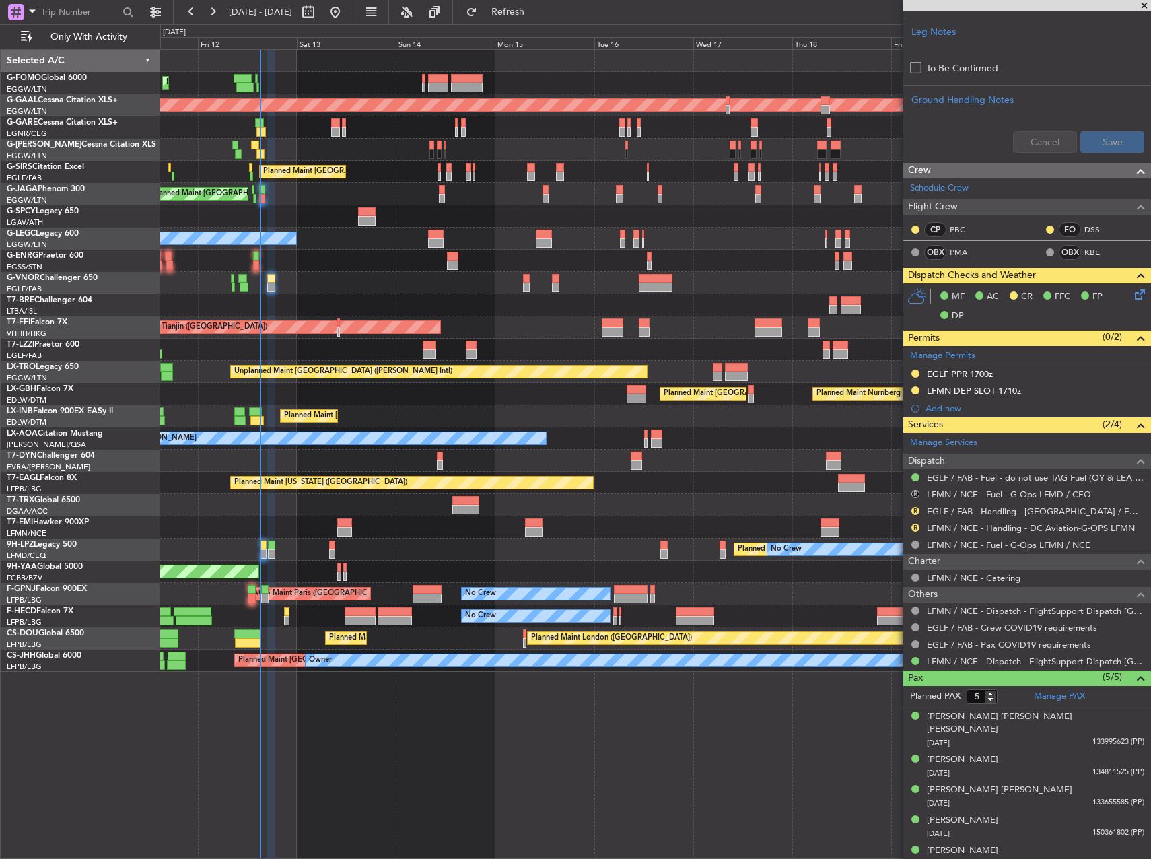
click at [914, 495] on button "R" at bounding box center [915, 494] width 8 height 8
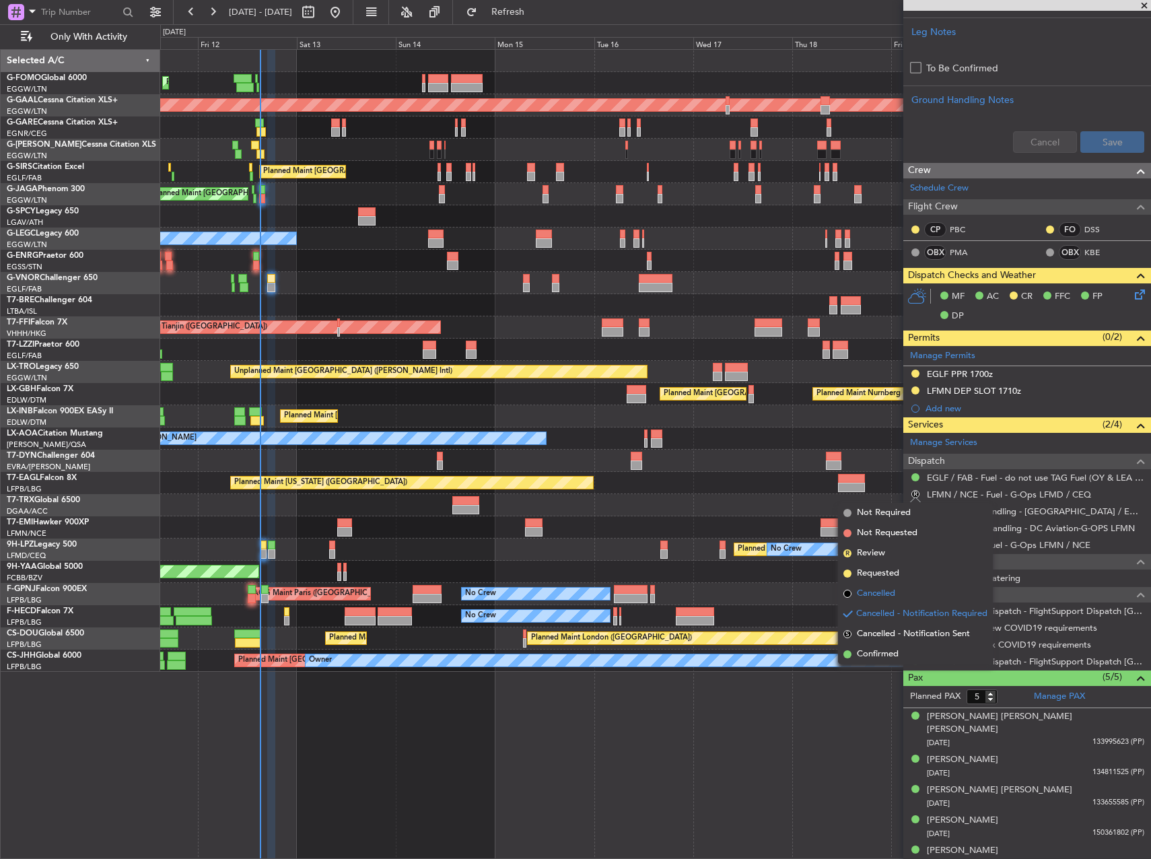
click at [881, 597] on span "Cancelled" at bounding box center [875, 593] width 38 height 13
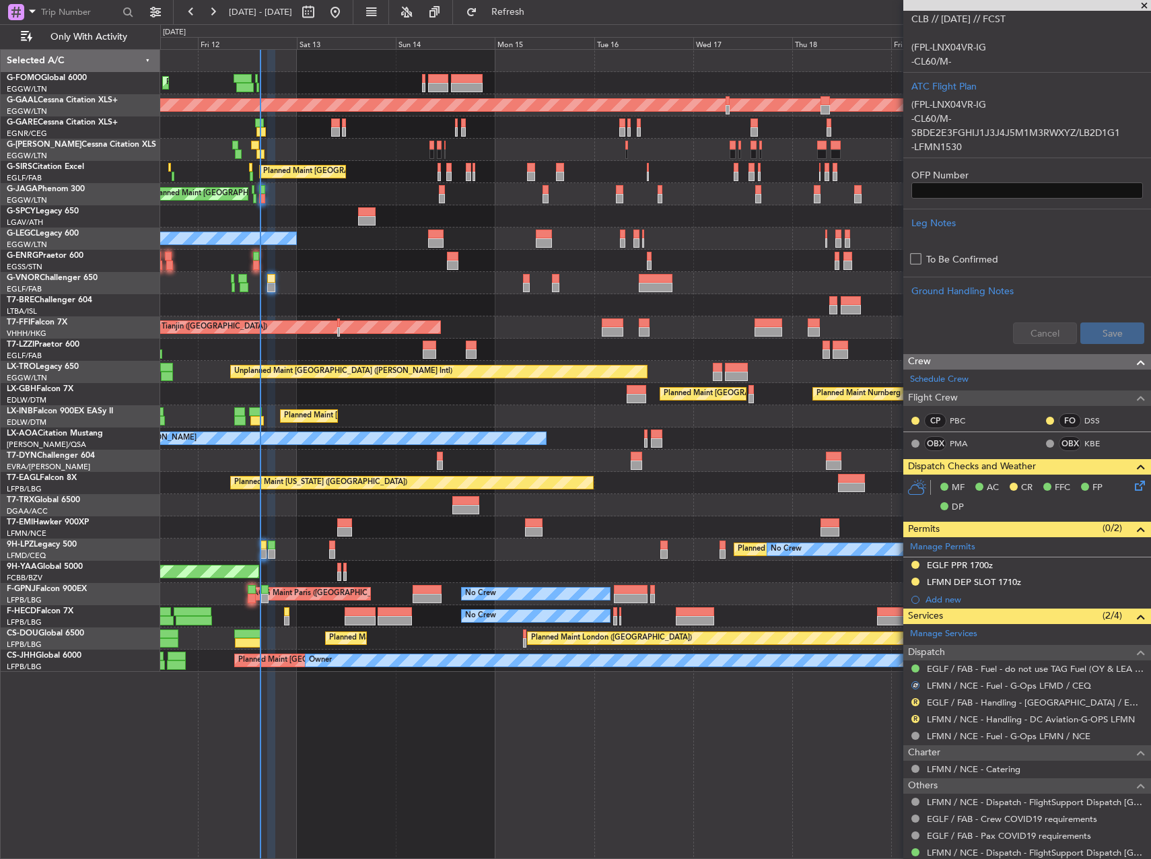
scroll to position [493, 0]
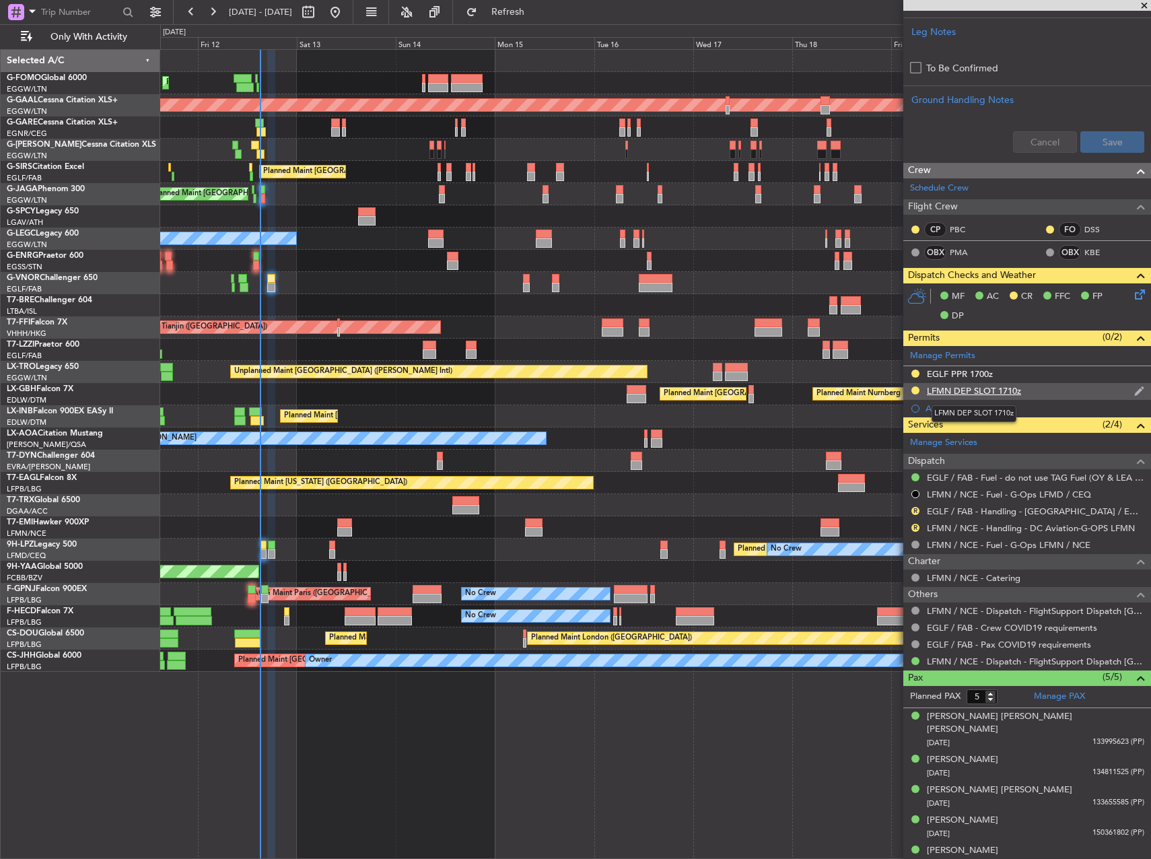
click at [994, 388] on div "LFMN DEP SLOT 1710z" at bounding box center [973, 390] width 94 height 11
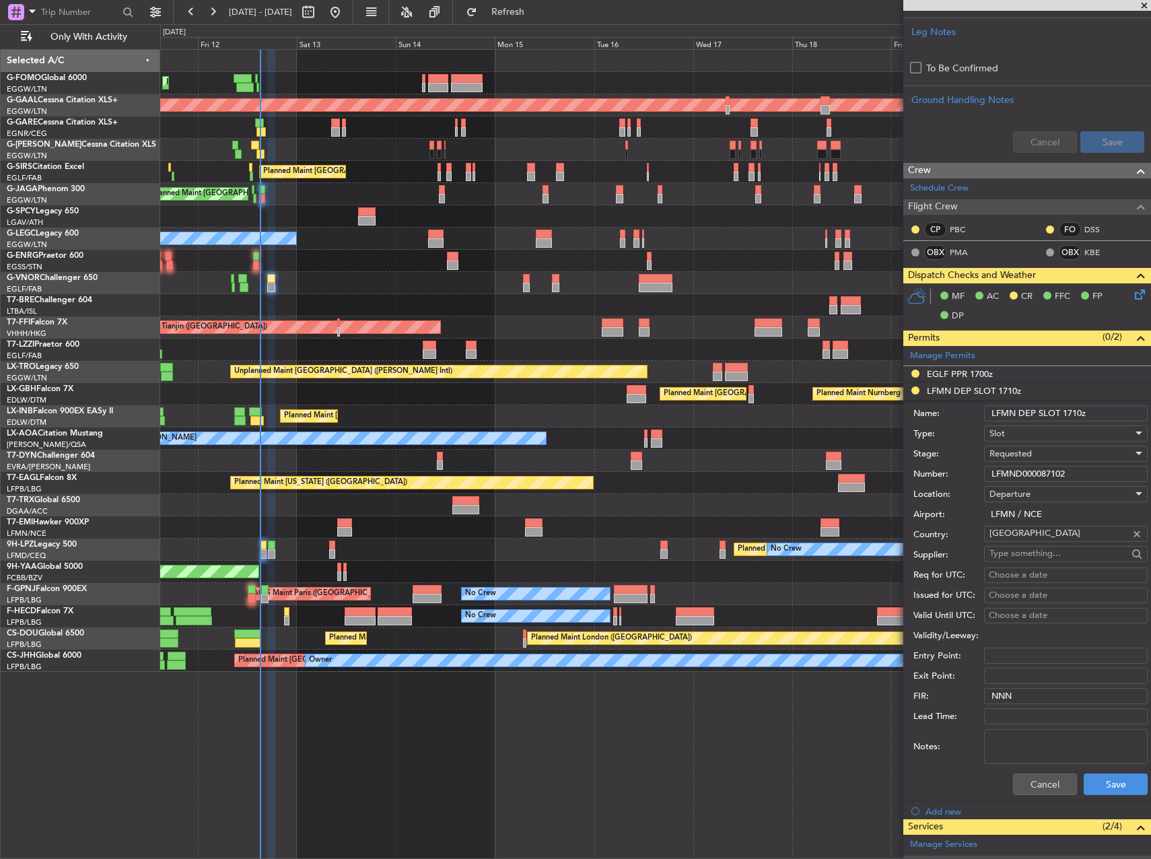
click at [1082, 414] on input "LFMN DEP SLOT 1710z" at bounding box center [1065, 413] width 163 height 16
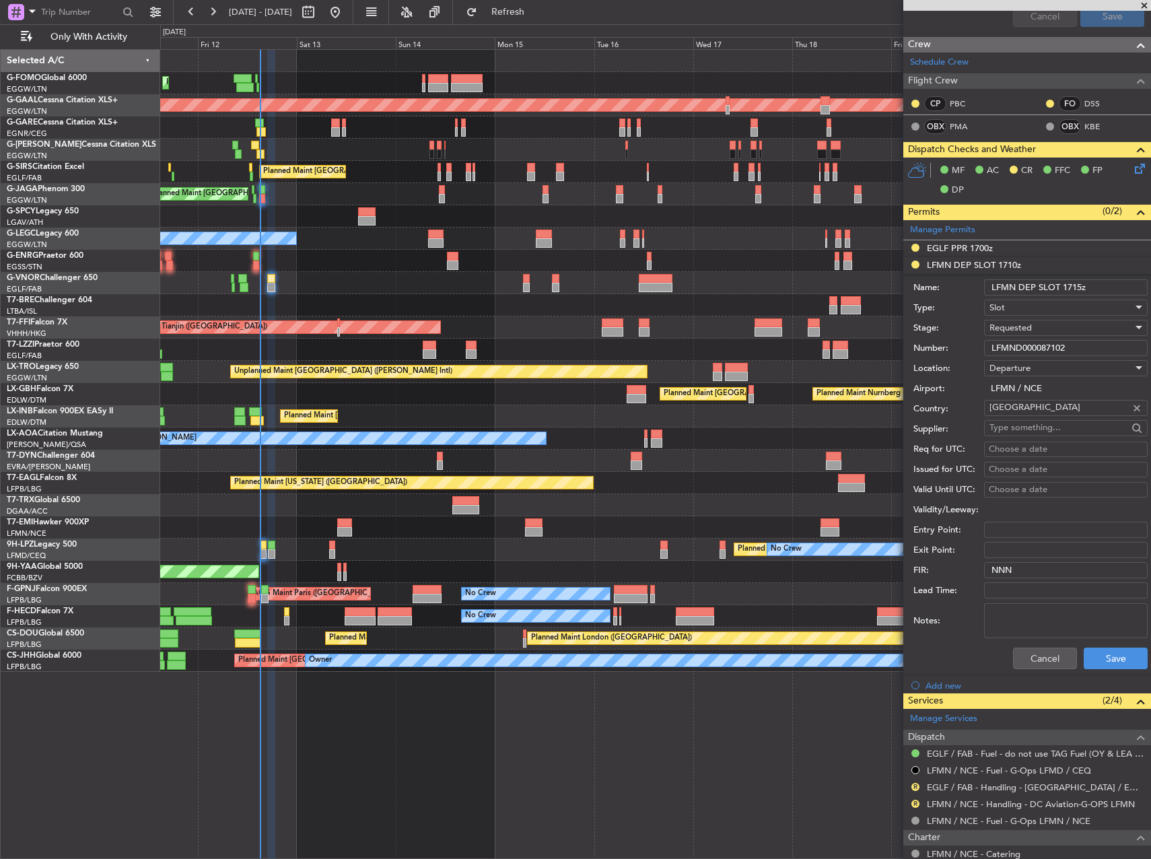
scroll to position [628, 0]
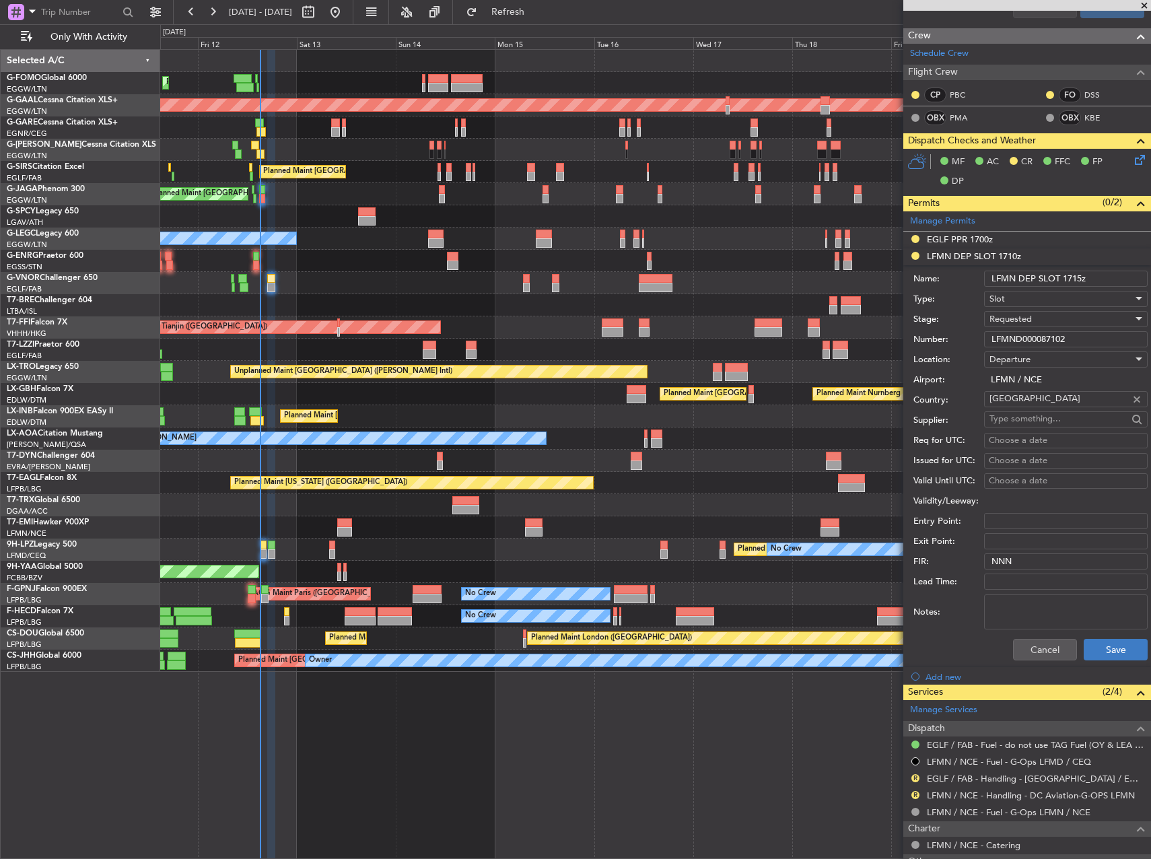
type input "LFMN DEP SLOT 1715z"
click at [1103, 649] on button "Save" at bounding box center [1115, 650] width 64 height 22
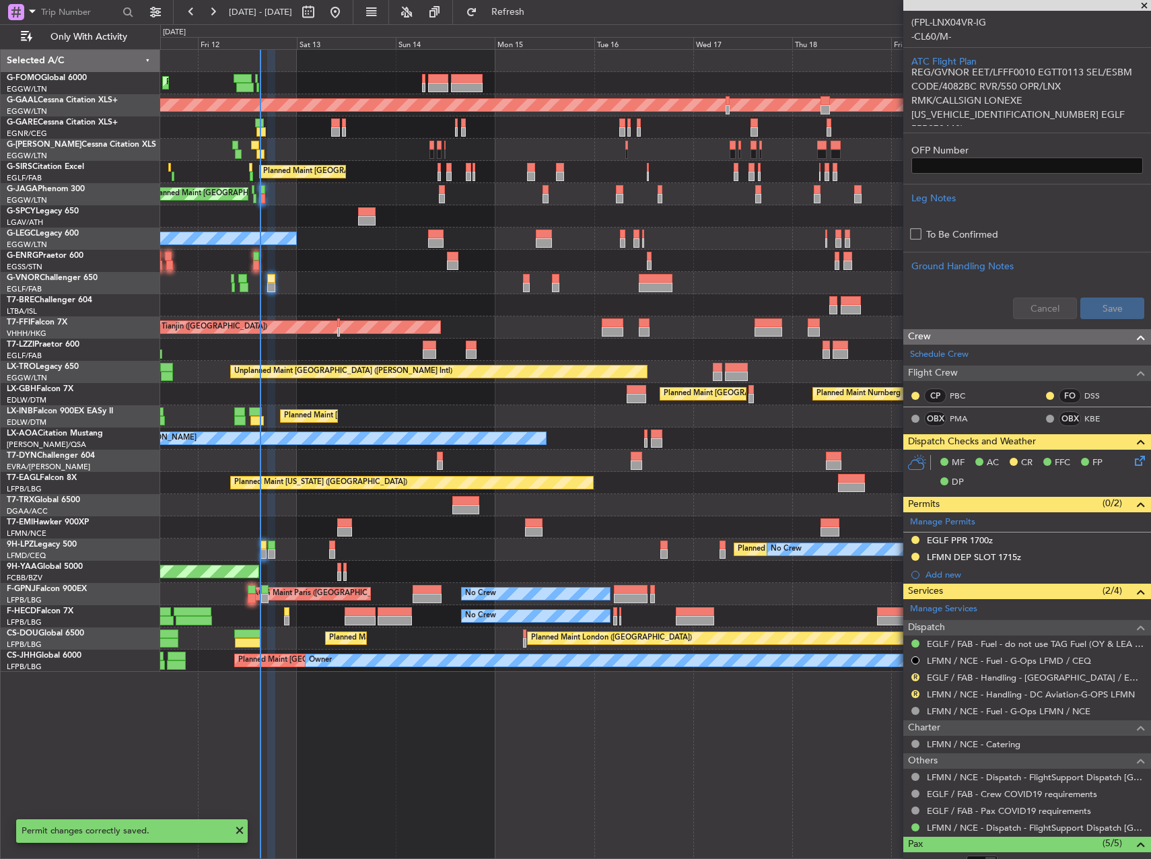
scroll to position [404, 0]
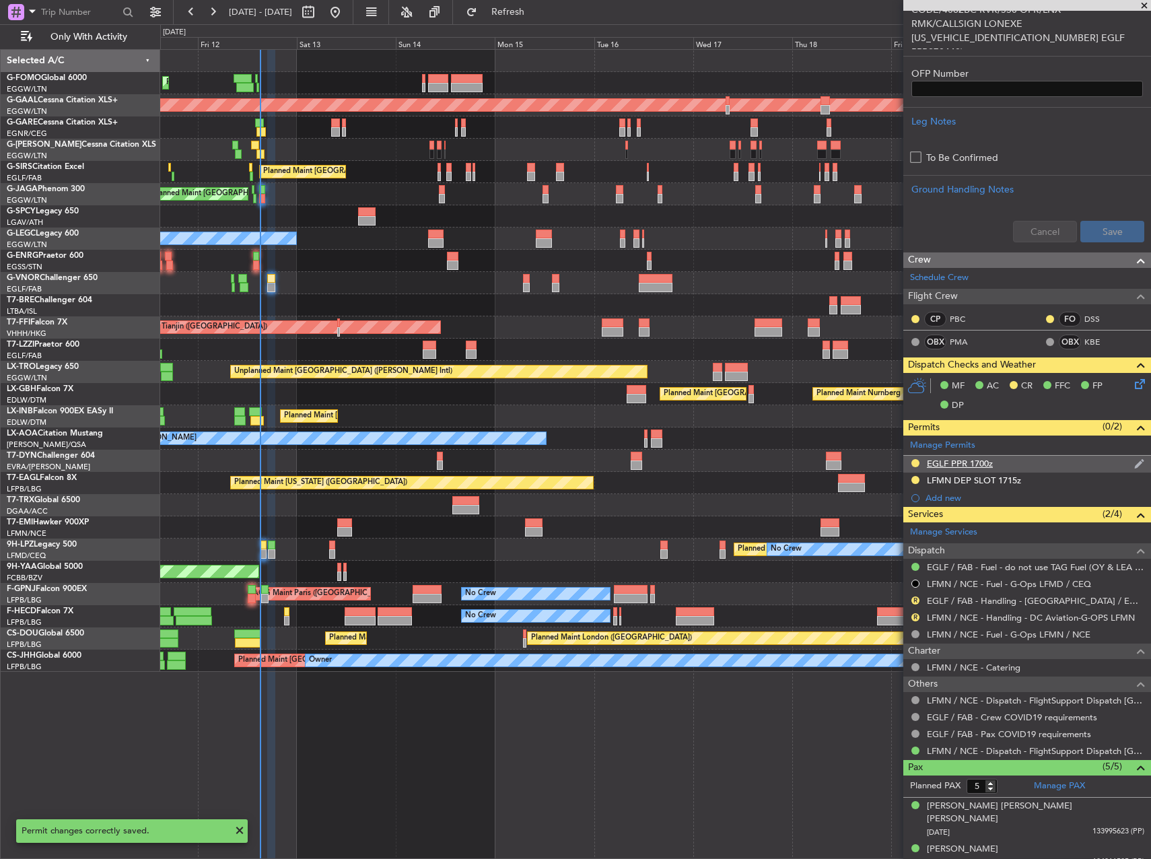
click at [987, 465] on div "EGLF PPR 1700z" at bounding box center [959, 463] width 66 height 11
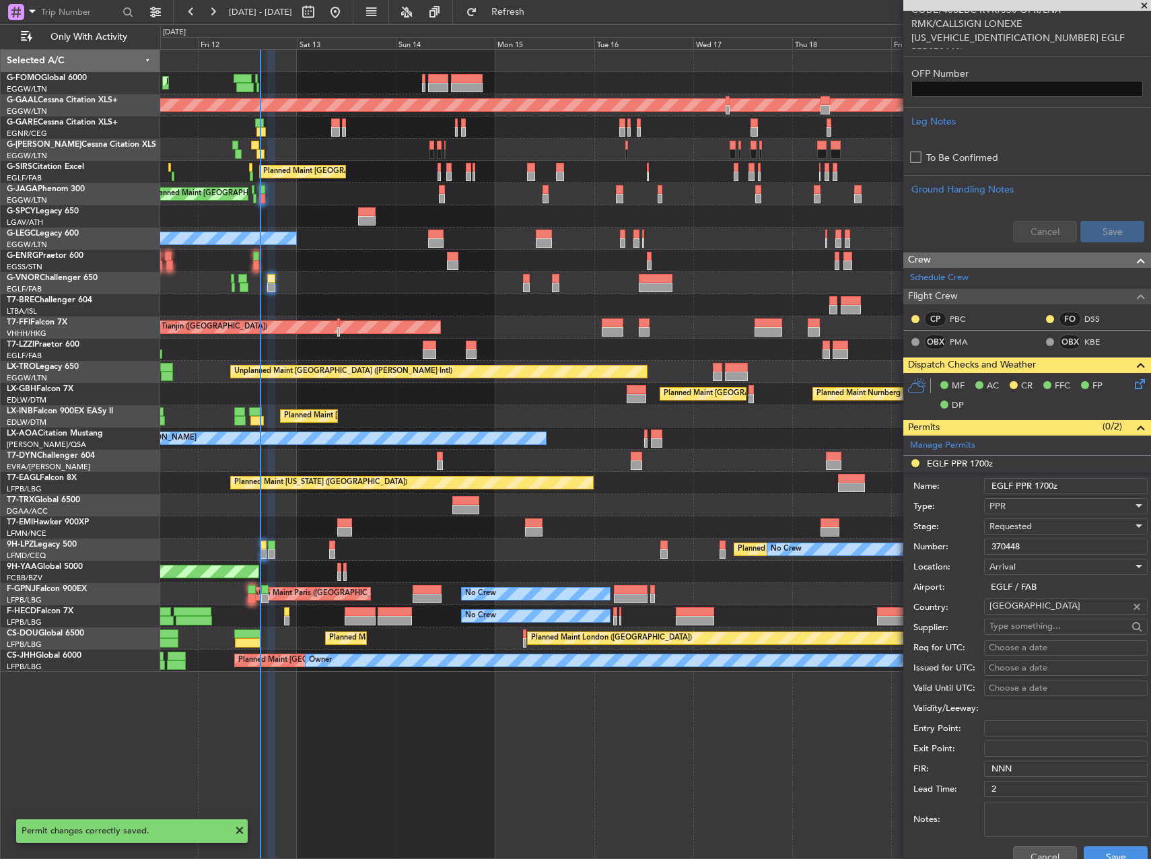
click at [1041, 487] on input "EGLF PPR 1700z" at bounding box center [1065, 486] width 163 height 16
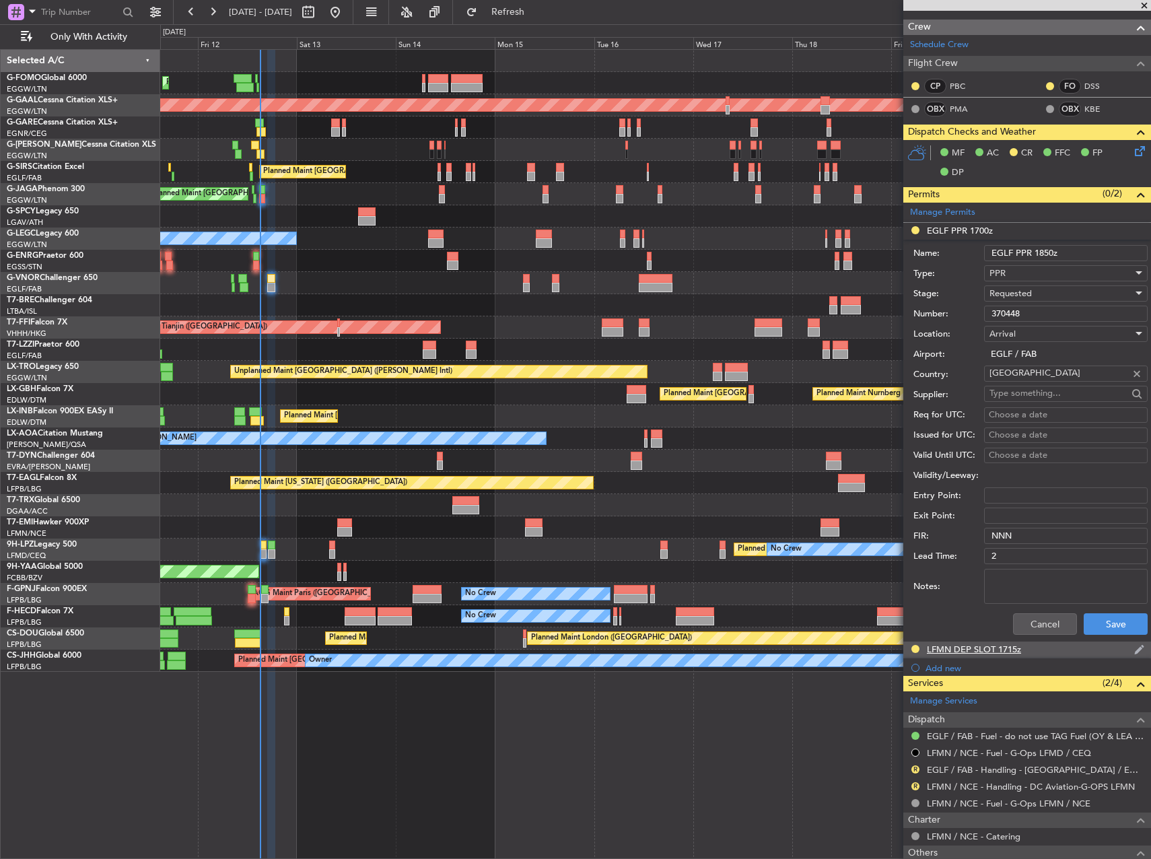
scroll to position [673, 0]
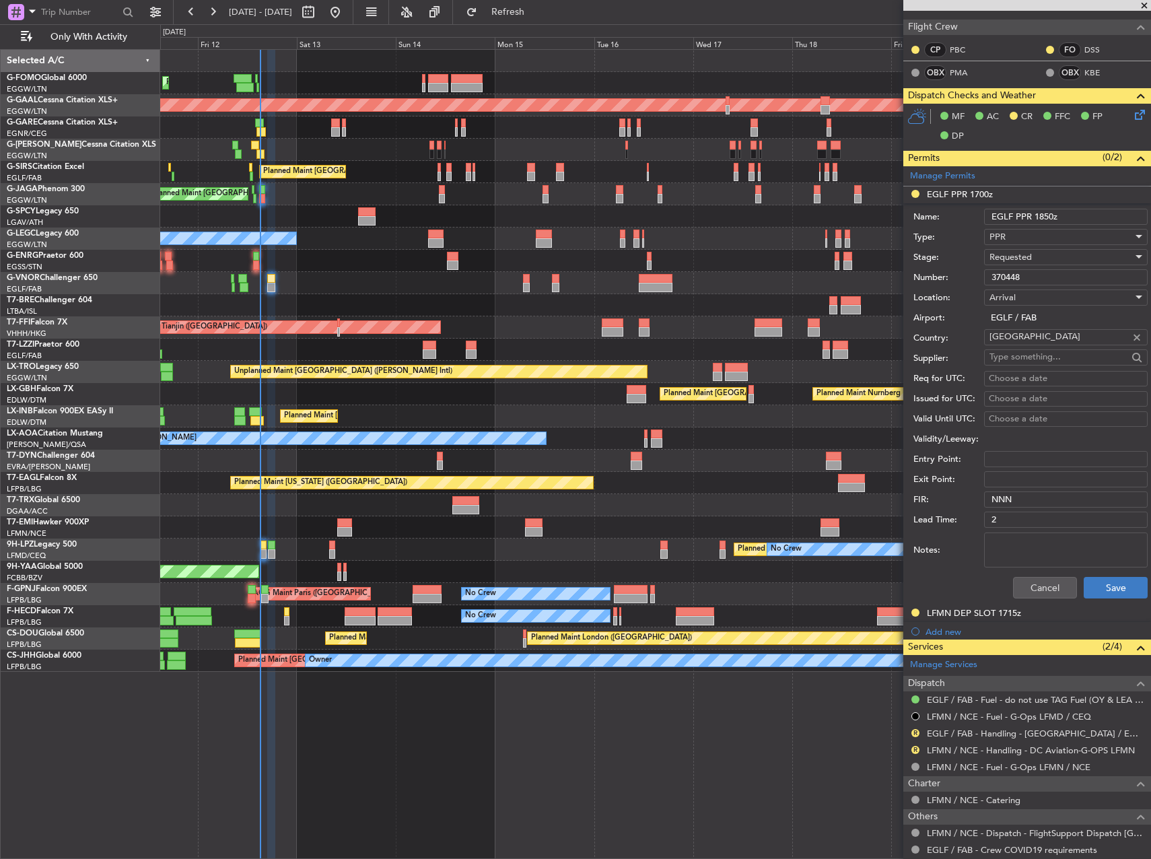
type input "EGLF PPR 1850z"
click at [1114, 588] on button "Save" at bounding box center [1115, 588] width 64 height 22
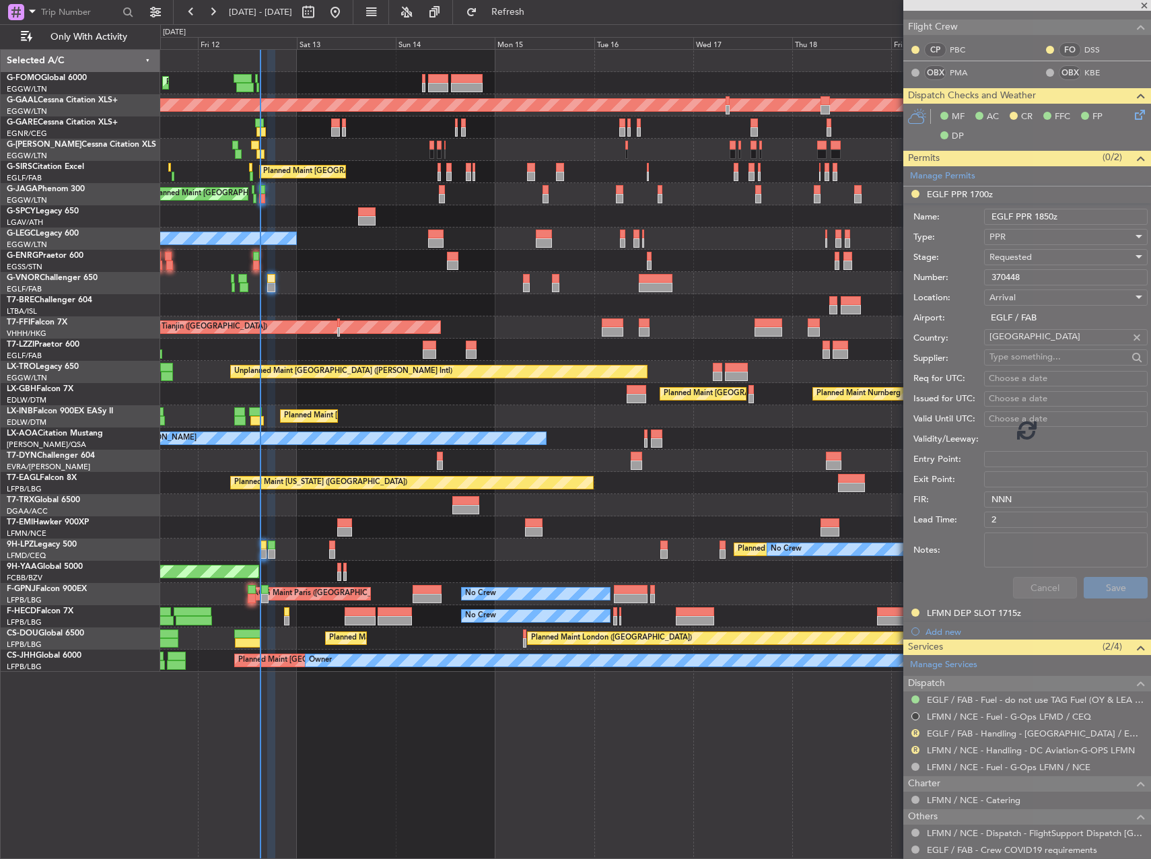
scroll to position [493, 0]
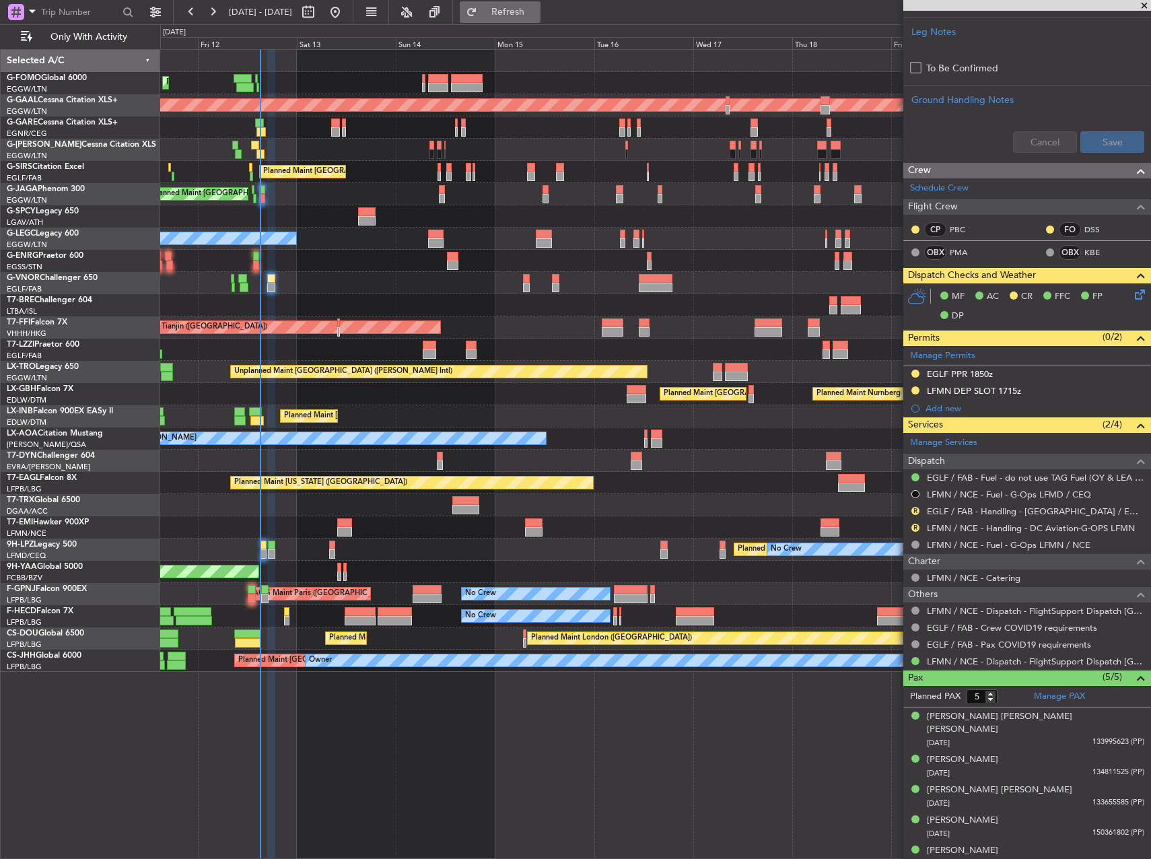
click at [536, 8] on span "Refresh" at bounding box center [508, 11] width 57 height 9
click at [916, 509] on button "R" at bounding box center [915, 511] width 8 height 8
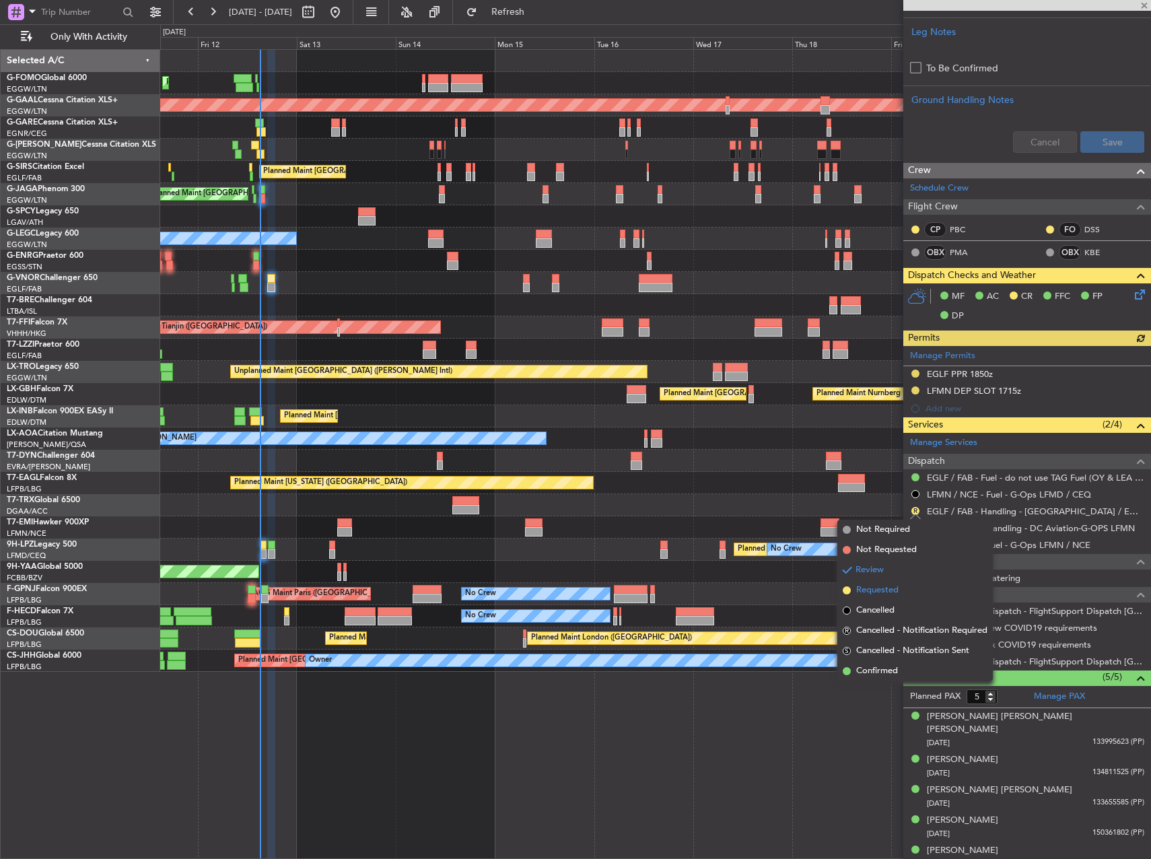
click at [892, 593] on span "Requested" at bounding box center [877, 589] width 42 height 13
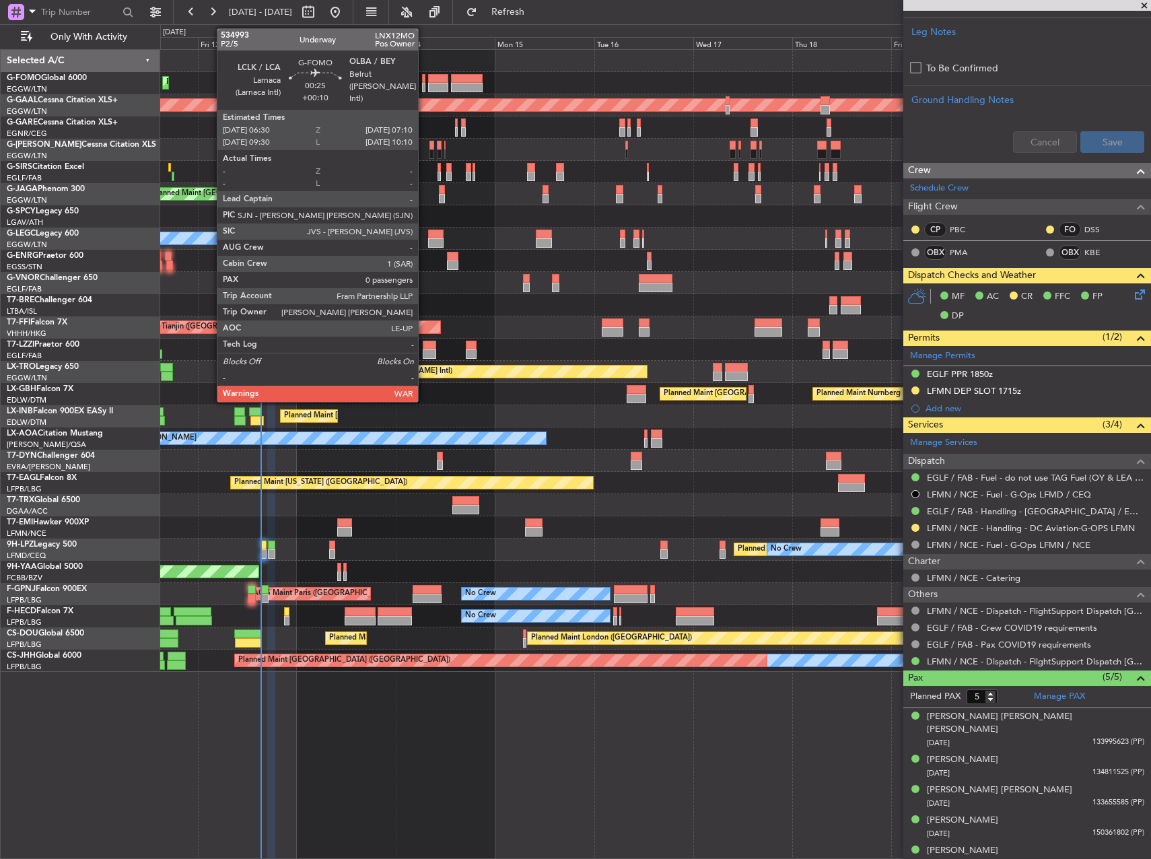
click at [424, 83] on div at bounding box center [423, 87] width 3 height 9
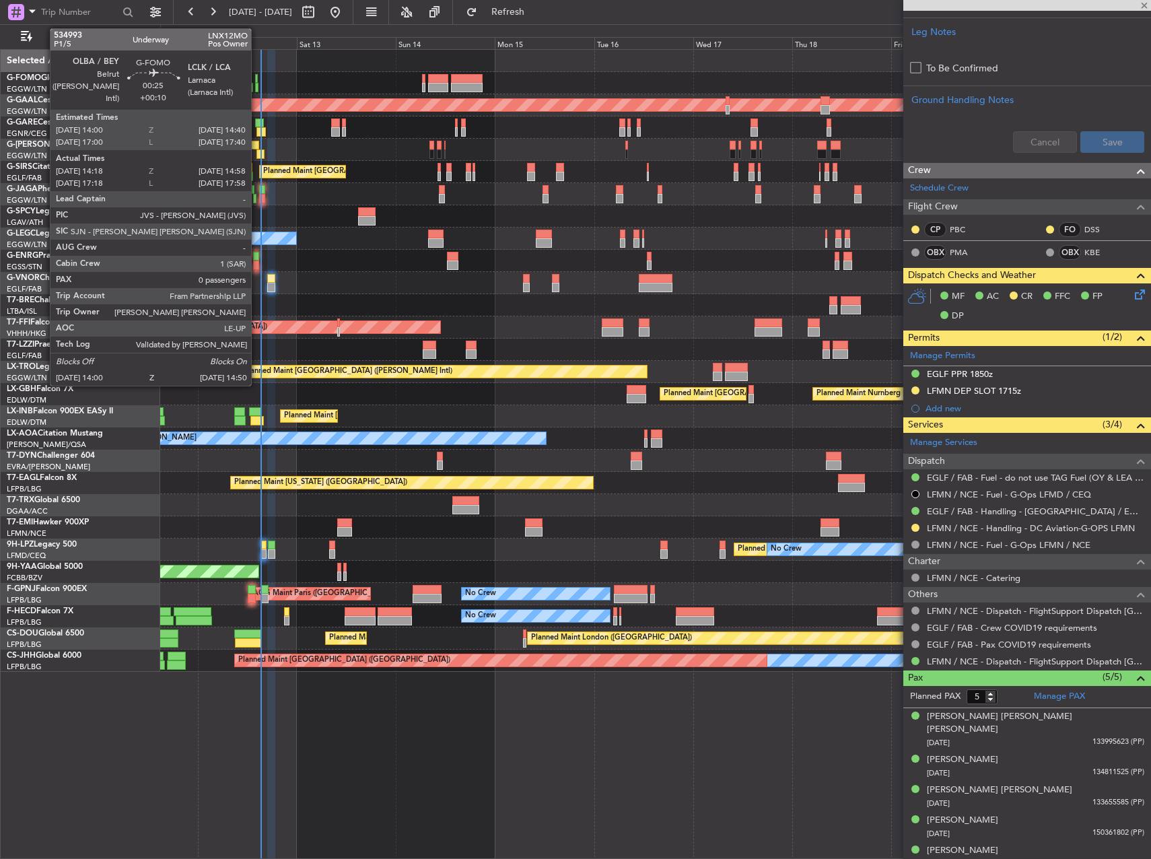
type input "+00:10"
type input "0"
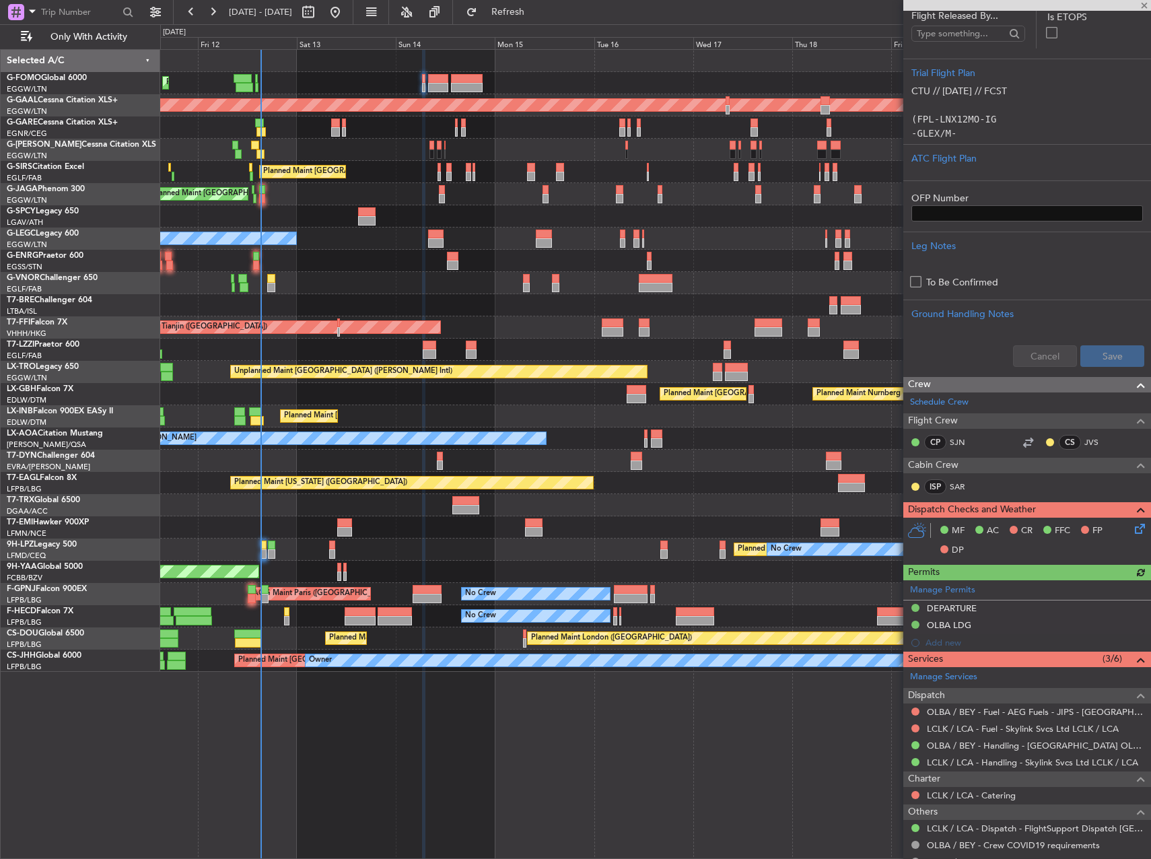
scroll to position [269, 0]
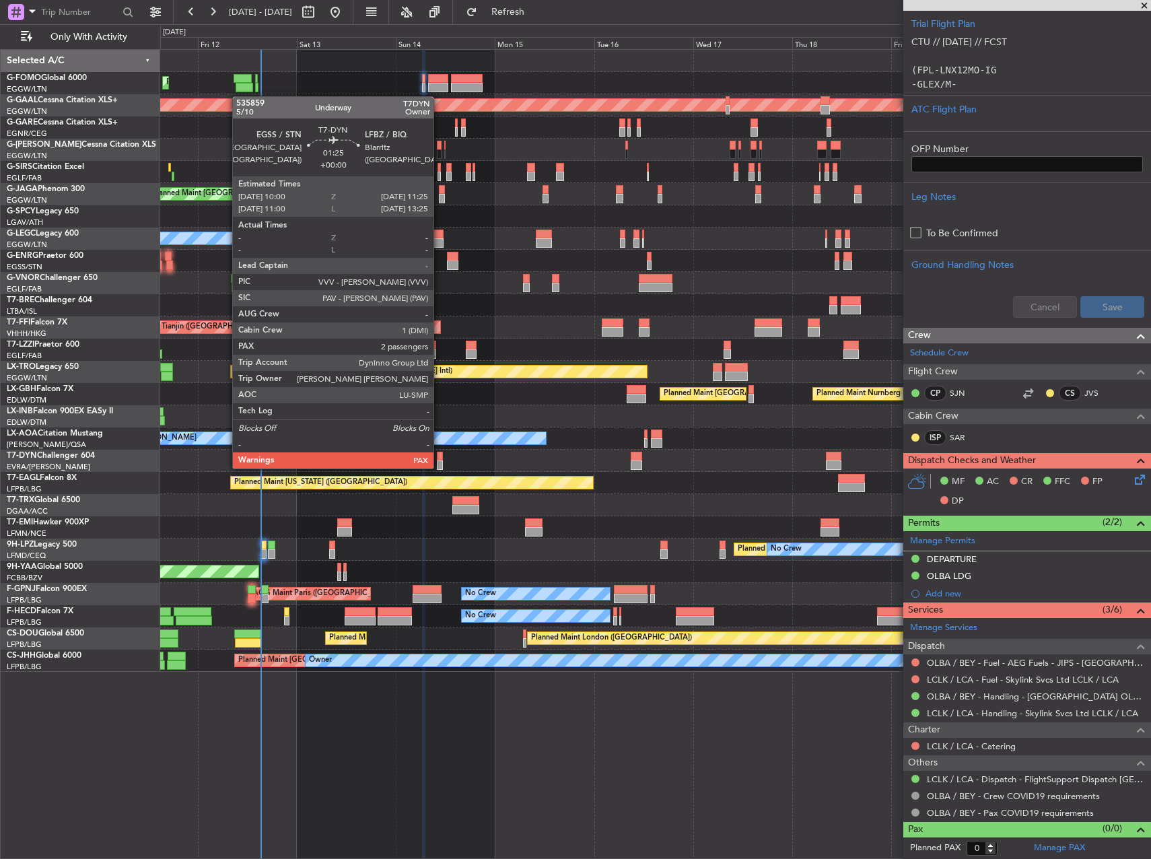
click at [439, 467] on div at bounding box center [440, 464] width 6 height 9
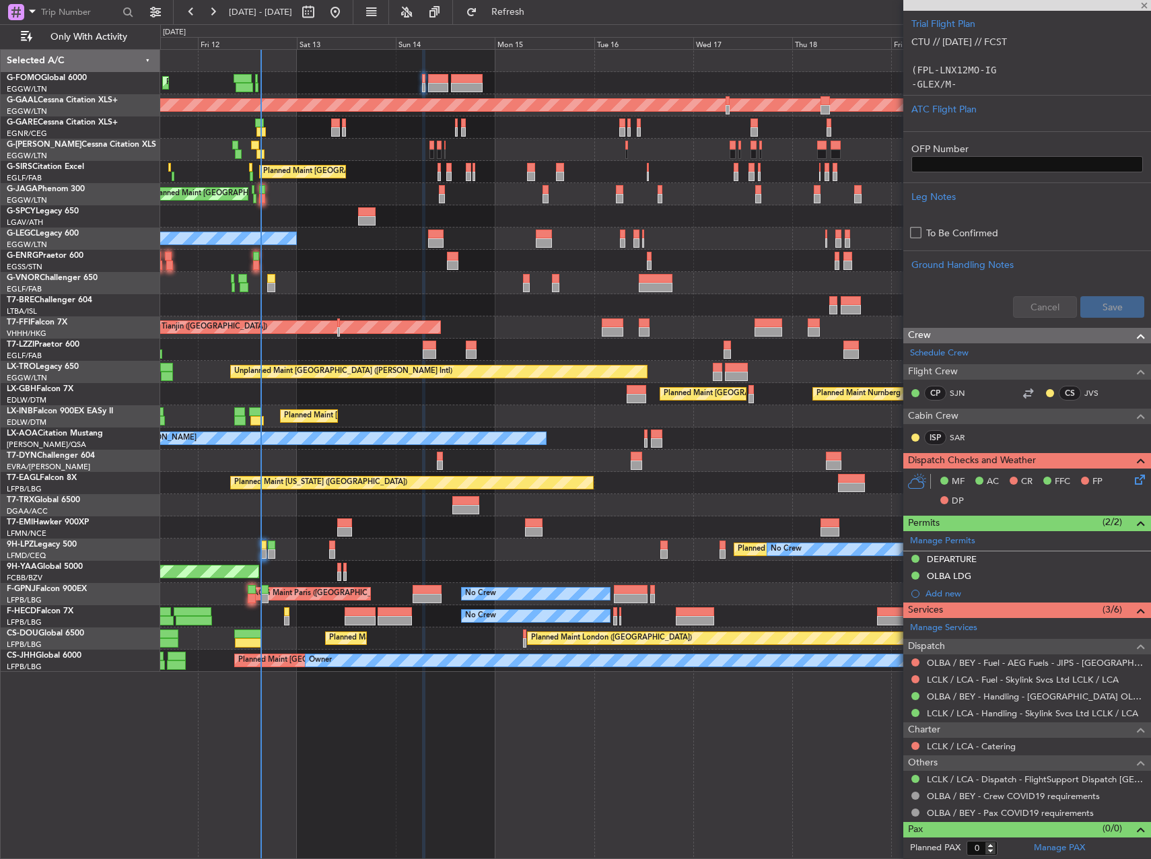
type input "2"
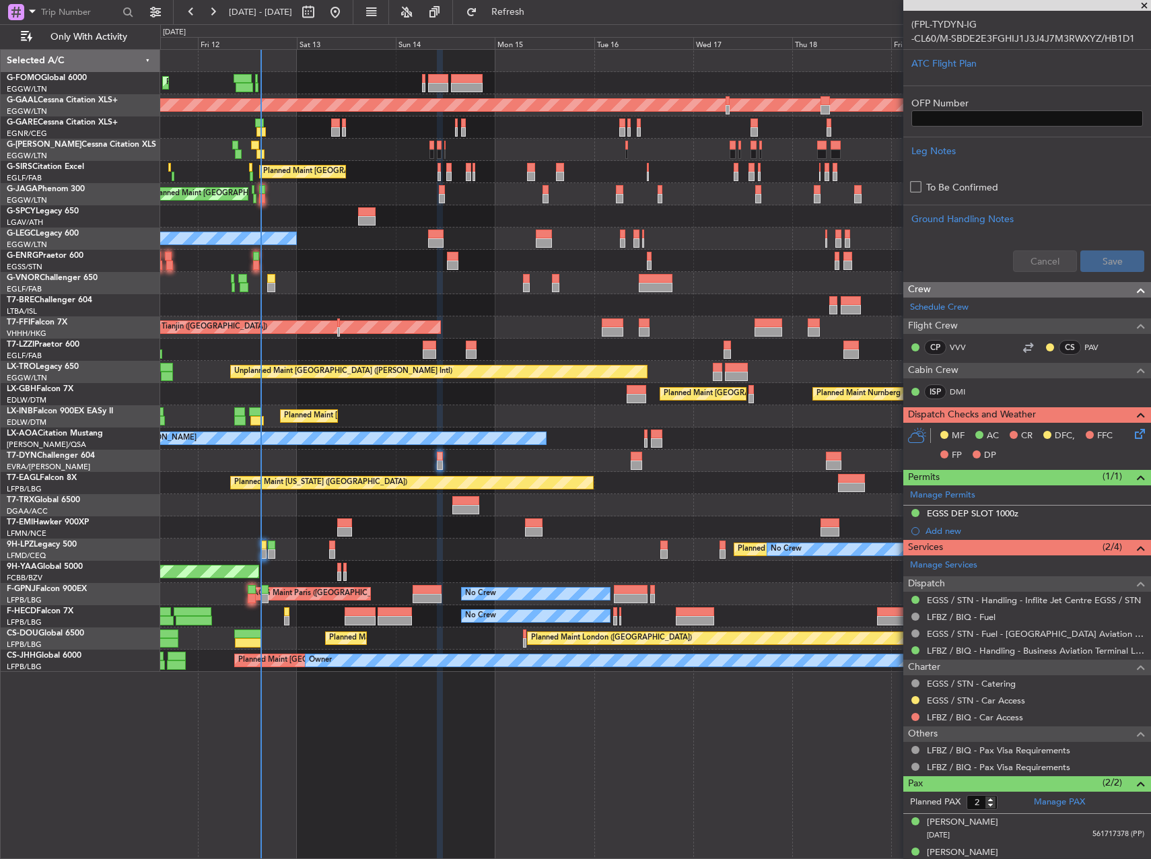
scroll to position [447, 0]
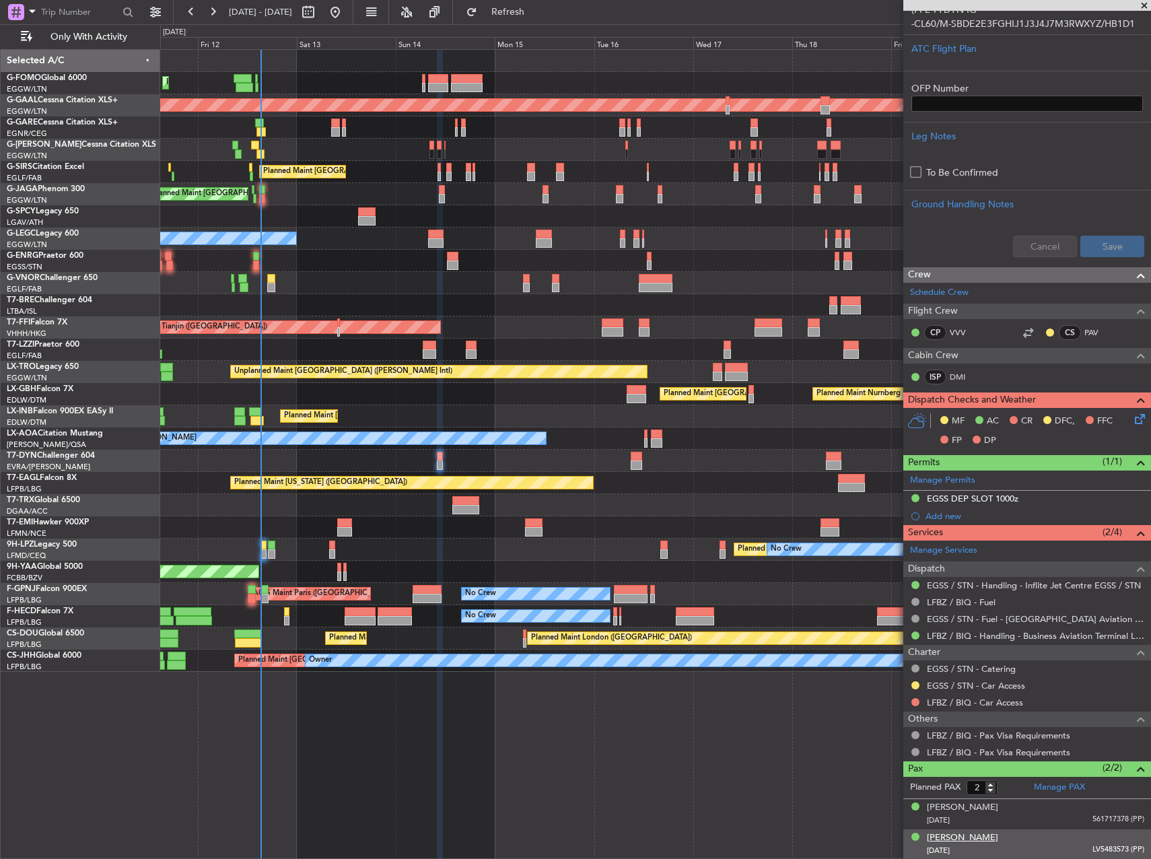
click at [975, 840] on div "[PERSON_NAME]" at bounding box center [961, 837] width 71 height 13
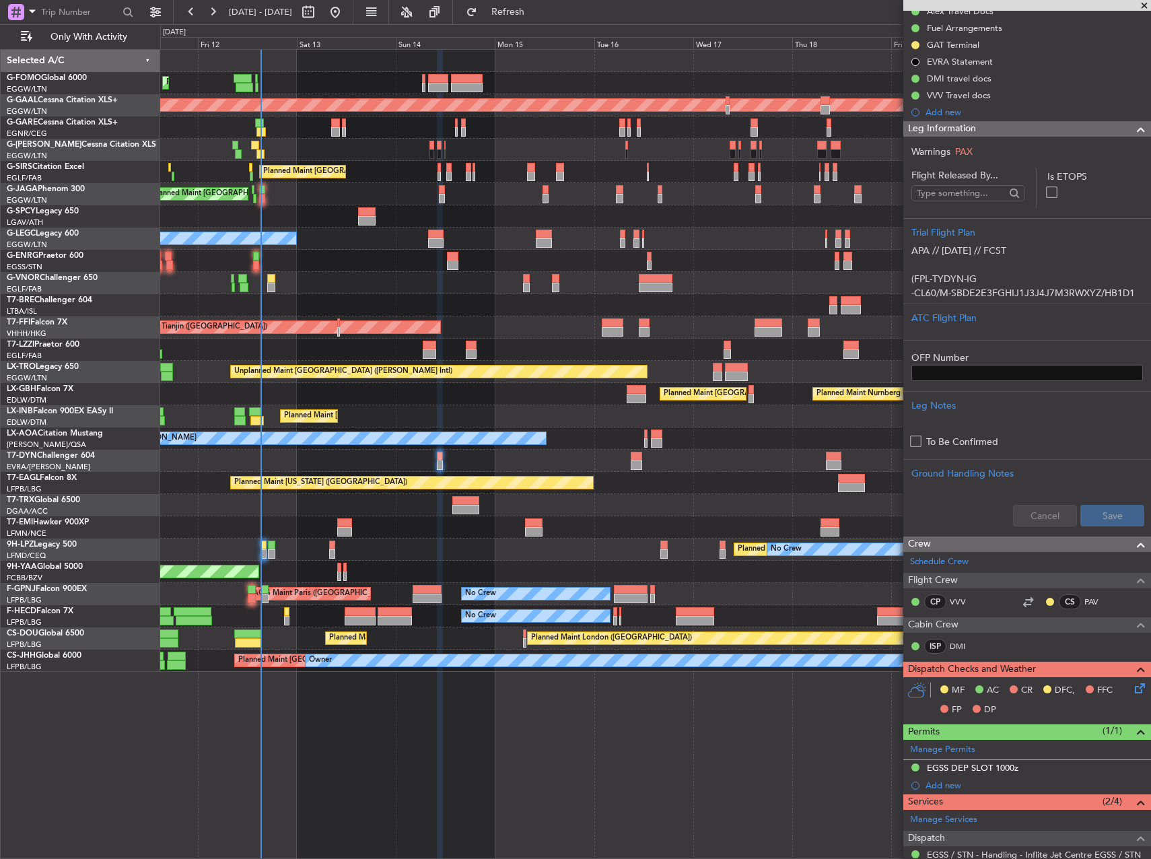
scroll to position [0, 0]
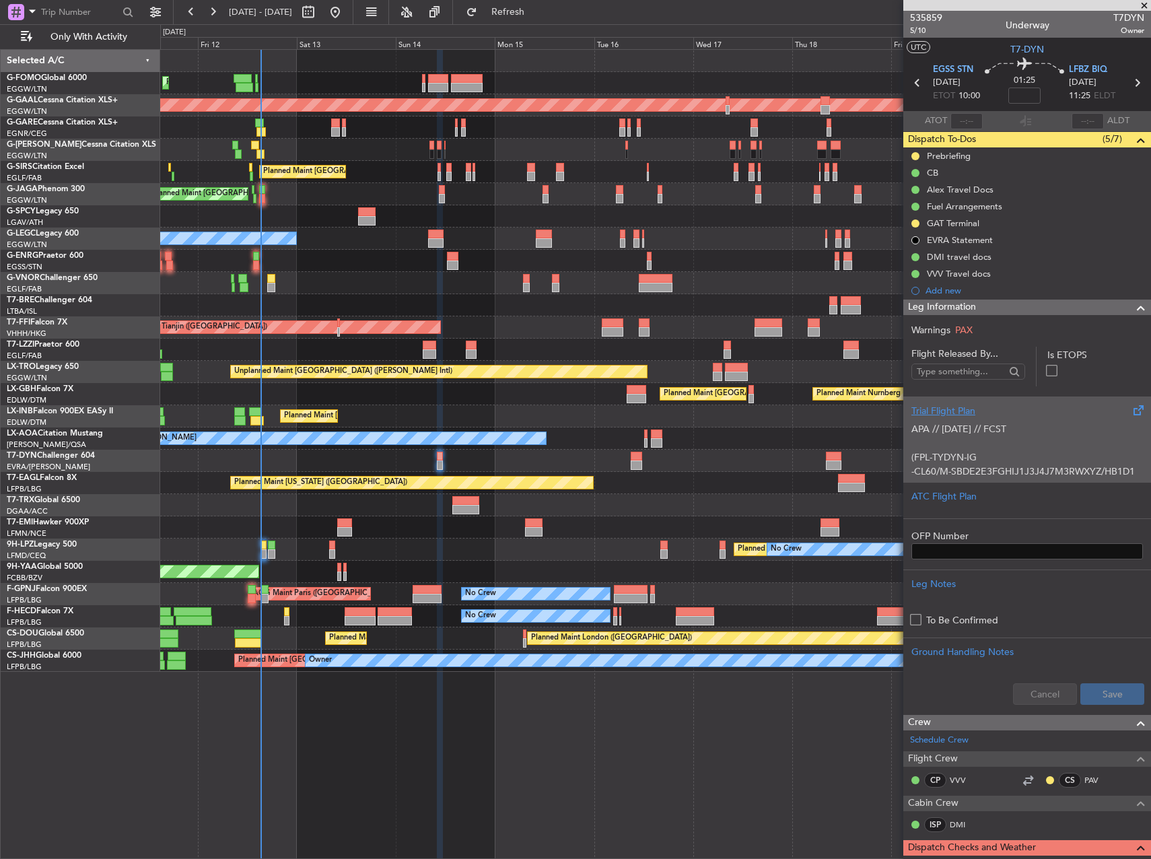
click at [1039, 451] on p "(FPL-TYDYN-IG" at bounding box center [1026, 457] width 231 height 14
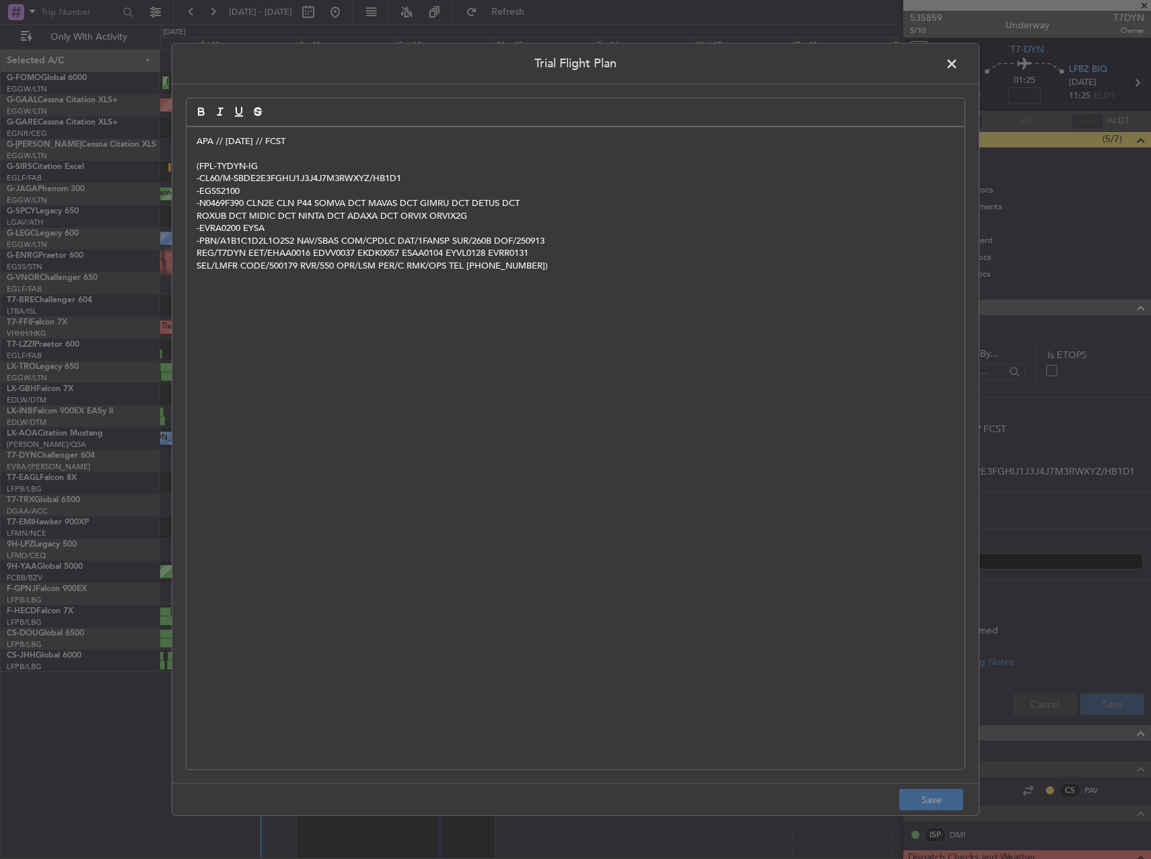
click at [196, 145] on p "APA // [DATE] // FCST" at bounding box center [575, 141] width 758 height 12
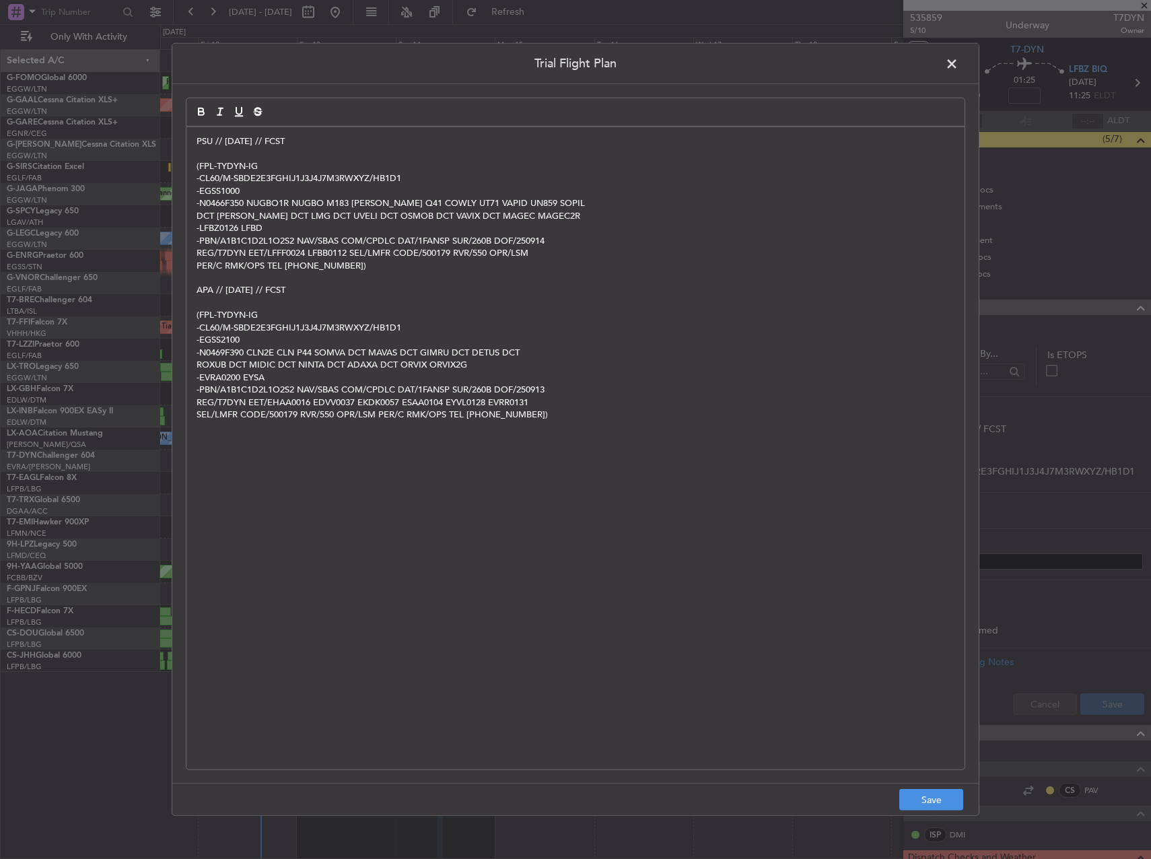
drag, startPoint x: 210, startPoint y: 125, endPoint x: 474, endPoint y: 464, distance: 429.5
click at [474, 464] on quill-editor "PSU // 12SEP // FCST (FPL-TYDYN-IG -CL60/M-SBDE2E3FGHIJ1J3J4J7M3RWXYZ/HB1D1 -EG…" at bounding box center [575, 419] width 779 height 643
click at [929, 812] on footer "Save" at bounding box center [575, 798] width 806 height 32
click at [934, 801] on button "Save" at bounding box center [931, 800] width 64 height 22
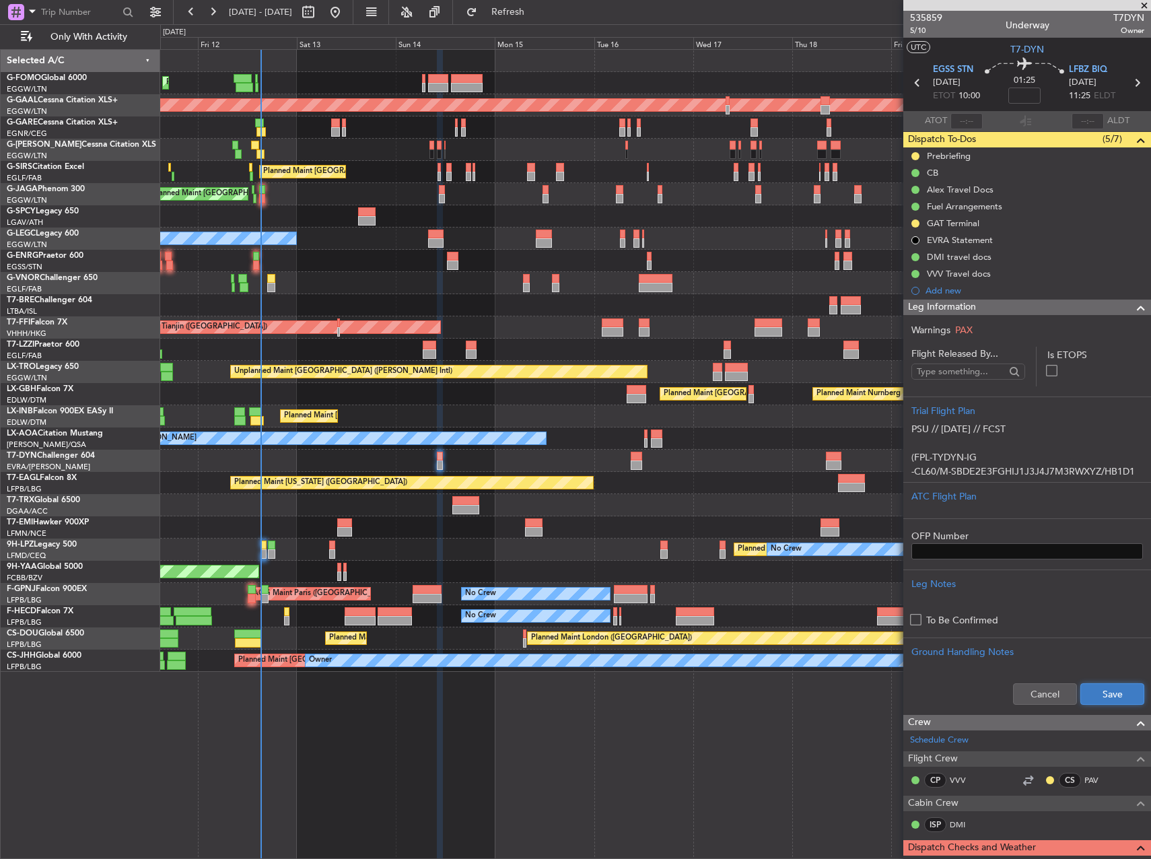
click at [1094, 701] on button "Save" at bounding box center [1112, 694] width 64 height 22
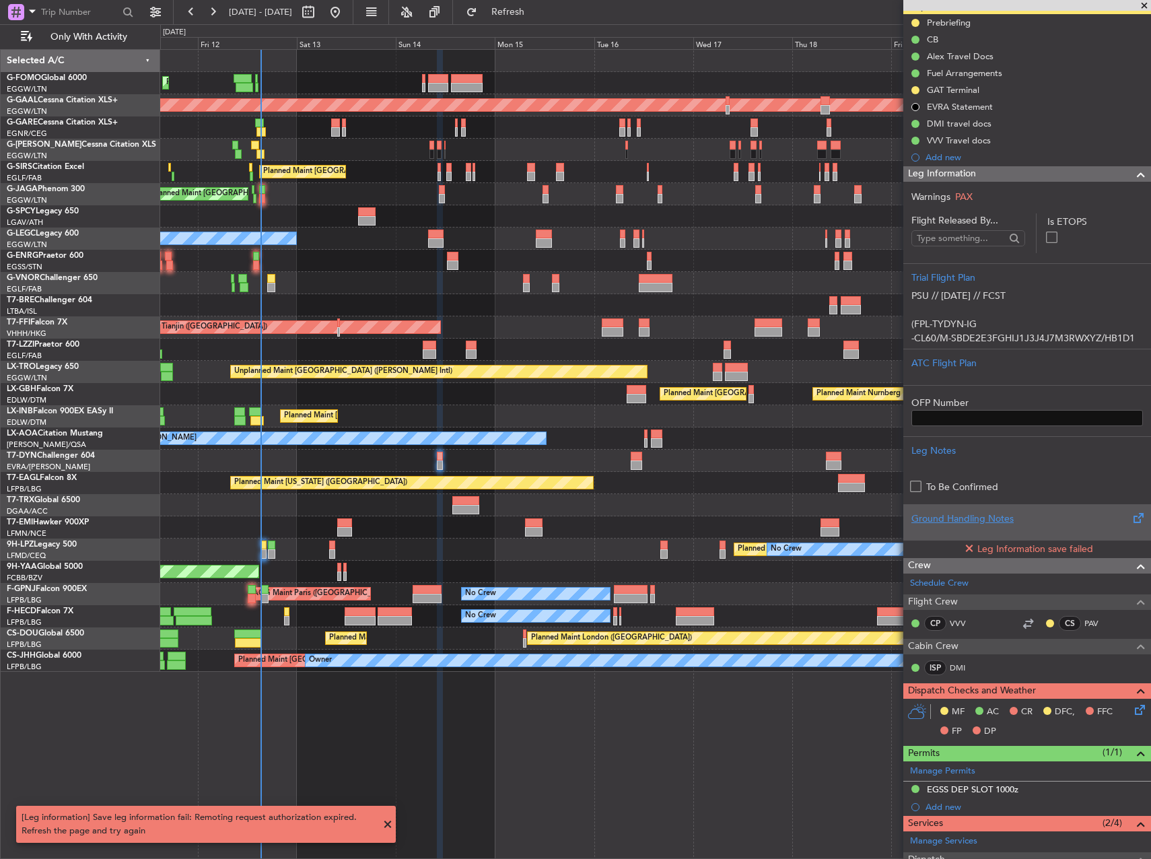
scroll to position [135, 0]
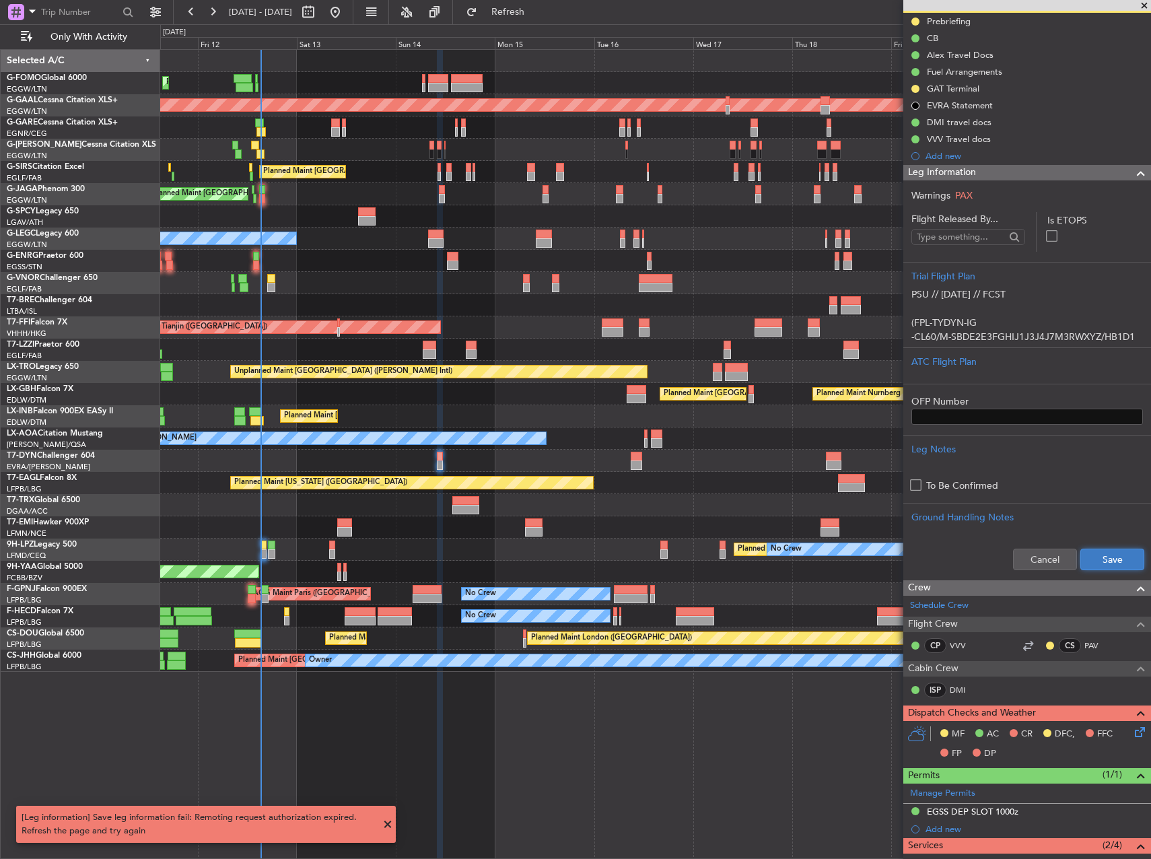
click at [1115, 556] on button "Save" at bounding box center [1112, 559] width 64 height 22
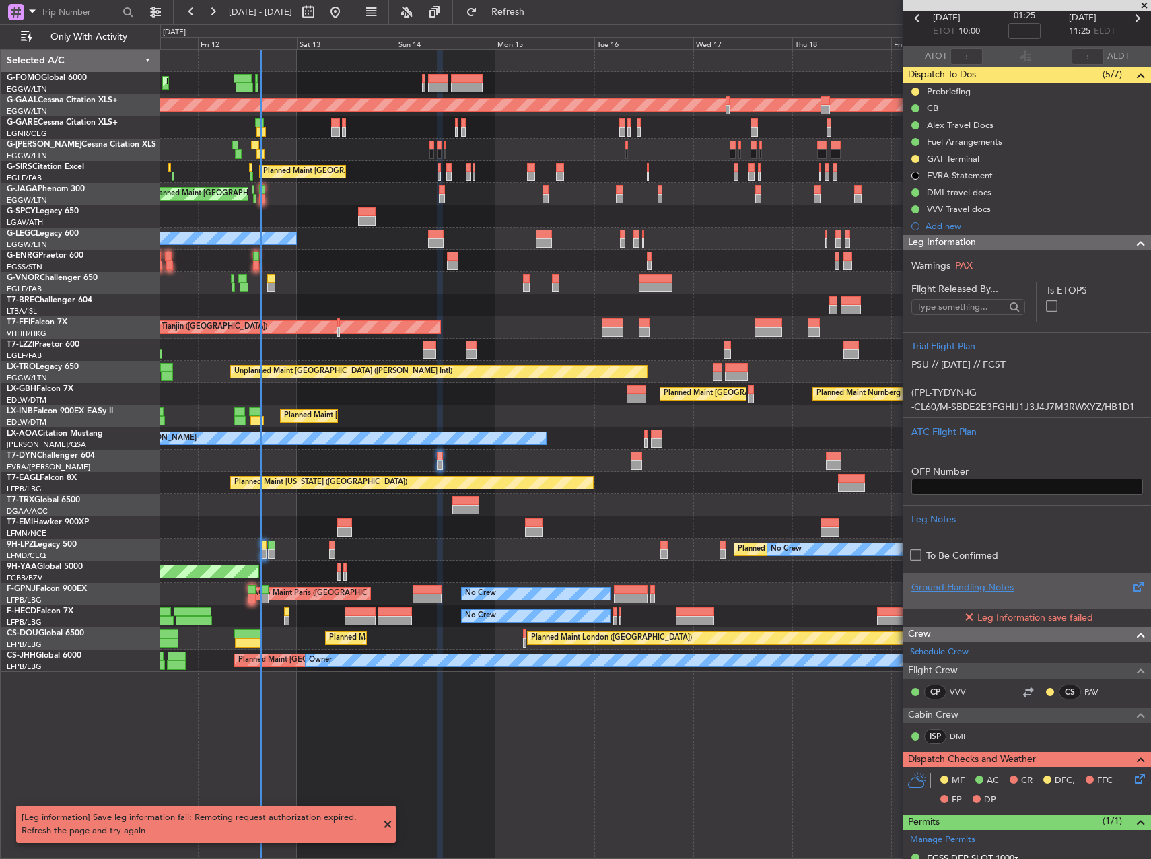
scroll to position [0, 0]
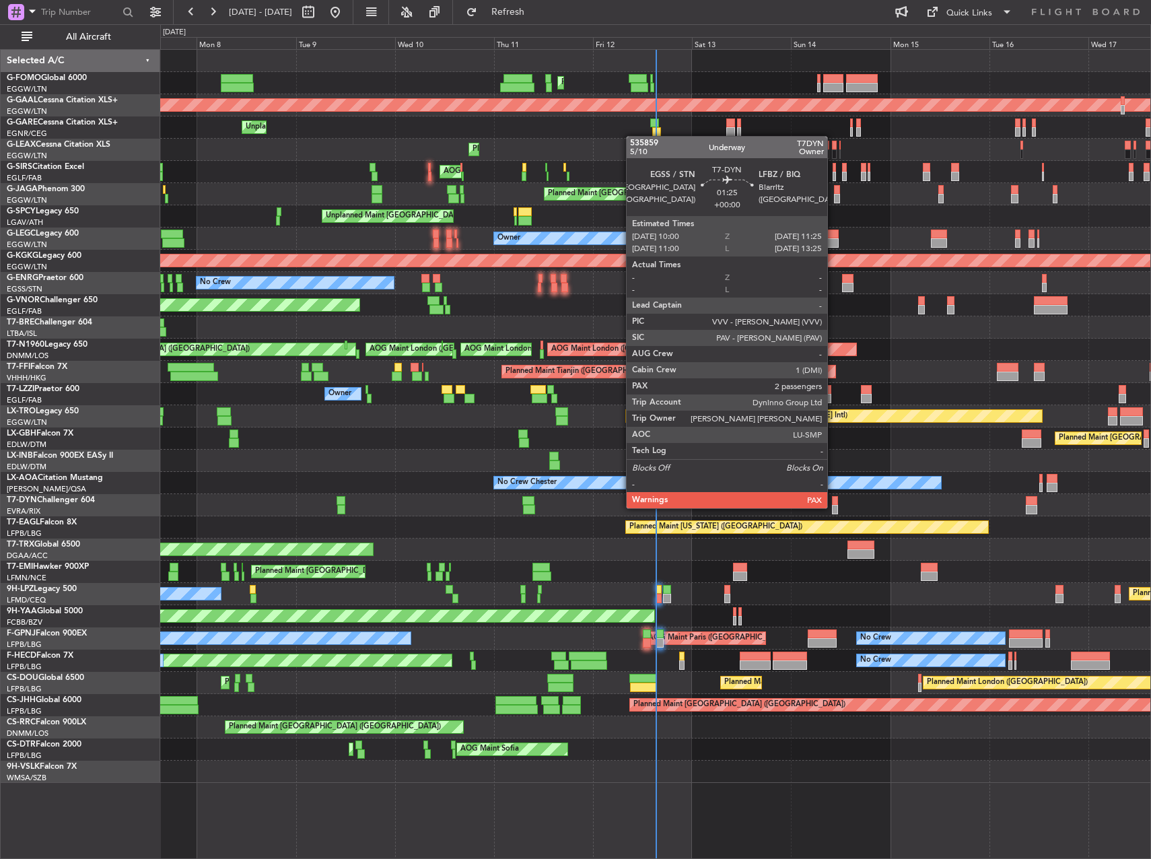
click at [833, 507] on div at bounding box center [835, 509] width 6 height 9
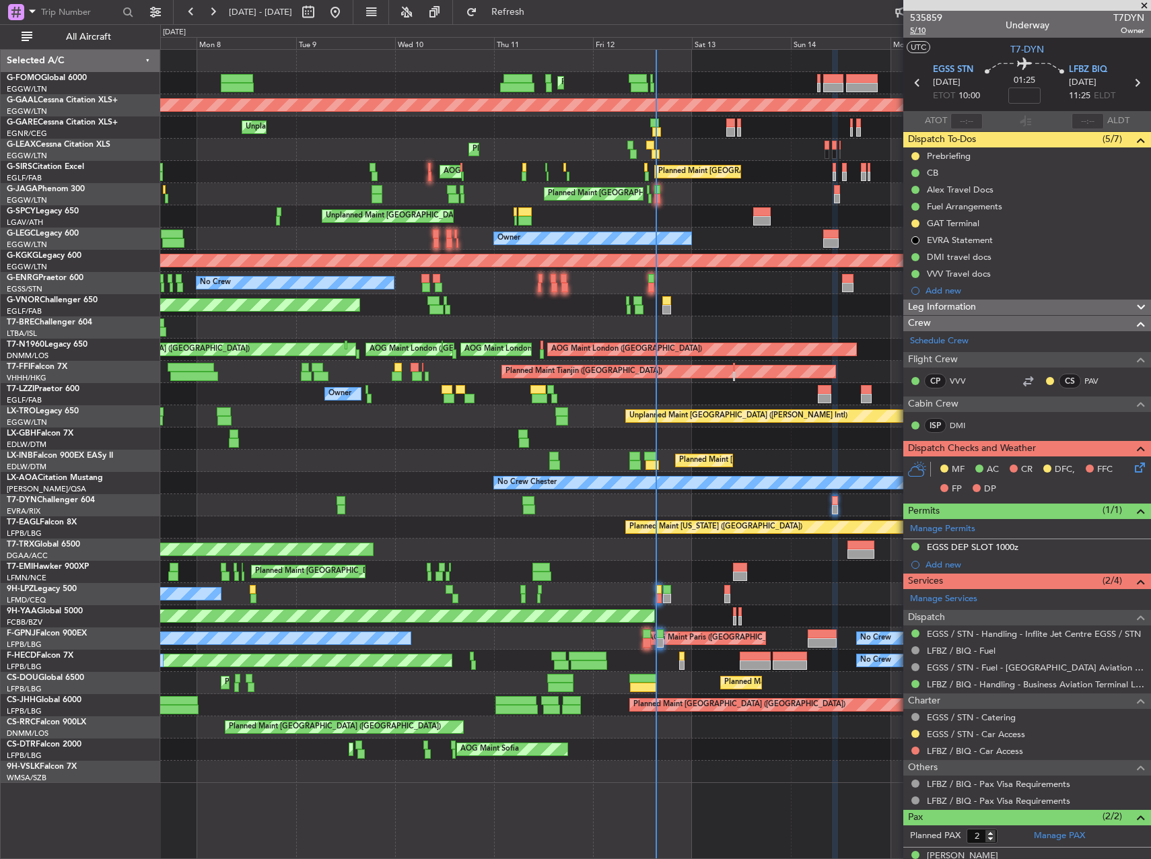
click at [918, 30] on span "5/10" at bounding box center [926, 30] width 32 height 11
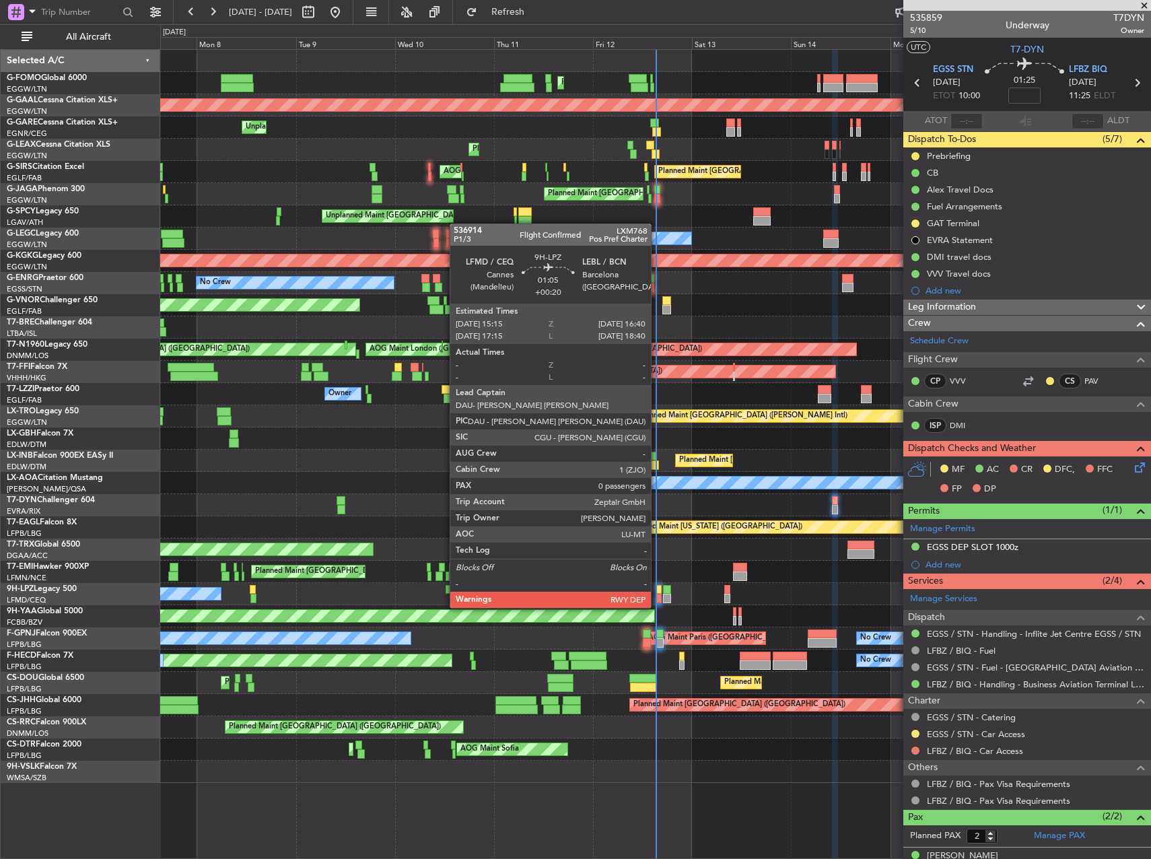
click at [657, 594] on div at bounding box center [658, 597] width 6 height 9
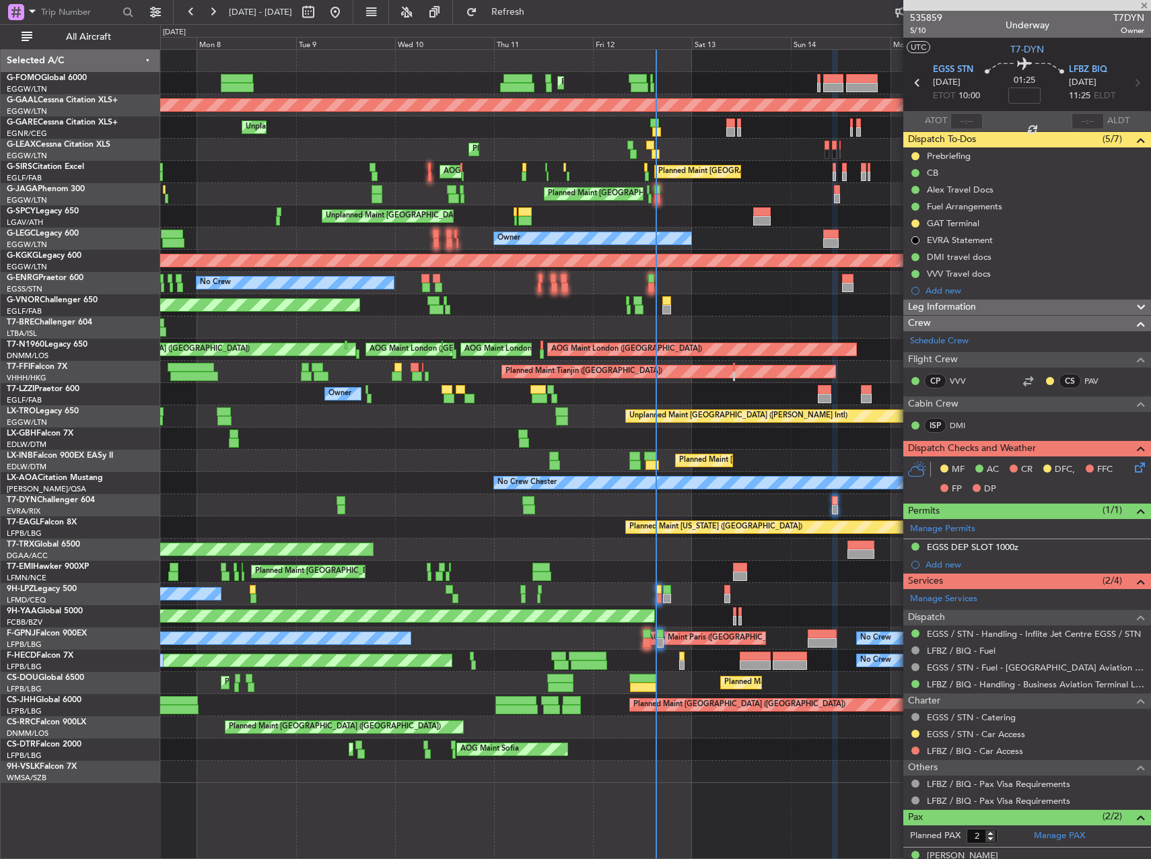
type input "+00:20"
type input "0"
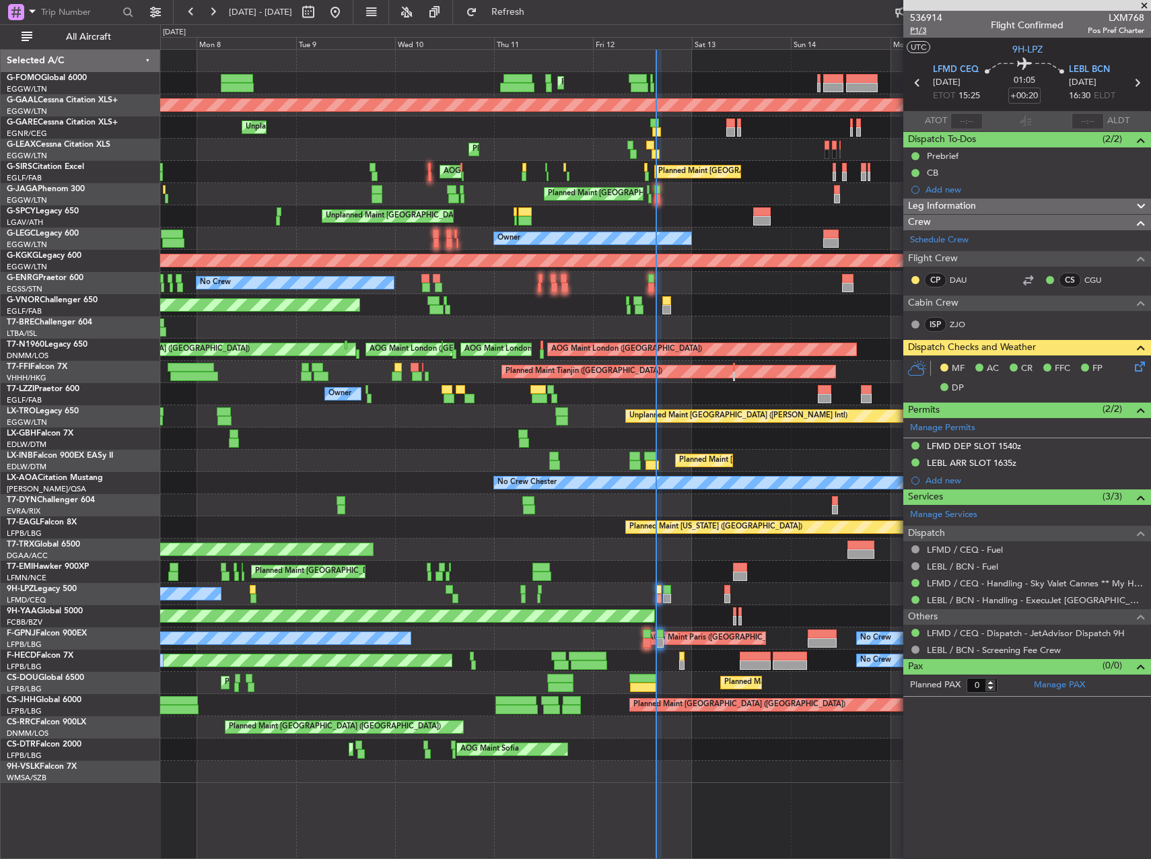
click at [915, 38] on section "UTC 9H-LPZ" at bounding box center [1027, 48] width 248 height 20
click at [916, 34] on span "P1/3" at bounding box center [926, 30] width 32 height 11
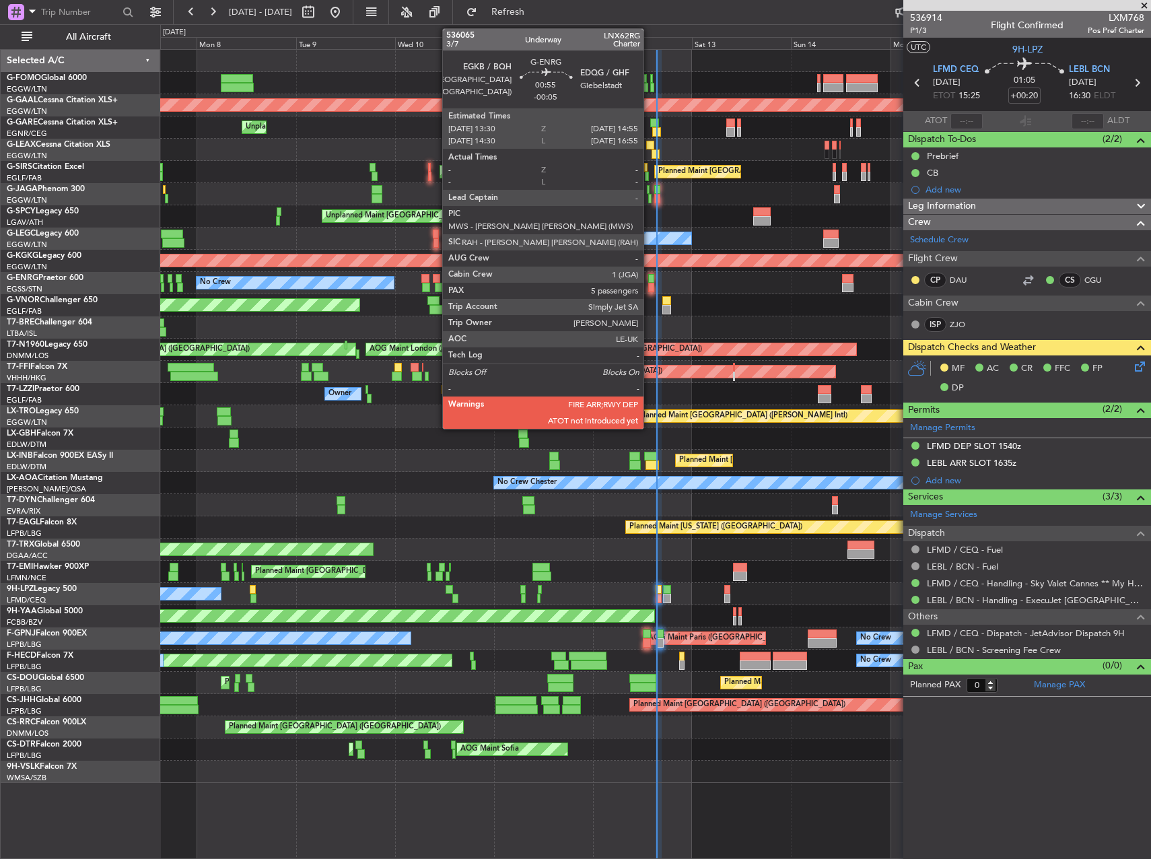
click at [649, 287] on div at bounding box center [651, 287] width 6 height 9
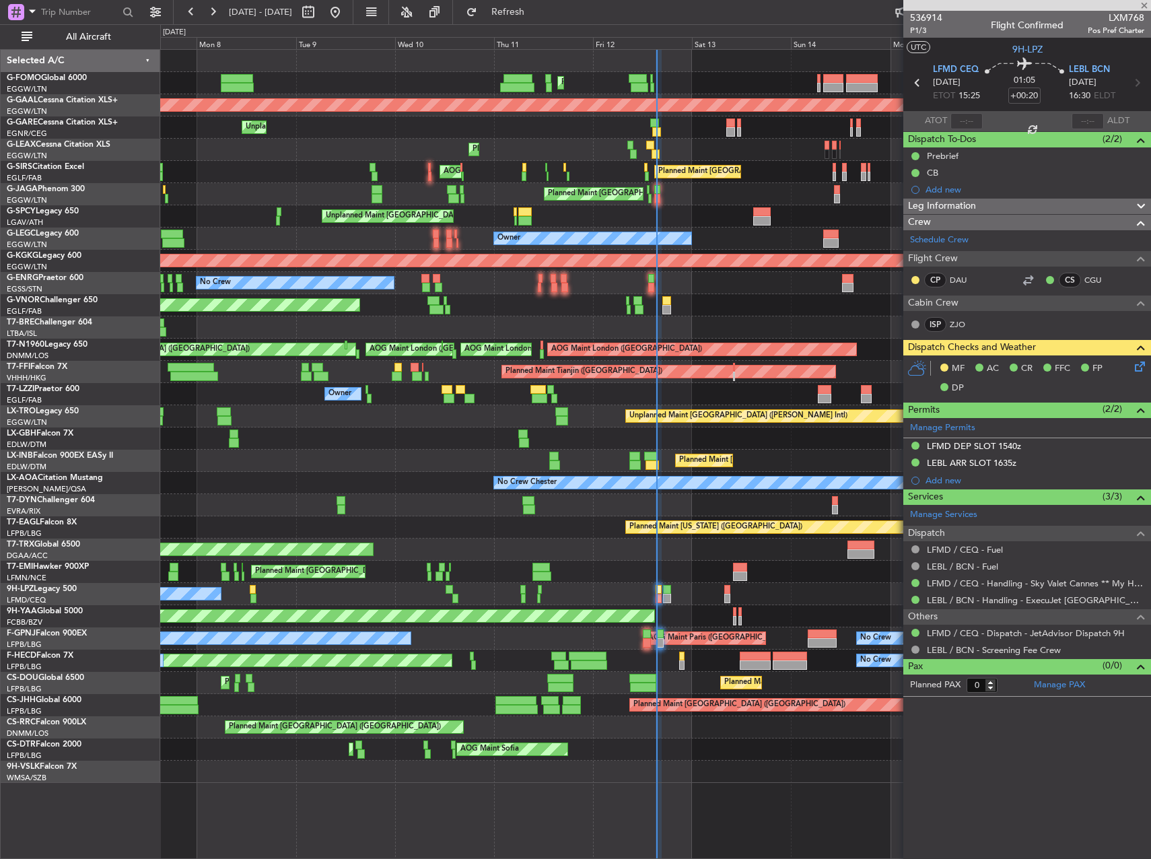
type input "-00:05"
type input "5"
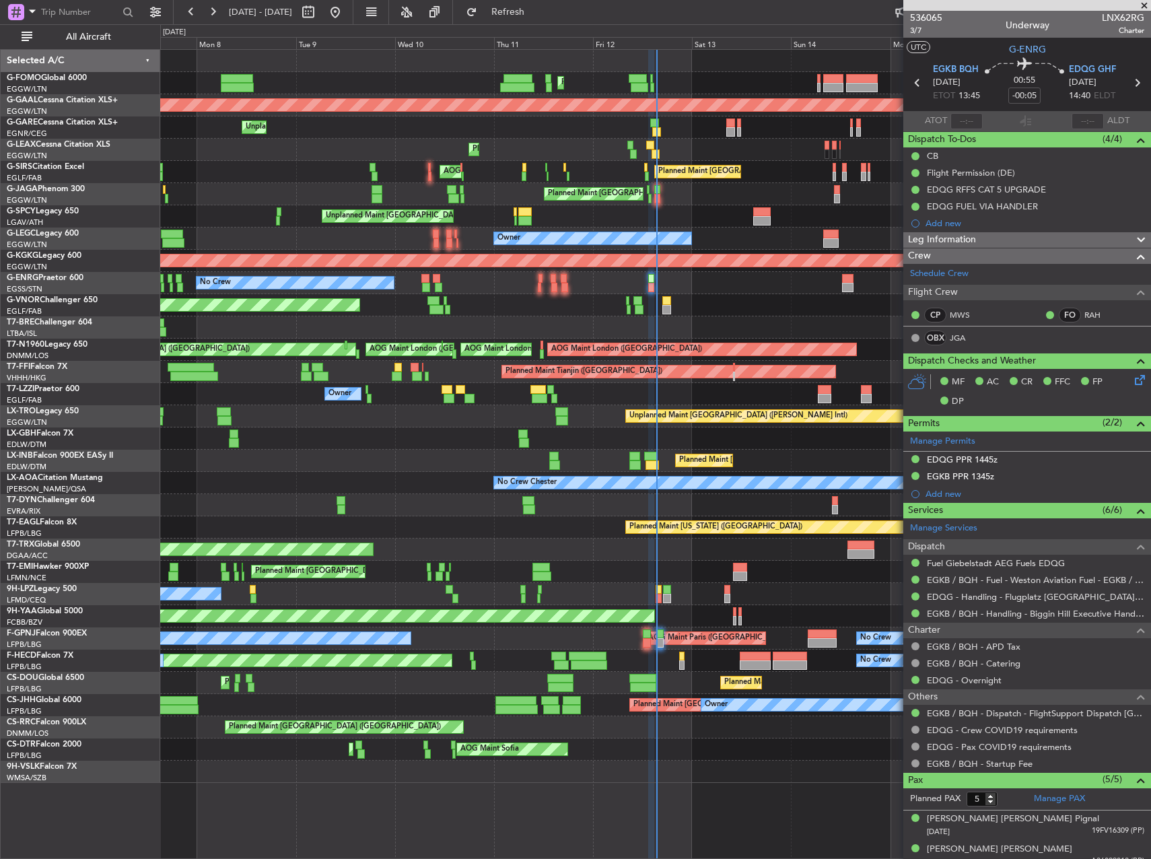
click at [659, 194] on div at bounding box center [657, 198] width 6 height 9
type input "+00:20"
type input "4"
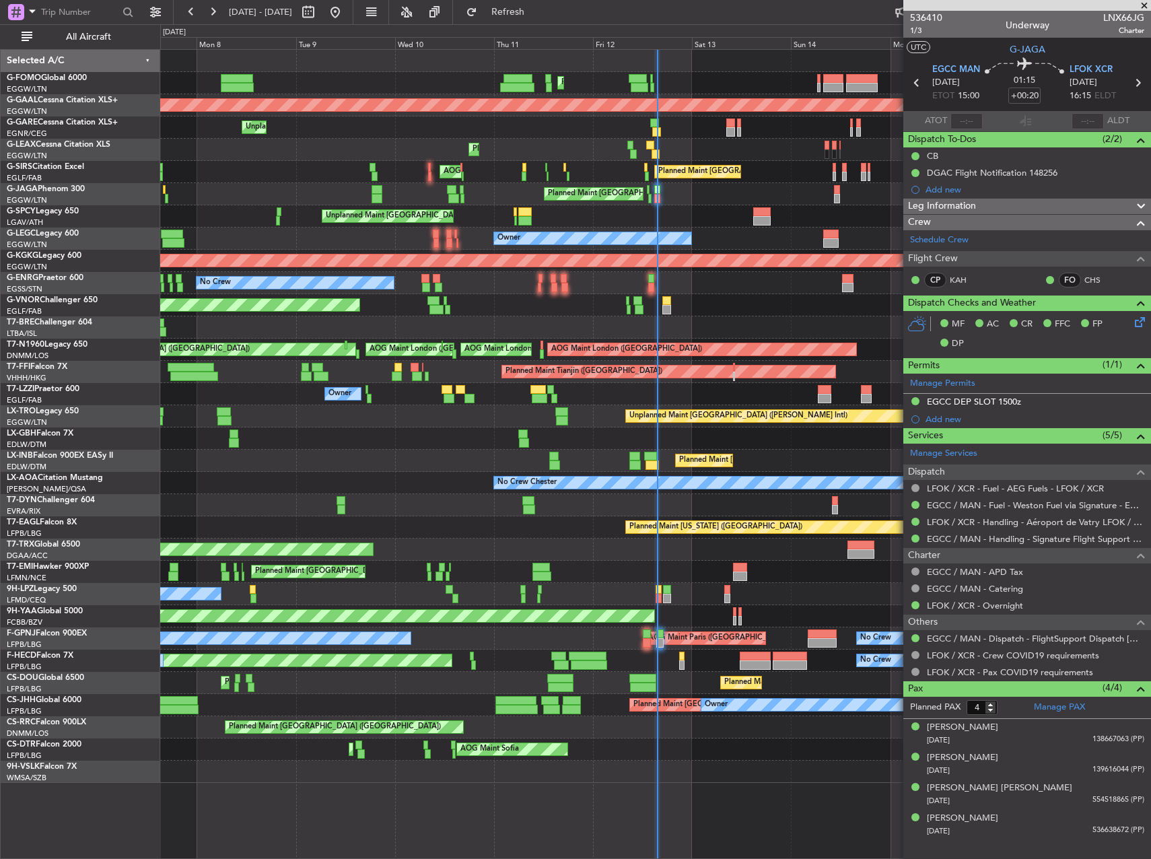
click at [338, 73] on div "Planned Maint [GEOGRAPHIC_DATA] ([GEOGRAPHIC_DATA]) Planned Maint [GEOGRAPHIC_D…" at bounding box center [655, 83] width 990 height 22
